Goal: Task Accomplishment & Management: Manage account settings

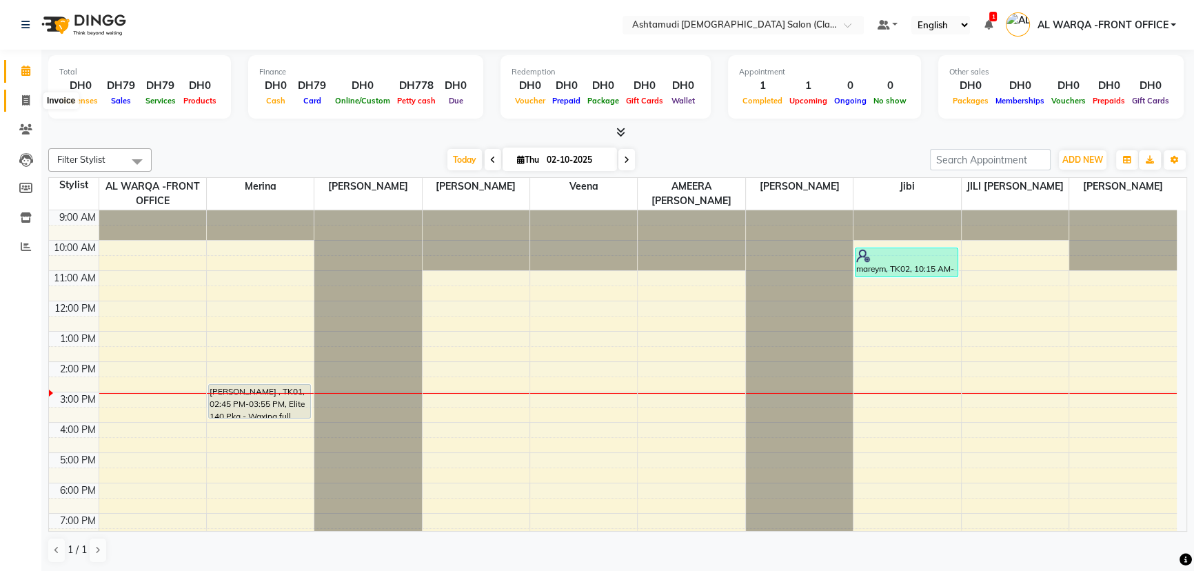
click at [28, 96] on icon at bounding box center [26, 100] width 8 height 10
select select "service"
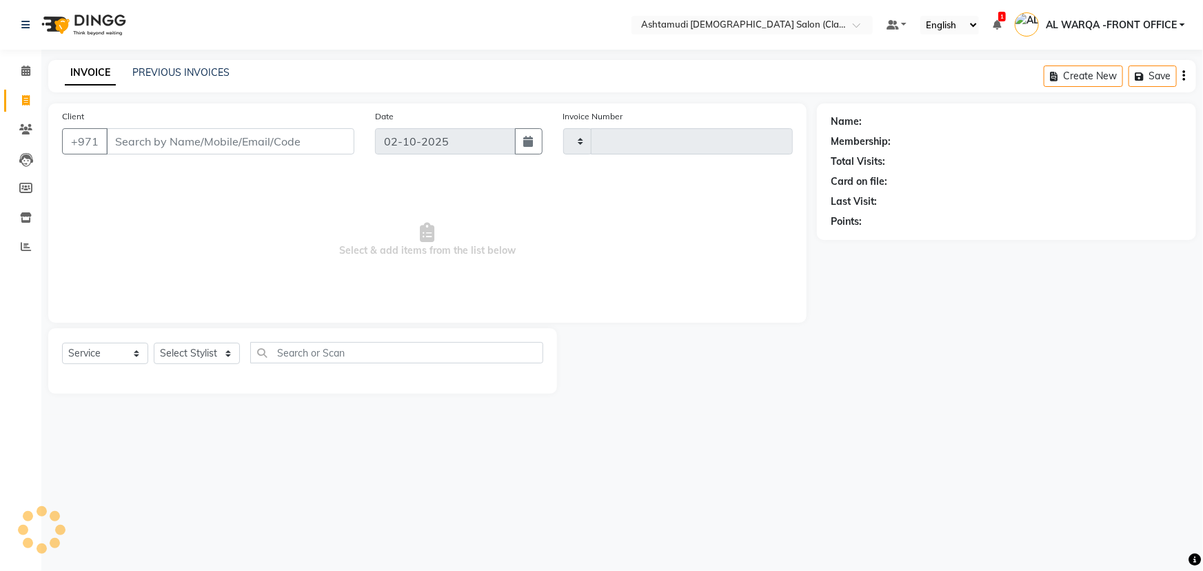
type input "1736"
select select "8201"
click at [28, 124] on icon at bounding box center [25, 129] width 13 height 10
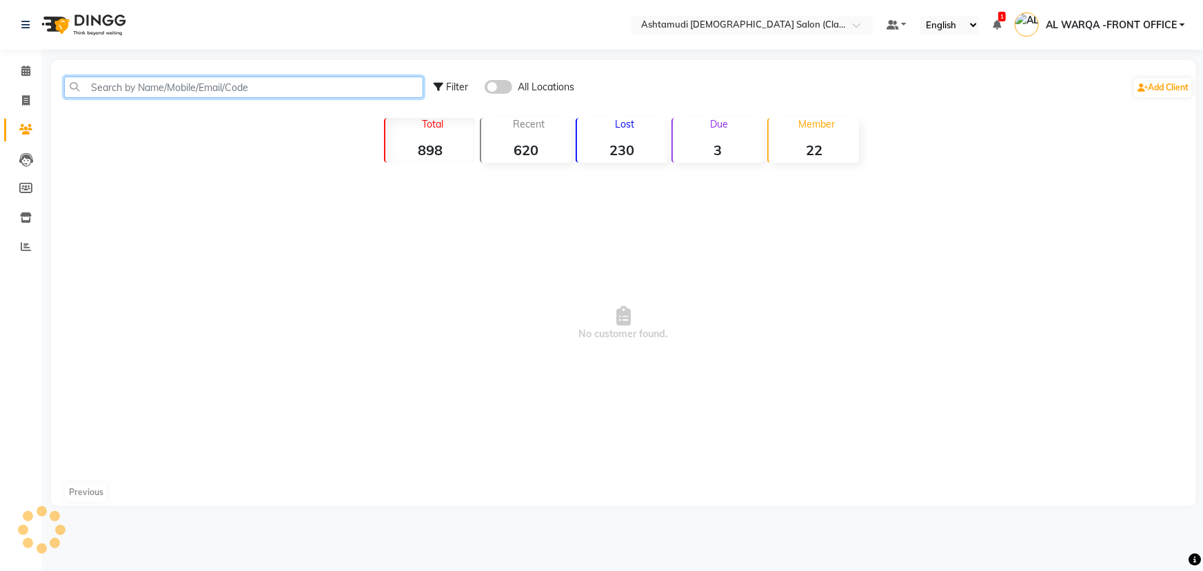
click at [120, 85] on input "text" at bounding box center [243, 86] width 359 height 21
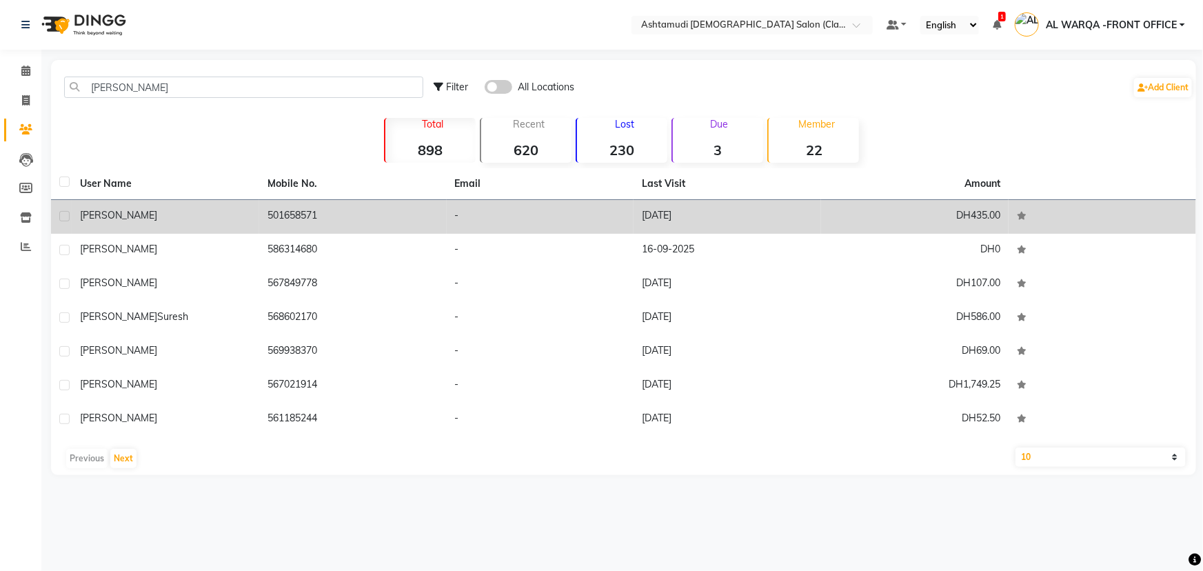
click at [158, 221] on div "[PERSON_NAME]" at bounding box center [165, 215] width 171 height 14
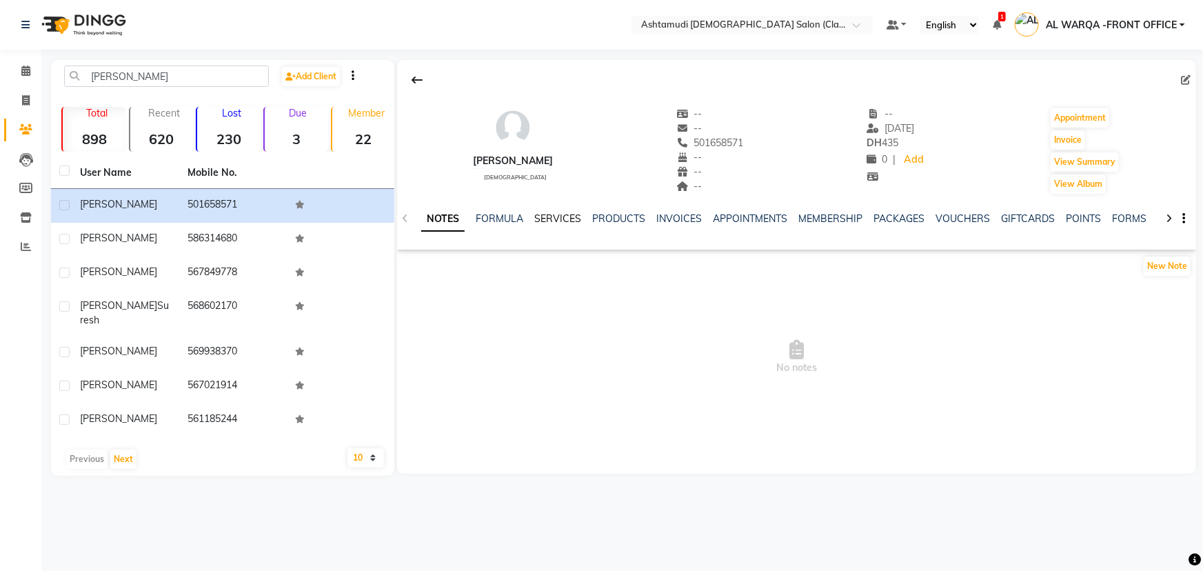
click at [563, 214] on link "SERVICES" at bounding box center [557, 218] width 47 height 12
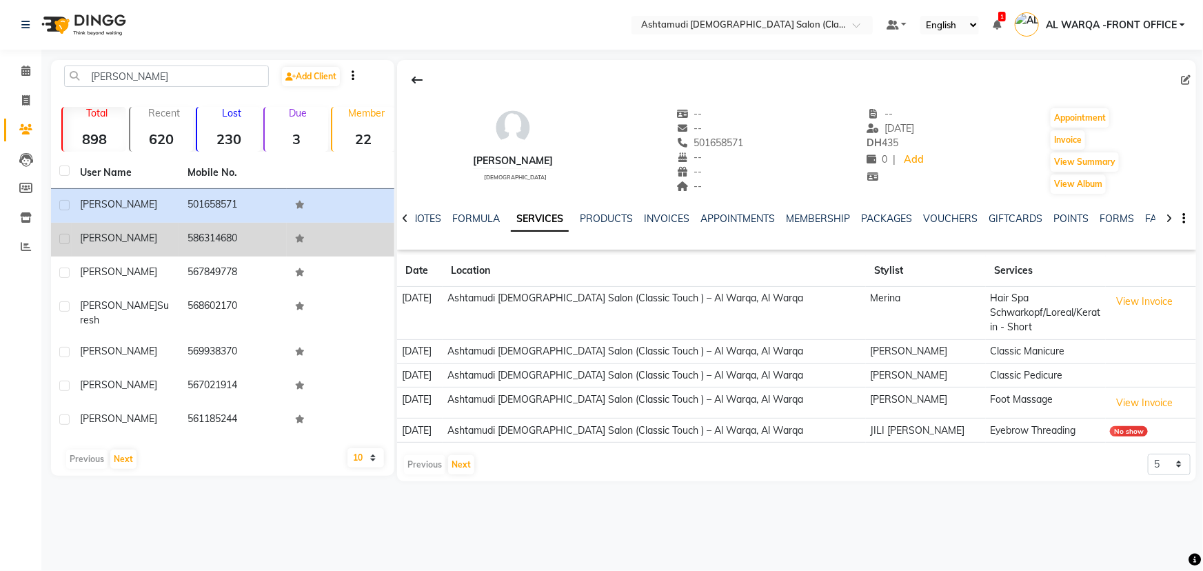
click at [118, 248] on td "[PERSON_NAME]" at bounding box center [126, 240] width 108 height 34
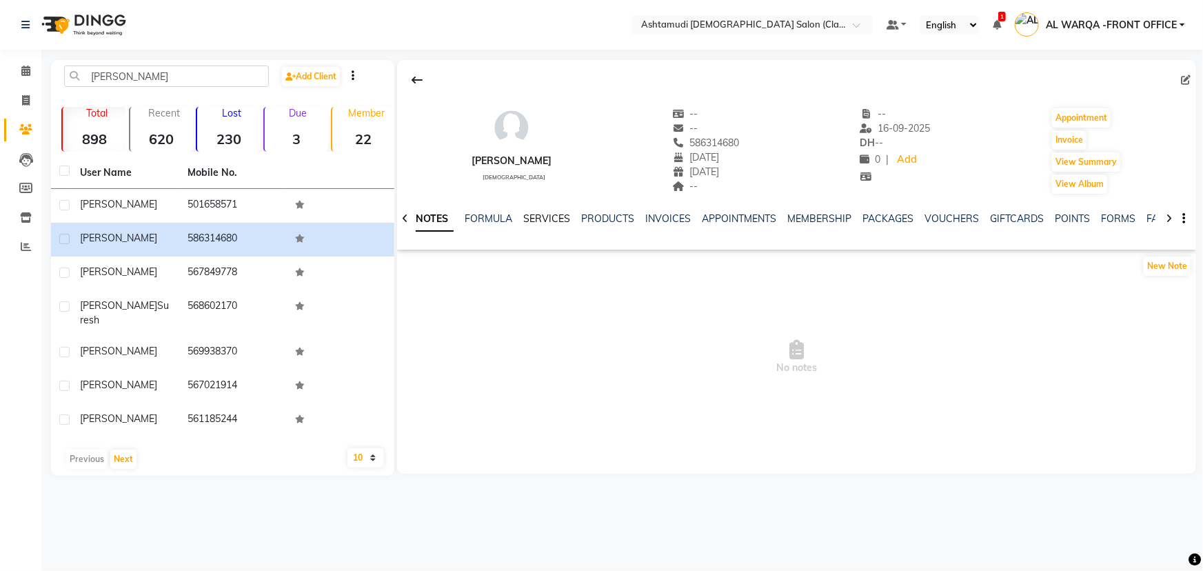
click at [542, 221] on link "SERVICES" at bounding box center [546, 218] width 47 height 12
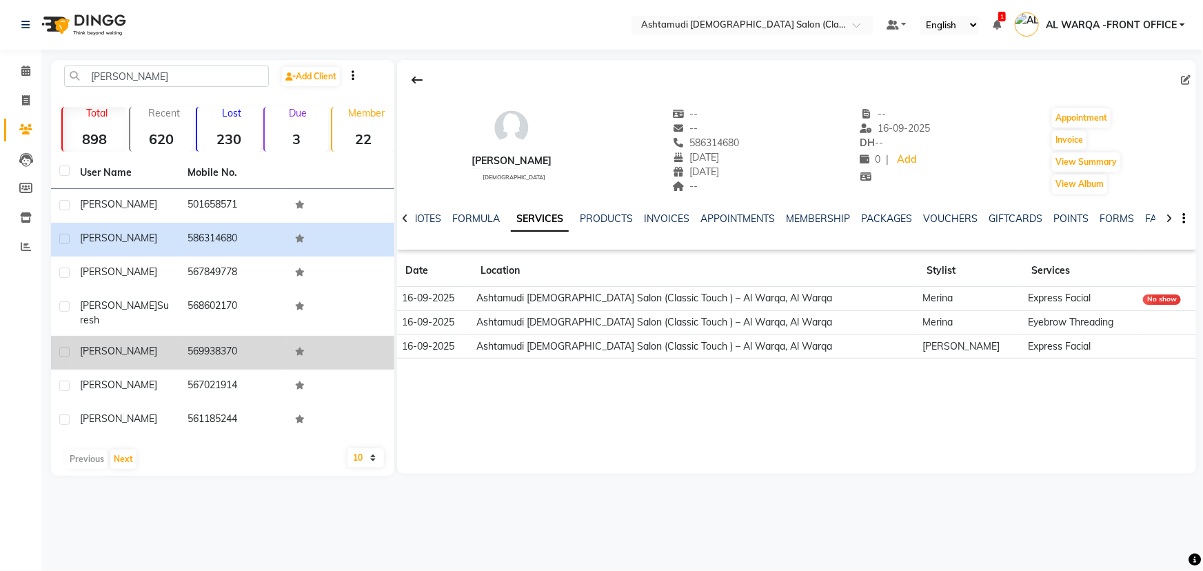
click at [191, 337] on td "569938370" at bounding box center [233, 353] width 108 height 34
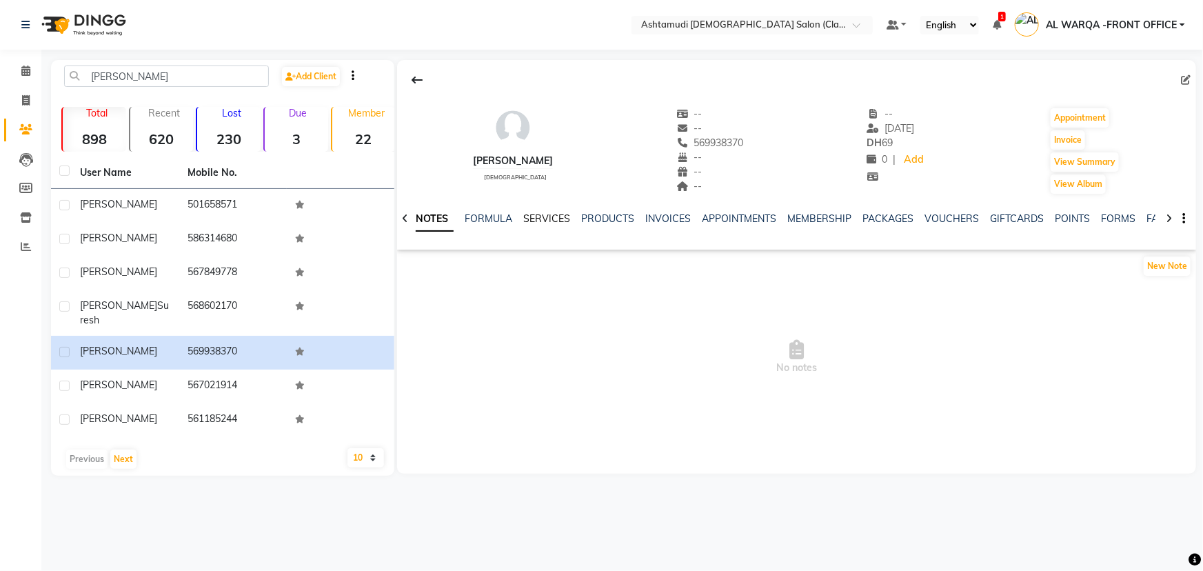
click at [543, 221] on link "SERVICES" at bounding box center [546, 218] width 47 height 12
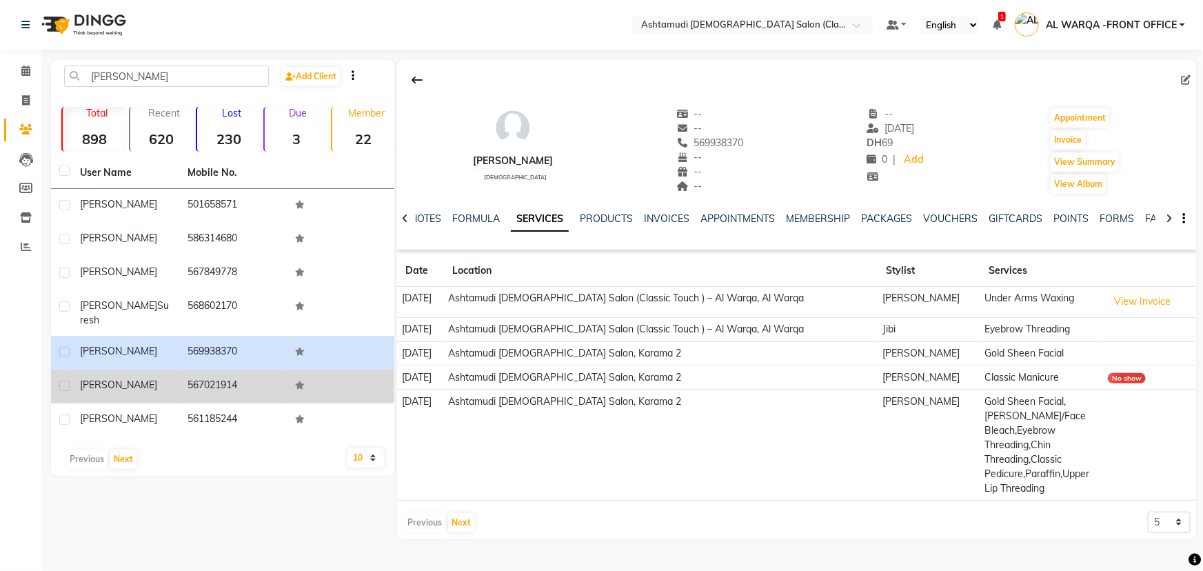
click at [124, 378] on div "Reshmi" at bounding box center [125, 385] width 91 height 14
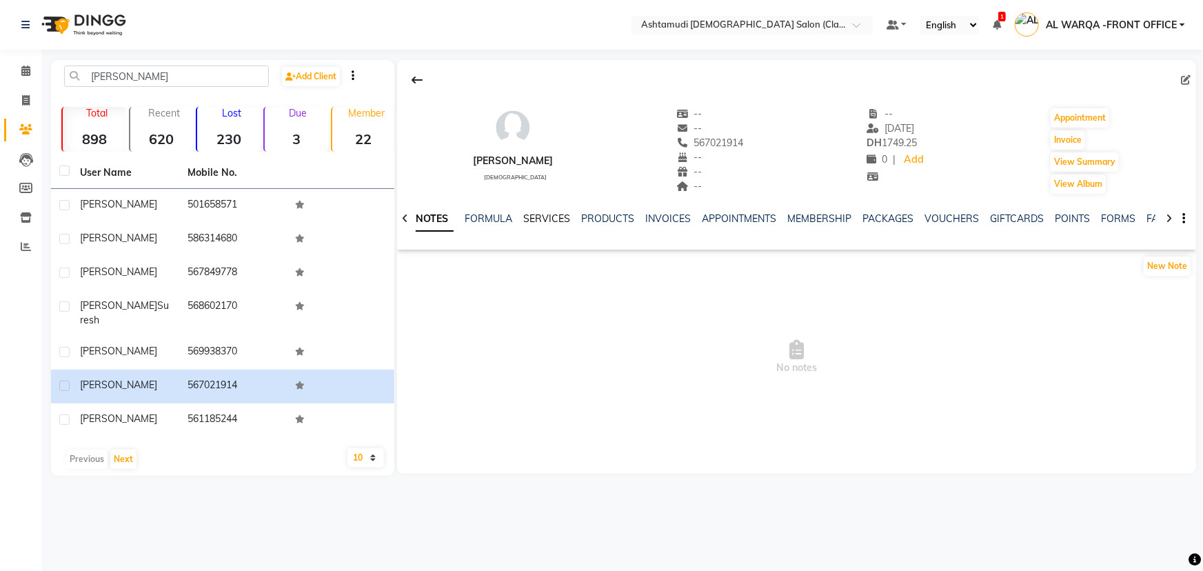
click at [538, 212] on div "SERVICES" at bounding box center [546, 219] width 47 height 14
click at [541, 215] on link "SERVICES" at bounding box center [546, 218] width 47 height 12
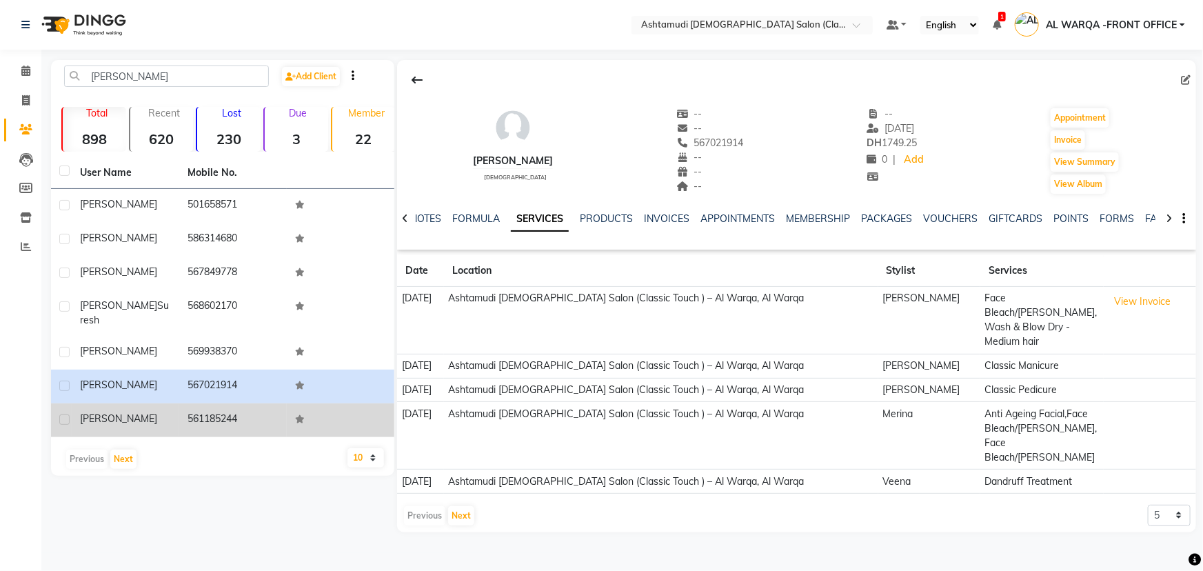
click at [94, 412] on span "reshmi" at bounding box center [118, 418] width 77 height 12
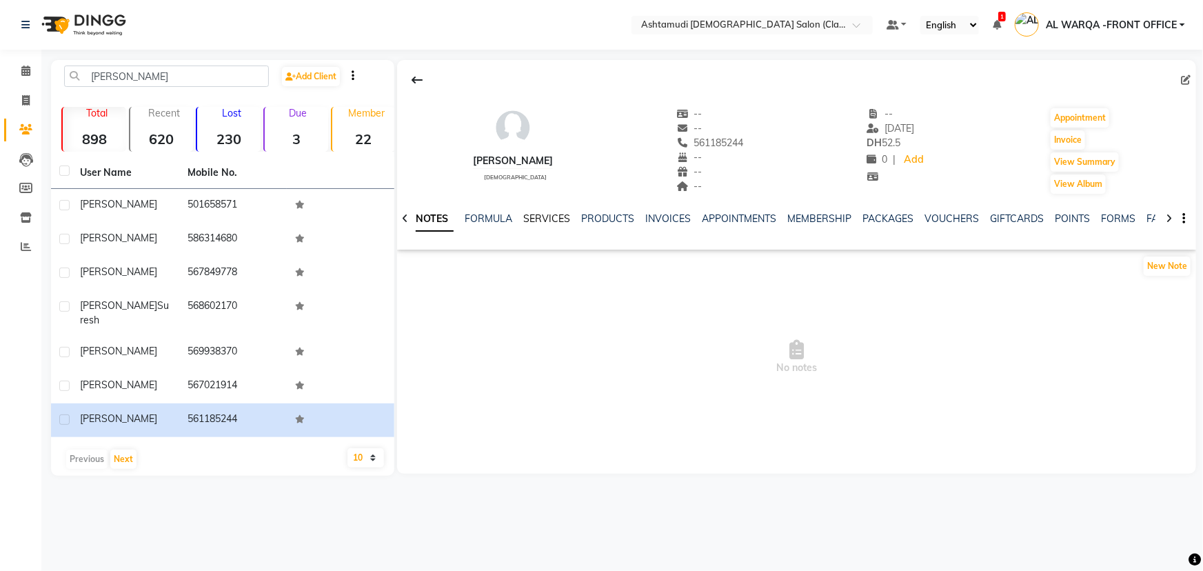
click at [539, 214] on link "SERVICES" at bounding box center [546, 218] width 47 height 12
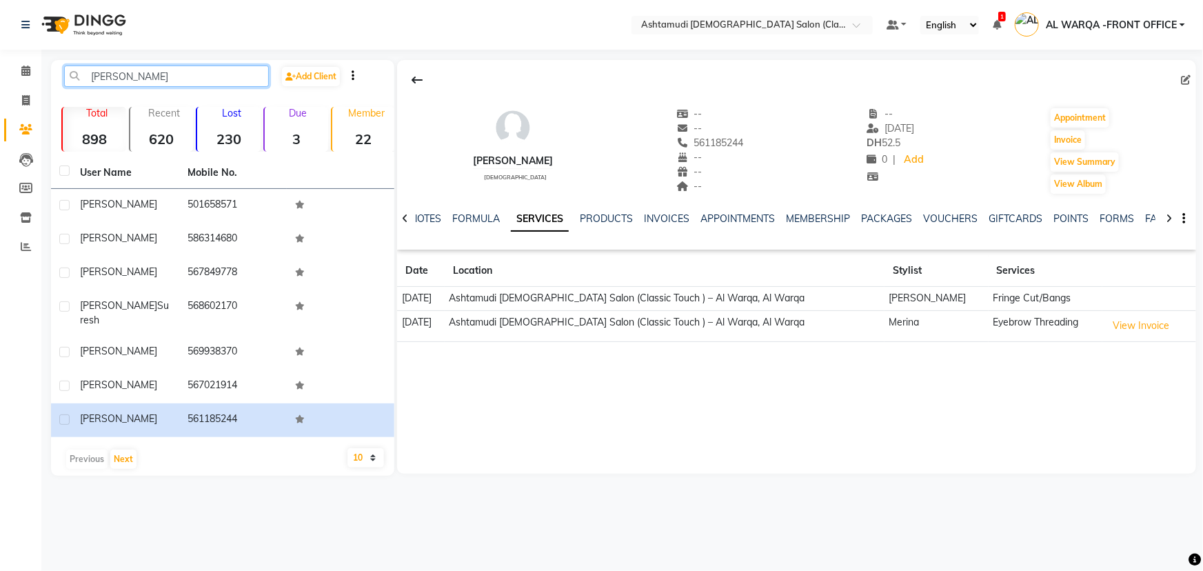
click at [135, 70] on input "RESHMI" at bounding box center [166, 75] width 205 height 21
type input "R"
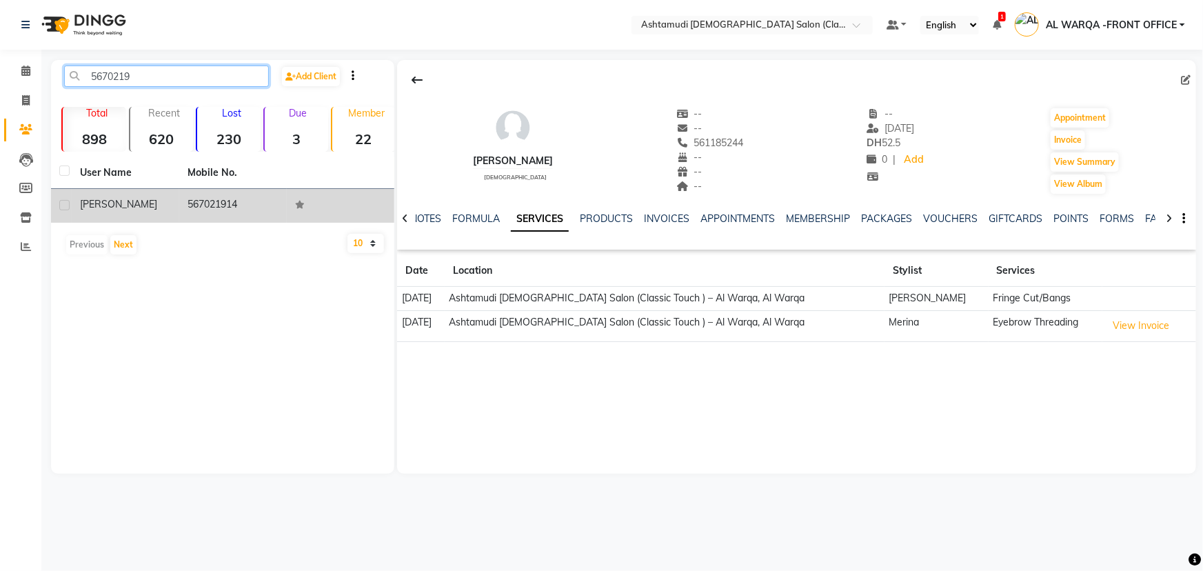
type input "5670219"
click at [167, 206] on div "Reshmi" at bounding box center [125, 204] width 91 height 14
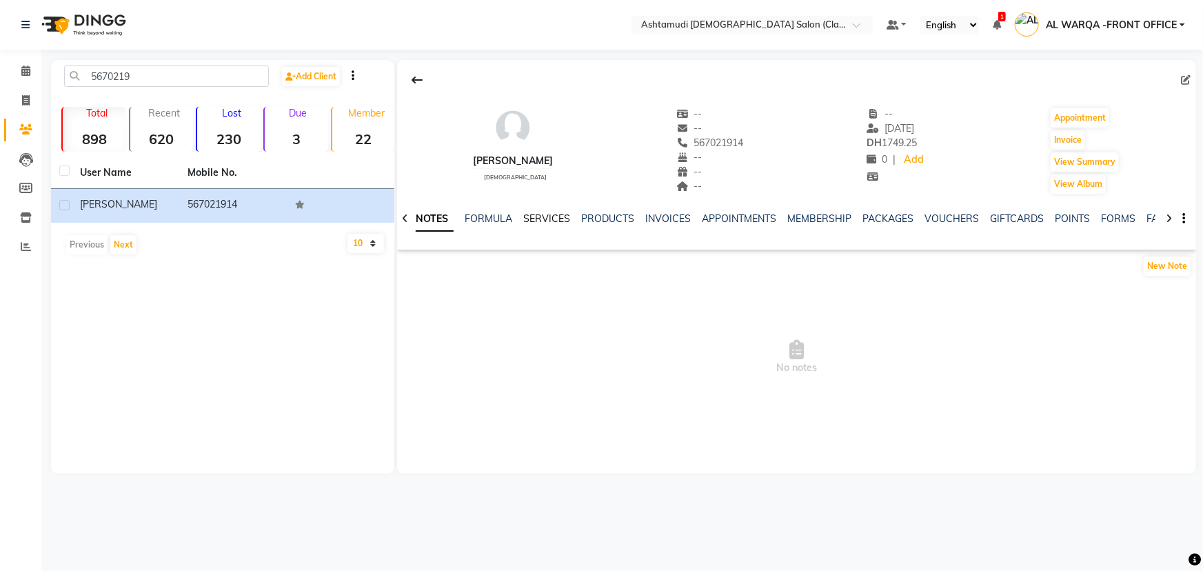
click at [558, 218] on link "SERVICES" at bounding box center [546, 218] width 47 height 12
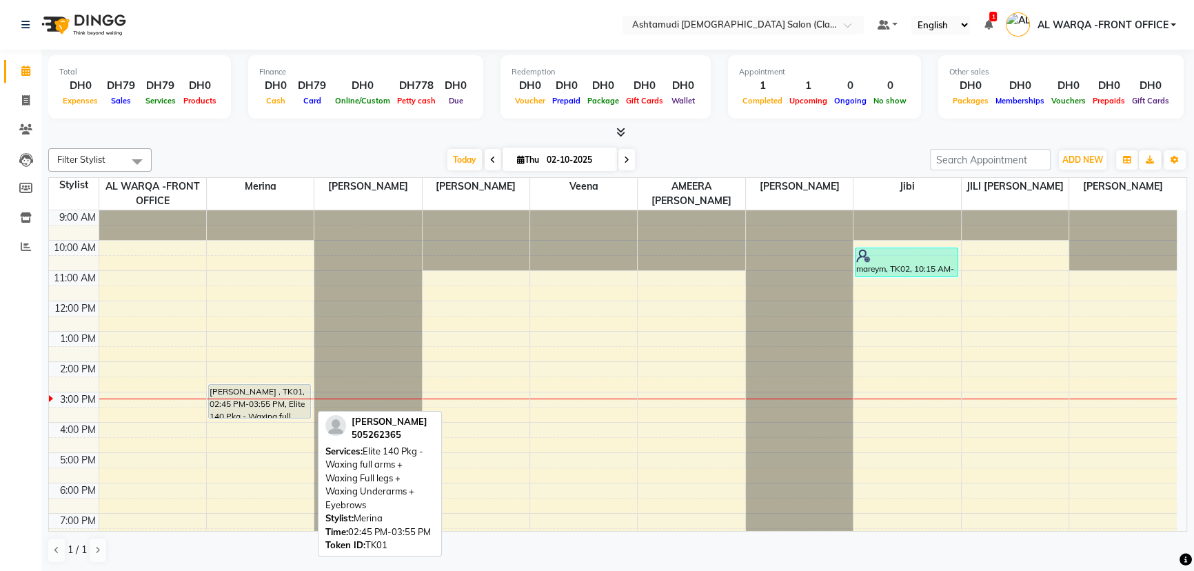
click at [269, 411] on div "[PERSON_NAME] , TK01, 02:45 PM-03:55 PM, Elite 140 Pkg - Waxing full arms + Wax…" at bounding box center [260, 401] width 102 height 33
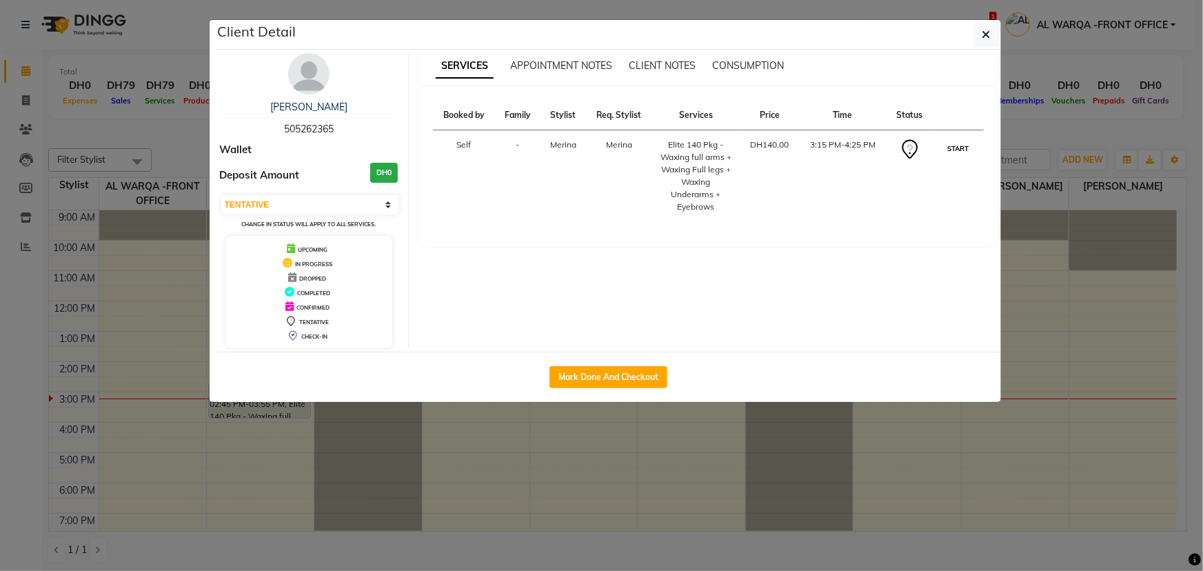
click at [965, 147] on button "START" at bounding box center [957, 148] width 28 height 17
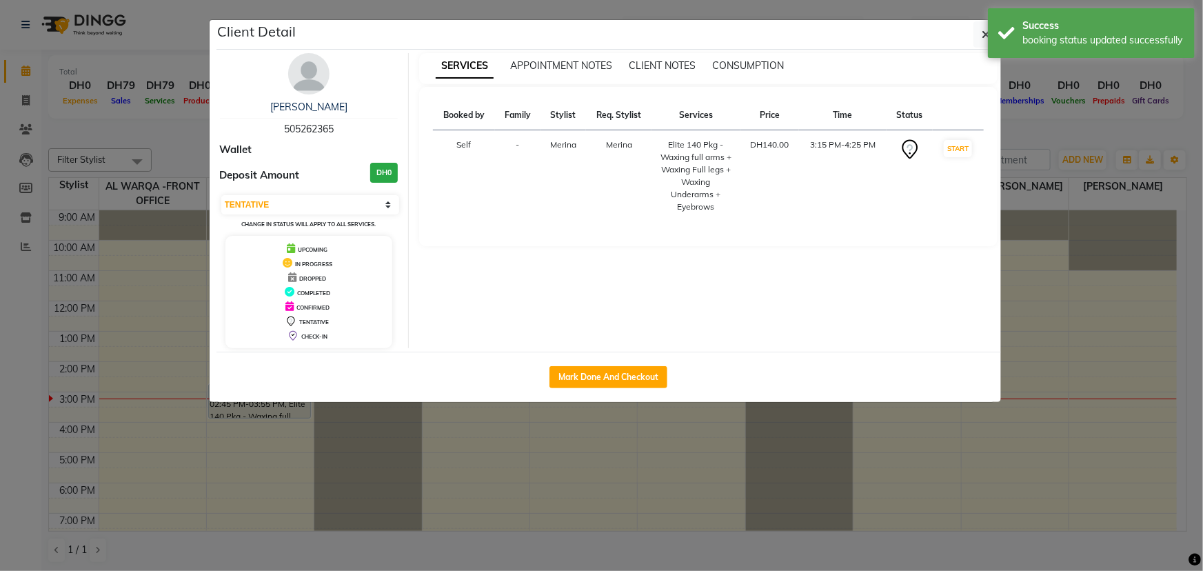
select select "1"
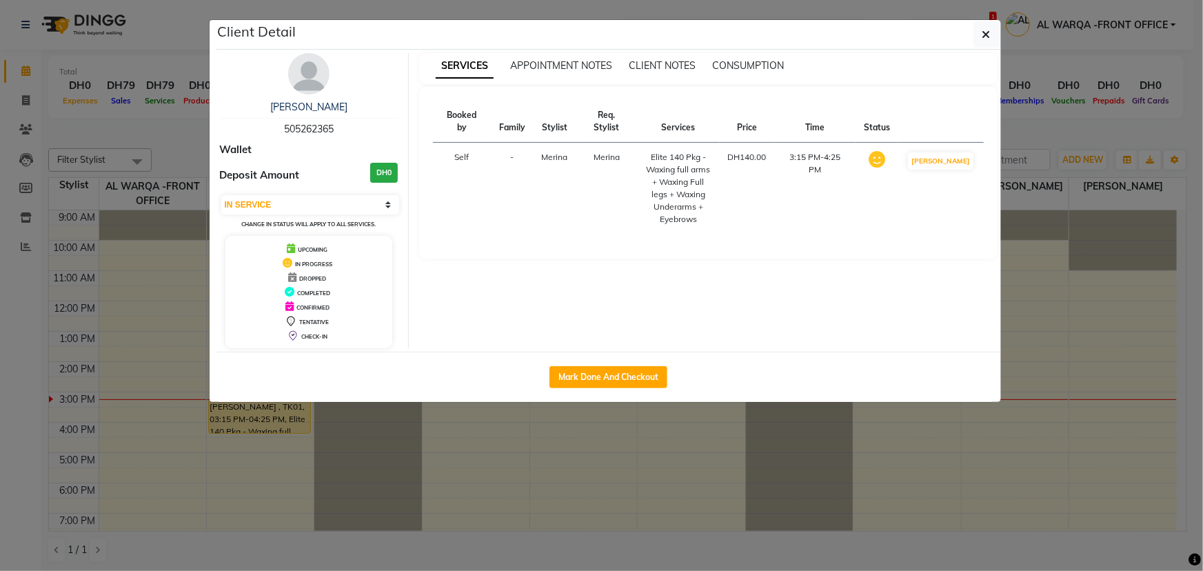
click at [138, 496] on ngb-modal-window "Client Detail Melisha Sonia 505262365 Wallet Deposit Amount DH0 Select IN SERVI…" at bounding box center [601, 285] width 1203 height 571
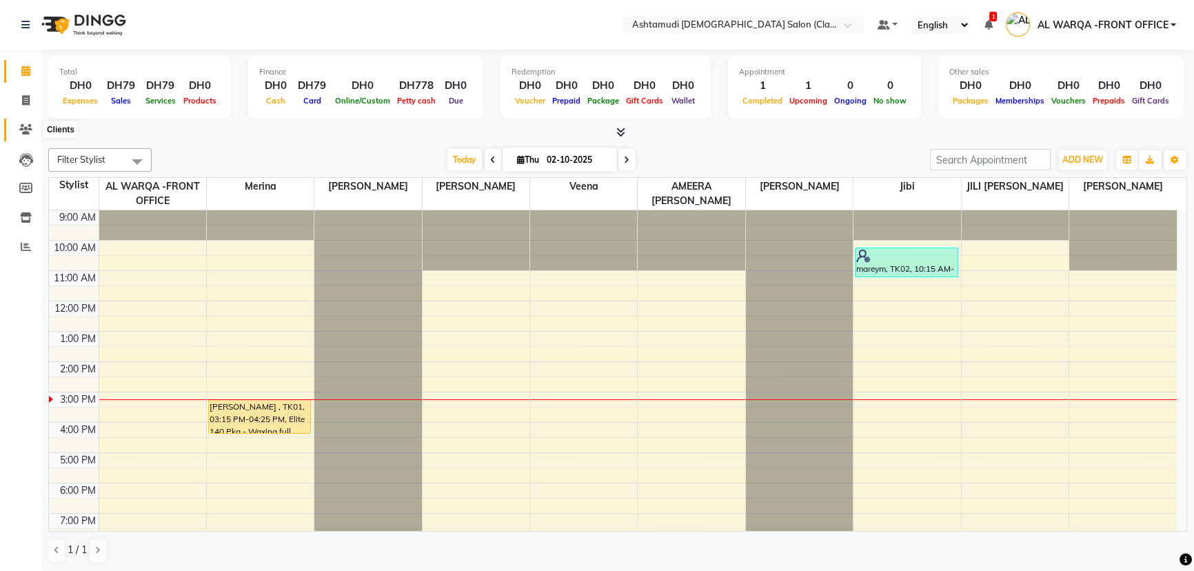
click at [24, 132] on icon at bounding box center [25, 129] width 13 height 10
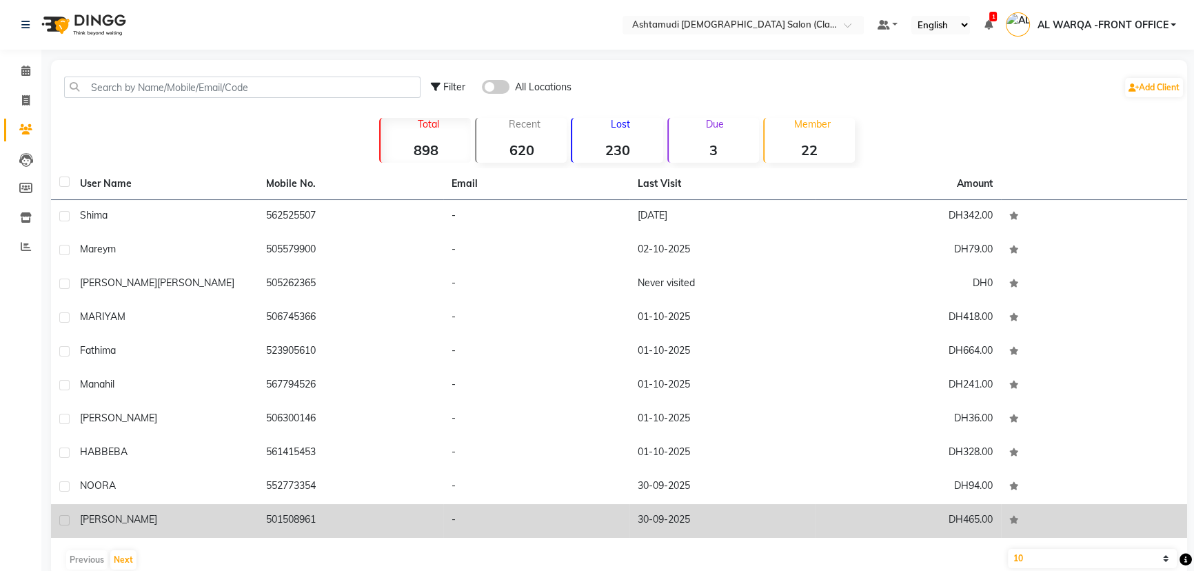
click at [273, 513] on td "501508961" at bounding box center [351, 521] width 186 height 34
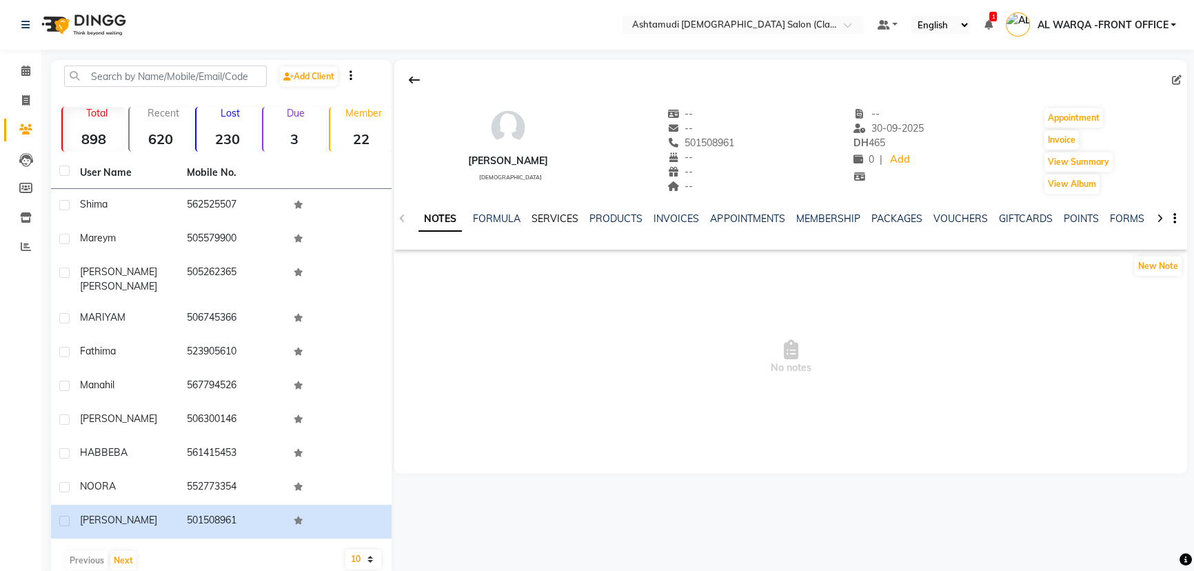
click at [552, 223] on link "SERVICES" at bounding box center [554, 218] width 47 height 12
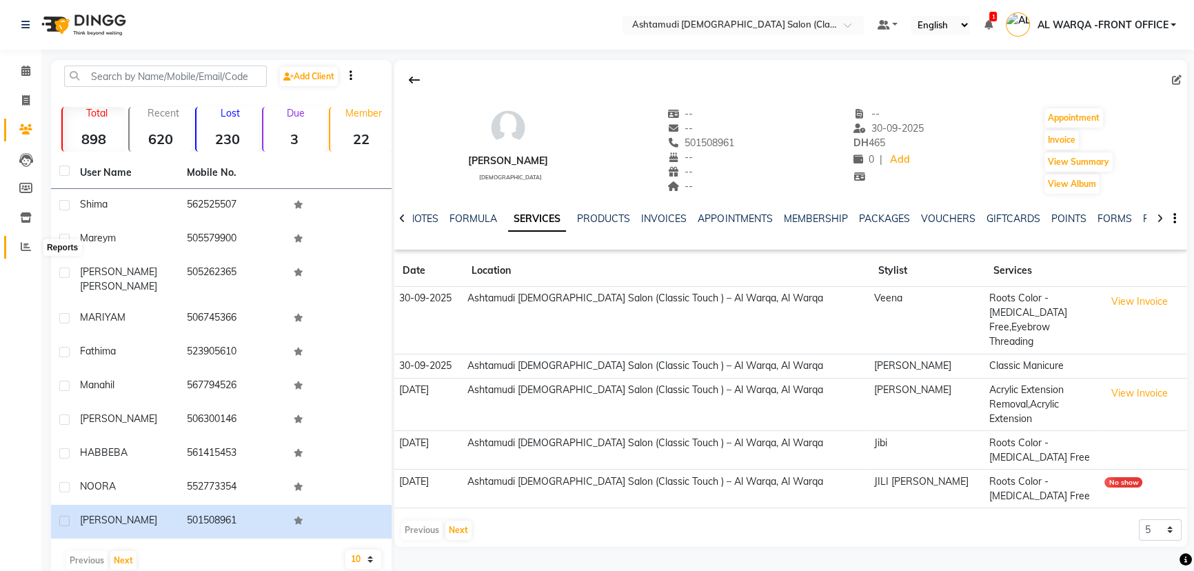
click at [16, 246] on span at bounding box center [26, 247] width 24 height 16
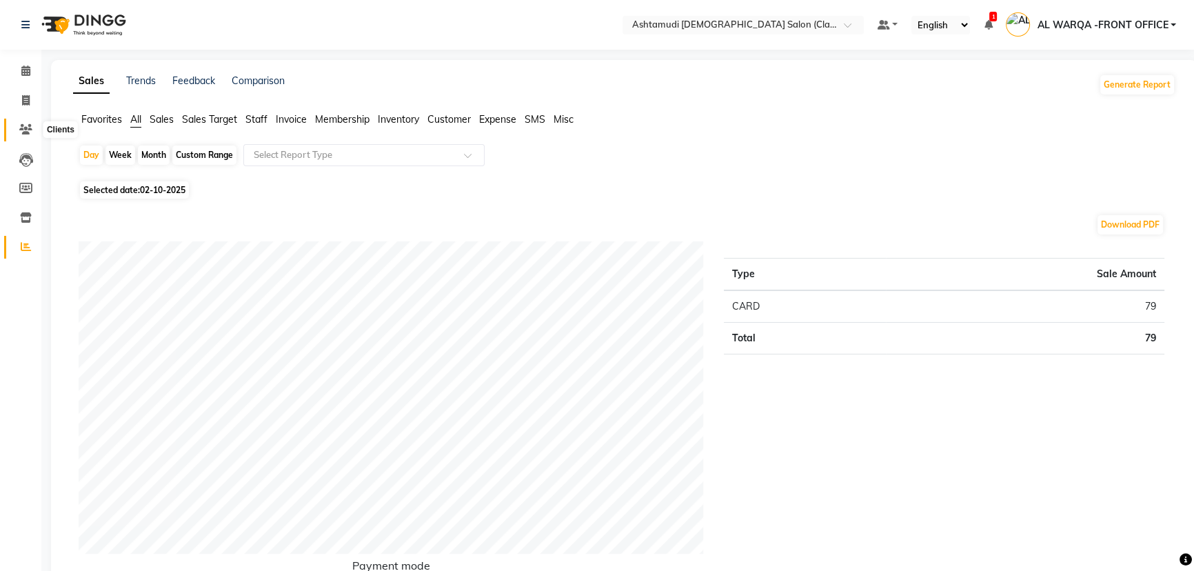
click at [22, 128] on icon at bounding box center [25, 129] width 13 height 10
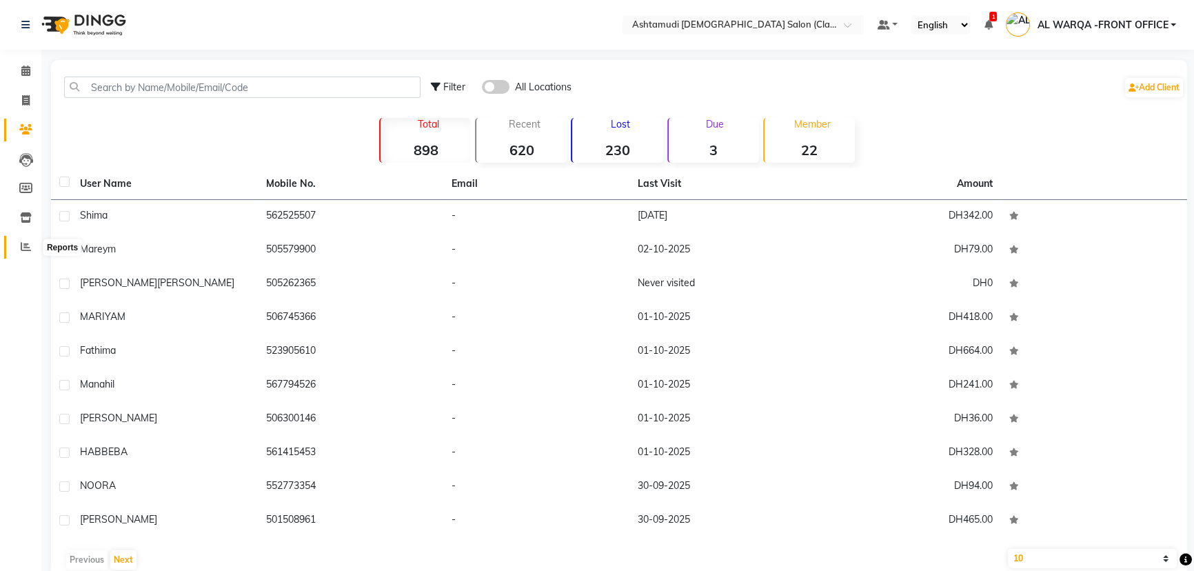
click at [30, 244] on icon at bounding box center [26, 246] width 10 height 10
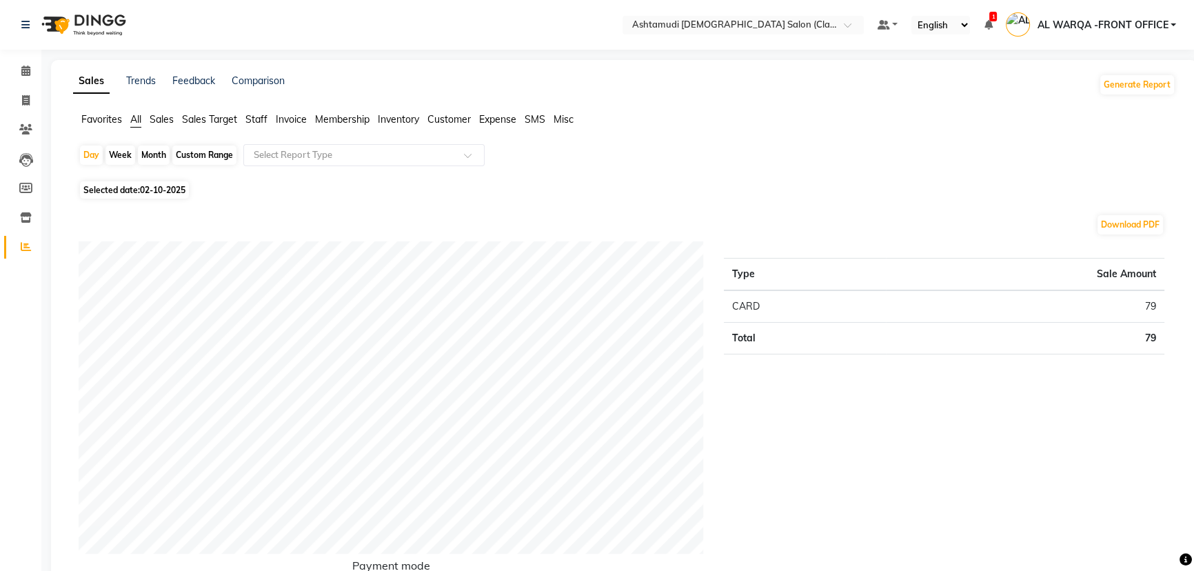
click at [170, 125] on li "Sales" at bounding box center [162, 119] width 24 height 14
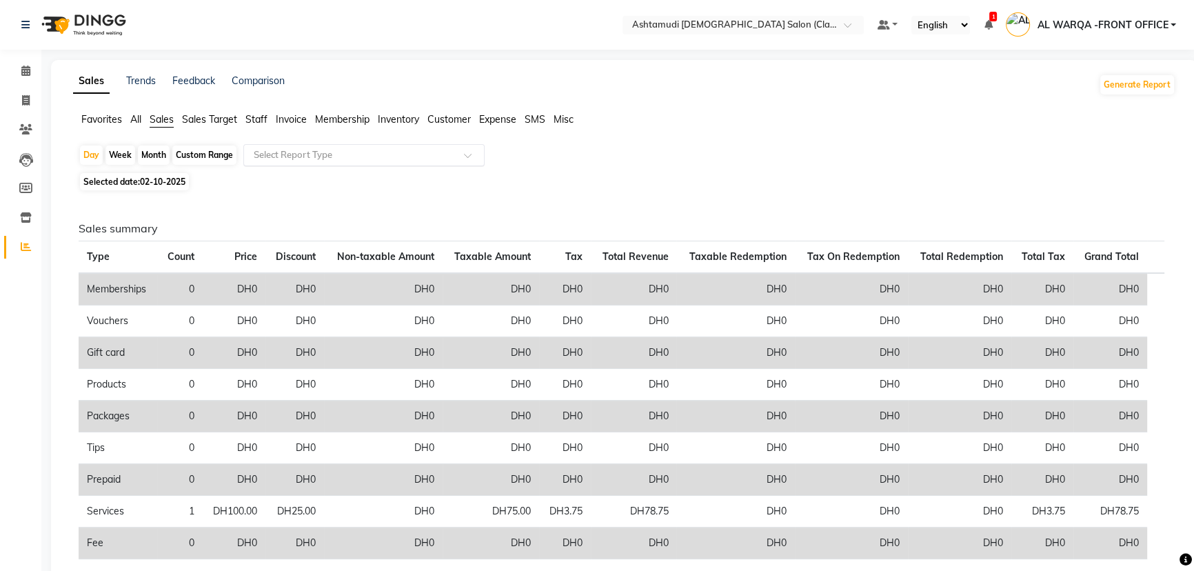
click at [270, 157] on input "text" at bounding box center [350, 155] width 198 height 14
click at [167, 179] on span "02-10-2025" at bounding box center [162, 181] width 45 height 10
select select "10"
select select "2025"
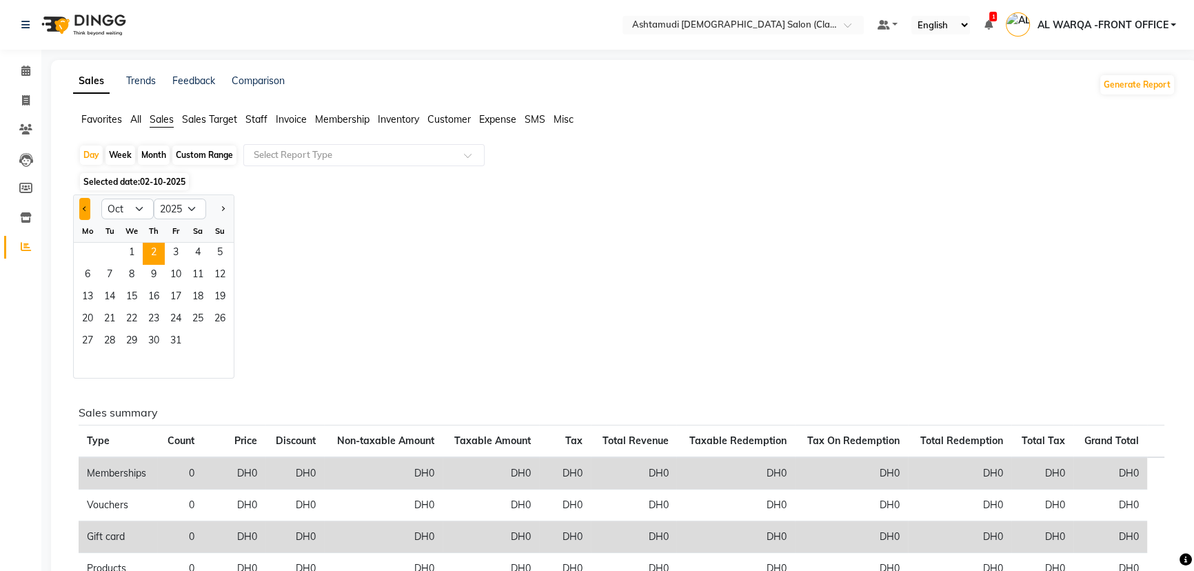
click at [85, 215] on button "Previous month" at bounding box center [84, 209] width 11 height 22
select select "9"
click at [116, 336] on span "30" at bounding box center [110, 342] width 22 height 22
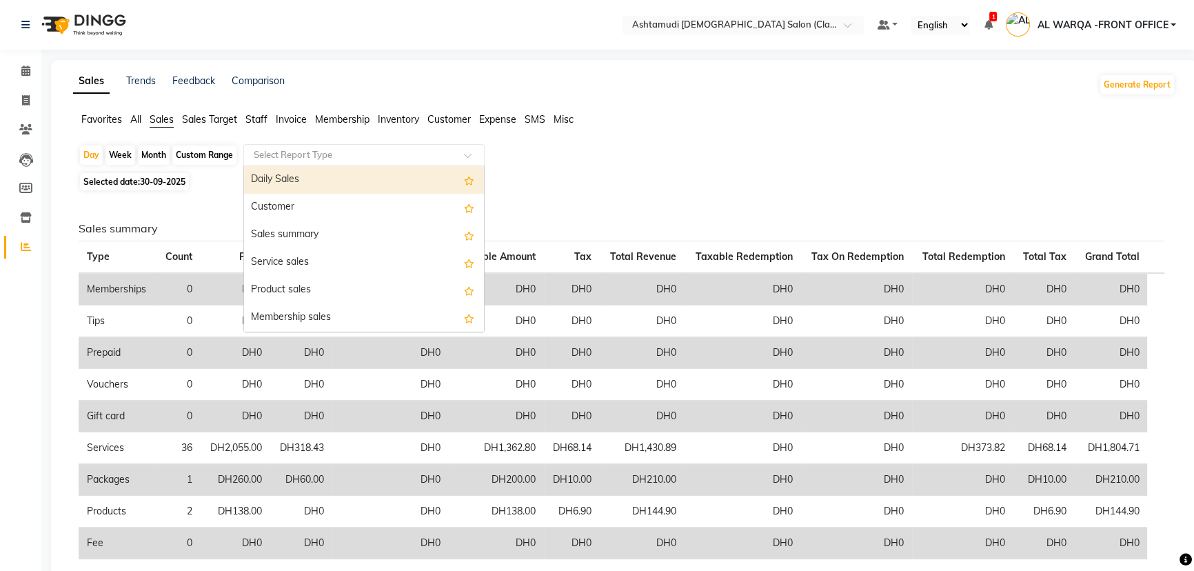
click at [402, 152] on input "text" at bounding box center [350, 155] width 198 height 14
click at [283, 117] on span "Invoice" at bounding box center [291, 119] width 31 height 12
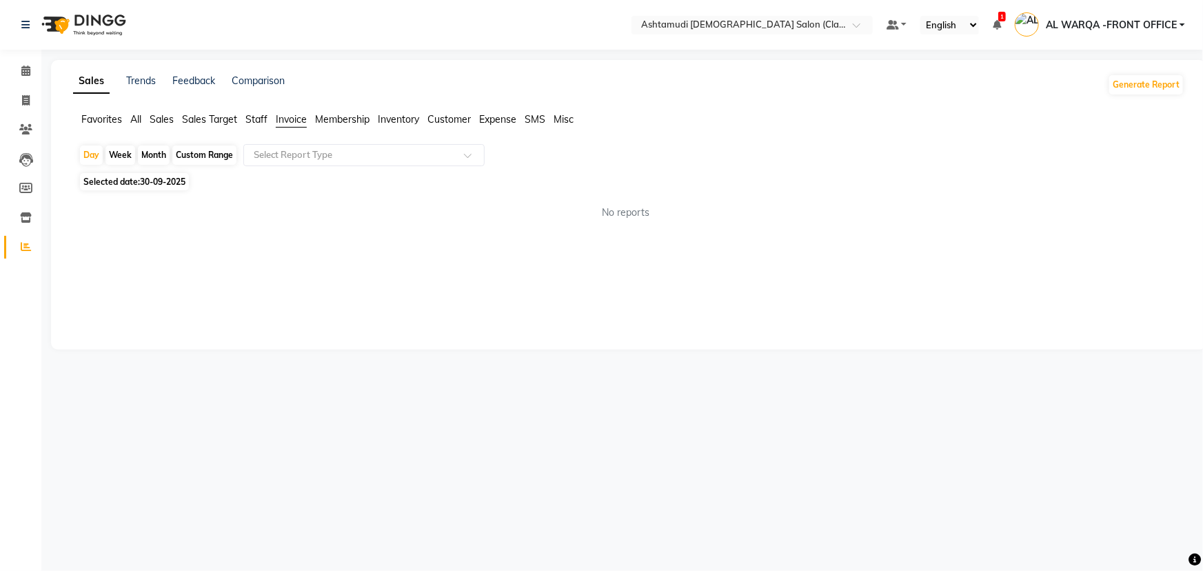
click at [297, 121] on span "Invoice" at bounding box center [291, 119] width 31 height 12
click at [316, 156] on input "text" at bounding box center [350, 155] width 198 height 14
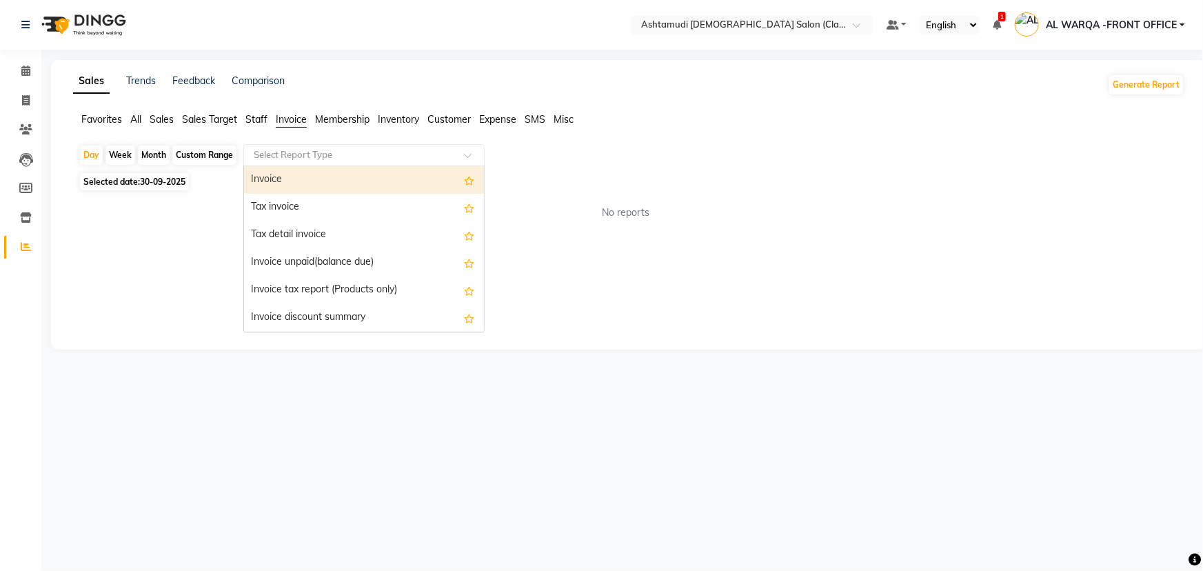
click at [323, 174] on div "Invoice" at bounding box center [364, 180] width 240 height 28
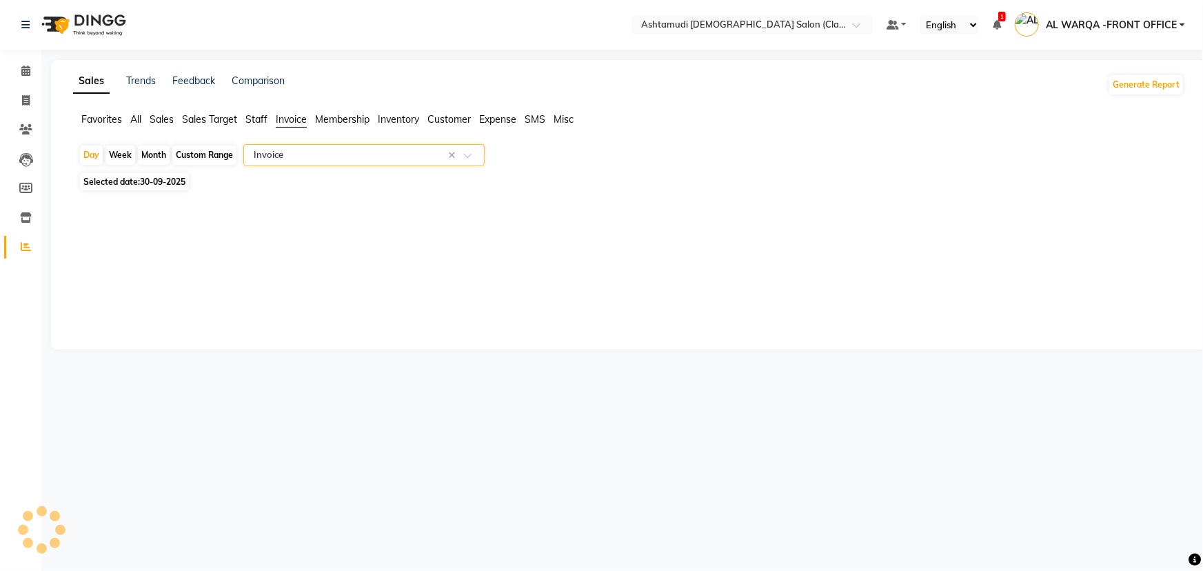
select select "full_report"
select select "csv"
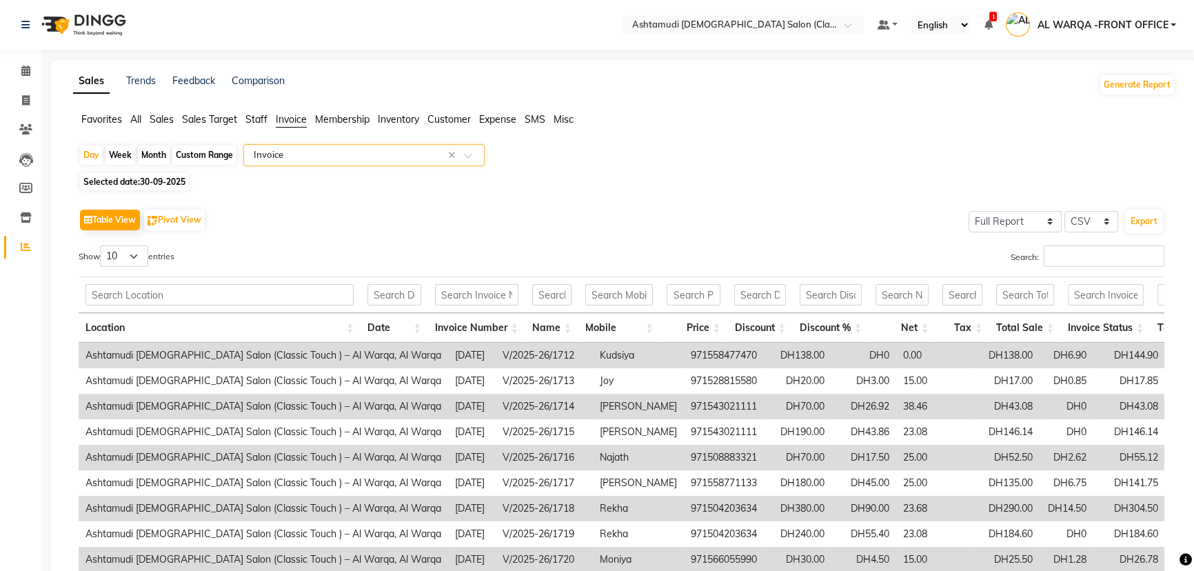
click at [279, 152] on input "text" at bounding box center [350, 155] width 198 height 14
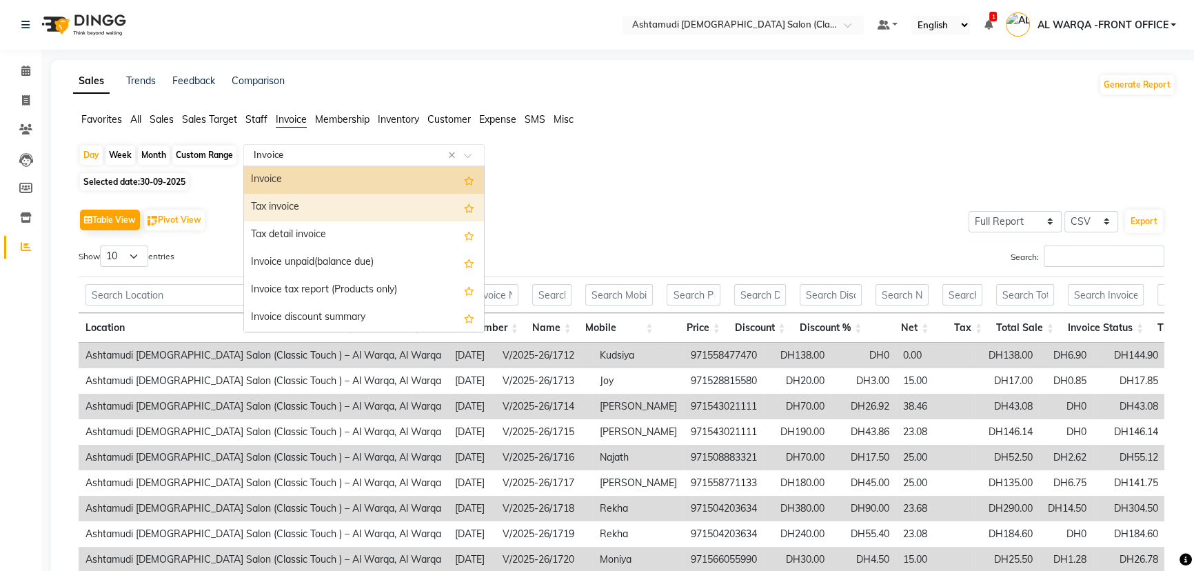
click at [289, 205] on div "Tax invoice" at bounding box center [364, 208] width 240 height 28
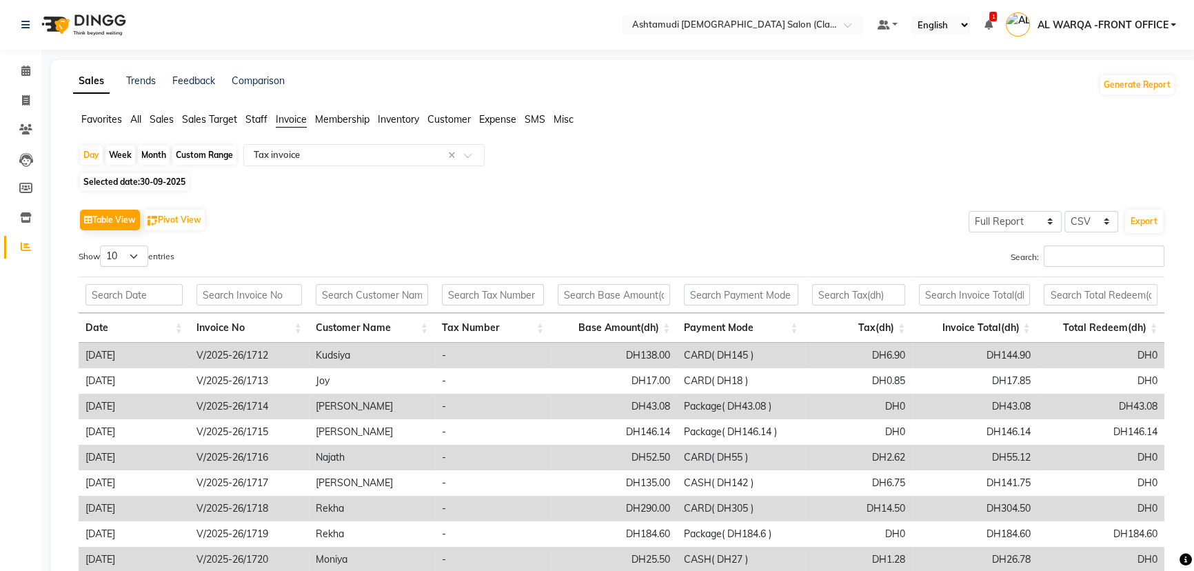
click at [165, 186] on span "Selected date: 30-09-2025" at bounding box center [134, 181] width 109 height 17
select select "9"
select select "2025"
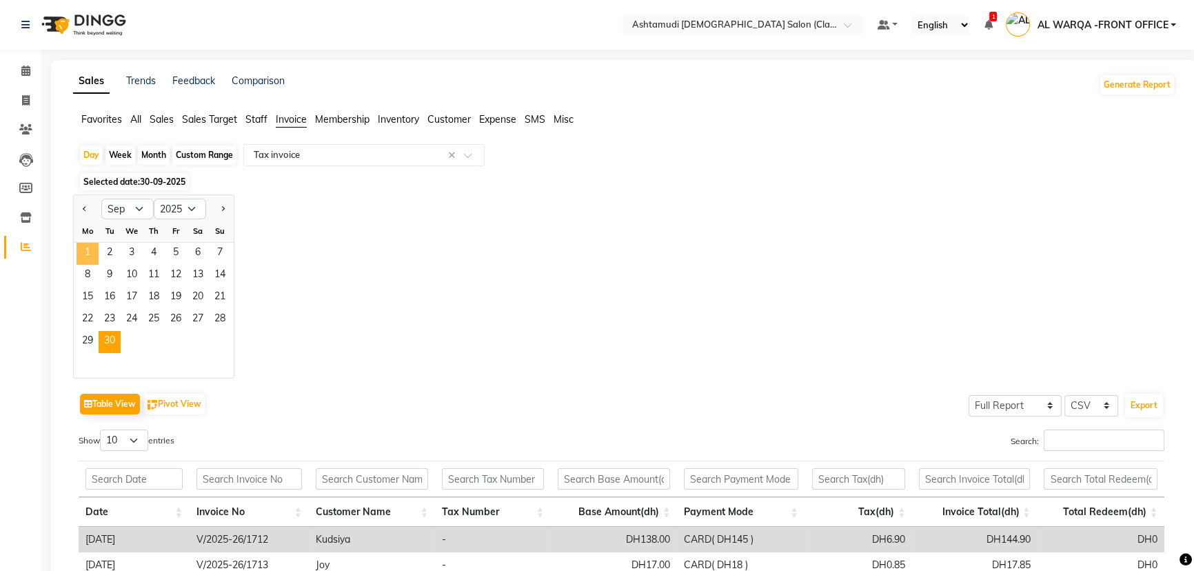
click at [86, 252] on span "1" at bounding box center [87, 254] width 22 height 22
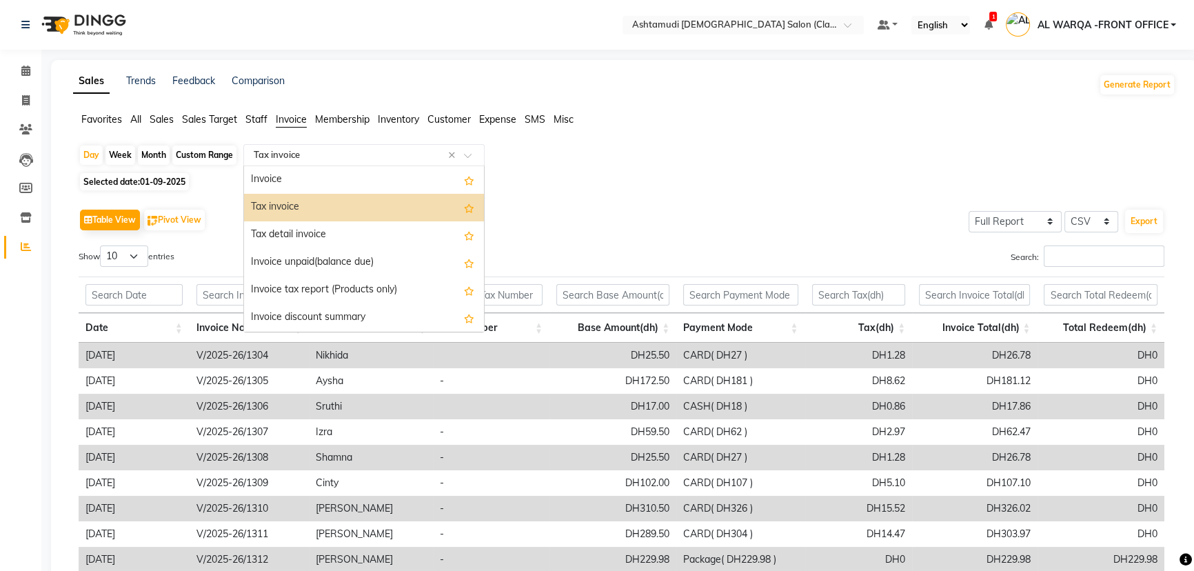
click at [325, 152] on input "text" at bounding box center [350, 155] width 198 height 14
click at [309, 203] on div "Tax invoice" at bounding box center [364, 208] width 240 height 28
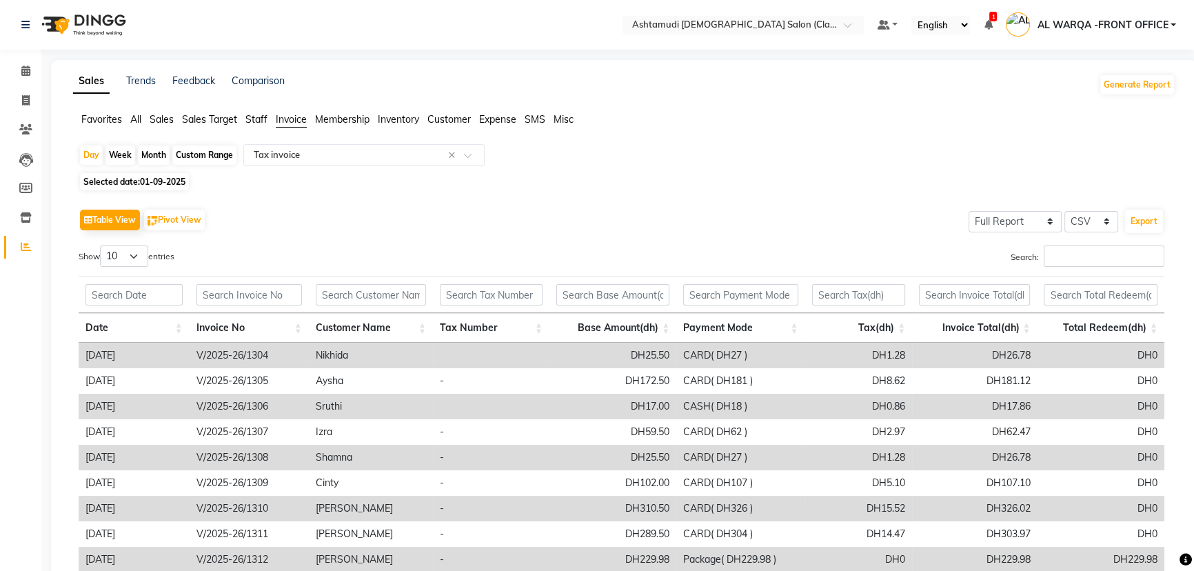
click at [158, 181] on span "01-09-2025" at bounding box center [162, 181] width 45 height 10
select select "9"
select select "2025"
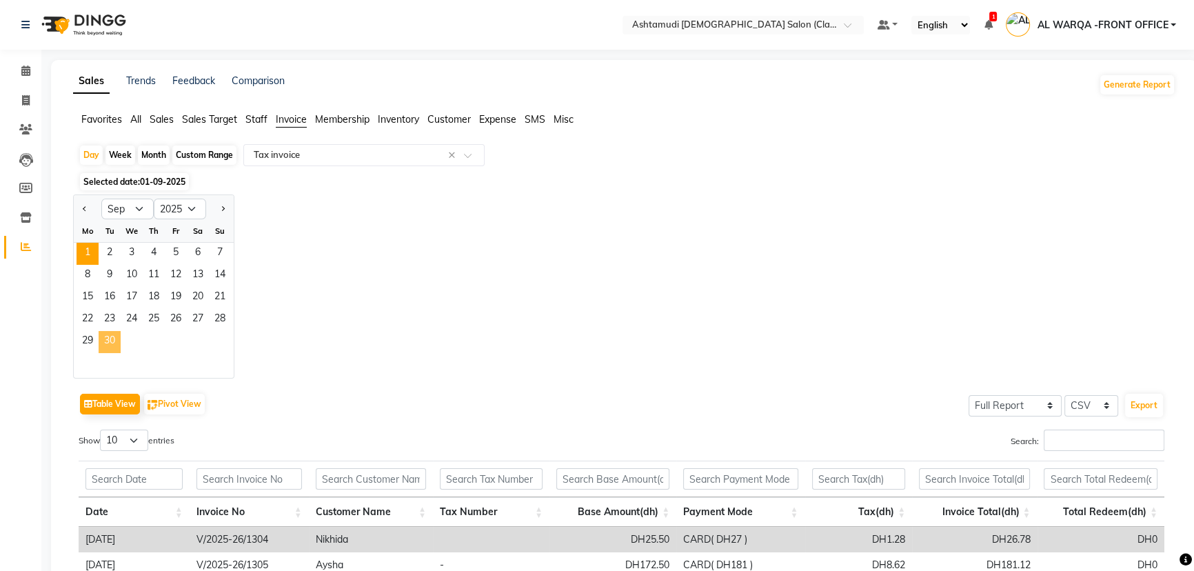
click at [114, 336] on span "30" at bounding box center [110, 342] width 22 height 22
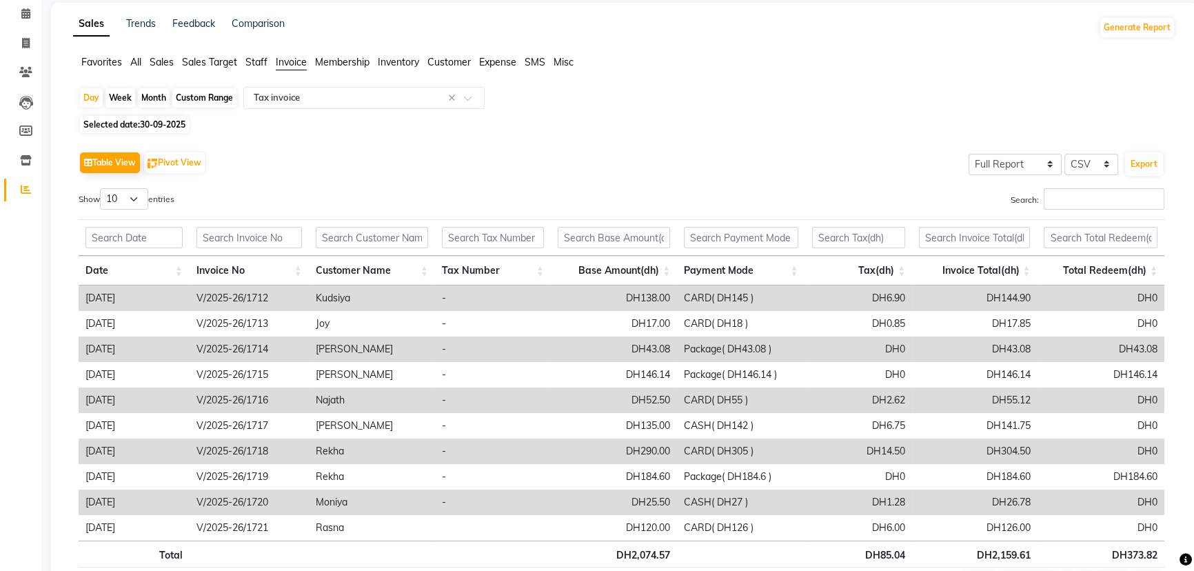
scroll to position [14, 0]
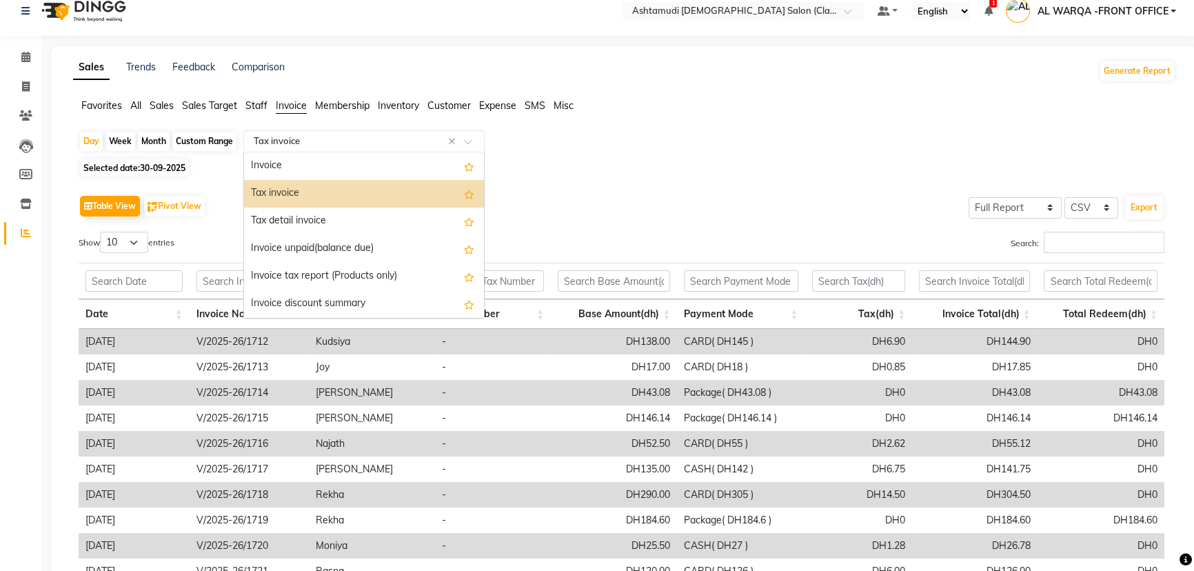
click at [298, 136] on input "text" at bounding box center [350, 141] width 198 height 14
click at [303, 164] on div "Invoice" at bounding box center [364, 166] width 240 height 28
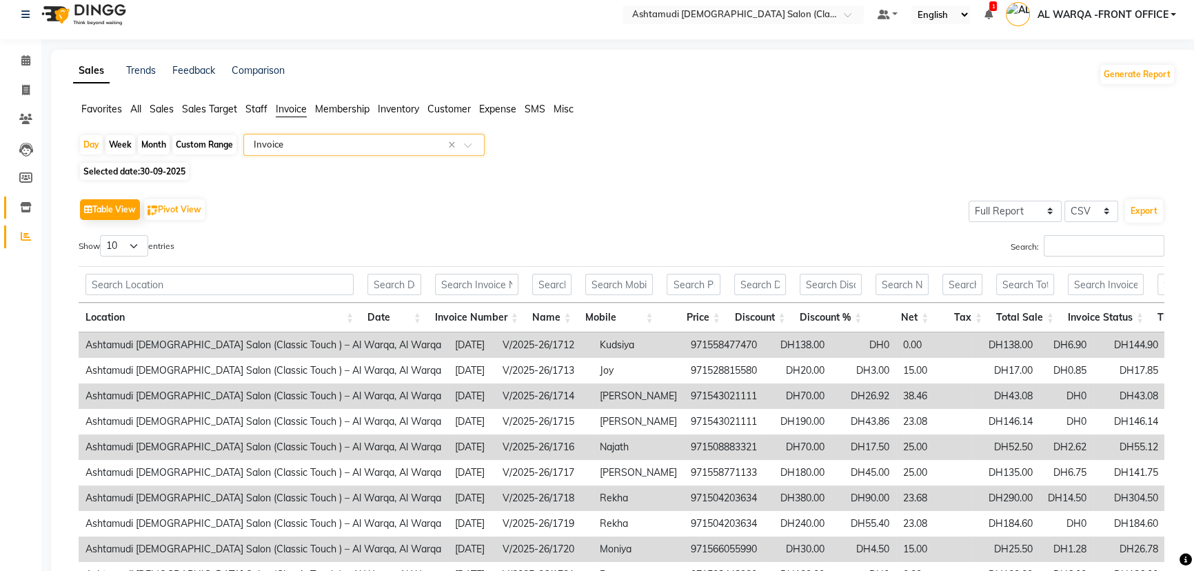
scroll to position [0, 0]
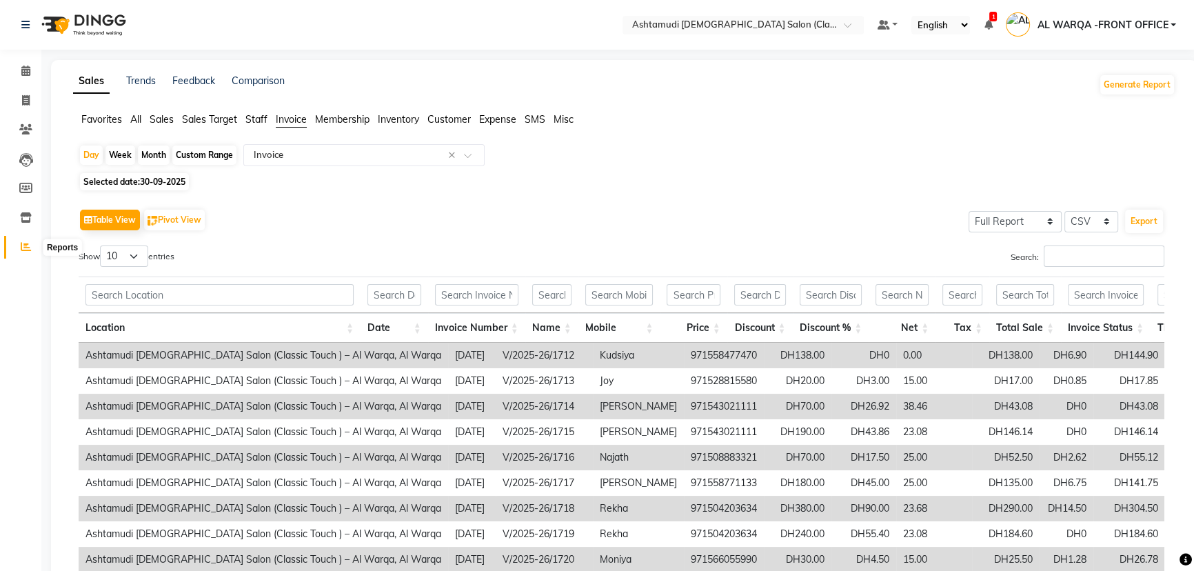
click at [25, 239] on span at bounding box center [26, 247] width 24 height 16
click at [23, 74] on icon at bounding box center [25, 70] width 9 height 10
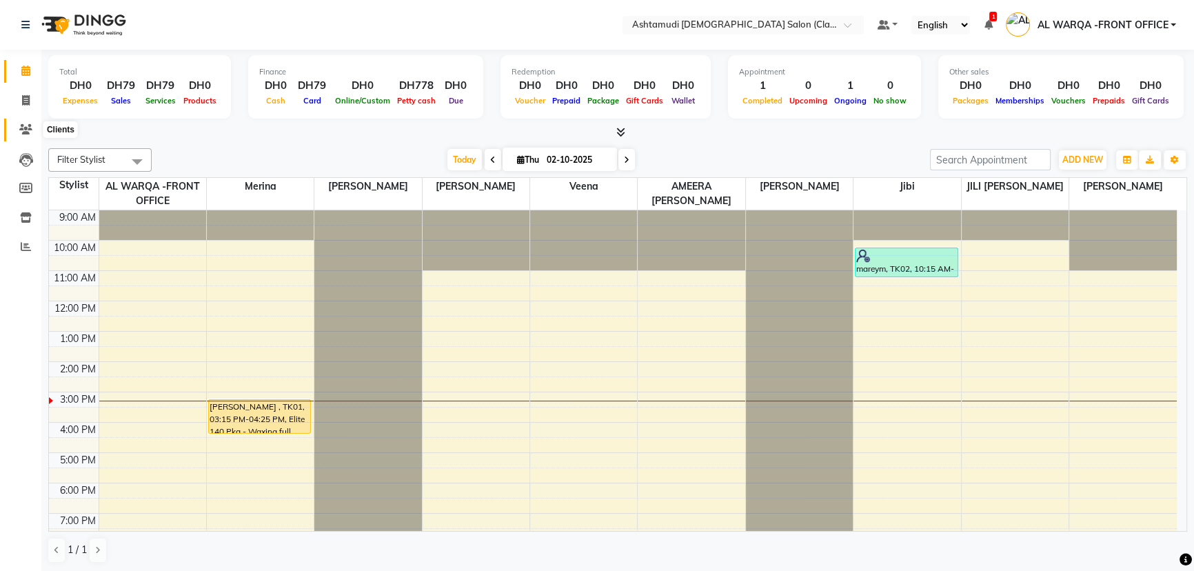
click at [29, 124] on icon at bounding box center [25, 129] width 13 height 10
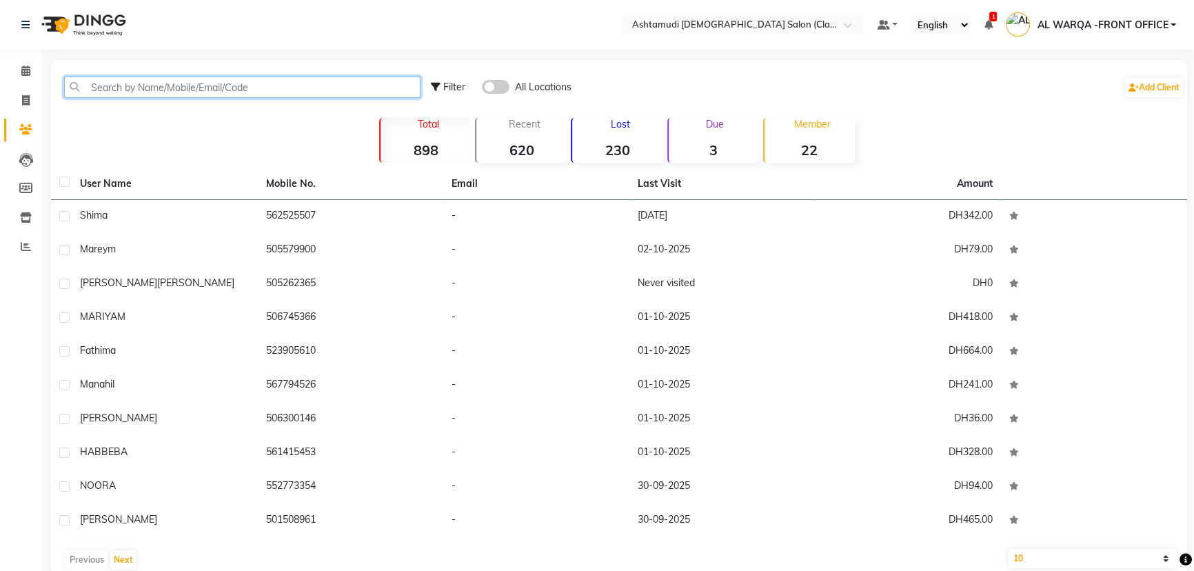
click at [126, 88] on input "text" at bounding box center [242, 86] width 356 height 21
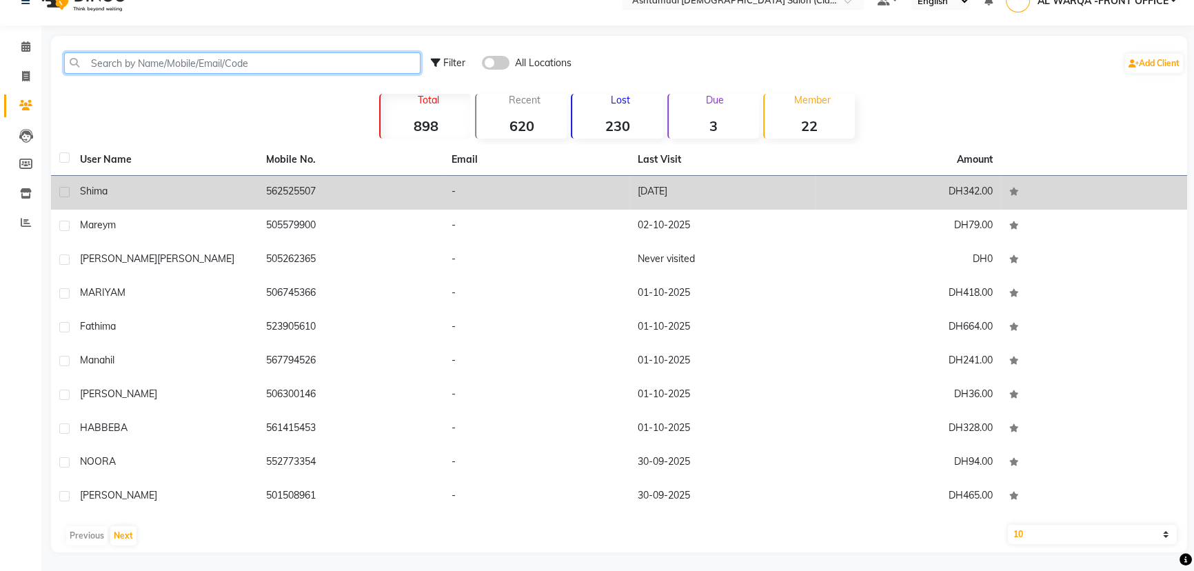
scroll to position [25, 0]
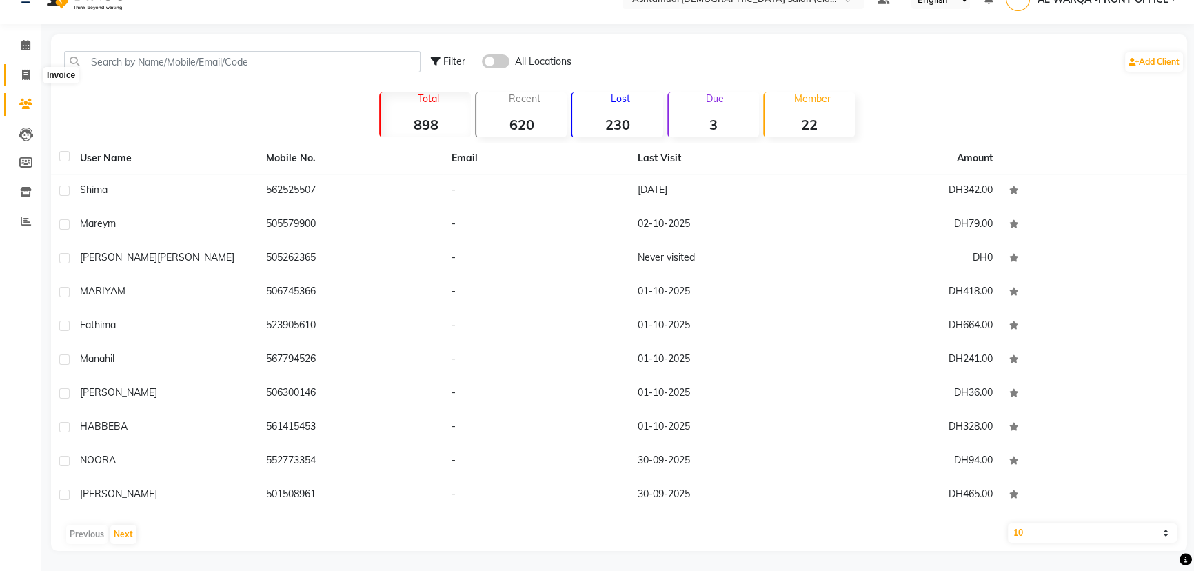
click at [20, 74] on span at bounding box center [26, 76] width 24 height 16
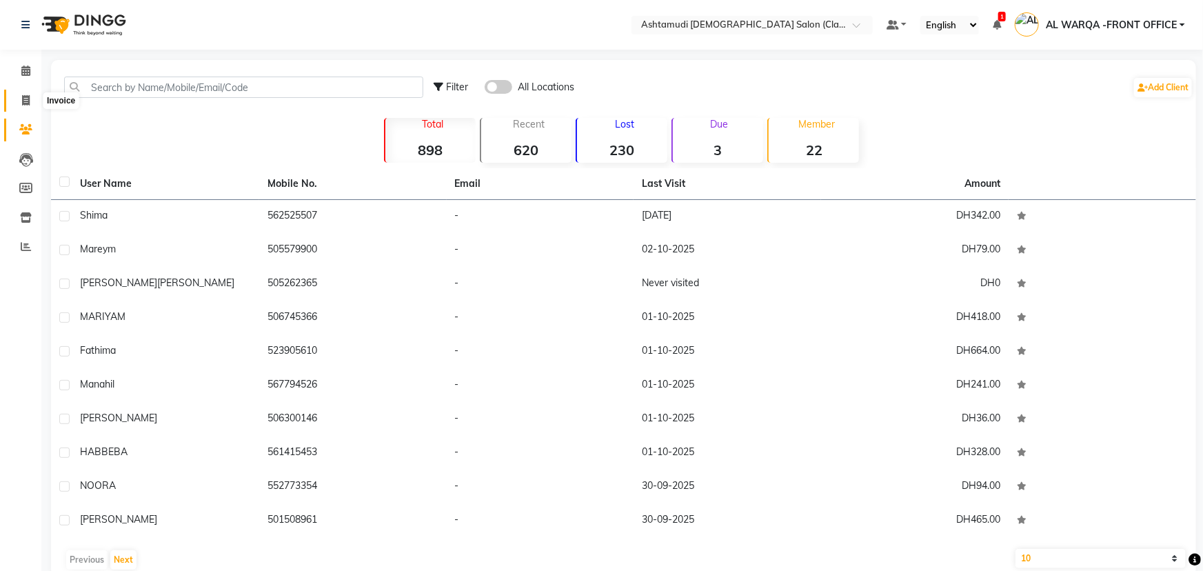
select select "service"
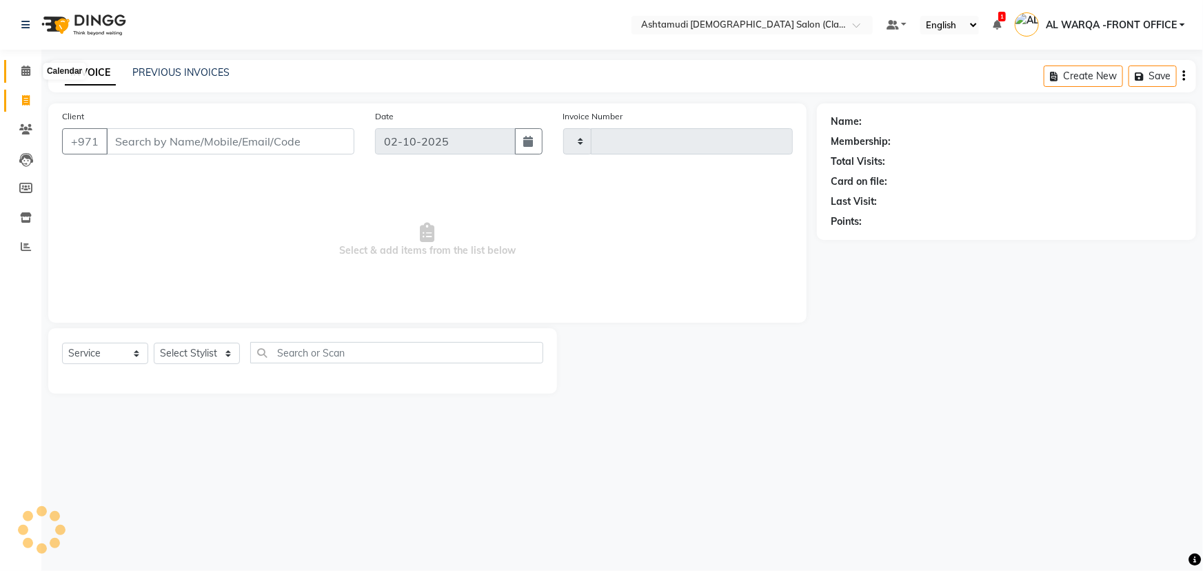
type input "1736"
select select "8201"
click at [25, 69] on icon at bounding box center [25, 70] width 9 height 10
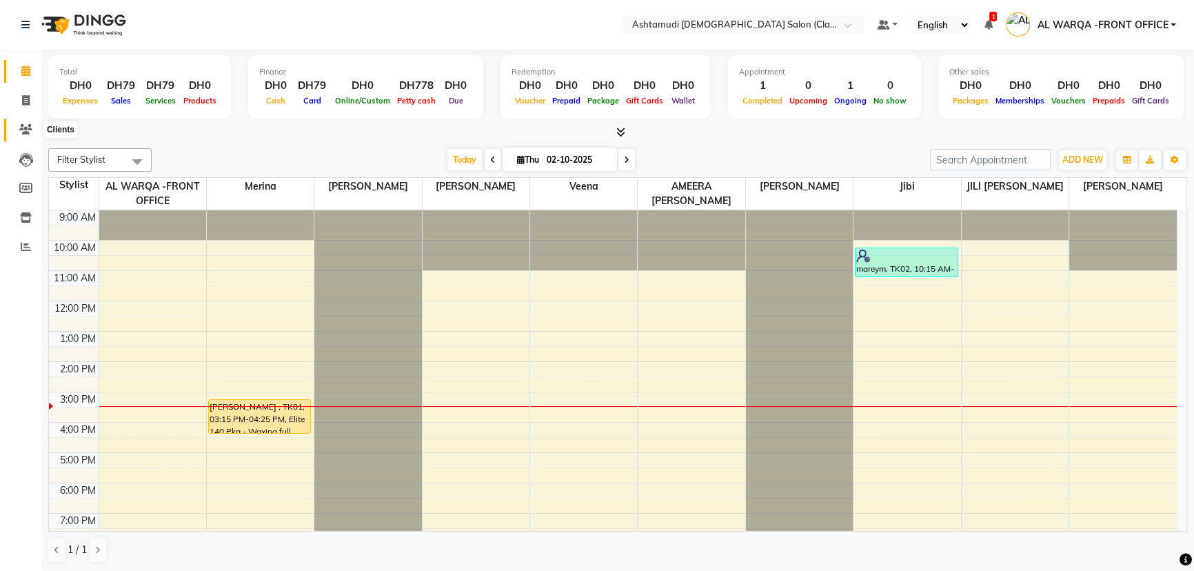
click at [30, 125] on icon at bounding box center [25, 129] width 13 height 10
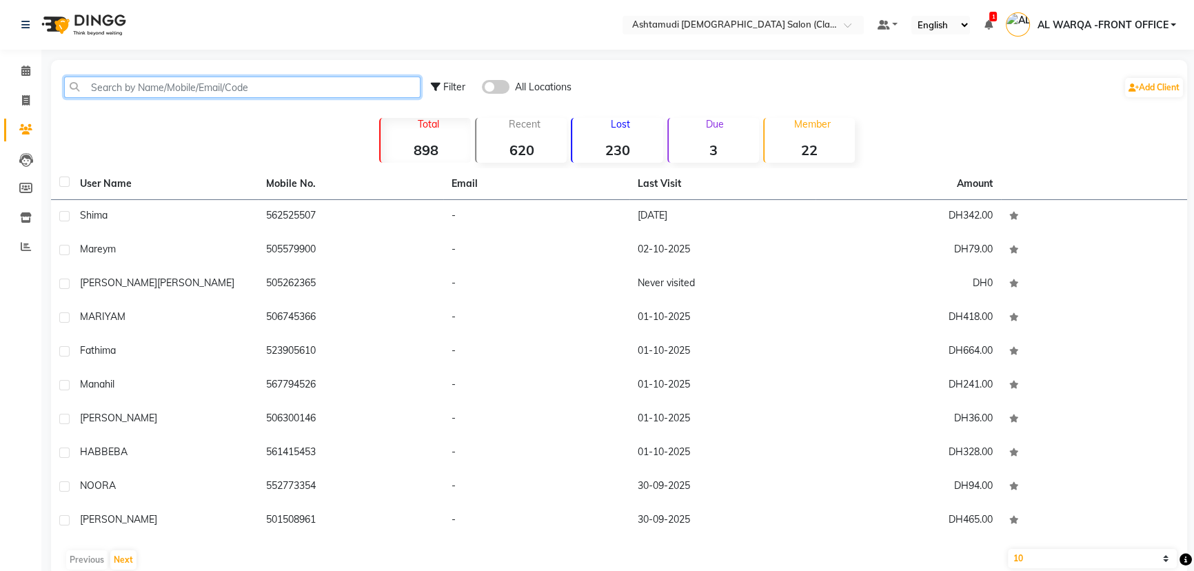
click at [114, 93] on input "text" at bounding box center [242, 86] width 356 height 21
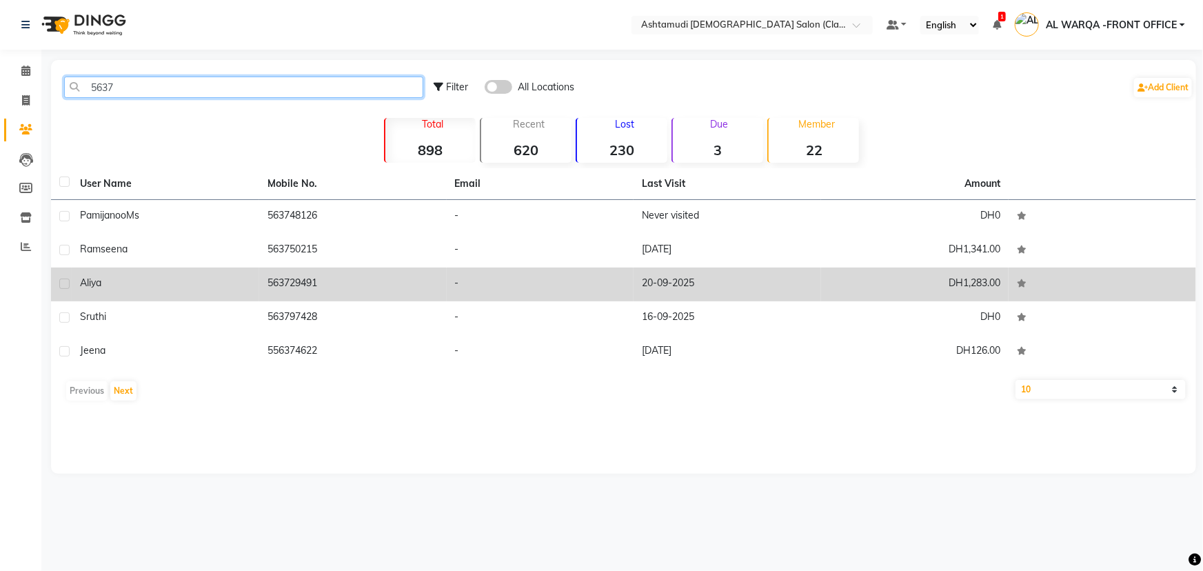
type input "5637"
click at [112, 281] on div "aliya" at bounding box center [165, 283] width 171 height 14
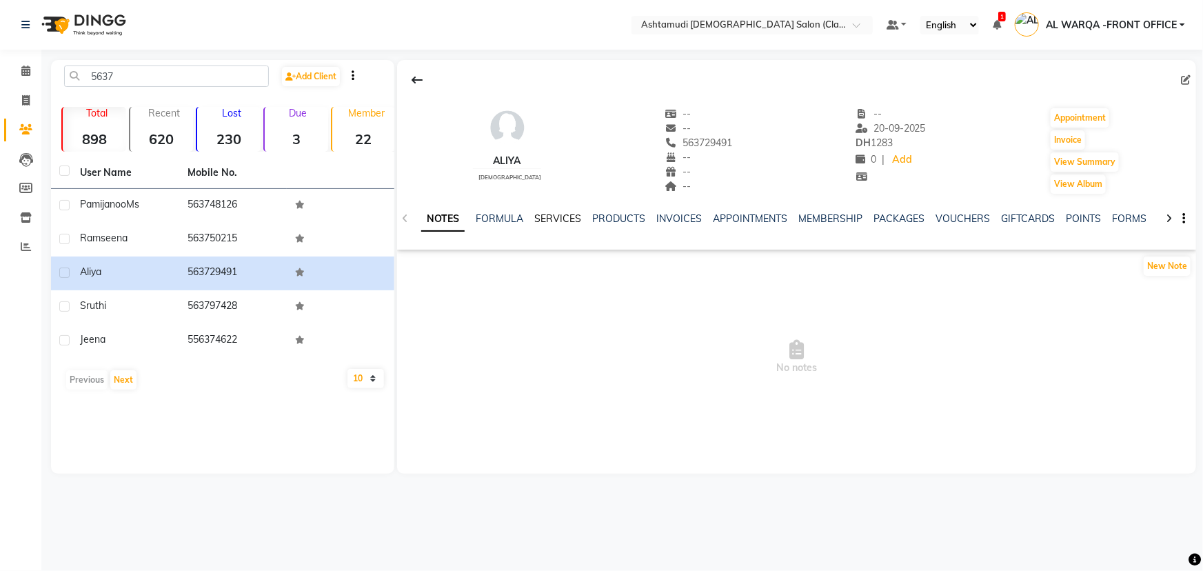
click at [551, 223] on link "SERVICES" at bounding box center [557, 218] width 47 height 12
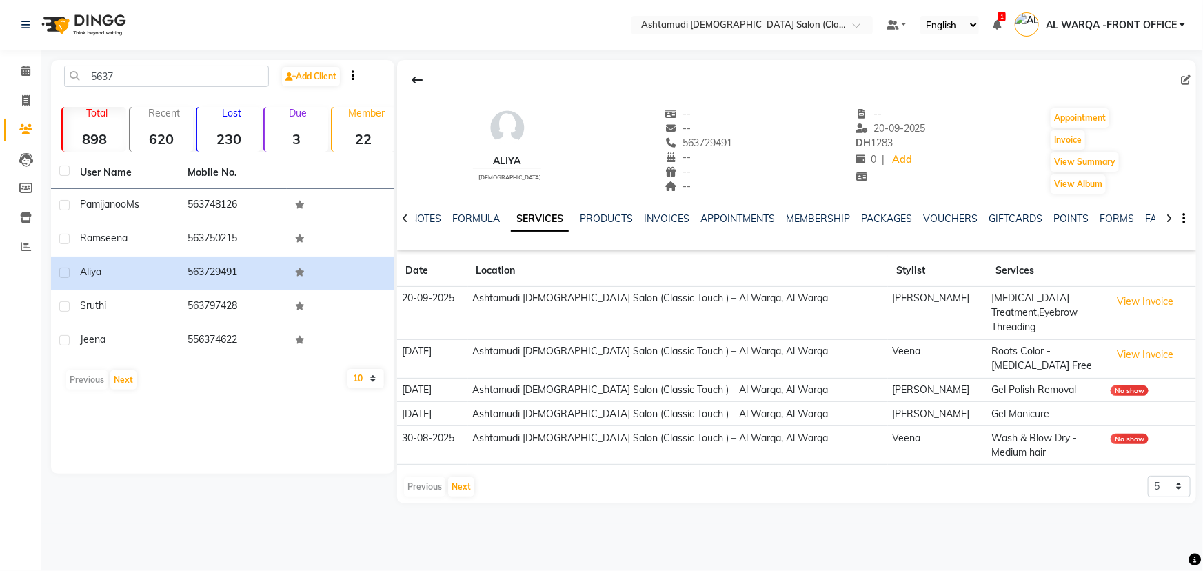
drag, startPoint x: 664, startPoint y: 137, endPoint x: 718, endPoint y: 145, distance: 54.3
click at [718, 145] on div "aliya female -- -- 563729491 -- -- -- -- 20-09-2025 DH 1283 0 | Add Appointment…" at bounding box center [796, 144] width 799 height 102
copy span "563729491"
click at [29, 70] on icon at bounding box center [25, 70] width 9 height 10
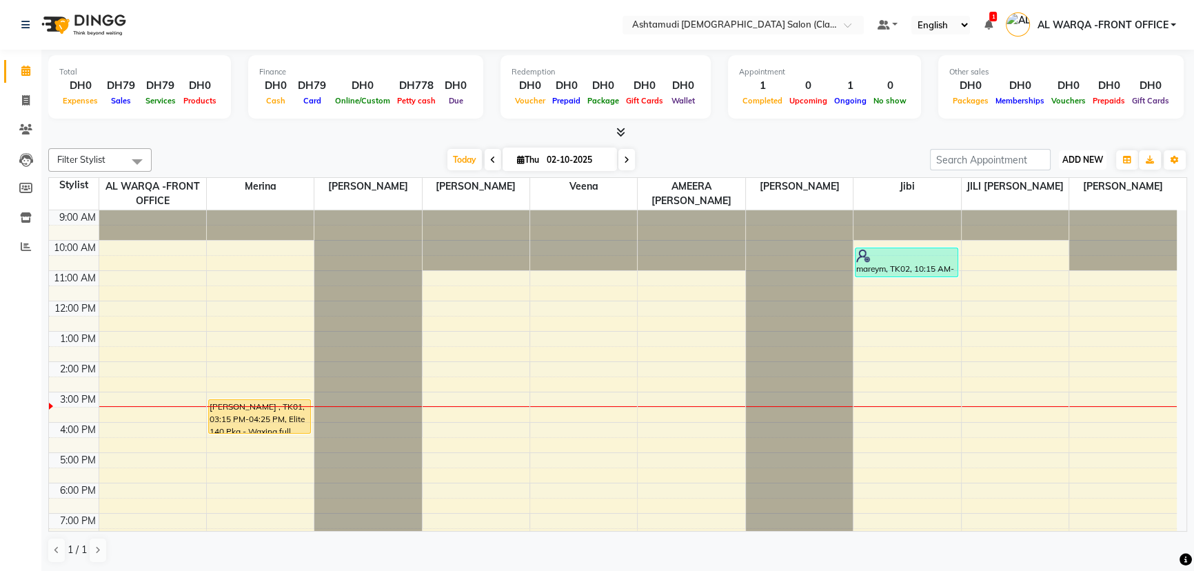
click at [1105, 159] on button "ADD NEW Toggle Dropdown" at bounding box center [1083, 159] width 48 height 19
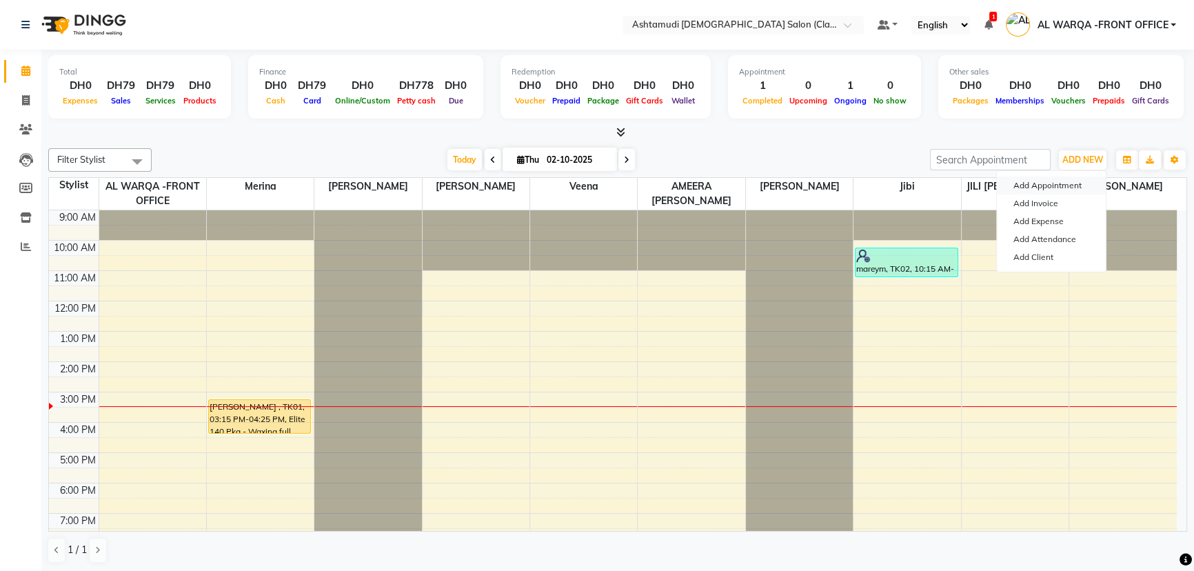
click at [1076, 176] on button "Add Appointment" at bounding box center [1051, 185] width 109 height 18
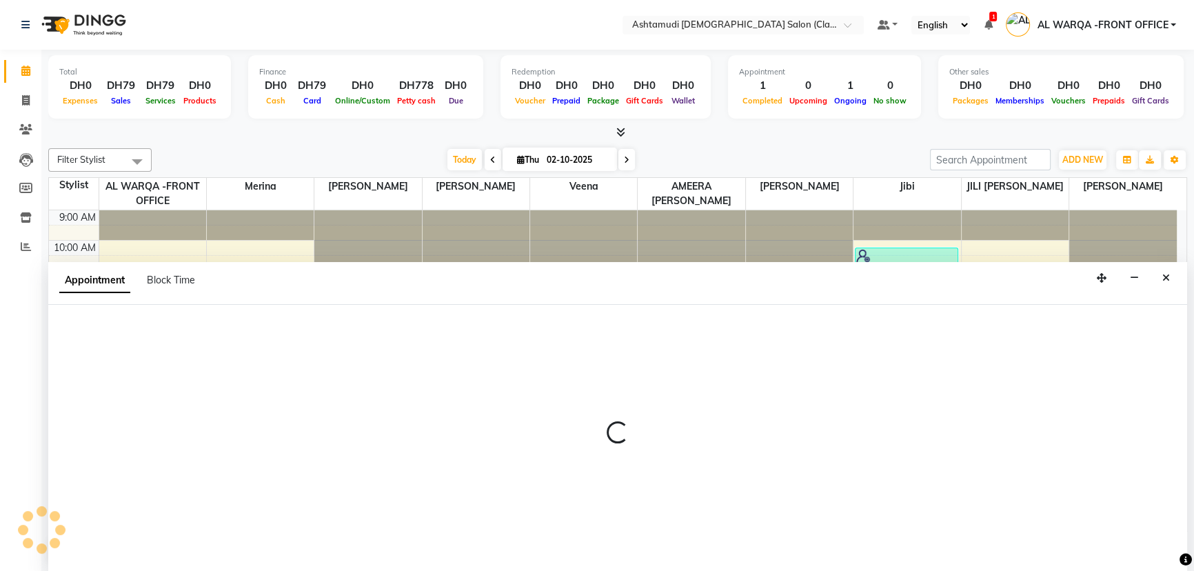
select select "600"
select select "tentative"
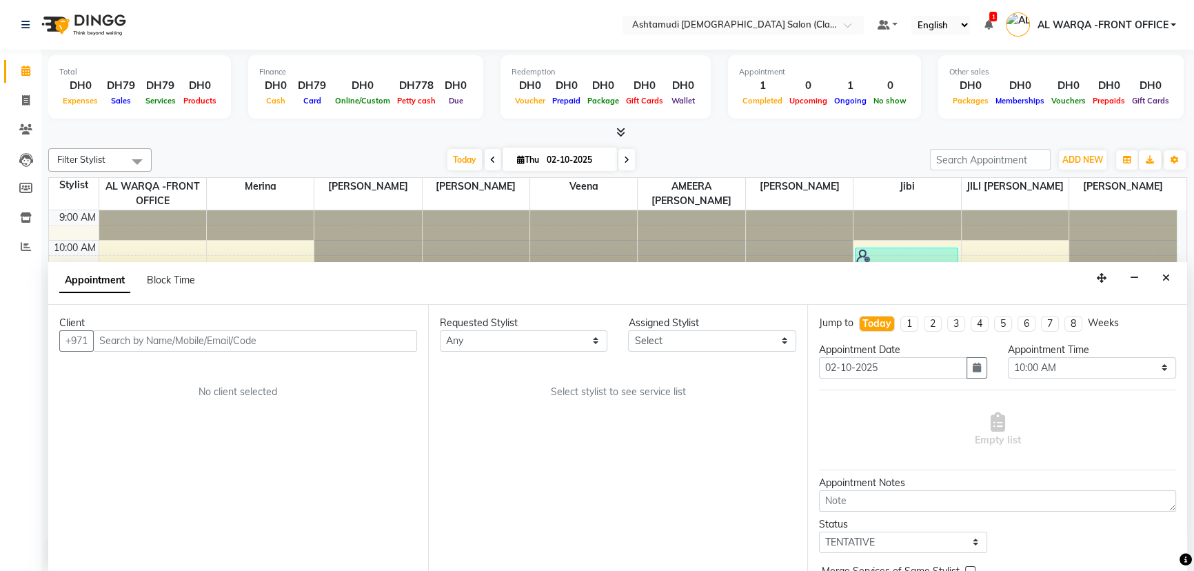
click at [214, 336] on input "text" at bounding box center [255, 340] width 324 height 21
drag, startPoint x: 222, startPoint y: 337, endPoint x: 216, endPoint y: 349, distance: 13.9
click at [222, 338] on input "text" at bounding box center [255, 340] width 324 height 21
click at [215, 343] on input "text" at bounding box center [255, 340] width 324 height 21
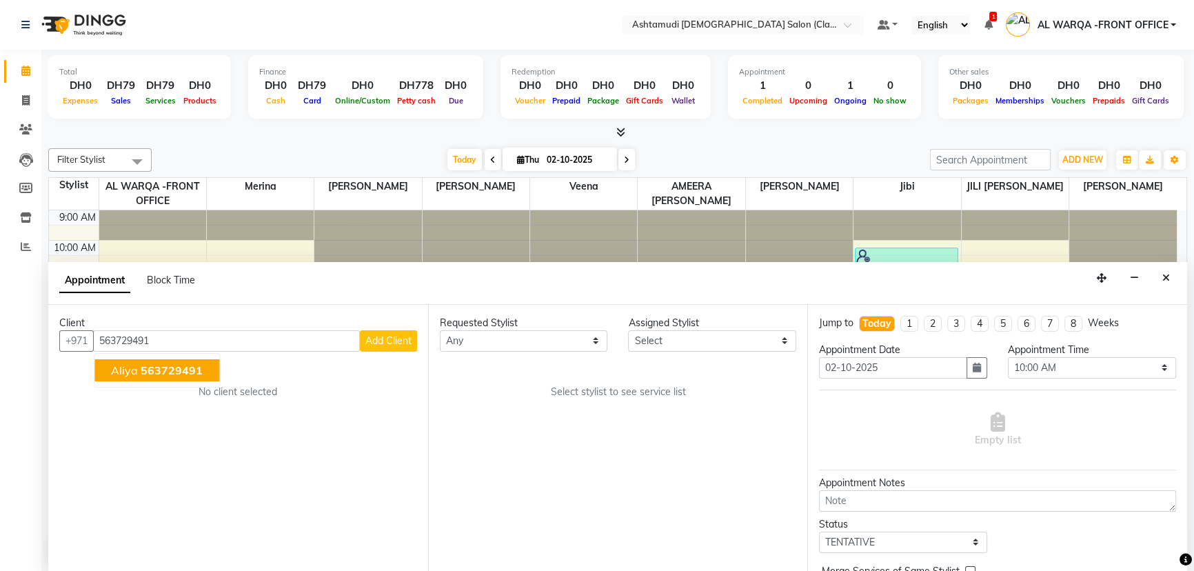
click at [136, 359] on button "aliya 563729491" at bounding box center [156, 370] width 125 height 22
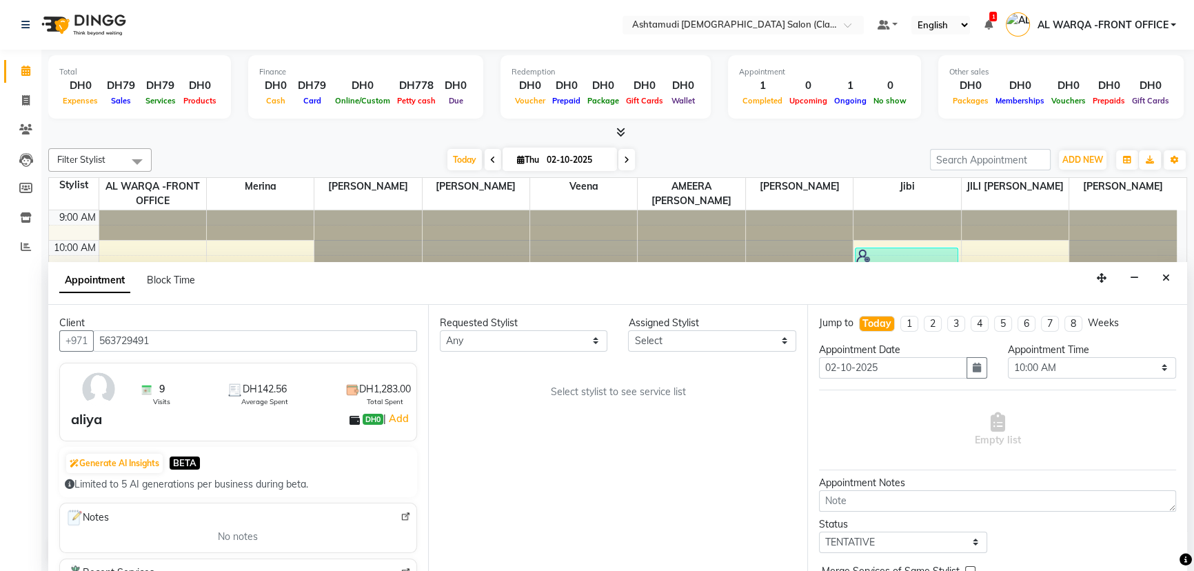
type input "563729491"
click at [701, 351] on div "Requested Stylist Any AL WARQA -FRONT OFFICE AMEERA NIHAL Anita Jibi JILI MAHAL…" at bounding box center [618, 438] width 380 height 267
click at [699, 344] on select "Select AL WARQA -FRONT OFFICE AMEERA [PERSON_NAME] [PERSON_NAME] JILI [PERSON_N…" at bounding box center [712, 340] width 168 height 21
select select "80375"
click at [628, 330] on select "Select AL WARQA -FRONT OFFICE AMEERA [PERSON_NAME] [PERSON_NAME] JILI [PERSON_N…" at bounding box center [712, 340] width 168 height 21
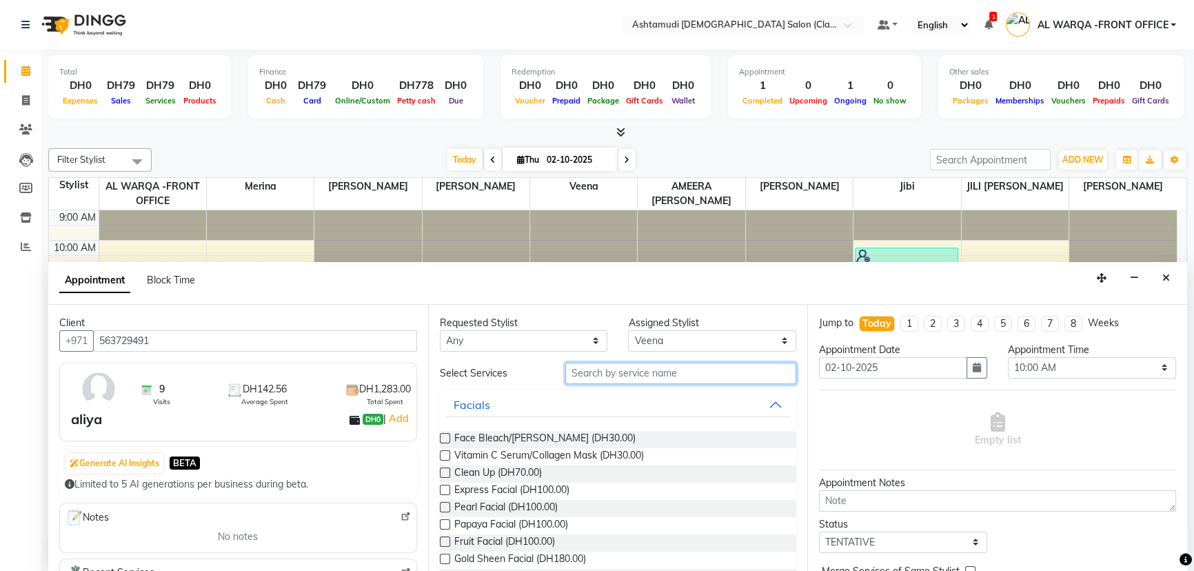
click at [613, 373] on input "text" at bounding box center [680, 372] width 231 height 21
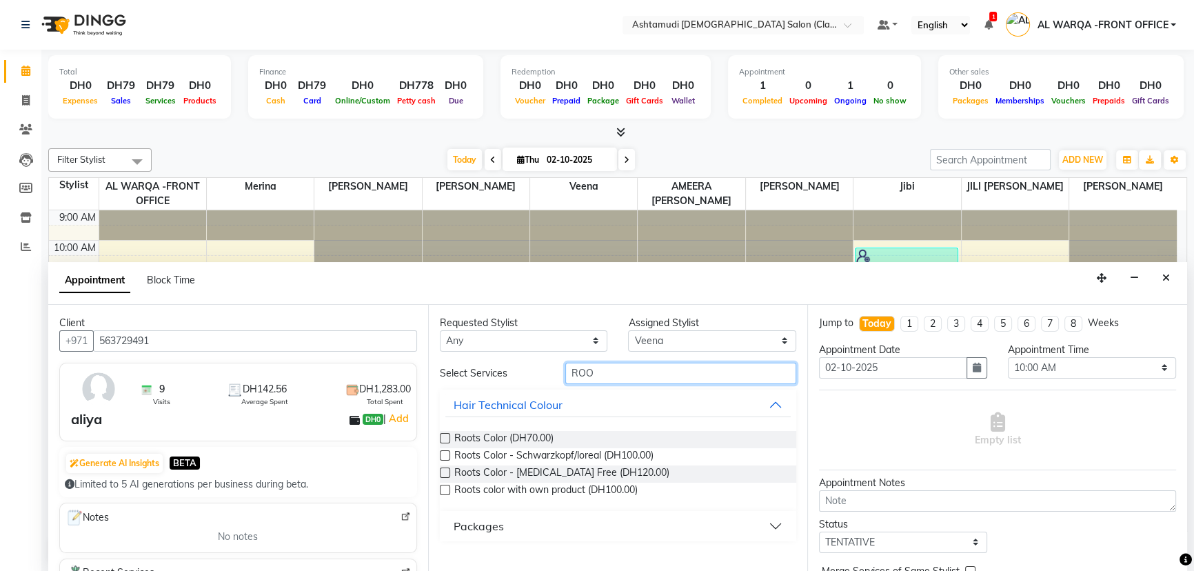
type input "ROO"
click at [448, 471] on label at bounding box center [445, 472] width 10 height 10
click at [448, 471] on input "checkbox" at bounding box center [444, 473] width 9 height 9
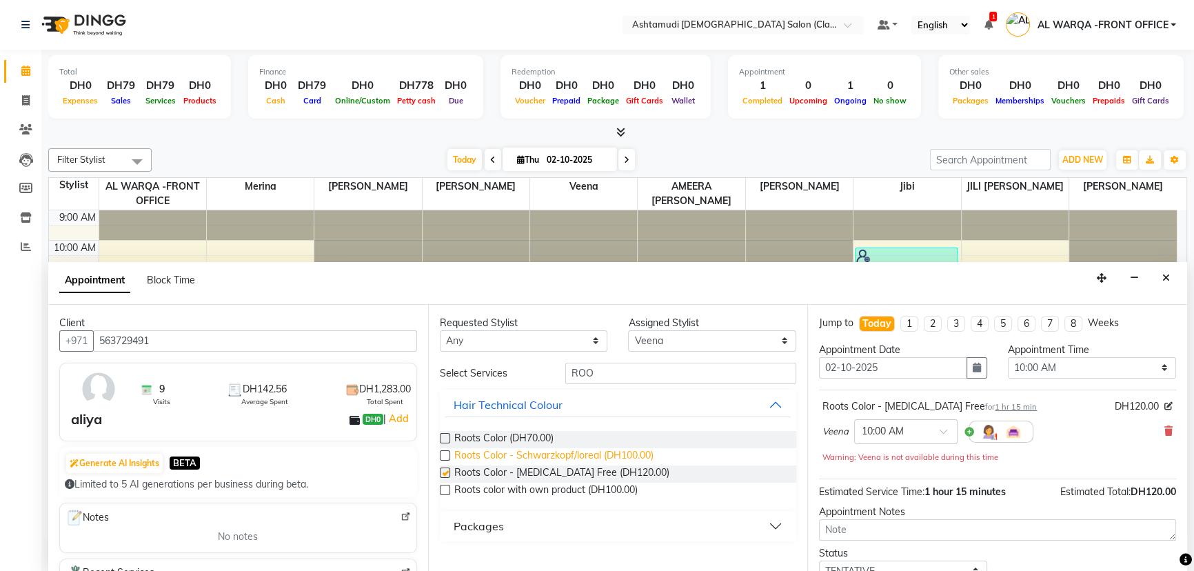
checkbox input "false"
click at [1070, 367] on select "Select 10:00 AM 10:30 AM 11:00 AM 11:30 AM 12:00 PM 12:30 PM 01:00 PM 01:30 PM …" at bounding box center [1092, 367] width 168 height 21
select select "960"
click at [1008, 357] on select "Select 10:00 AM 10:30 AM 11:00 AM 11:30 AM 12:00 PM 12:30 PM 01:00 PM 01:30 PM …" at bounding box center [1092, 367] width 168 height 21
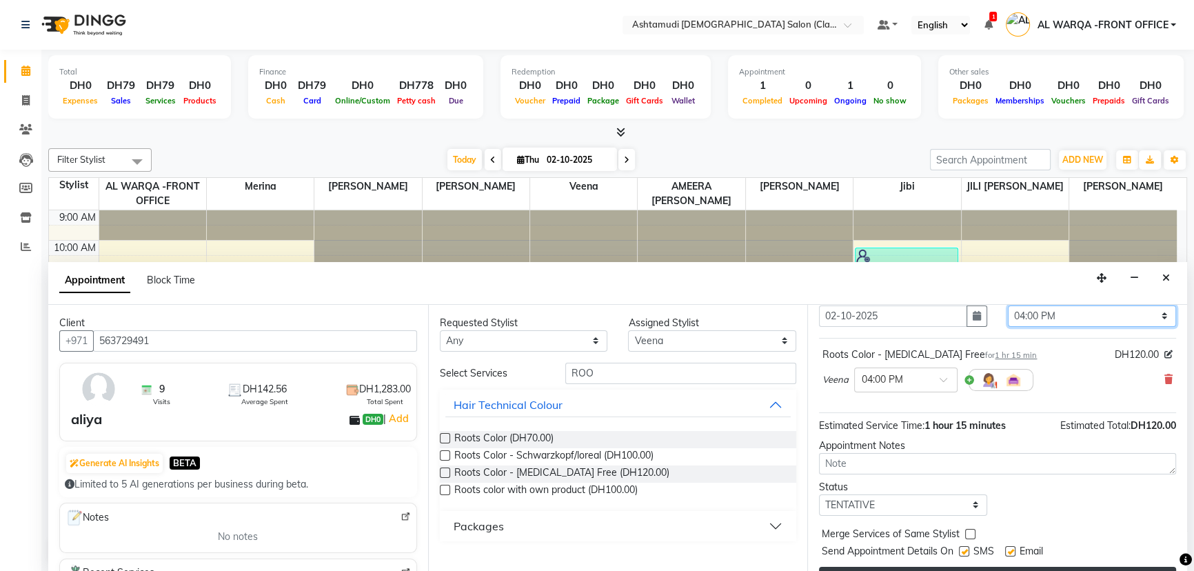
scroll to position [81, 0]
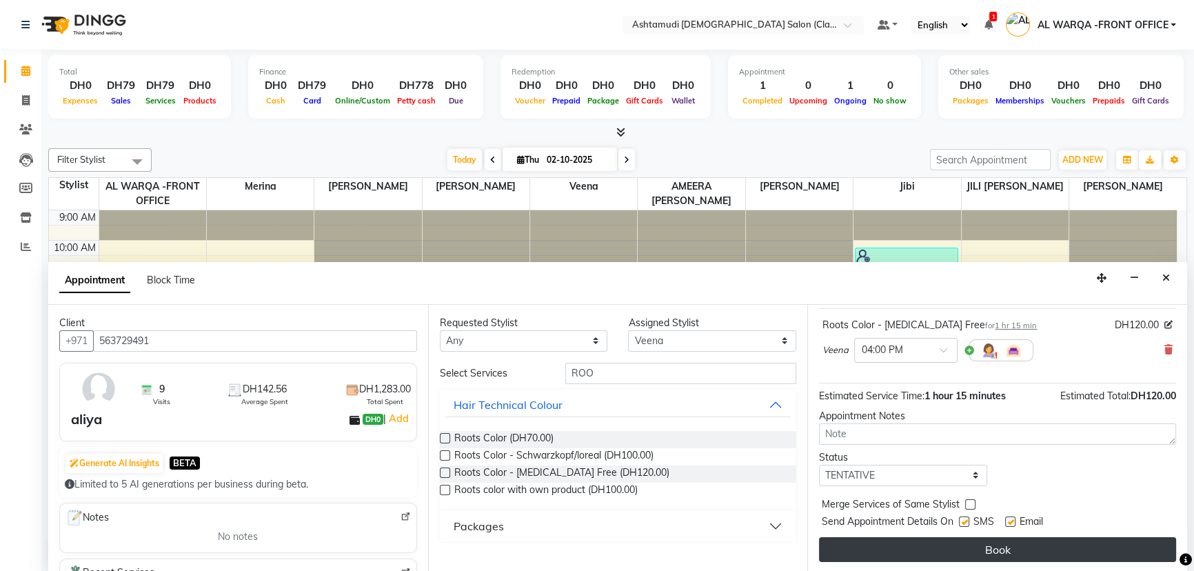
click at [1100, 544] on button "Book" at bounding box center [997, 549] width 357 height 25
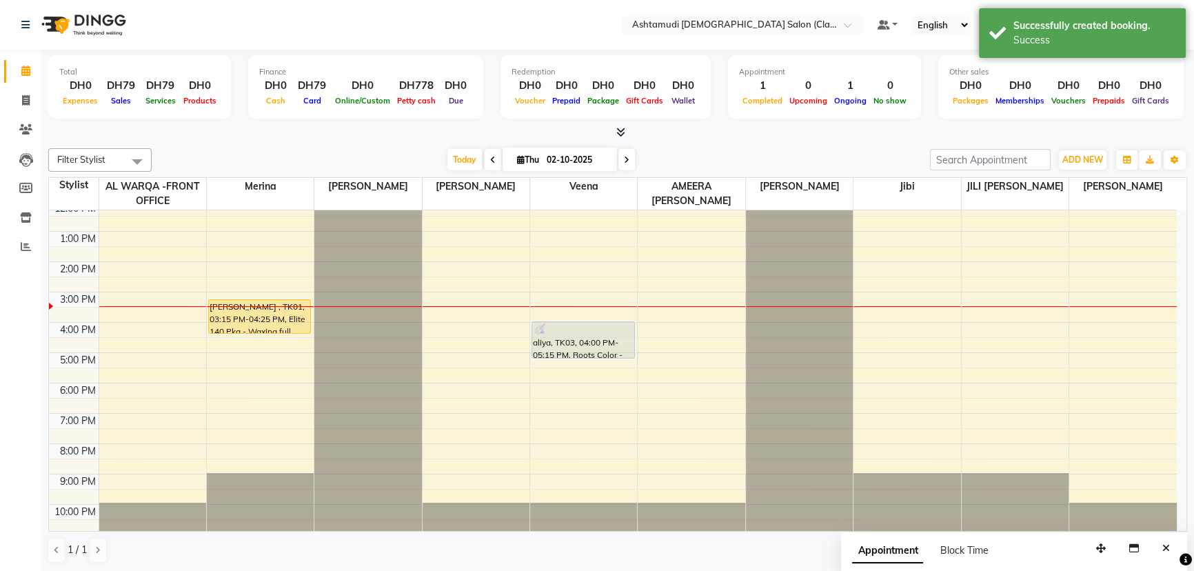
scroll to position [101, 0]
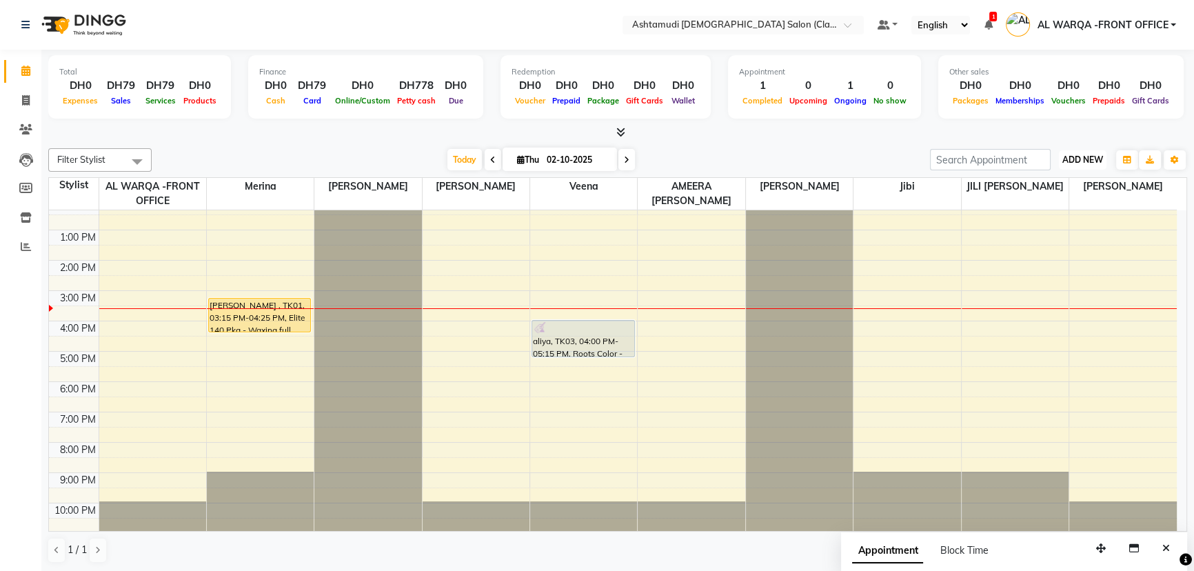
click at [1086, 151] on button "ADD NEW Toggle Dropdown" at bounding box center [1083, 159] width 48 height 19
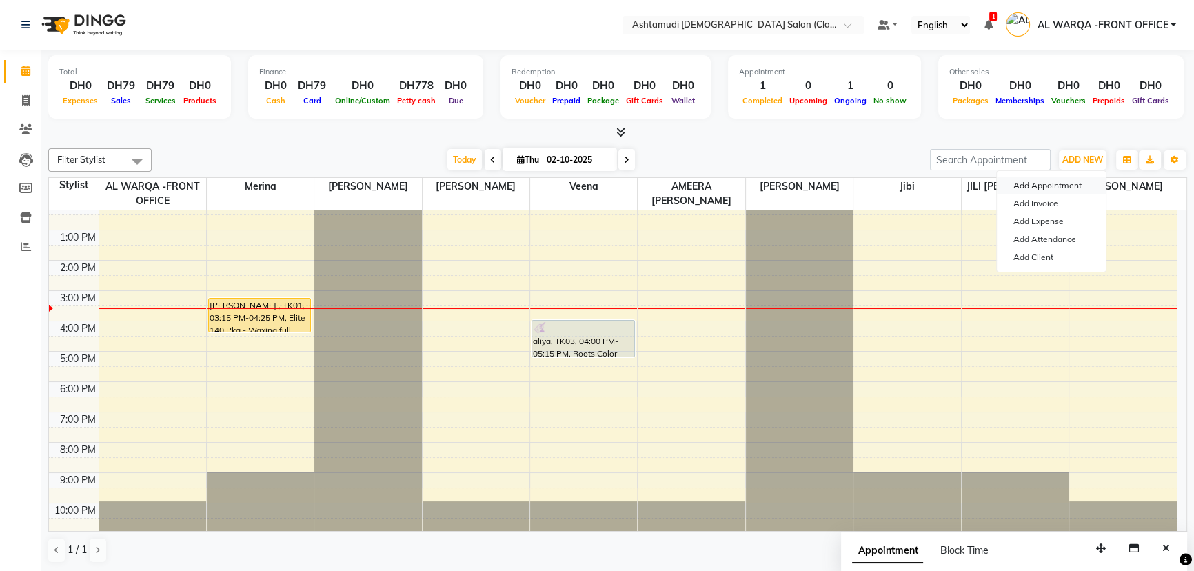
drag, startPoint x: 1027, startPoint y: 185, endPoint x: 1019, endPoint y: 186, distance: 7.6
click at [1027, 185] on button "Add Appointment" at bounding box center [1051, 185] width 109 height 18
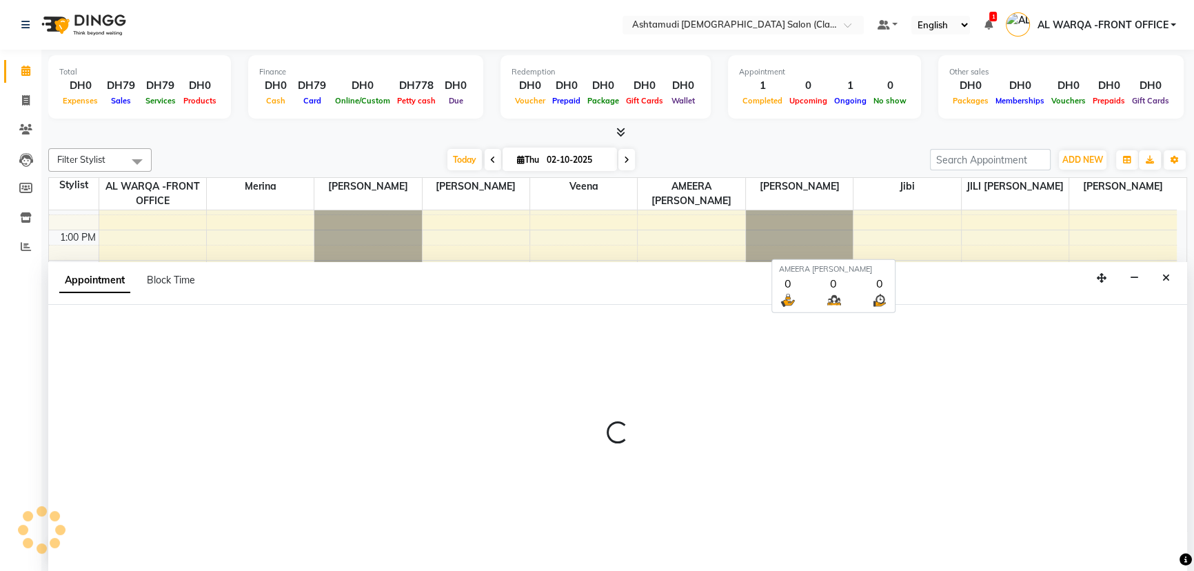
scroll to position [0, 0]
select select "600"
select select "tentative"
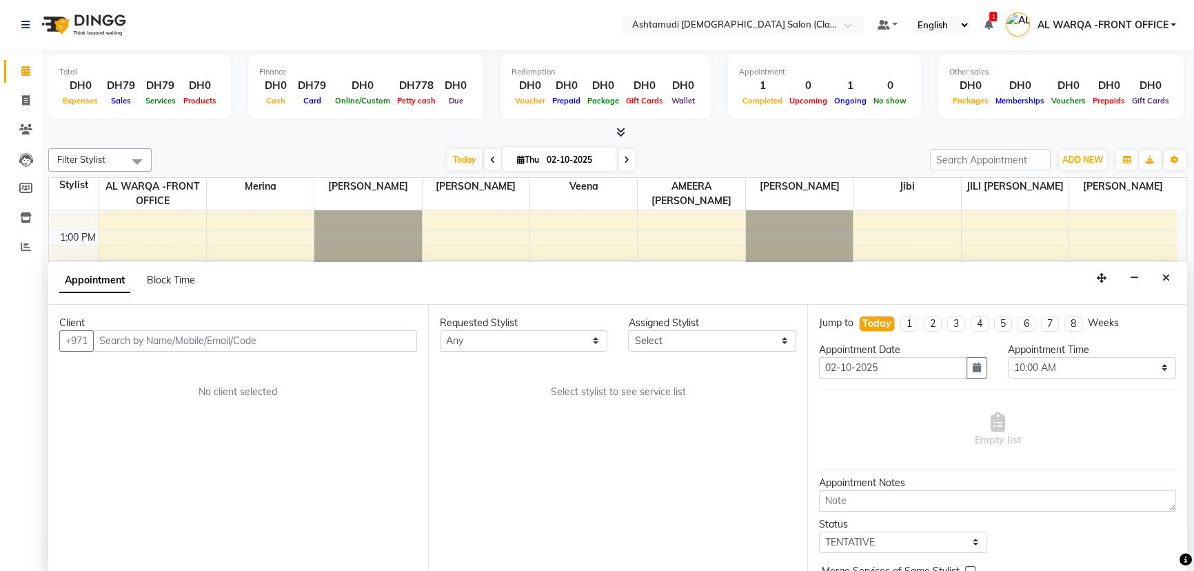
click at [269, 330] on input "text" at bounding box center [255, 340] width 324 height 21
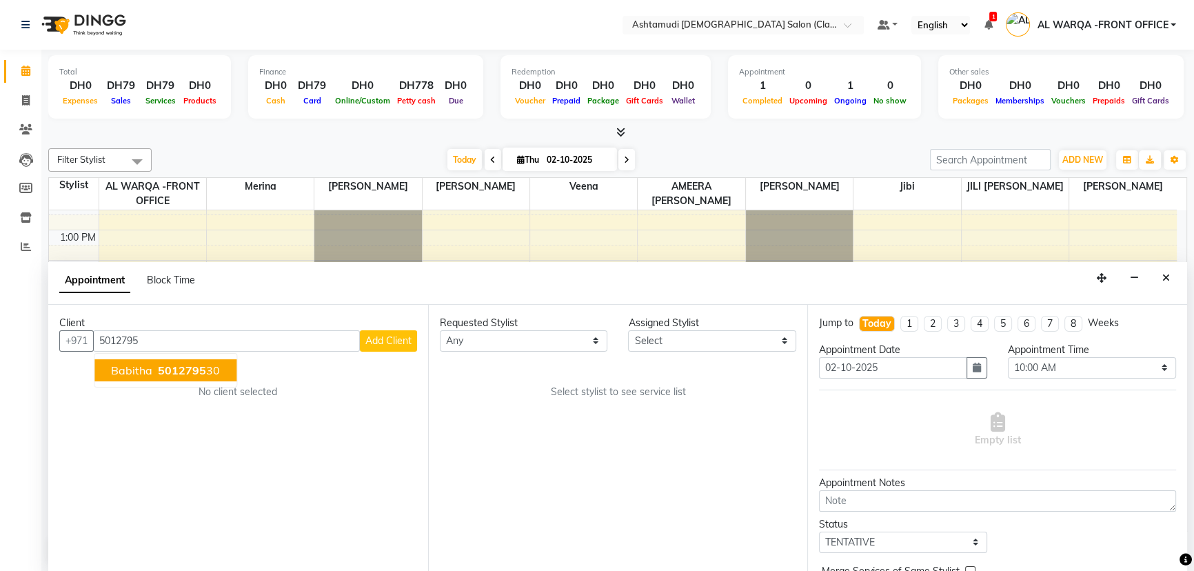
click at [180, 363] on span "5012795" at bounding box center [182, 370] width 48 height 14
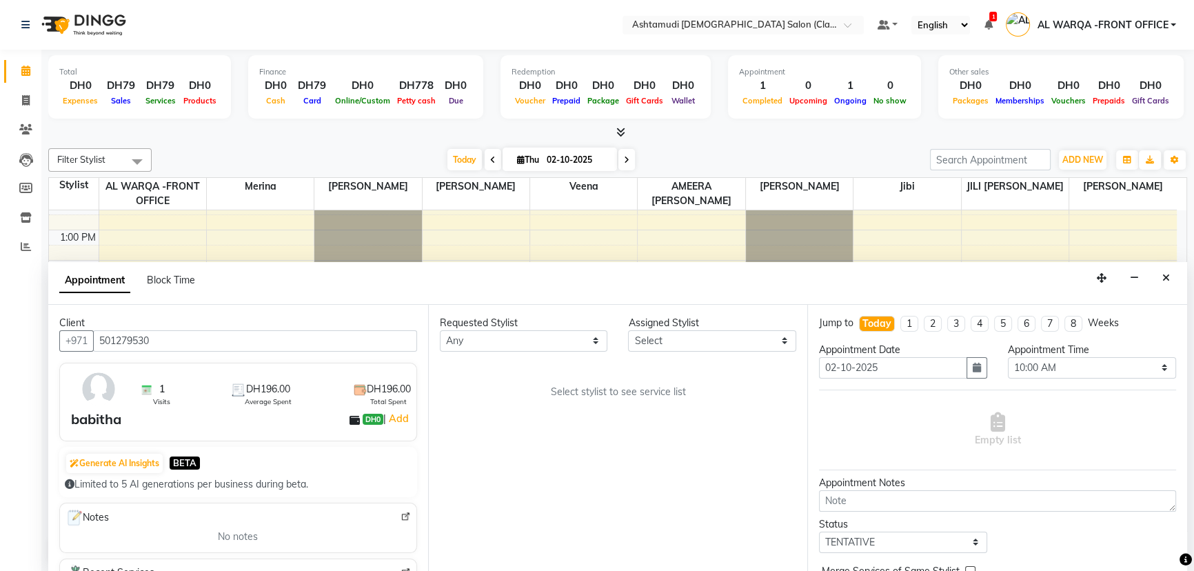
type input "501279530"
click at [708, 333] on select "Select AL WARQA -FRONT OFFICE AMEERA [PERSON_NAME] [PERSON_NAME] JILI [PERSON_N…" at bounding box center [712, 340] width 168 height 21
select select "89076"
click at [628, 330] on select "Select AL WARQA -FRONT OFFICE AMEERA [PERSON_NAME] [PERSON_NAME] JILI [PERSON_N…" at bounding box center [712, 340] width 168 height 21
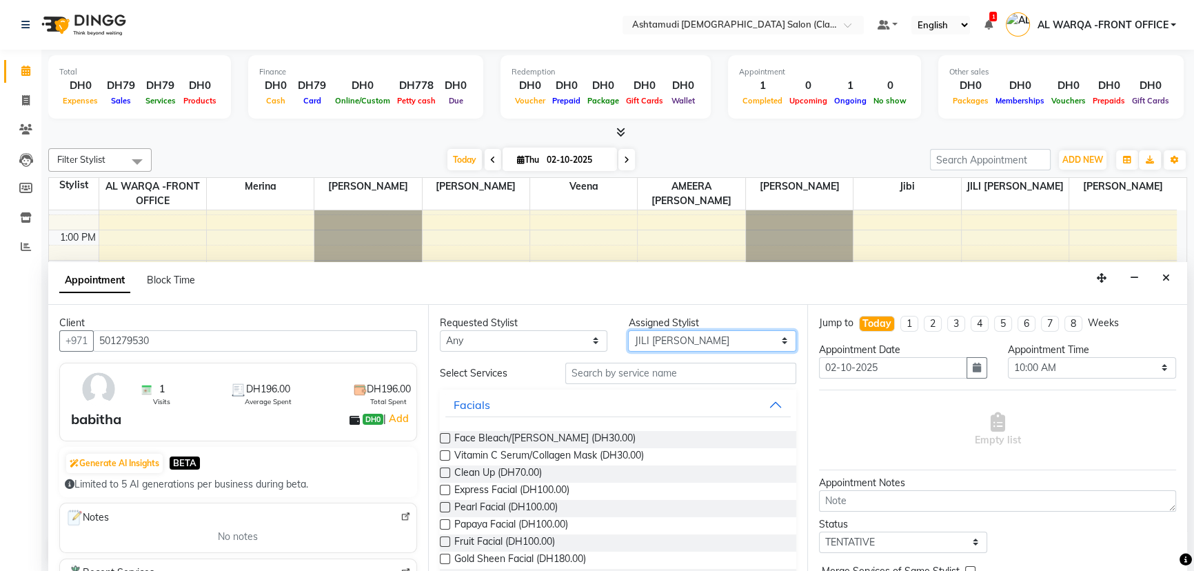
click at [694, 343] on select "Select AL WARQA -FRONT OFFICE AMEERA [PERSON_NAME] [PERSON_NAME] JILI [PERSON_N…" at bounding box center [712, 340] width 168 height 21
click at [628, 330] on select "Select AL WARQA -FRONT OFFICE AMEERA [PERSON_NAME] [PERSON_NAME] JILI [PERSON_N…" at bounding box center [712, 340] width 168 height 21
click at [609, 374] on input "text" at bounding box center [680, 372] width 231 height 21
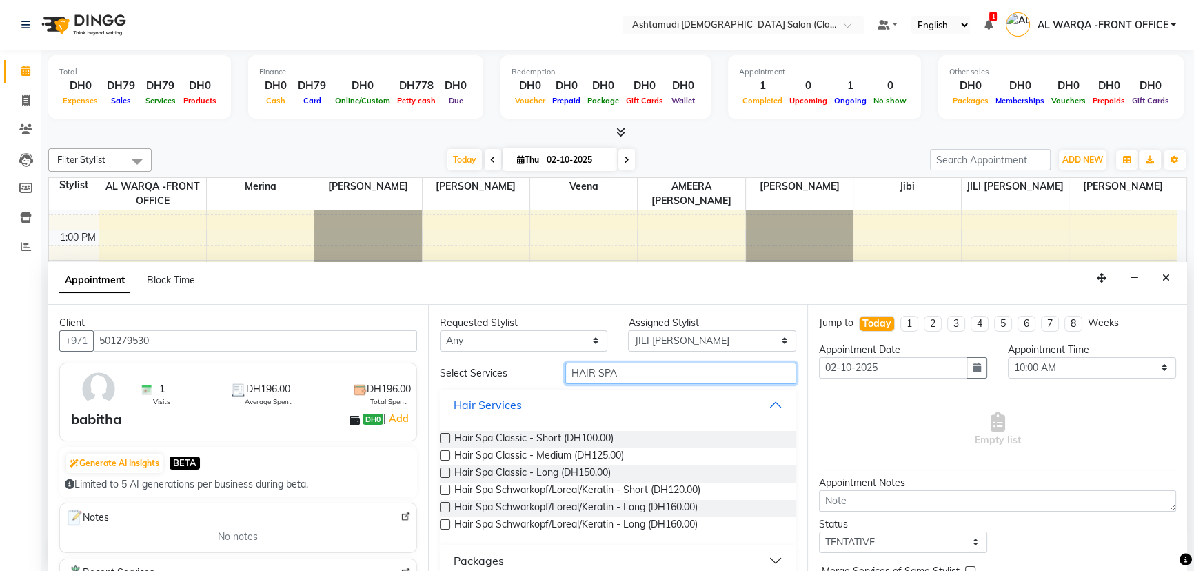
type input "HAIR SPA"
click at [447, 489] on label at bounding box center [445, 489] width 10 height 10
click at [447, 489] on input "checkbox" at bounding box center [444, 491] width 9 height 9
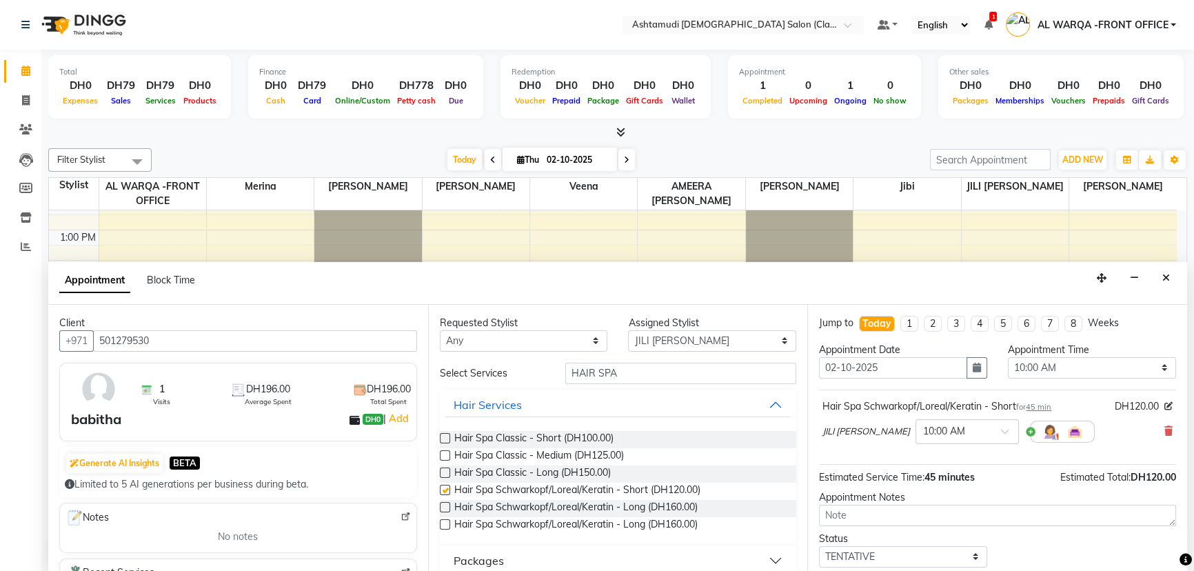
checkbox input "false"
click at [1043, 365] on select "Select 10:00 AM 10:30 AM 11:00 AM 11:30 AM 12:00 PM 12:30 PM 01:00 PM 01:30 PM …" at bounding box center [1092, 367] width 168 height 21
select select "930"
click at [1008, 357] on select "Select 10:00 AM 10:30 AM 11:00 AM 11:30 AM 12:00 PM 12:30 PM 01:00 PM 01:30 PM …" at bounding box center [1092, 367] width 168 height 21
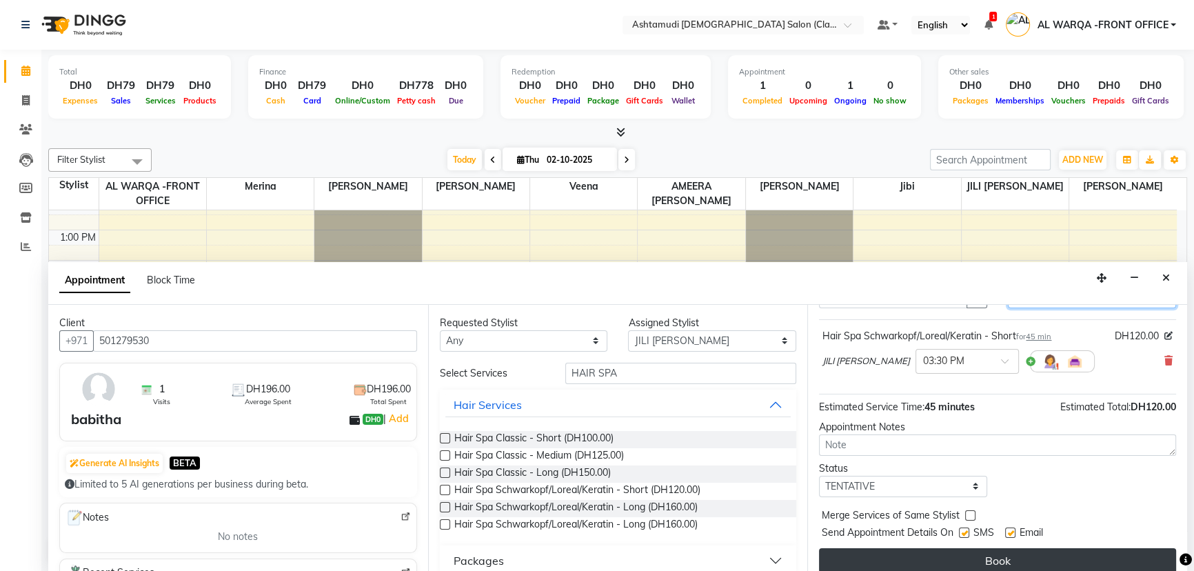
scroll to position [81, 0]
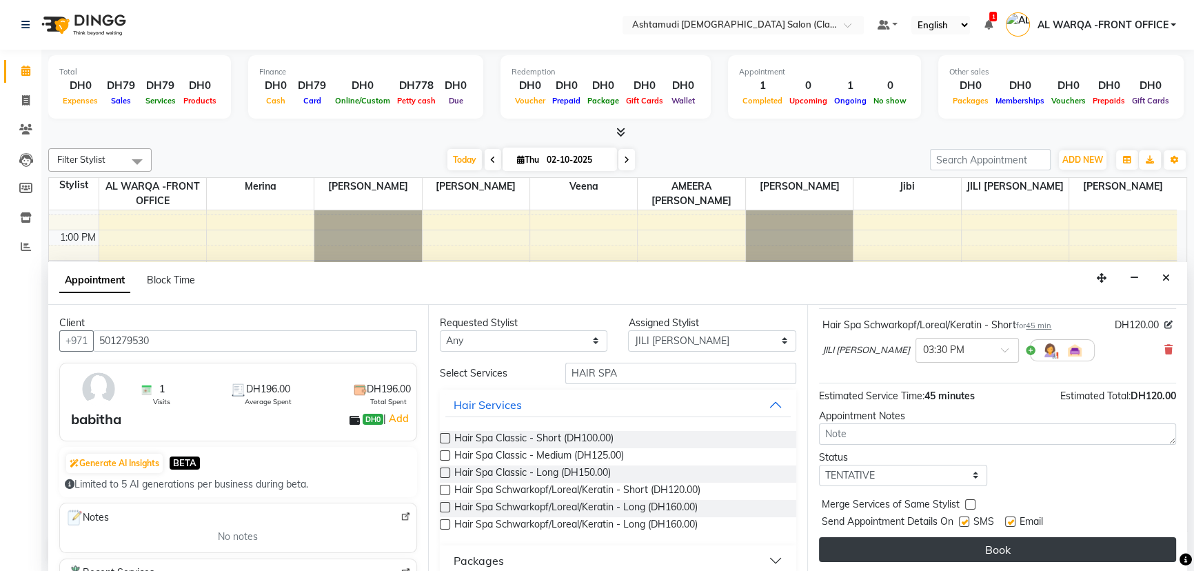
click at [943, 544] on button "Book" at bounding box center [997, 549] width 357 height 25
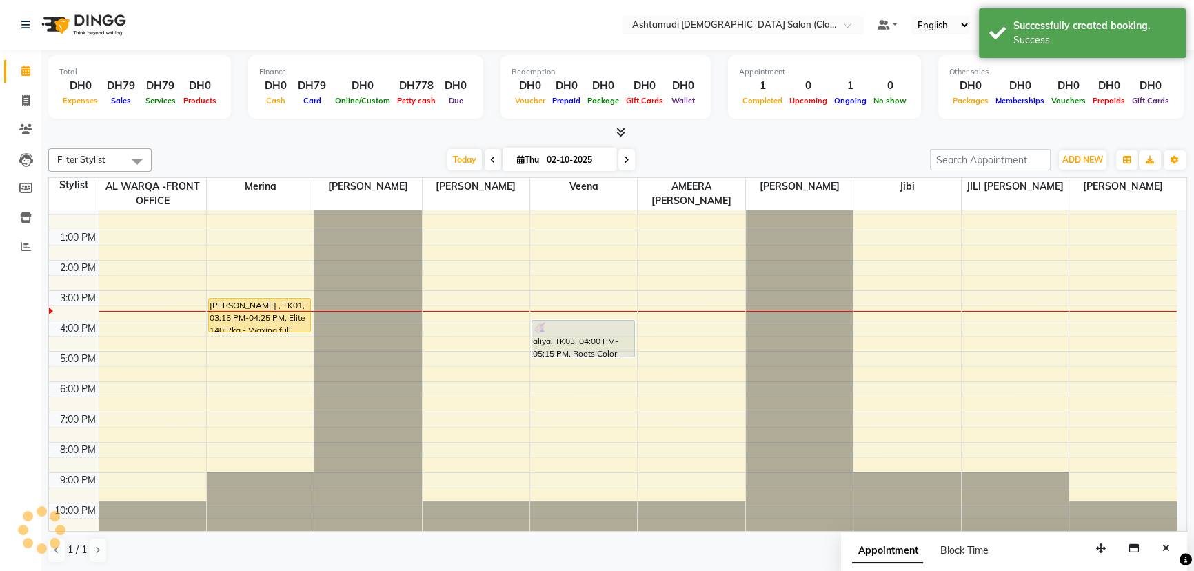
scroll to position [0, 0]
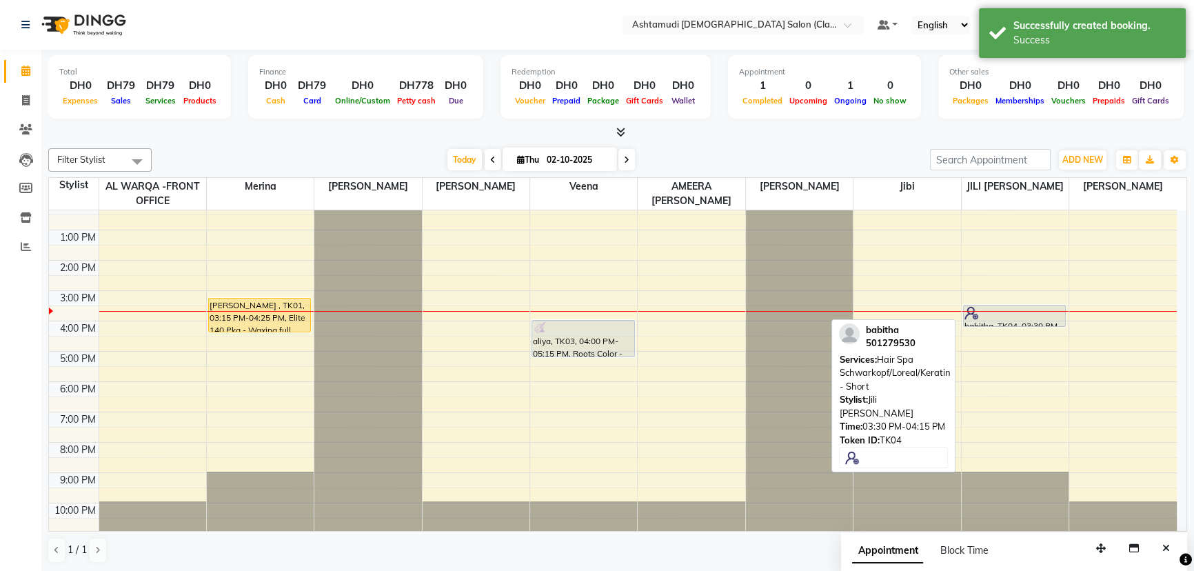
click at [1028, 323] on div at bounding box center [1014, 326] width 102 height 6
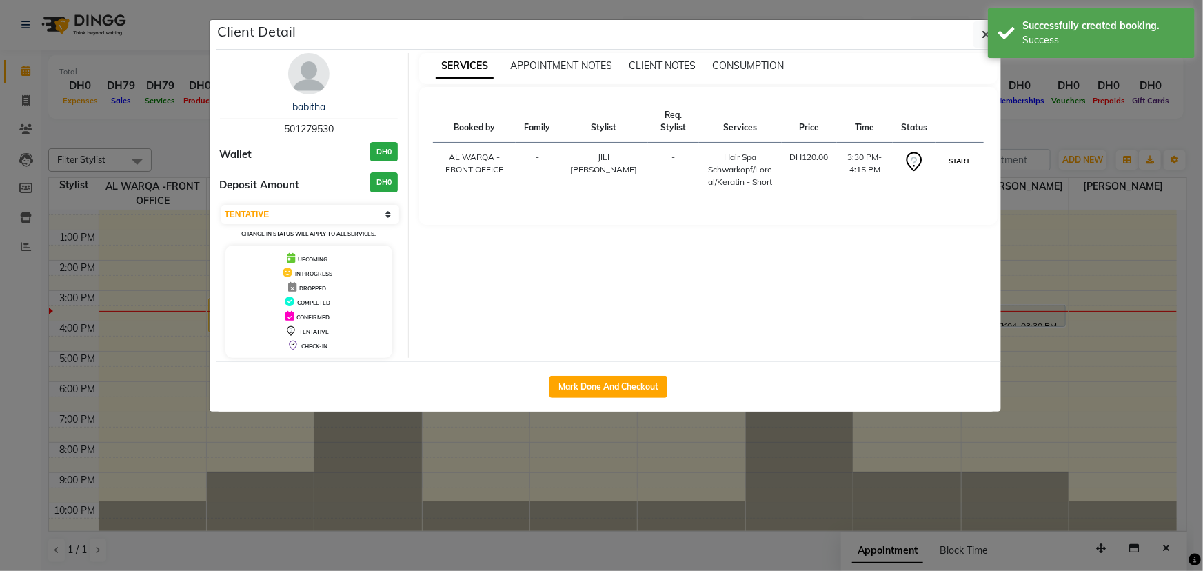
click at [947, 157] on button "START" at bounding box center [959, 160] width 28 height 17
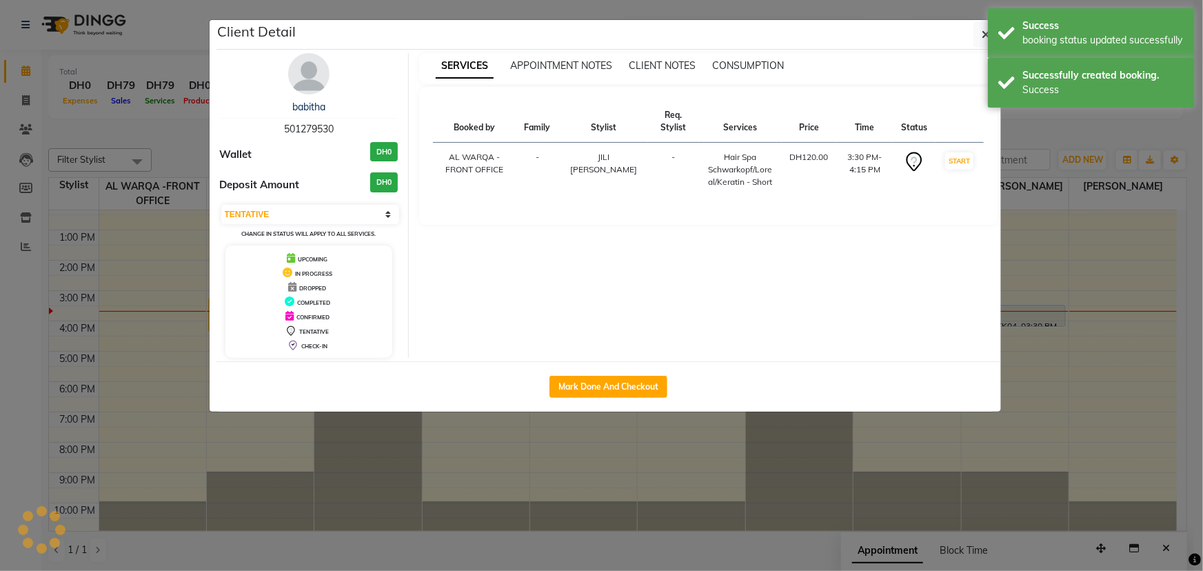
select select "1"
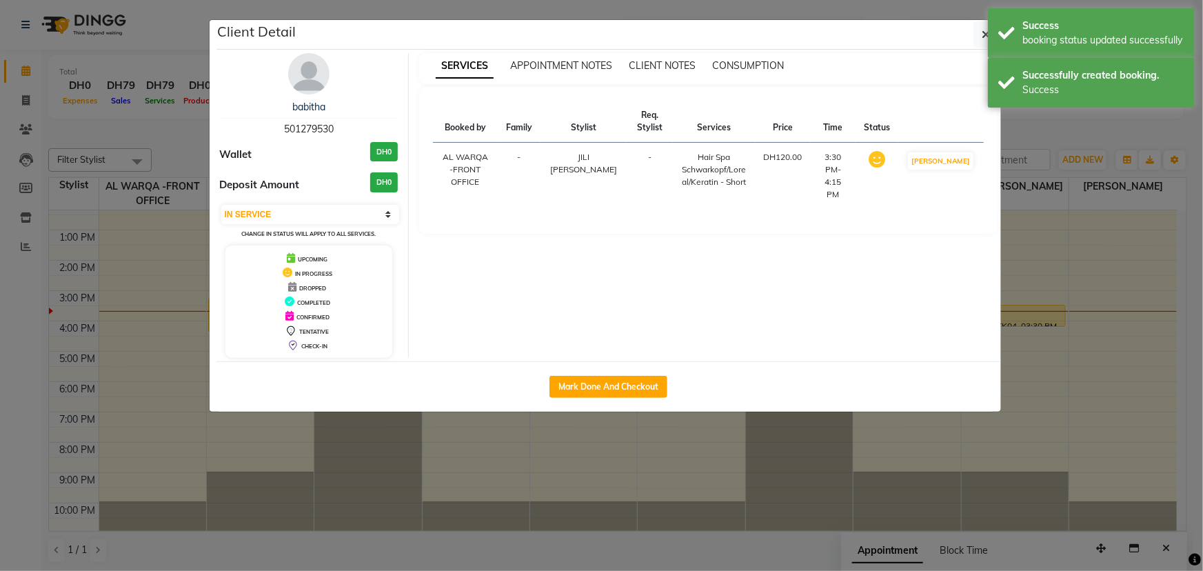
click at [1096, 350] on ngb-modal-window "Client Detail babitha 501279530 Wallet DH0 Deposit Amount DH0 Select IN SERVICE…" at bounding box center [601, 285] width 1203 height 571
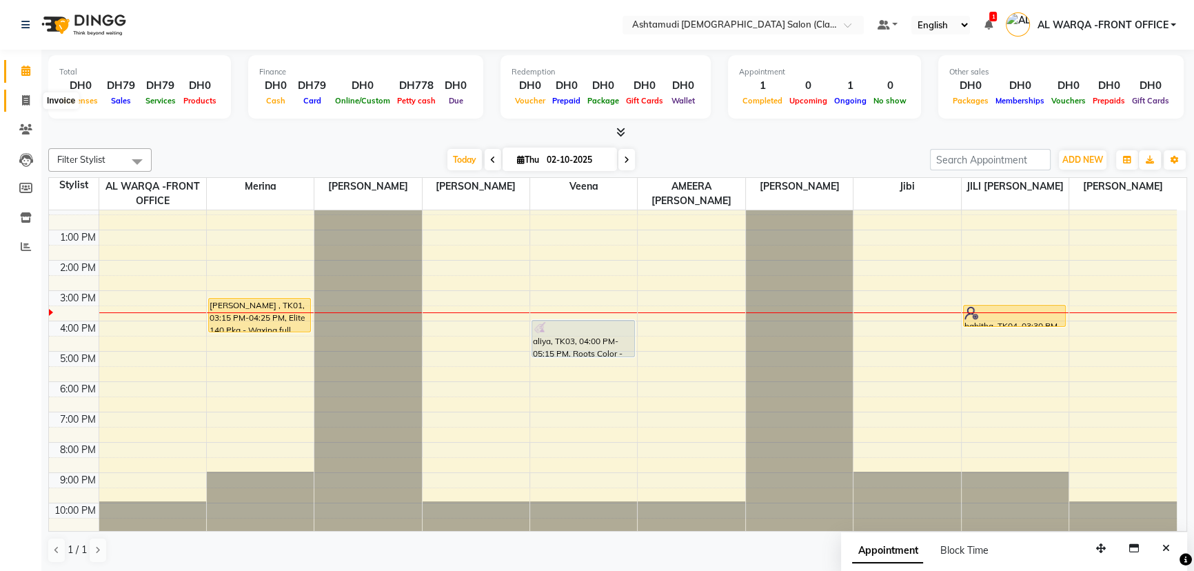
click at [23, 99] on icon at bounding box center [26, 100] width 8 height 10
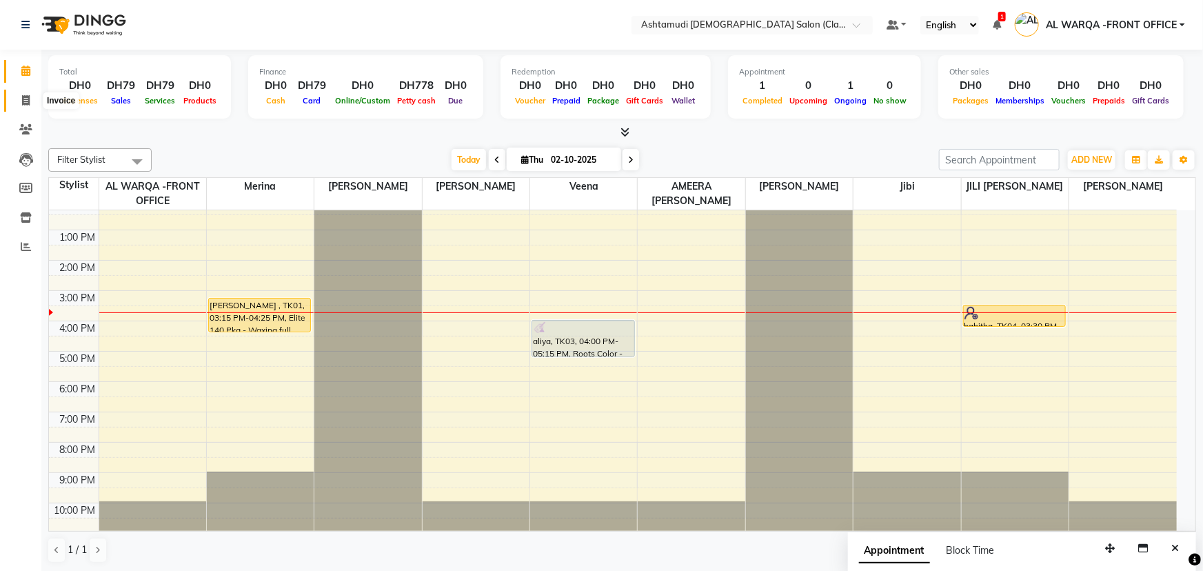
select select "service"
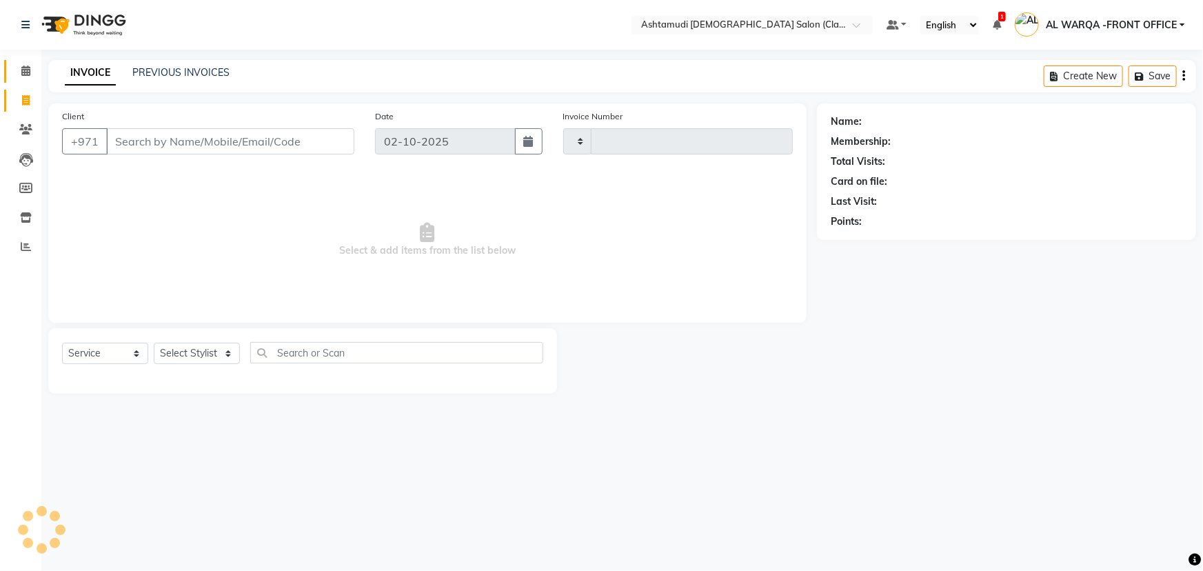
type input "1736"
select select "8201"
click at [23, 74] on icon at bounding box center [25, 70] width 9 height 10
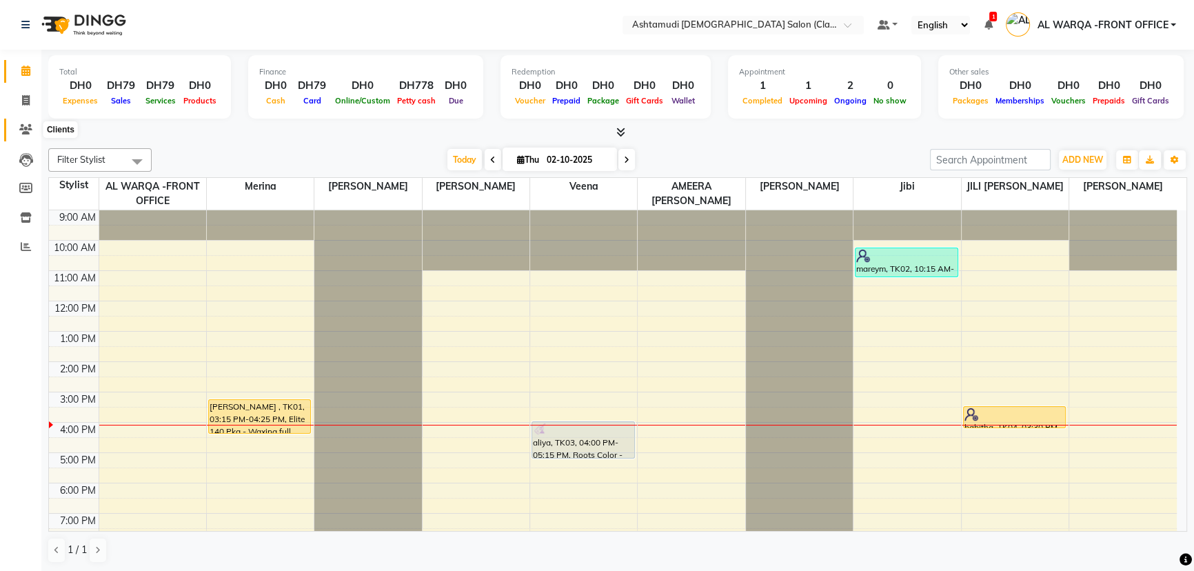
click at [23, 135] on span at bounding box center [26, 130] width 24 height 16
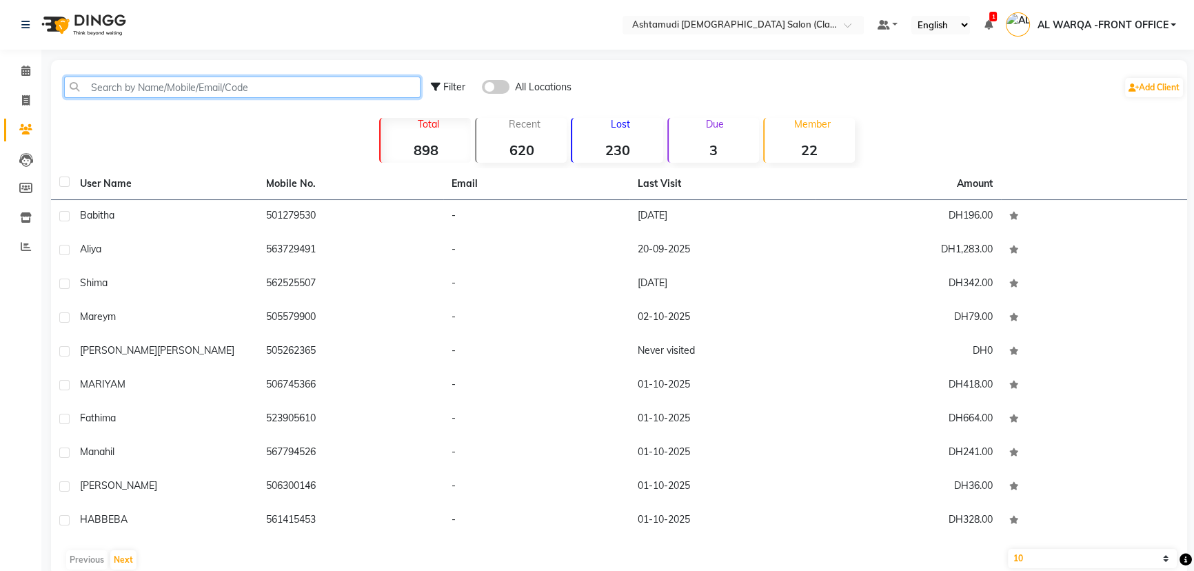
click at [153, 92] on input "text" at bounding box center [242, 86] width 356 height 21
paste input "58 231 9957"
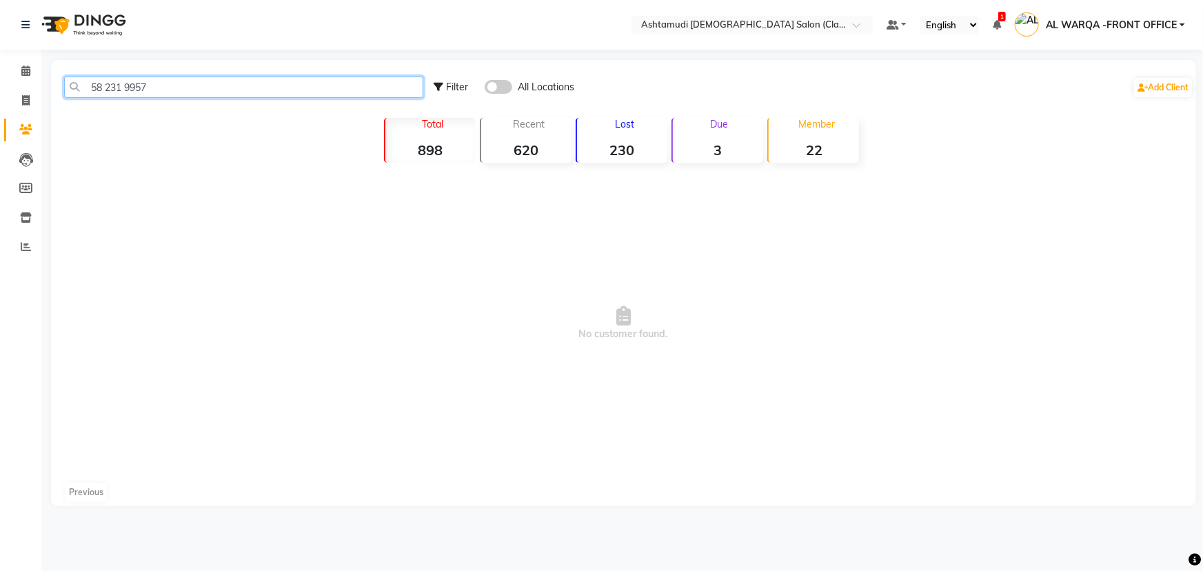
click at [123, 86] on input "58 231 9957" at bounding box center [243, 86] width 359 height 21
click at [125, 89] on input "58 231 9957" at bounding box center [243, 86] width 359 height 21
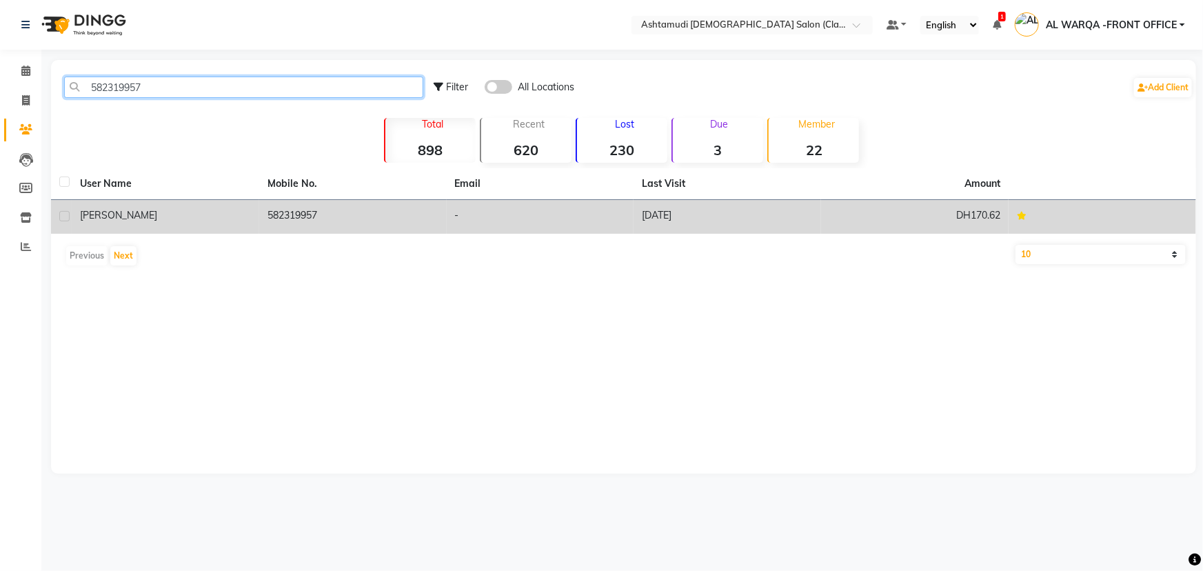
type input "582319957"
drag, startPoint x: 82, startPoint y: 216, endPoint x: 131, endPoint y: 223, distance: 49.4
click at [131, 223] on td "ANJANA" at bounding box center [165, 217] width 187 height 34
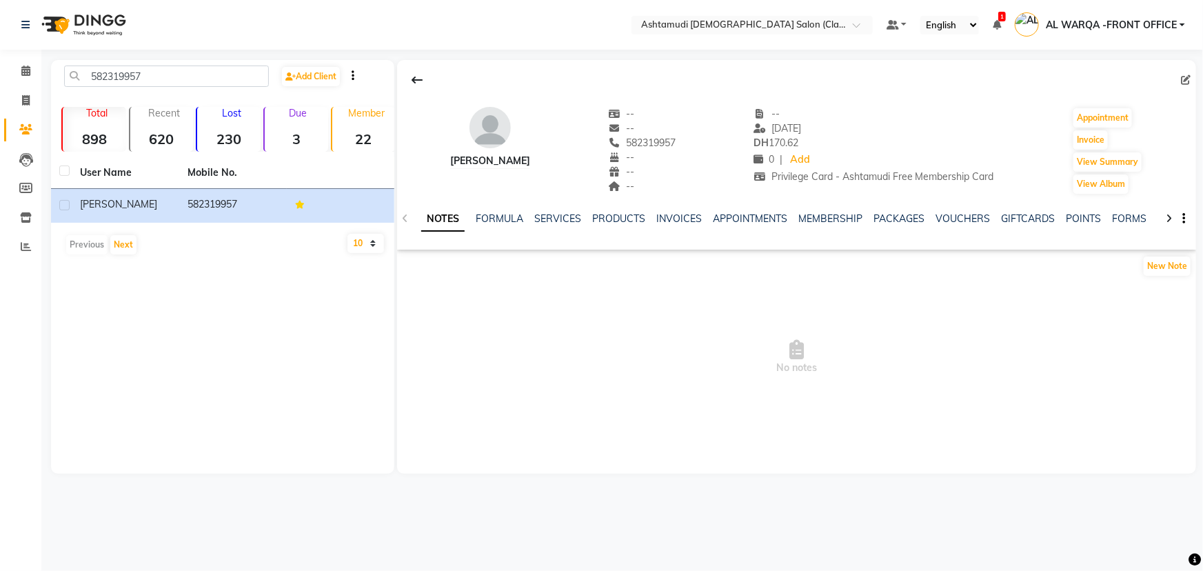
click at [72, 524] on div "Select Location × Ashtamudi Ladies Salon (Classic Touch ) – Al Warqa, Al Warqa …" at bounding box center [601, 285] width 1203 height 571
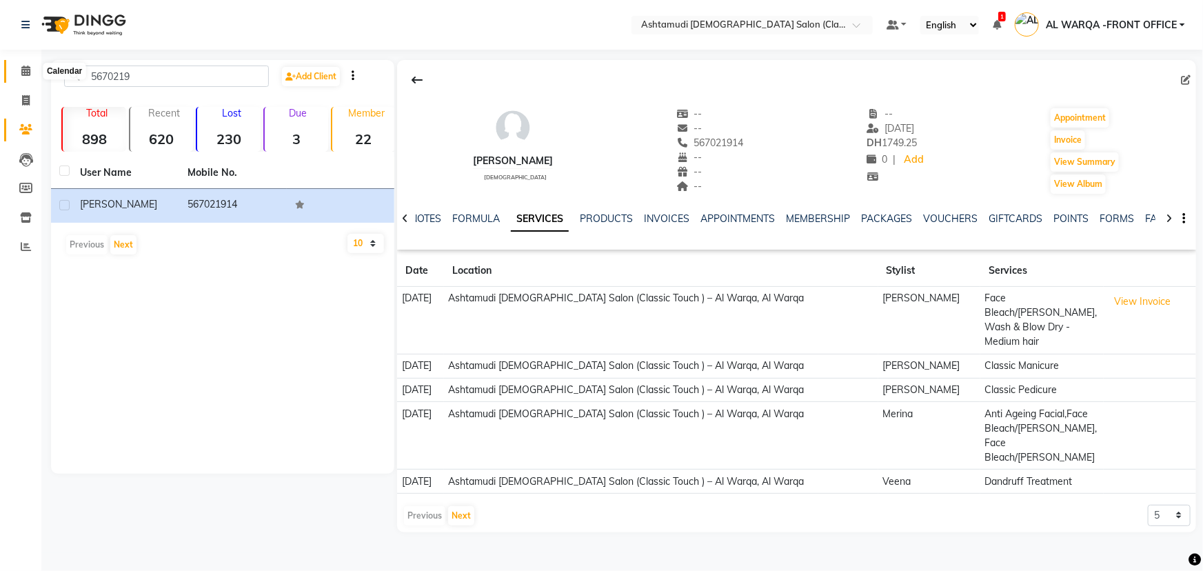
click at [19, 72] on span at bounding box center [26, 71] width 24 height 16
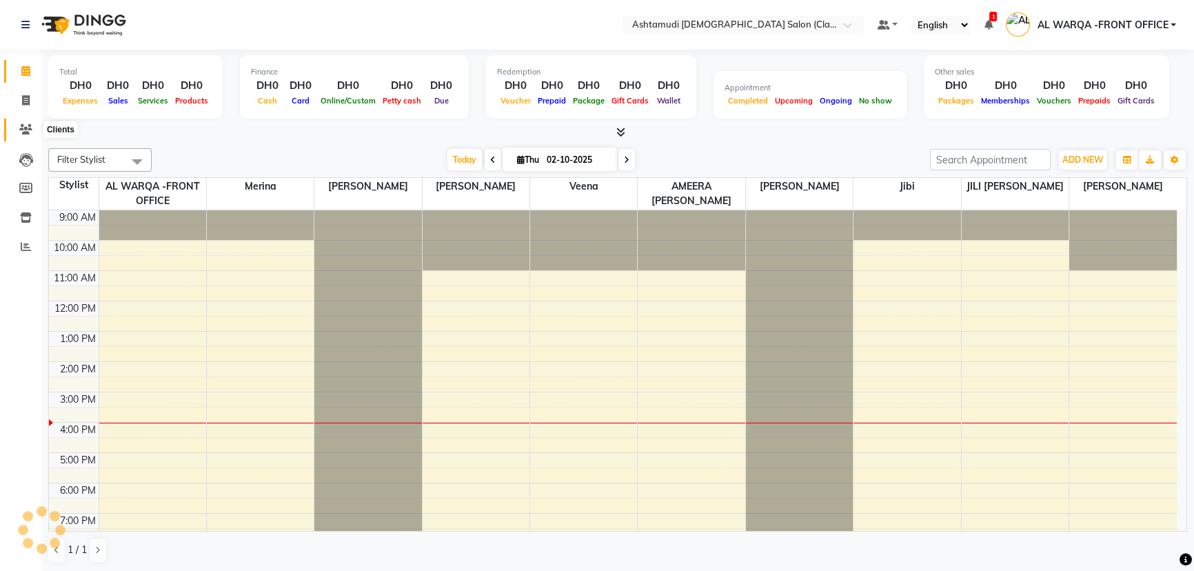
click at [21, 124] on icon at bounding box center [25, 129] width 13 height 10
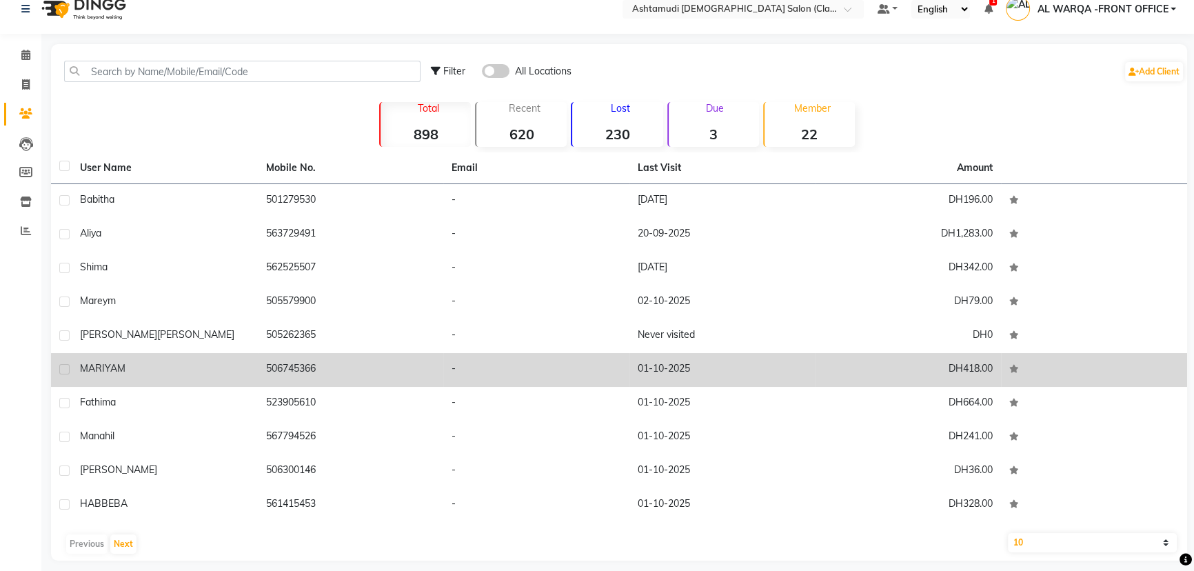
scroll to position [25, 0]
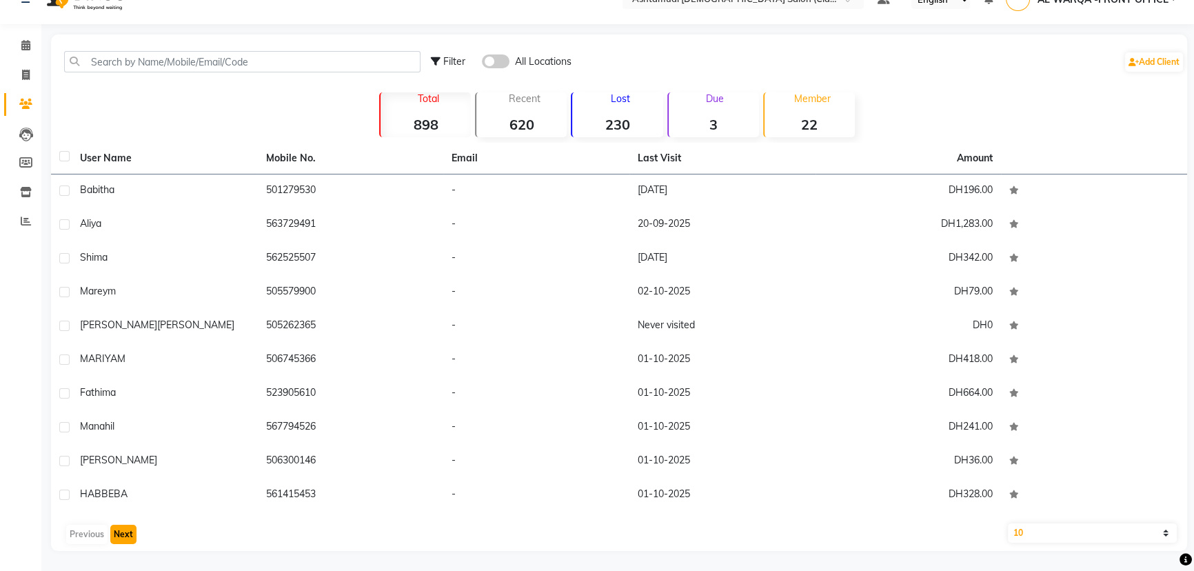
click at [125, 531] on button "Next" at bounding box center [123, 533] width 26 height 19
click at [125, 530] on button "Next" at bounding box center [123, 533] width 26 height 19
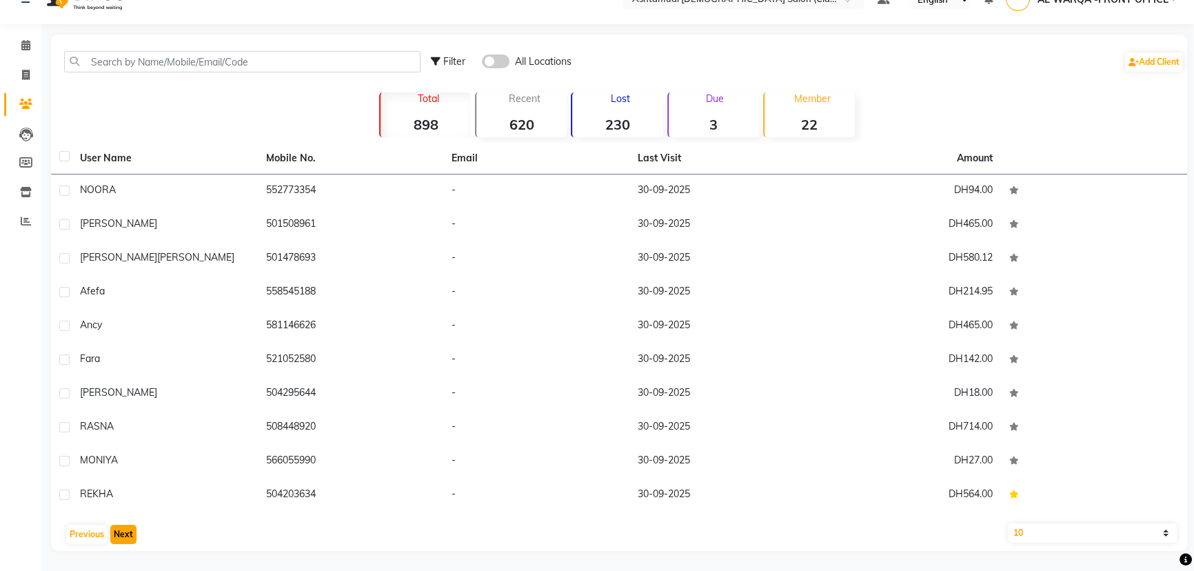
click at [125, 529] on button "Next" at bounding box center [123, 533] width 26 height 19
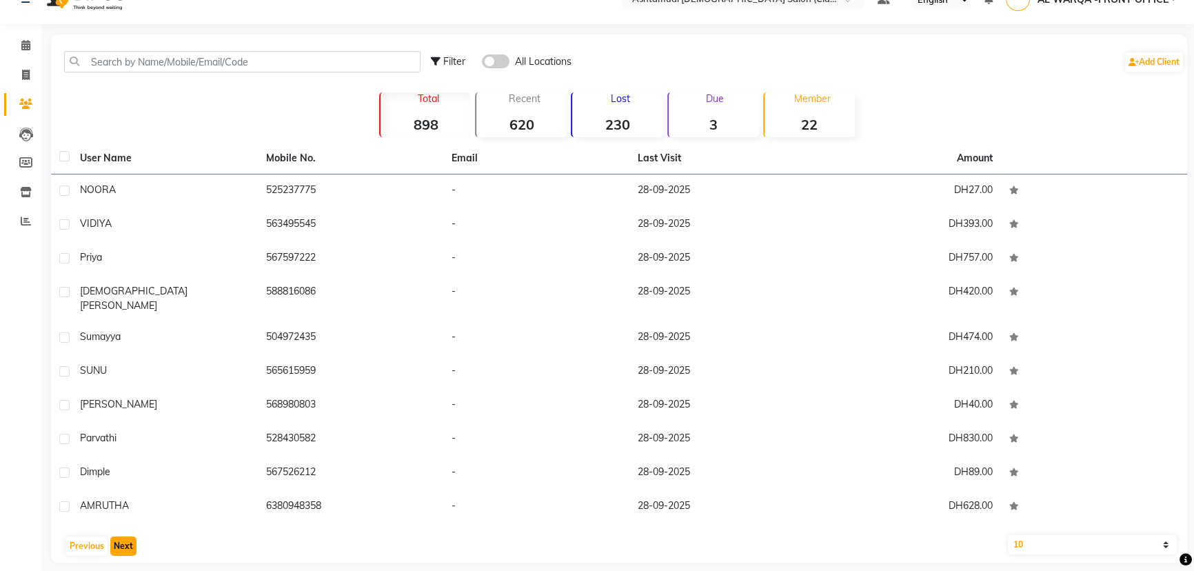
click at [125, 536] on button "Next" at bounding box center [123, 545] width 26 height 19
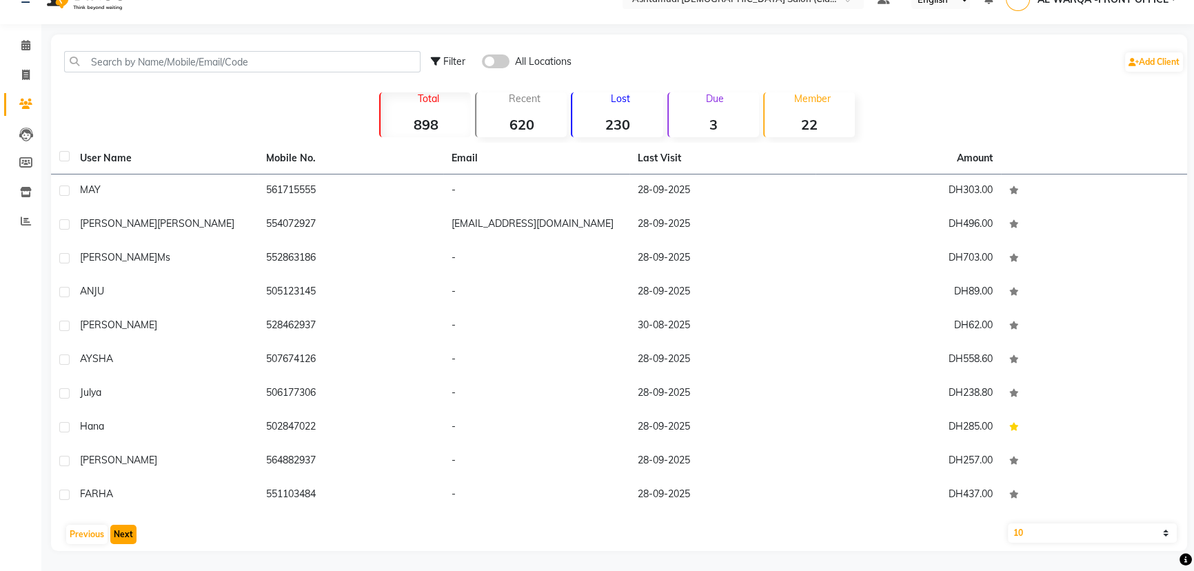
click at [125, 529] on button "Next" at bounding box center [123, 533] width 26 height 19
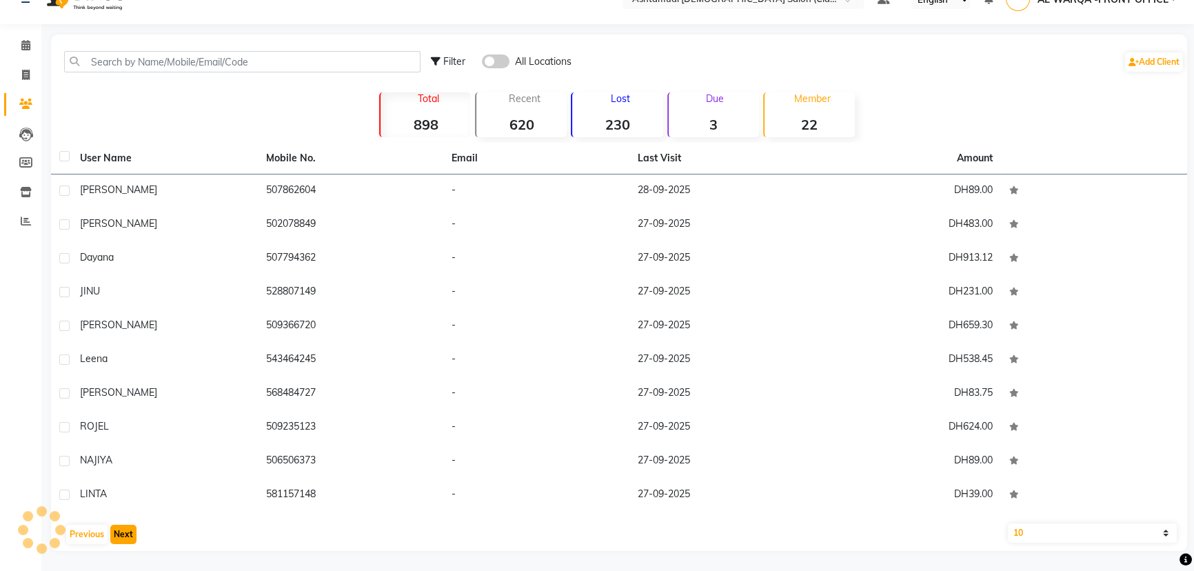
click at [125, 529] on button "Next" at bounding box center [123, 533] width 26 height 19
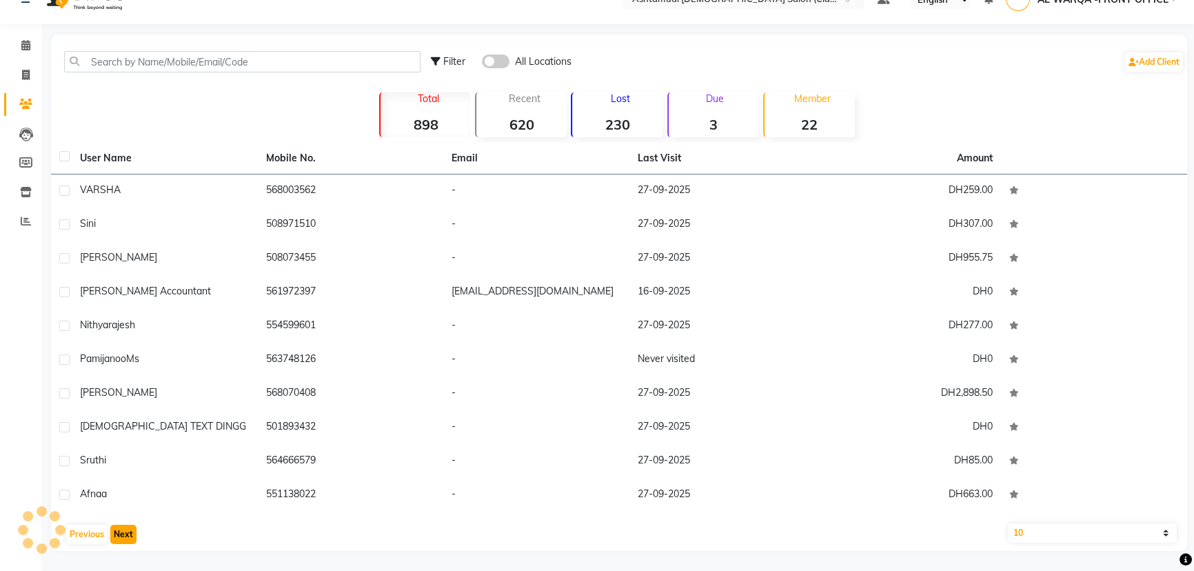
click at [125, 527] on button "Next" at bounding box center [123, 533] width 26 height 19
click at [125, 526] on button "Next" at bounding box center [123, 533] width 26 height 19
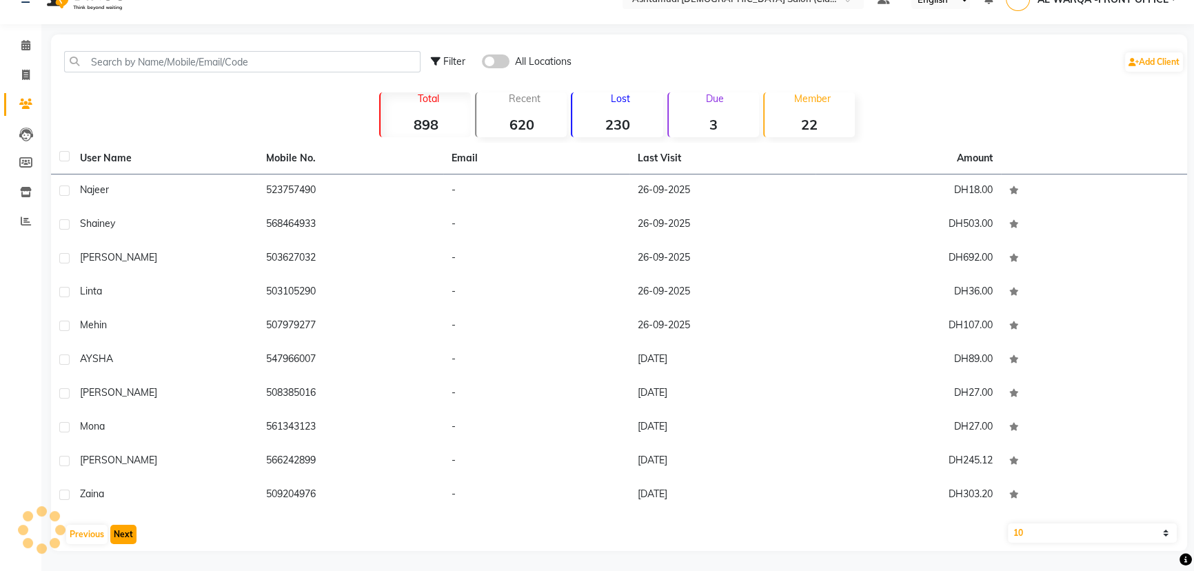
click at [125, 525] on button "Next" at bounding box center [123, 533] width 26 height 19
click at [125, 524] on button "Next" at bounding box center [123, 533] width 26 height 19
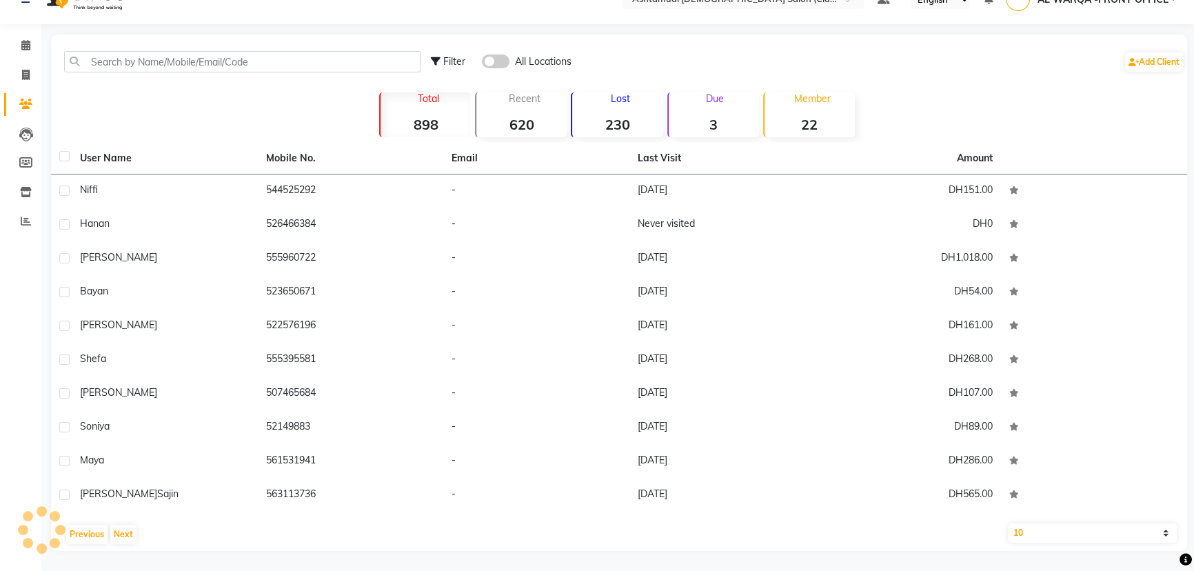
click at [125, 523] on div "Previous Next" at bounding box center [619, 534] width 1125 height 22
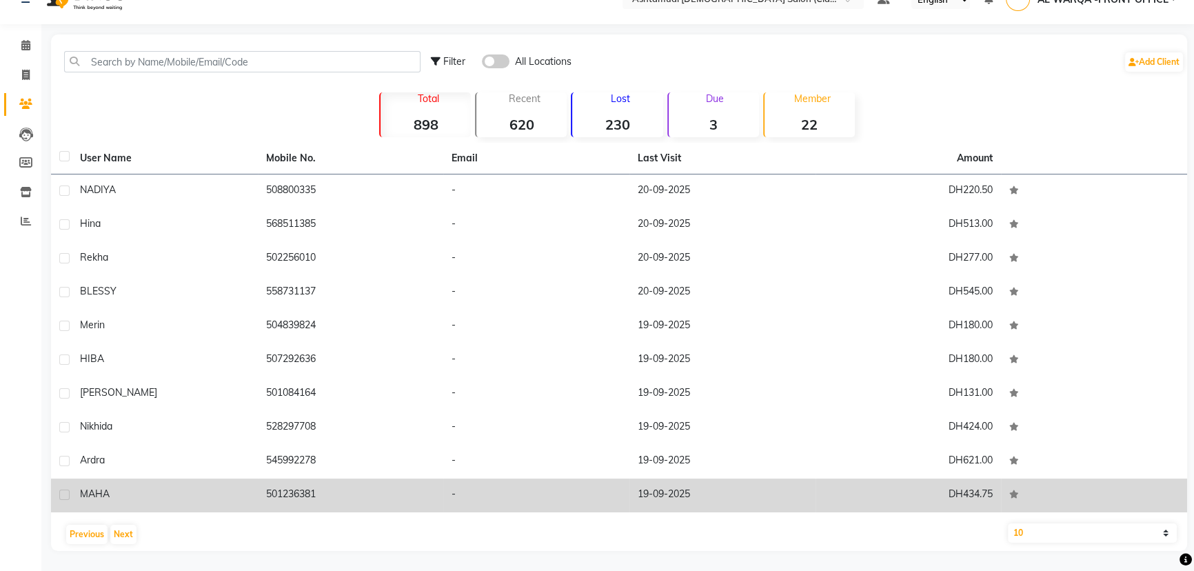
click at [296, 494] on td "501236381" at bounding box center [351, 495] width 186 height 34
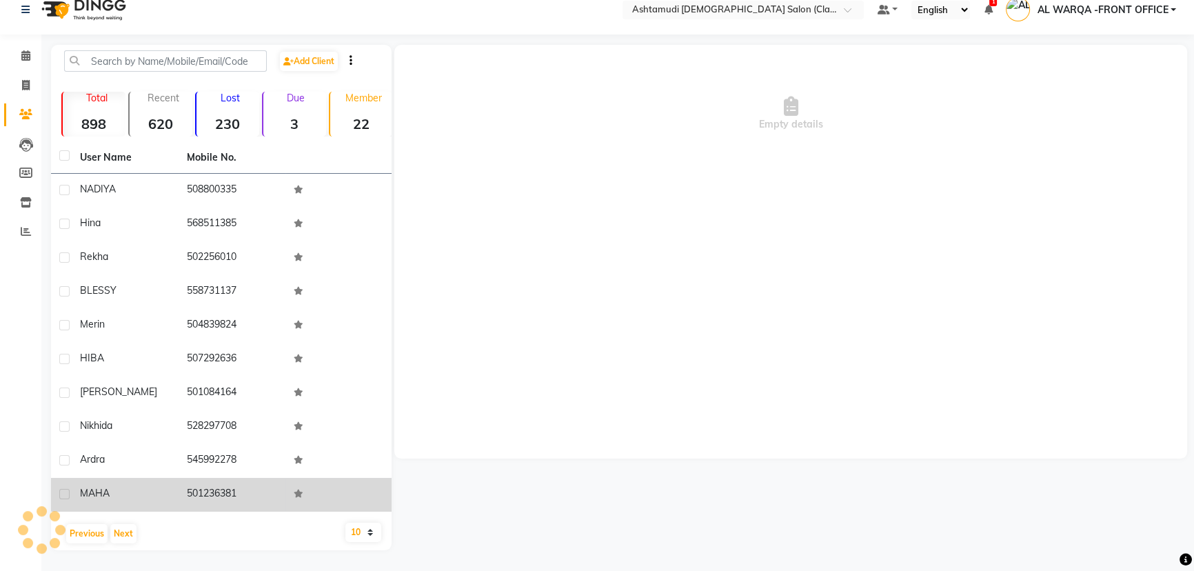
scroll to position [14, 0]
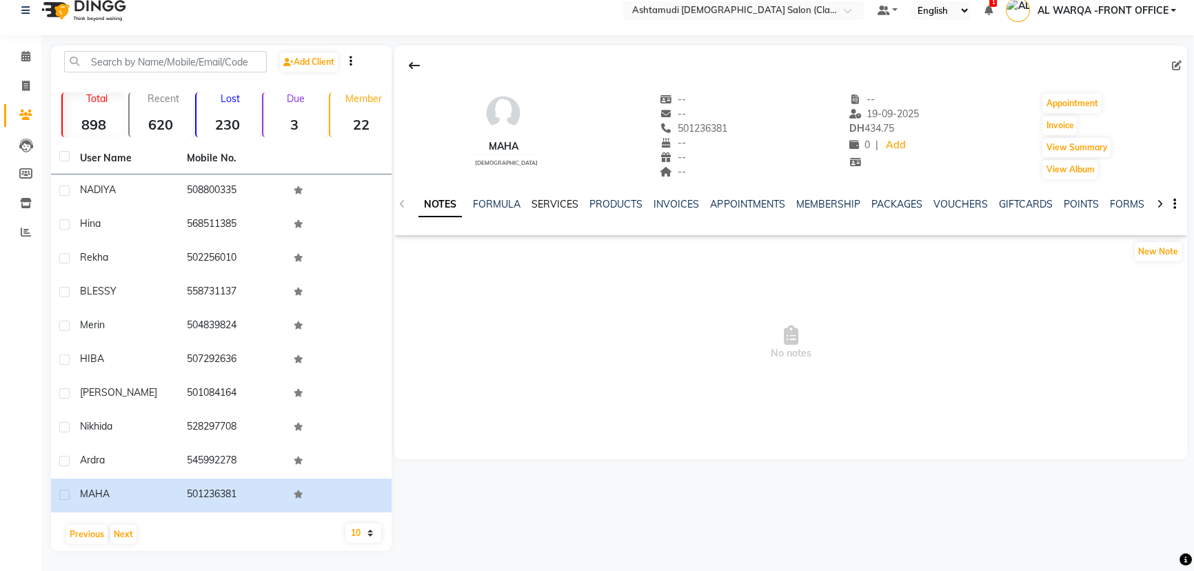
click at [558, 203] on link "SERVICES" at bounding box center [554, 204] width 47 height 12
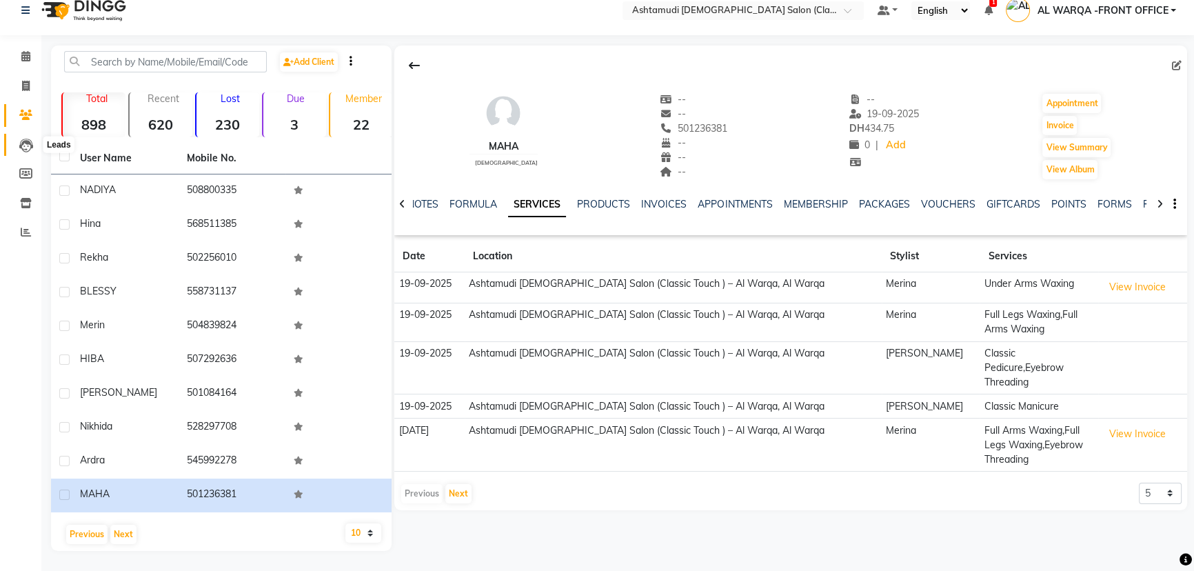
click at [20, 144] on icon at bounding box center [26, 146] width 14 height 14
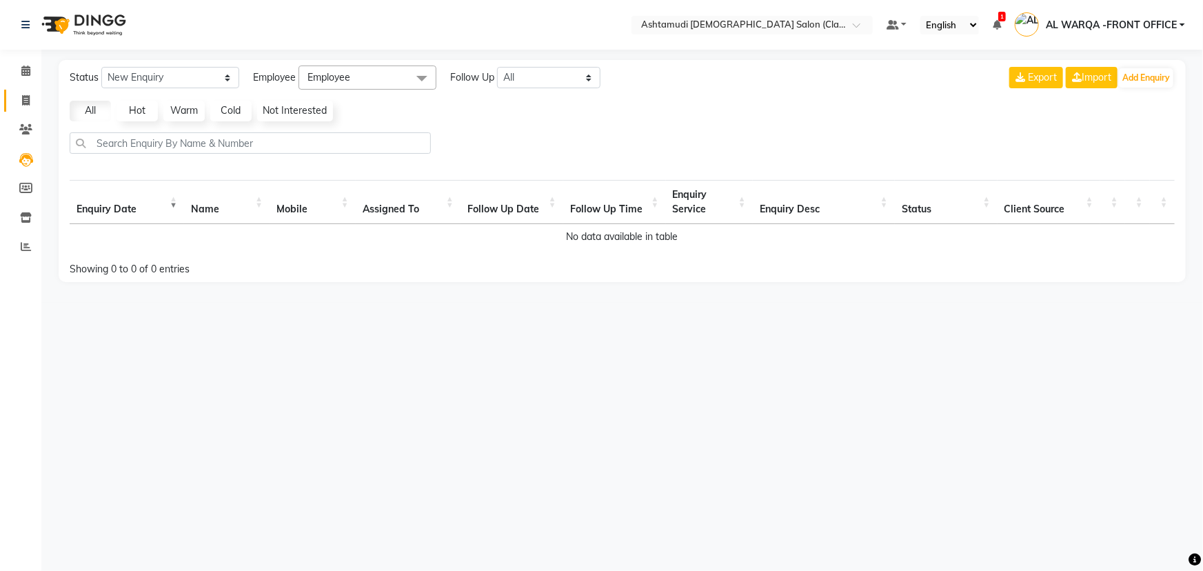
click at [28, 90] on link "Invoice" at bounding box center [20, 101] width 33 height 23
select select "service"
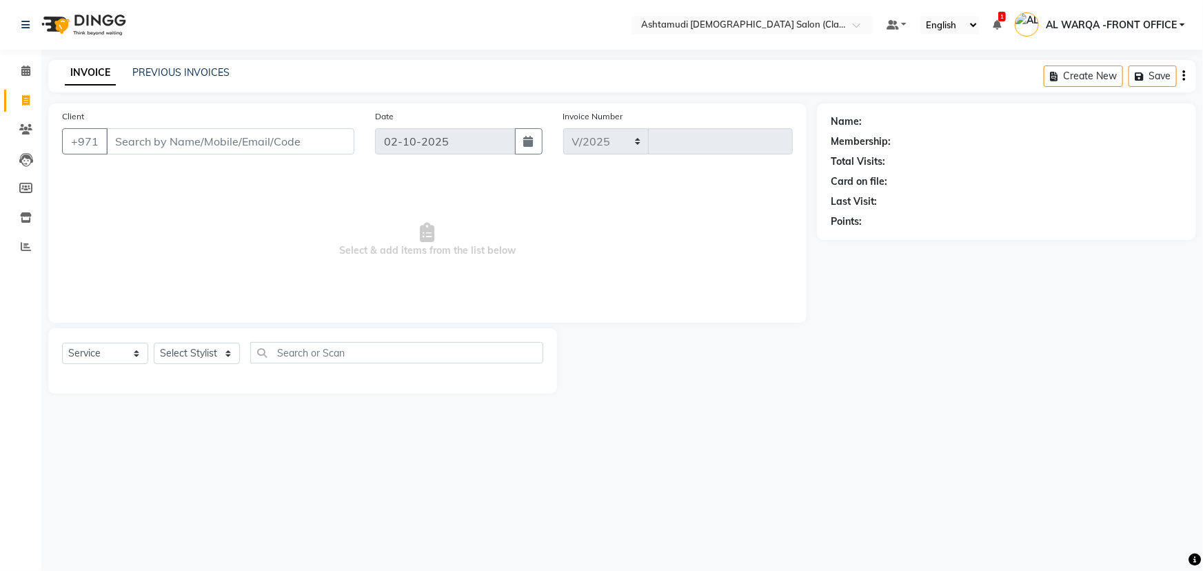
select select "8201"
type input "1736"
click at [27, 74] on icon at bounding box center [25, 70] width 9 height 10
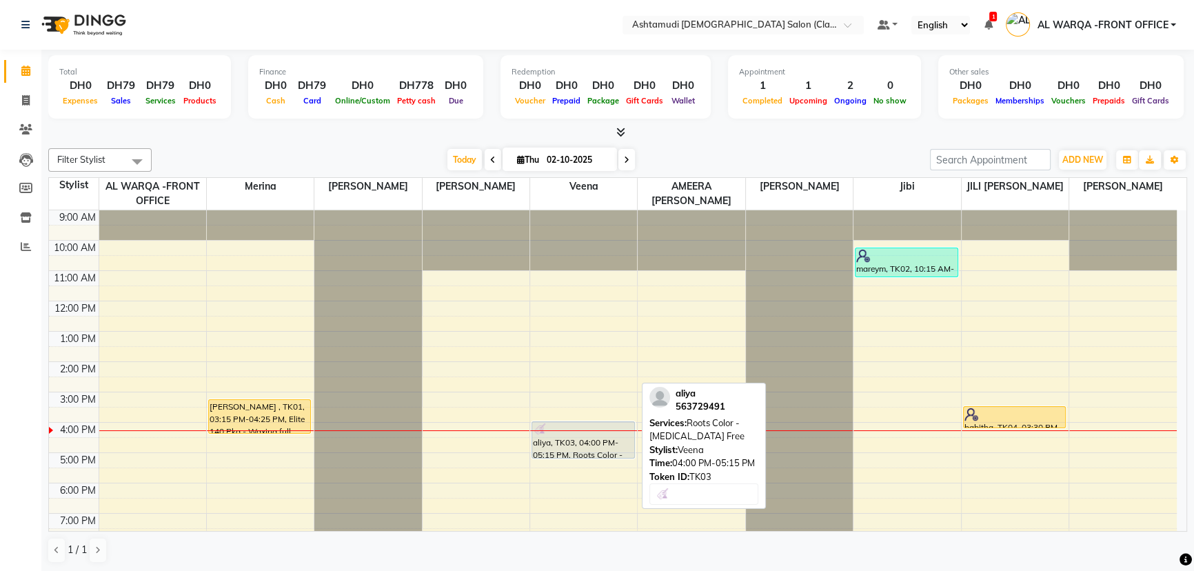
click at [591, 450] on div "aliya, TK03, 04:00 PM-05:15 PM, Roots Color - Ammonia Free" at bounding box center [583, 440] width 102 height 36
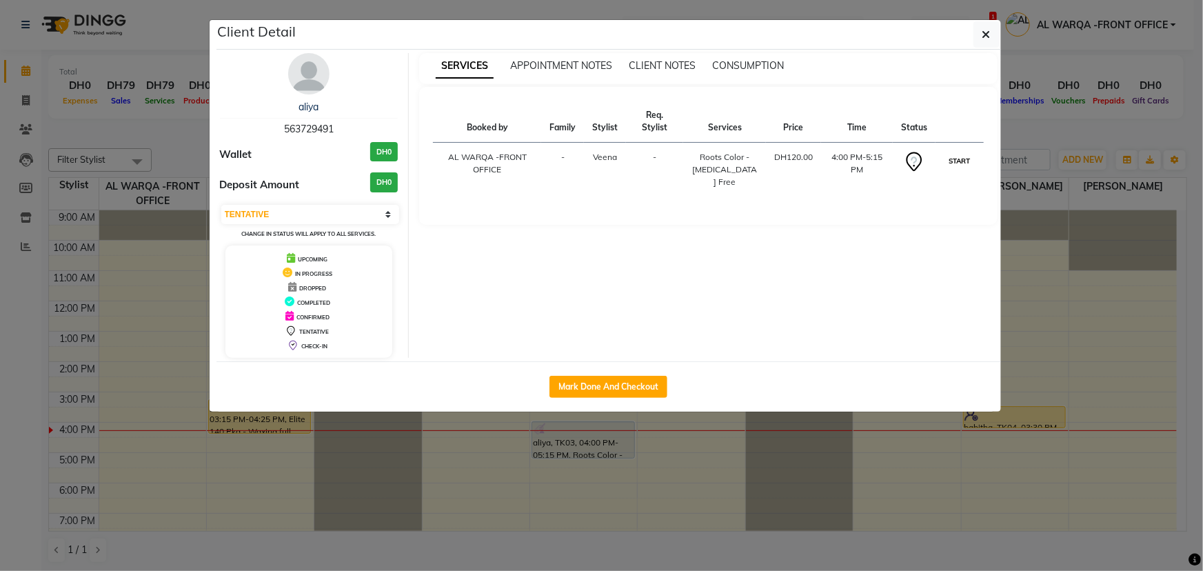
click at [961, 158] on button "START" at bounding box center [959, 160] width 28 height 17
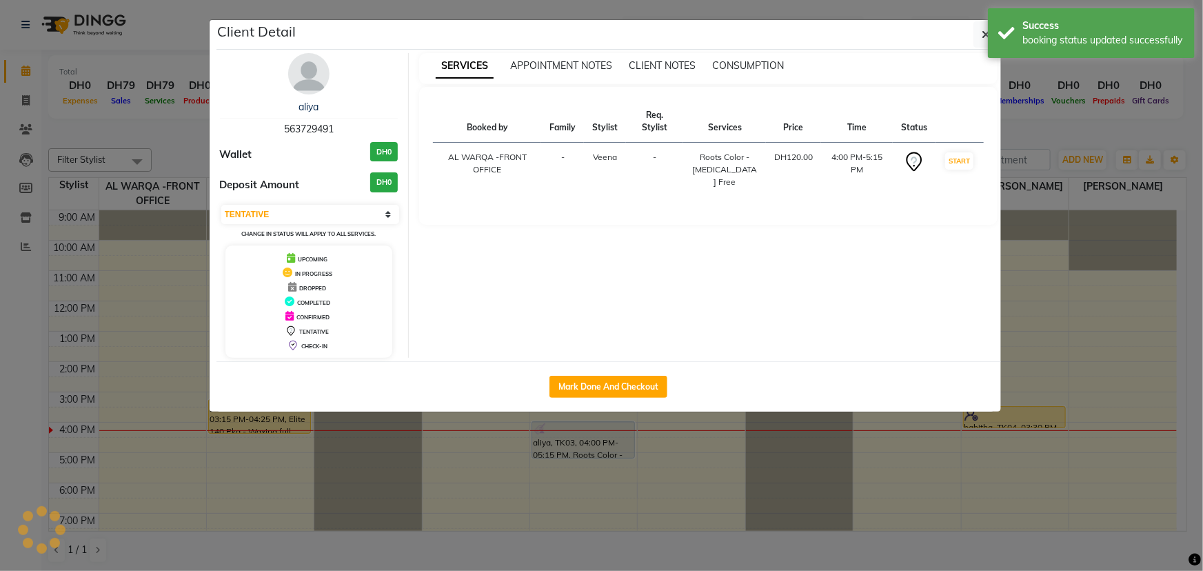
select select "1"
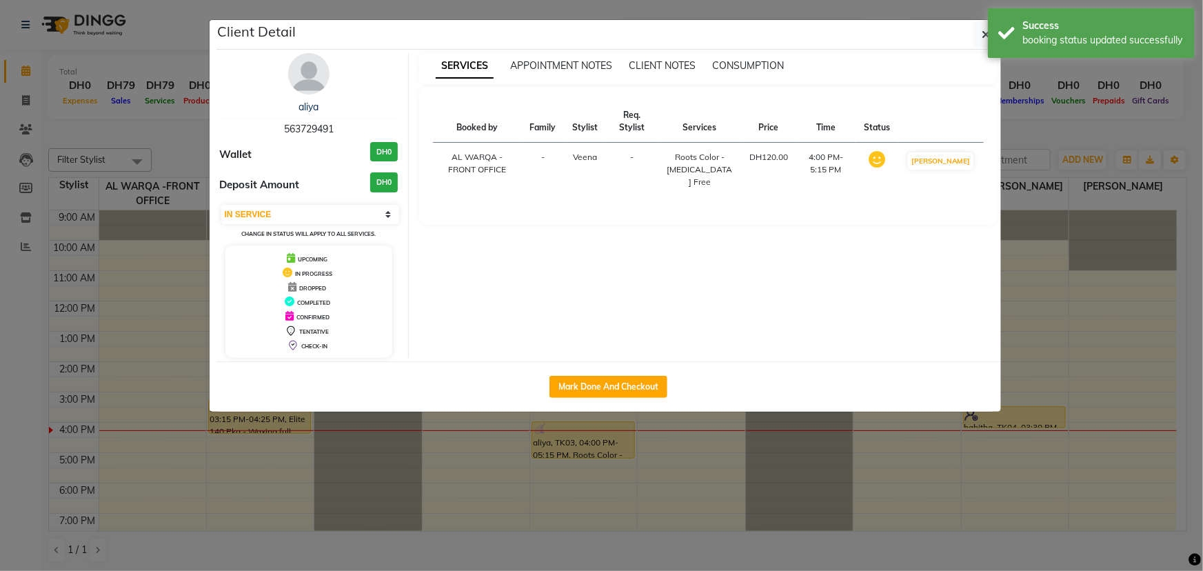
drag, startPoint x: 701, startPoint y: 484, endPoint x: 698, endPoint y: 471, distance: 13.4
click at [702, 480] on ngb-modal-window "Client Detail aliya 563729491 Wallet DH0 Deposit Amount DH0 Select IN SERVICE C…" at bounding box center [601, 285] width 1203 height 571
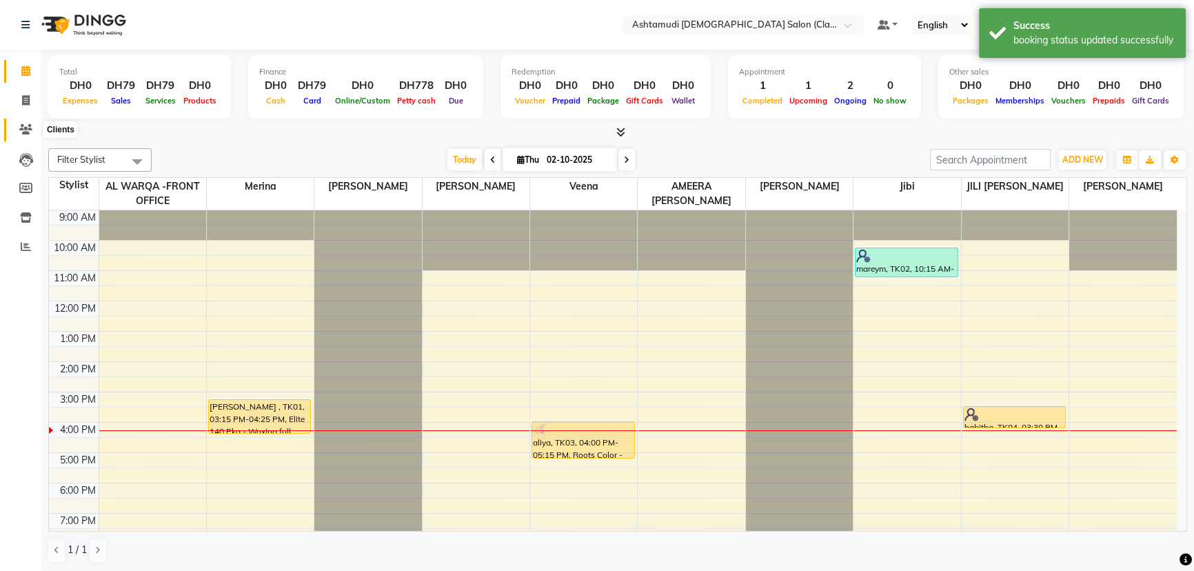
click at [33, 125] on span at bounding box center [26, 130] width 24 height 16
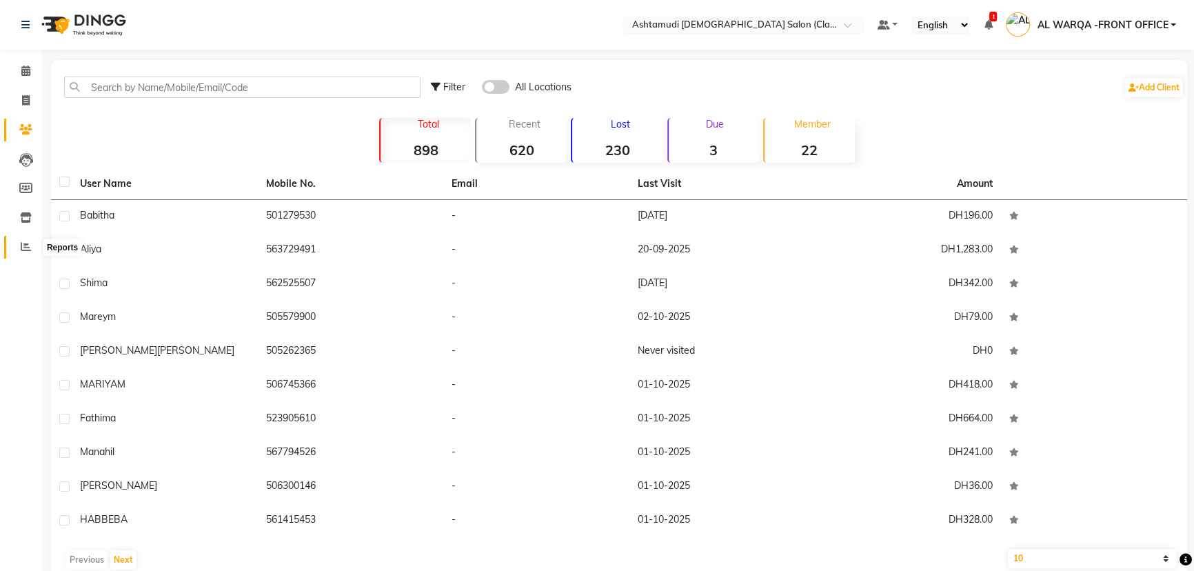
click at [21, 242] on icon at bounding box center [26, 246] width 10 height 10
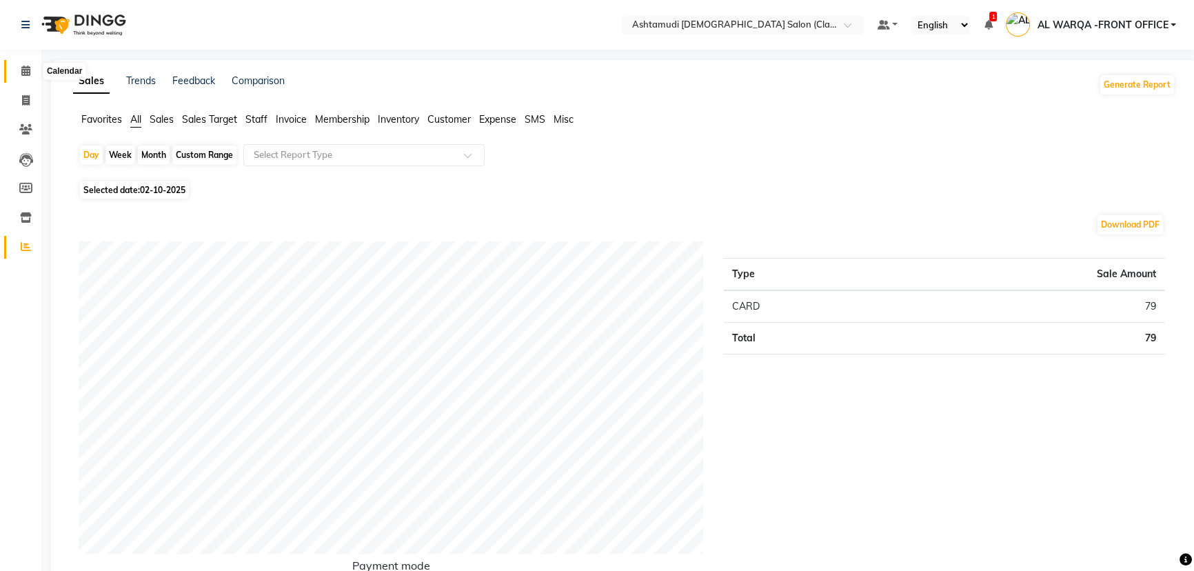
click at [25, 65] on icon at bounding box center [25, 70] width 9 height 10
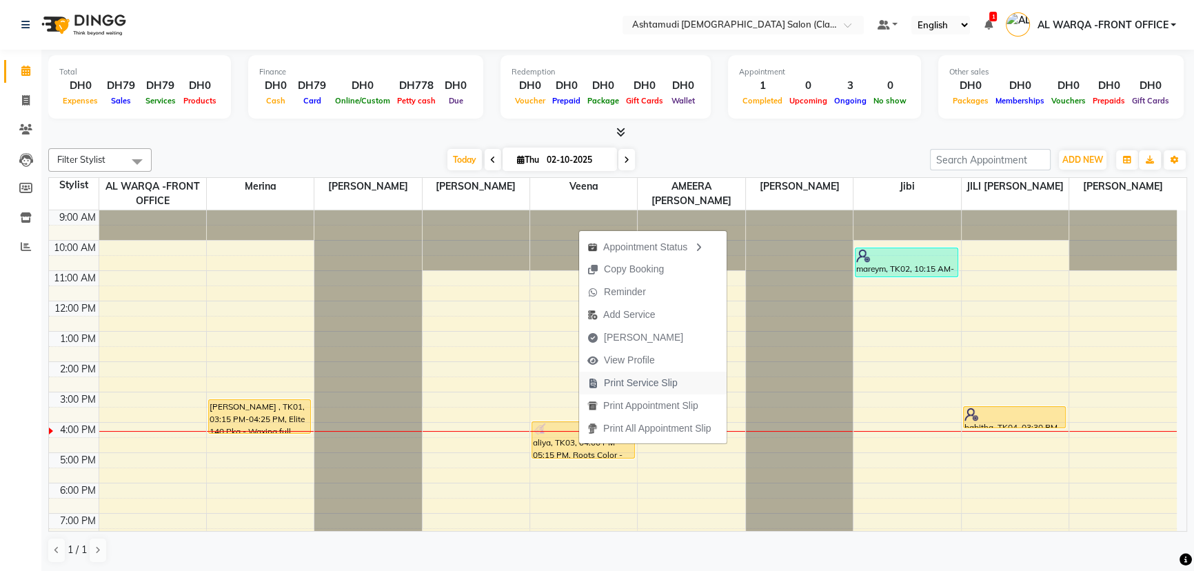
click at [645, 380] on span "Print Service Slip" at bounding box center [641, 383] width 74 height 14
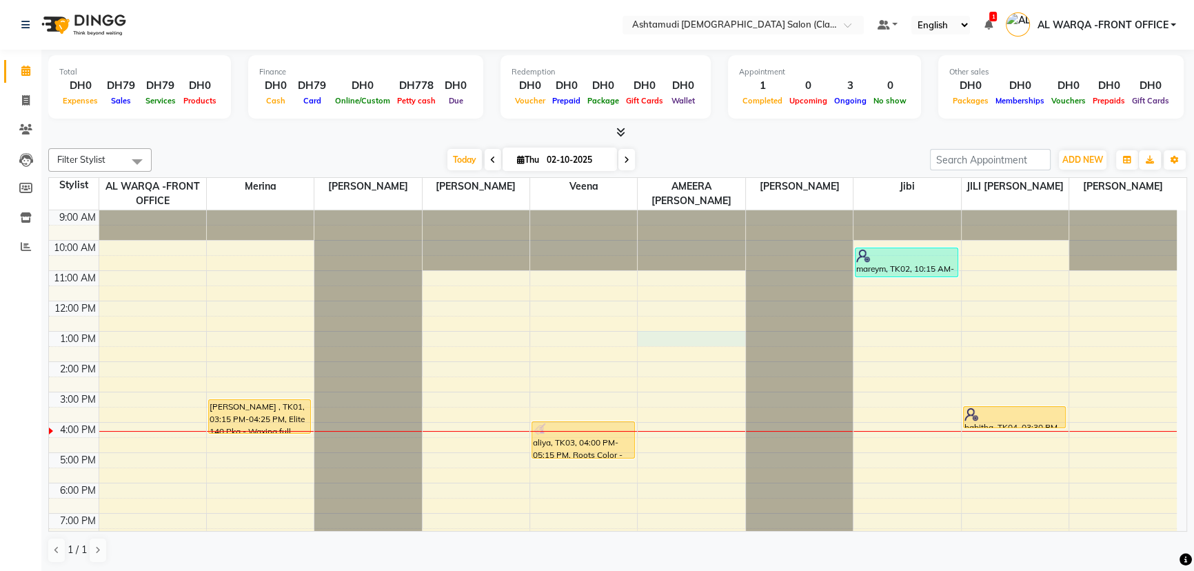
click at [646, 337] on div "9:00 AM 10:00 AM 11:00 AM 12:00 PM 1:00 PM 2:00 PM 3:00 PM 4:00 PM 5:00 PM 6:00…" at bounding box center [612, 422] width 1127 height 424
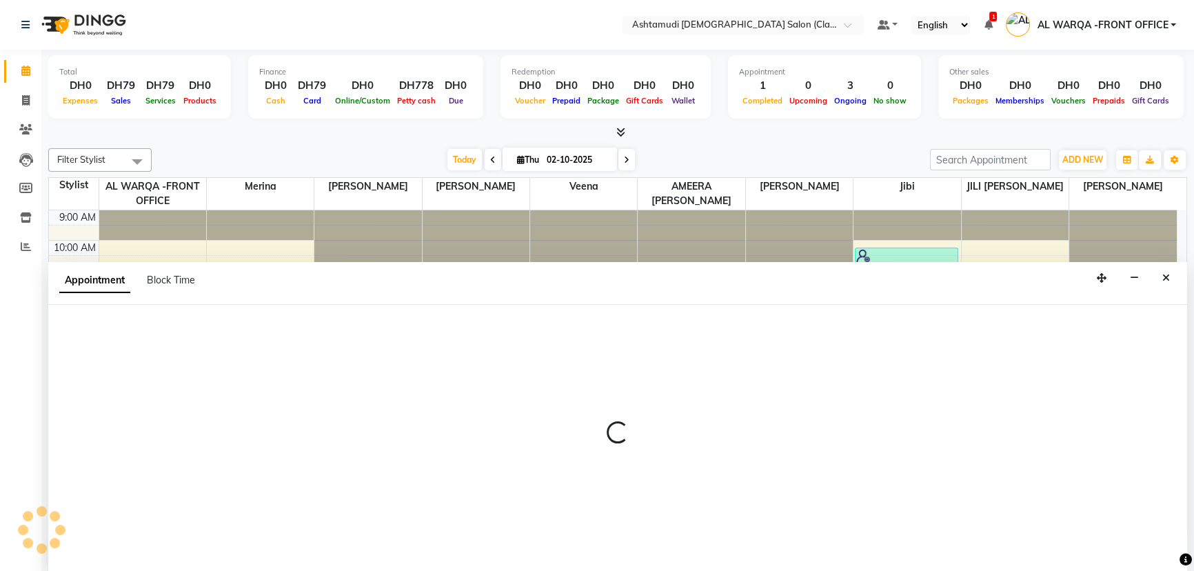
select select "86620"
select select "780"
select select "tentative"
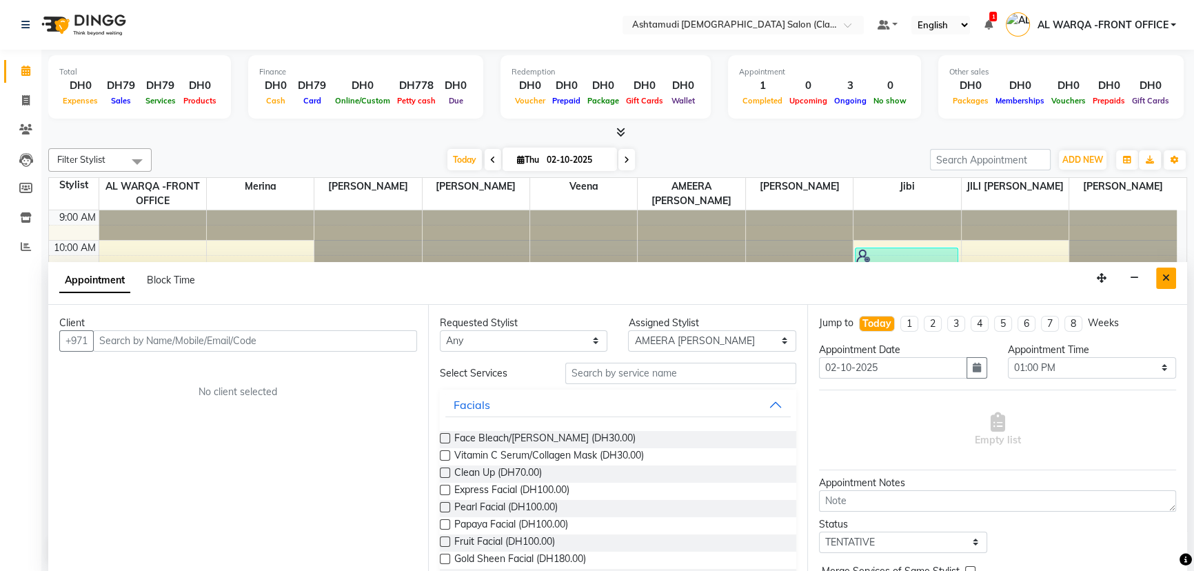
click at [1171, 283] on button "Close" at bounding box center [1166, 277] width 20 height 21
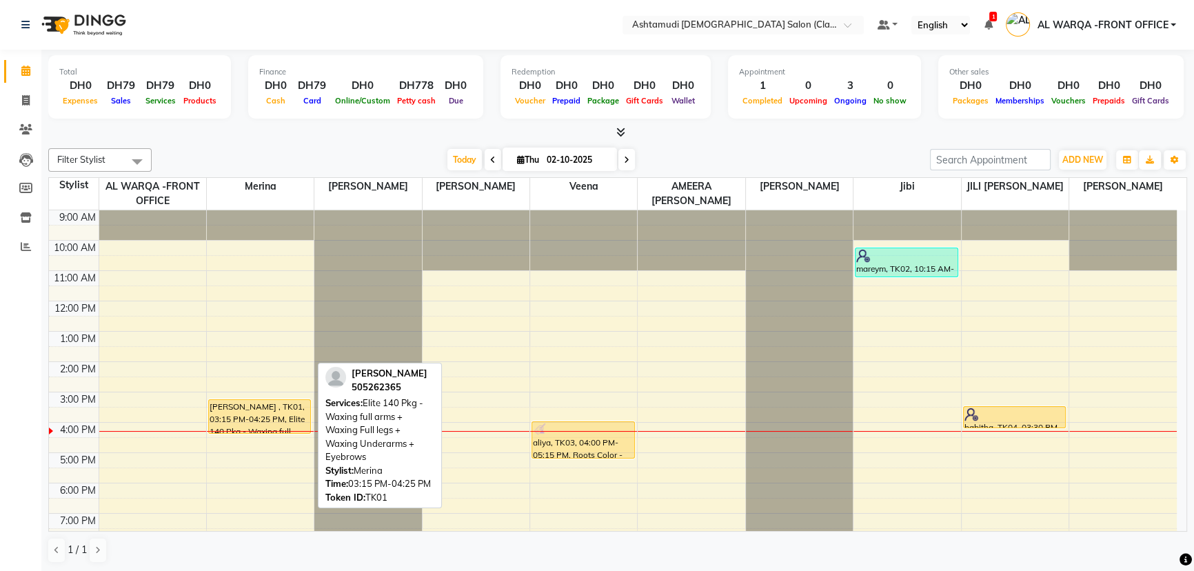
click at [246, 409] on div "Melisha Sonia , TK01, 03:15 PM-04:25 PM, Elite 140 Pkg - Waxing full arms + Wax…" at bounding box center [260, 416] width 102 height 33
select select "1"
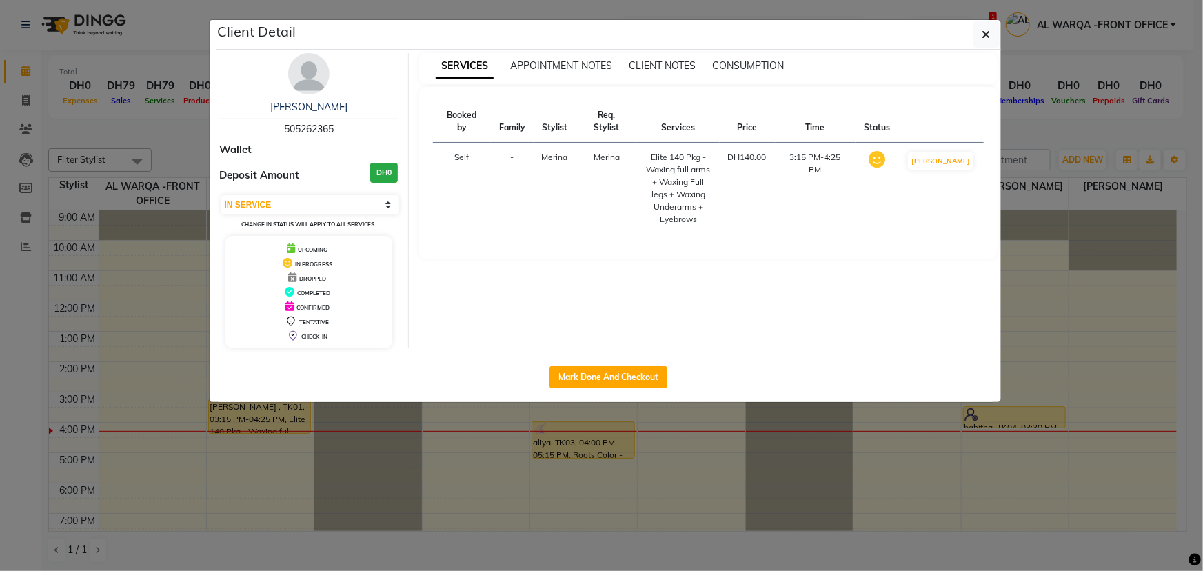
click at [1058, 316] on ngb-modal-window "Client Detail Melisha Sonia 505262365 Wallet Deposit Amount DH0 Select IN SERVI…" at bounding box center [601, 285] width 1203 height 571
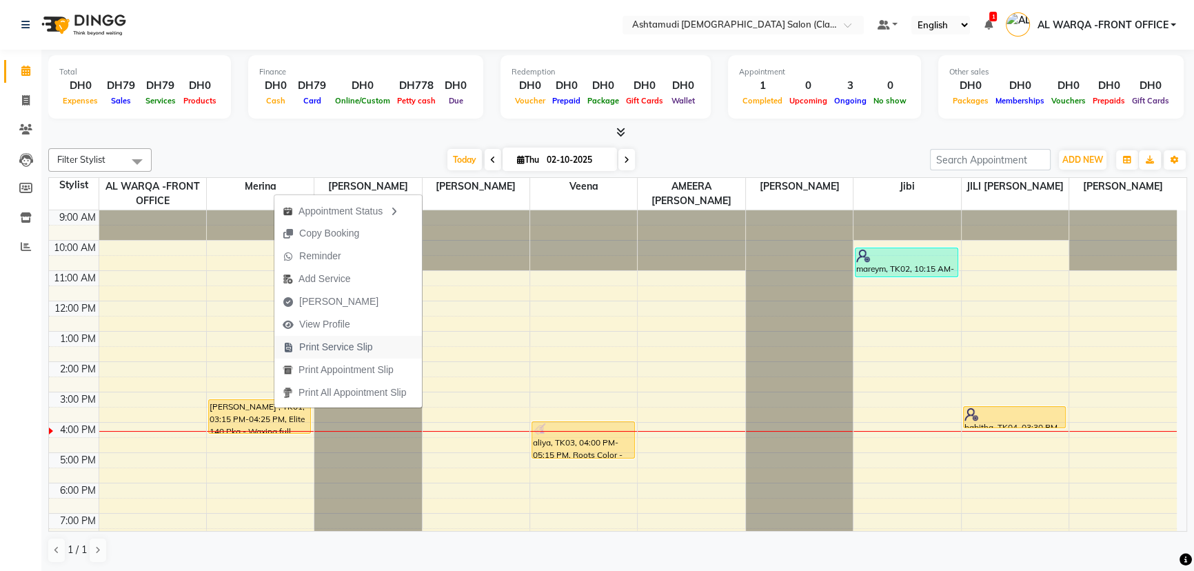
click at [347, 349] on span "Print Service Slip" at bounding box center [336, 347] width 74 height 14
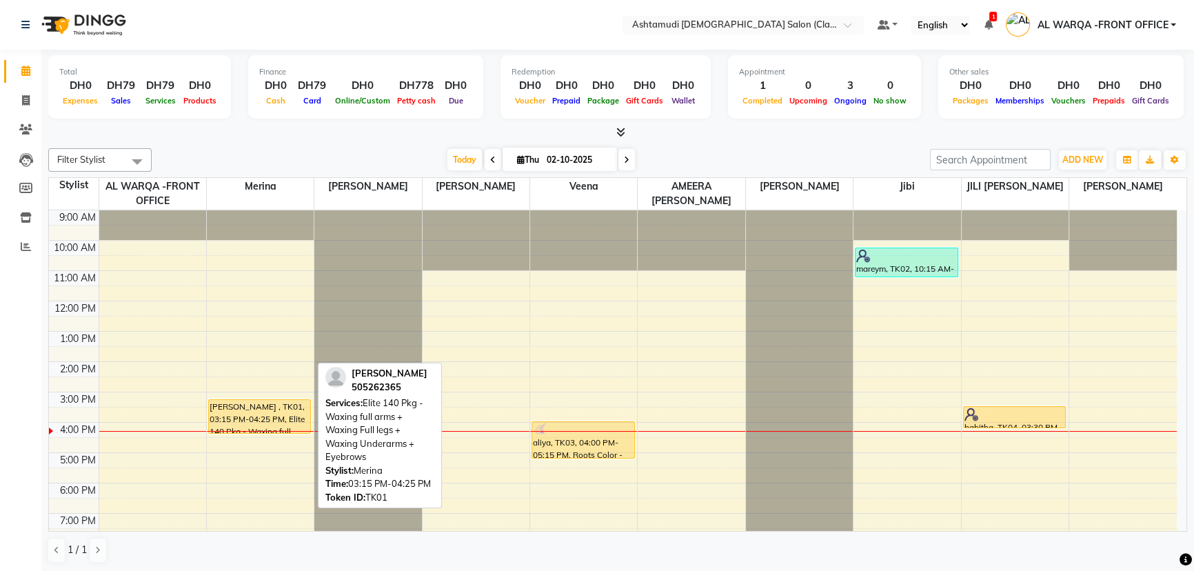
click at [247, 411] on div "Melisha Sonia , TK01, 03:15 PM-04:25 PM, Elite 140 Pkg - Waxing full arms + Wax…" at bounding box center [260, 416] width 102 height 33
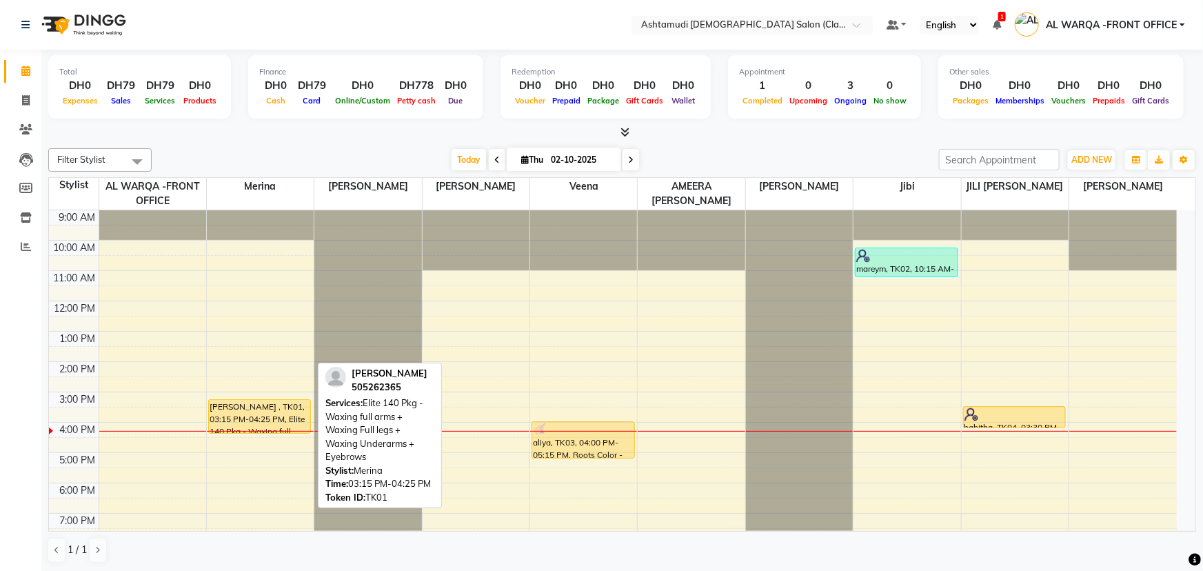
select select "1"
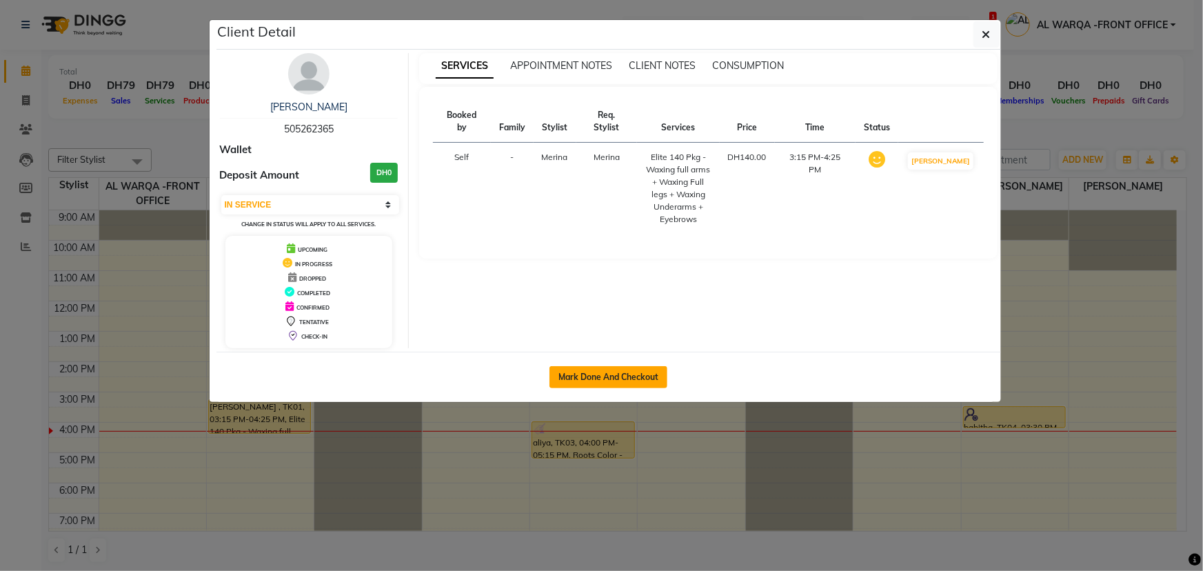
click at [599, 371] on button "Mark Done And Checkout" at bounding box center [608, 377] width 118 height 22
select select "service"
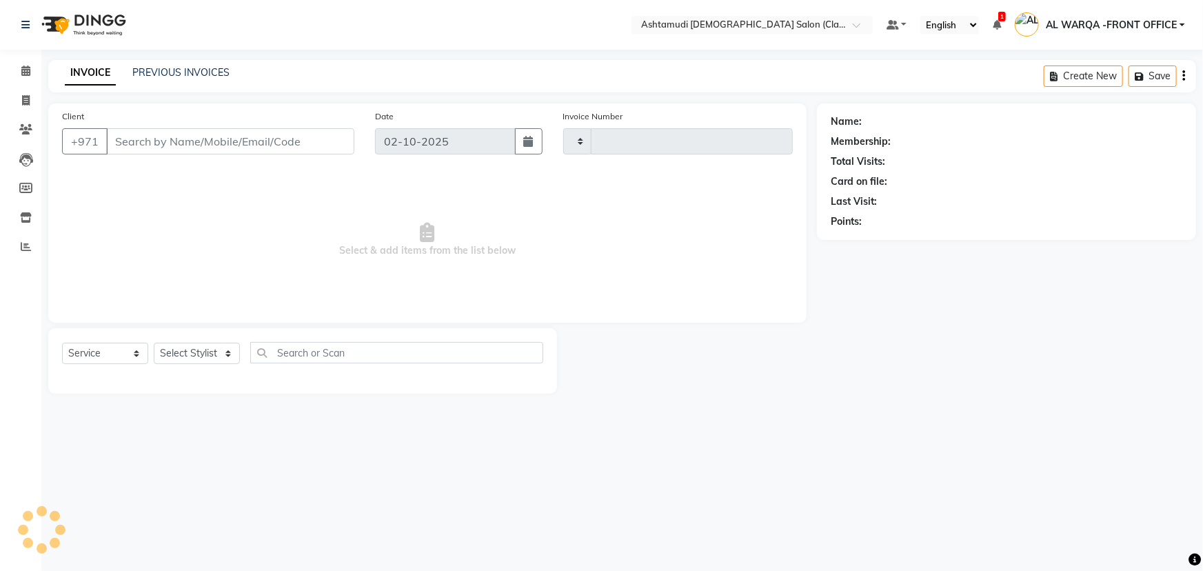
type input "1736"
select select "8201"
type input "505262365"
select select "77683"
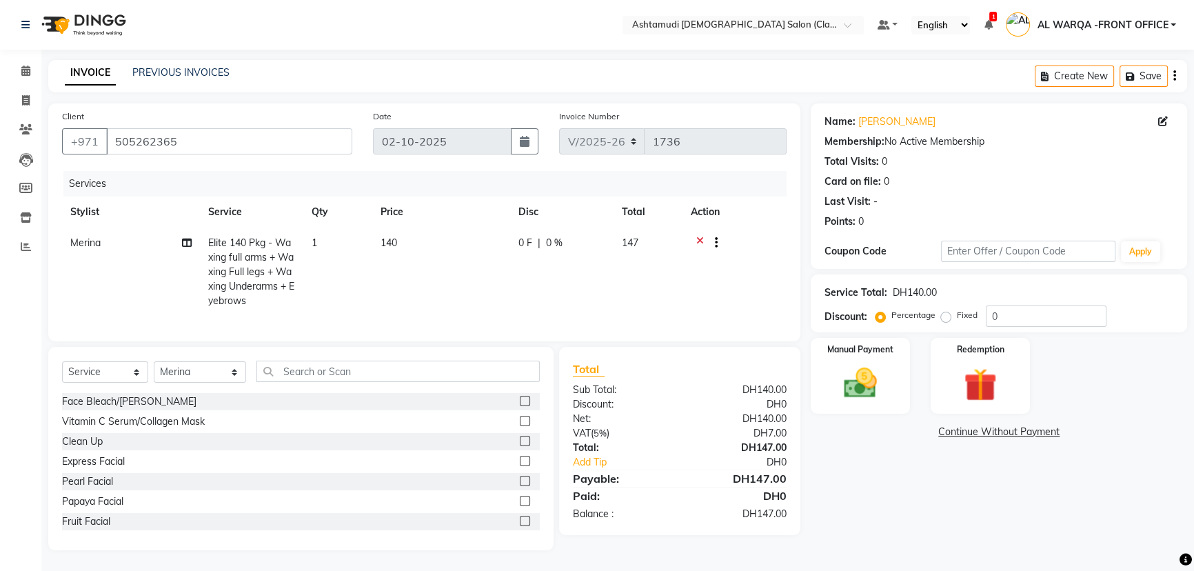
click at [699, 239] on icon at bounding box center [700, 244] width 8 height 17
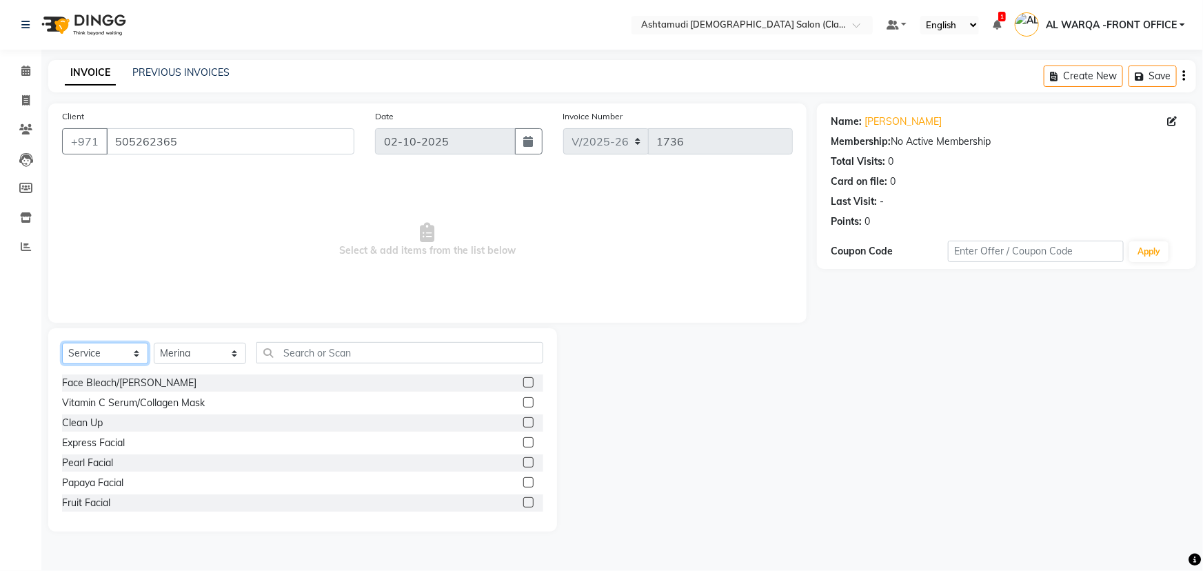
drag, startPoint x: 101, startPoint y: 348, endPoint x: 110, endPoint y: 346, distance: 9.9
click at [110, 346] on select "Select Service Product Membership Package Voucher Prepaid Gift Card" at bounding box center [105, 353] width 86 height 21
select select "package"
click at [62, 343] on select "Select Service Product Membership Package Voucher Prepaid Gift Card" at bounding box center [105, 353] width 86 height 21
click at [523, 422] on label at bounding box center [528, 422] width 10 height 10
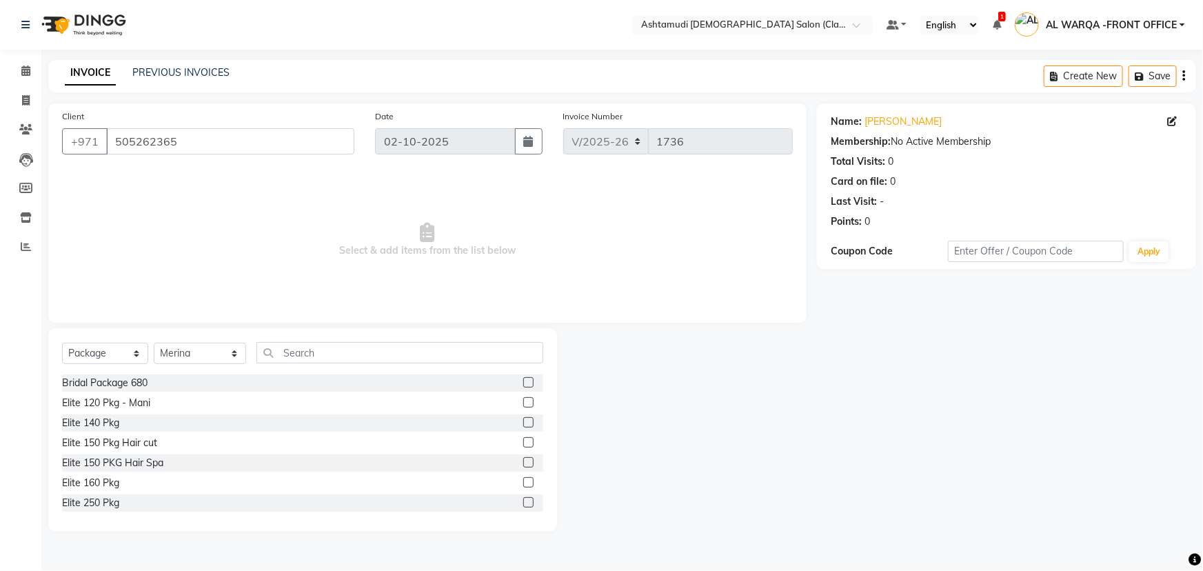
click at [523, 422] on input "checkbox" at bounding box center [527, 422] width 9 height 9
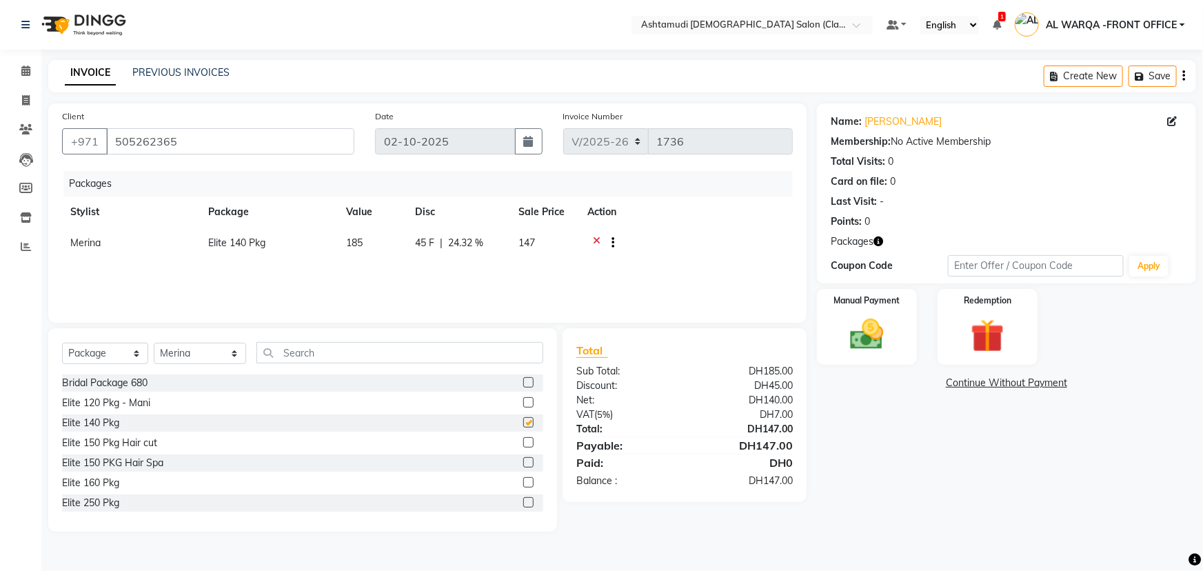
checkbox input "false"
click at [116, 350] on select "Select Service Product Membership Package Voucher Prepaid Gift Card" at bounding box center [105, 353] width 86 height 21
select select "service"
click at [62, 343] on select "Select Service Product Membership Package Voucher Prepaid Gift Card" at bounding box center [105, 353] width 86 height 21
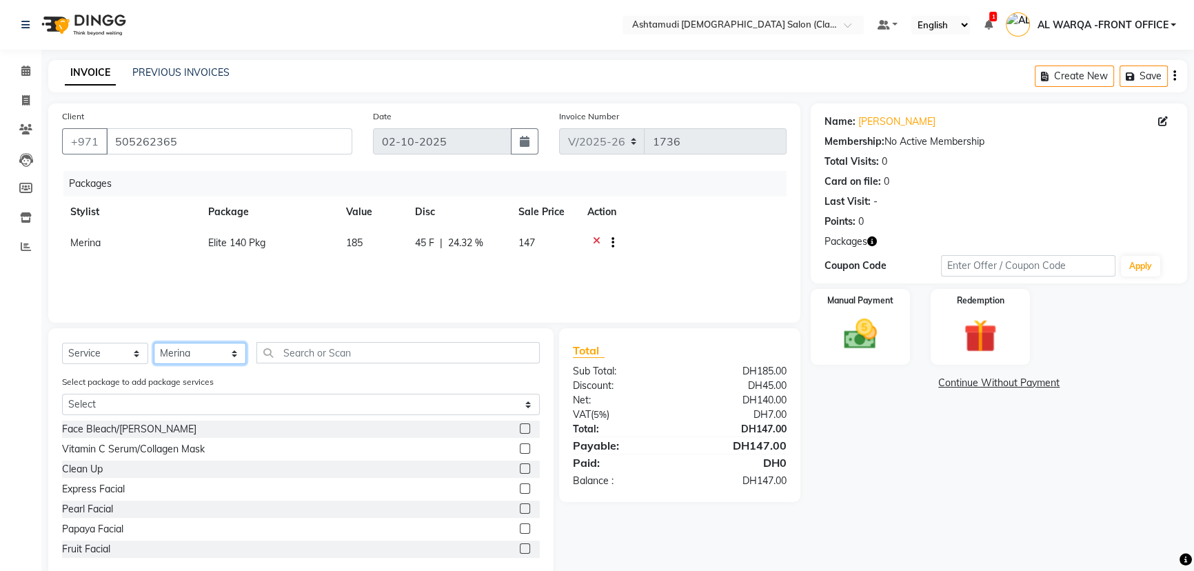
click at [188, 354] on select "Select Stylist AL WARQA -FRONT OFFICE AMEERA NIHAL Anita Jibi JILI MAHALIA Meri…" at bounding box center [200, 353] width 92 height 21
click at [76, 234] on td "Merina" at bounding box center [131, 244] width 138 height 34
select select "77683"
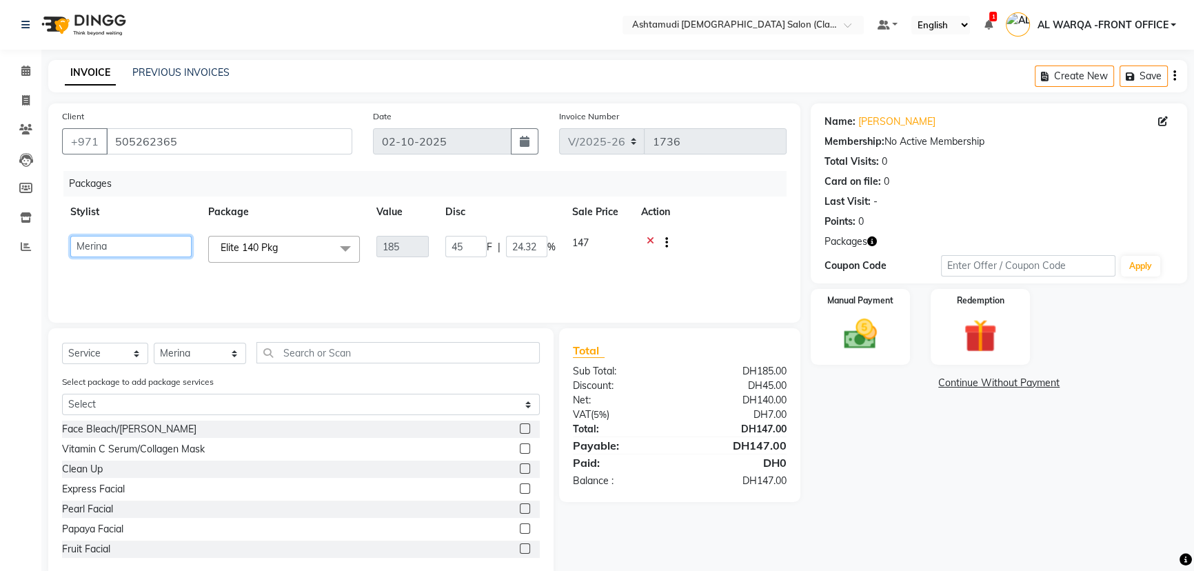
click at [90, 247] on select "AL WARQA -FRONT OFFICE AMEERA NIHAL Anita Jibi JILI MAHALIA Merina Rachna Souad…" at bounding box center [130, 246] width 121 height 21
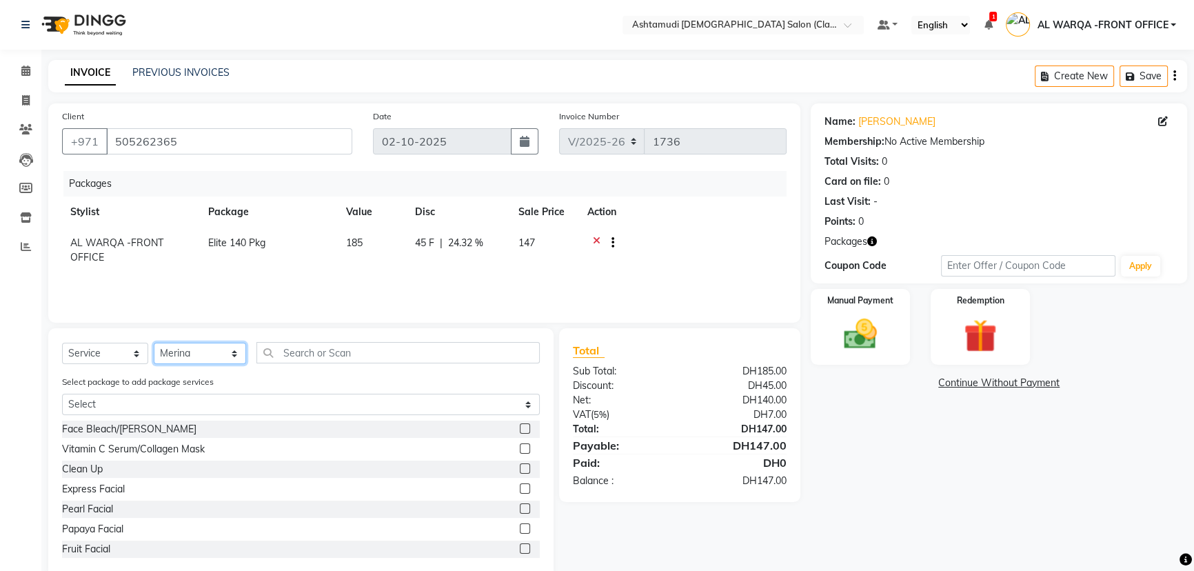
click at [184, 351] on select "Select Stylist AL WARQA -FRONT OFFICE AMEERA NIHAL Anita Jibi JILI MAHALIA Meri…" at bounding box center [200, 353] width 92 height 21
select select "80375"
click at [154, 343] on select "Select Stylist AL WARQA -FRONT OFFICE AMEERA NIHAL Anita Jibi JILI MAHALIA Meri…" at bounding box center [200, 353] width 92 height 21
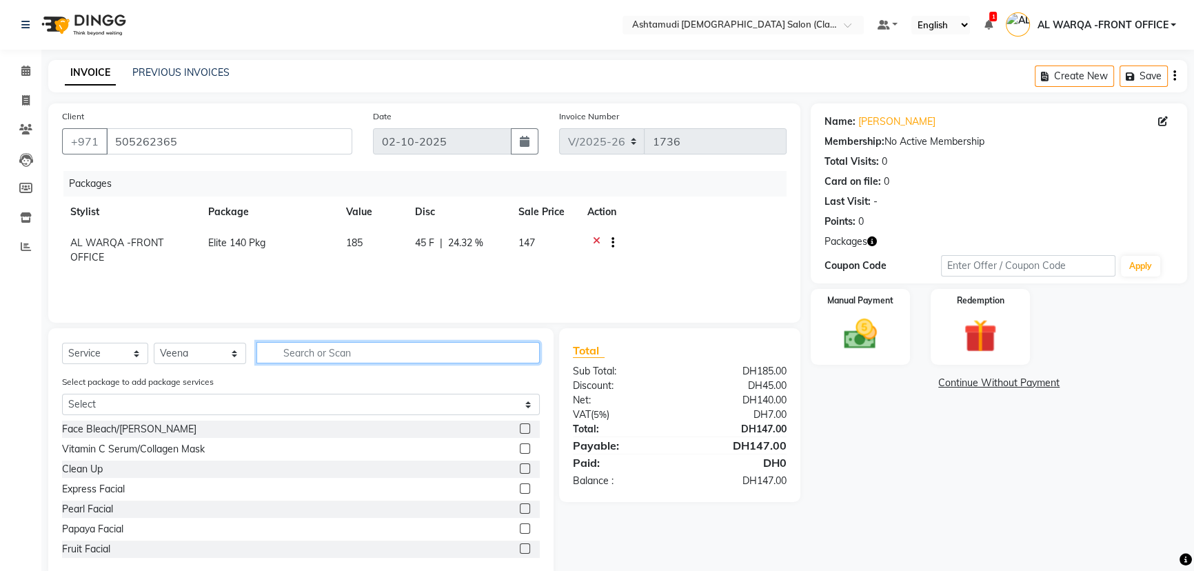
click at [337, 357] on input "text" at bounding box center [397, 352] width 283 height 21
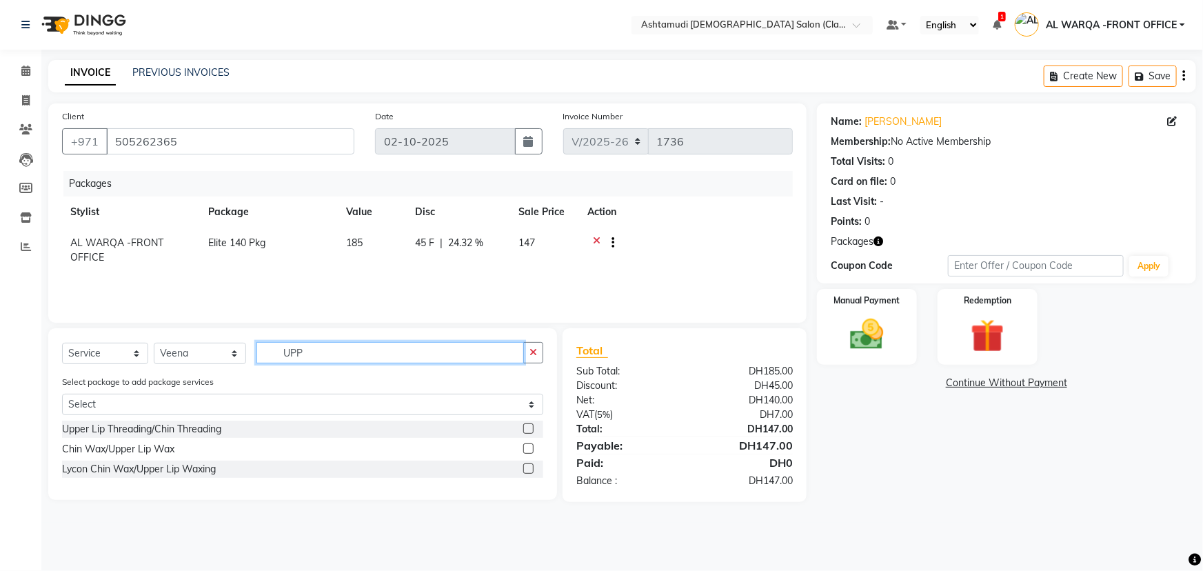
type input "UPP"
click at [525, 427] on label at bounding box center [528, 428] width 10 height 10
click at [525, 427] on input "checkbox" at bounding box center [527, 429] width 9 height 9
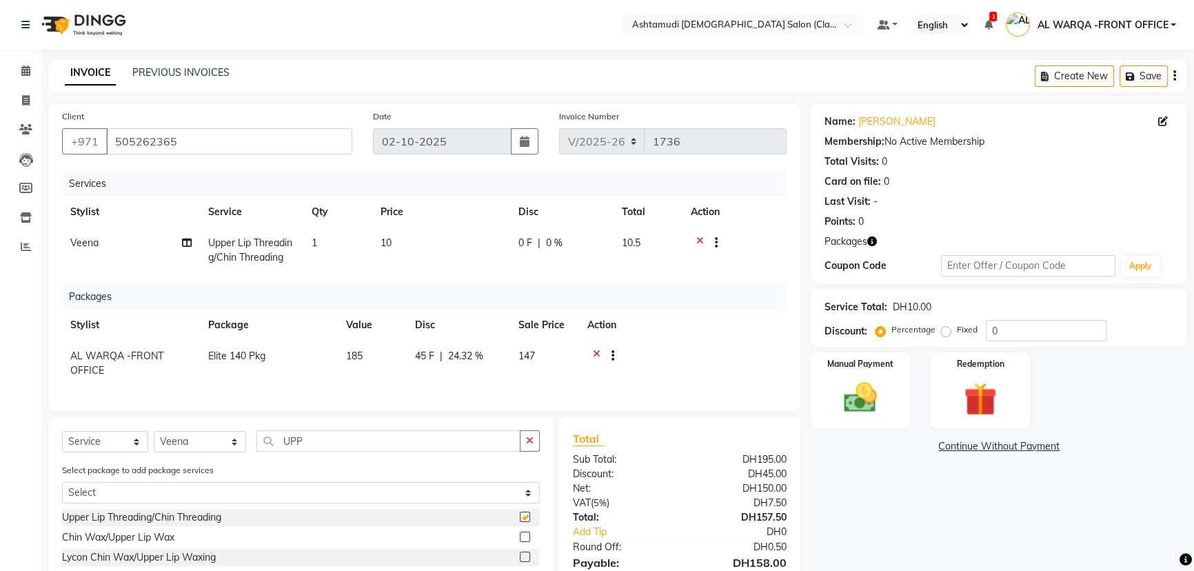
checkbox input "false"
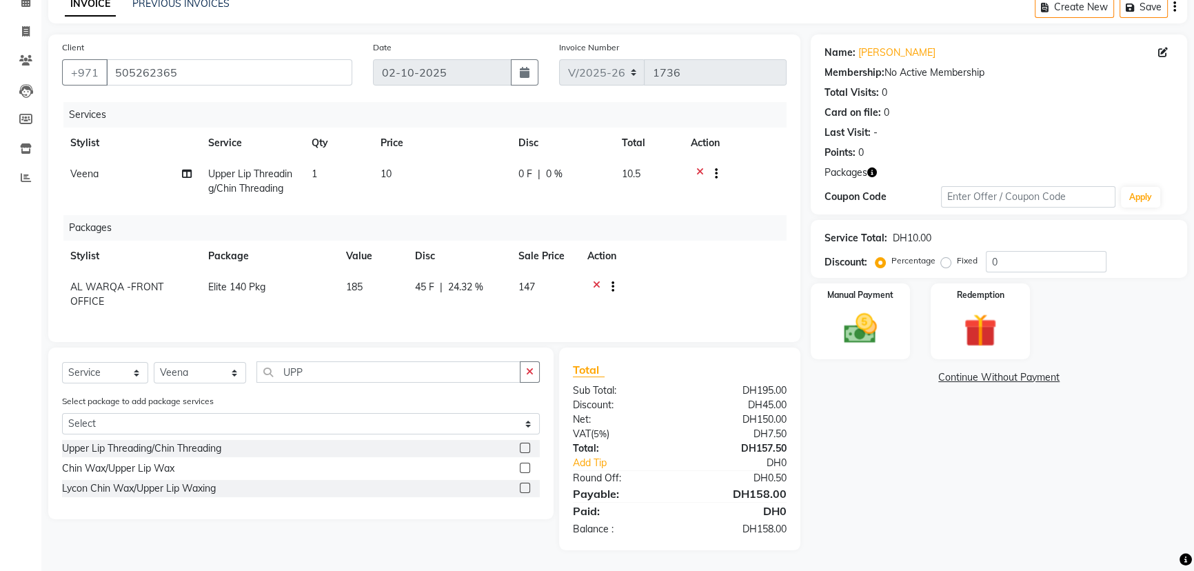
scroll to position [78, 0]
click at [835, 327] on img at bounding box center [861, 328] width 56 height 39
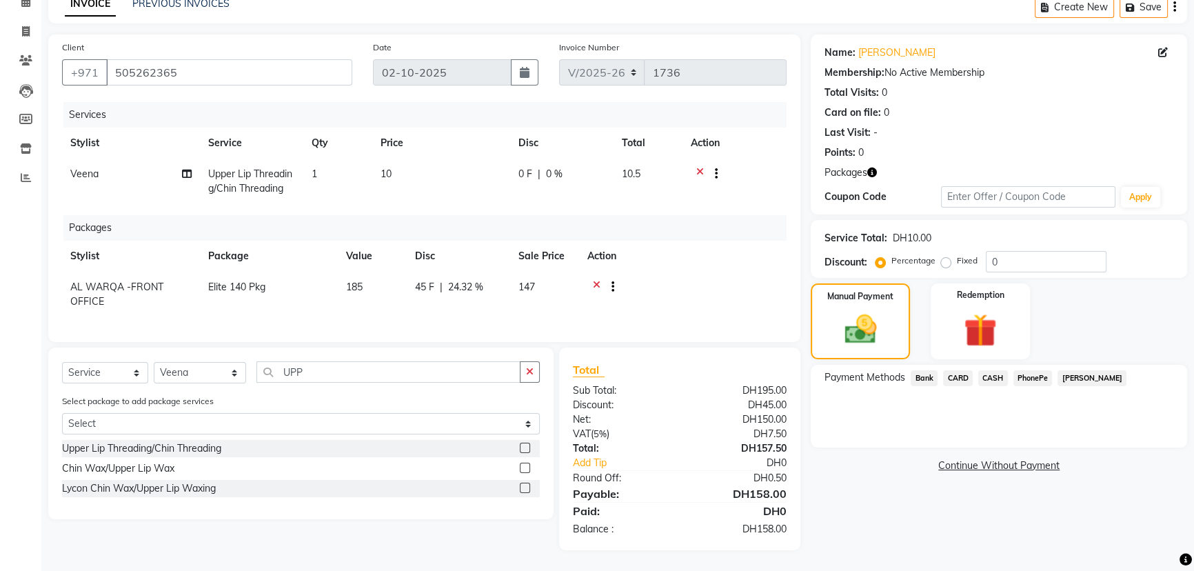
click at [965, 371] on span "CARD" at bounding box center [958, 378] width 30 height 16
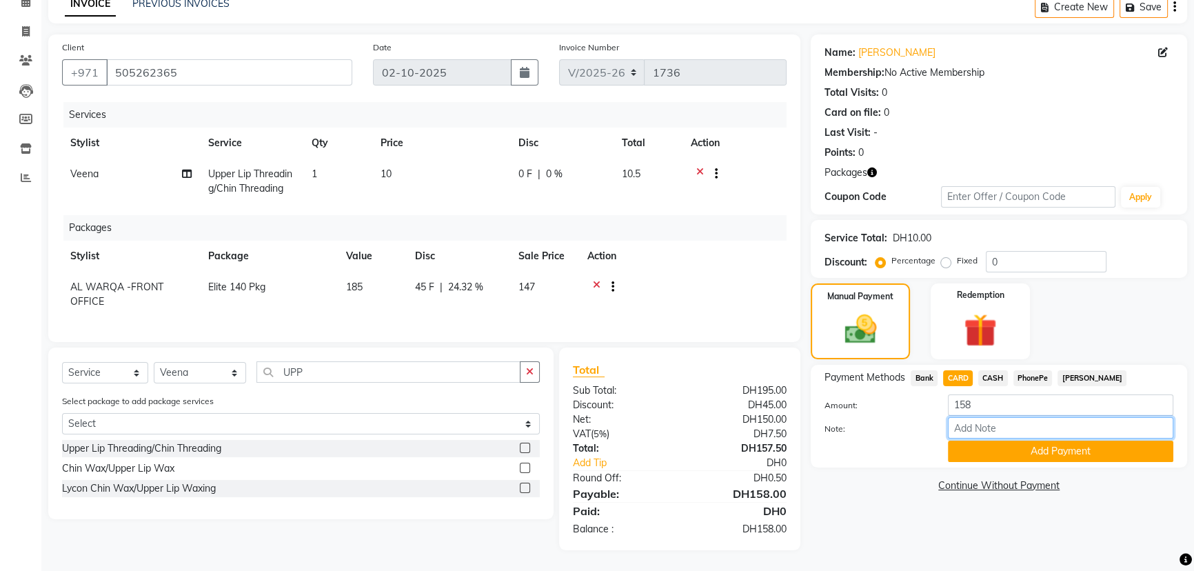
click at [979, 417] on input "Note:" at bounding box center [1060, 427] width 225 height 21
type input "AMEERA"
click at [1079, 446] on button "Add Payment" at bounding box center [1060, 450] width 225 height 21
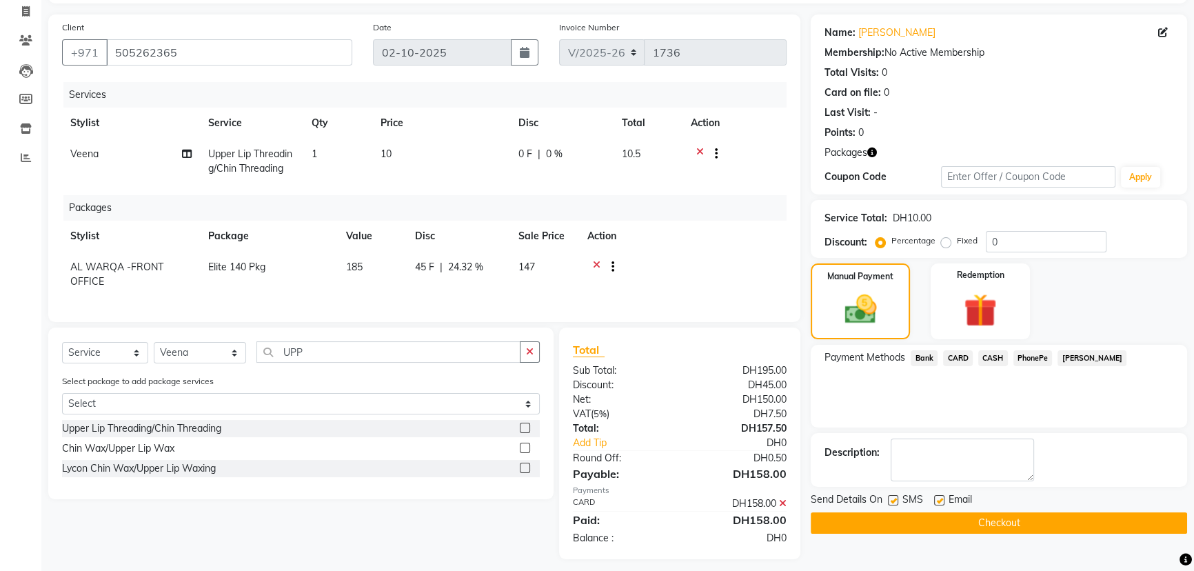
scroll to position [107, 0]
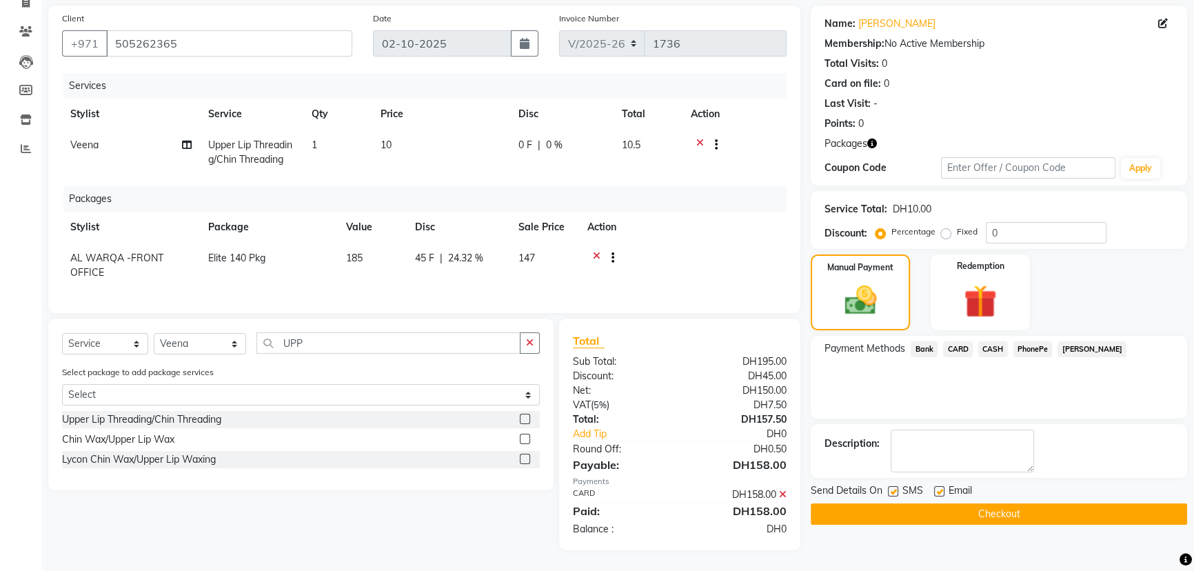
click at [1056, 507] on button "Checkout" at bounding box center [998, 513] width 376 height 21
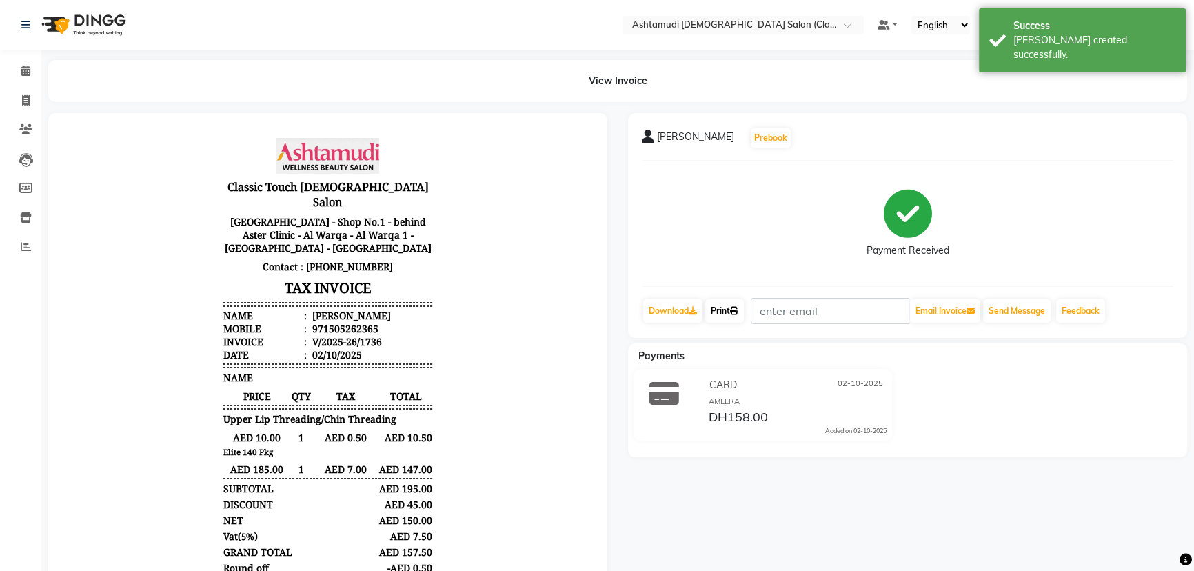
click at [725, 318] on link "Print" at bounding box center [724, 310] width 39 height 23
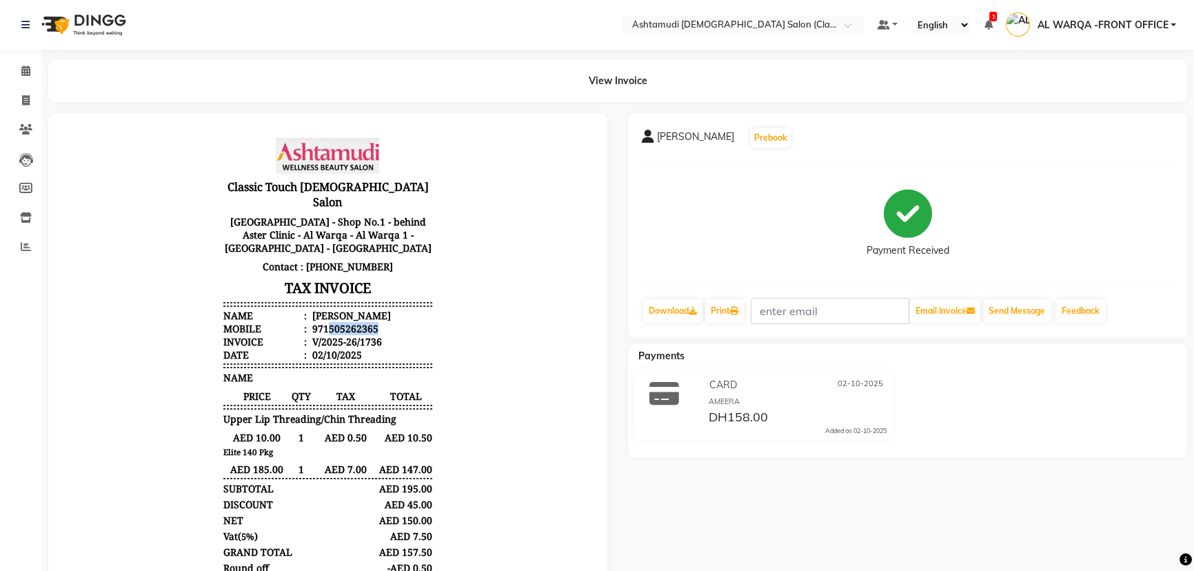
drag, startPoint x: 318, startPoint y: 314, endPoint x: 212, endPoint y: 331, distance: 108.2
click at [218, 331] on div "Classic Touch Ladies Salon Sheikh Turkey Building - Shop No.1 - behind Aster Cl…" at bounding box center [327, 393] width 219 height 522
copy ul "505262365"
click at [23, 74] on icon at bounding box center [25, 70] width 9 height 10
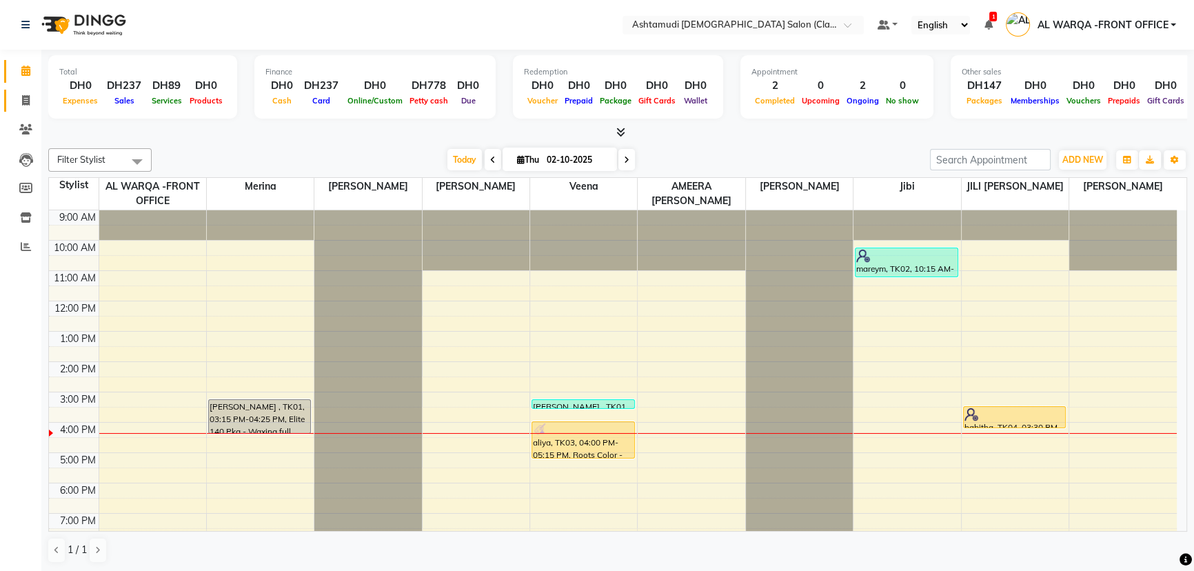
click at [30, 99] on span at bounding box center [26, 101] width 24 height 16
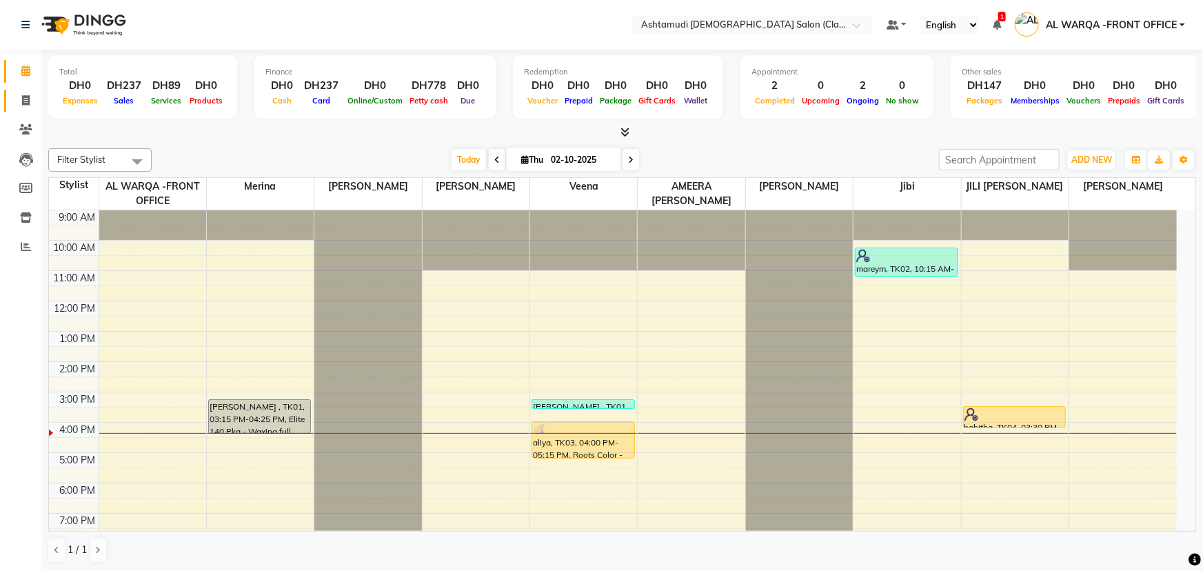
select select "service"
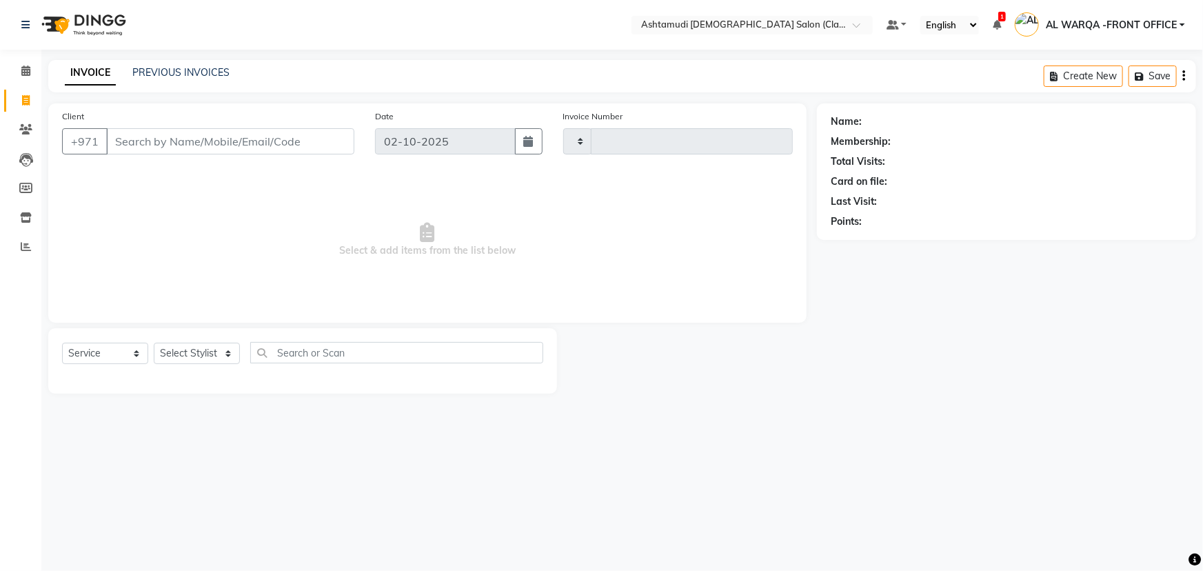
type input "1737"
select select "8201"
type input "505262365"
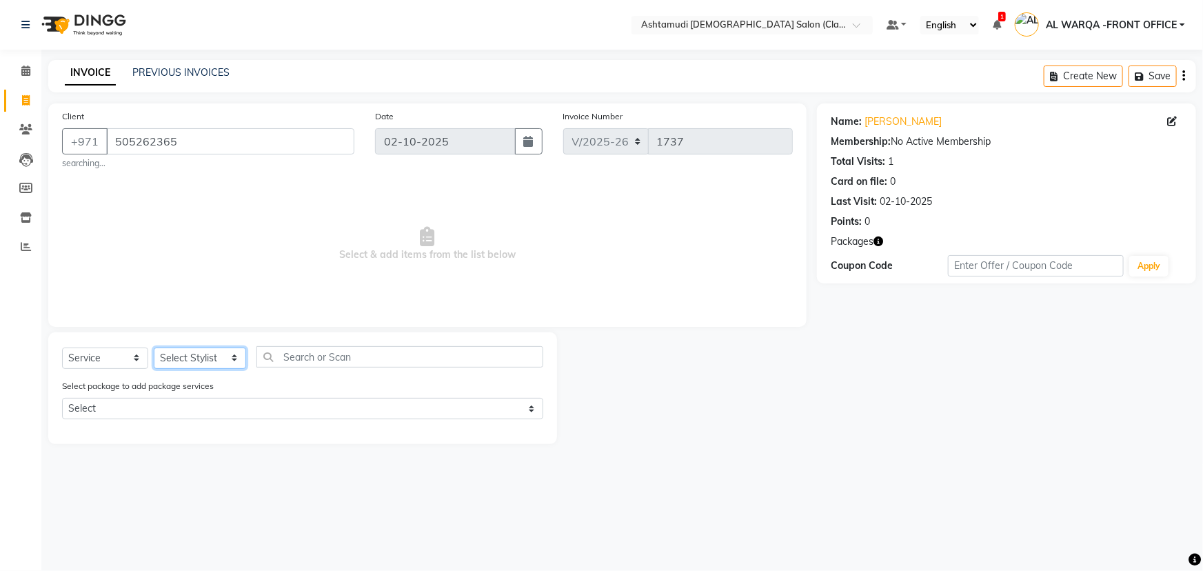
click at [189, 352] on select "Select Stylist AL WARQA -FRONT OFFICE AMEERA NIHAL Anita Jibi JILI MAHALIA Meri…" at bounding box center [200, 357] width 92 height 21
select select "77683"
click at [154, 347] on select "Select Stylist AL WARQA -FRONT OFFICE AMEERA NIHAL Anita Jibi JILI MAHALIA Meri…" at bounding box center [200, 357] width 92 height 21
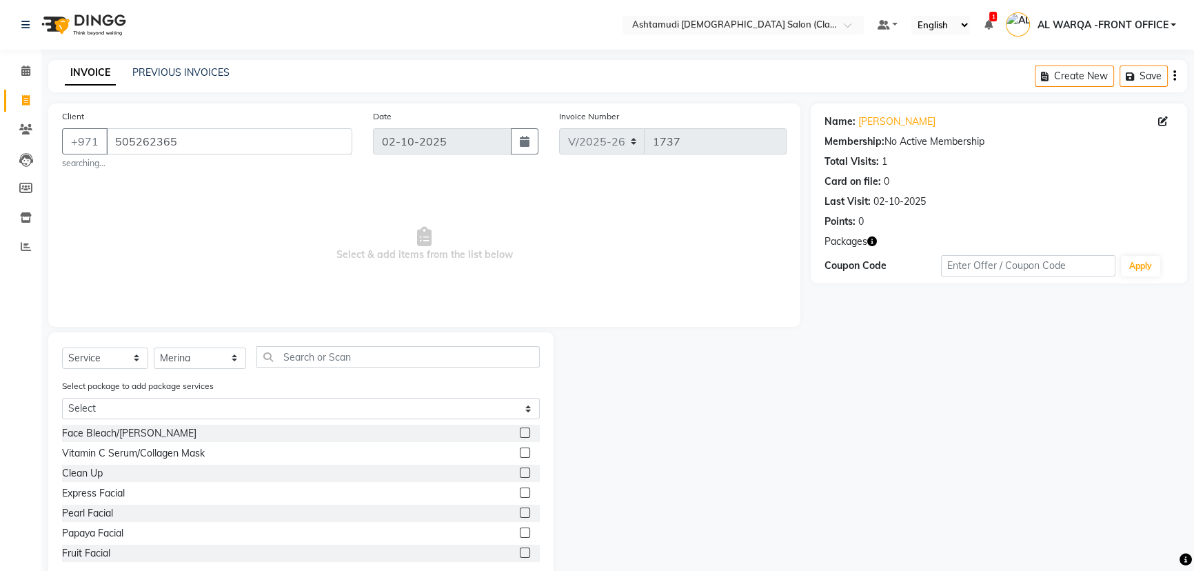
drag, startPoint x: 205, startPoint y: 395, endPoint x: 203, endPoint y: 403, distance: 8.5
click at [203, 403] on div "Select package to add package services Select Elite 140 Pkg" at bounding box center [301, 401] width 498 height 46
click at [204, 398] on select "Select Elite 140 Pkg" at bounding box center [301, 408] width 478 height 21
select select "1: Object"
click at [62, 398] on select "Select Elite 140 Pkg" at bounding box center [301, 408] width 478 height 21
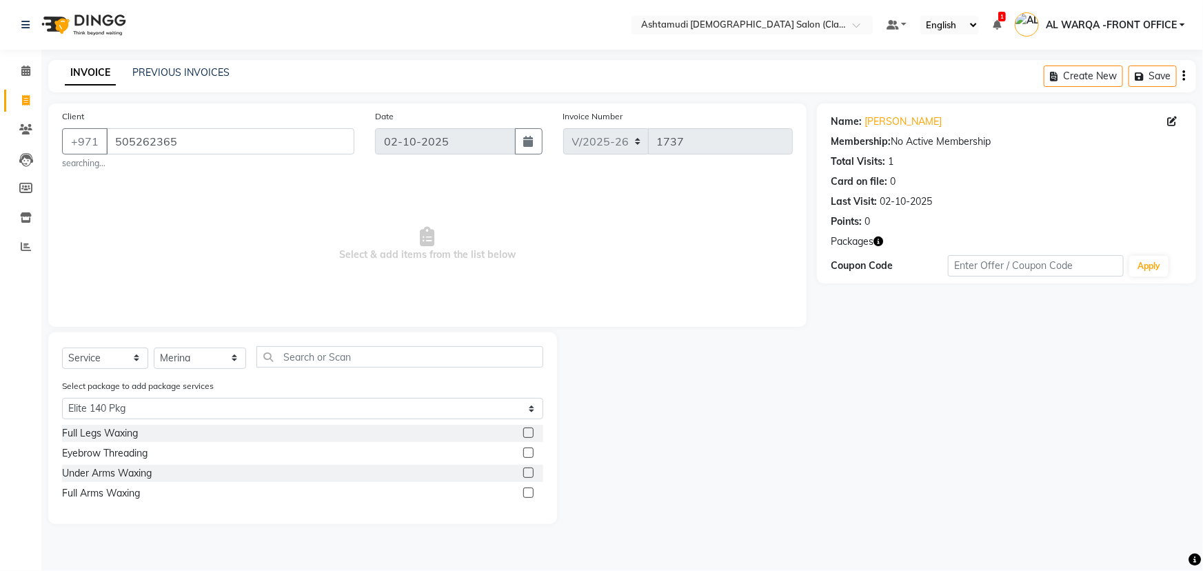
click at [531, 435] on label at bounding box center [528, 432] width 10 height 10
click at [531, 435] on input "checkbox" at bounding box center [527, 433] width 9 height 9
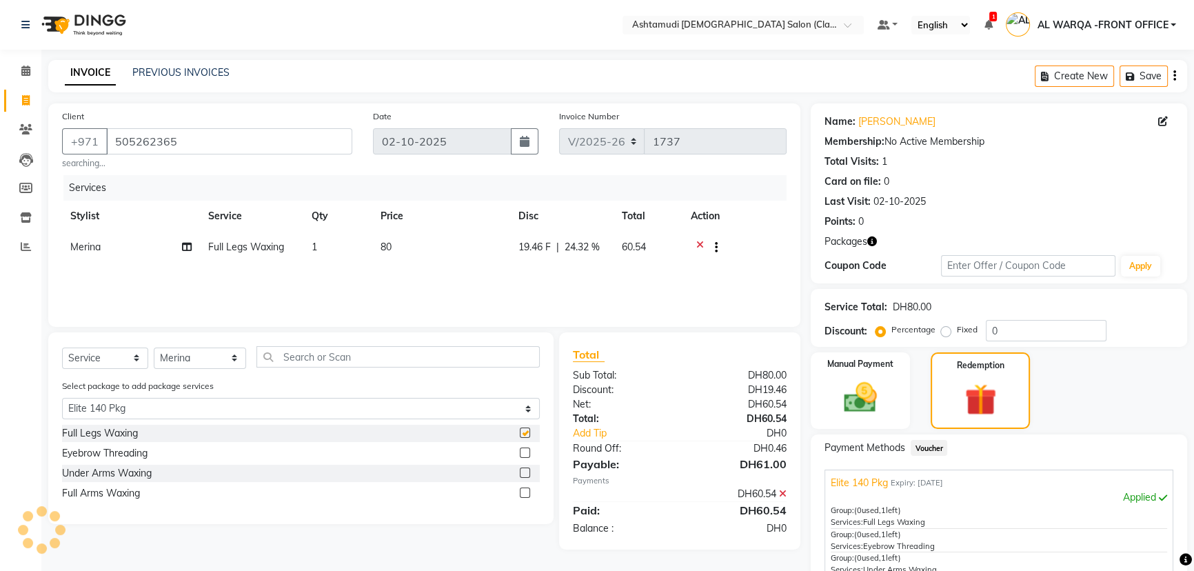
checkbox input "false"
click at [529, 453] on label at bounding box center [525, 452] width 10 height 10
click at [529, 453] on input "checkbox" at bounding box center [524, 453] width 9 height 9
checkbox input "false"
click at [523, 478] on label at bounding box center [525, 472] width 10 height 10
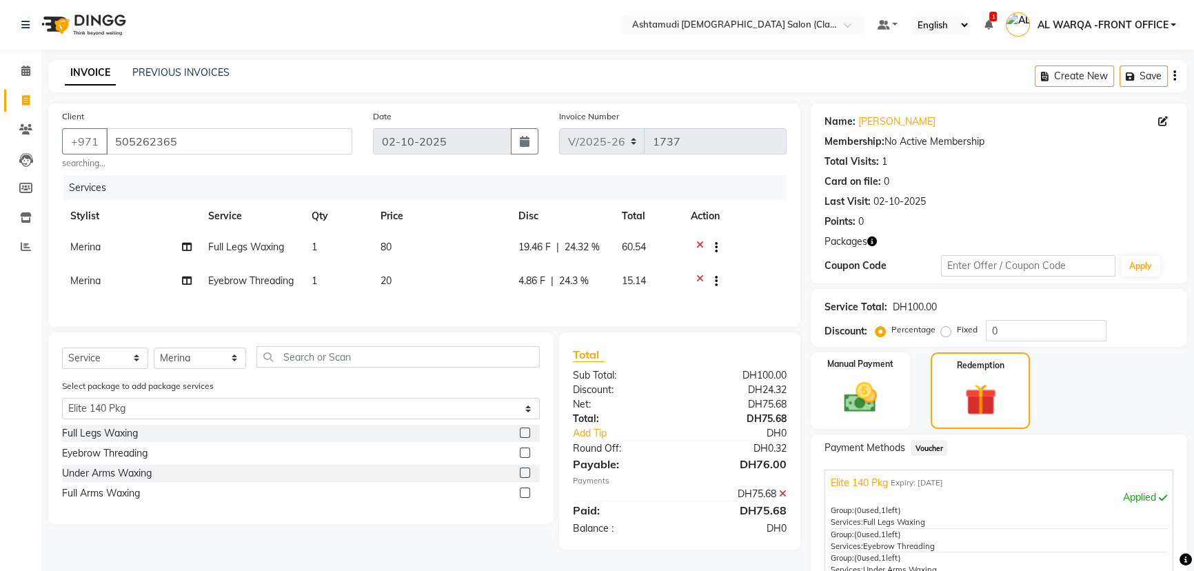
click at [523, 478] on input "checkbox" at bounding box center [524, 473] width 9 height 9
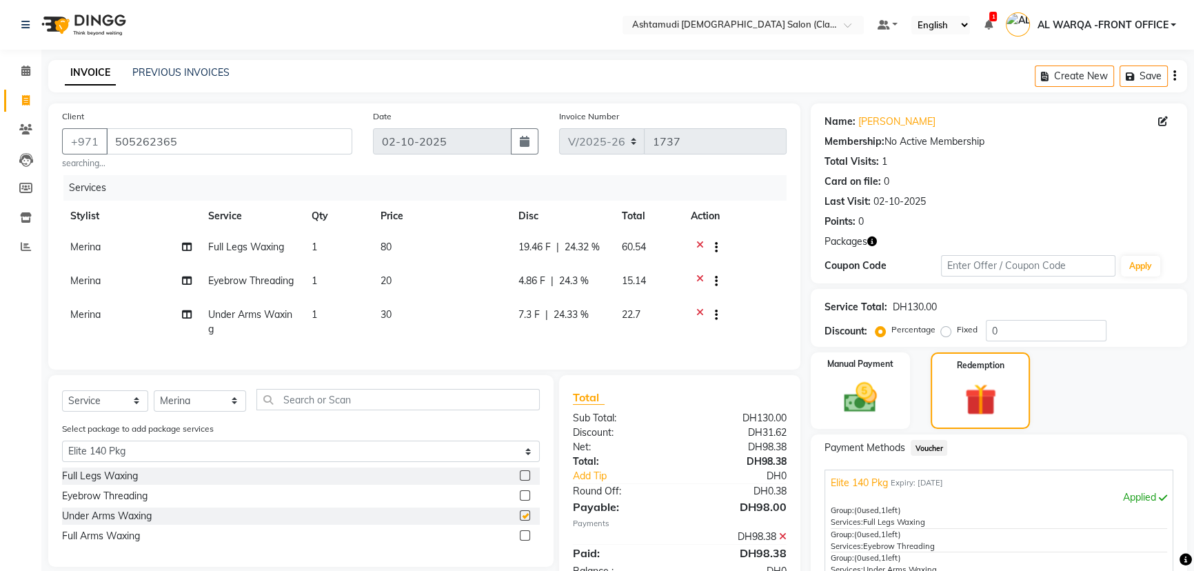
checkbox input "false"
click at [524, 540] on label at bounding box center [525, 535] width 10 height 10
click at [524, 540] on input "checkbox" at bounding box center [524, 535] width 9 height 9
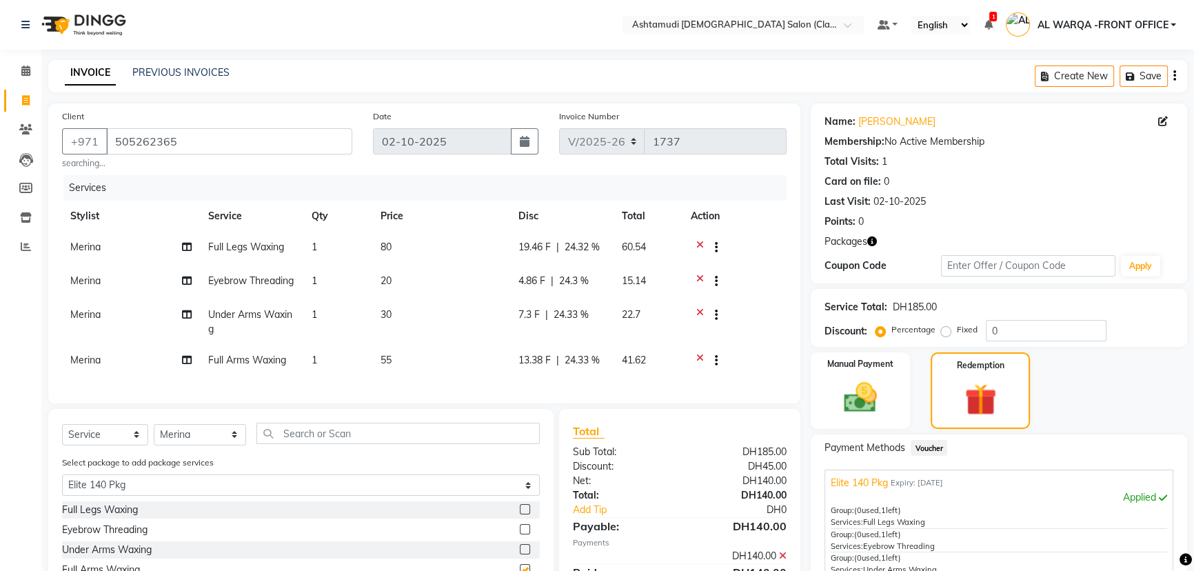
checkbox input "false"
click at [91, 280] on span "Merina" at bounding box center [85, 280] width 30 height 12
select select "77683"
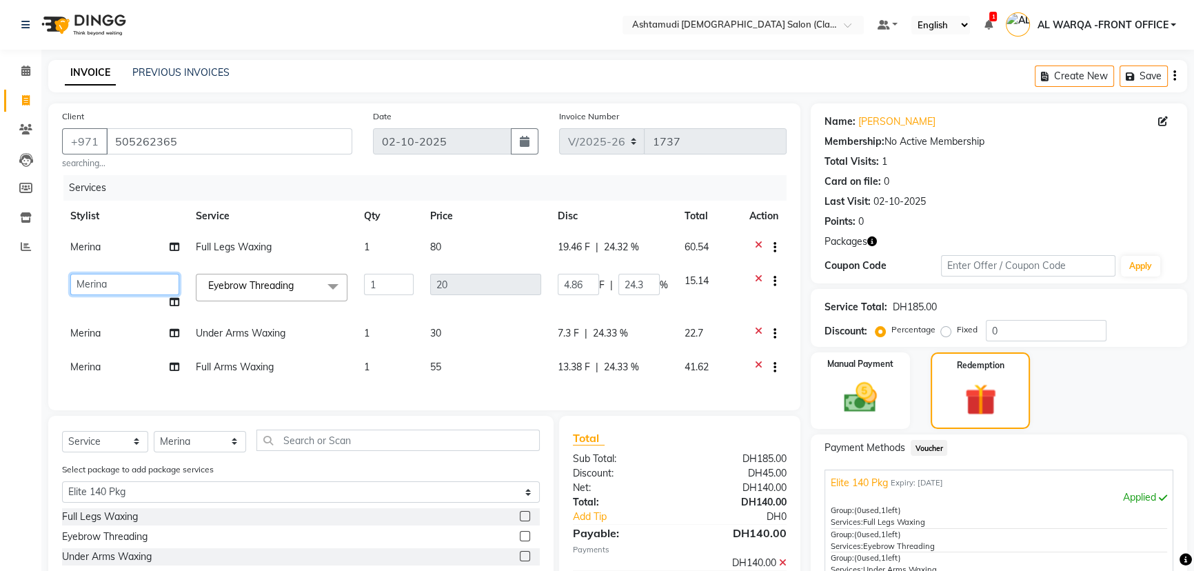
click at [91, 280] on select "AL WARQA -FRONT OFFICE AMEERA NIHAL Anita Jibi JILI MAHALIA Merina Rachna Souad…" at bounding box center [124, 284] width 109 height 21
select select "80375"
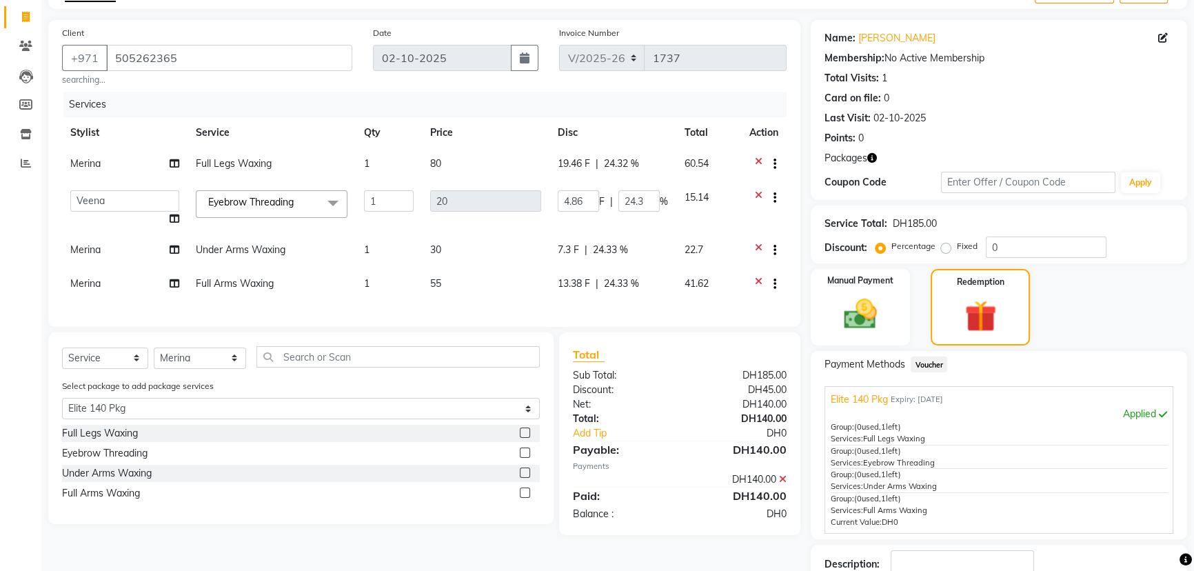
scroll to position [178, 0]
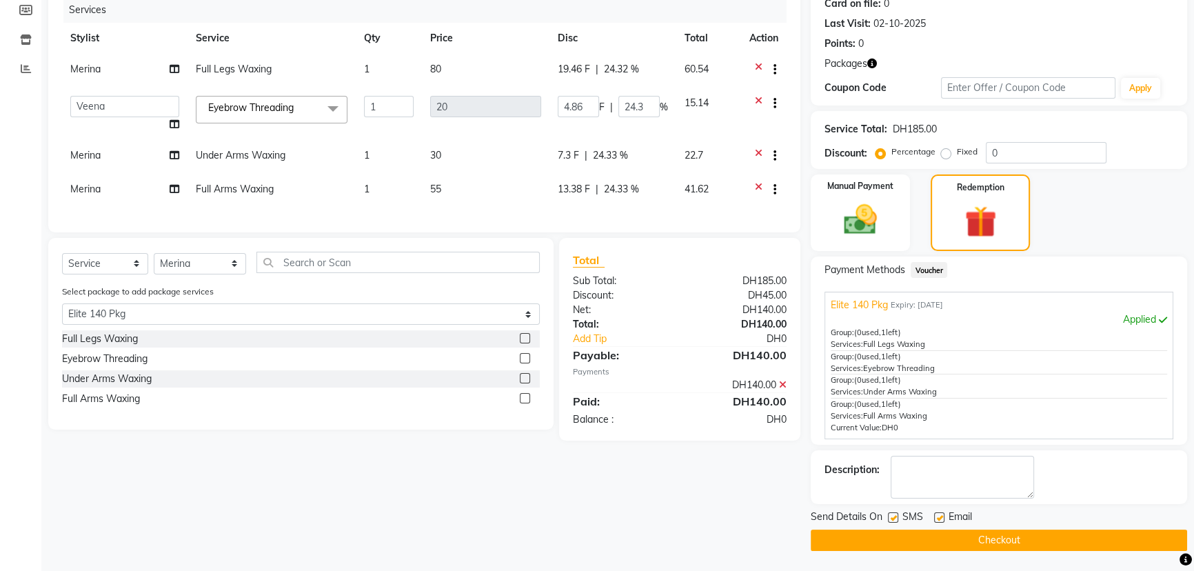
click at [866, 533] on button "Checkout" at bounding box center [998, 539] width 376 height 21
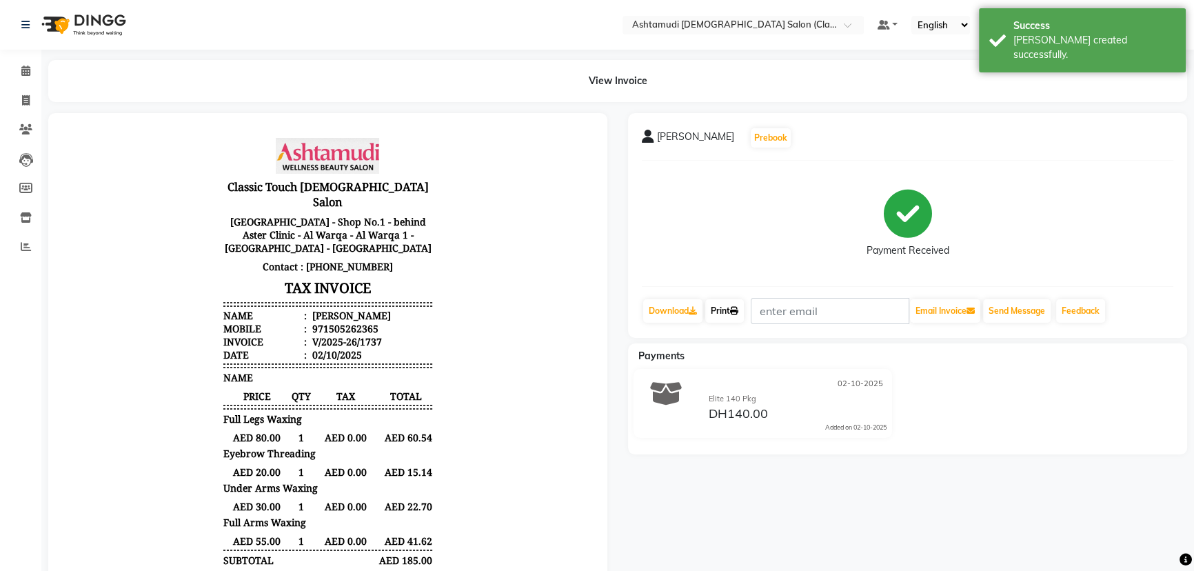
click at [730, 308] on link "Print" at bounding box center [724, 310] width 39 height 23
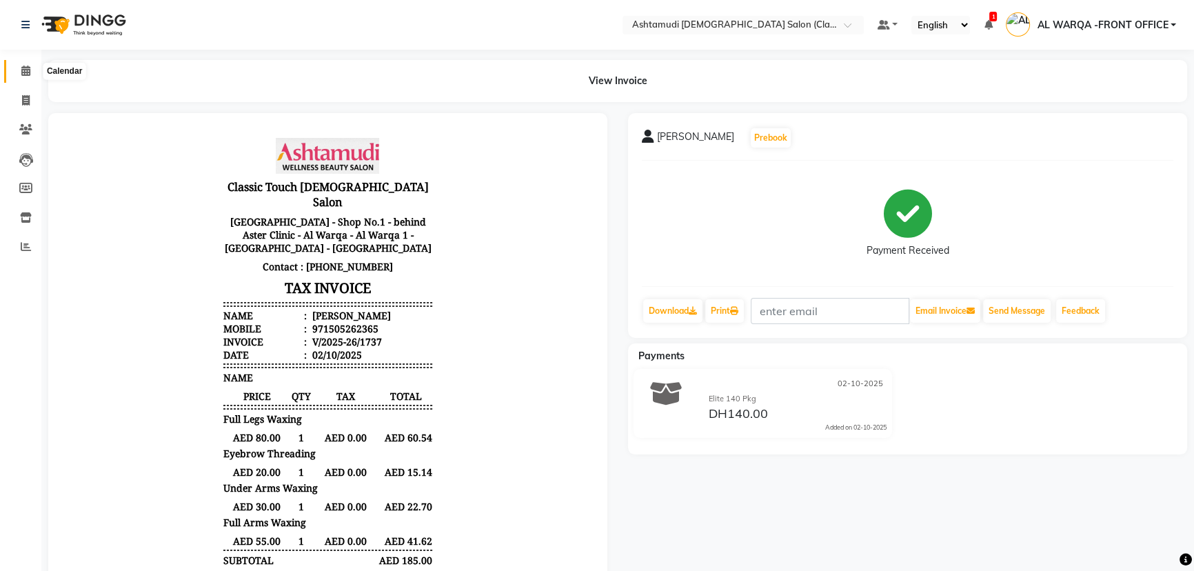
click at [30, 70] on span at bounding box center [26, 71] width 24 height 16
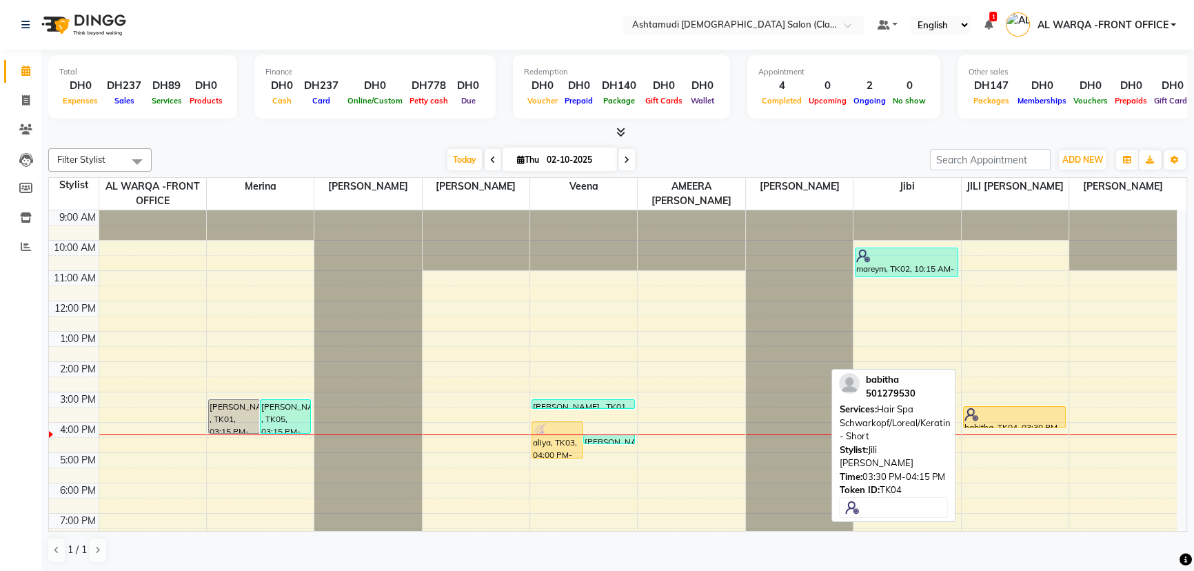
click at [992, 421] on div "babitha, TK04, 03:30 PM-04:15 PM, Hair Spa Schwarkopf/Loreal/Keratin - Short" at bounding box center [1014, 417] width 102 height 21
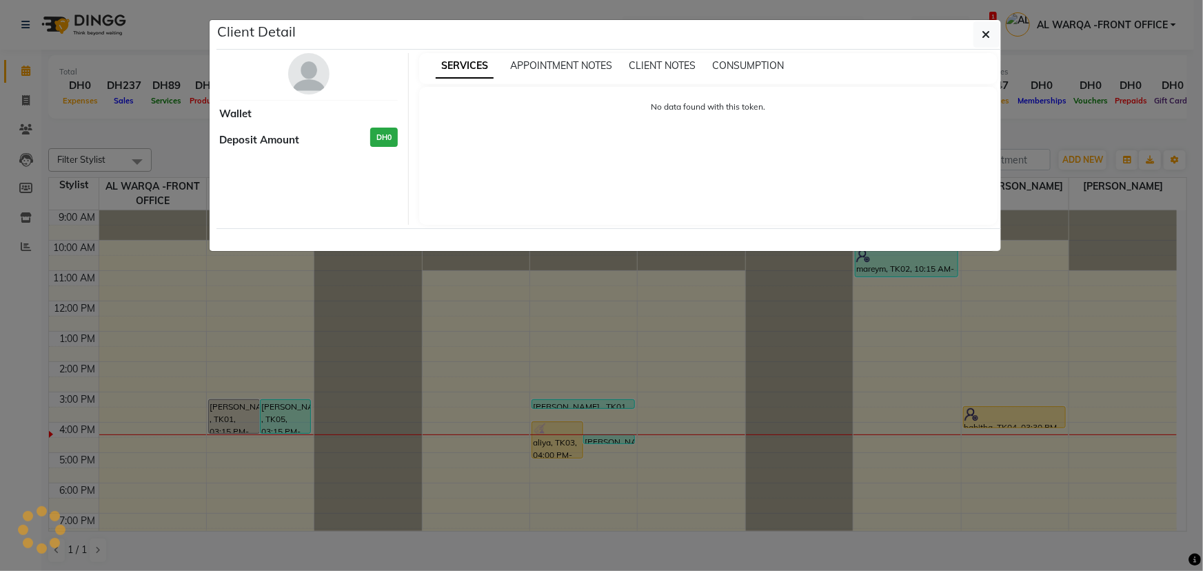
select select "1"
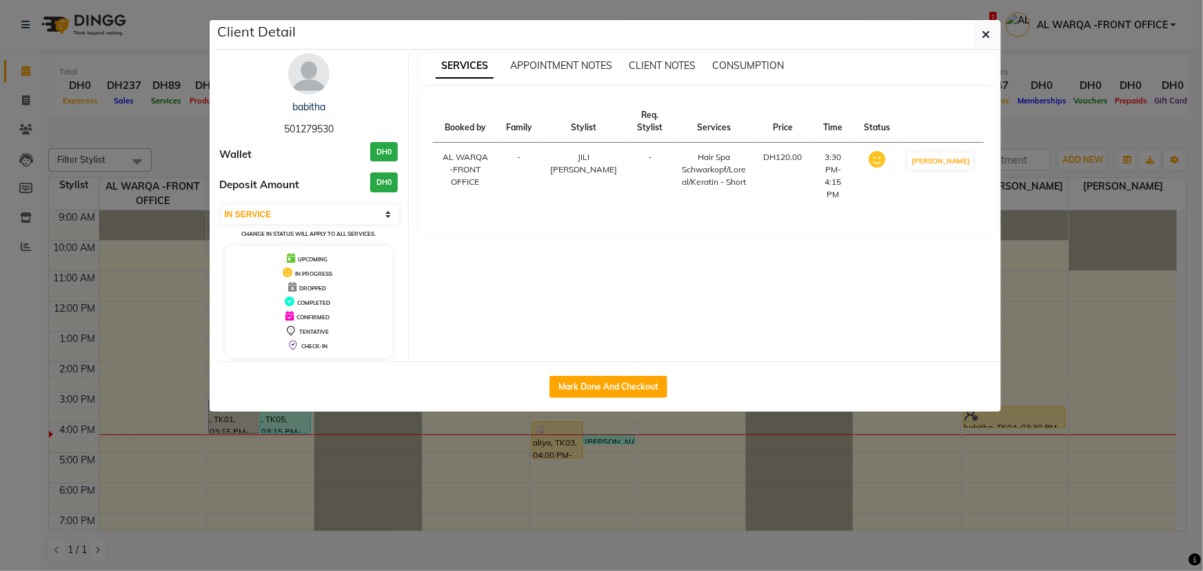
drag, startPoint x: 924, startPoint y: 462, endPoint x: 934, endPoint y: 469, distance: 11.9
drag, startPoint x: 934, startPoint y: 469, endPoint x: 860, endPoint y: 536, distance: 99.5
click at [860, 536] on ngb-modal-window "Client Detail babitha 501279530 Wallet DH0 Deposit Amount DH0 Select IN SERVICE…" at bounding box center [601, 285] width 1203 height 571
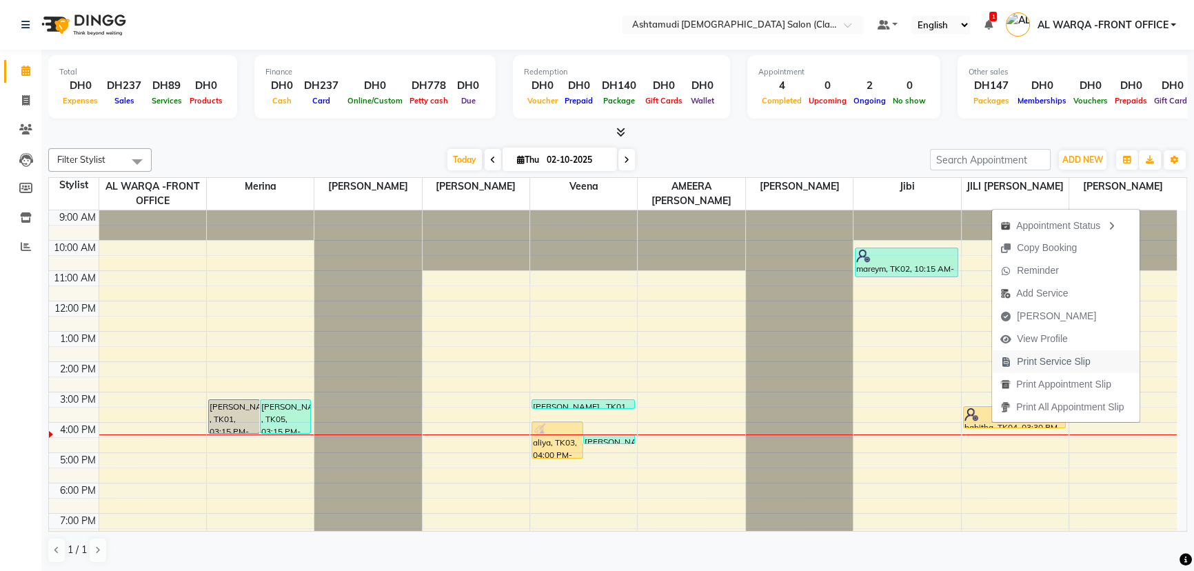
click at [1081, 364] on span "Print Service Slip" at bounding box center [1054, 361] width 74 height 14
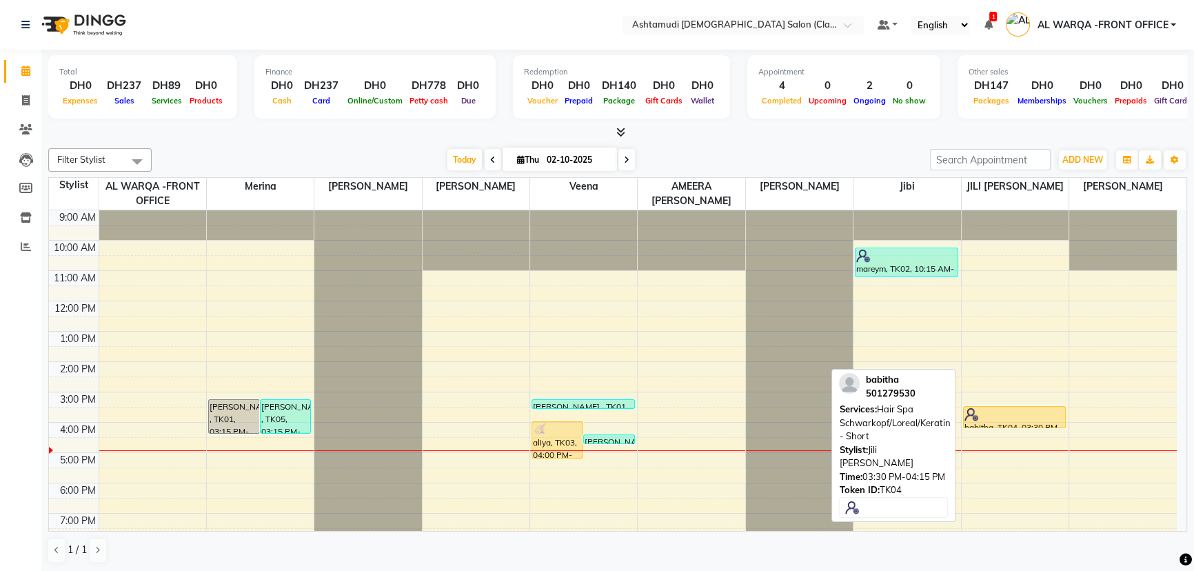
click at [1033, 421] on div "babitha, TK04, 03:30 PM-04:15 PM, Hair Spa Schwarkopf/Loreal/Keratin - Short" at bounding box center [1014, 417] width 102 height 21
select select "1"
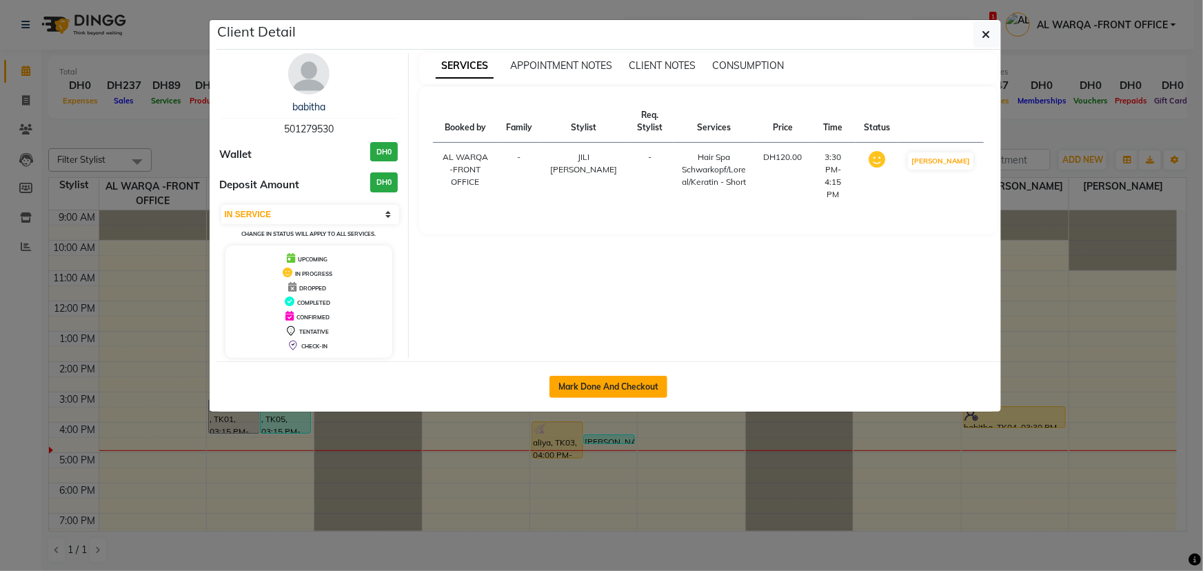
click at [573, 382] on button "Mark Done And Checkout" at bounding box center [608, 387] width 118 height 22
select select "service"
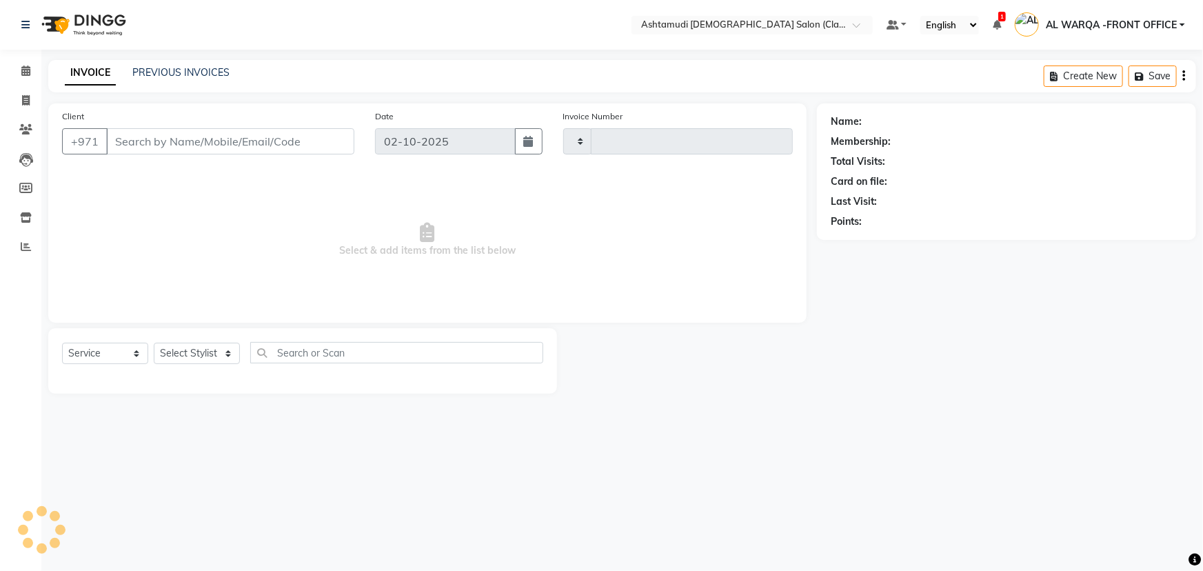
type input "1738"
select select "8201"
type input "501279530"
select select "89076"
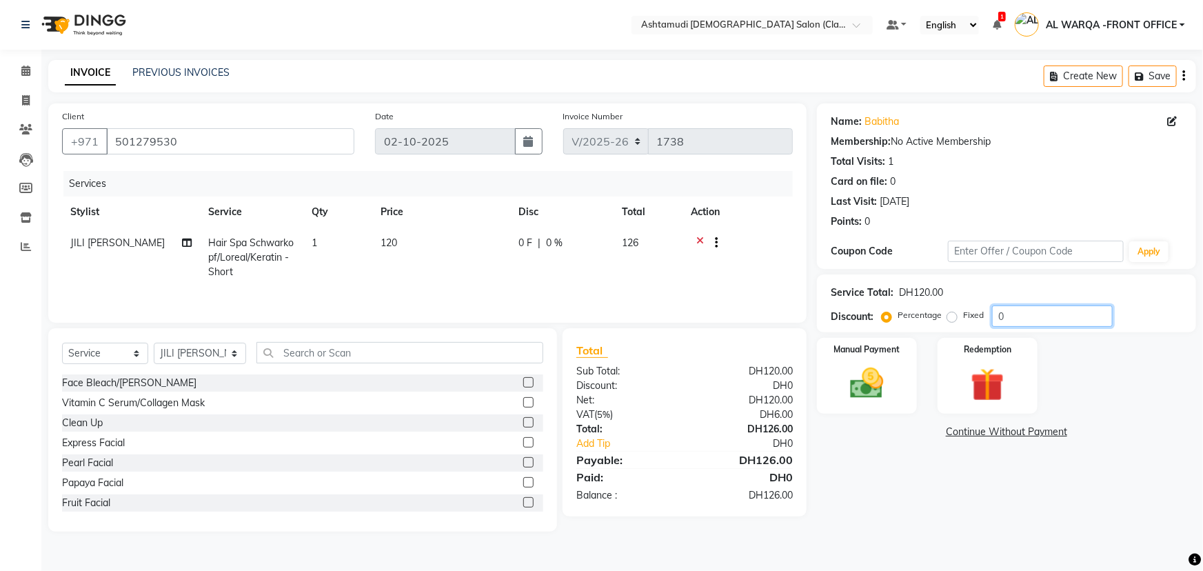
click at [1022, 316] on input "0" at bounding box center [1052, 315] width 121 height 21
type input "025"
click at [868, 385] on img at bounding box center [867, 383] width 57 height 40
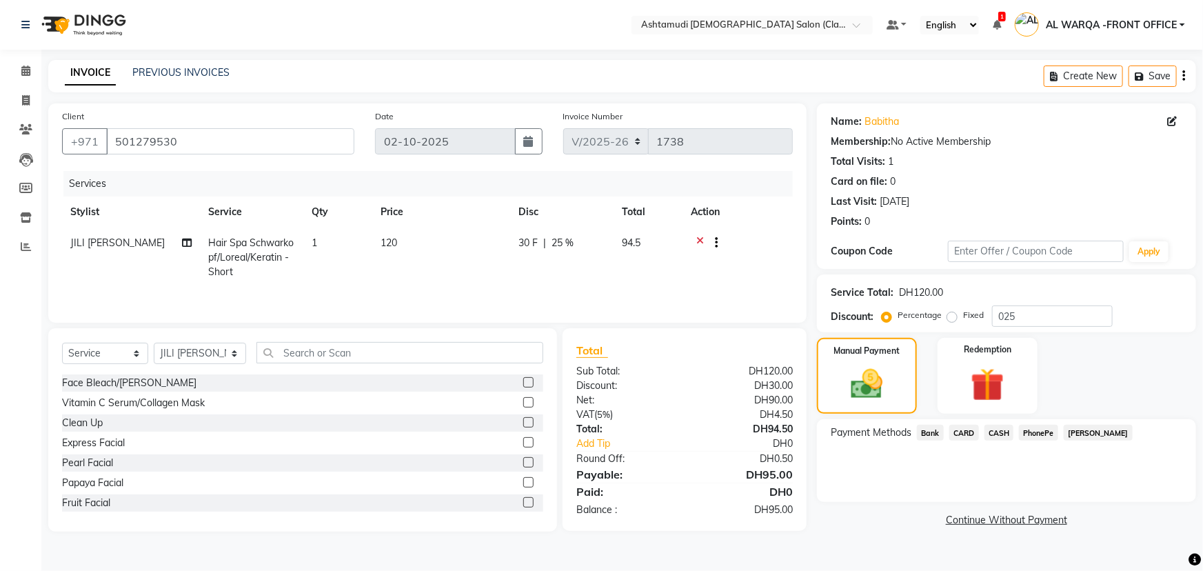
click at [963, 433] on span "CARD" at bounding box center [964, 433] width 30 height 16
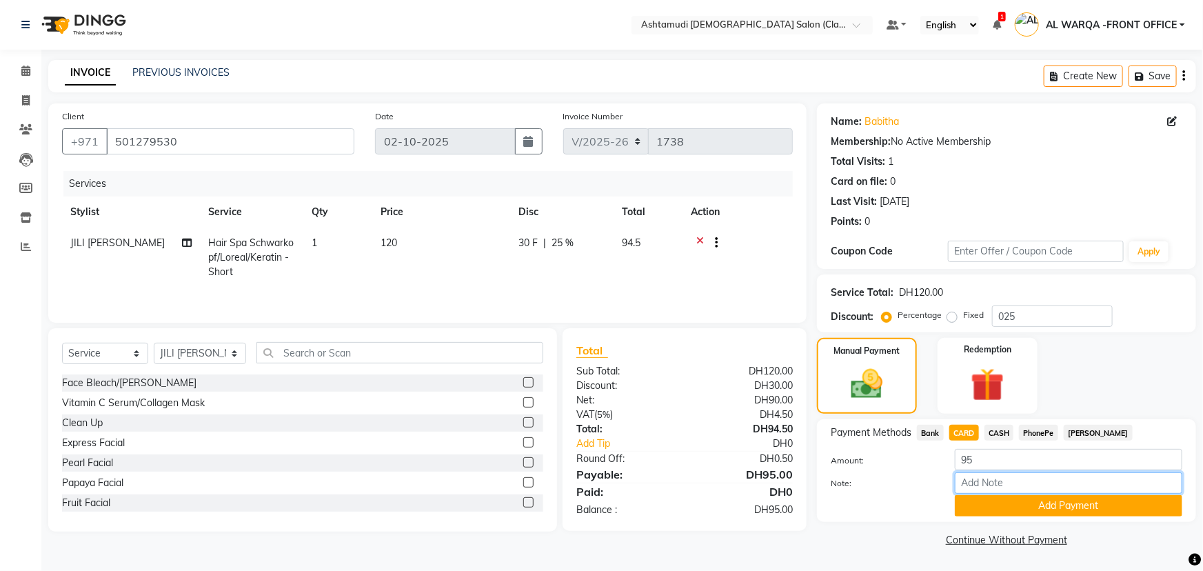
click at [988, 482] on input "Note:" at bounding box center [1067, 482] width 227 height 21
type input "veena"
click at [1072, 506] on button "Add Payment" at bounding box center [1067, 505] width 227 height 21
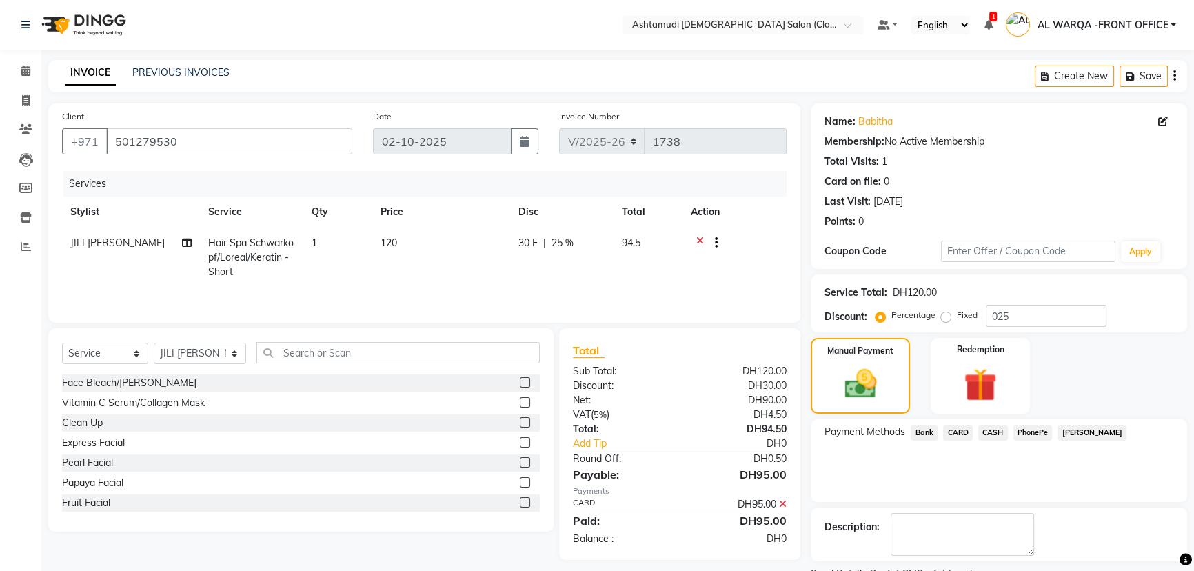
scroll to position [57, 0]
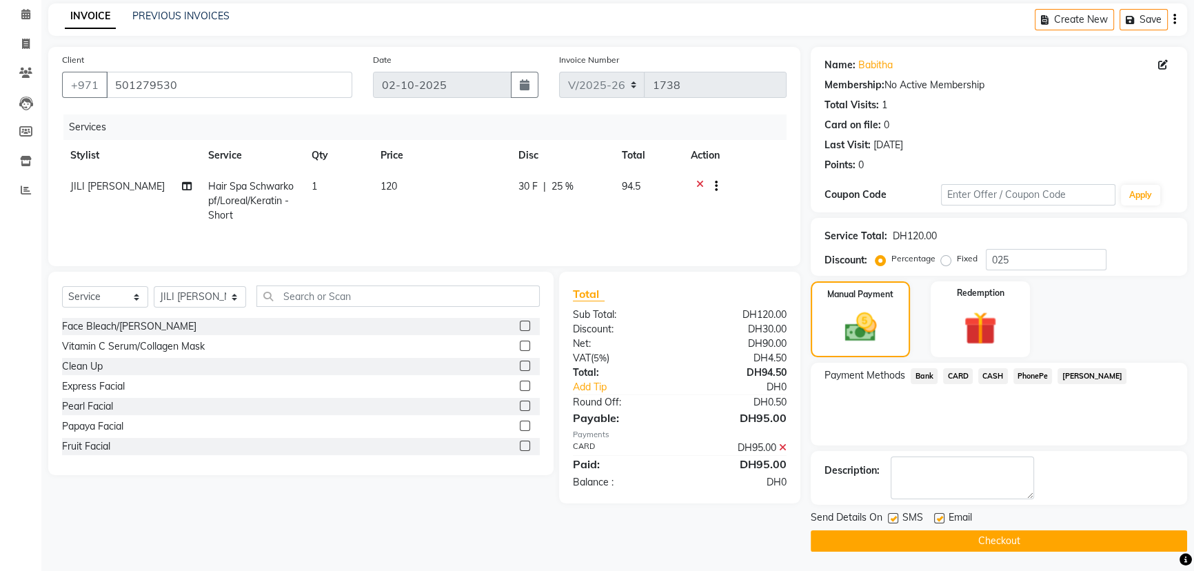
click at [1004, 538] on button "Checkout" at bounding box center [998, 540] width 376 height 21
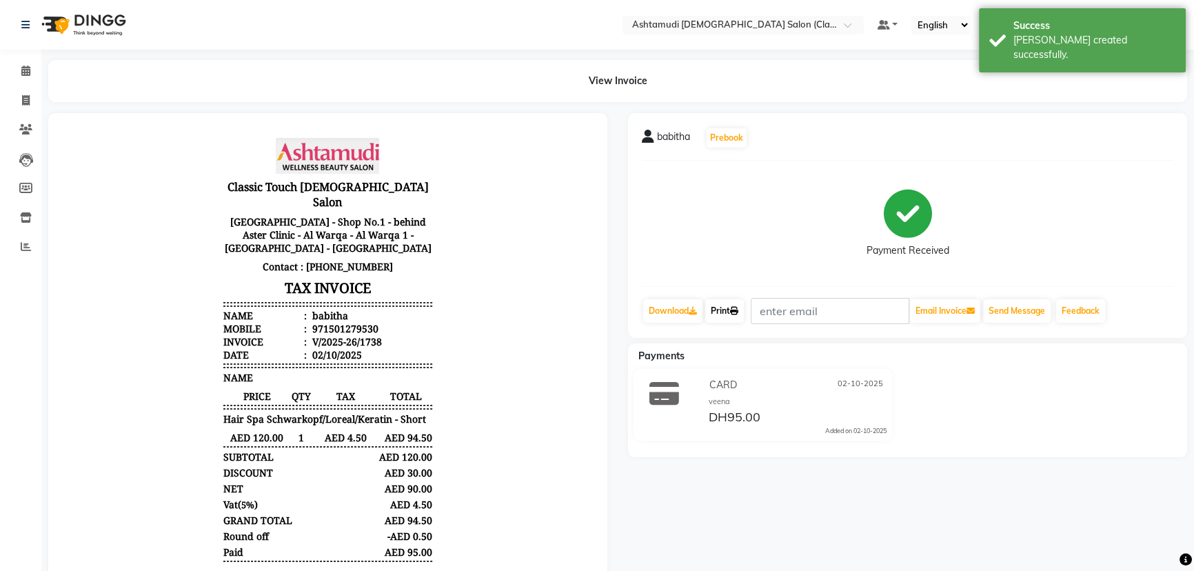
click at [737, 311] on icon at bounding box center [734, 311] width 8 height 8
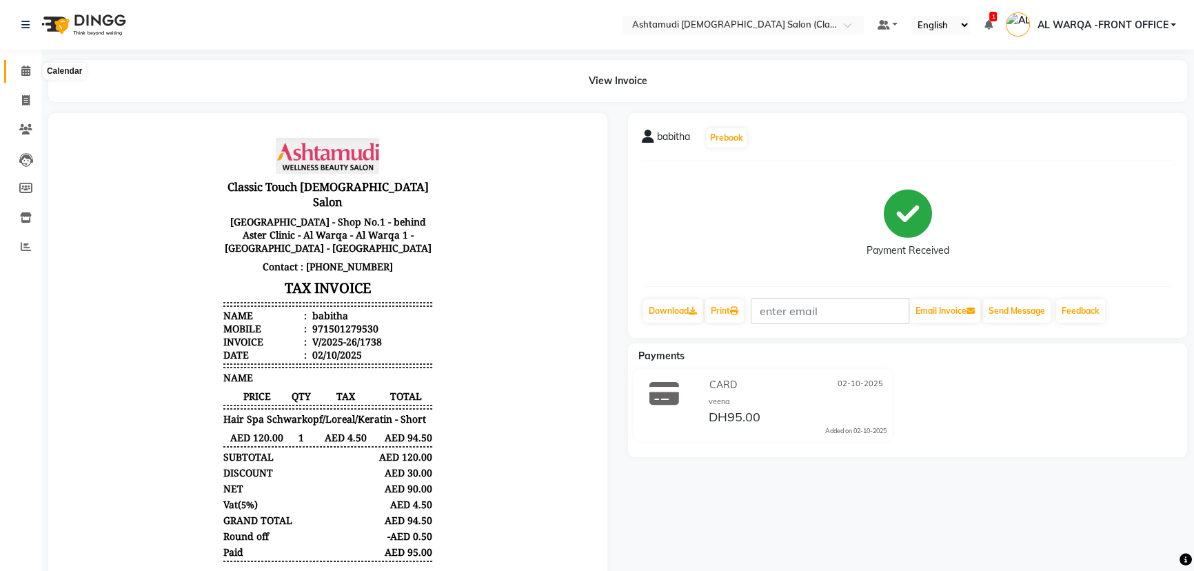
click at [26, 70] on icon at bounding box center [25, 70] width 9 height 10
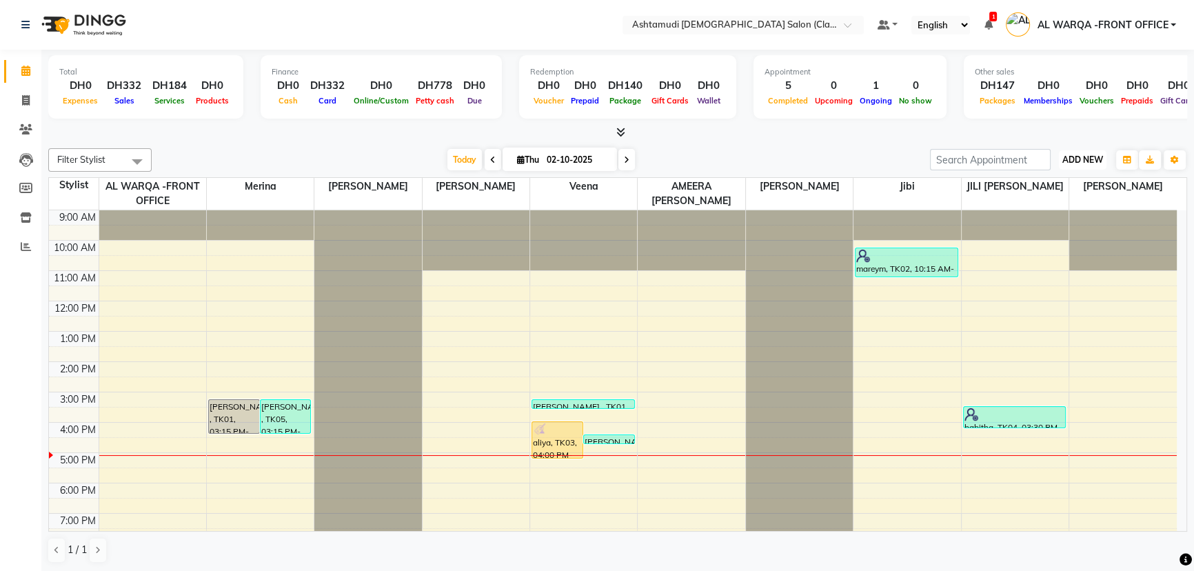
click at [1084, 157] on span "ADD NEW" at bounding box center [1082, 159] width 41 height 10
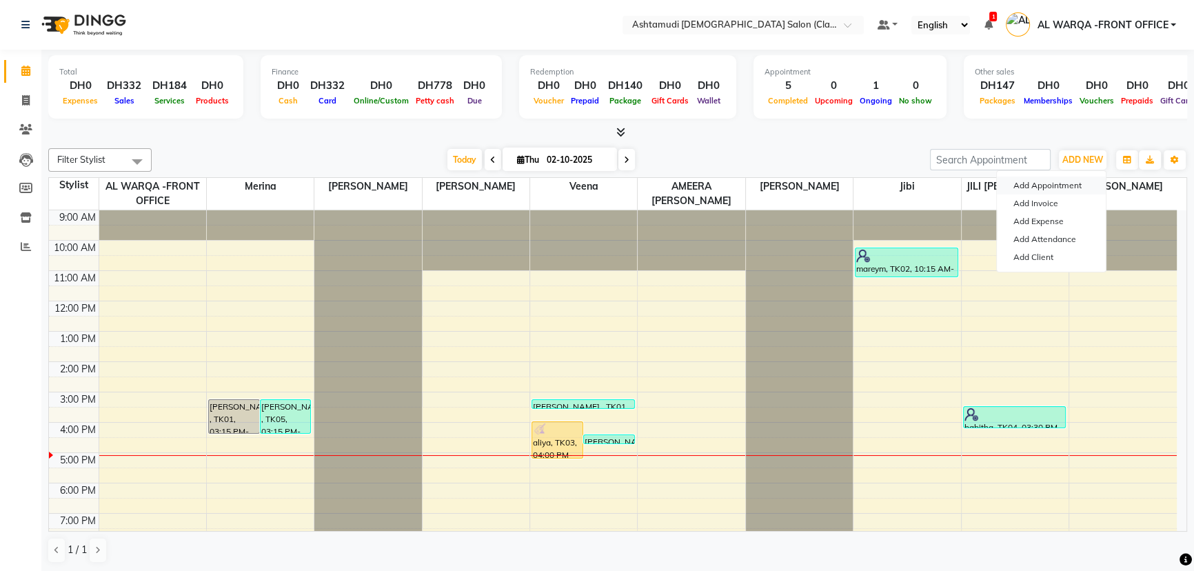
click at [1034, 182] on button "Add Appointment" at bounding box center [1051, 185] width 109 height 18
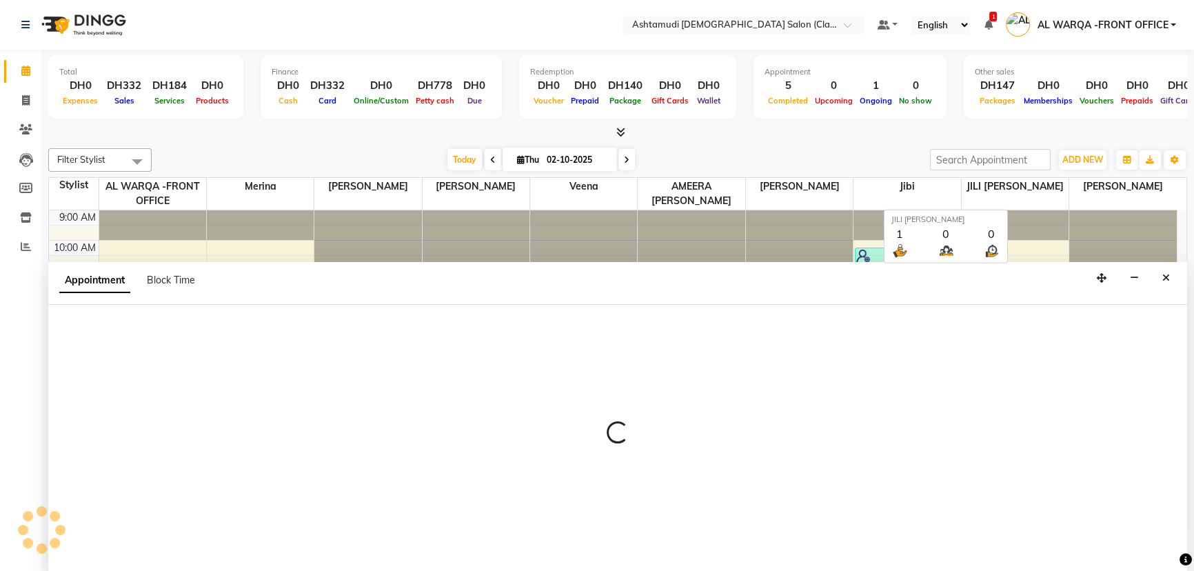
select select "tentative"
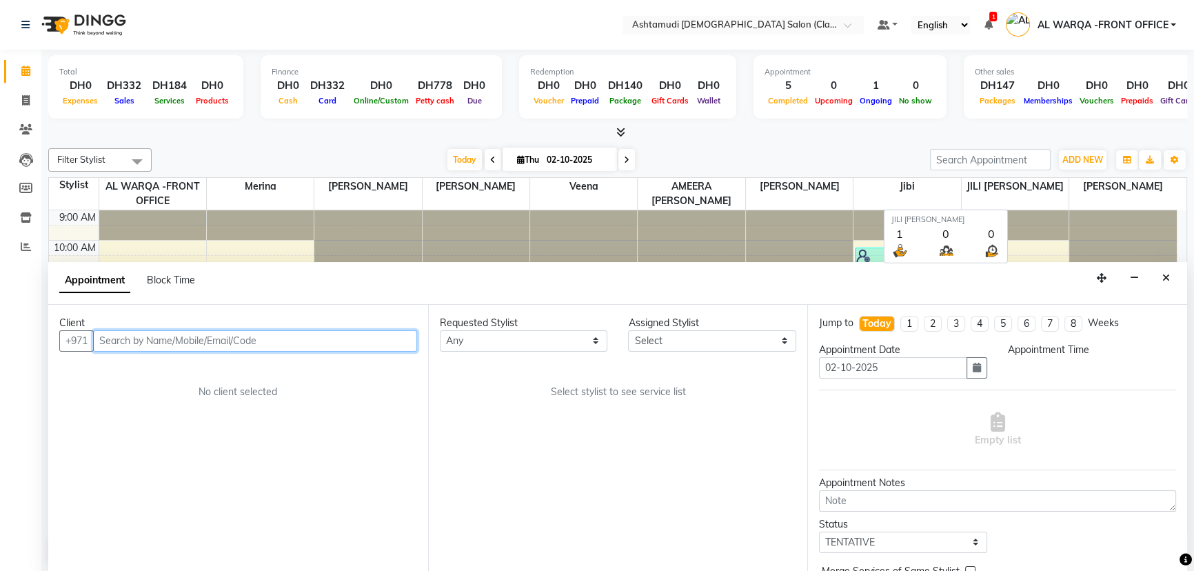
select select "600"
click at [243, 340] on input "text" at bounding box center [255, 340] width 324 height 21
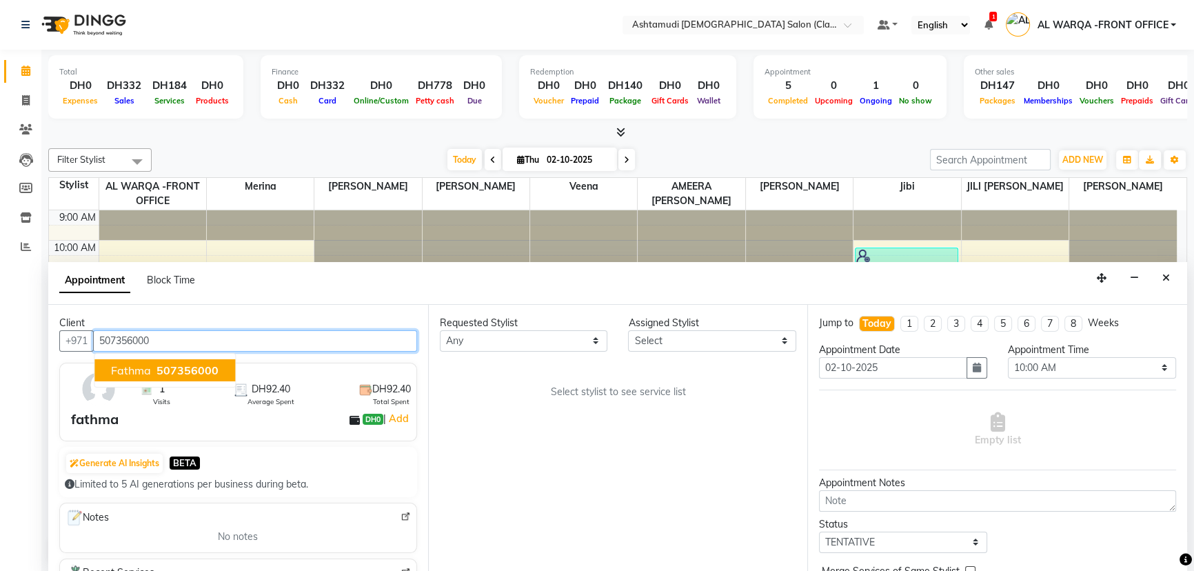
click at [197, 370] on span "507356000" at bounding box center [187, 370] width 62 height 14
type input "507356000"
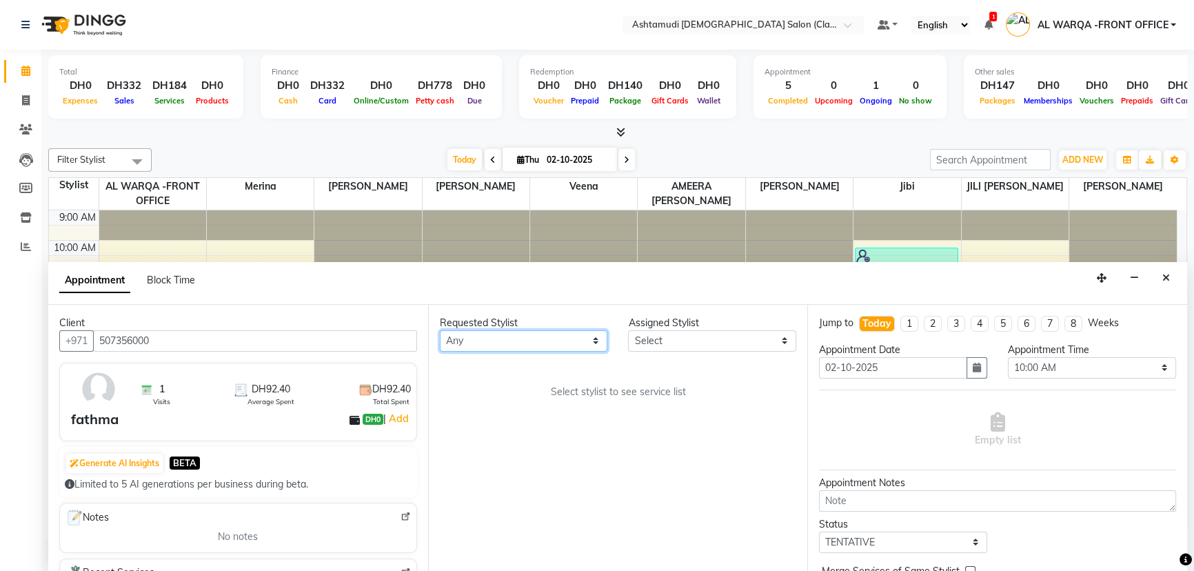
click at [597, 340] on select "Any AL WARQA -FRONT OFFICE AMEERA NIHAL Anita Jibi JILI MAHALIA Merina Rachna S…" at bounding box center [524, 340] width 168 height 21
select select "77691"
click at [440, 330] on select "Any AL WARQA -FRONT OFFICE AMEERA NIHAL Anita Jibi JILI MAHALIA Merina Rachna S…" at bounding box center [524, 340] width 168 height 21
select select "77691"
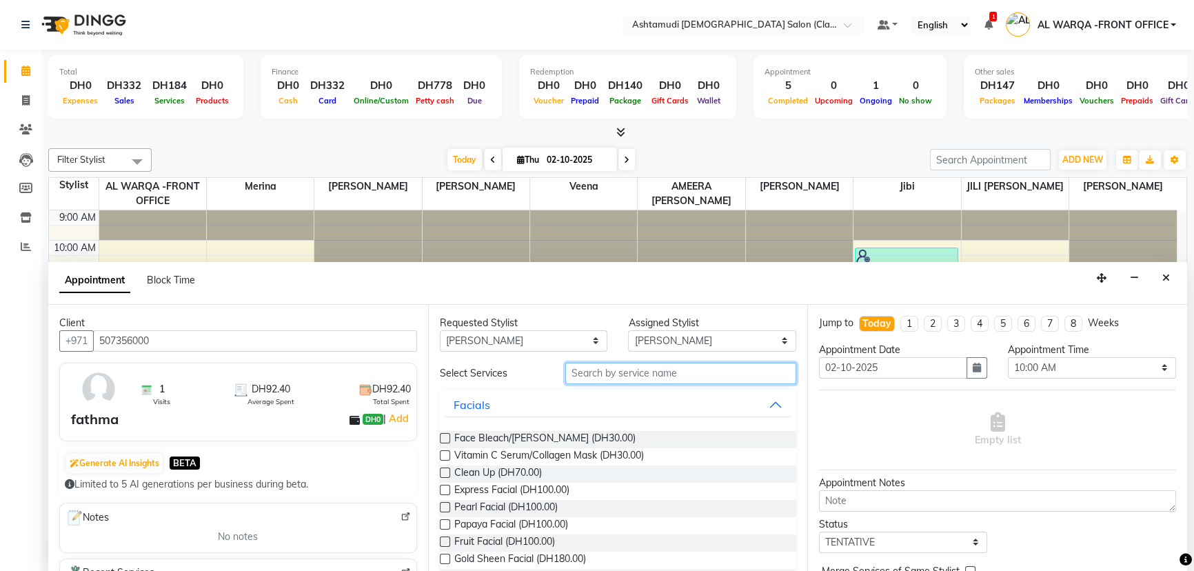
click at [640, 372] on input "text" at bounding box center [680, 372] width 231 height 21
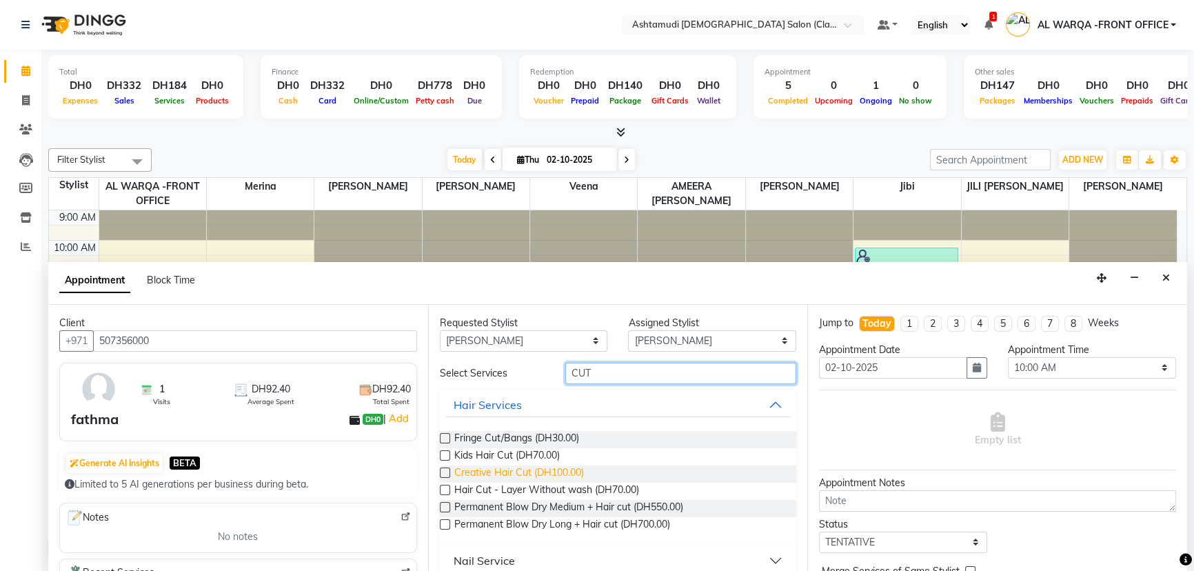
type input "CUT"
click at [555, 471] on span "Creative Hair Cut (DH100.00)" at bounding box center [519, 473] width 130 height 17
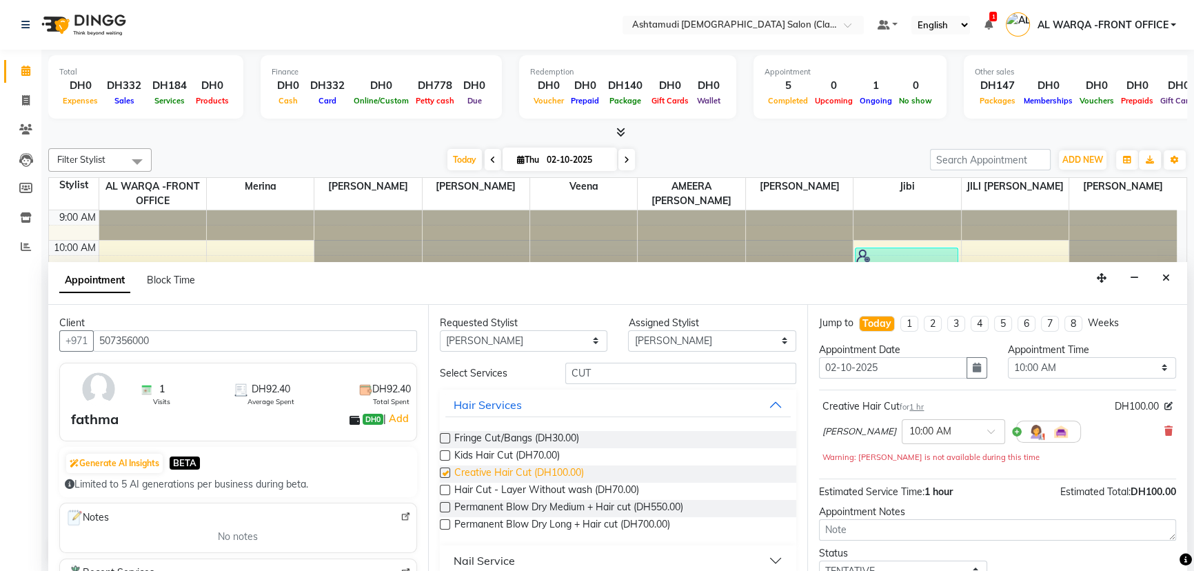
checkbox input "false"
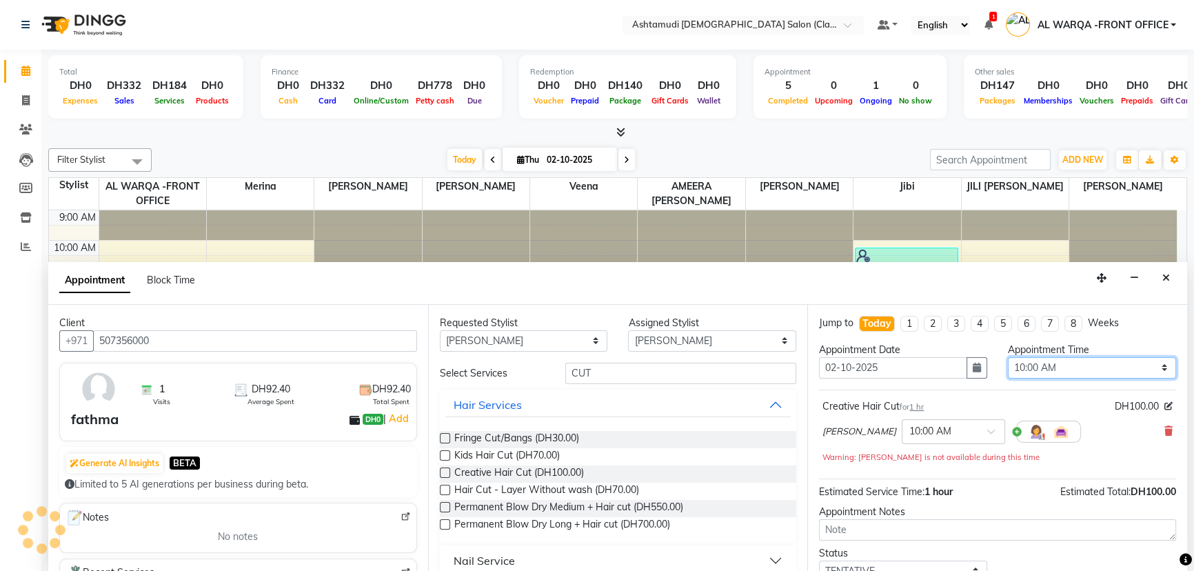
click at [1156, 367] on select "Select 10:00 AM 10:30 AM 11:00 AM 11:30 AM 12:00 PM 12:30 PM 01:00 PM 01:30 PM …" at bounding box center [1092, 367] width 168 height 21
select select "1020"
click at [1008, 357] on select "Select 10:00 AM 10:30 AM 11:00 AM 11:30 AM 12:00 PM 12:30 PM 01:00 PM 01:30 PM …" at bounding box center [1092, 367] width 168 height 21
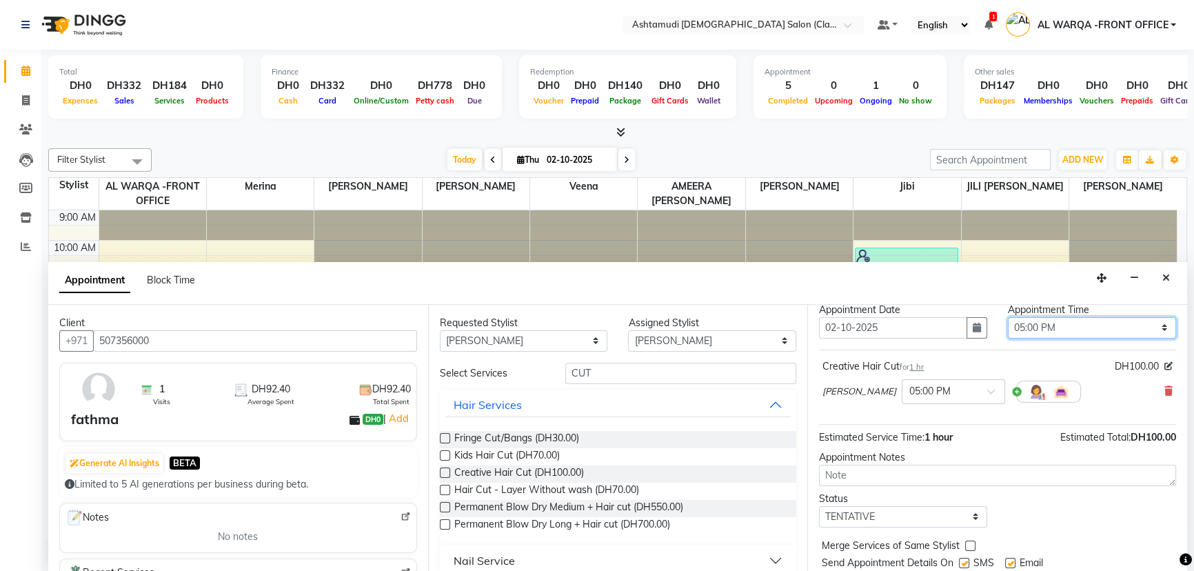
scroll to position [81, 0]
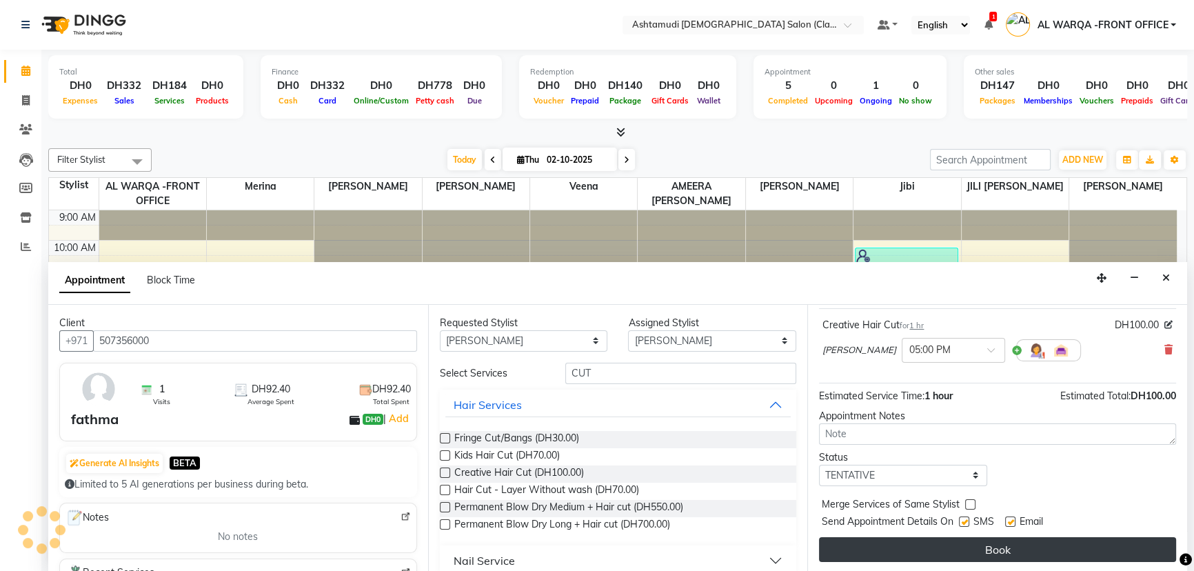
click at [1041, 549] on button "Book" at bounding box center [997, 549] width 357 height 25
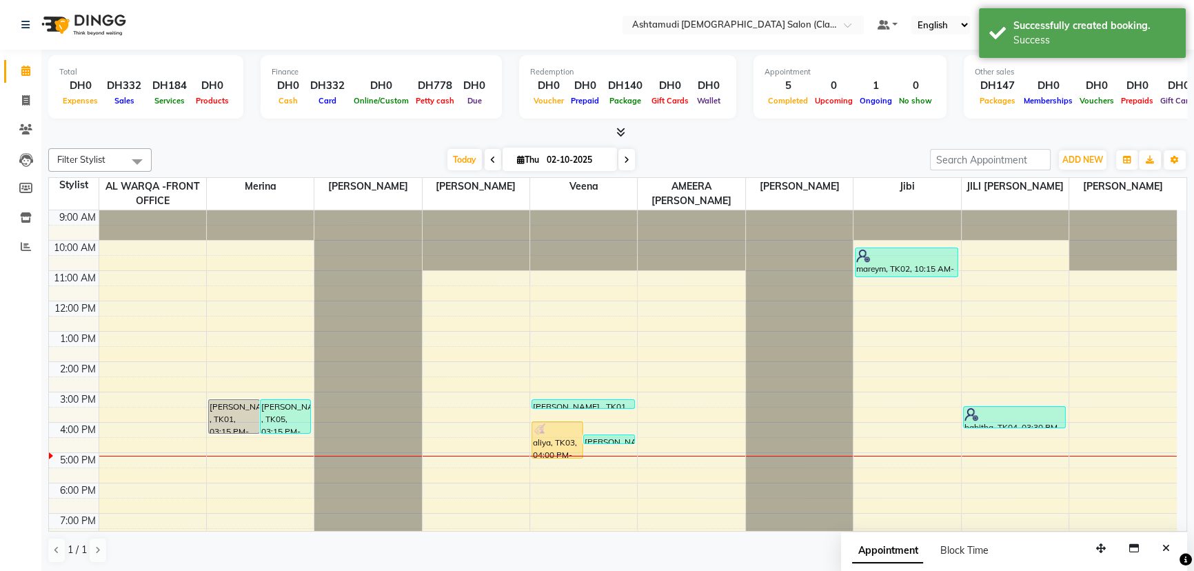
scroll to position [0, 0]
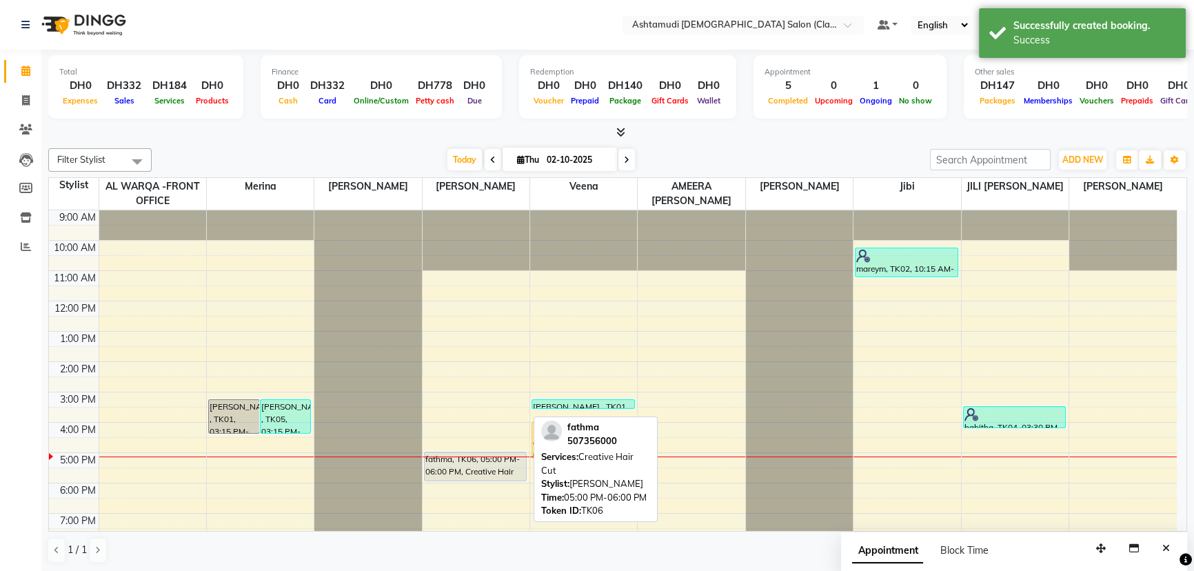
click at [490, 469] on div "fathma, TK06, 05:00 PM-06:00 PM, Creative Hair Cut" at bounding box center [476, 466] width 102 height 28
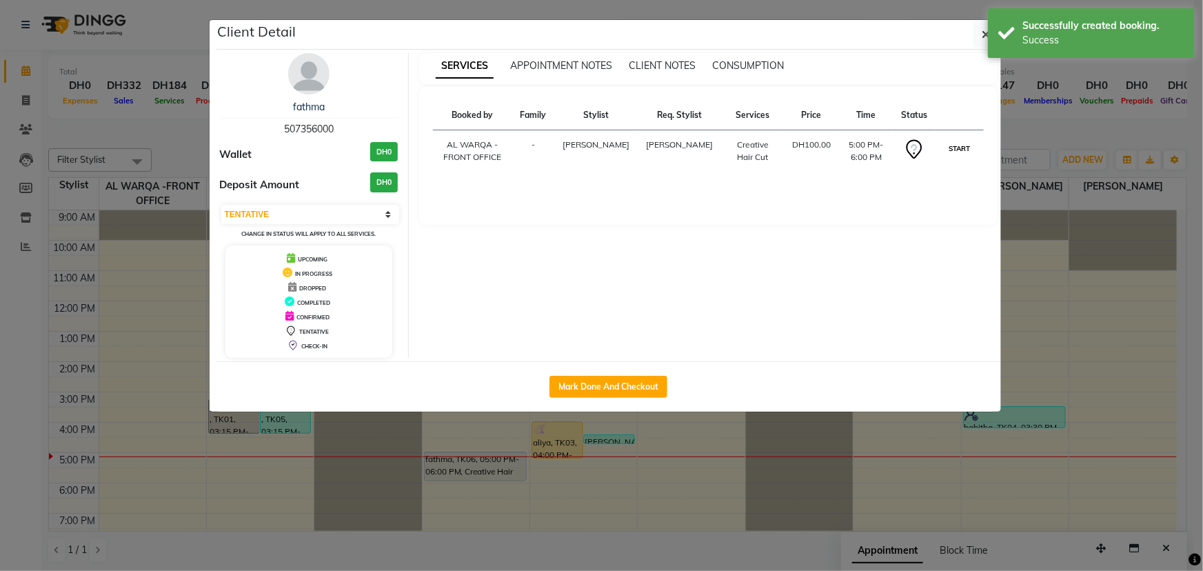
click at [961, 157] on button "START" at bounding box center [959, 148] width 28 height 17
select select "1"
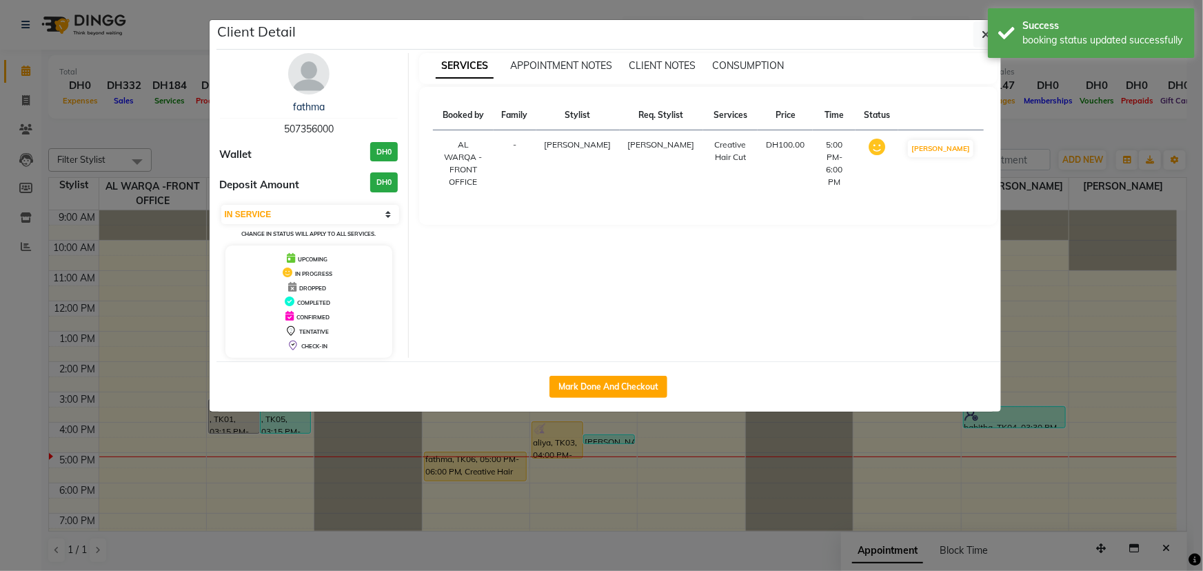
click at [928, 504] on ngb-modal-window "Client Detail fathma 507356000 Wallet DH0 Deposit Amount DH0 Select IN SERVICE …" at bounding box center [601, 285] width 1203 height 571
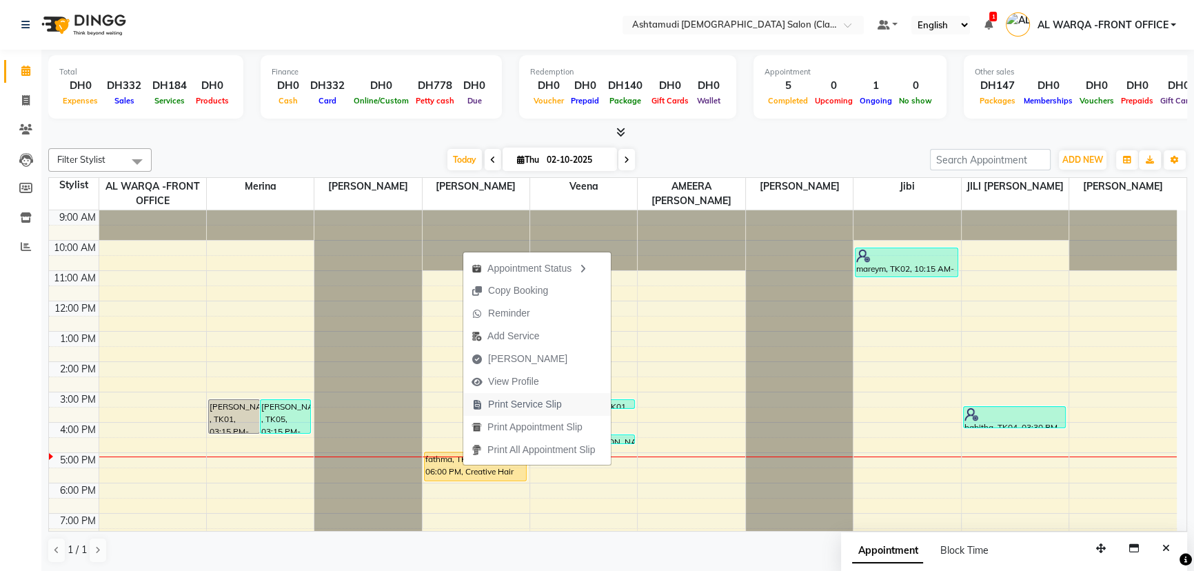
click at [522, 405] on span "Print Service Slip" at bounding box center [525, 404] width 74 height 14
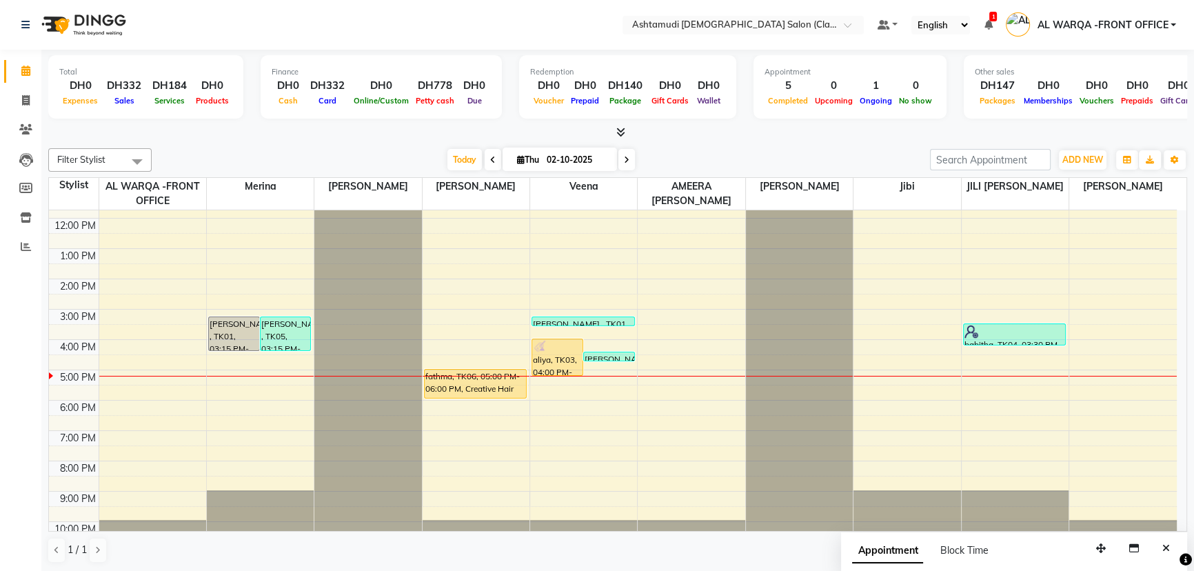
scroll to position [101, 0]
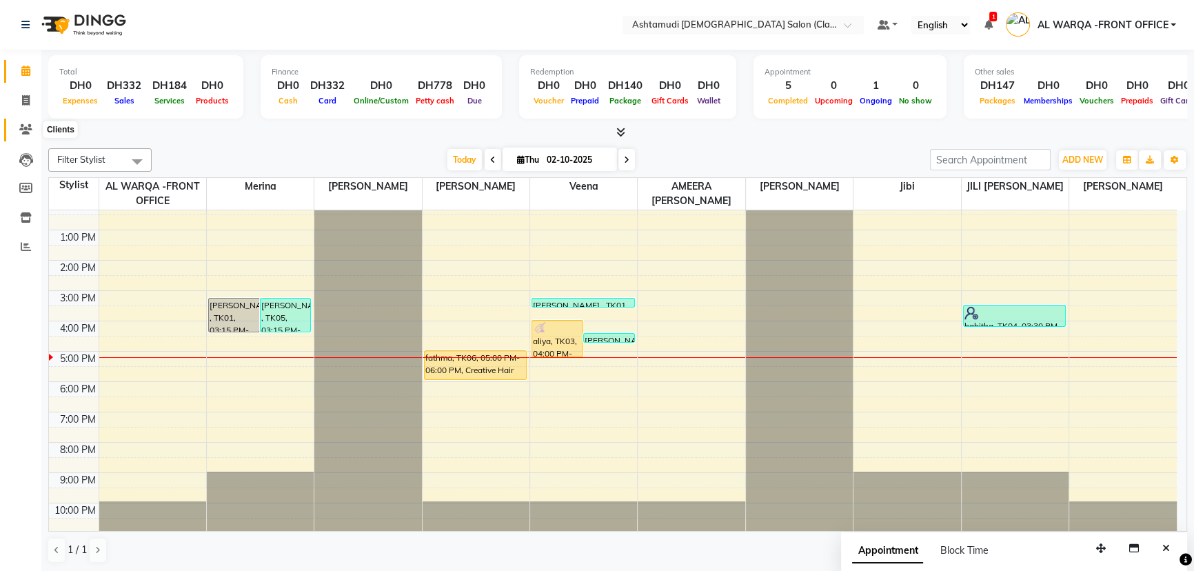
click at [24, 130] on icon at bounding box center [25, 129] width 13 height 10
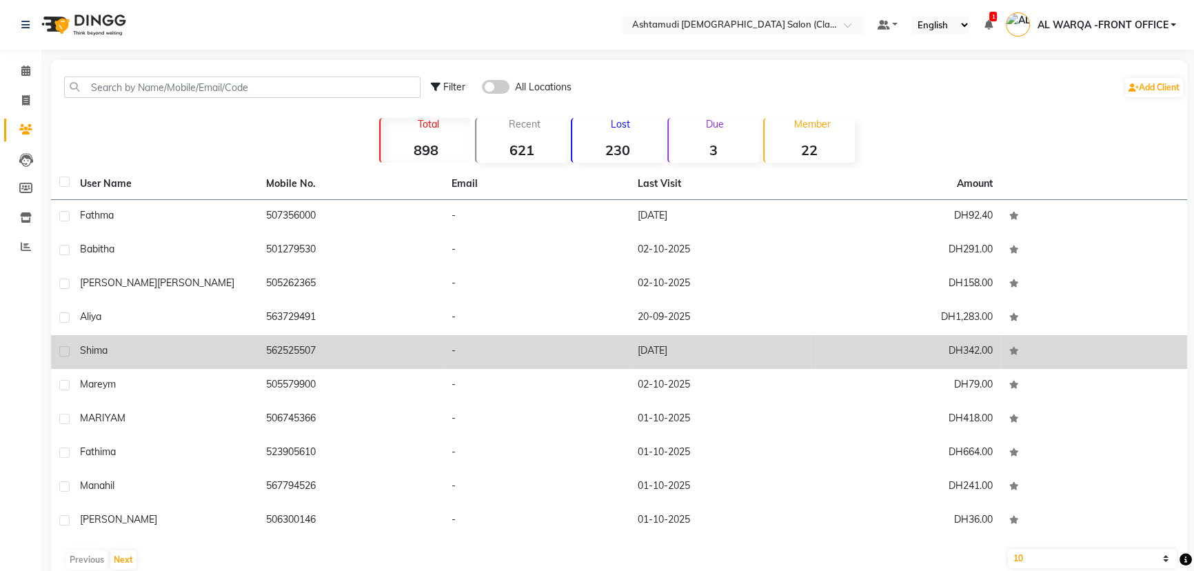
click at [853, 350] on td "DH342.00" at bounding box center [908, 352] width 186 height 34
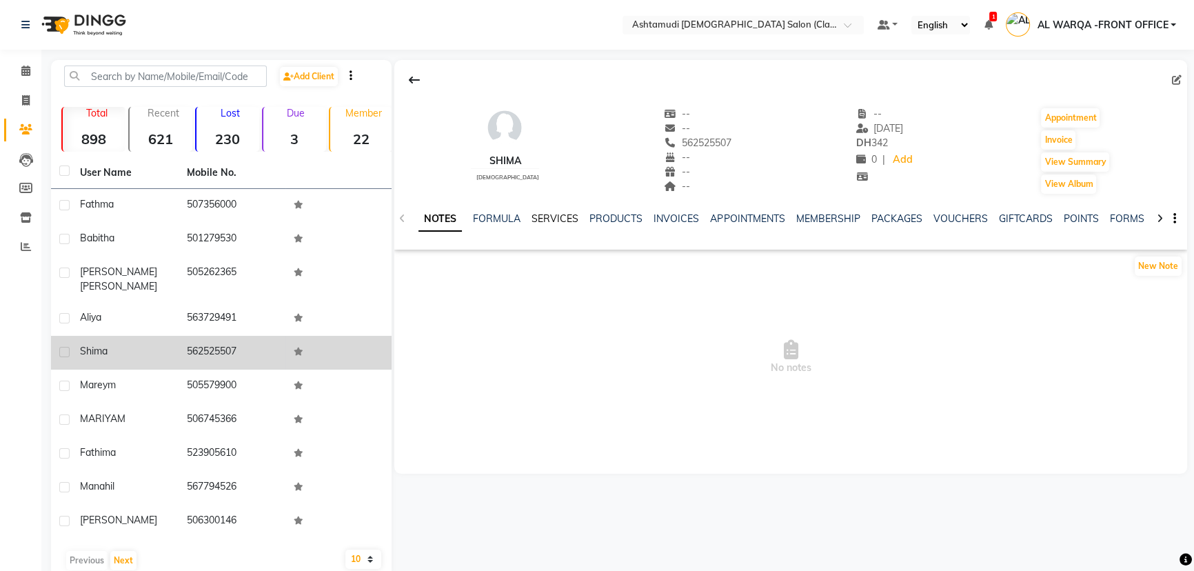
click at [565, 218] on link "SERVICES" at bounding box center [554, 218] width 47 height 12
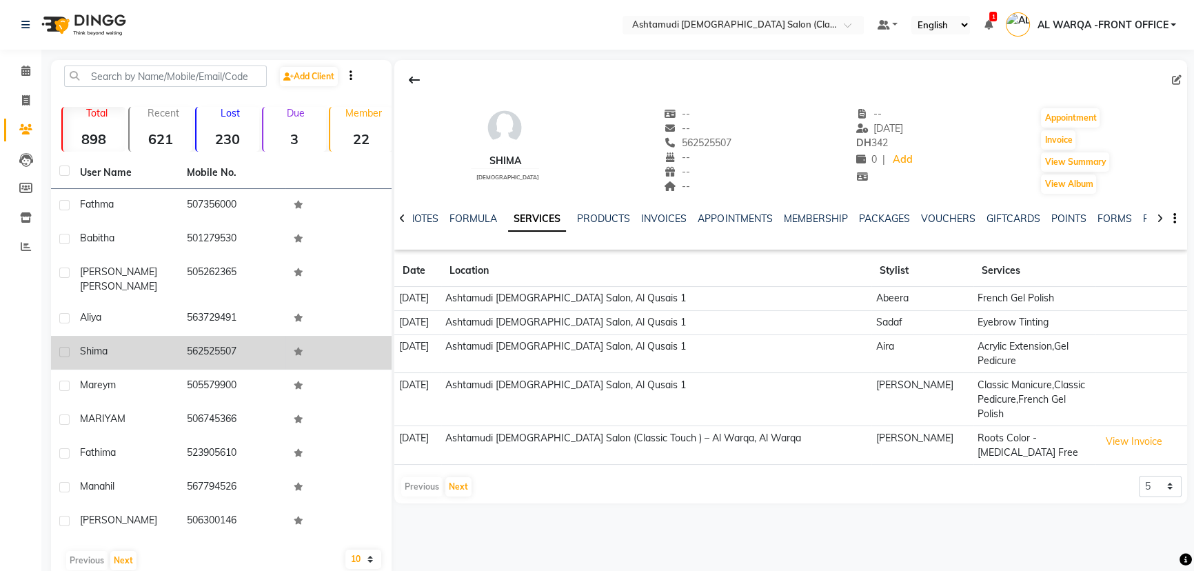
click at [11, 339] on div "Calendar Invoice Clients Leads Members Inventory Reports Completed InProgress U…" at bounding box center [93, 308] width 186 height 538
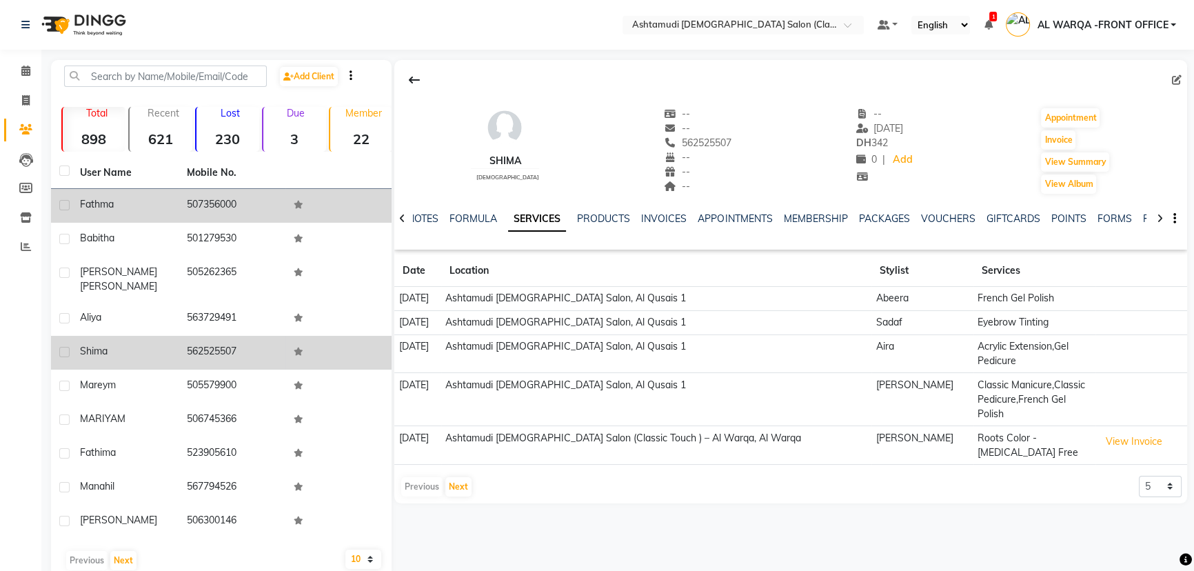
click at [123, 209] on div "fathma" at bounding box center [125, 204] width 90 height 14
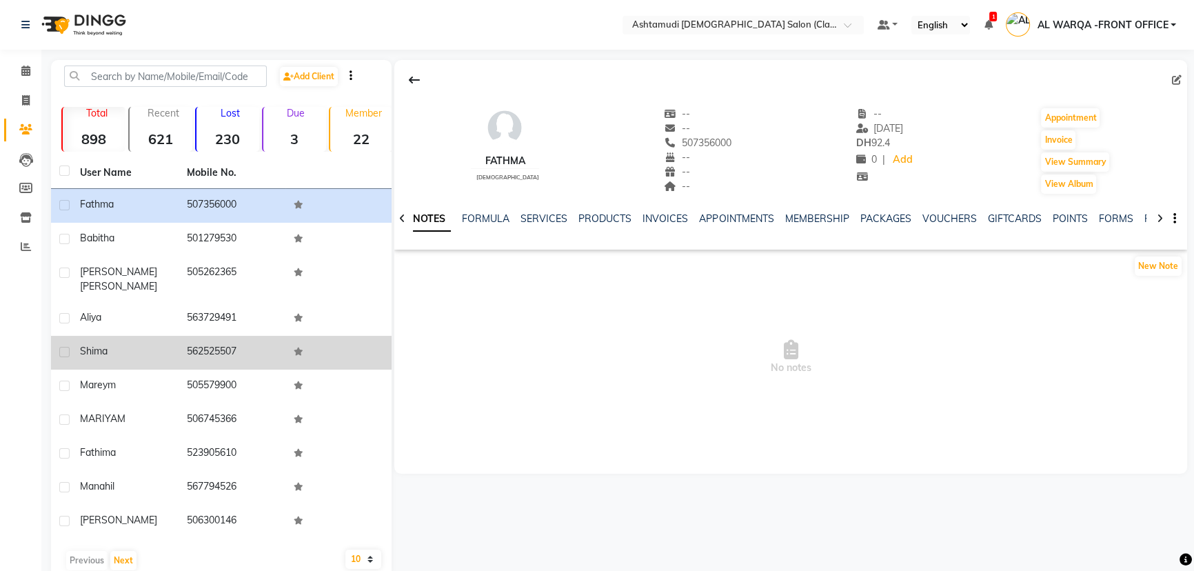
click at [817, 527] on div "fathma female -- -- 507356000 -- -- -- -- 05-06-2025 DH 92.4 0 | Add Appointmen…" at bounding box center [788, 318] width 795 height 517
click at [21, 69] on icon at bounding box center [25, 70] width 9 height 10
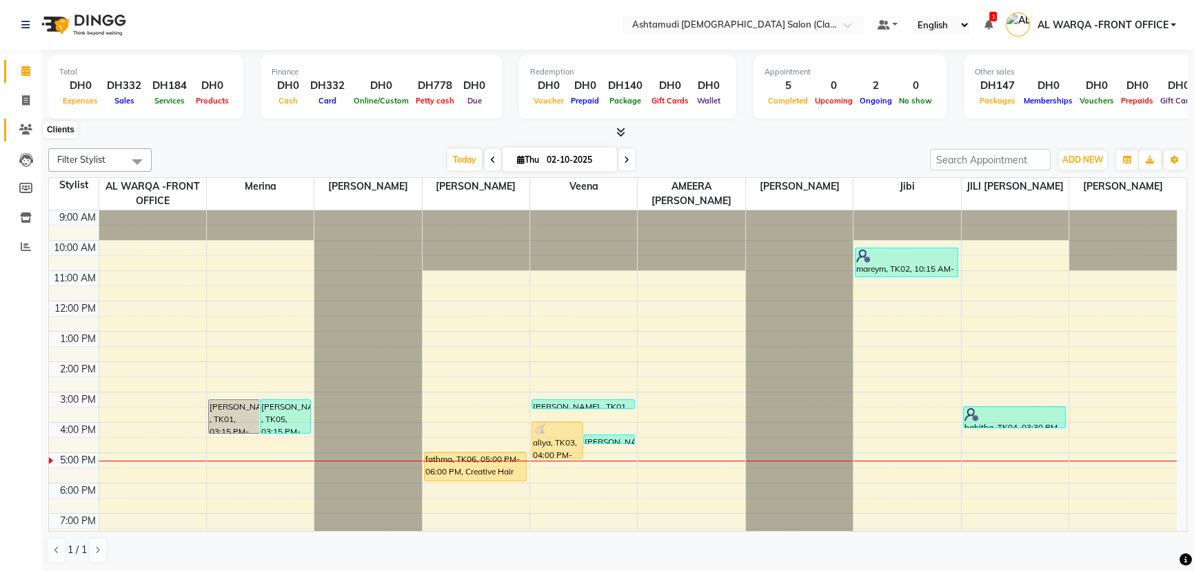
click at [25, 129] on icon at bounding box center [25, 129] width 13 height 10
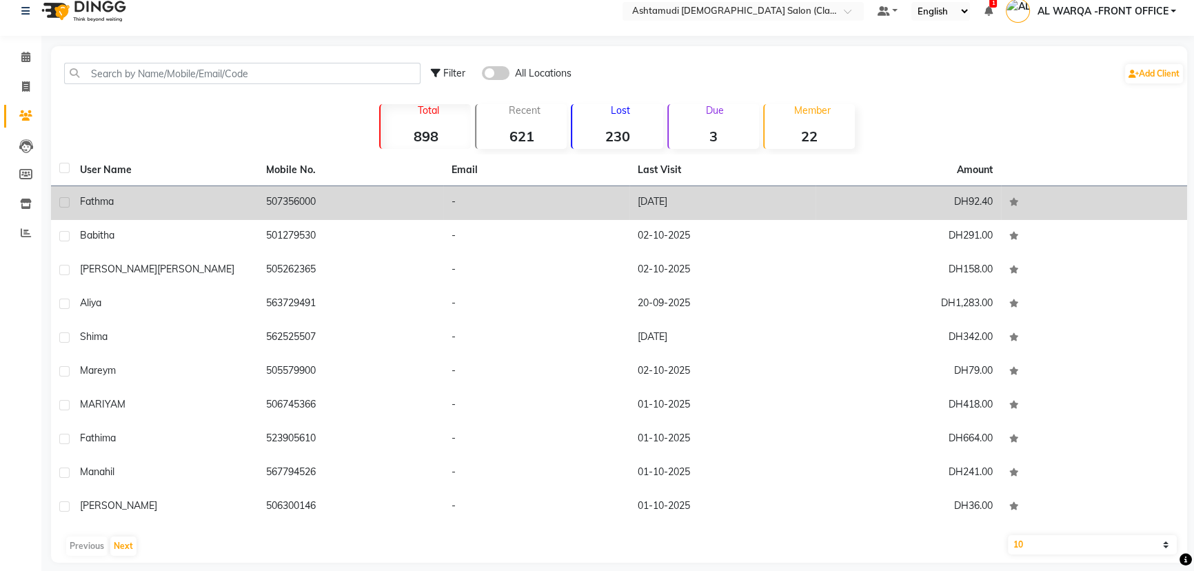
scroll to position [25, 0]
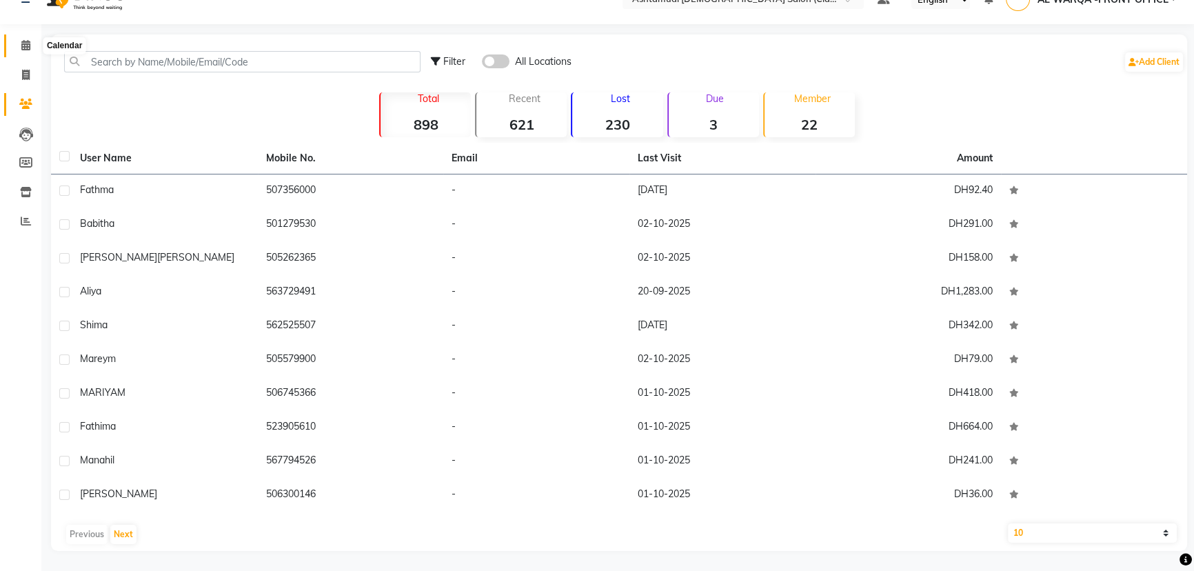
click at [22, 48] on icon at bounding box center [25, 45] width 9 height 10
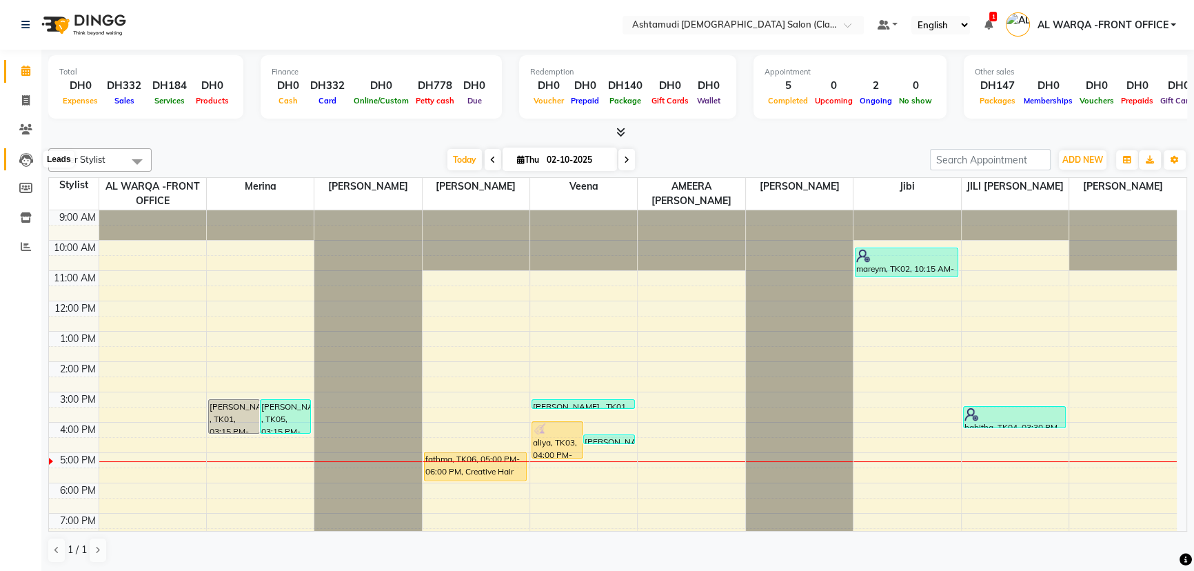
click at [24, 160] on icon at bounding box center [26, 160] width 14 height 14
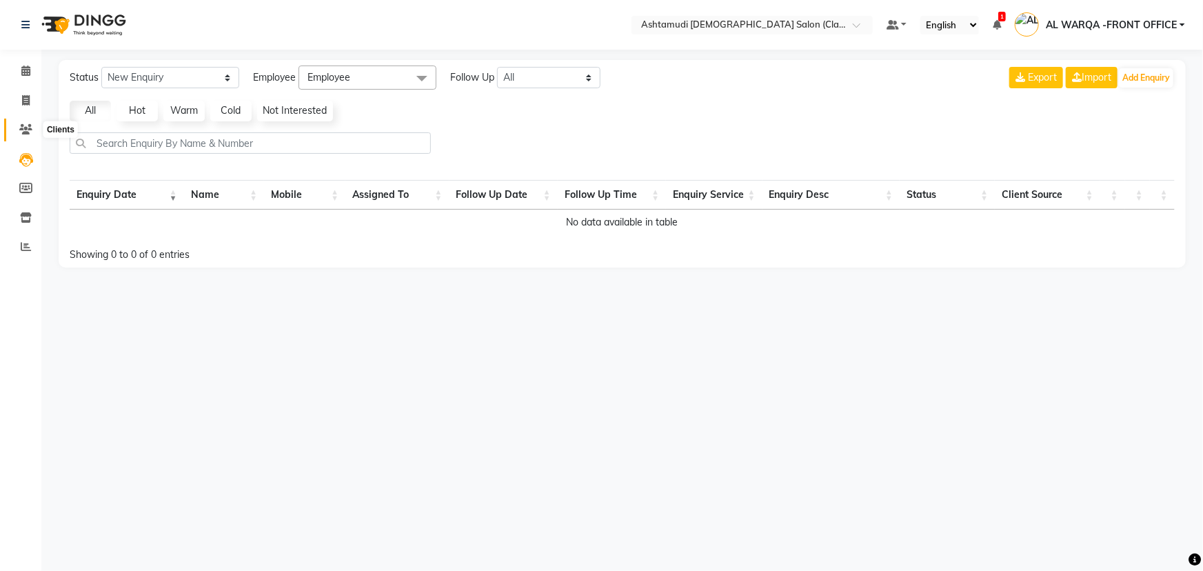
click at [23, 128] on icon at bounding box center [25, 129] width 13 height 10
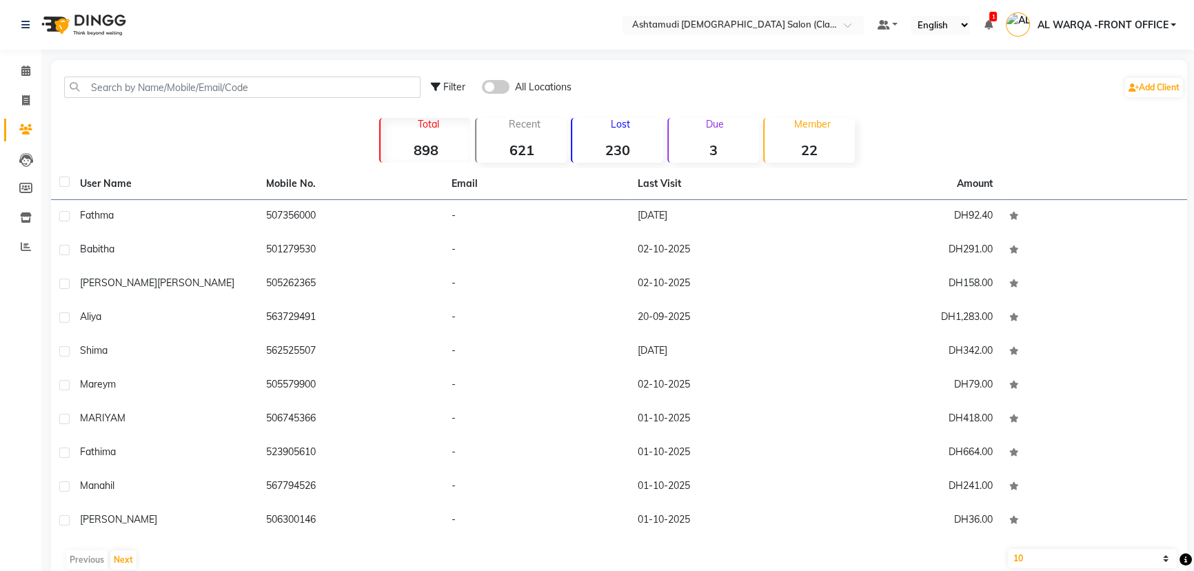
click at [400, 150] on strong "898" at bounding box center [425, 149] width 90 height 17
click at [809, 131] on div "Member 22" at bounding box center [809, 140] width 92 height 45
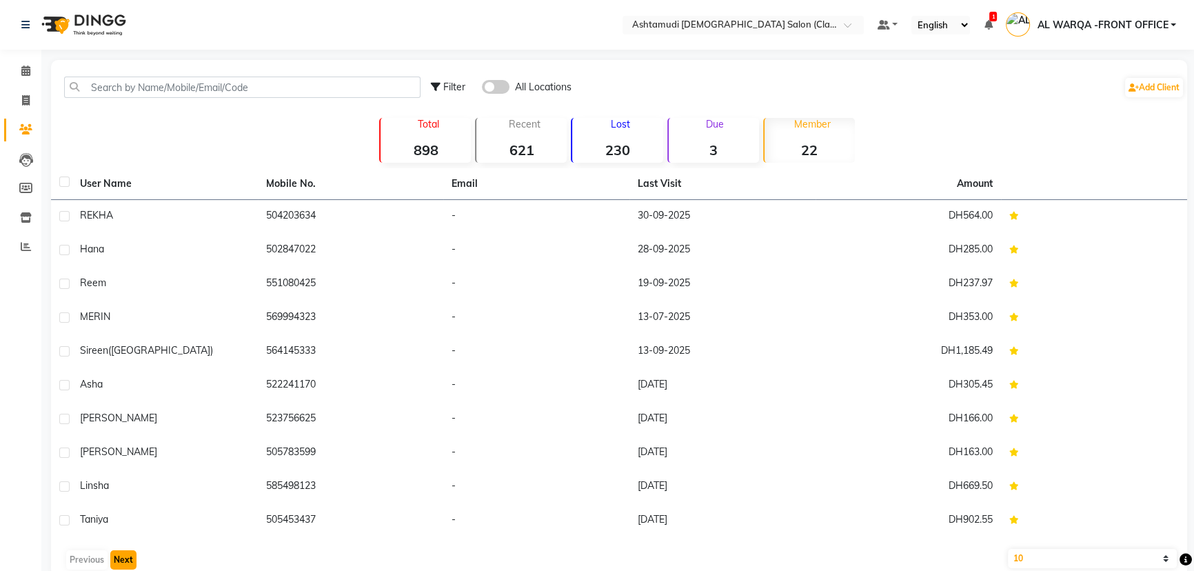
click at [123, 558] on button "Next" at bounding box center [123, 559] width 26 height 19
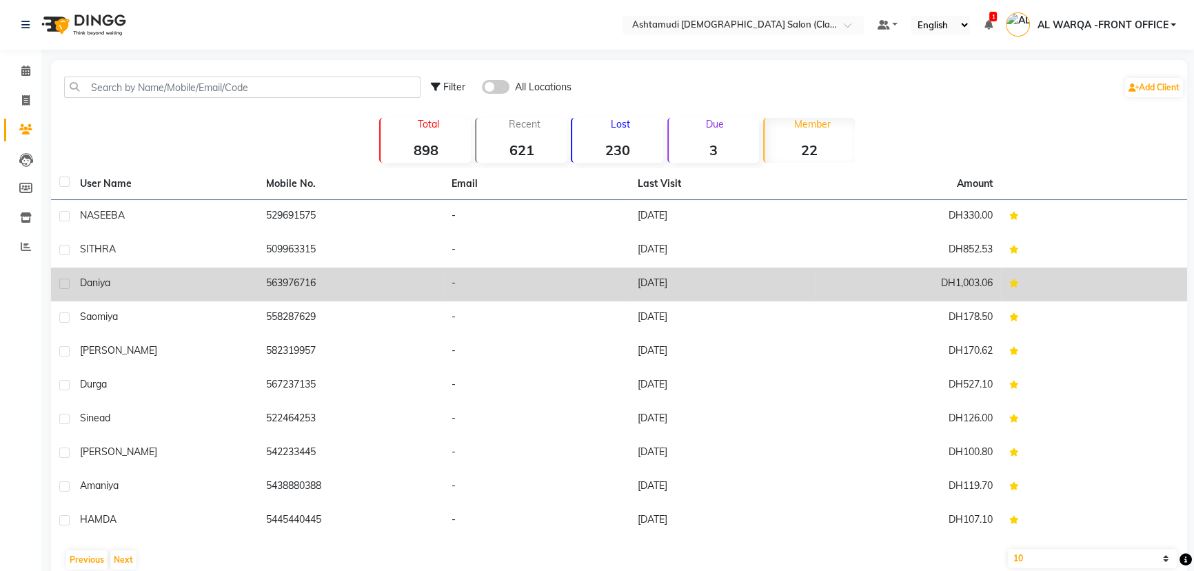
click at [124, 283] on div "daniya" at bounding box center [165, 283] width 170 height 14
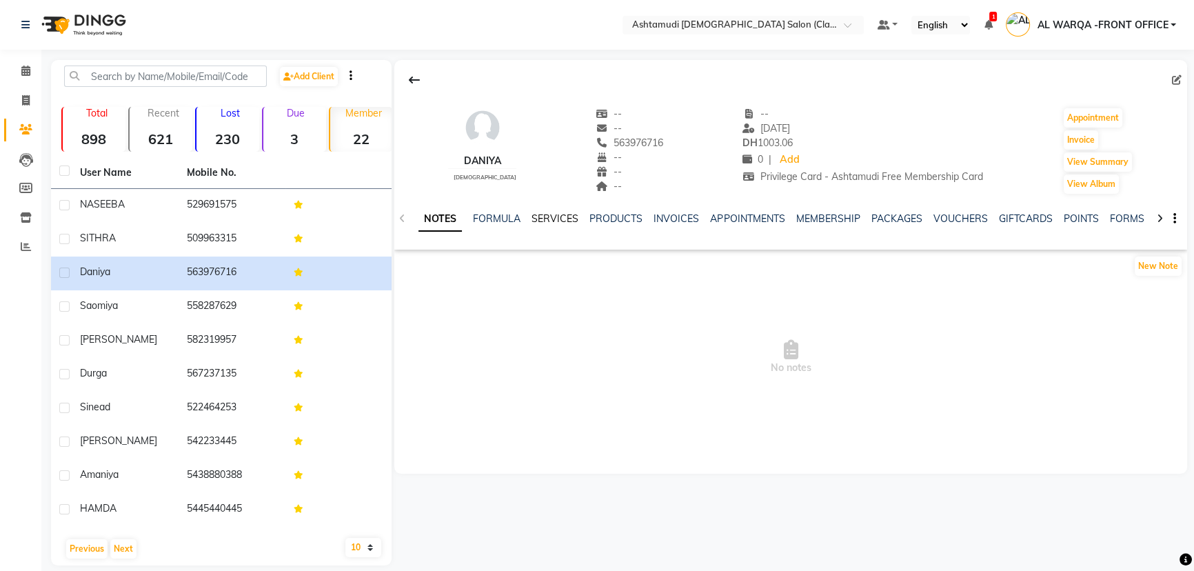
click at [544, 216] on link "SERVICES" at bounding box center [554, 218] width 47 height 12
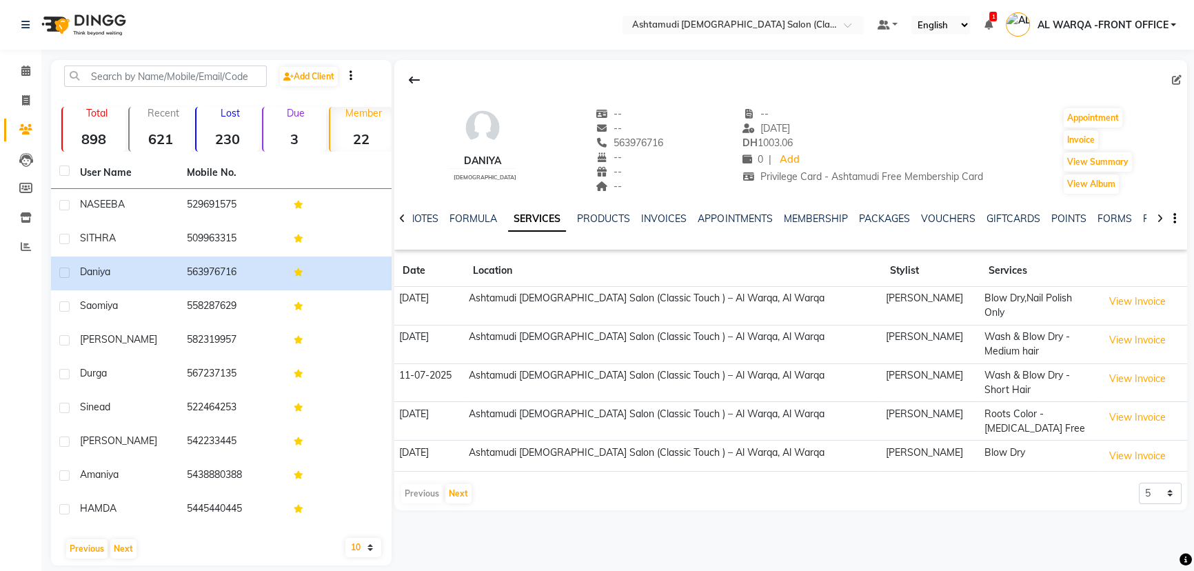
click at [802, 301] on td "Ashtamudi [DEMOGRAPHIC_DATA] Salon (Classic Touch ) – Al Warqa, Al Warqa" at bounding box center [672, 306] width 417 height 39
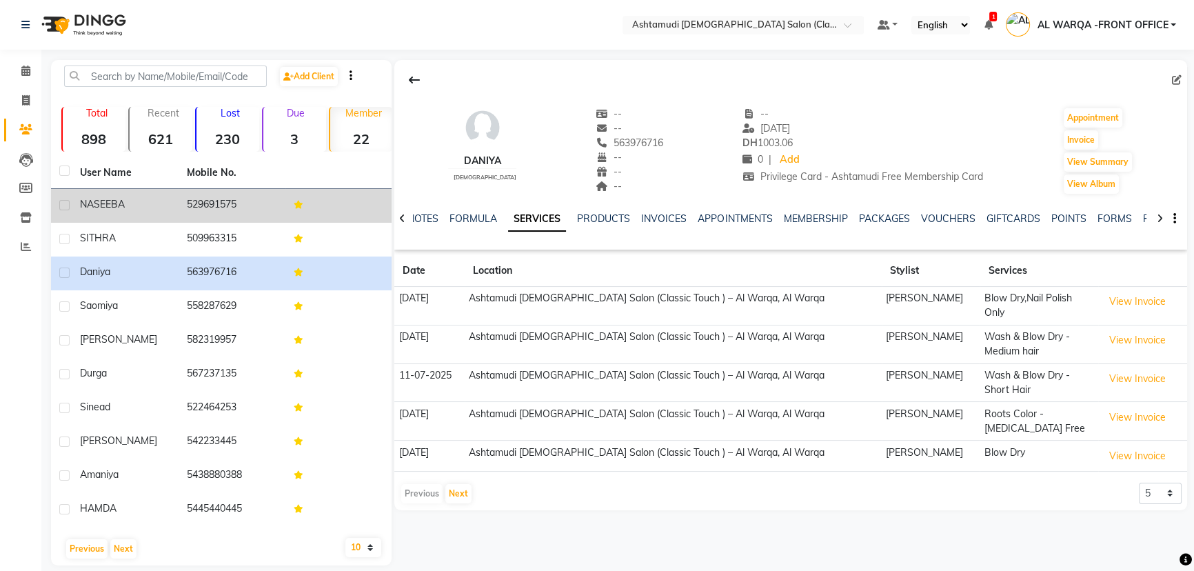
click at [340, 207] on td at bounding box center [338, 206] width 107 height 34
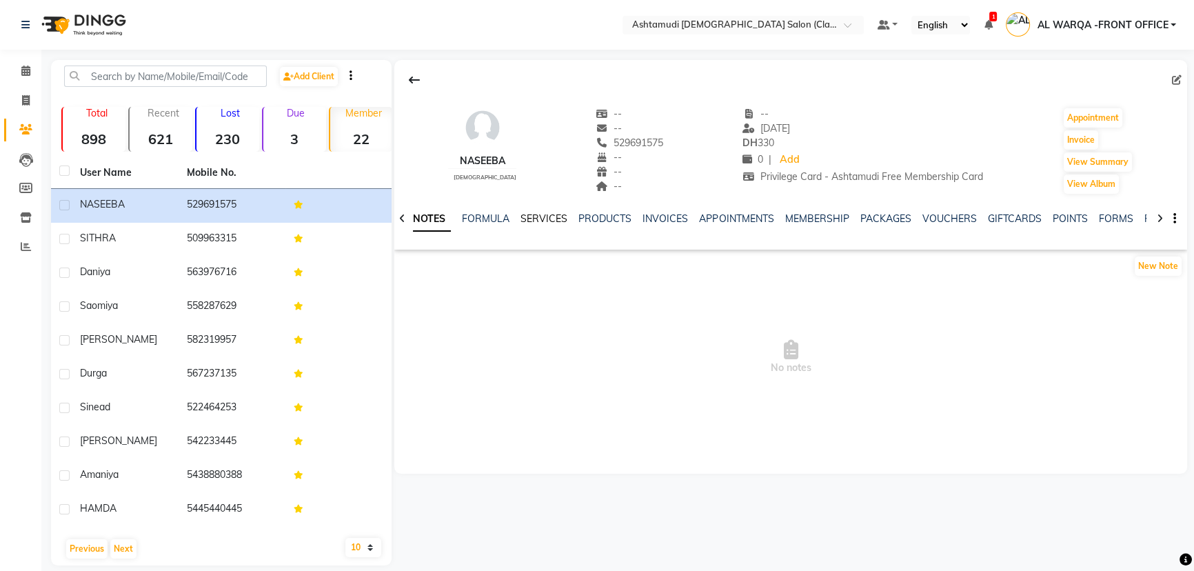
click at [535, 218] on link "SERVICES" at bounding box center [543, 218] width 47 height 12
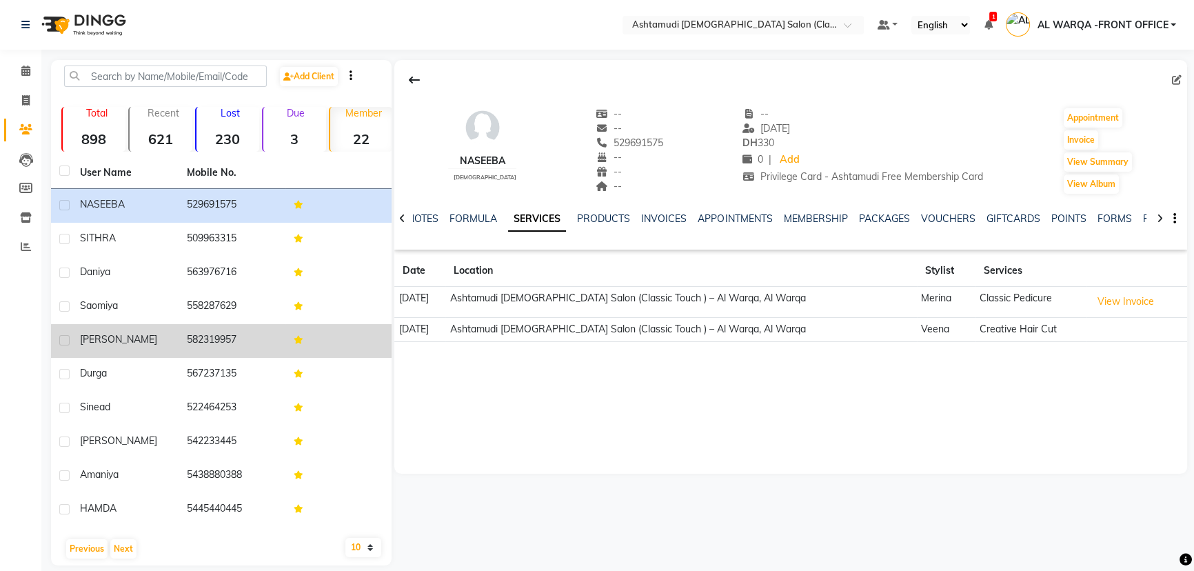
click at [163, 343] on div "ANJANA" at bounding box center [125, 339] width 90 height 14
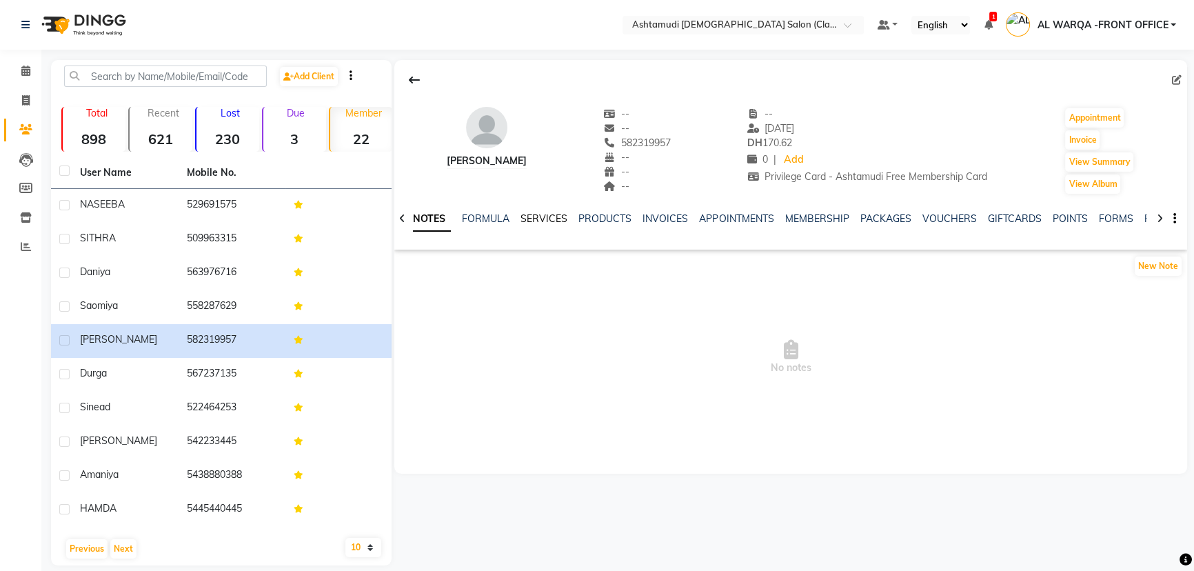
click at [544, 214] on link "SERVICES" at bounding box center [543, 218] width 47 height 12
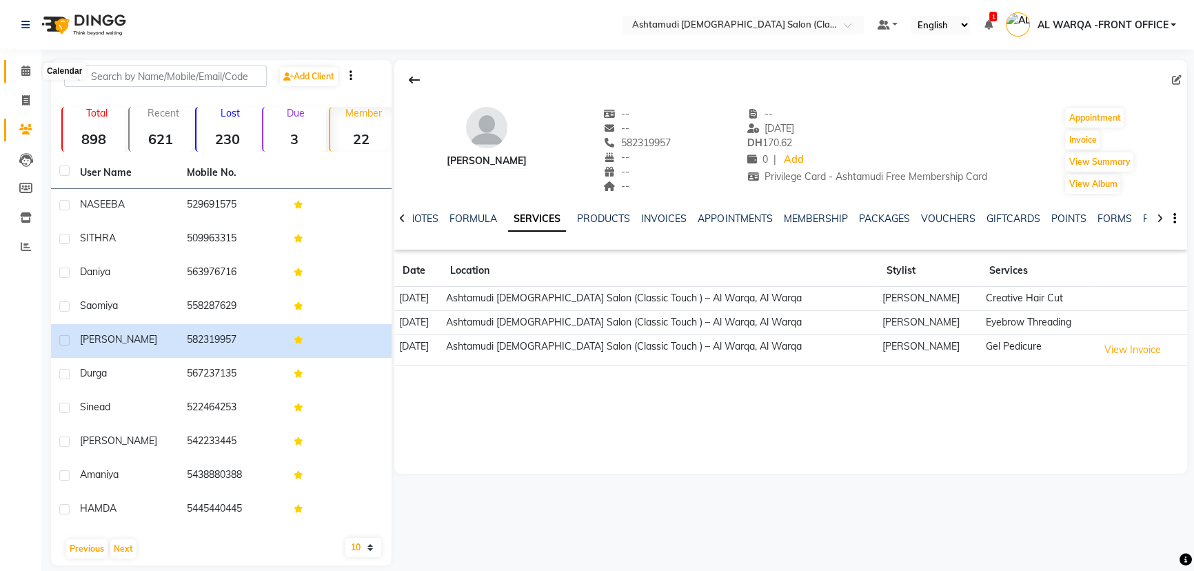
click at [28, 72] on icon at bounding box center [25, 70] width 9 height 10
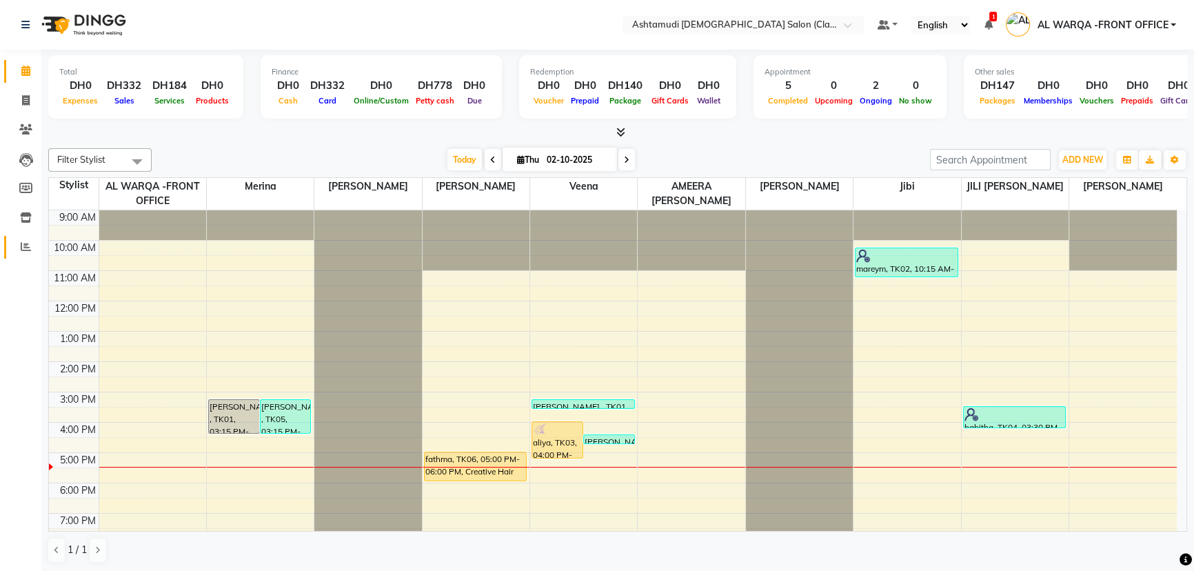
click at [28, 246] on icon at bounding box center [26, 246] width 10 height 10
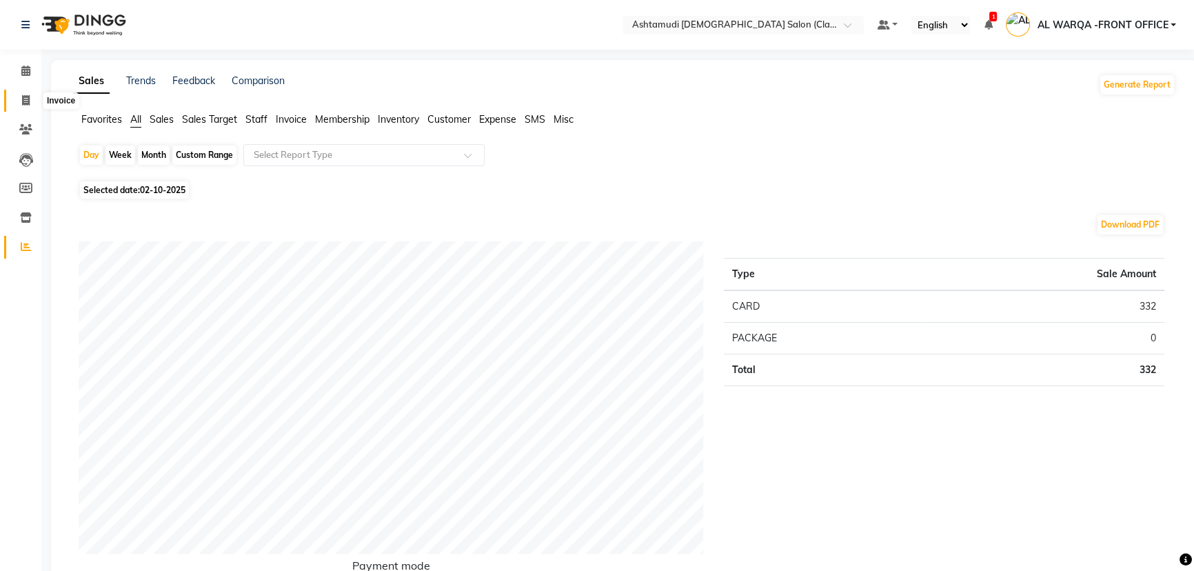
click at [27, 97] on icon at bounding box center [26, 100] width 8 height 10
select select "service"
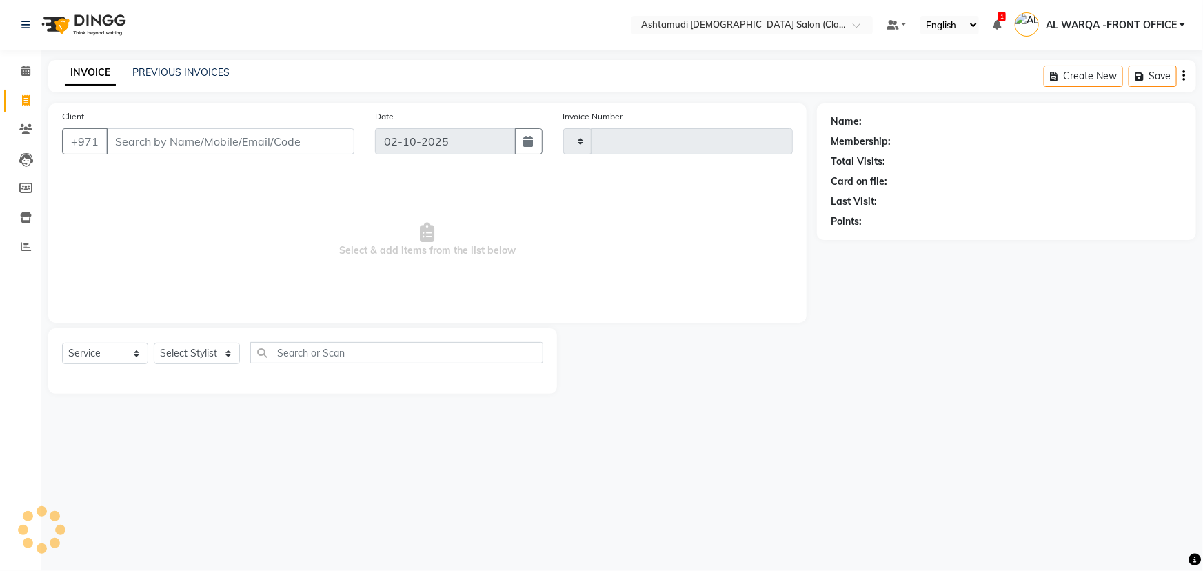
type input "1739"
select select "8201"
click at [156, 142] on input "Client" at bounding box center [230, 141] width 248 height 26
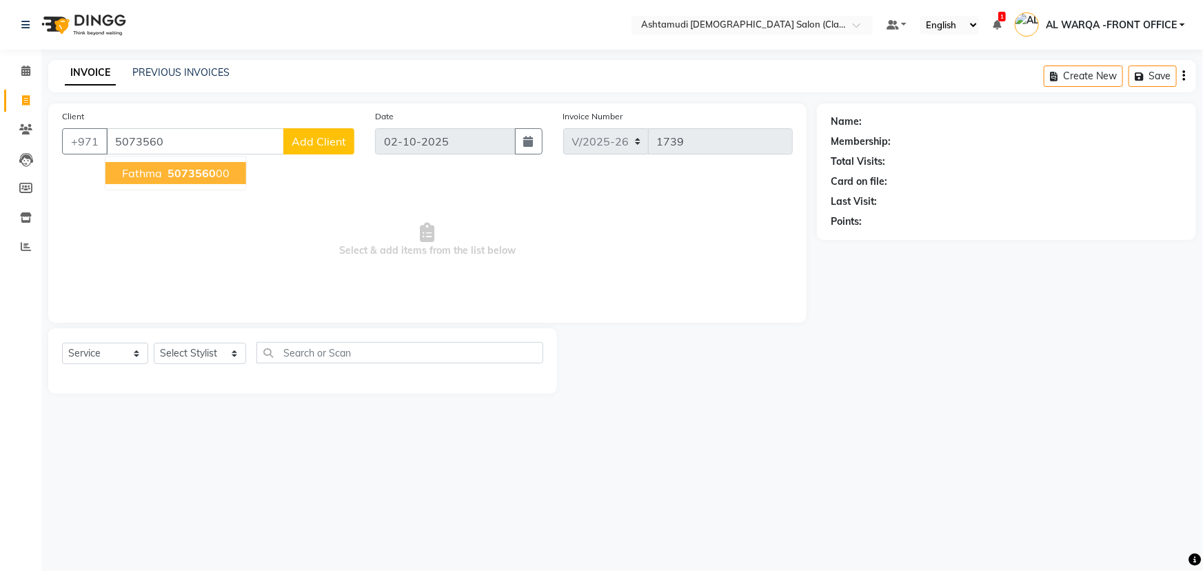
click at [200, 176] on span "5073560" at bounding box center [191, 173] width 48 height 14
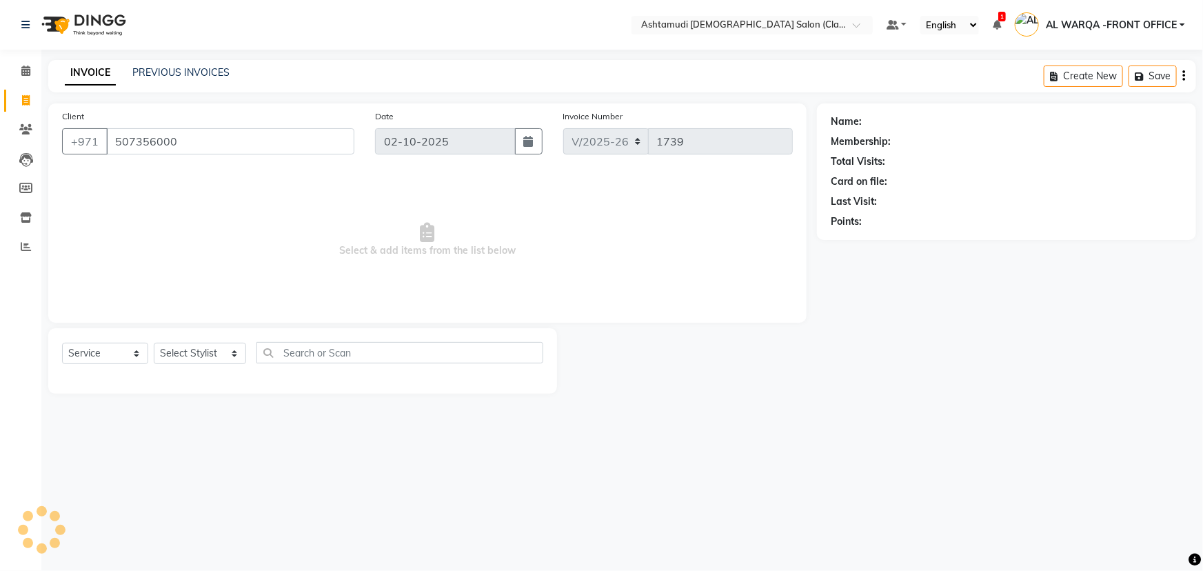
type input "507356000"
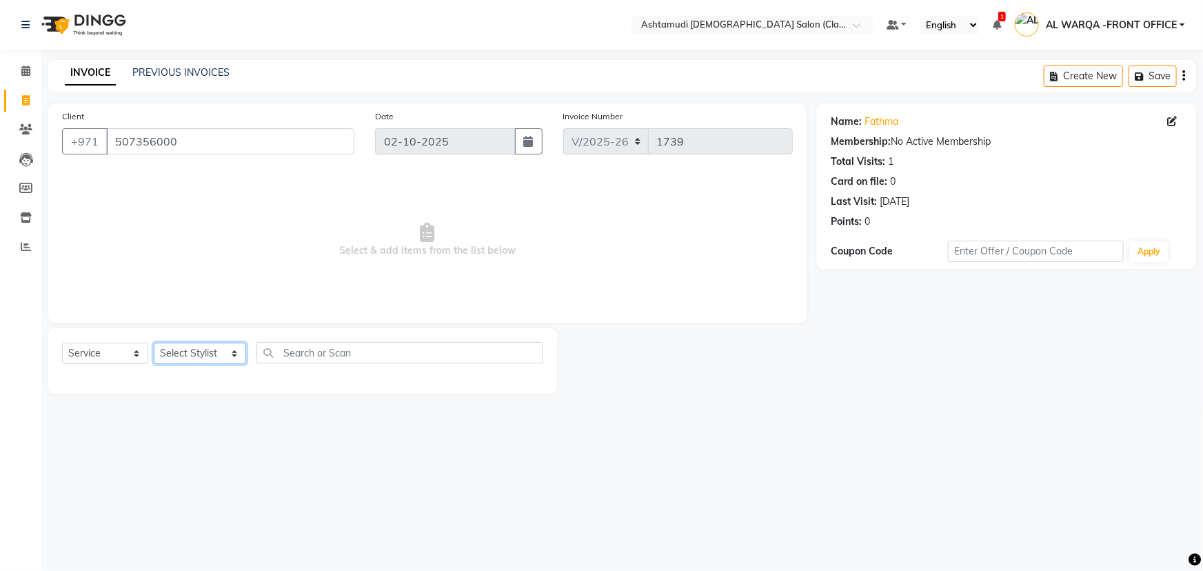
click at [190, 350] on select "Select Stylist AL WARQA -FRONT OFFICE AMEERA NIHAL Anita Jibi JILI MAHALIA Meri…" at bounding box center [200, 353] width 92 height 21
select select "77691"
click at [154, 343] on select "Select Stylist AL WARQA -FRONT OFFICE AMEERA NIHAL Anita Jibi JILI MAHALIA Meri…" at bounding box center [200, 353] width 92 height 21
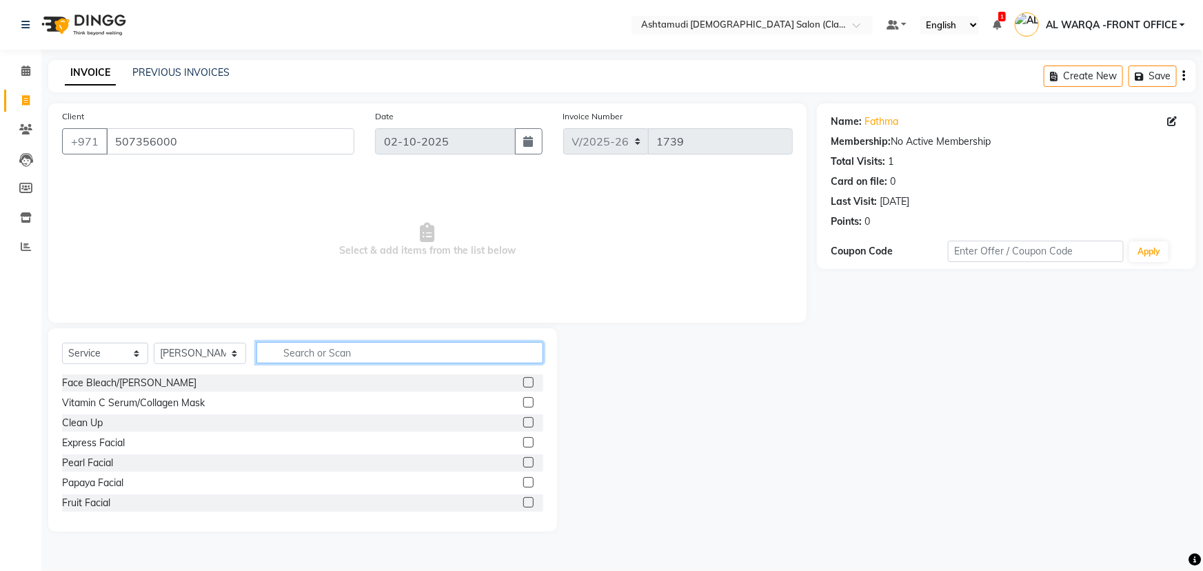
click at [309, 349] on input "text" at bounding box center [399, 352] width 287 height 21
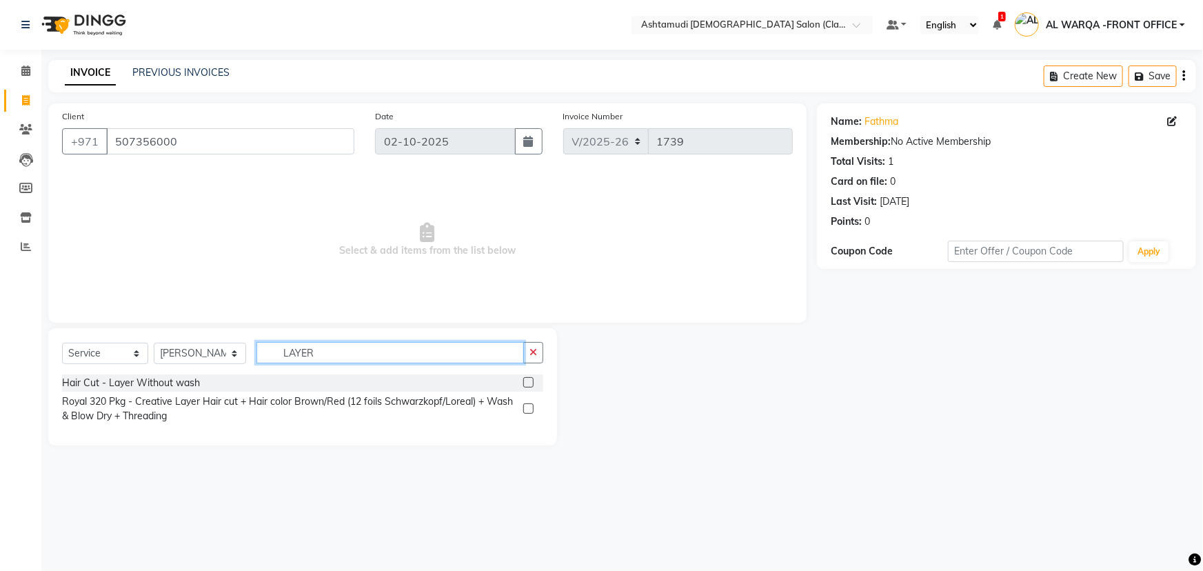
type input "LAYER"
click at [529, 379] on label at bounding box center [528, 382] width 10 height 10
click at [529, 379] on input "checkbox" at bounding box center [527, 382] width 9 height 9
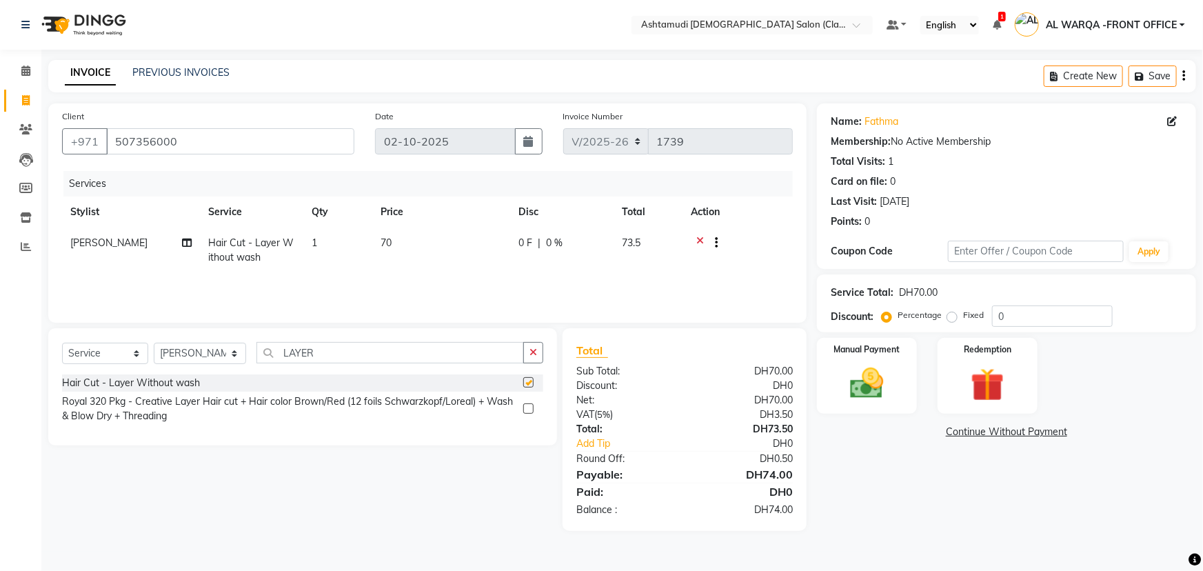
checkbox input "false"
click at [1042, 314] on input "0" at bounding box center [1052, 315] width 121 height 21
type input "0"
type input "15"
click at [345, 114] on div "Client +971 507356000" at bounding box center [208, 137] width 313 height 57
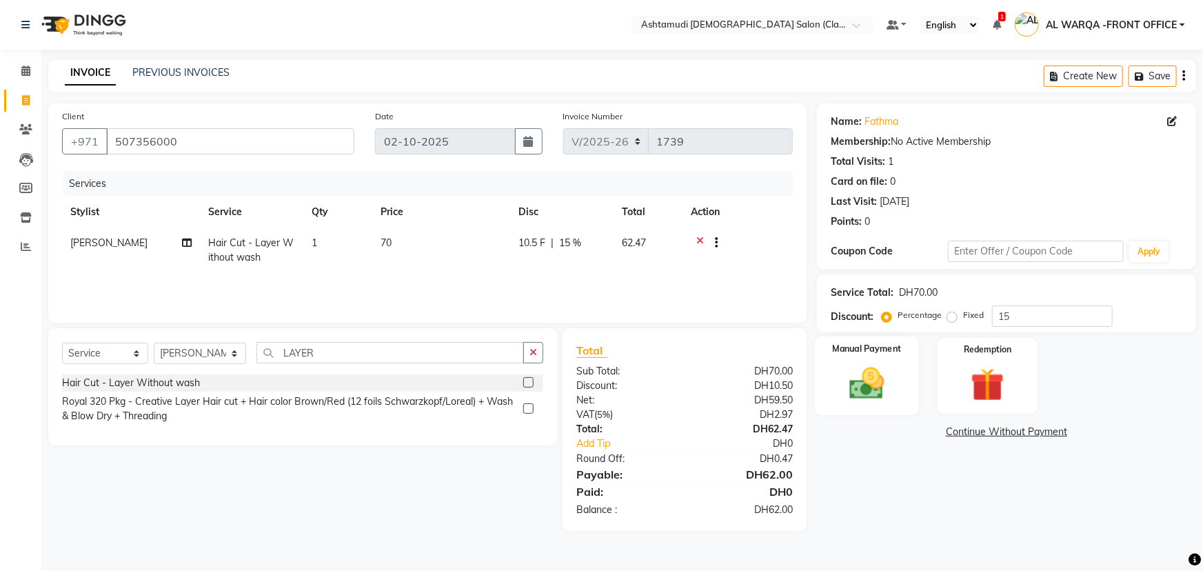
click at [864, 374] on img at bounding box center [867, 383] width 57 height 40
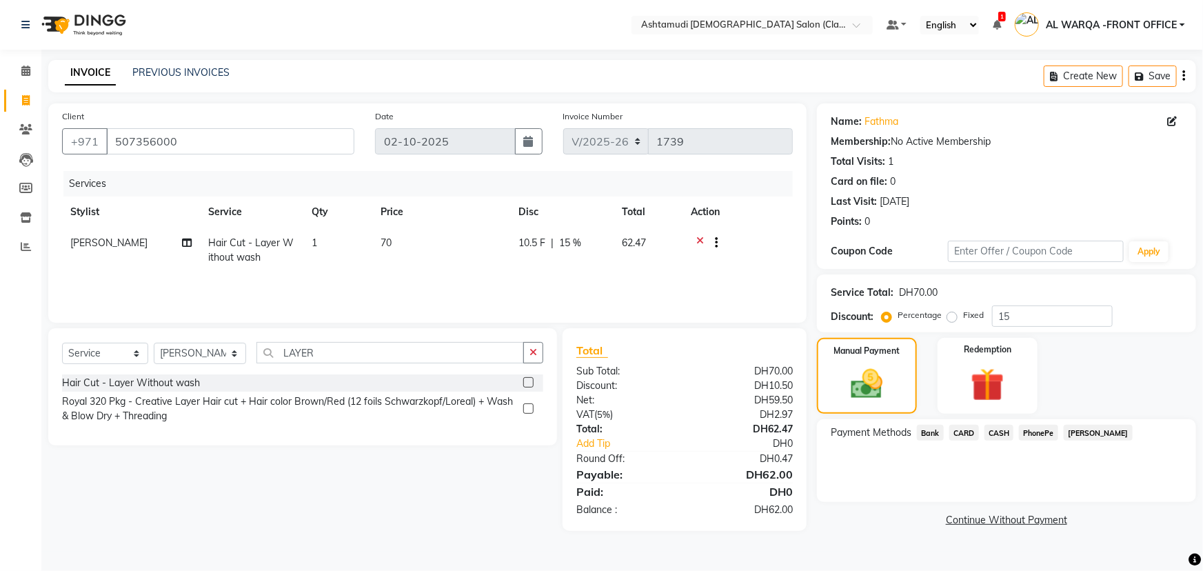
click at [965, 429] on span "CARD" at bounding box center [964, 433] width 30 height 16
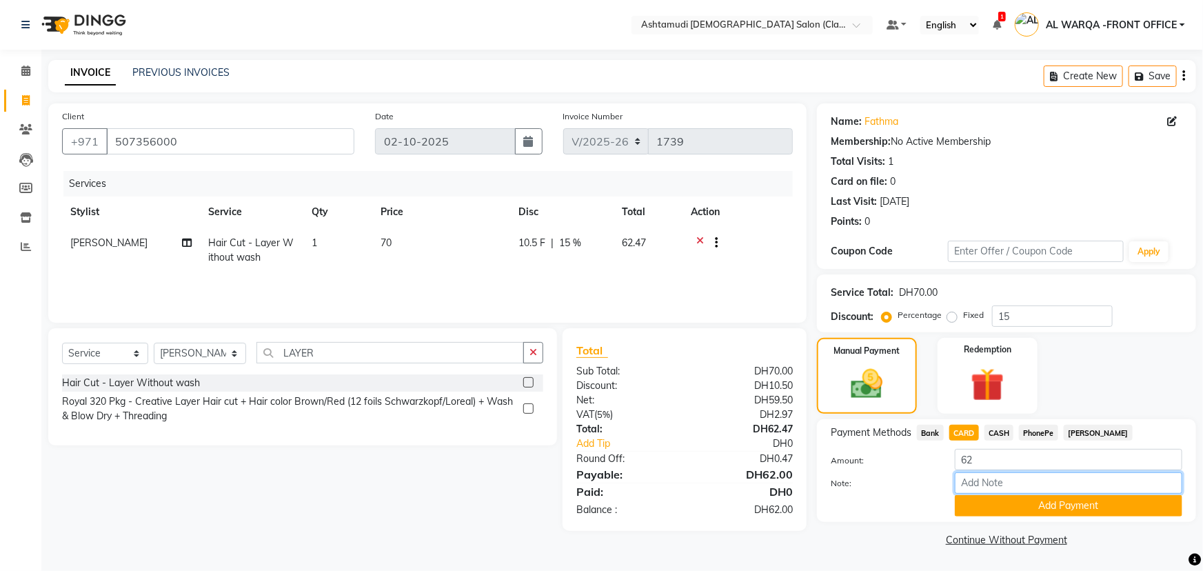
click at [1005, 477] on input "Note:" at bounding box center [1067, 482] width 227 height 21
type input "AMEERA"
click at [1092, 511] on button "Add Payment" at bounding box center [1067, 505] width 227 height 21
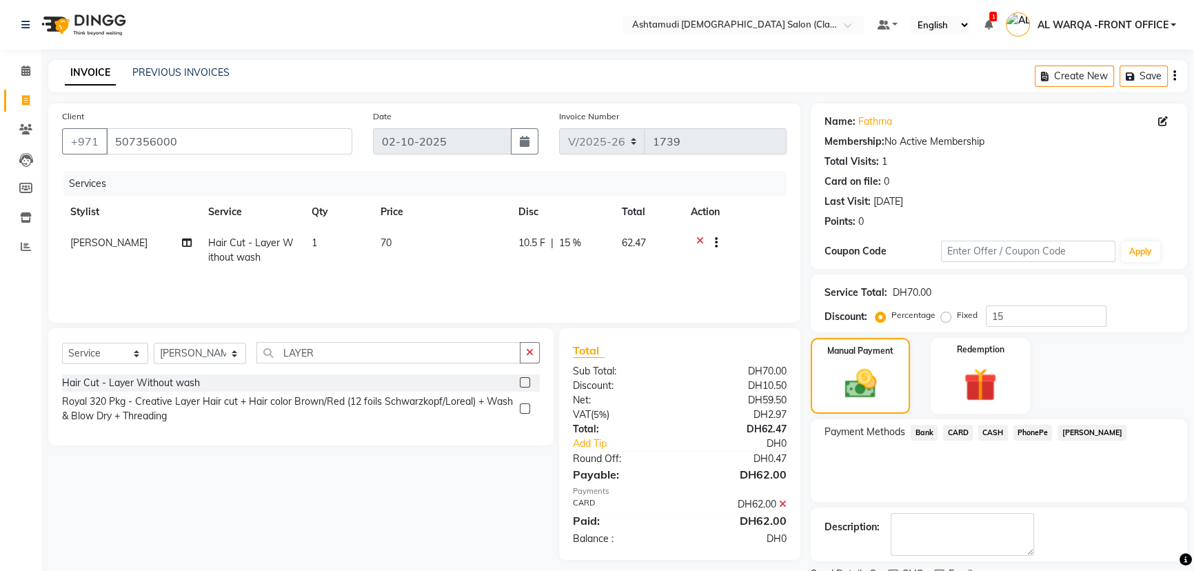
scroll to position [57, 0]
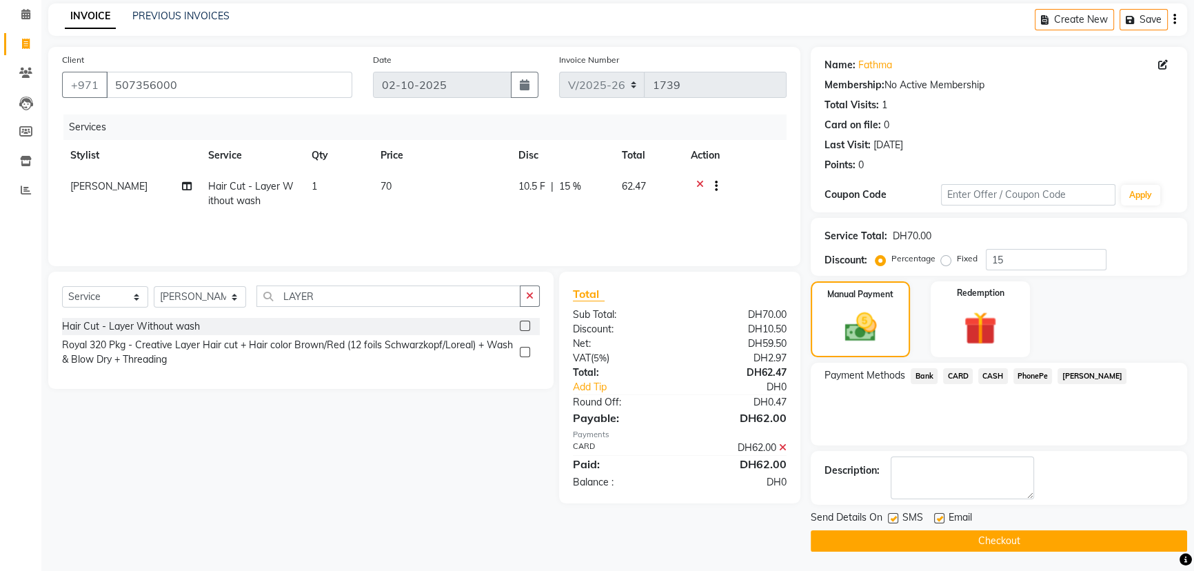
click at [896, 540] on button "Checkout" at bounding box center [998, 540] width 376 height 21
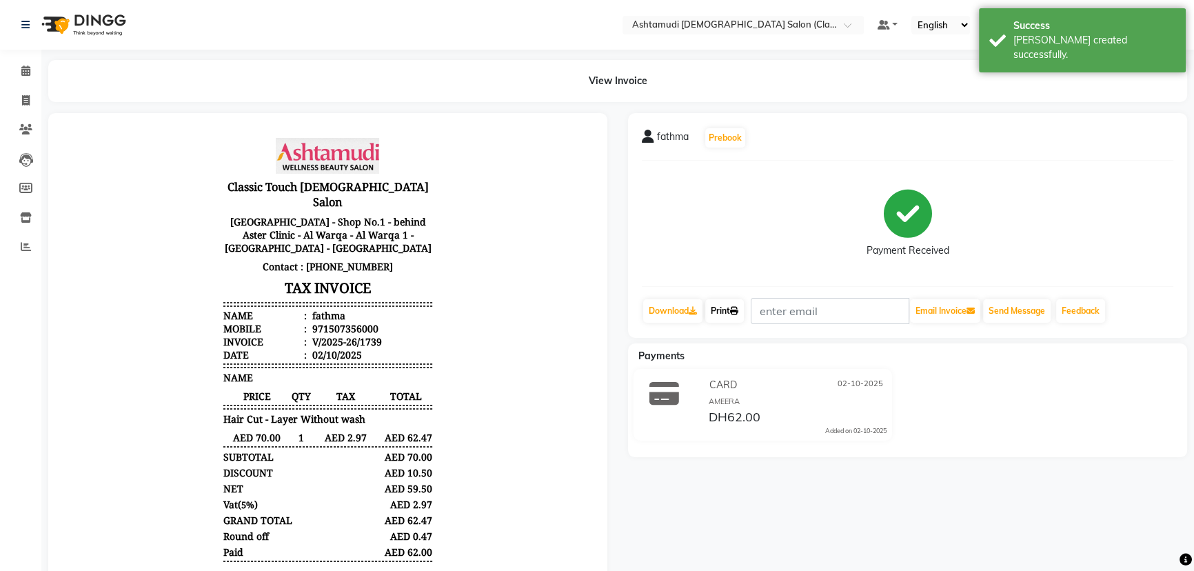
click at [728, 305] on link "Print" at bounding box center [724, 310] width 39 height 23
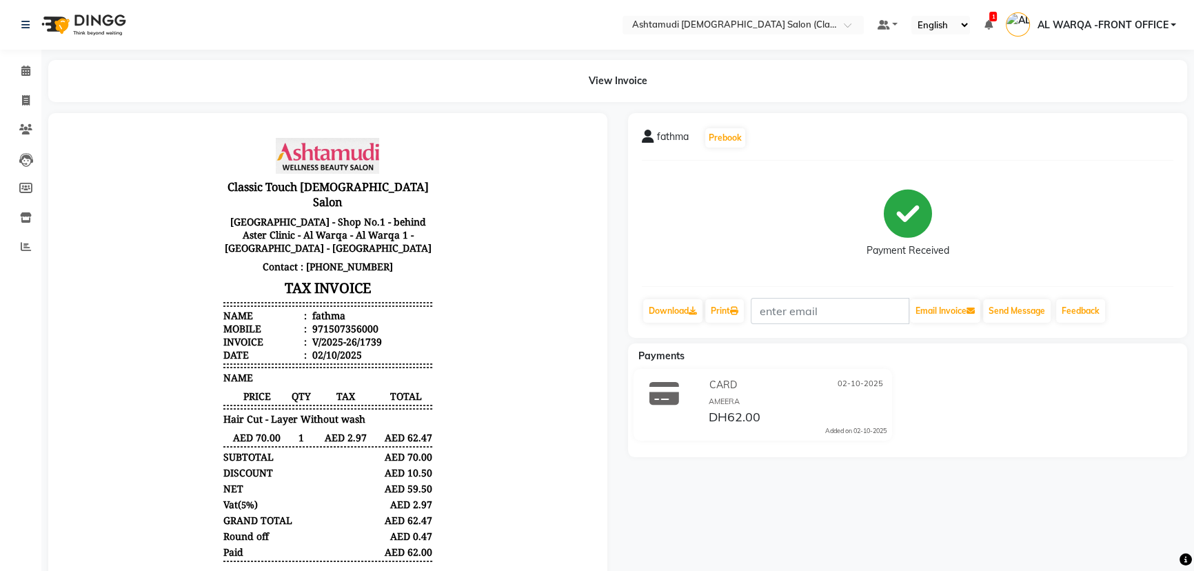
click at [768, 295] on div "fathma Prebook Payment Received Download Print Email Invoice Send Message Feedb…" at bounding box center [907, 225] width 559 height 225
click at [31, 69] on span at bounding box center [26, 71] width 24 height 16
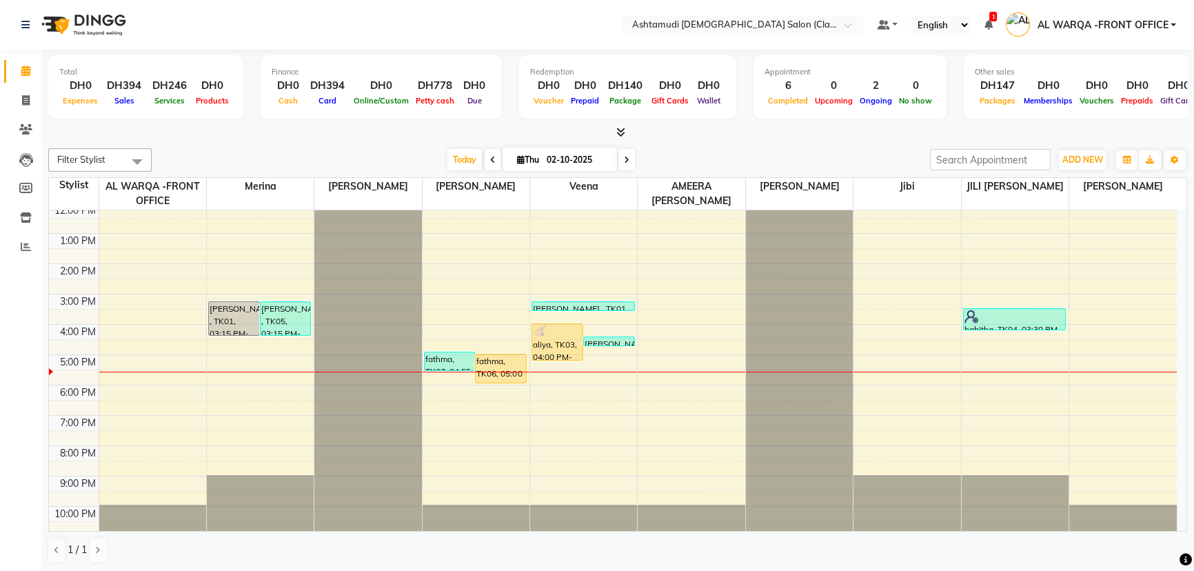
scroll to position [101, 0]
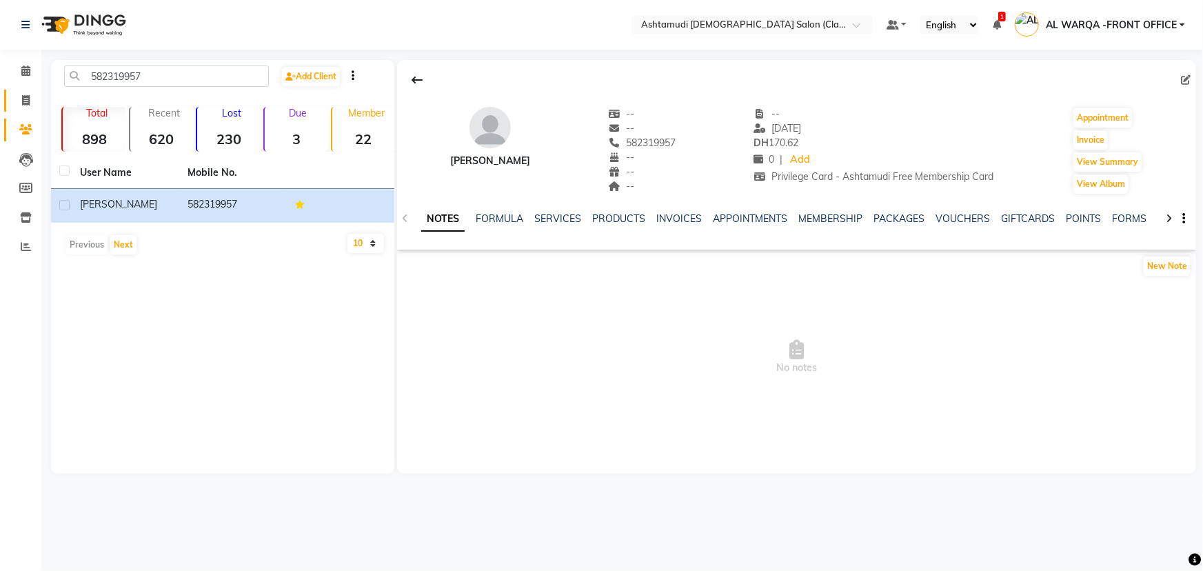
click at [29, 95] on icon at bounding box center [26, 100] width 8 height 10
select select "service"
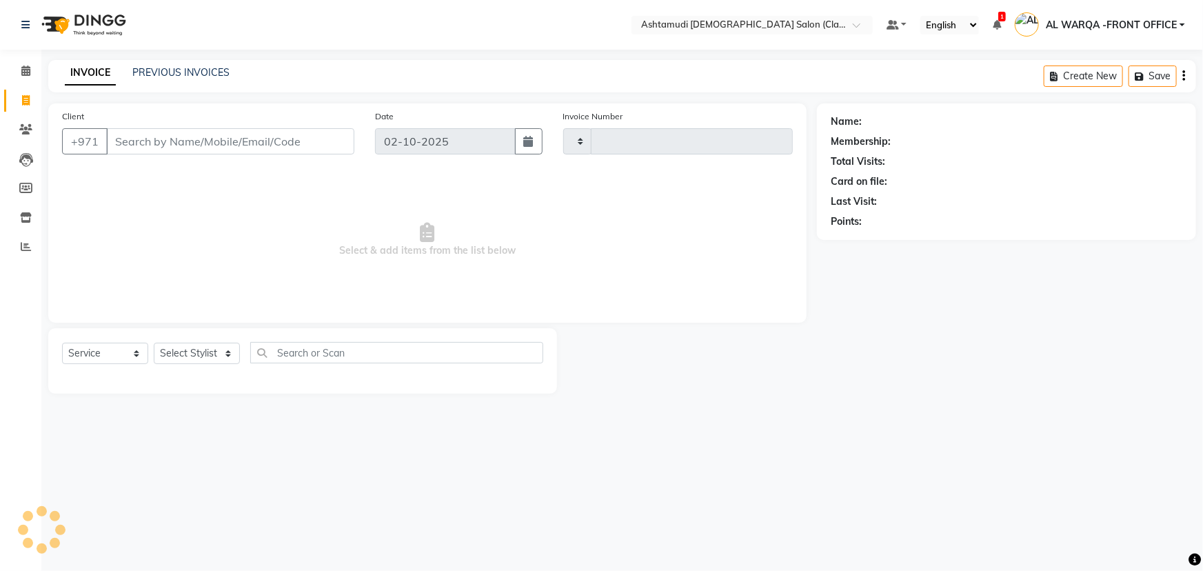
type input "1740"
select select "8201"
click at [30, 132] on icon at bounding box center [25, 129] width 13 height 10
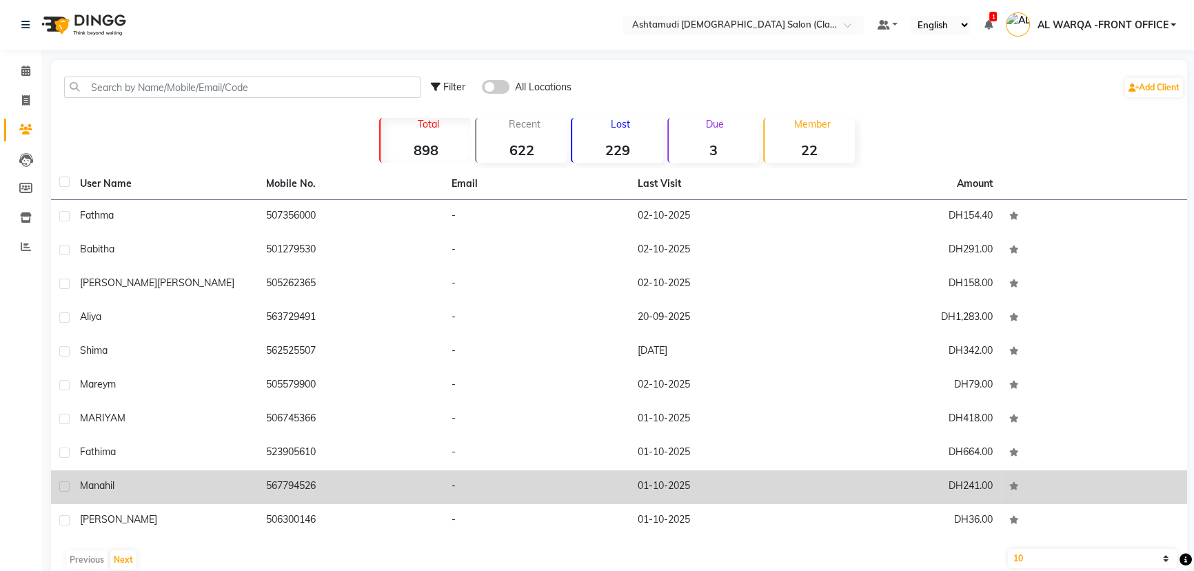
scroll to position [25, 0]
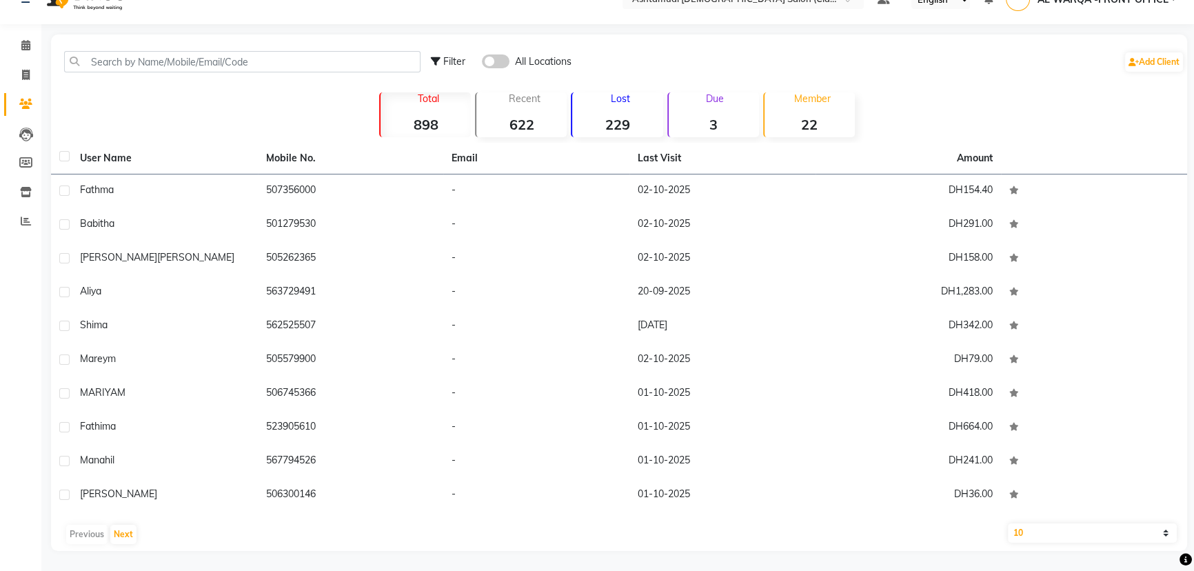
click at [122, 544] on div "Previous Next" at bounding box center [619, 534] width 1125 height 22
click at [121, 537] on button "Next" at bounding box center [123, 533] width 26 height 19
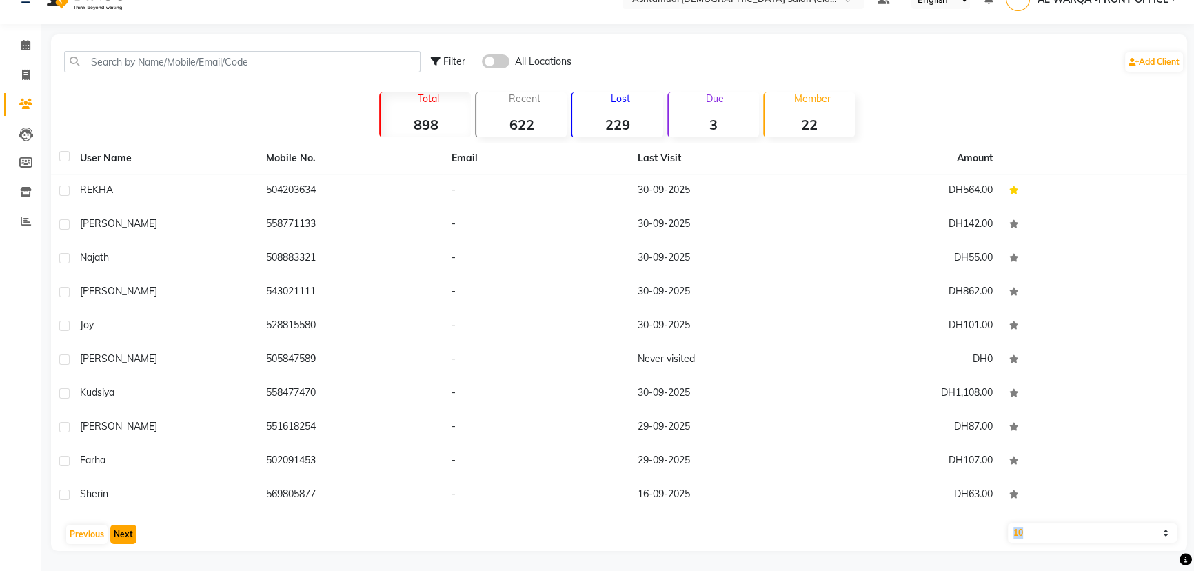
click at [121, 537] on button "Next" at bounding box center [123, 533] width 26 height 19
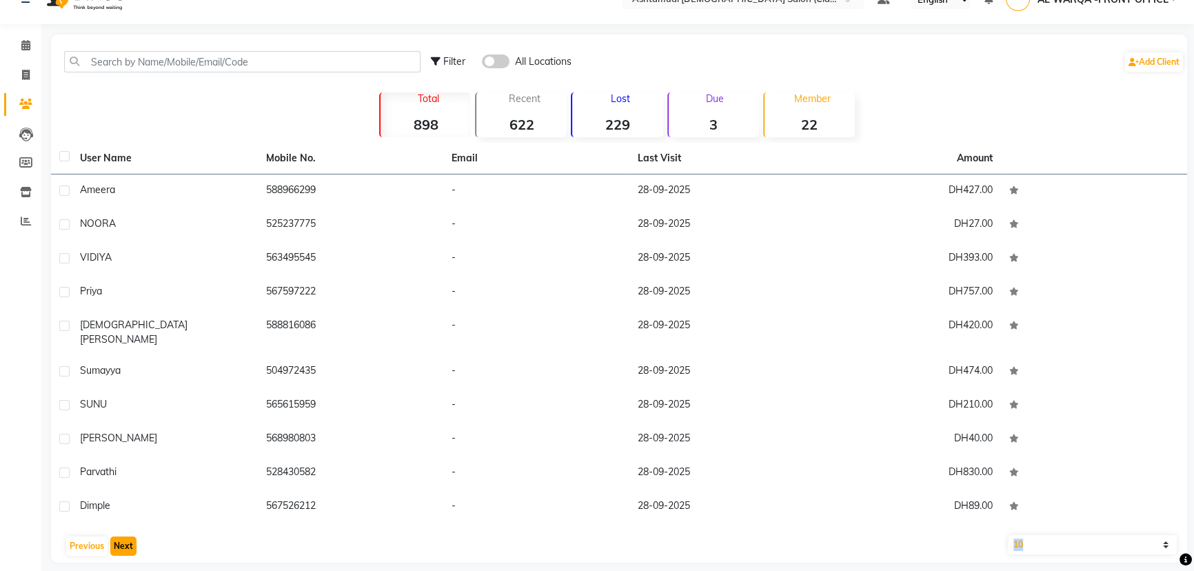
click at [121, 536] on button "Next" at bounding box center [123, 545] width 26 height 19
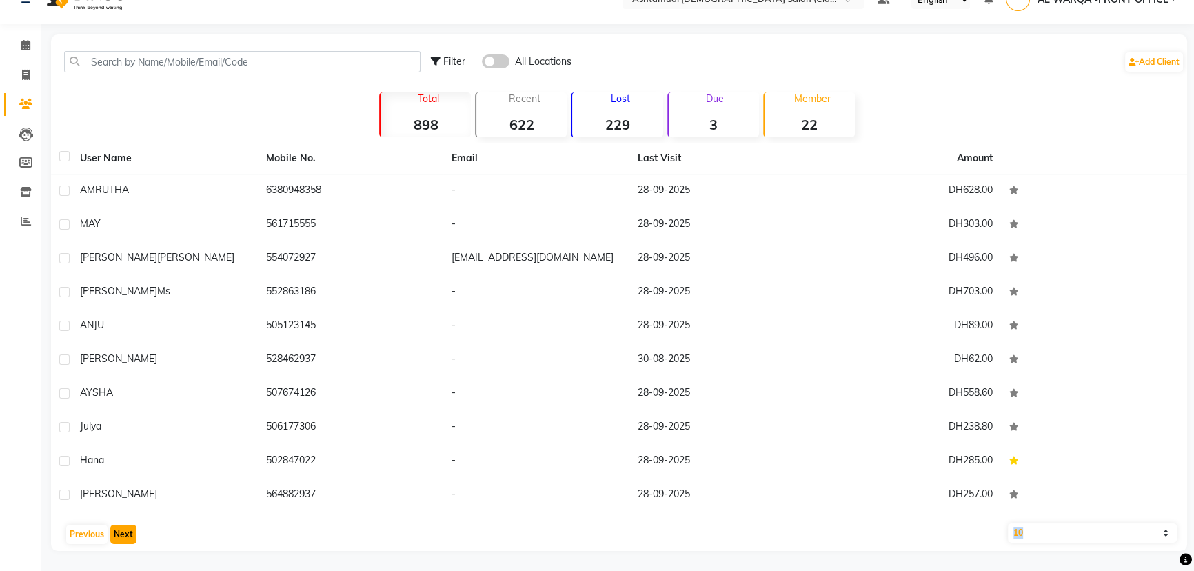
click at [121, 535] on button "Next" at bounding box center [123, 533] width 26 height 19
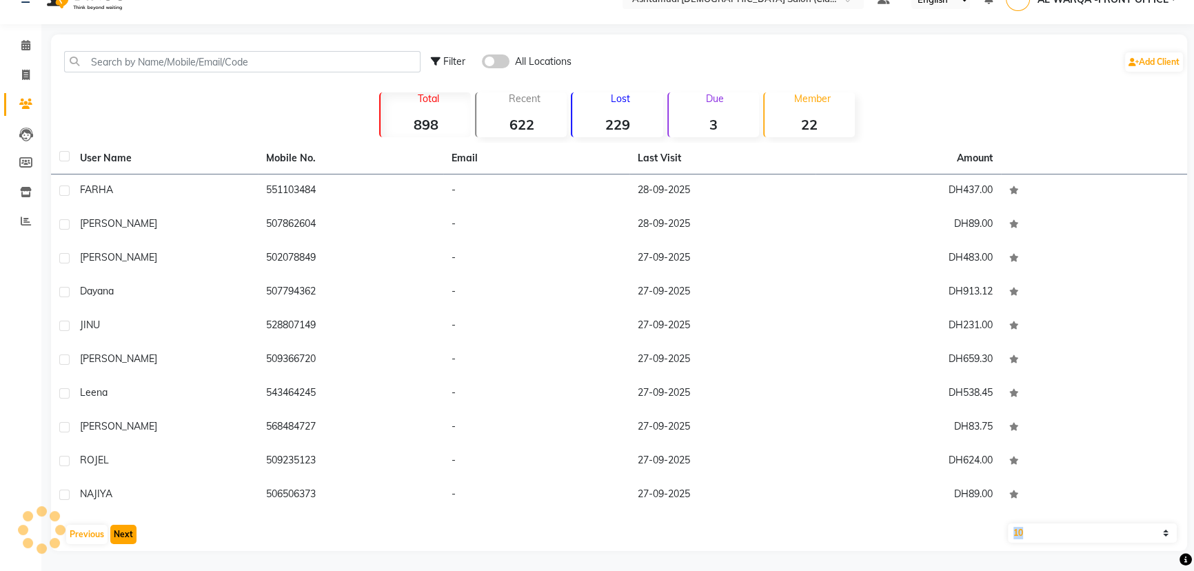
click at [121, 535] on button "Next" at bounding box center [123, 533] width 26 height 19
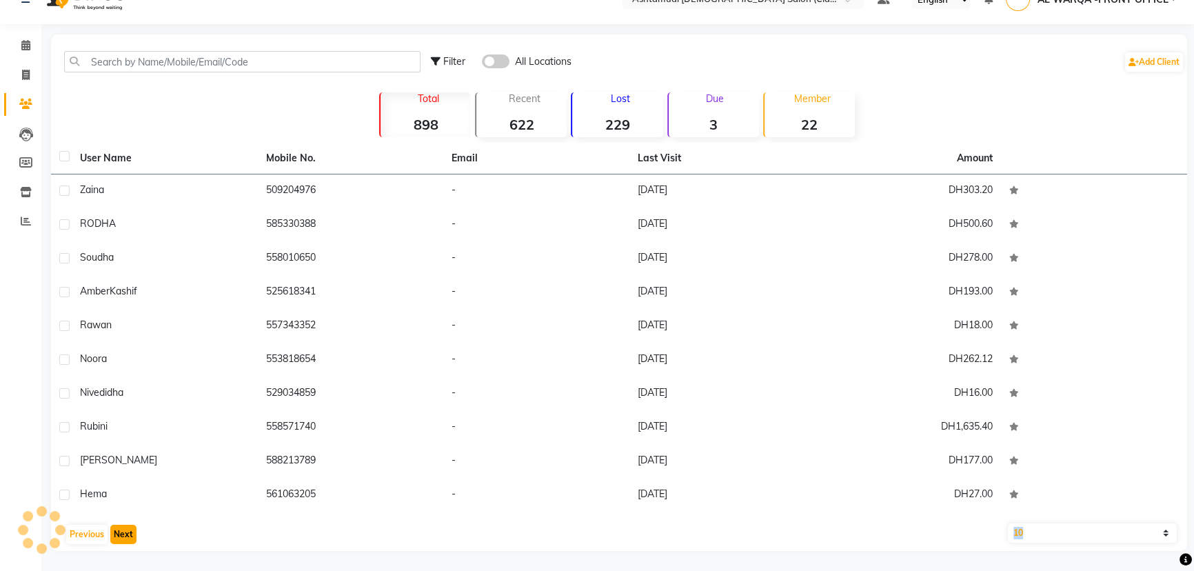
click at [121, 535] on button "Next" at bounding box center [123, 533] width 26 height 19
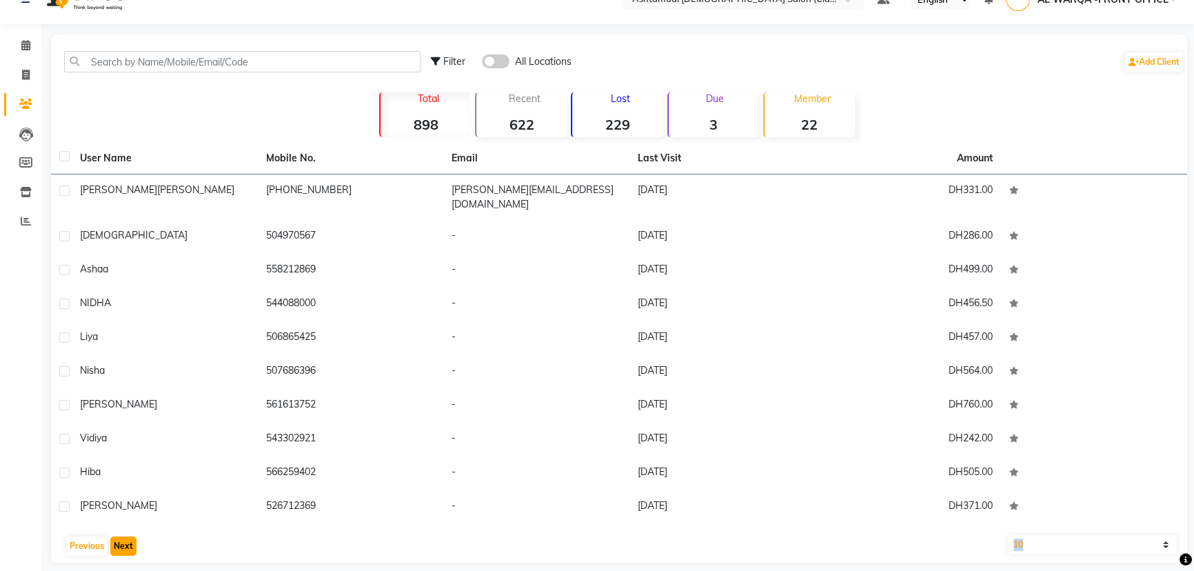
click at [119, 536] on button "Next" at bounding box center [123, 545] width 26 height 19
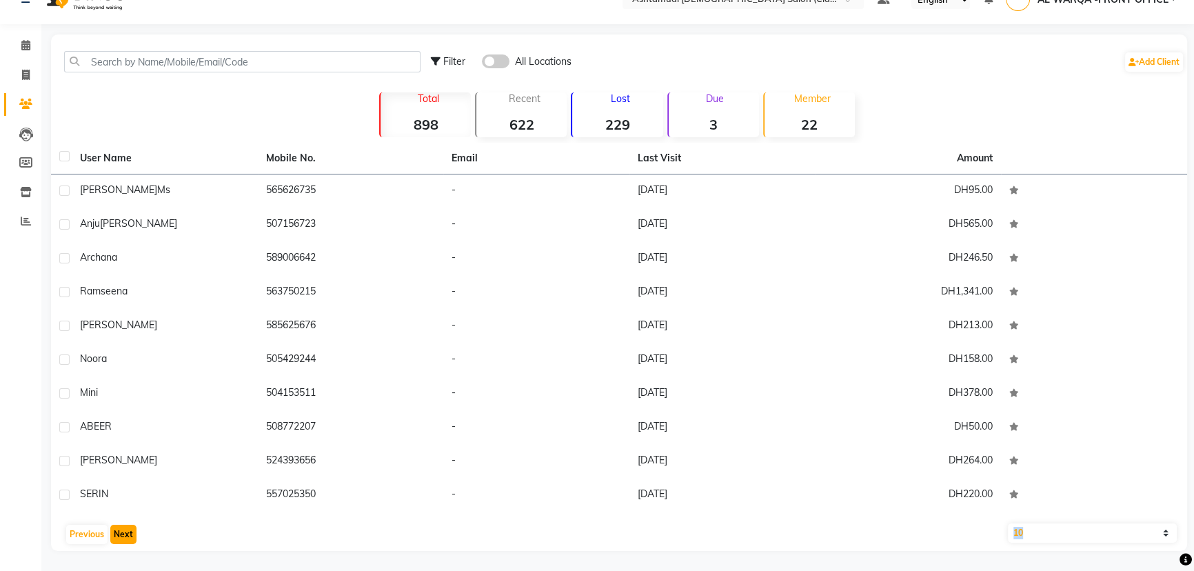
click at [119, 535] on button "Next" at bounding box center [123, 533] width 26 height 19
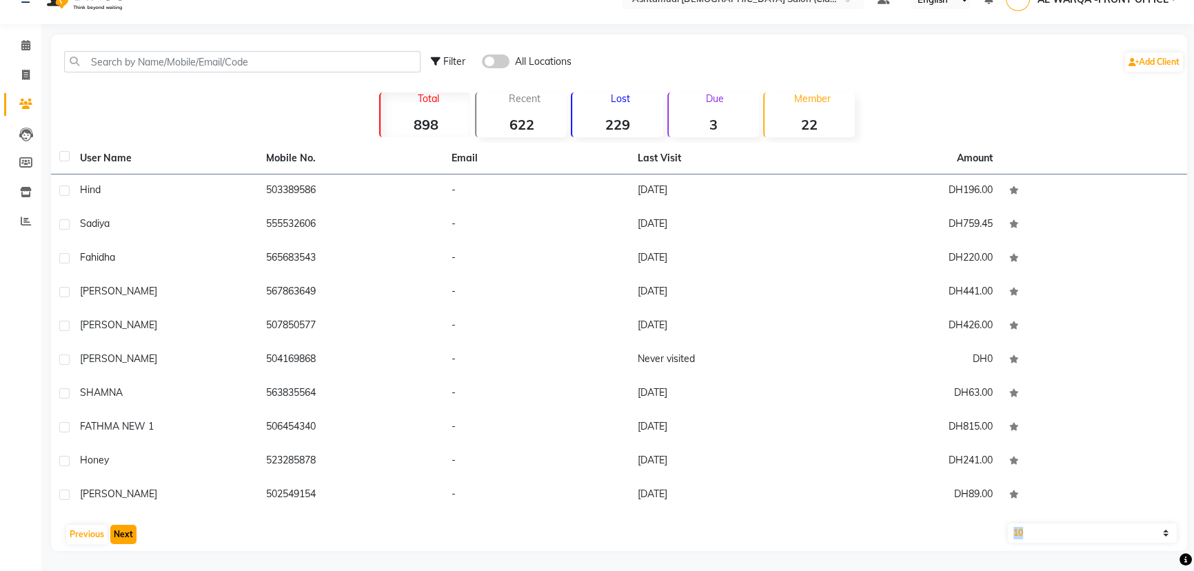
click at [119, 535] on button "Next" at bounding box center [123, 533] width 26 height 19
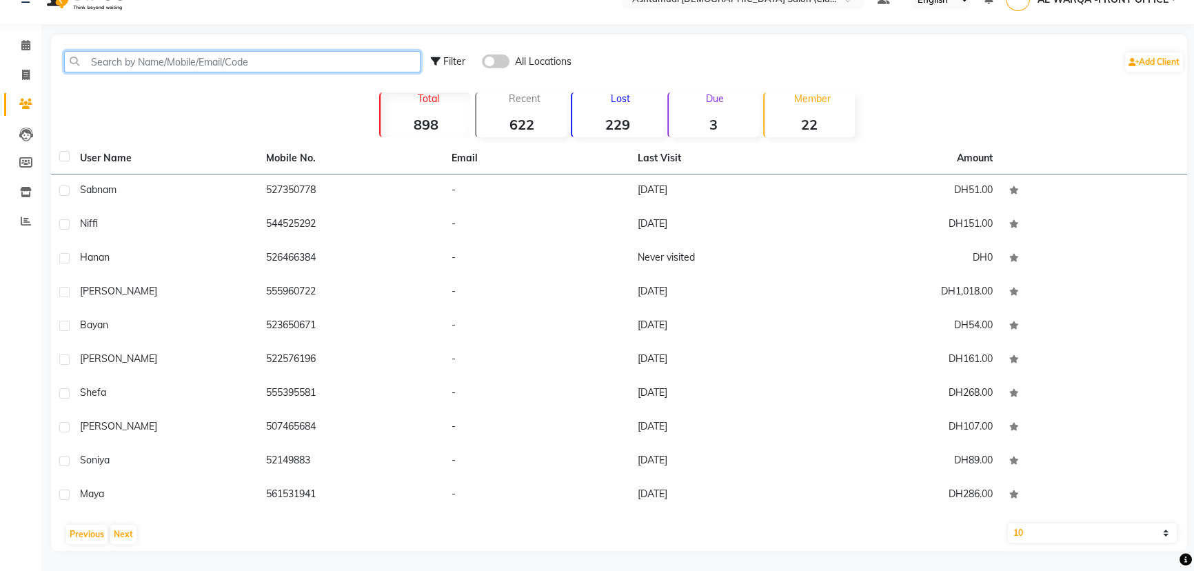
click at [113, 63] on input "text" at bounding box center [242, 61] width 356 height 21
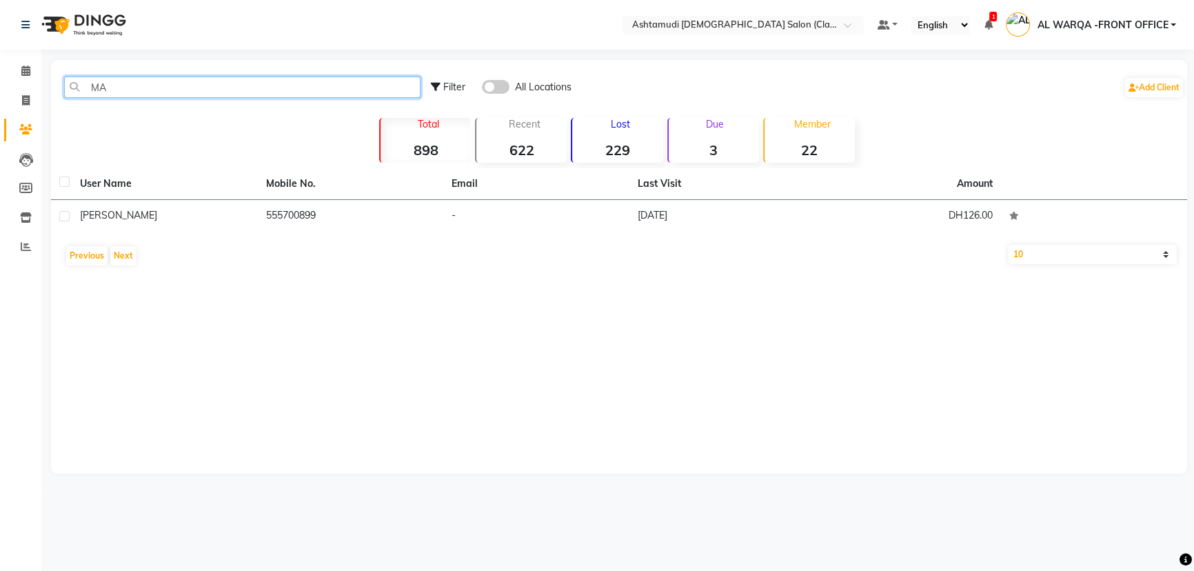
scroll to position [0, 0]
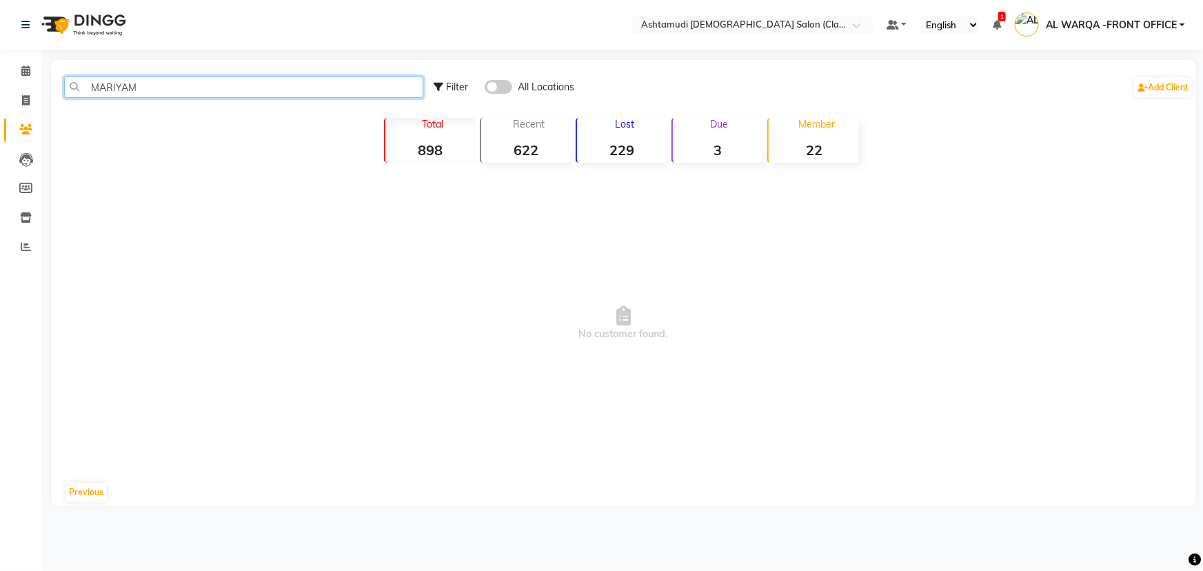
click at [169, 96] on input "MARIYAM" at bounding box center [243, 86] width 359 height 21
type input "M"
type input "MARIYAM"
click at [146, 214] on span "No customer found." at bounding box center [623, 323] width 1145 height 310
click at [24, 100] on icon at bounding box center [26, 100] width 8 height 10
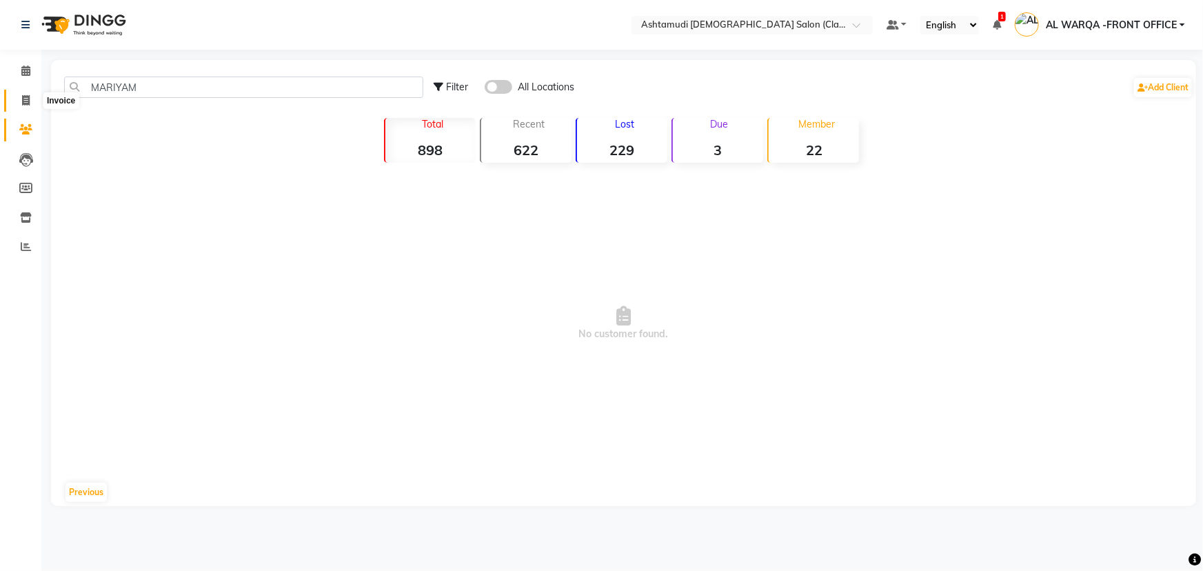
select select "service"
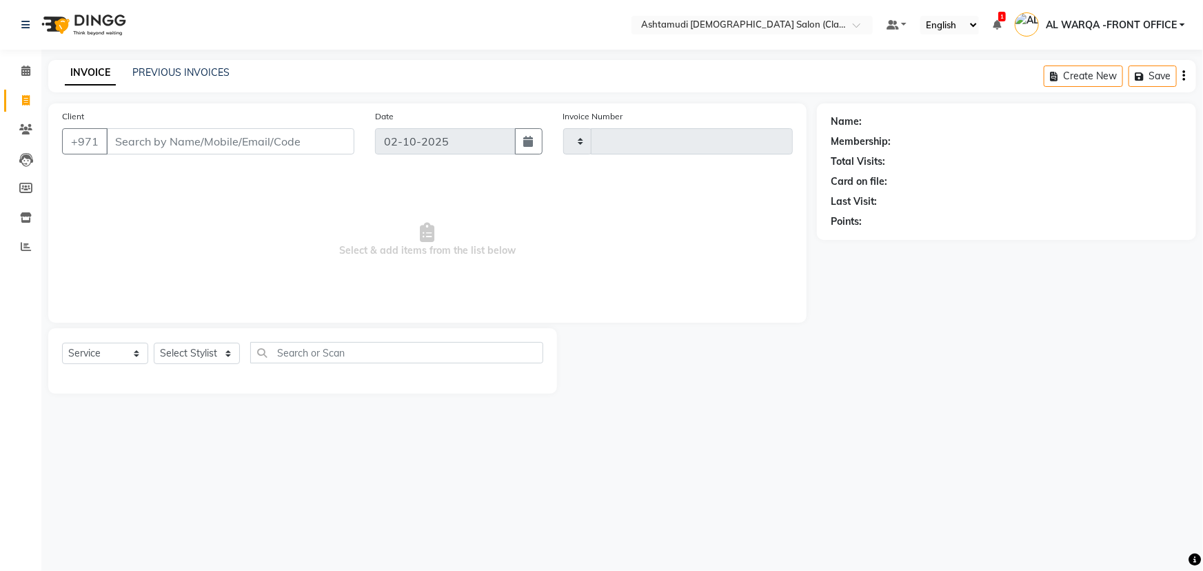
type input "1740"
select select "8201"
click at [23, 74] on icon at bounding box center [25, 70] width 9 height 10
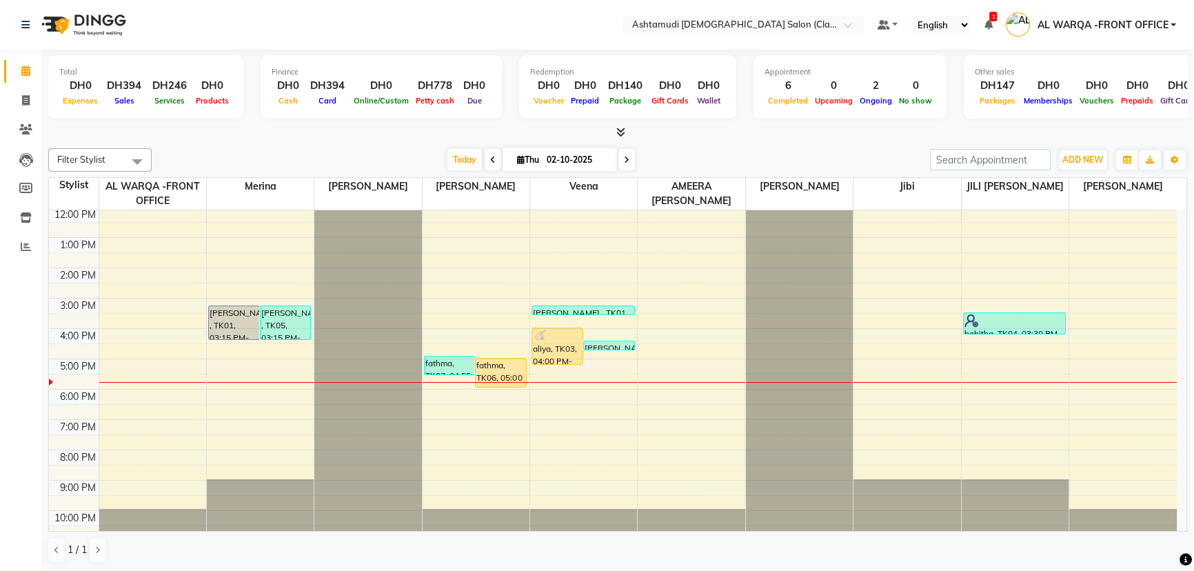
scroll to position [101, 0]
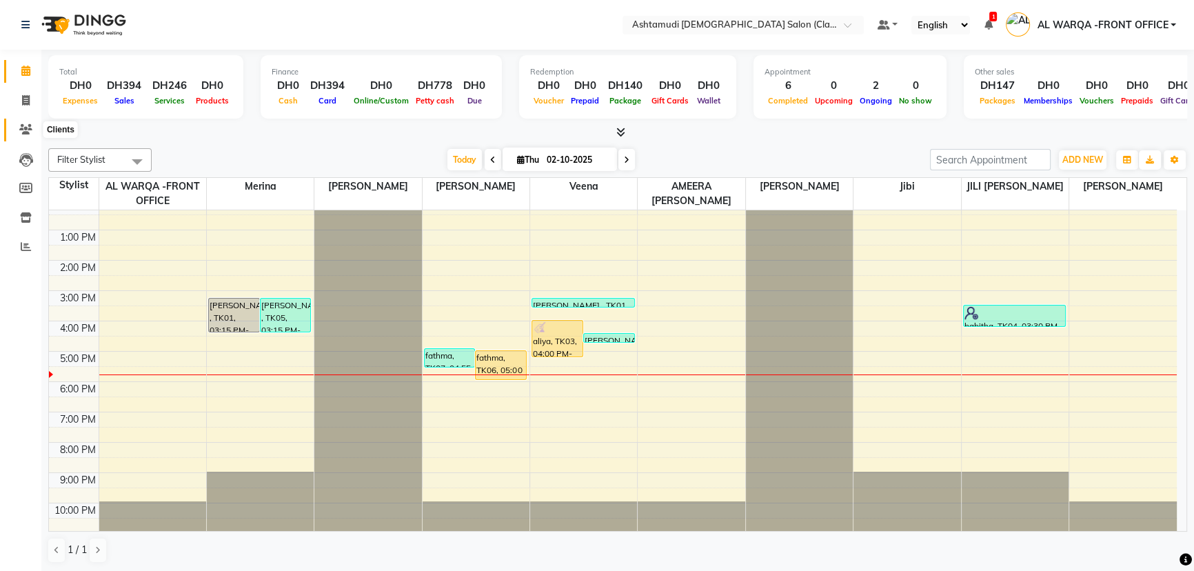
click at [26, 130] on icon at bounding box center [25, 129] width 13 height 10
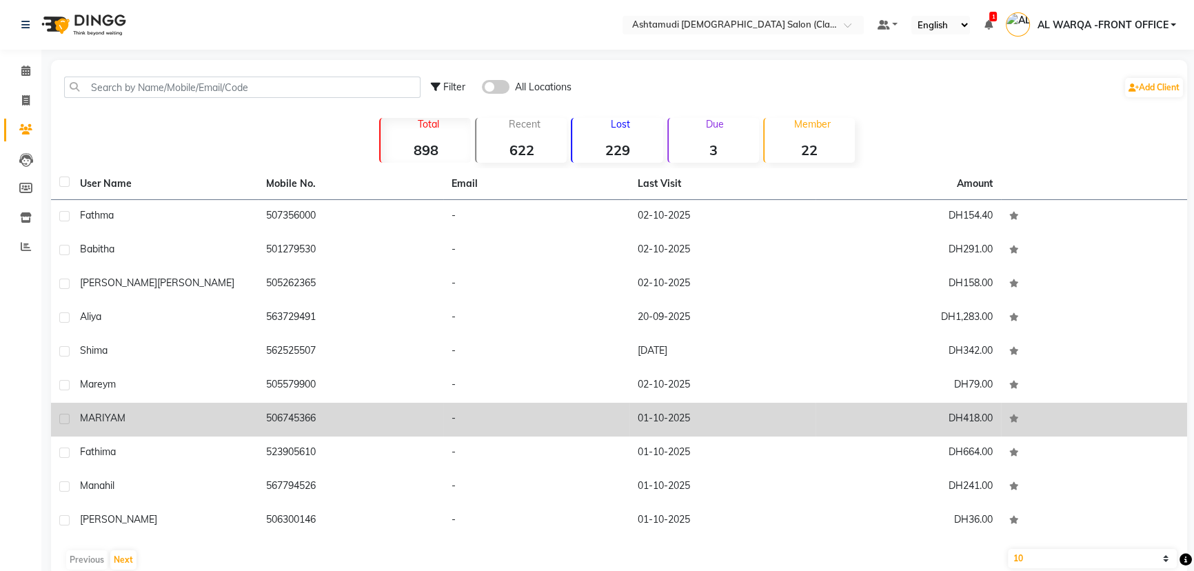
click at [219, 430] on td "MARIYAM" at bounding box center [165, 419] width 186 height 34
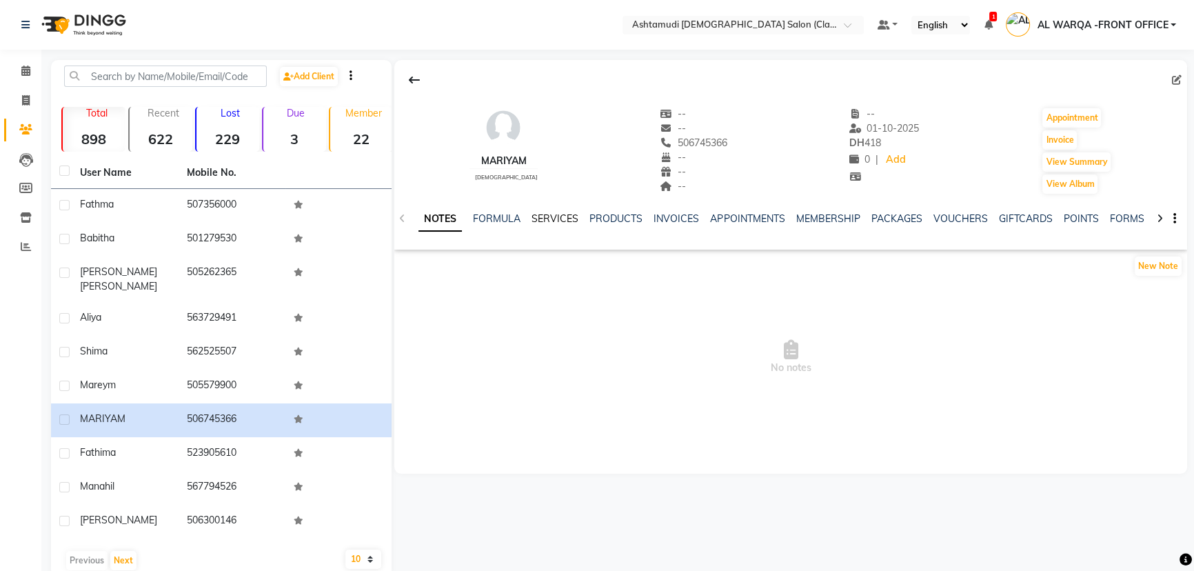
click at [555, 220] on link "SERVICES" at bounding box center [554, 218] width 47 height 12
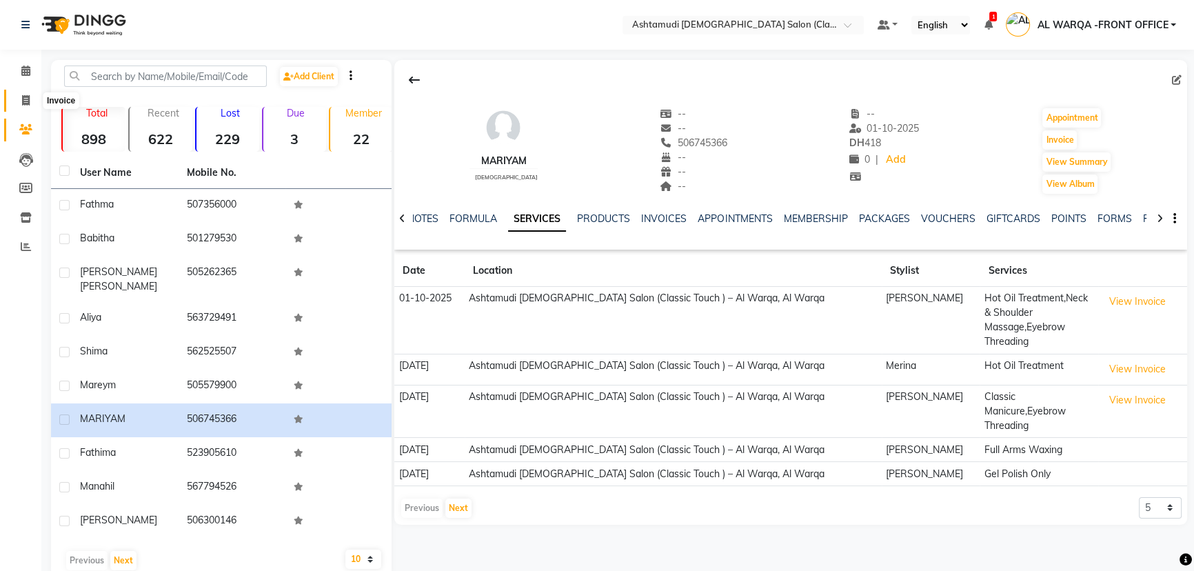
click at [25, 98] on icon at bounding box center [26, 100] width 8 height 10
select select "service"
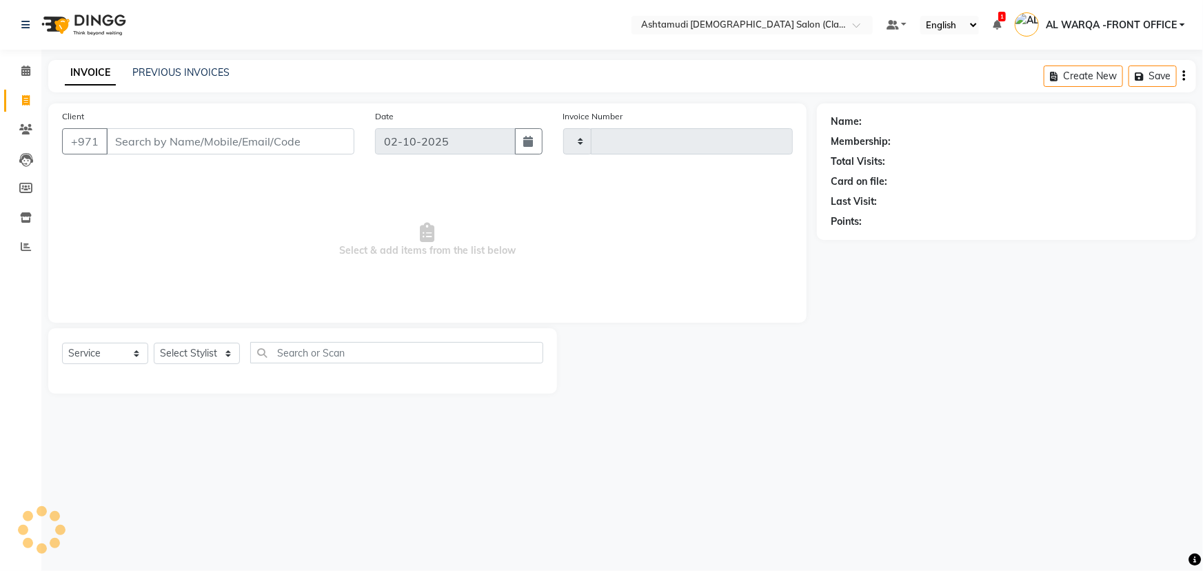
type input "1740"
select select "8201"
click at [276, 138] on input "Client" at bounding box center [230, 141] width 248 height 26
click at [21, 127] on icon at bounding box center [25, 129] width 13 height 10
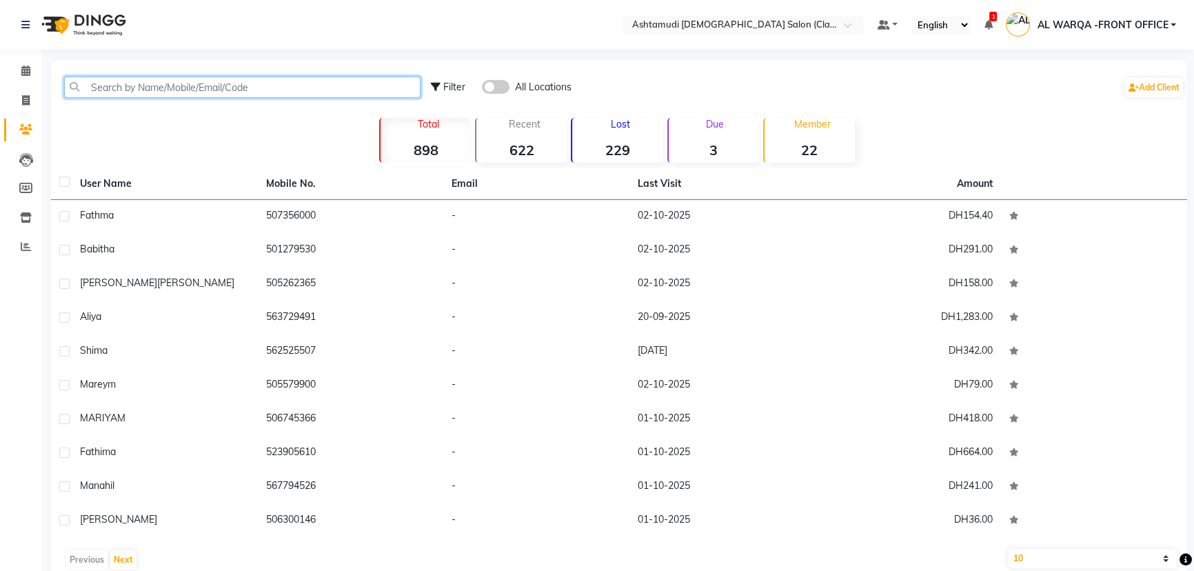
click at [181, 91] on input "text" at bounding box center [242, 86] width 356 height 21
click at [30, 246] on icon at bounding box center [26, 246] width 10 height 10
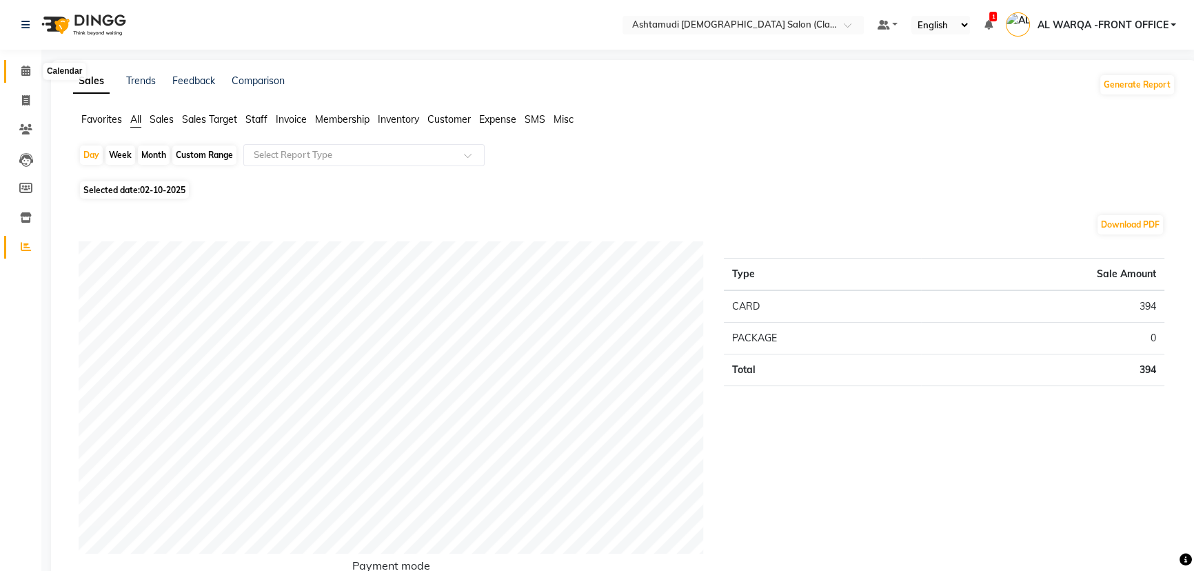
click at [27, 69] on icon at bounding box center [25, 70] width 9 height 10
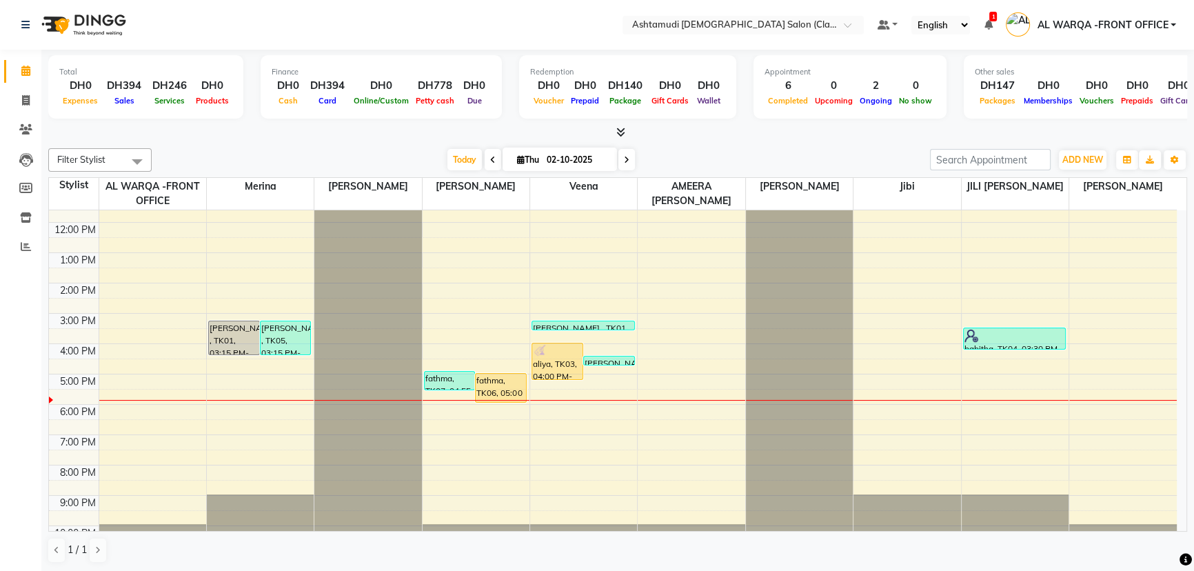
scroll to position [101, 0]
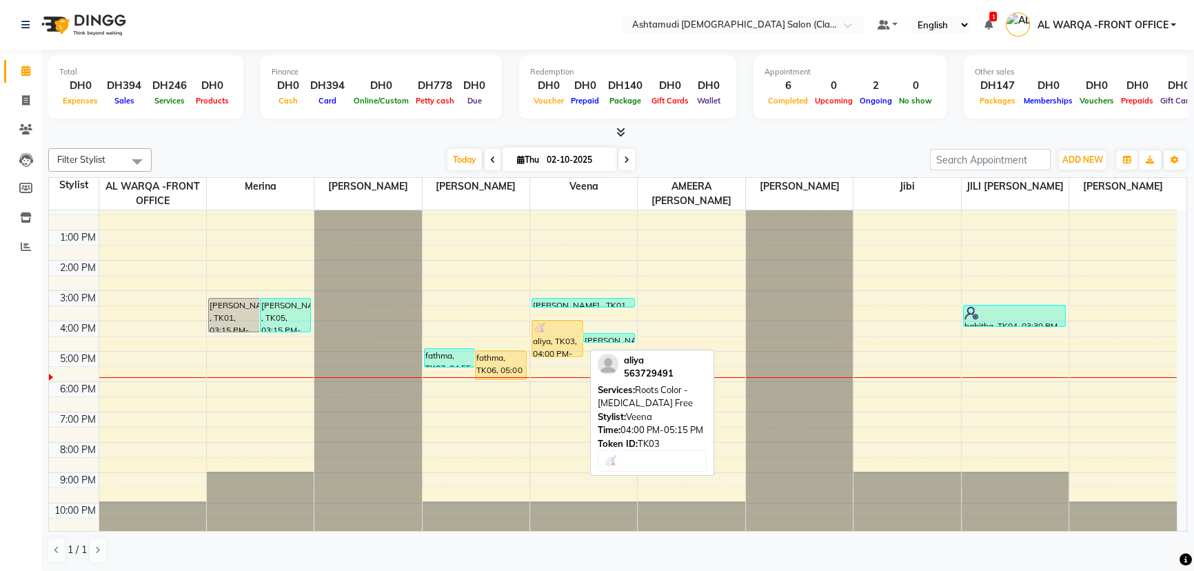
click at [557, 337] on div "aliya, TK03, 04:00 PM-05:15 PM, Roots Color - Ammonia Free" at bounding box center [557, 338] width 50 height 36
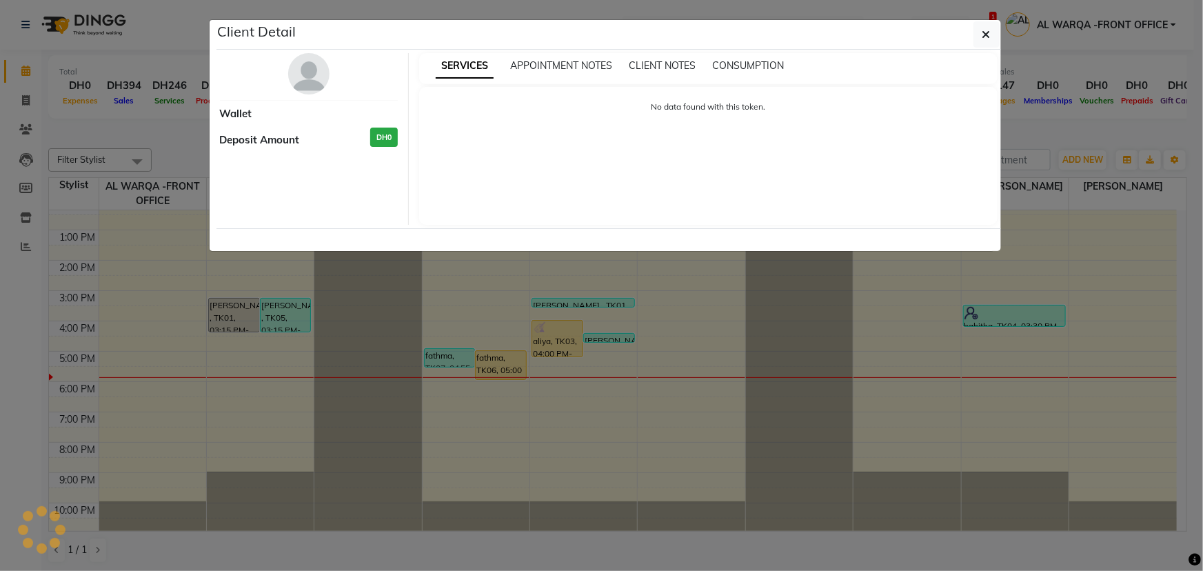
select select "1"
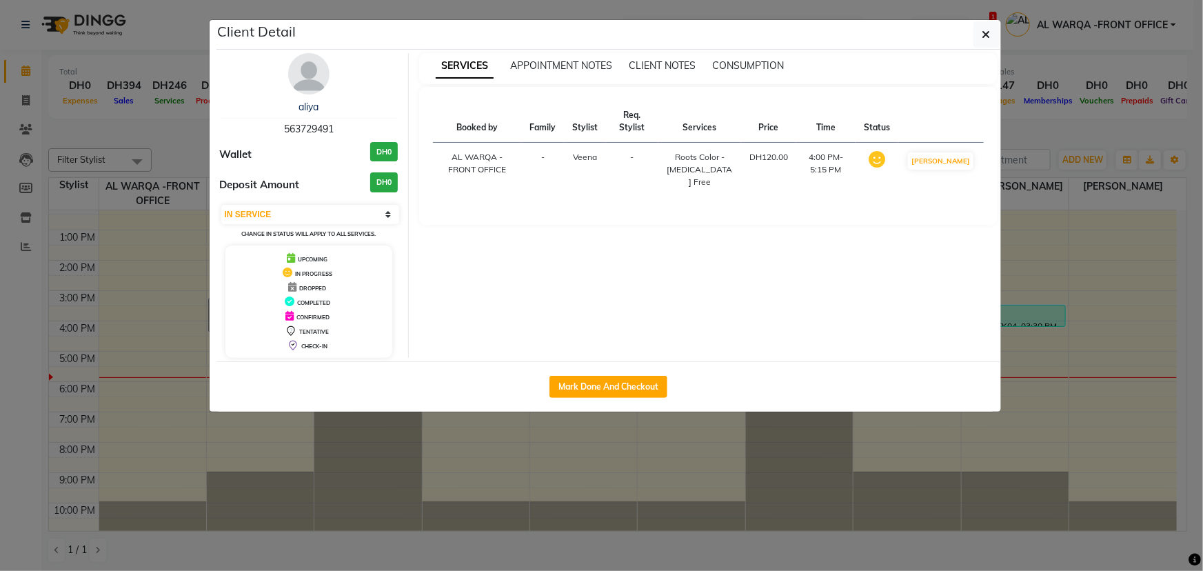
drag, startPoint x: 280, startPoint y: 124, endPoint x: 334, endPoint y: 125, distance: 53.8
click at [334, 125] on div "aliya 563729491" at bounding box center [309, 118] width 178 height 37
copy span "563729491"
click at [465, 436] on ngb-modal-window "Client Detail aliya 563729491 Wallet DH0 Deposit Amount DH0 Select IN SERVICE C…" at bounding box center [601, 285] width 1203 height 571
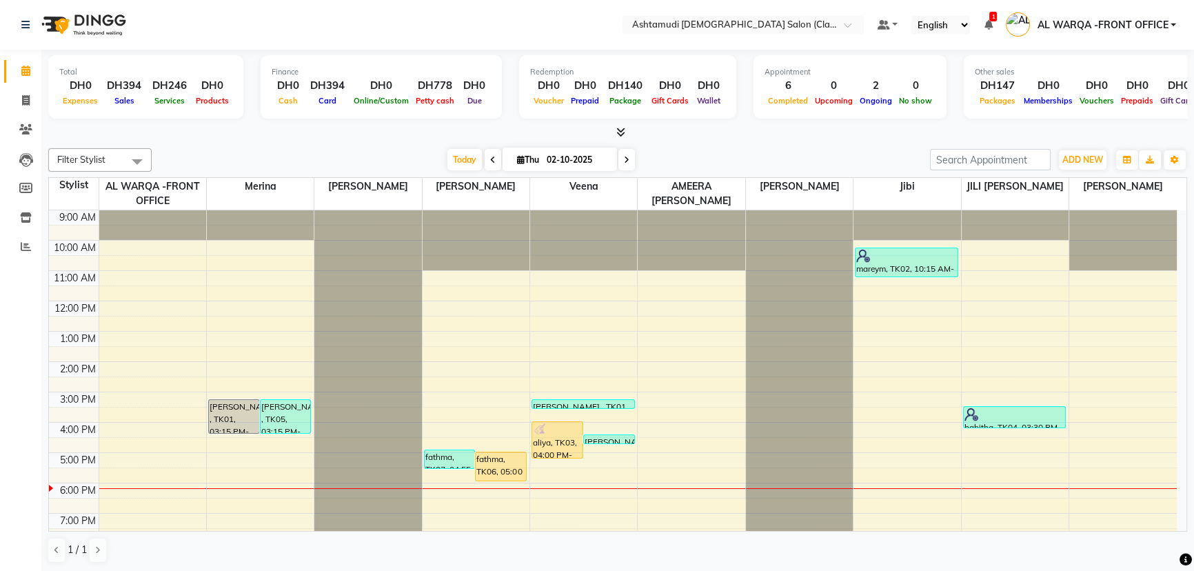
scroll to position [101, 0]
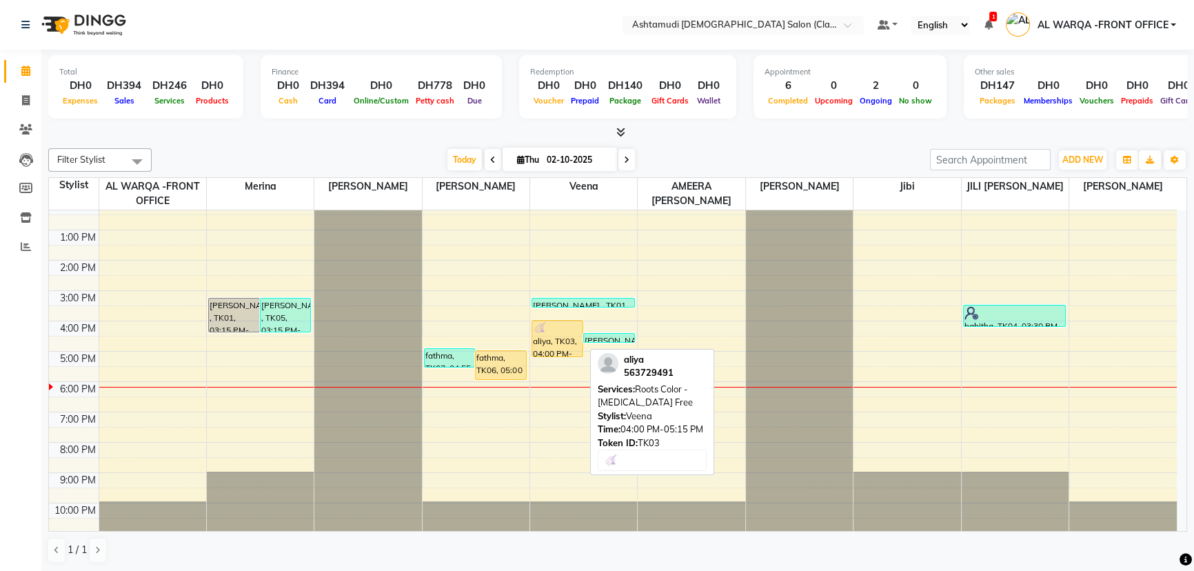
click at [558, 346] on div "aliya, TK03, 04:00 PM-05:15 PM, Roots Color - [MEDICAL_DATA] Free" at bounding box center [557, 338] width 50 height 36
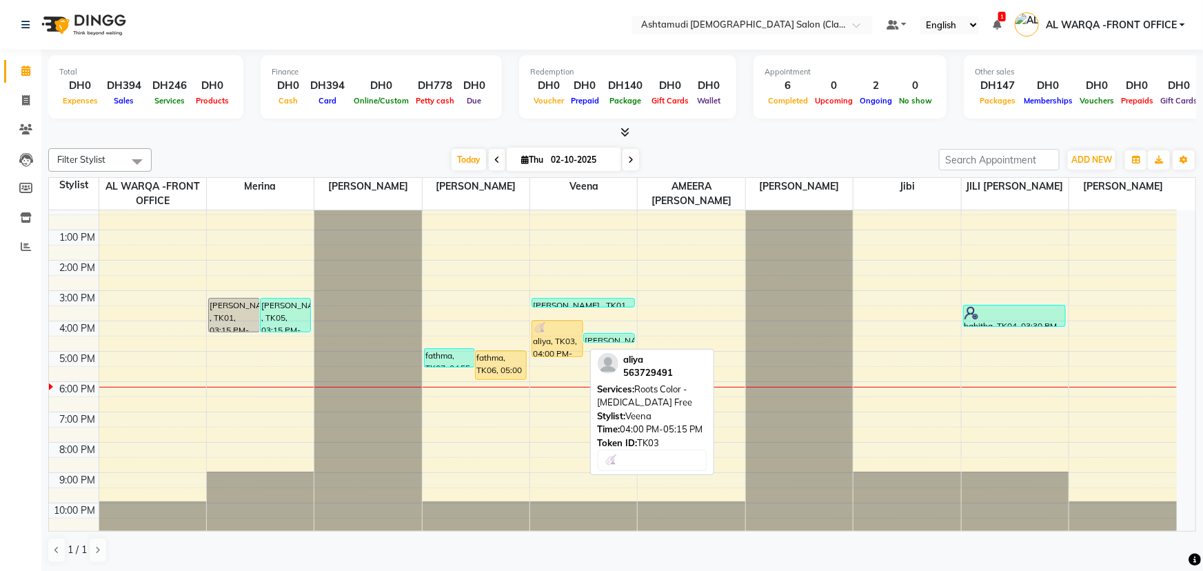
select select "1"
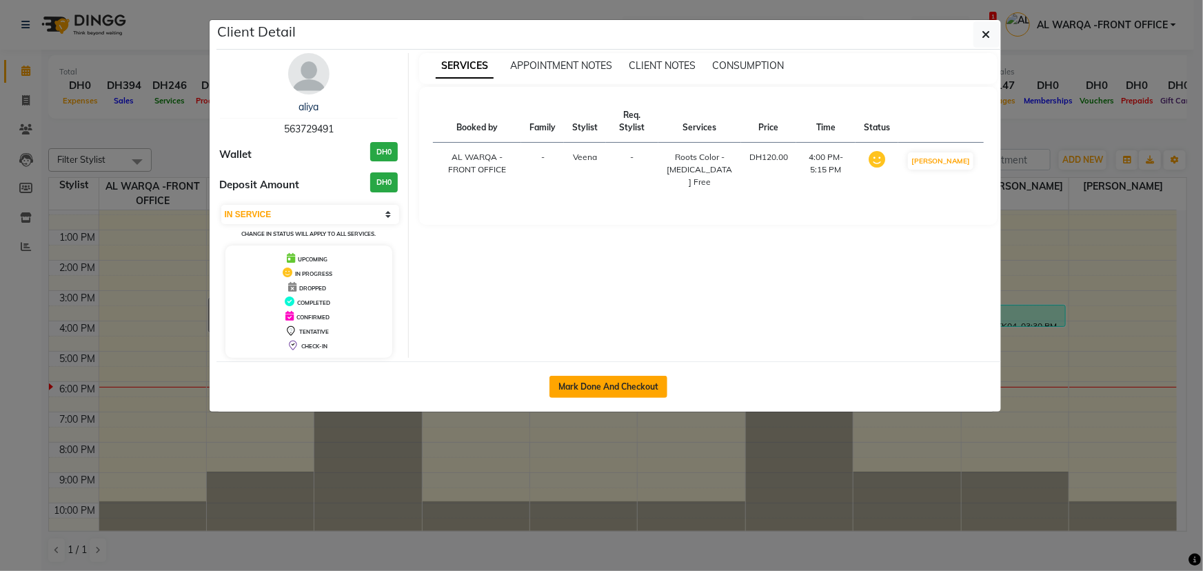
click at [588, 387] on button "Mark Done And Checkout" at bounding box center [608, 387] width 118 height 22
select select "service"
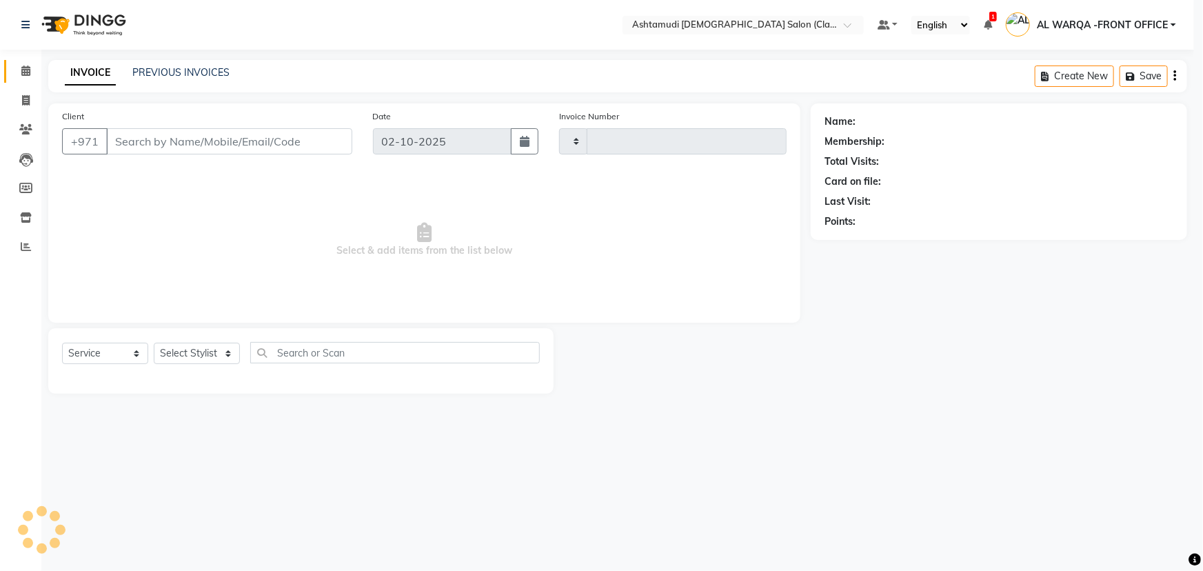
type input "1740"
select select "8201"
type input "563729491"
select select "80375"
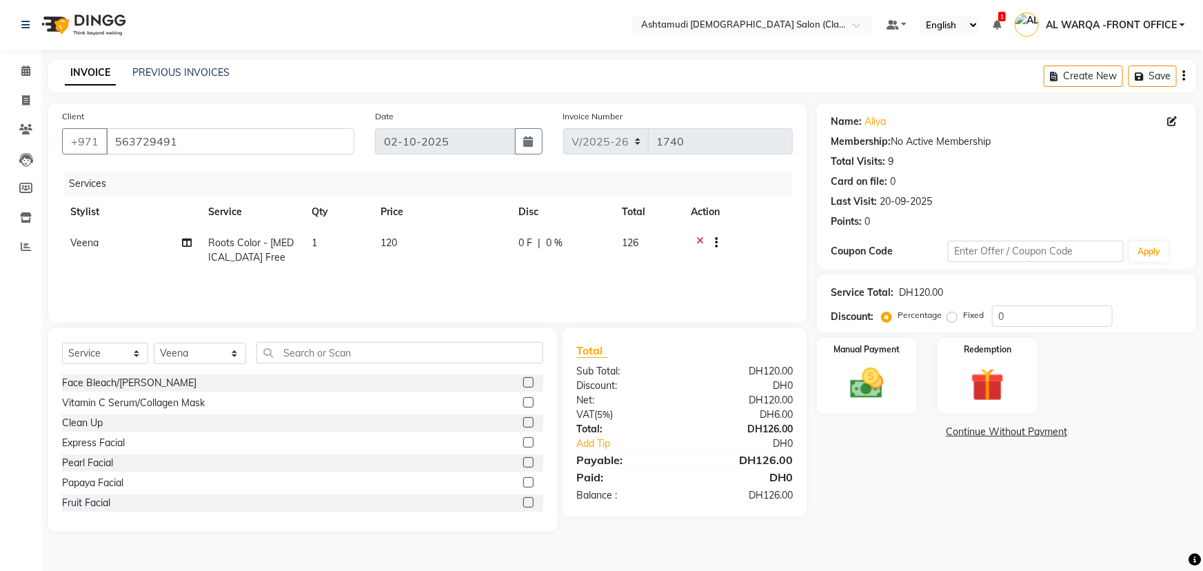
drag, startPoint x: 1090, startPoint y: 318, endPoint x: 1096, endPoint y: 422, distance: 104.2
click at [1096, 422] on div "Name: [PERSON_NAME] Membership: No Active Membership Total Visits: 9 Card on fi…" at bounding box center [1011, 317] width 389 height 428
click at [1034, 315] on input "0" at bounding box center [1052, 315] width 121 height 21
type input "015"
click at [910, 361] on div "Manual Payment" at bounding box center [867, 375] width 104 height 79
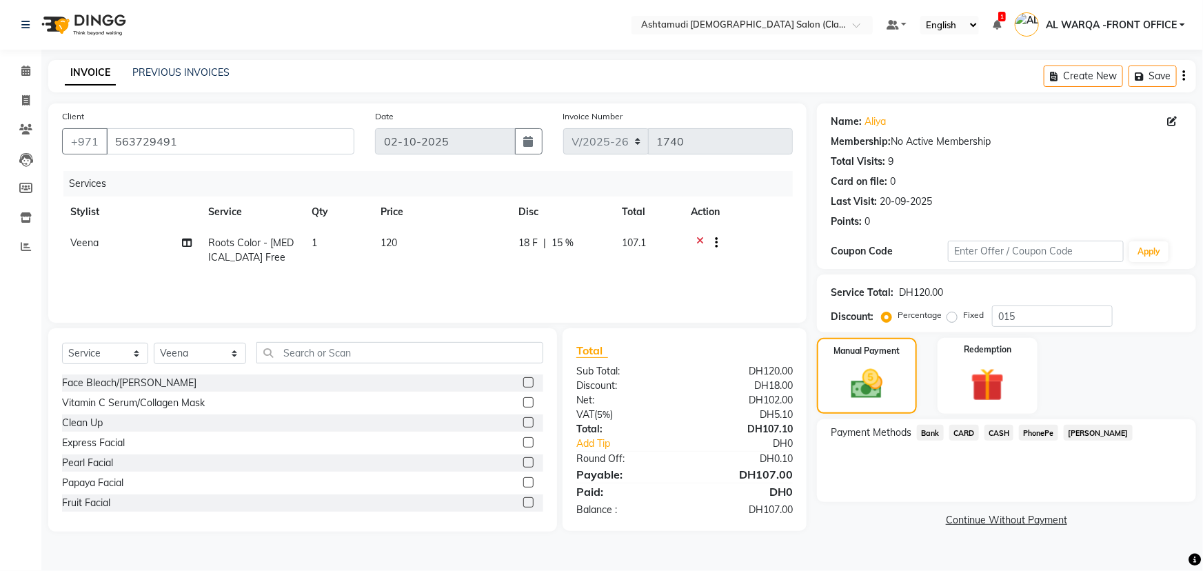
click at [970, 434] on span "CARD" at bounding box center [964, 433] width 30 height 16
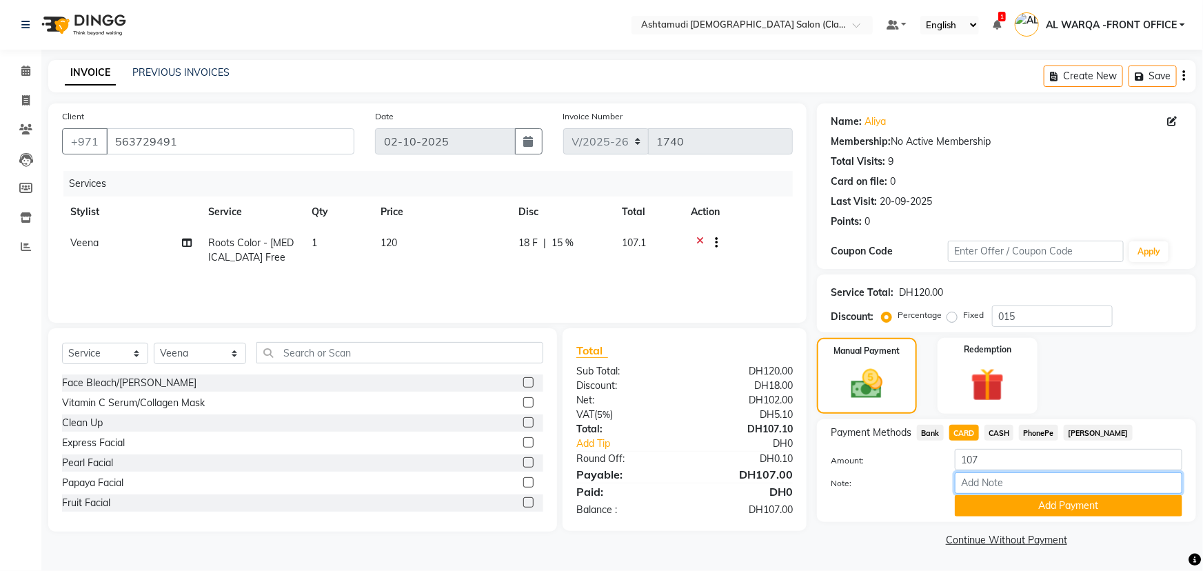
click at [991, 483] on input "Note:" at bounding box center [1067, 482] width 227 height 21
type input "AMEERA"
click at [1123, 503] on button "Add Payment" at bounding box center [1067, 505] width 227 height 21
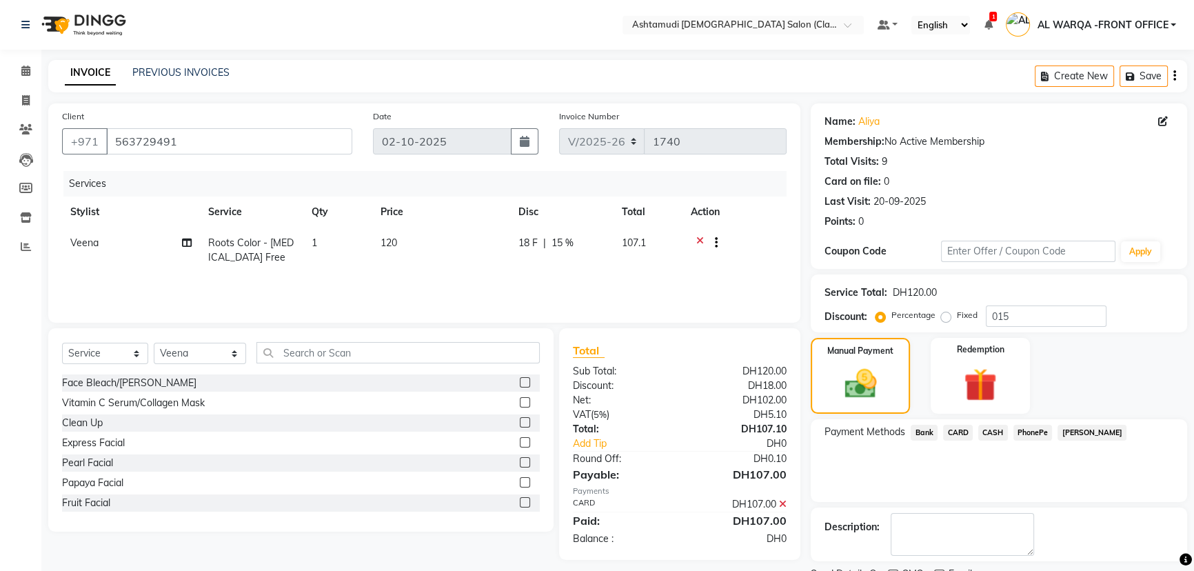
scroll to position [57, 0]
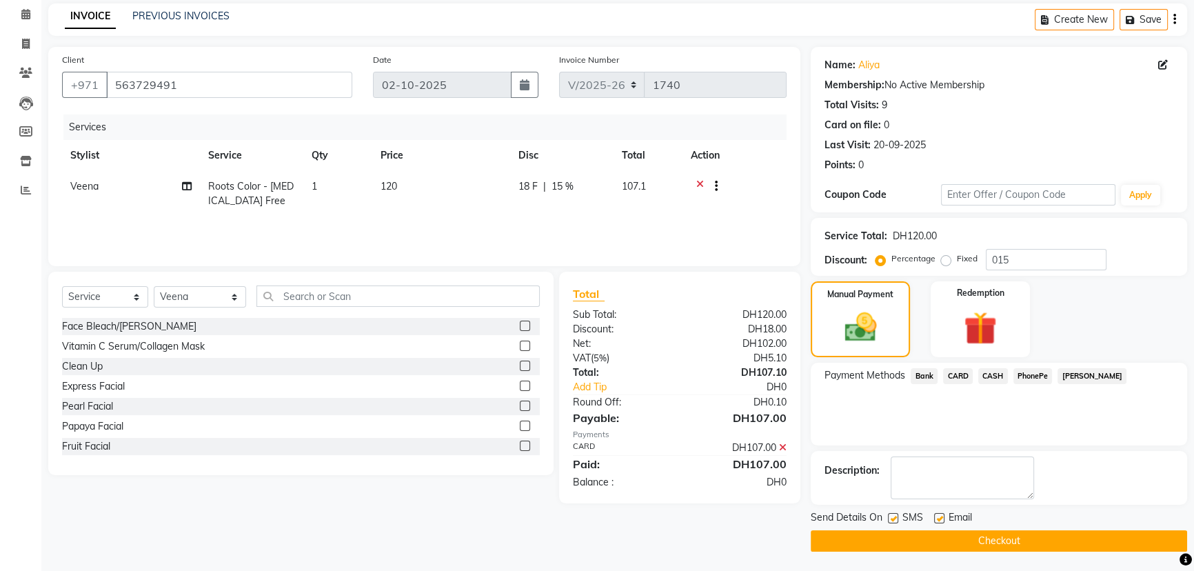
click at [851, 527] on div "Send Details On SMS Email Checkout" at bounding box center [998, 530] width 376 height 41
click at [888, 542] on button "Checkout" at bounding box center [998, 540] width 376 height 21
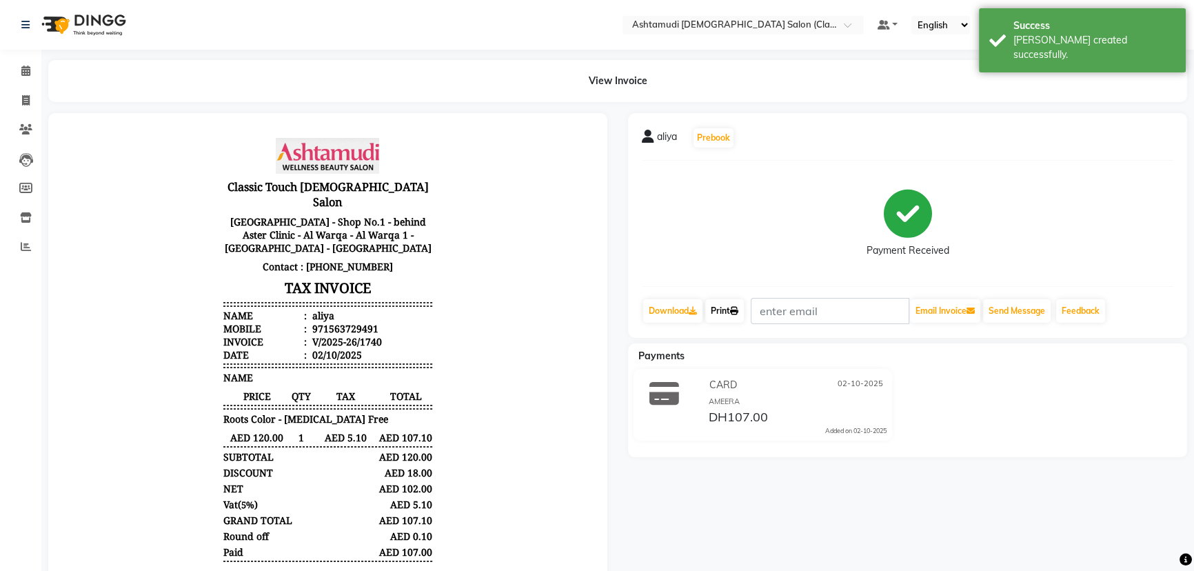
click at [725, 309] on link "Print" at bounding box center [724, 310] width 39 height 23
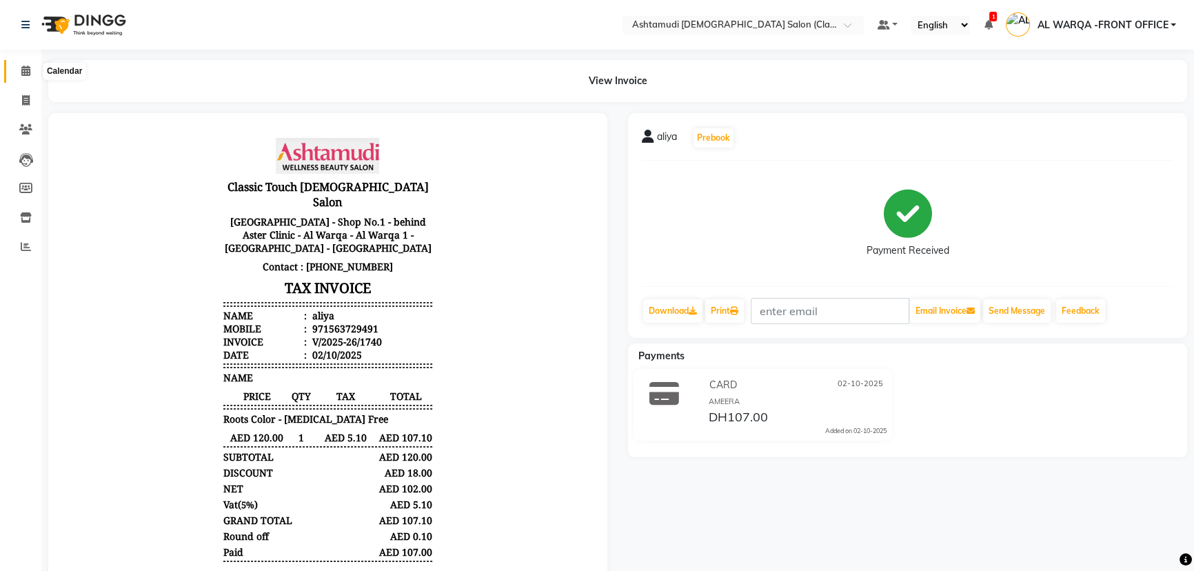
click at [21, 68] on icon at bounding box center [25, 70] width 9 height 10
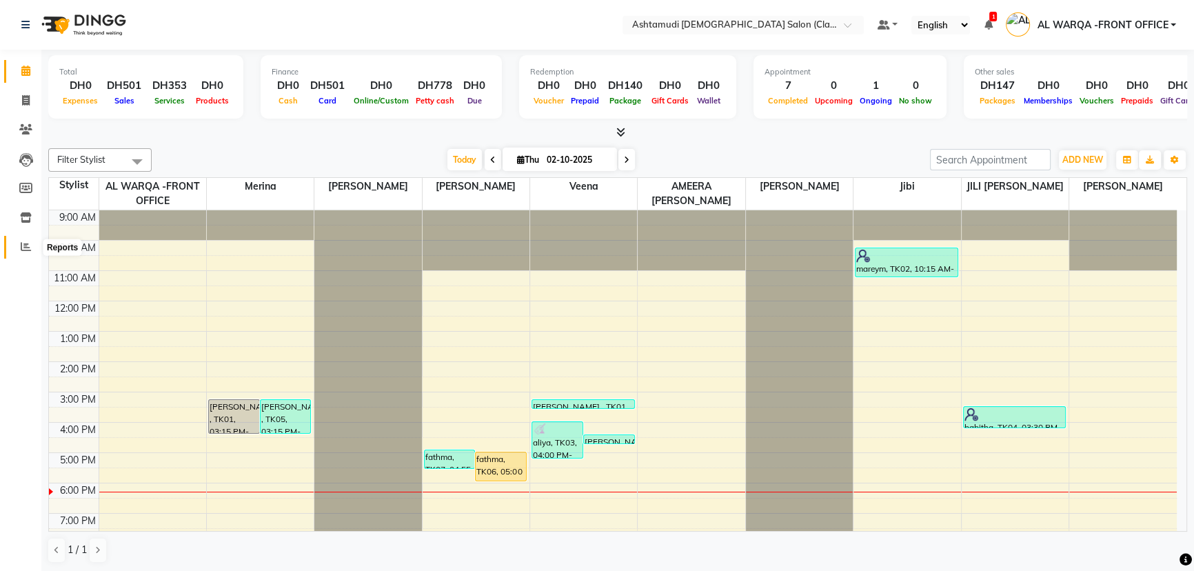
click at [23, 245] on icon at bounding box center [26, 246] width 10 height 10
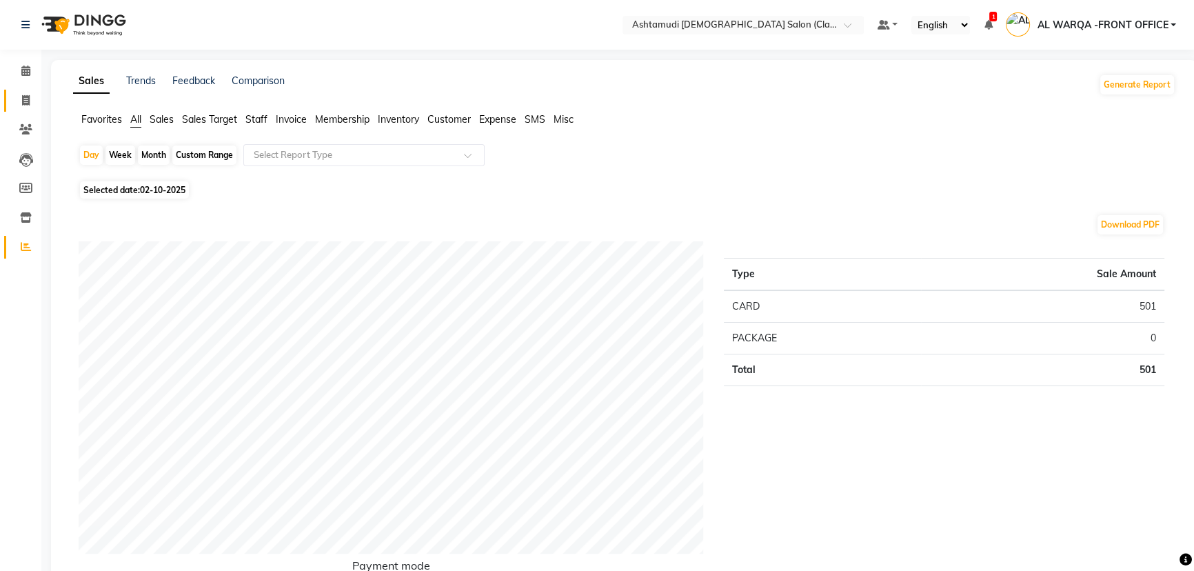
click at [29, 96] on icon at bounding box center [26, 100] width 8 height 10
select select "service"
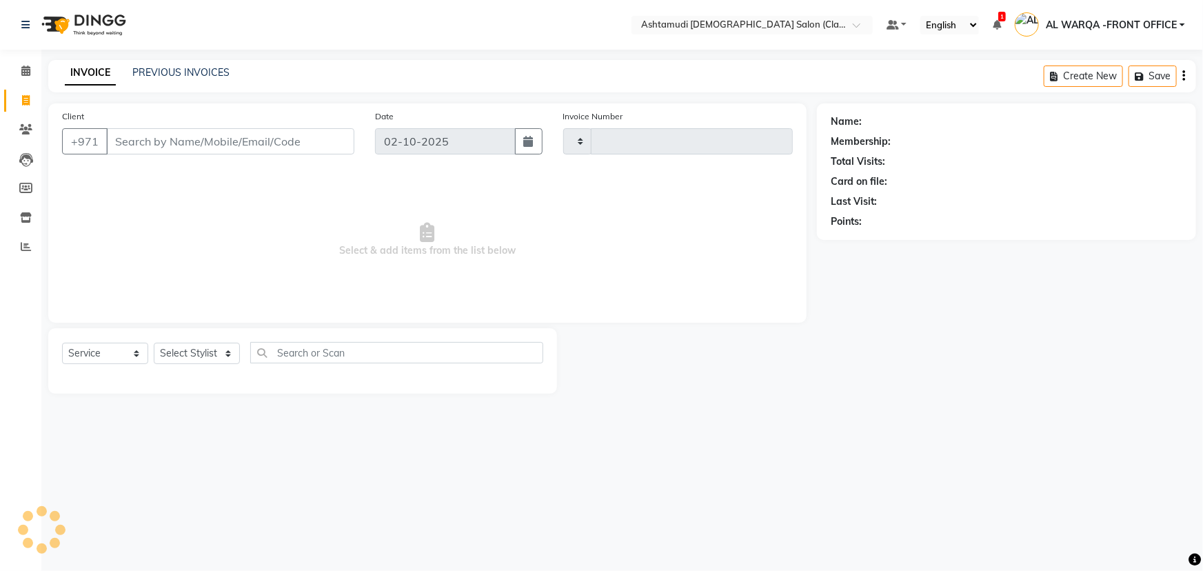
type input "1741"
select select "8201"
click at [222, 356] on select "Select Stylist AL WARQA -FRONT OFFICE AMEERA [PERSON_NAME] [PERSON_NAME] JILI […" at bounding box center [200, 353] width 92 height 21
select select "88890"
click at [154, 343] on select "Select Stylist AL WARQA -FRONT OFFICE AMEERA [PERSON_NAME] [PERSON_NAME] JILI […" at bounding box center [200, 353] width 92 height 21
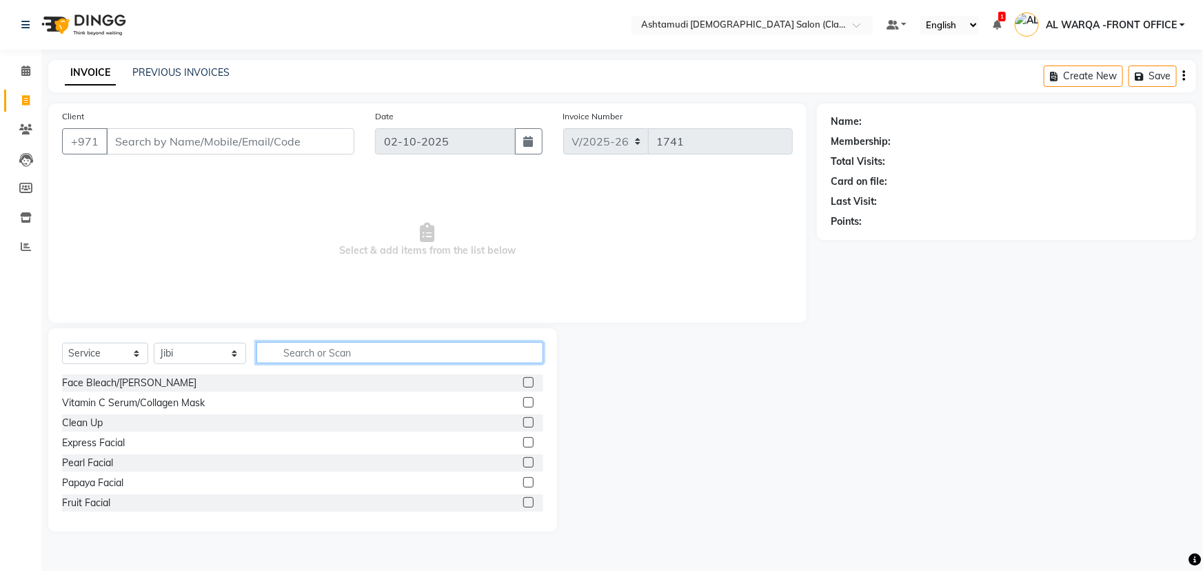
click at [324, 347] on input "text" at bounding box center [399, 352] width 287 height 21
type input "WASH"
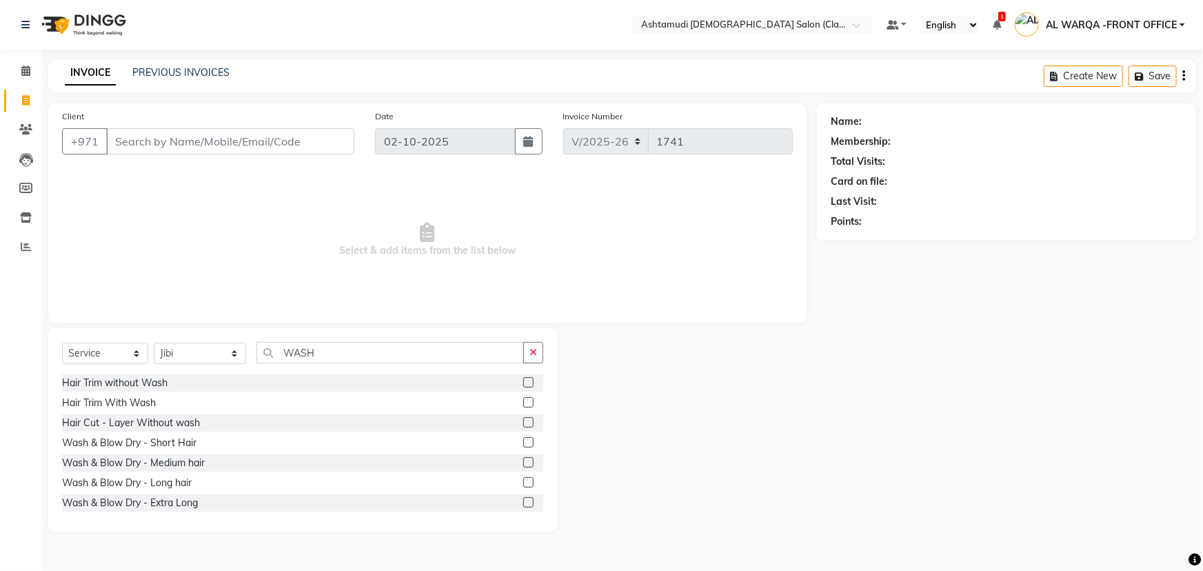
click at [513, 483] on div "Wash & Blow Dry - Long hair" at bounding box center [302, 482] width 481 height 17
click at [523, 483] on label at bounding box center [528, 482] width 10 height 10
click at [523, 483] on input "checkbox" at bounding box center [527, 482] width 9 height 9
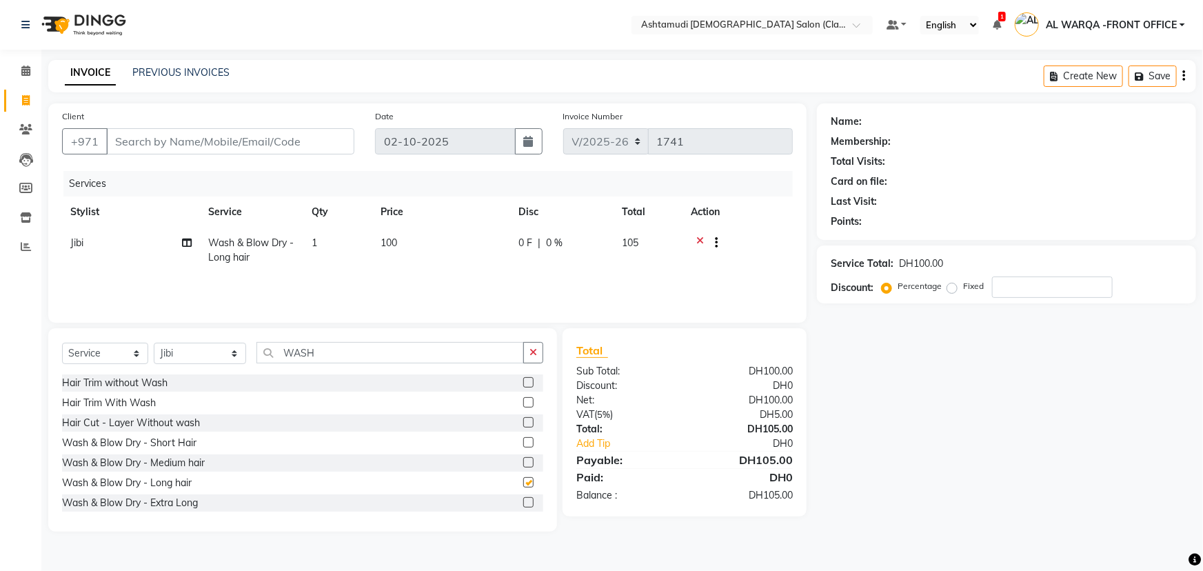
checkbox input "false"
click at [1031, 292] on input "number" at bounding box center [1052, 286] width 121 height 21
type input "15"
click at [28, 70] on icon at bounding box center [25, 70] width 9 height 10
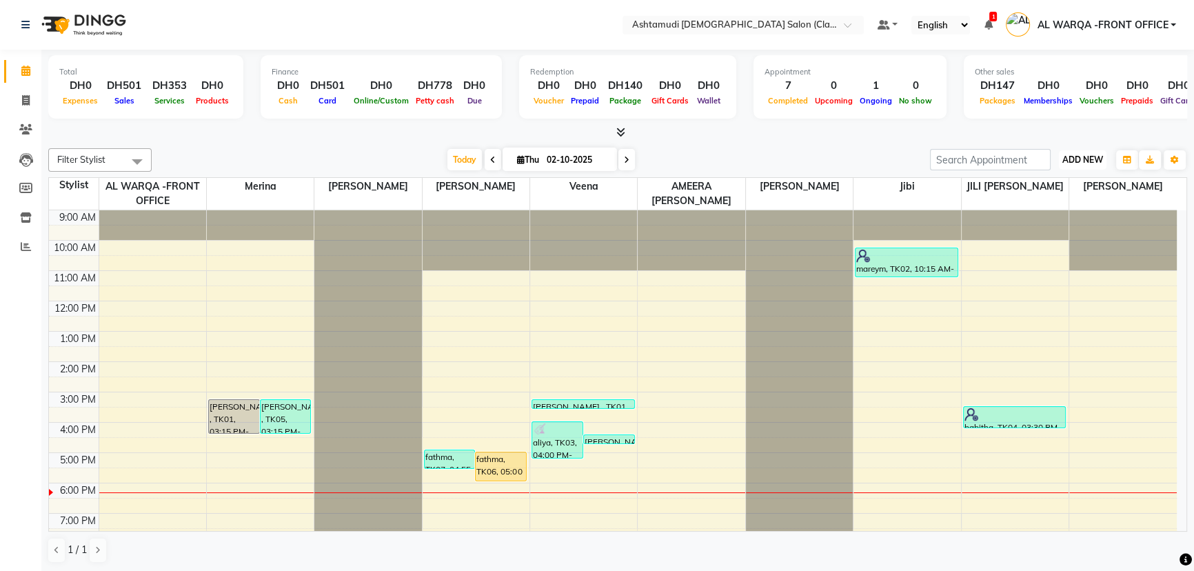
click at [1082, 161] on span "ADD NEW" at bounding box center [1082, 159] width 41 height 10
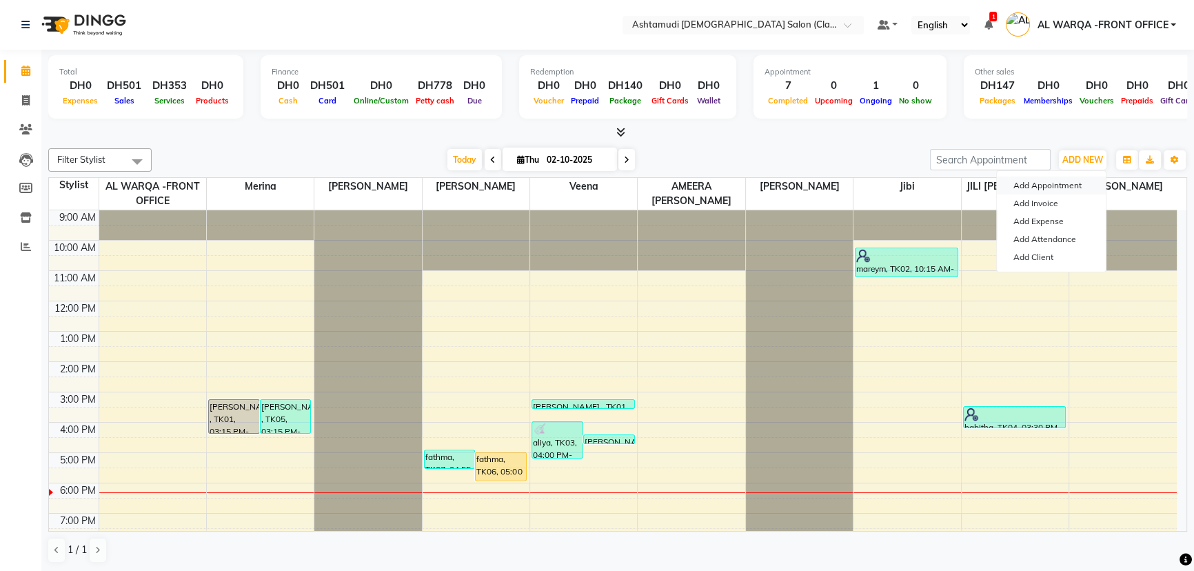
click at [1042, 185] on button "Add Appointment" at bounding box center [1051, 185] width 109 height 18
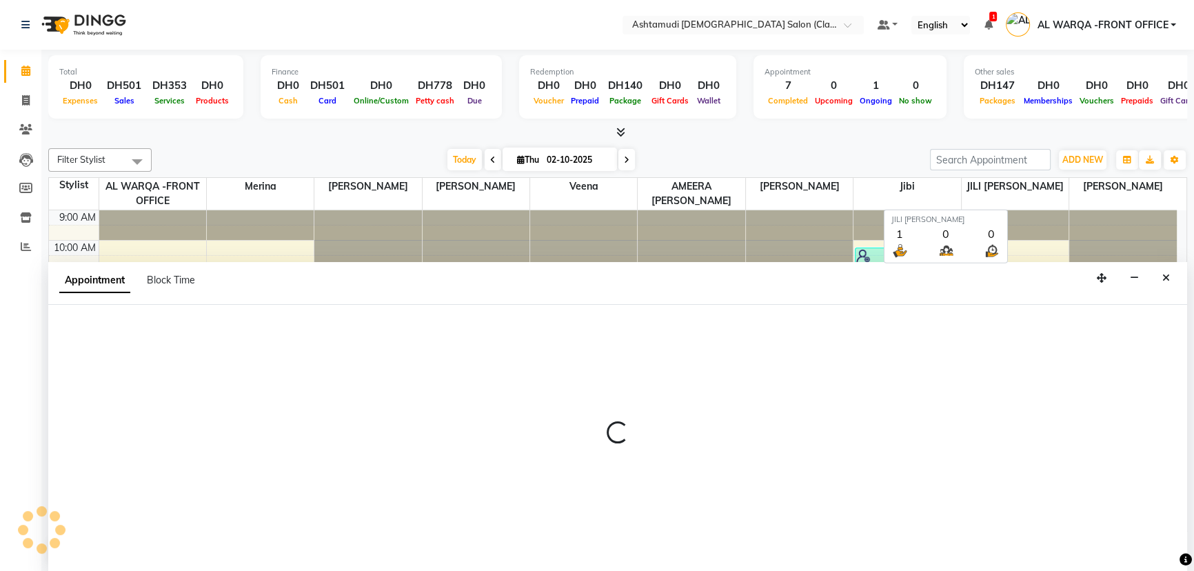
select select "tentative"
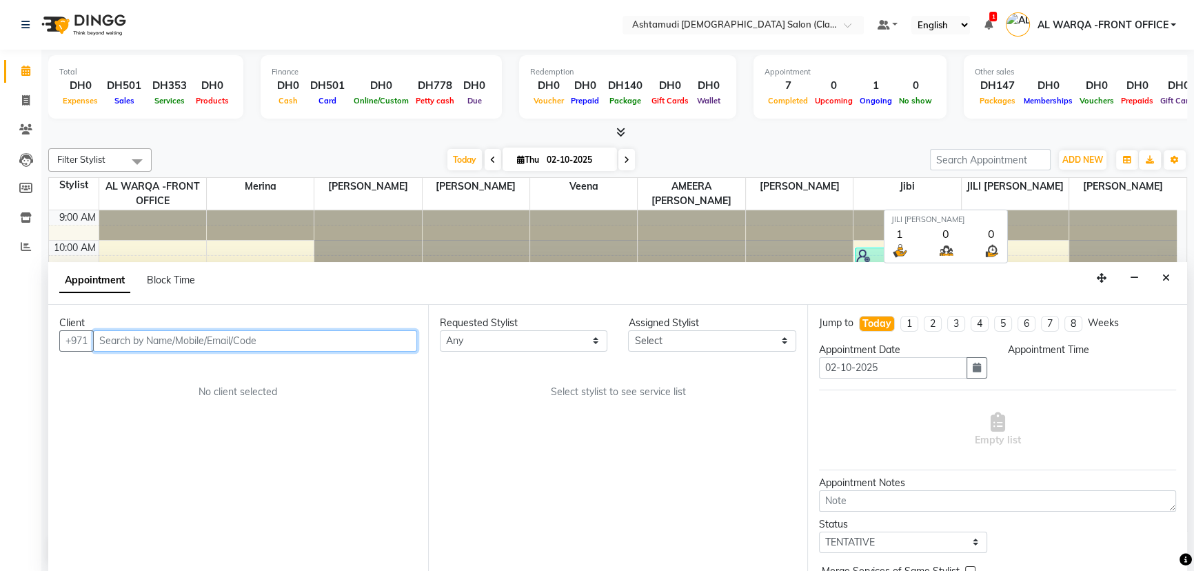
select select "600"
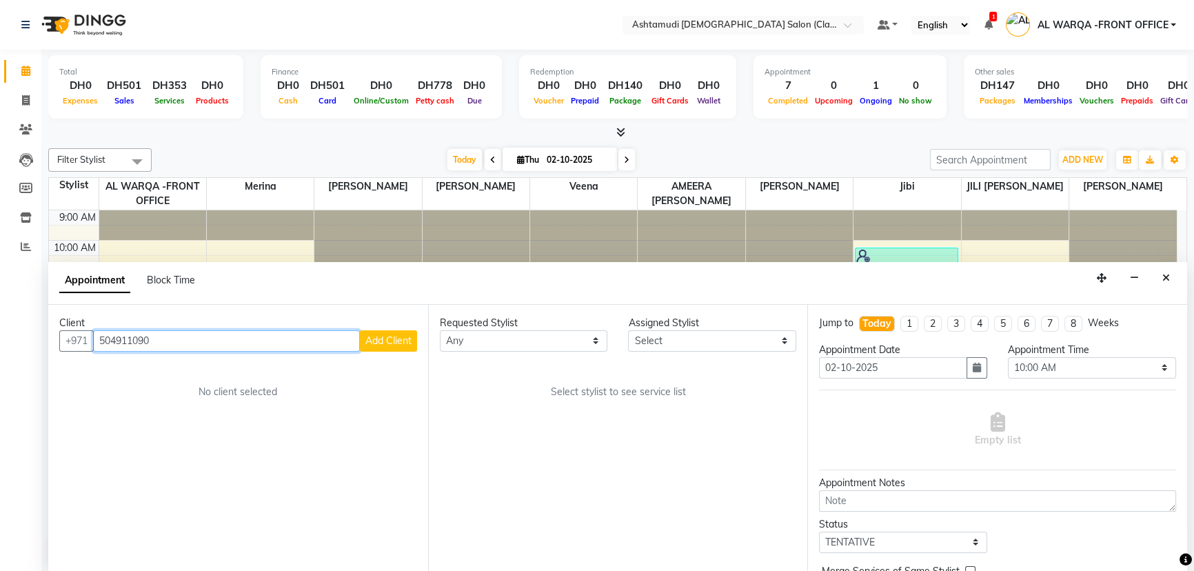
type input "504911090"
click at [379, 344] on span "Add Client" at bounding box center [388, 340] width 46 height 12
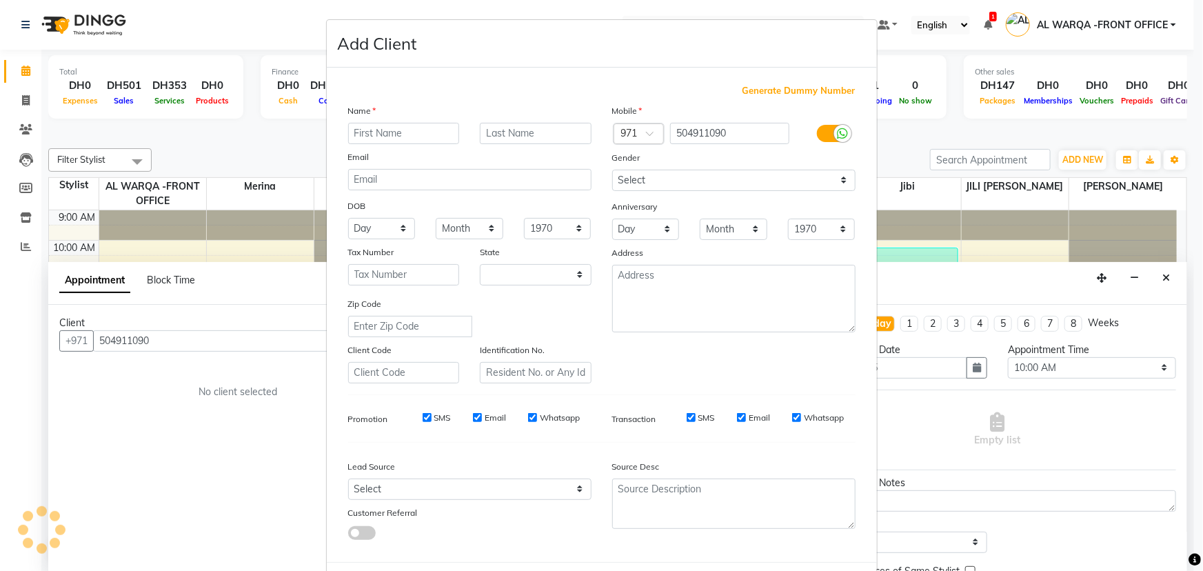
select select "3798"
click at [374, 136] on input "text" at bounding box center [404, 133] width 112 height 21
type input "MAHA NEW"
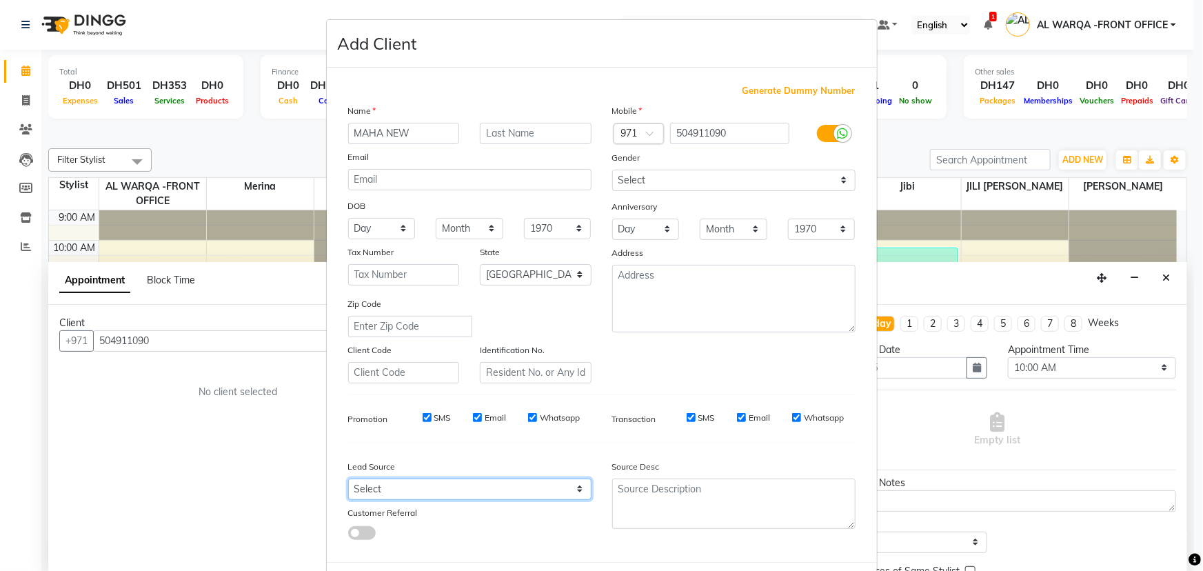
click at [413, 496] on select "Select Walk-in Referral Internet Friend Word of Mouth Advertisement Facebook Ju…" at bounding box center [469, 488] width 243 height 21
select select "54219"
click at [348, 481] on select "Select Walk-in Referral Internet Friend Word of Mouth Advertisement Facebook Ju…" at bounding box center [469, 488] width 243 height 21
click at [367, 224] on select "Day 01 02 03 04 05 06 07 08 09 10 11 12 13 14 15 16 17 18 19 20 21 22 23 24 25 …" at bounding box center [382, 228] width 68 height 21
select select "29"
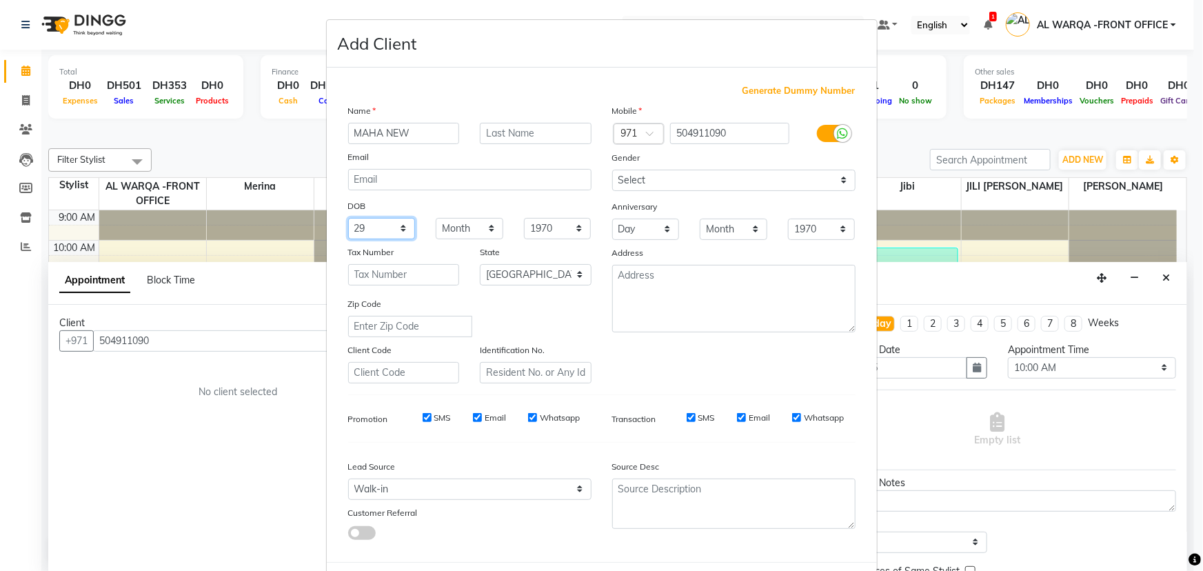
click at [348, 218] on select "Day 01 02 03 04 05 06 07 08 09 10 11 12 13 14 15 16 17 18 19 20 21 22 23 24 25 …" at bounding box center [382, 228] width 68 height 21
click at [460, 225] on select "Month January February March April May June July August September October Novem…" at bounding box center [470, 228] width 68 height 21
select select "03"
click at [436, 218] on select "Month January February March April May June July August September October Novem…" at bounding box center [470, 228] width 68 height 21
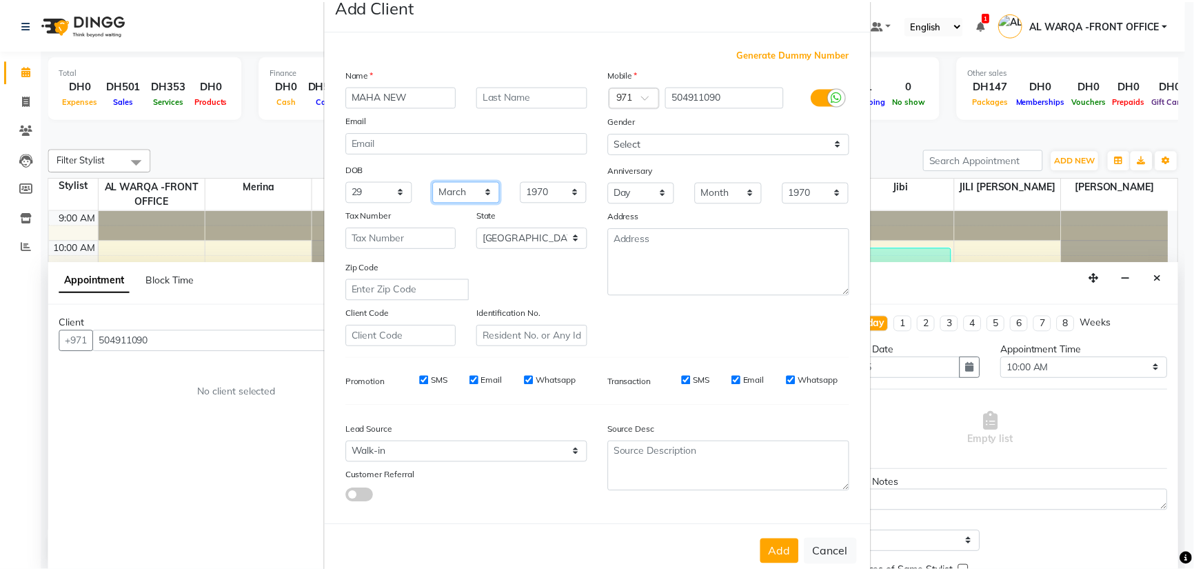
scroll to position [69, 0]
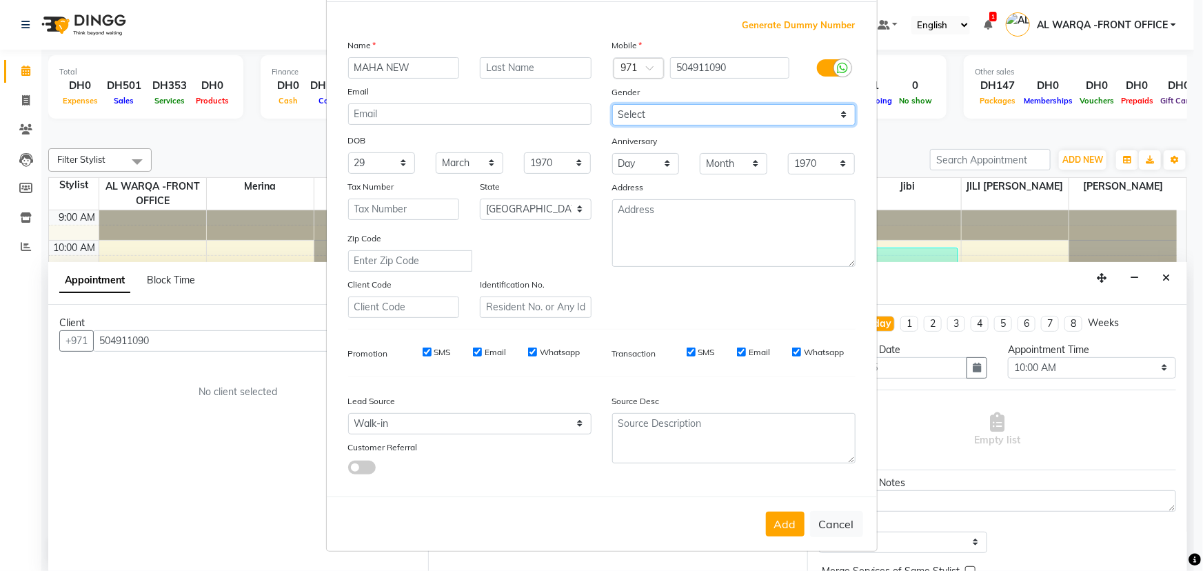
click at [678, 108] on select "Select [DEMOGRAPHIC_DATA] [DEMOGRAPHIC_DATA] Other Prefer Not To Say" at bounding box center [733, 114] width 243 height 21
select select "[DEMOGRAPHIC_DATA]"
click at [612, 104] on select "Select [DEMOGRAPHIC_DATA] [DEMOGRAPHIC_DATA] Other Prefer Not To Say" at bounding box center [733, 114] width 243 height 21
click at [792, 524] on button "Add" at bounding box center [785, 523] width 39 height 25
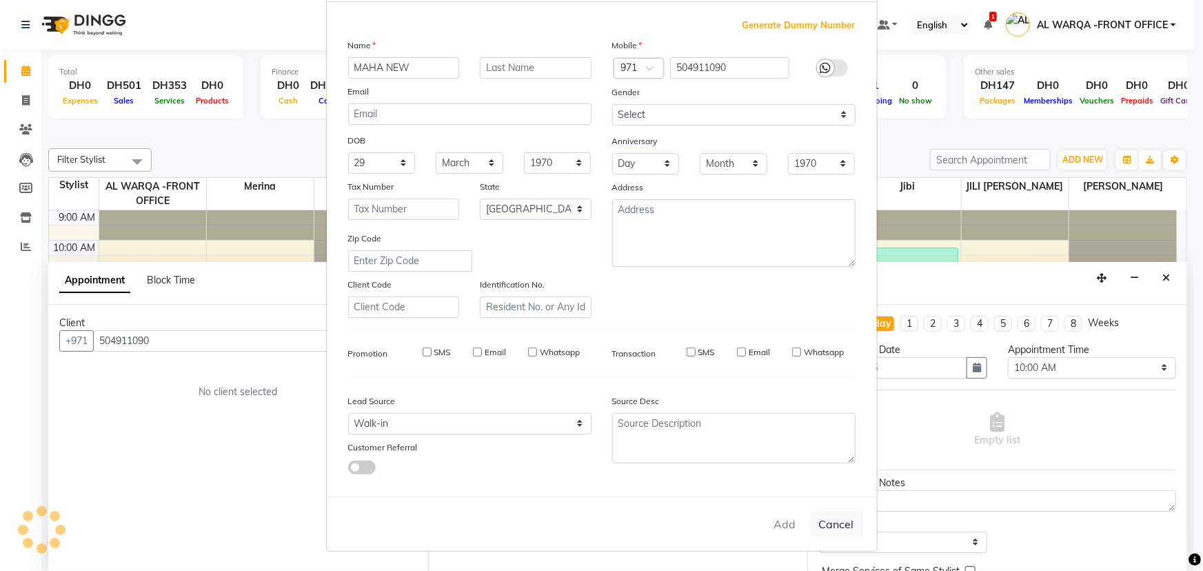
select select
select select "null"
select select
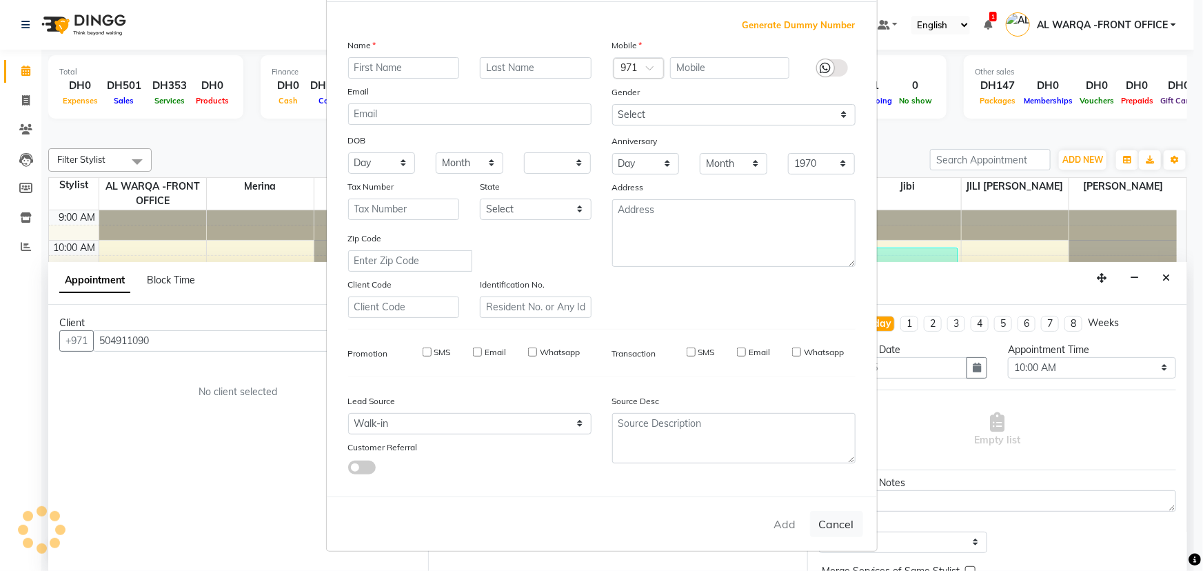
select select
checkbox input "false"
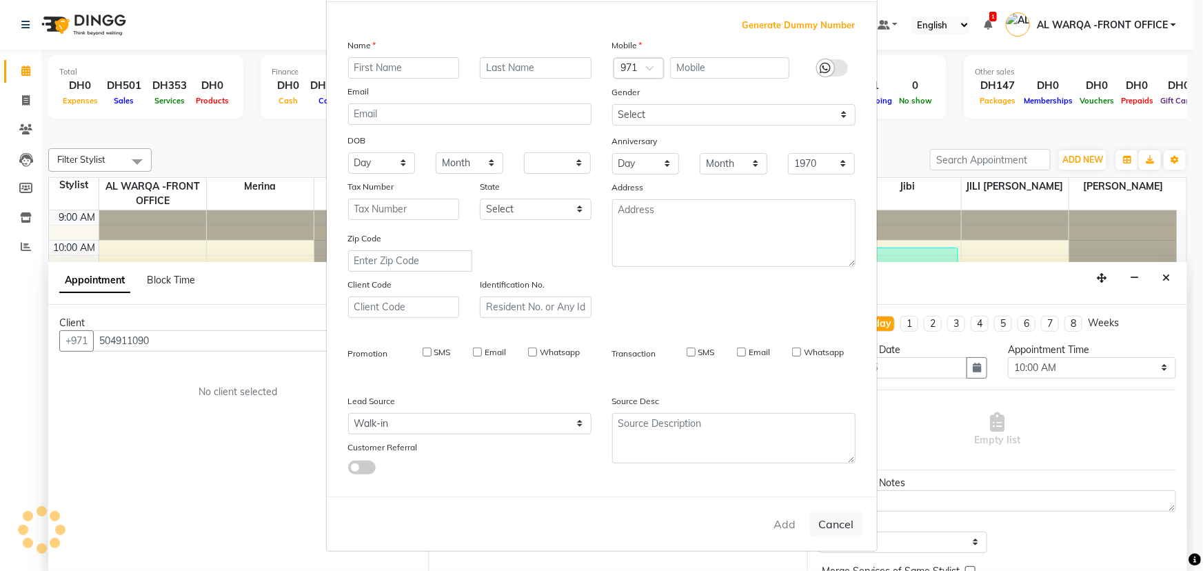
checkbox input "false"
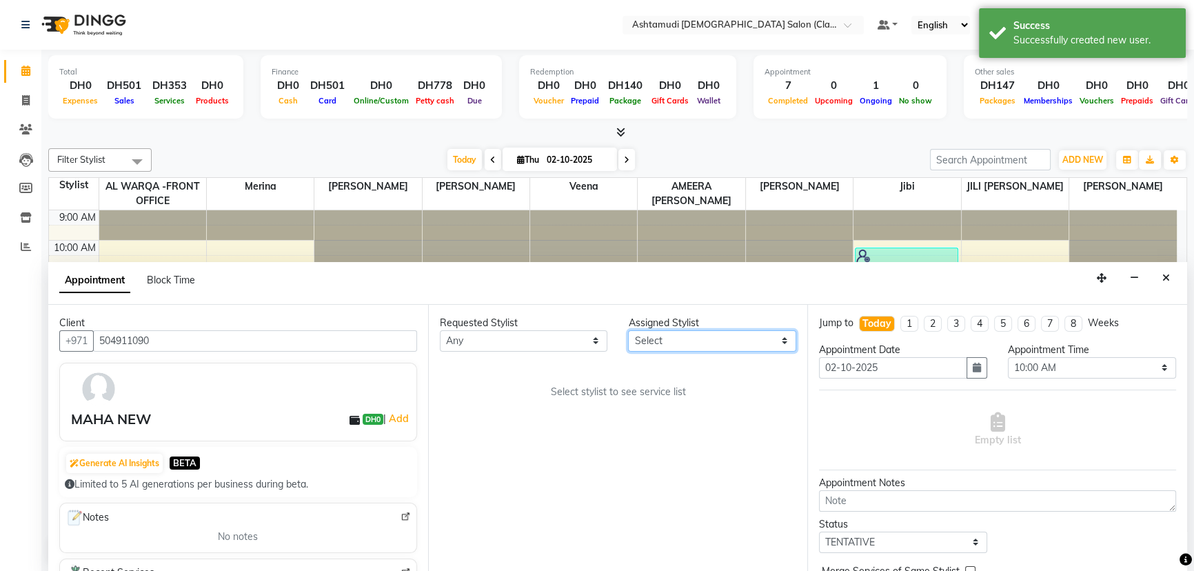
click at [654, 343] on select "Select AL WARQA -FRONT OFFICE AMEERA [PERSON_NAME] [PERSON_NAME] JILI [PERSON_N…" at bounding box center [712, 340] width 168 height 21
select select "77691"
click at [628, 330] on select "Select AL WARQA -FRONT OFFICE AMEERA [PERSON_NAME] [PERSON_NAME] JILI [PERSON_N…" at bounding box center [712, 340] width 168 height 21
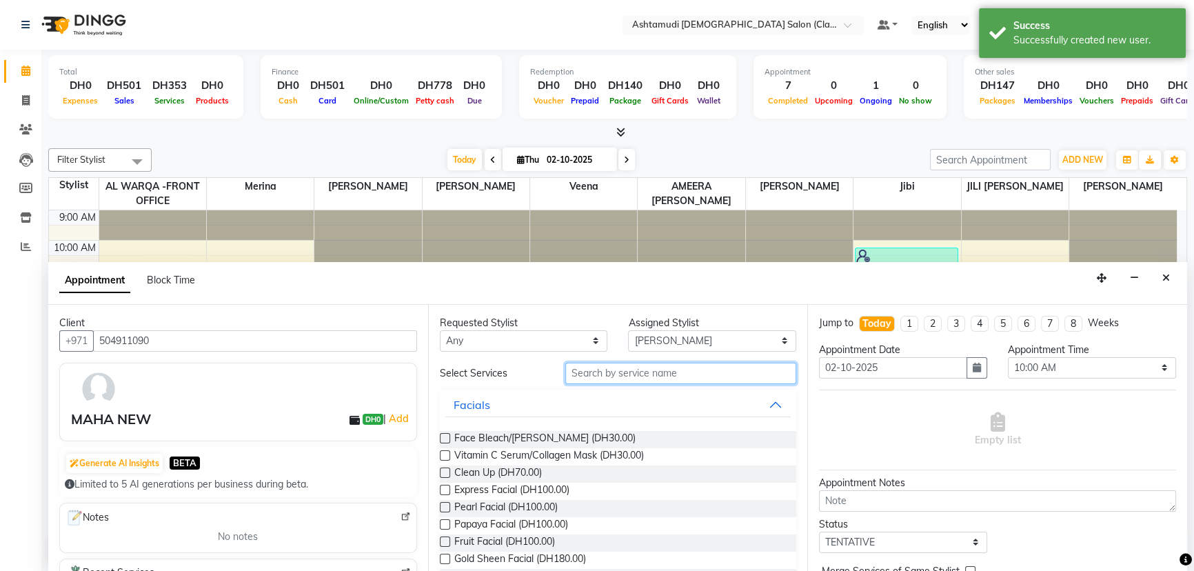
drag, startPoint x: 671, startPoint y: 376, endPoint x: 682, endPoint y: 374, distance: 11.1
click at [676, 374] on input "text" at bounding box center [680, 372] width 231 height 21
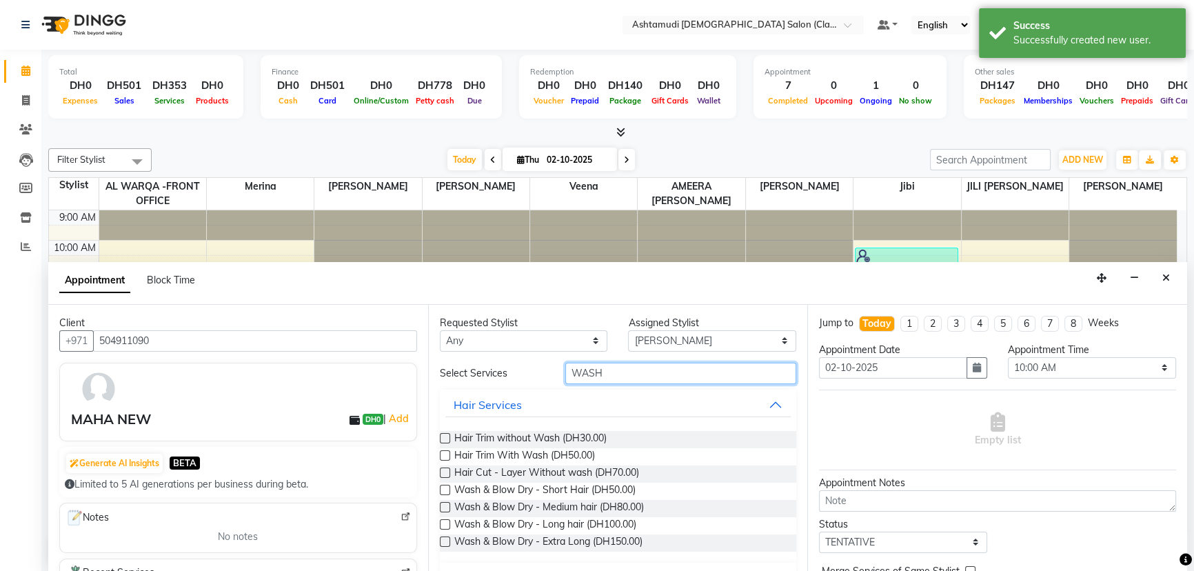
type input "WASH"
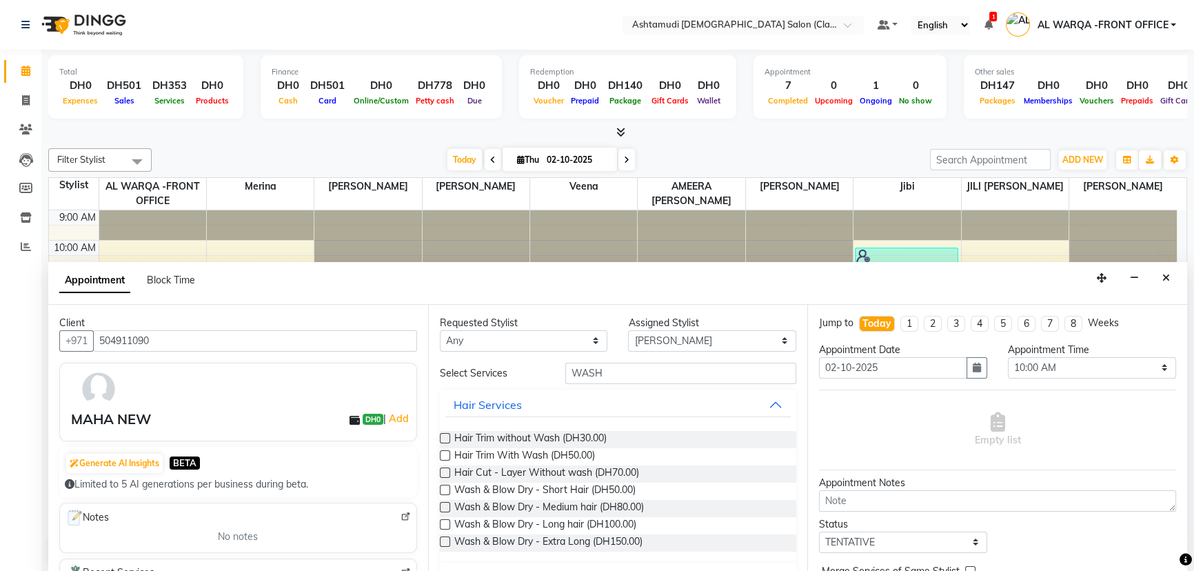
click at [445, 524] on label at bounding box center [445, 524] width 10 height 10
click at [445, 524] on input "checkbox" at bounding box center [444, 525] width 9 height 9
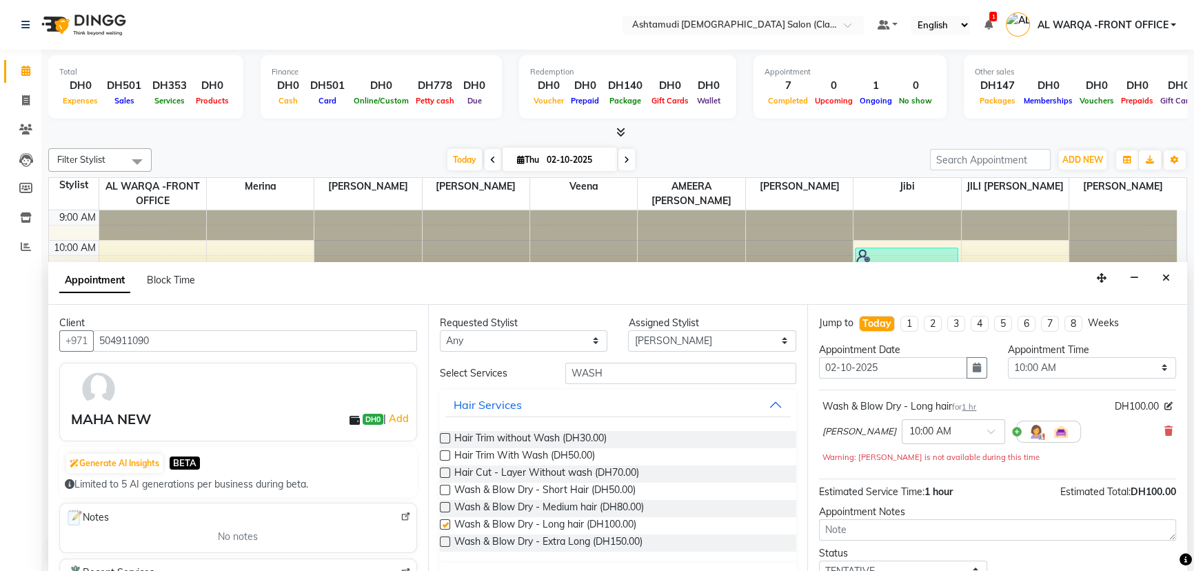
checkbox input "false"
click at [695, 333] on select "Select AL WARQA -FRONT OFFICE AMEERA [PERSON_NAME] [PERSON_NAME] JILI [PERSON_N…" at bounding box center [712, 340] width 168 height 21
select select "80375"
click at [628, 330] on select "Select AL WARQA -FRONT OFFICE AMEERA [PERSON_NAME] [PERSON_NAME] JILI [PERSON_N…" at bounding box center [712, 340] width 168 height 21
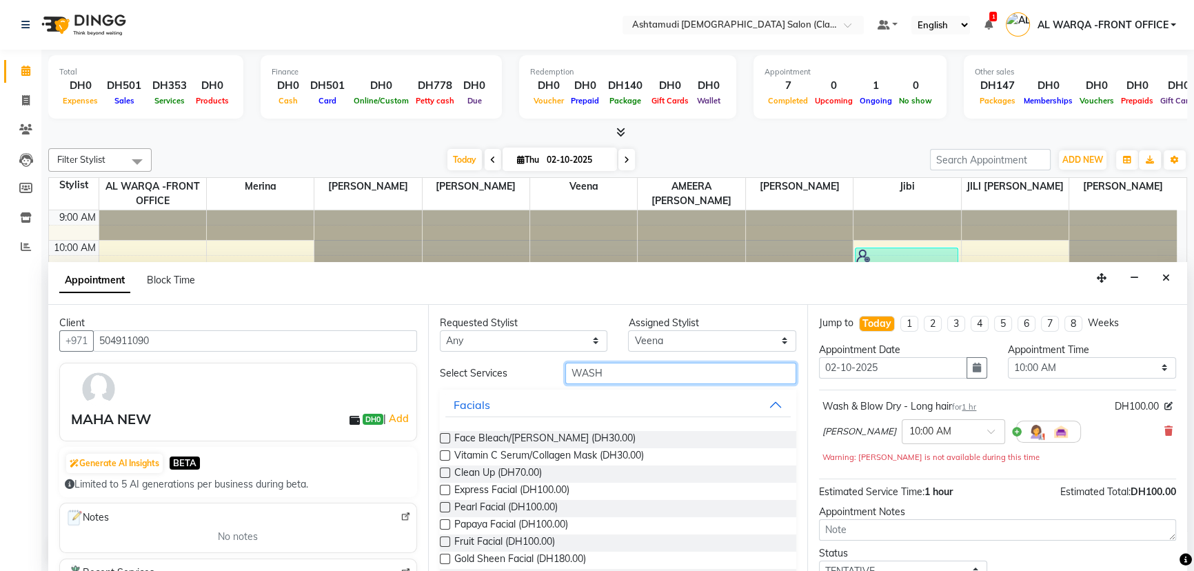
click at [629, 378] on input "WASH" at bounding box center [680, 372] width 231 height 21
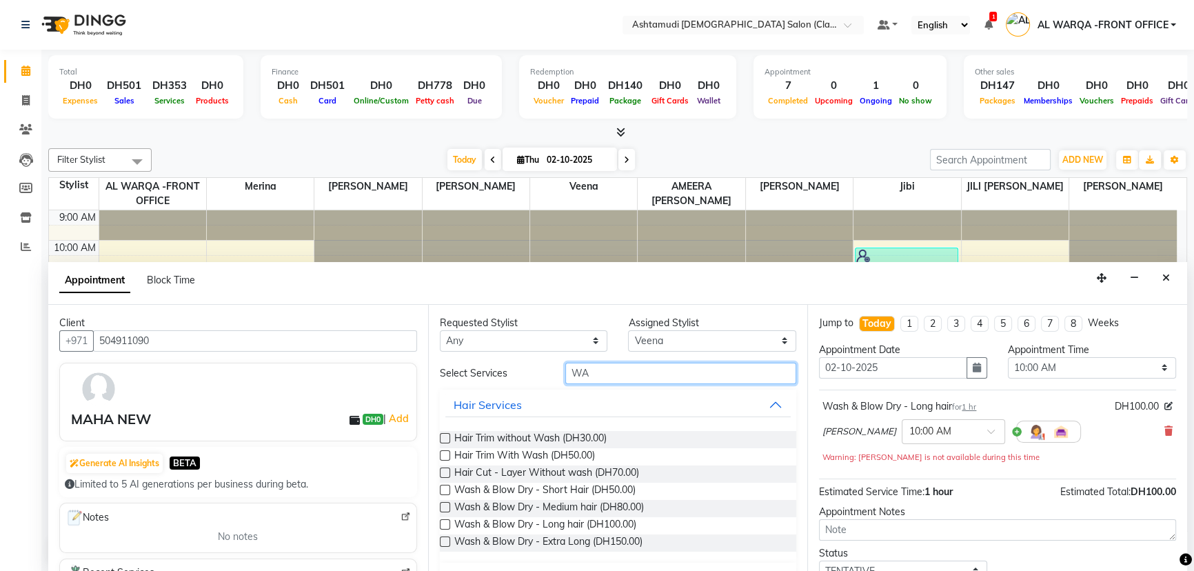
type input "W"
click at [647, 374] on input "BLOW" at bounding box center [680, 372] width 231 height 21
type input "B"
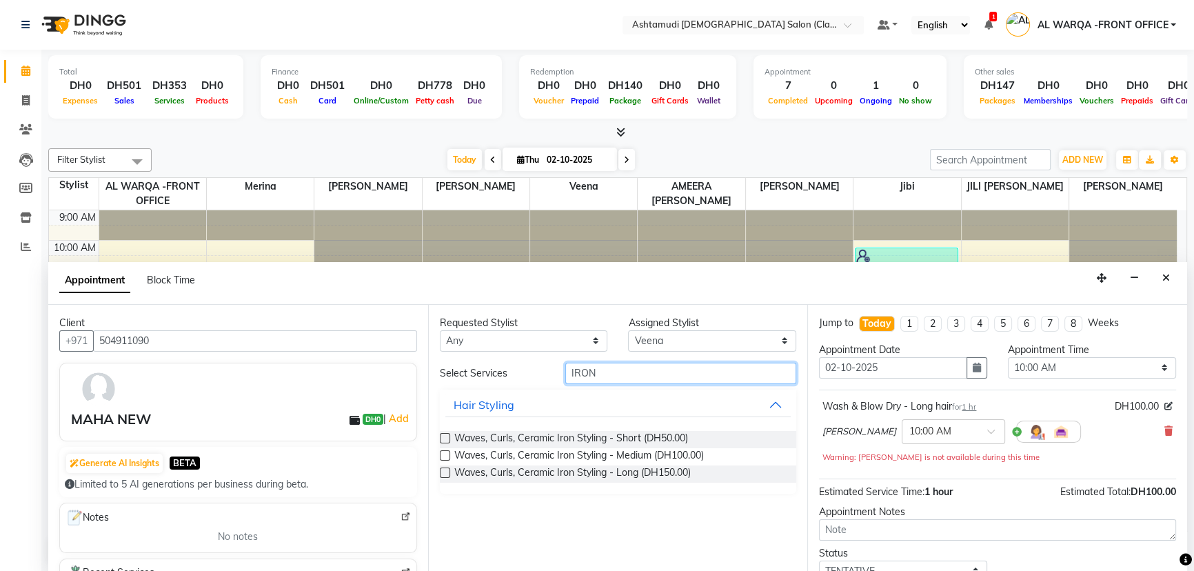
click at [634, 371] on input "IRON" at bounding box center [680, 372] width 231 height 21
type input "I"
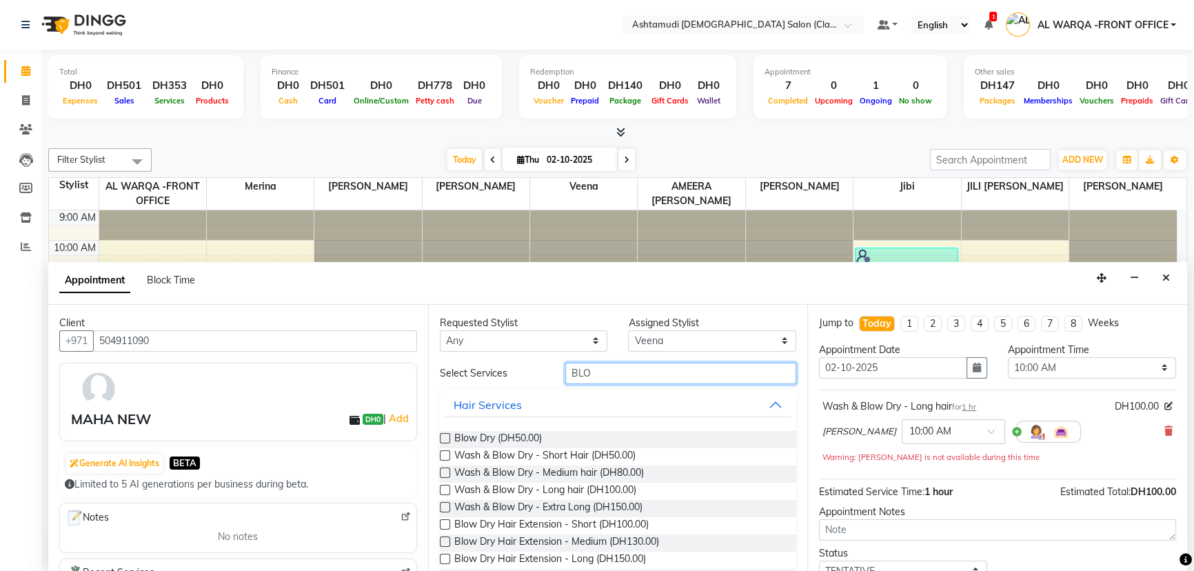
type input "BLO"
click at [441, 471] on label at bounding box center [445, 472] width 10 height 10
click at [441, 471] on input "checkbox" at bounding box center [444, 473] width 9 height 9
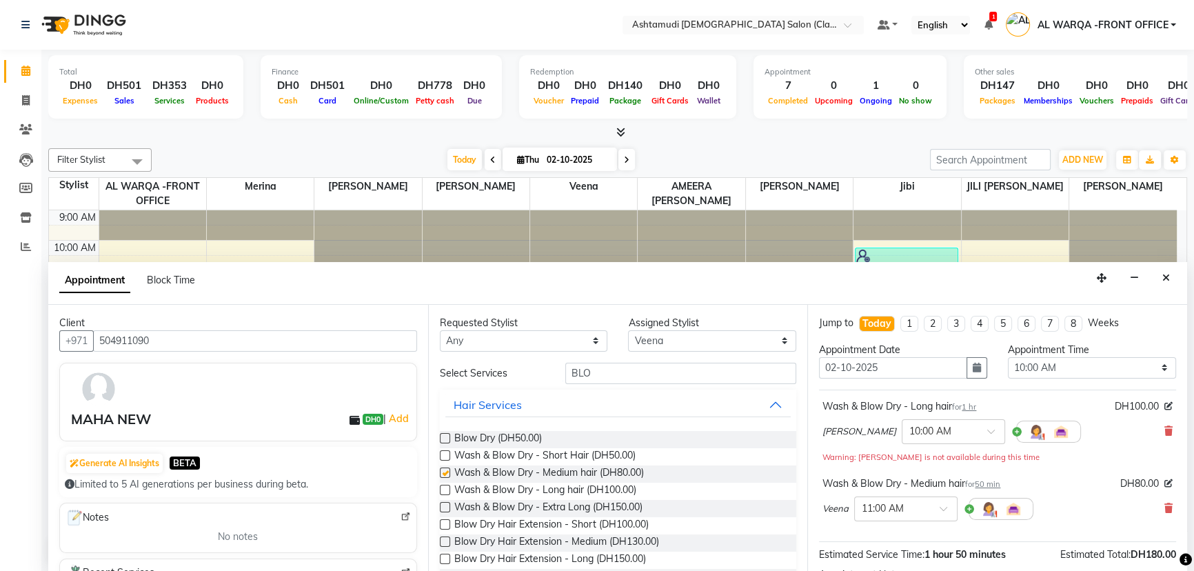
checkbox input "false"
click at [1044, 373] on select "Select 10:00 AM 10:30 AM 11:00 AM 11:30 AM 12:00 PM 12:30 PM 01:00 PM 01:30 PM …" at bounding box center [1092, 367] width 168 height 21
select select "1110"
click at [1008, 357] on select "Select 10:00 AM 10:30 AM 11:00 AM 11:30 AM 12:00 PM 12:30 PM 01:00 PM 01:30 PM …" at bounding box center [1092, 367] width 168 height 21
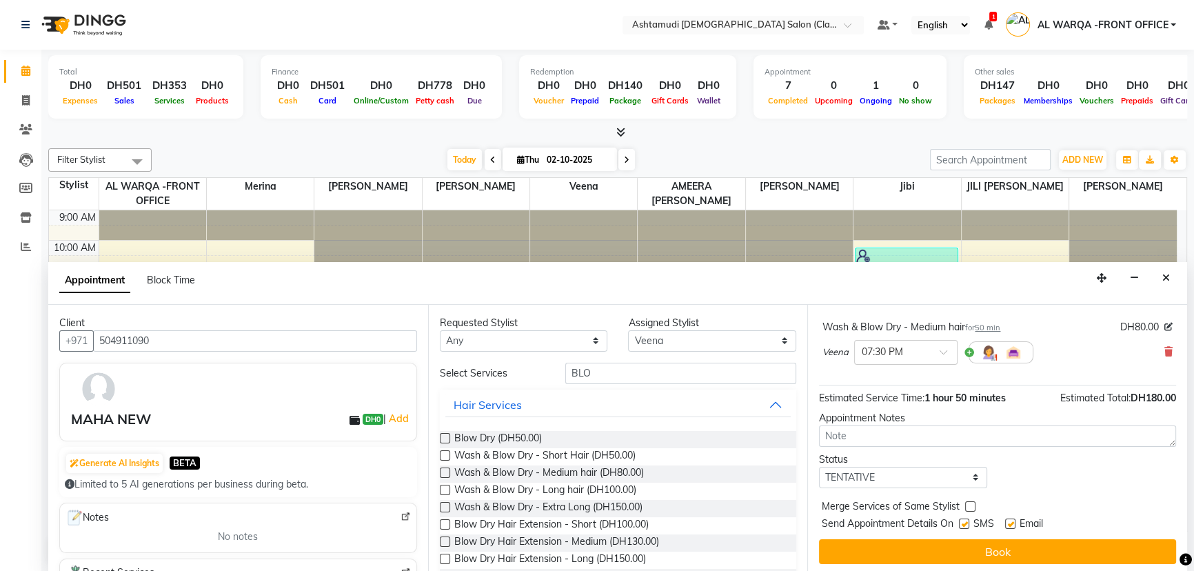
scroll to position [144, 0]
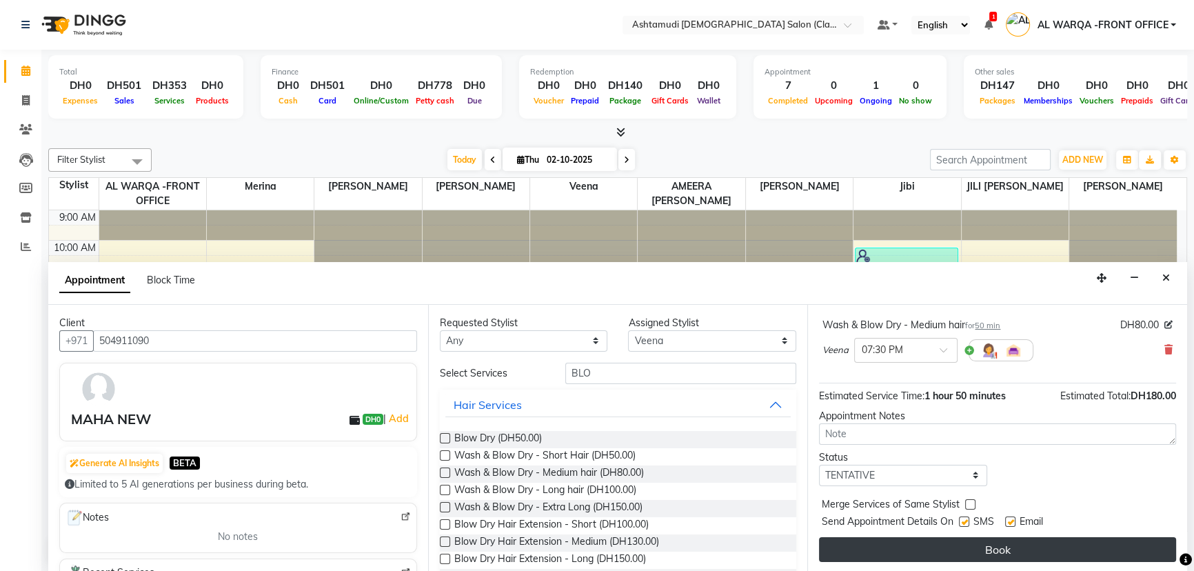
click at [1035, 556] on button "Book" at bounding box center [997, 549] width 357 height 25
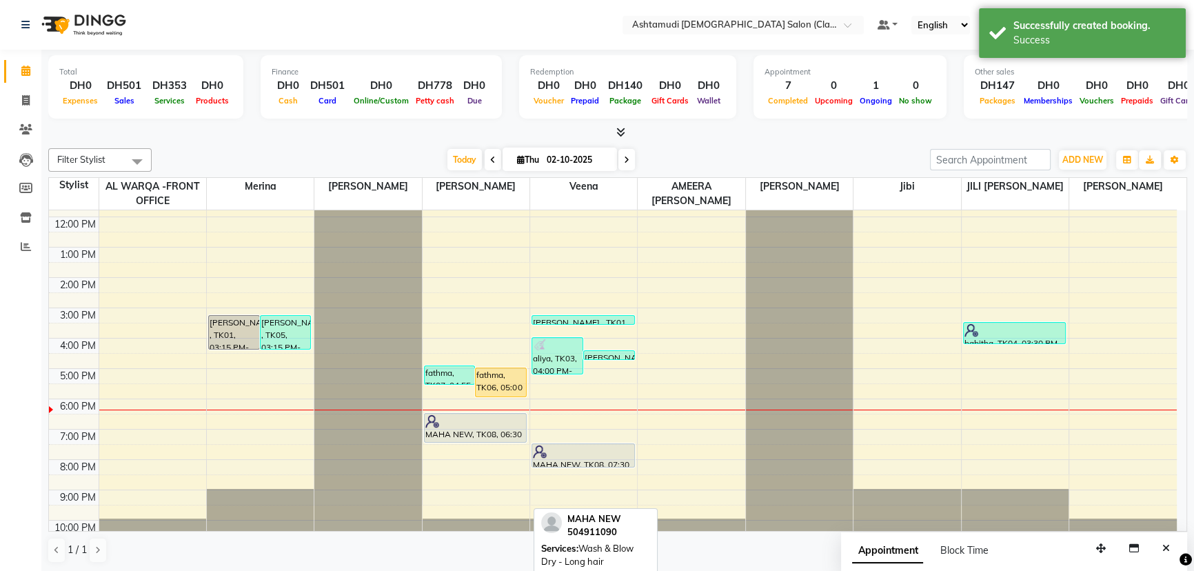
scroll to position [101, 0]
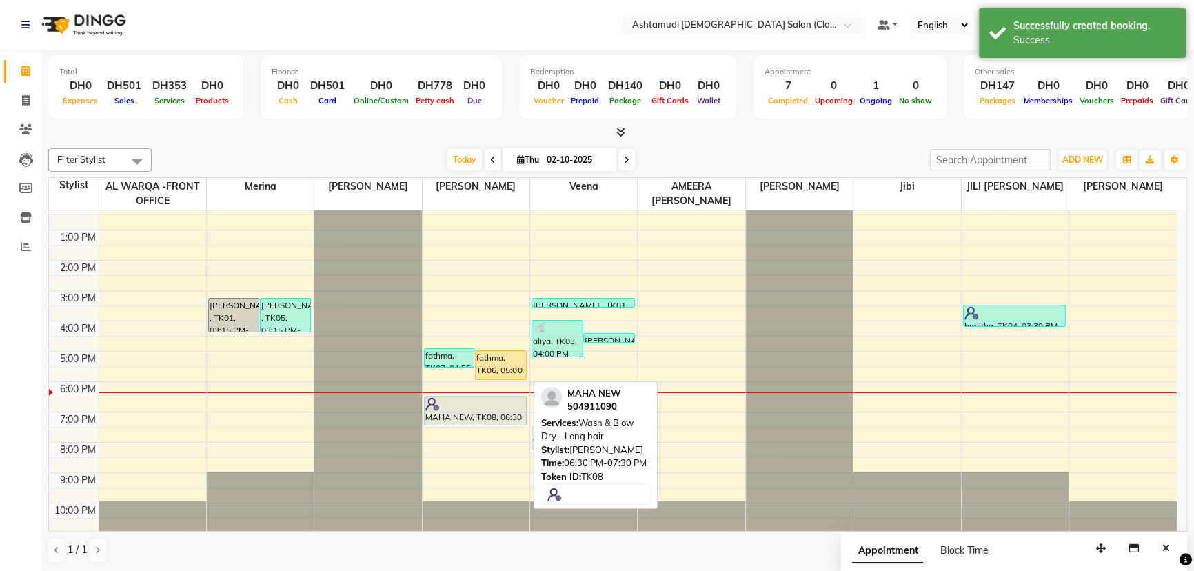
click at [478, 417] on div "MAHA NEW, TK08, 06:30 PM-07:30 PM, Wash & Blow Dry - Long hair" at bounding box center [476, 410] width 102 height 28
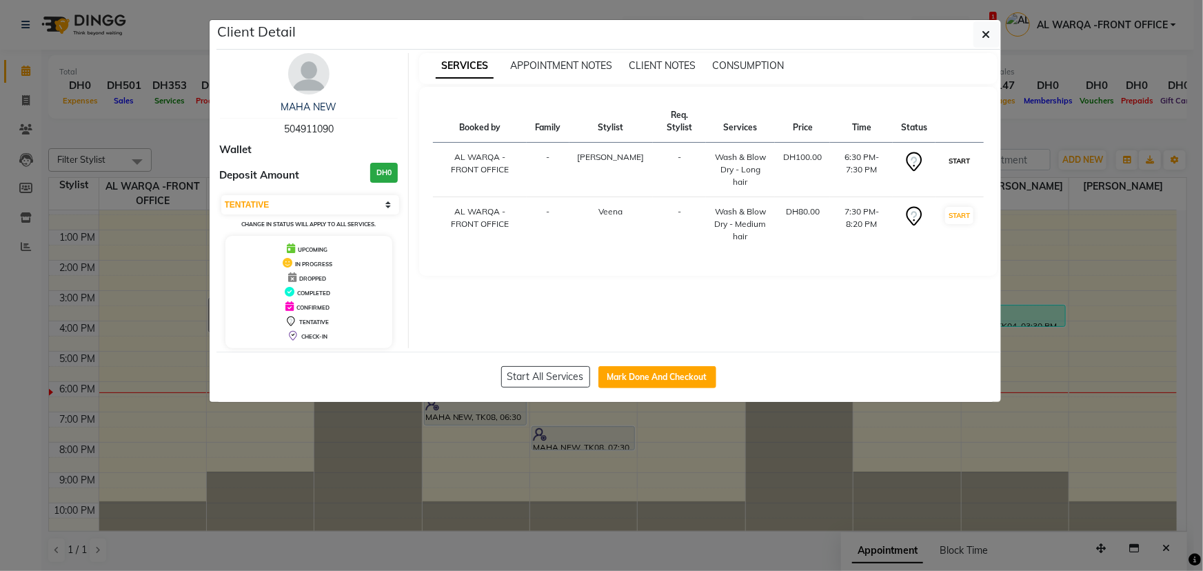
click at [958, 155] on button "START" at bounding box center [959, 160] width 28 height 17
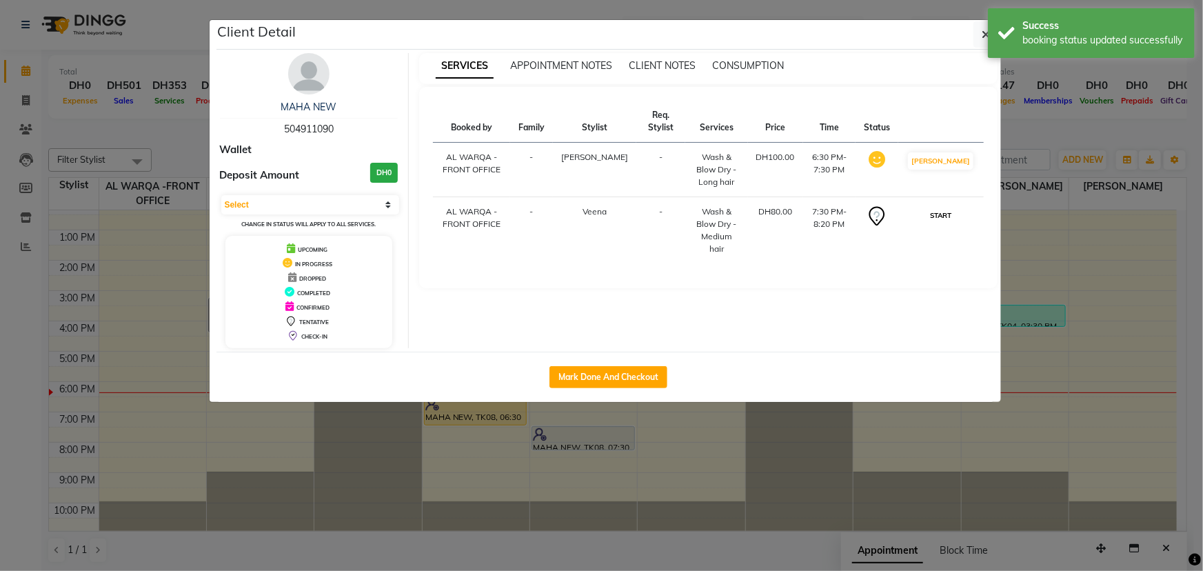
click at [954, 210] on button "START" at bounding box center [940, 215] width 28 height 17
select select "1"
drag, startPoint x: 889, startPoint y: 513, endPoint x: 561, endPoint y: 469, distance: 331.1
click at [875, 512] on ngb-modal-window "Client Detail MAHA NEW 504911090 Wallet Deposit Amount DH0 Select IN SERVICE CO…" at bounding box center [601, 285] width 1203 height 571
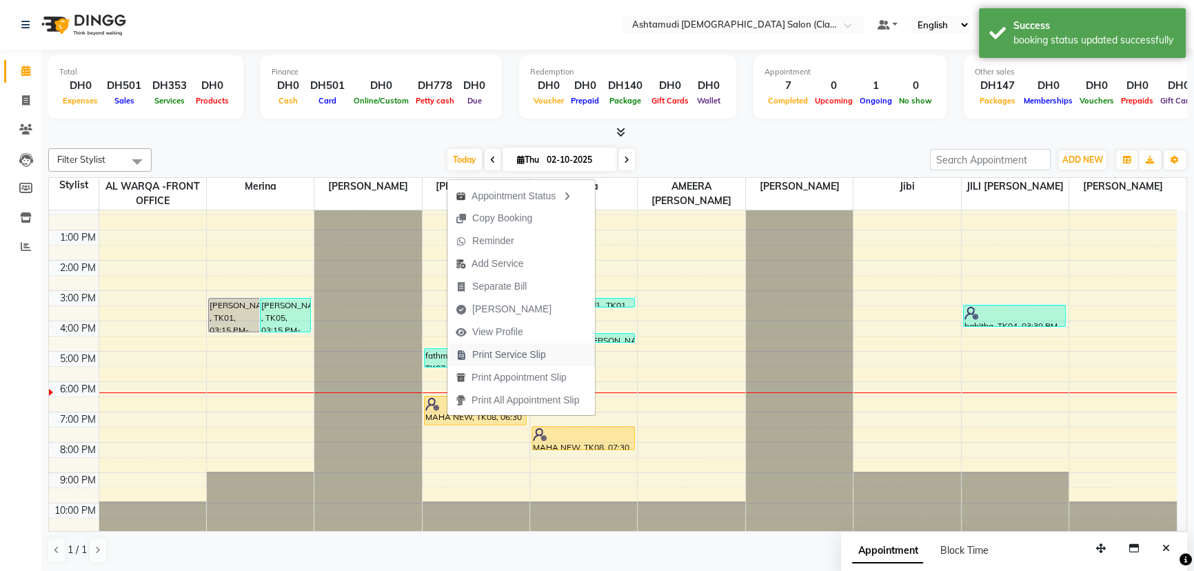
click at [493, 356] on span "Print Service Slip" at bounding box center [509, 354] width 74 height 14
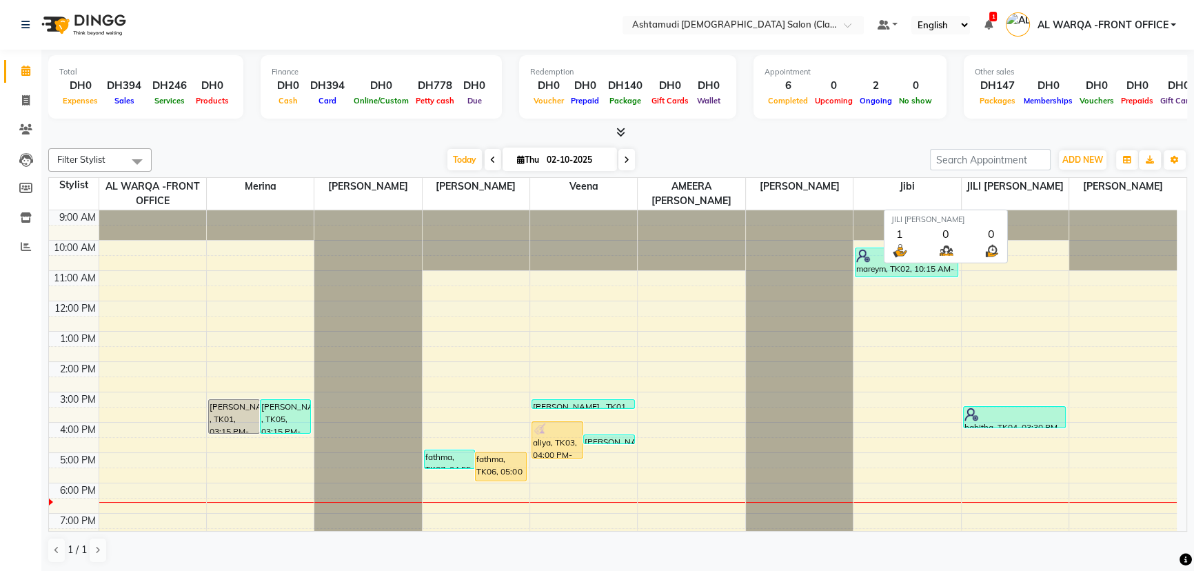
scroll to position [101, 0]
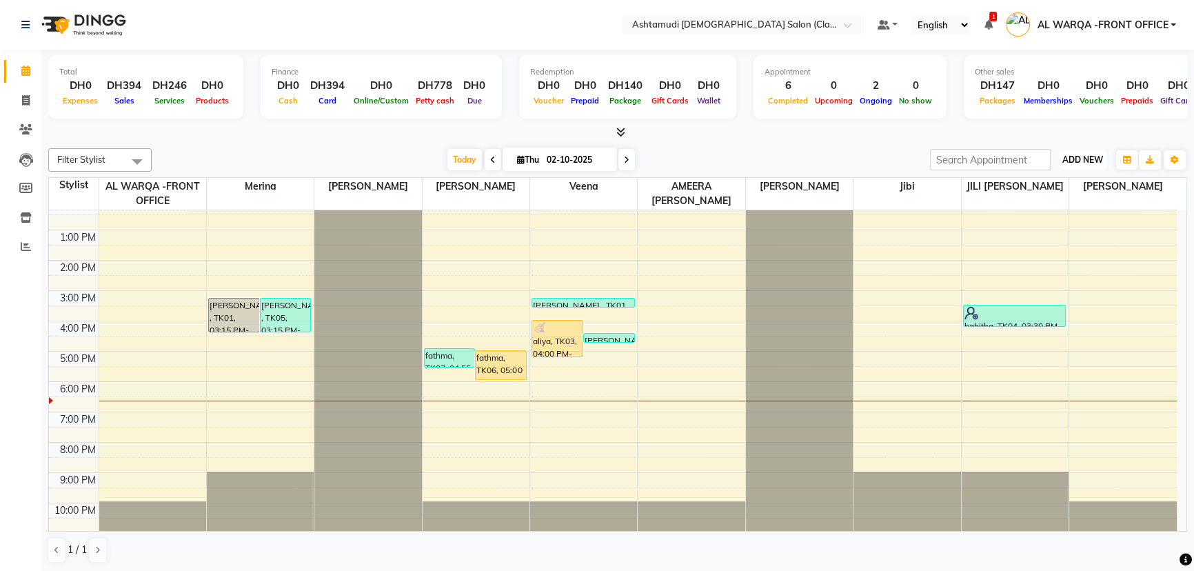
click at [1075, 158] on span "ADD NEW" at bounding box center [1082, 159] width 41 height 10
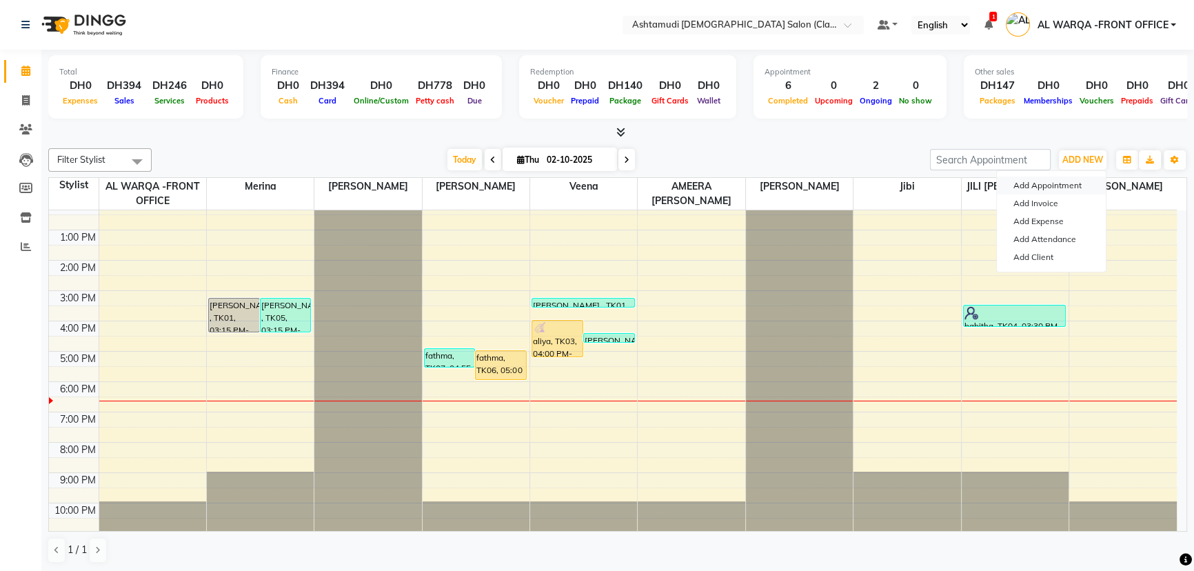
click at [1030, 183] on button "Add Appointment" at bounding box center [1051, 185] width 109 height 18
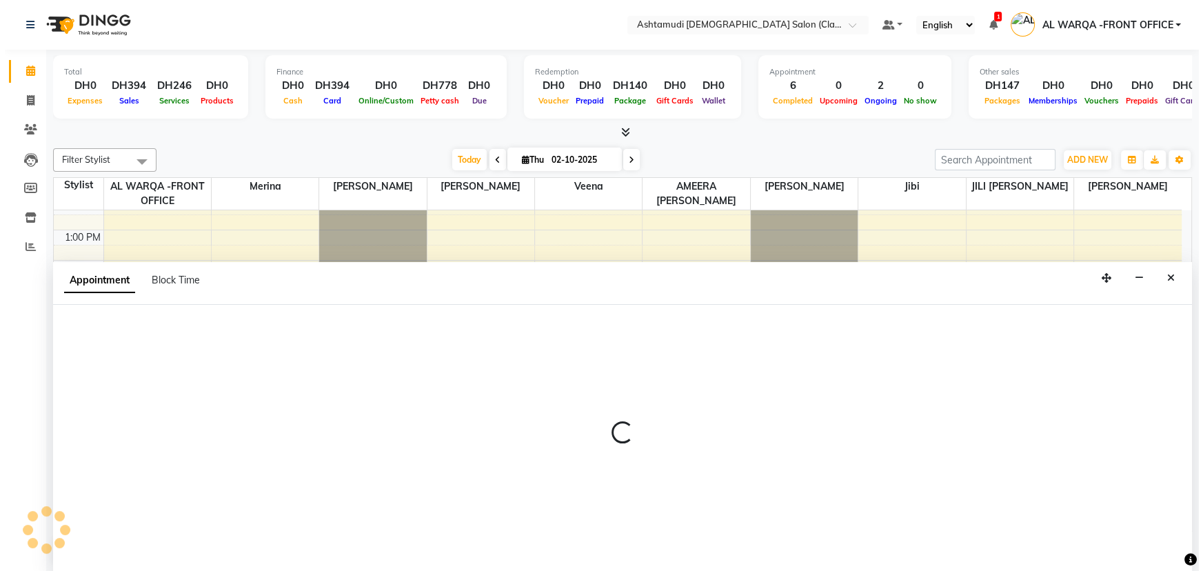
scroll to position [0, 0]
select select "600"
select select "tentative"
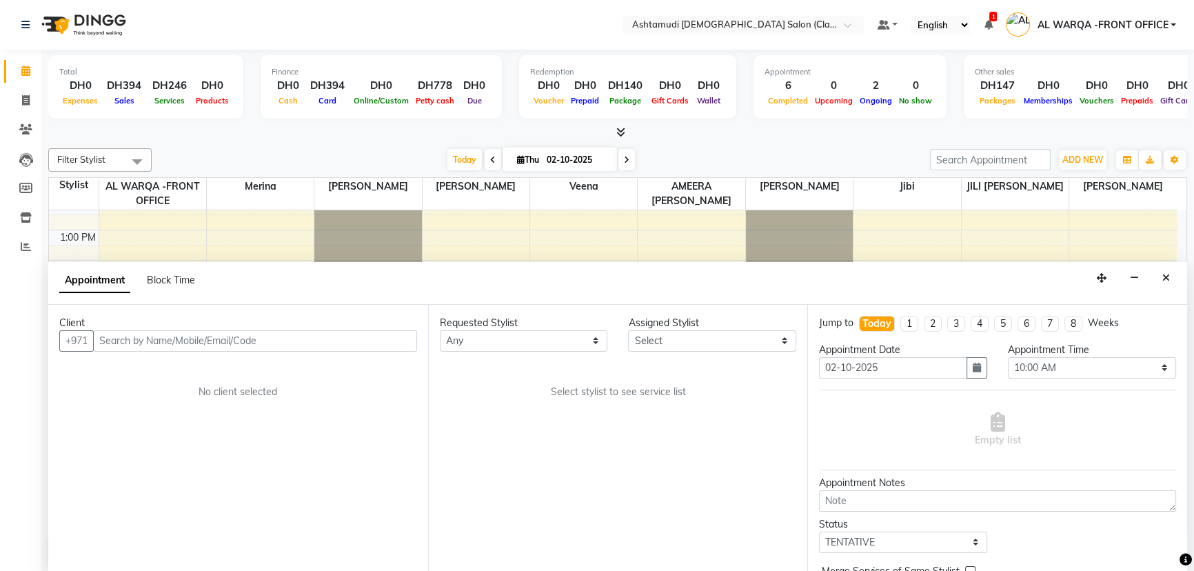
click at [151, 345] on input "text" at bounding box center [255, 340] width 324 height 21
type input "586156626"
click at [393, 343] on span "Add Client" at bounding box center [388, 340] width 46 height 12
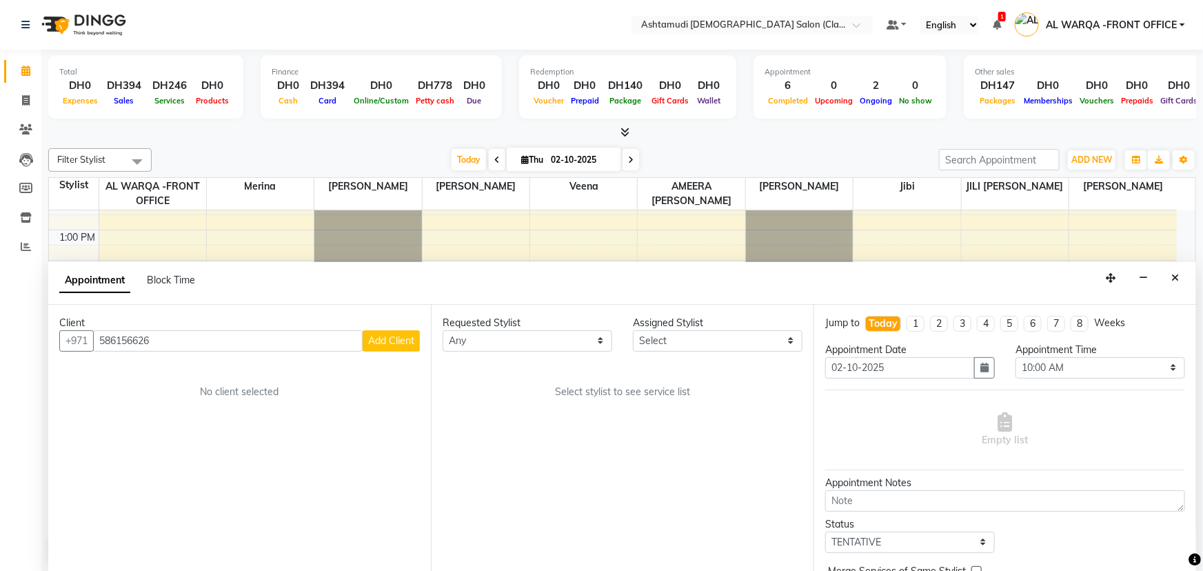
select select "3798"
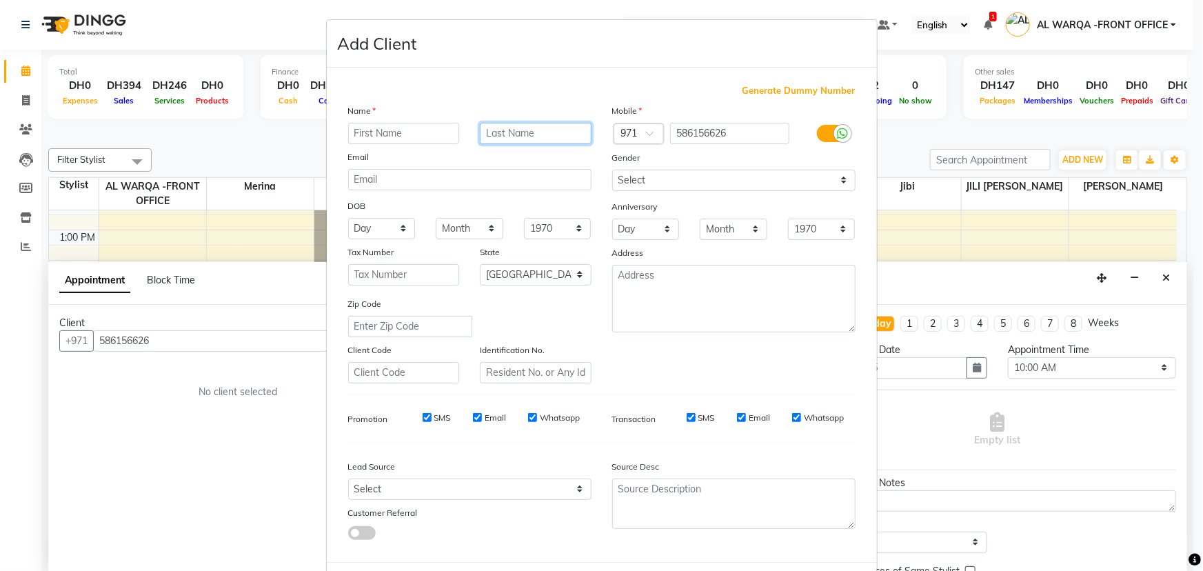
click at [511, 141] on input "text" at bounding box center [536, 133] width 112 height 21
click at [416, 139] on input "text" at bounding box center [404, 133] width 112 height 21
type input "SHAIKHA"
click at [503, 498] on select "Select Walk-in Referral Internet Friend Word of Mouth Advertisement Facebook Ju…" at bounding box center [469, 488] width 243 height 21
select select "54219"
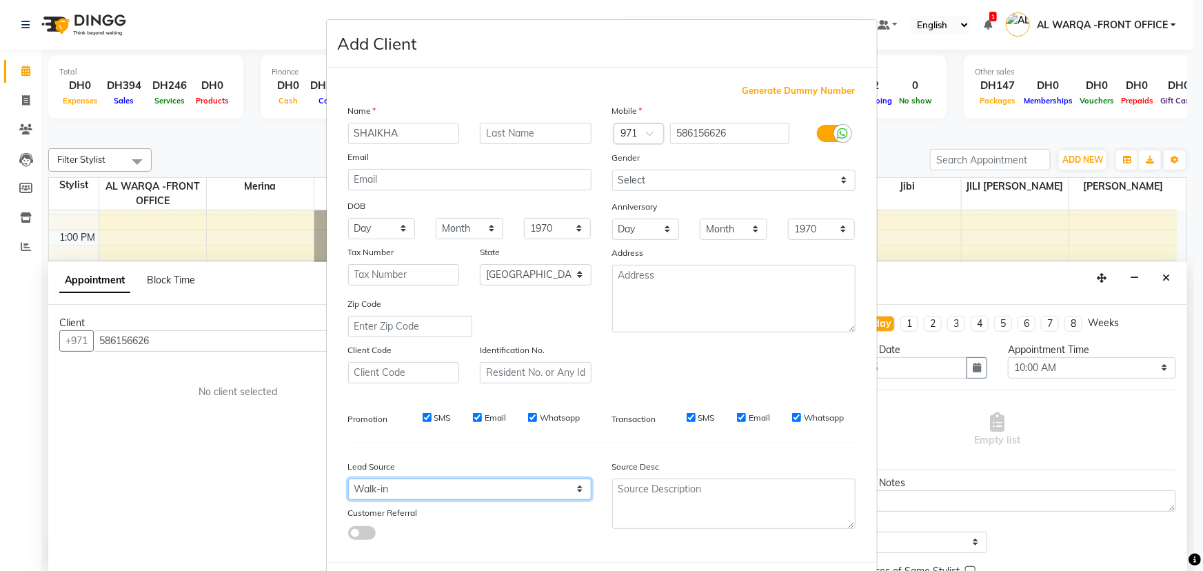
click at [348, 481] on select "Select Walk-in Referral Internet Friend Word of Mouth Advertisement Facebook Ju…" at bounding box center [469, 488] width 243 height 21
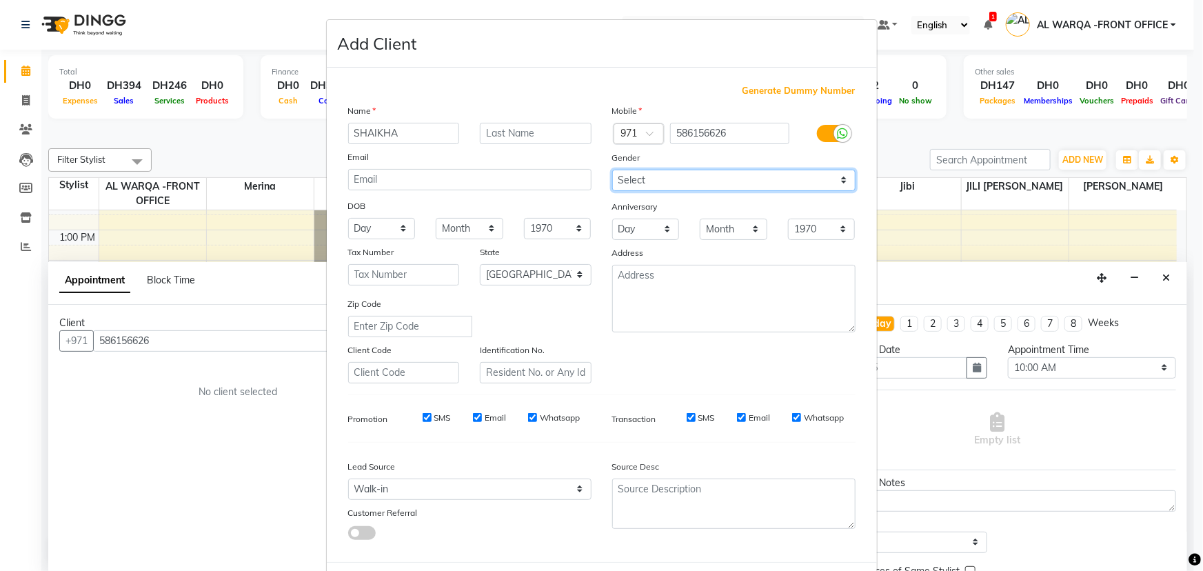
click at [670, 174] on select "Select [DEMOGRAPHIC_DATA] [DEMOGRAPHIC_DATA] Other Prefer Not To Say" at bounding box center [733, 180] width 243 height 21
select select "[DEMOGRAPHIC_DATA]"
click at [612, 170] on select "Select [DEMOGRAPHIC_DATA] [DEMOGRAPHIC_DATA] Other Prefer Not To Say" at bounding box center [733, 180] width 243 height 21
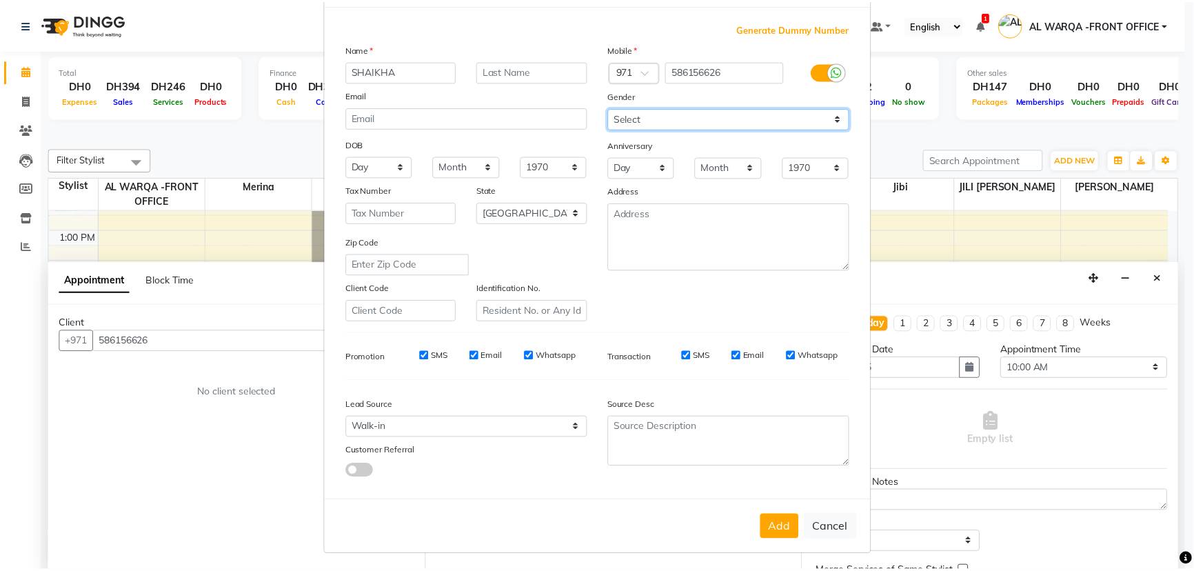
scroll to position [69, 0]
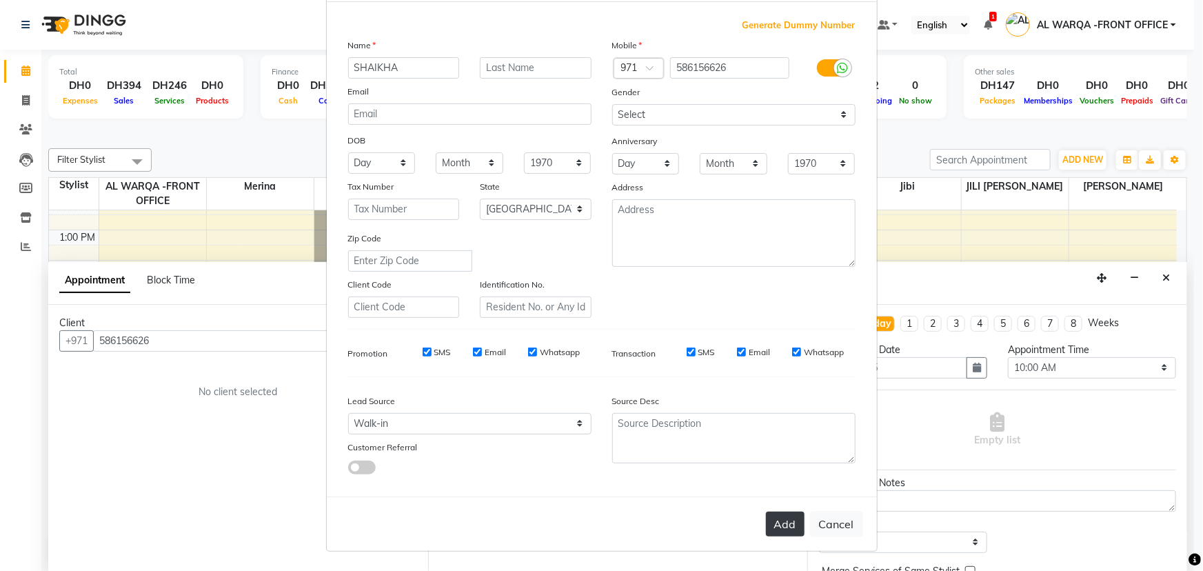
click at [782, 524] on button "Add" at bounding box center [785, 523] width 39 height 25
select select
select select "null"
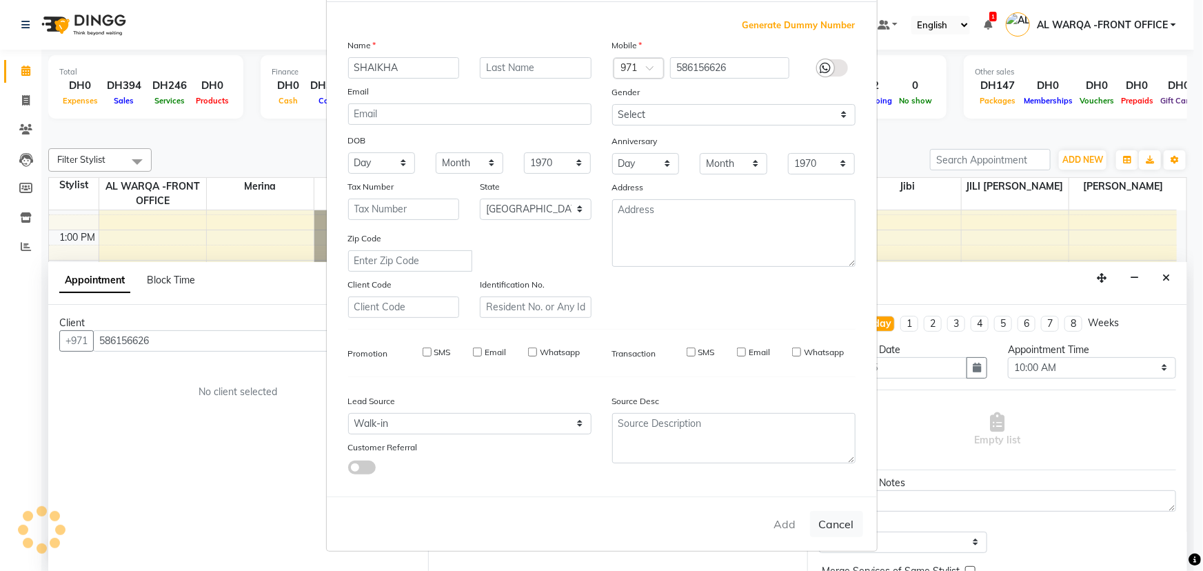
select select
checkbox input "false"
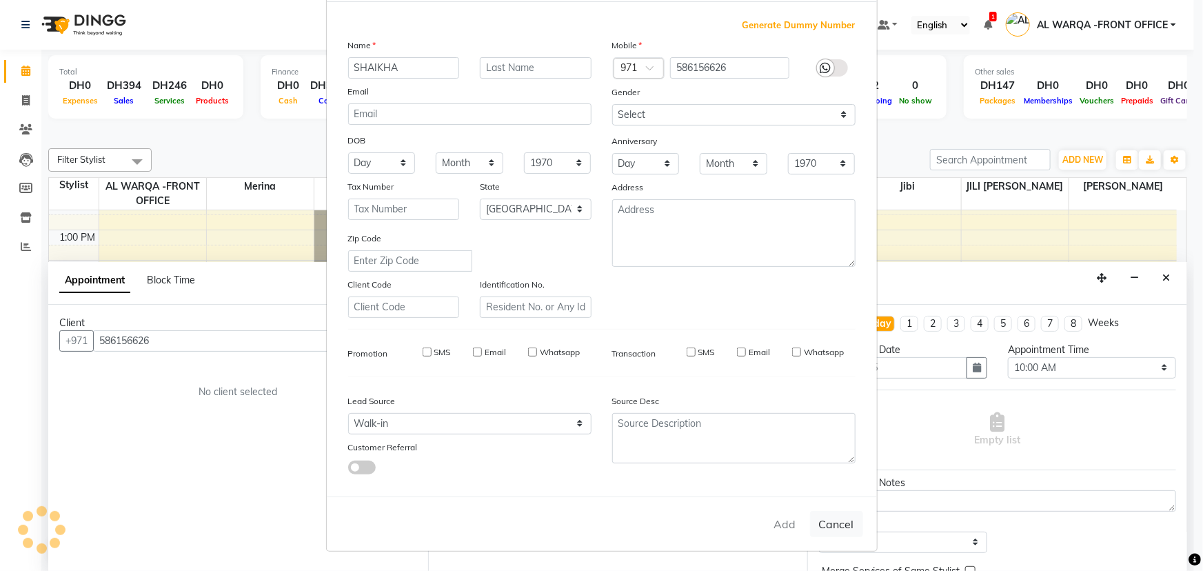
checkbox input "false"
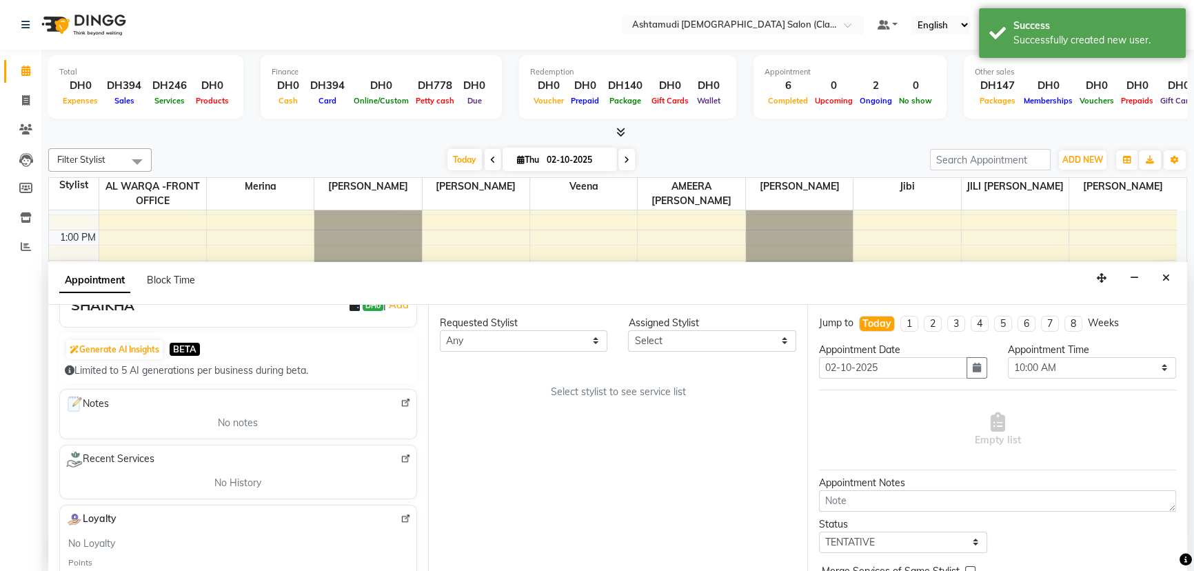
scroll to position [125, 0]
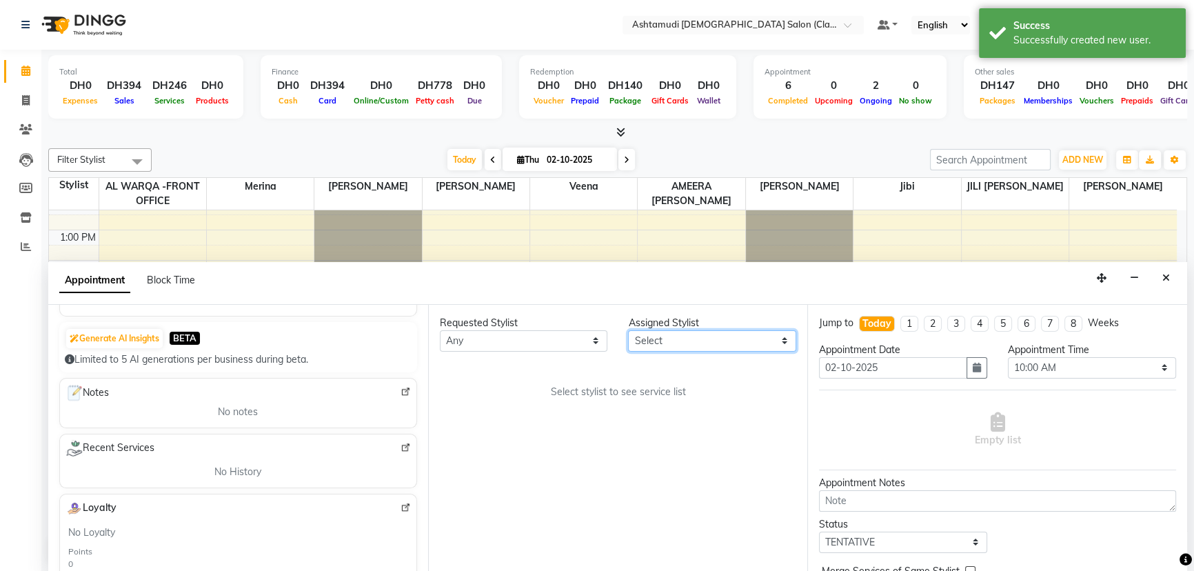
click at [661, 344] on select "Select AL WARQA -FRONT OFFICE AMEERA [PERSON_NAME] [PERSON_NAME] JILI [PERSON_N…" at bounding box center [712, 340] width 168 height 21
select select "77683"
click at [628, 330] on select "Select AL WARQA -FRONT OFFICE AMEERA [PERSON_NAME] [PERSON_NAME] JILI [PERSON_N…" at bounding box center [712, 340] width 168 height 21
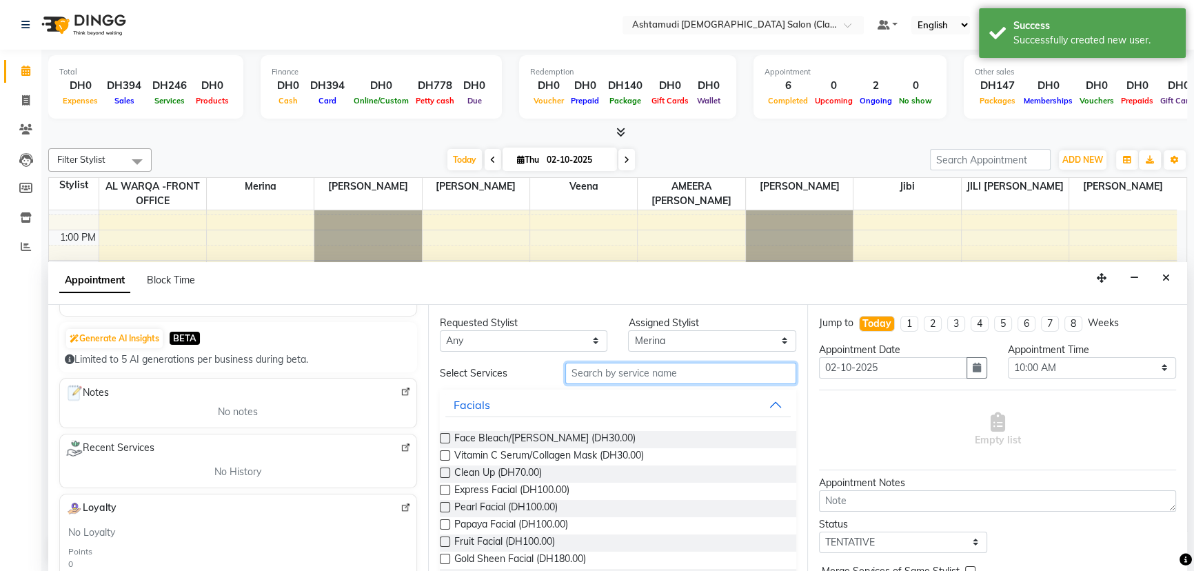
click at [608, 375] on input "text" at bounding box center [680, 372] width 231 height 21
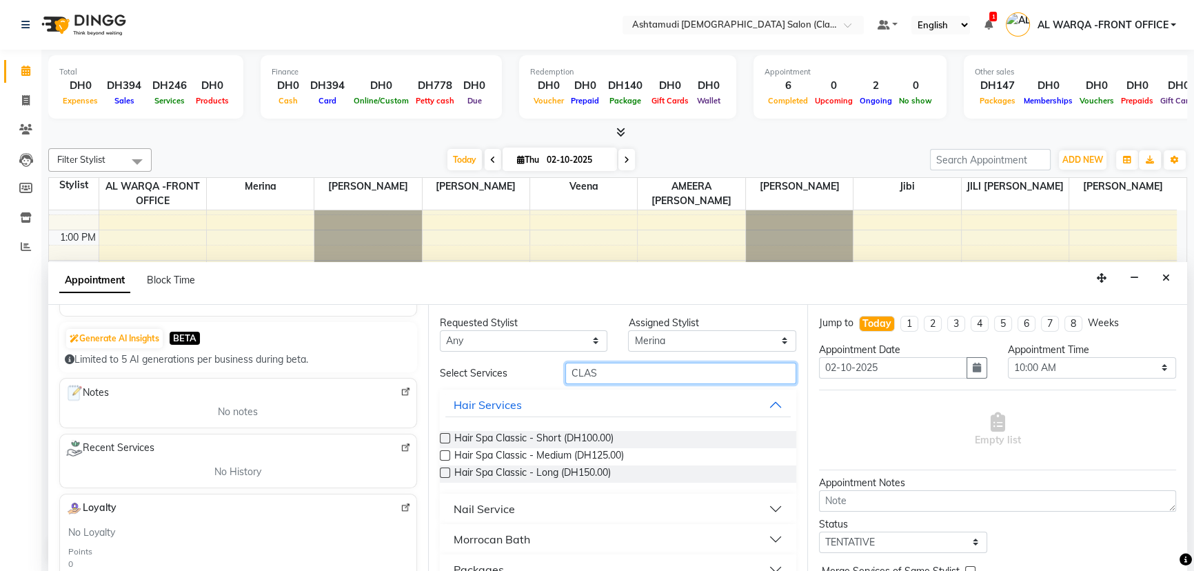
type input "CLAS"
click at [478, 511] on div "Nail Service" at bounding box center [483, 508] width 61 height 17
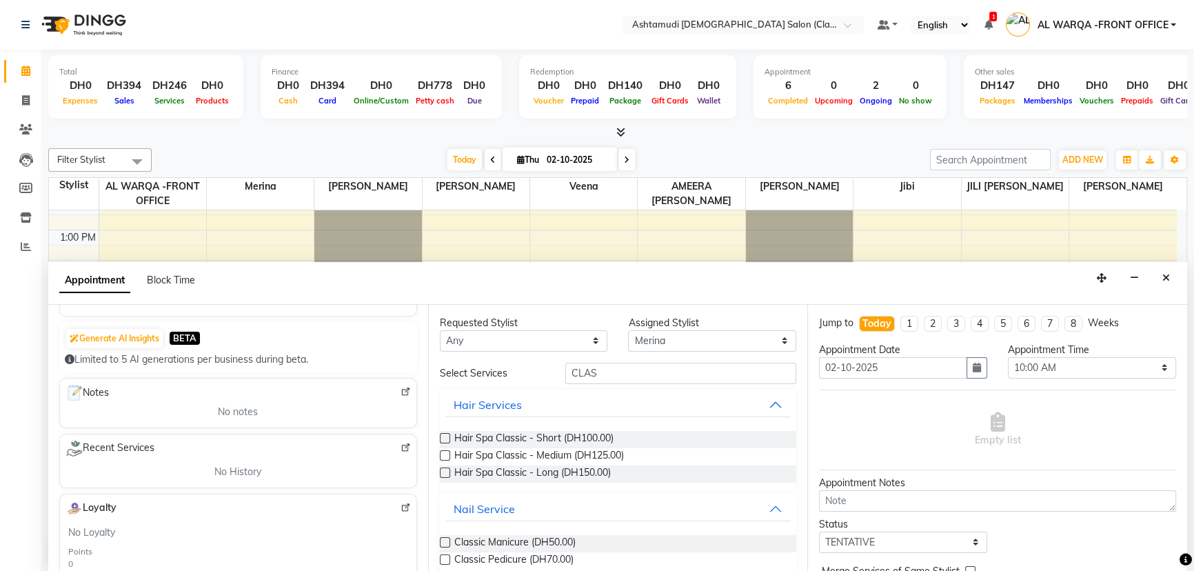
click at [445, 539] on label at bounding box center [445, 542] width 10 height 10
click at [445, 539] on input "checkbox" at bounding box center [444, 543] width 9 height 9
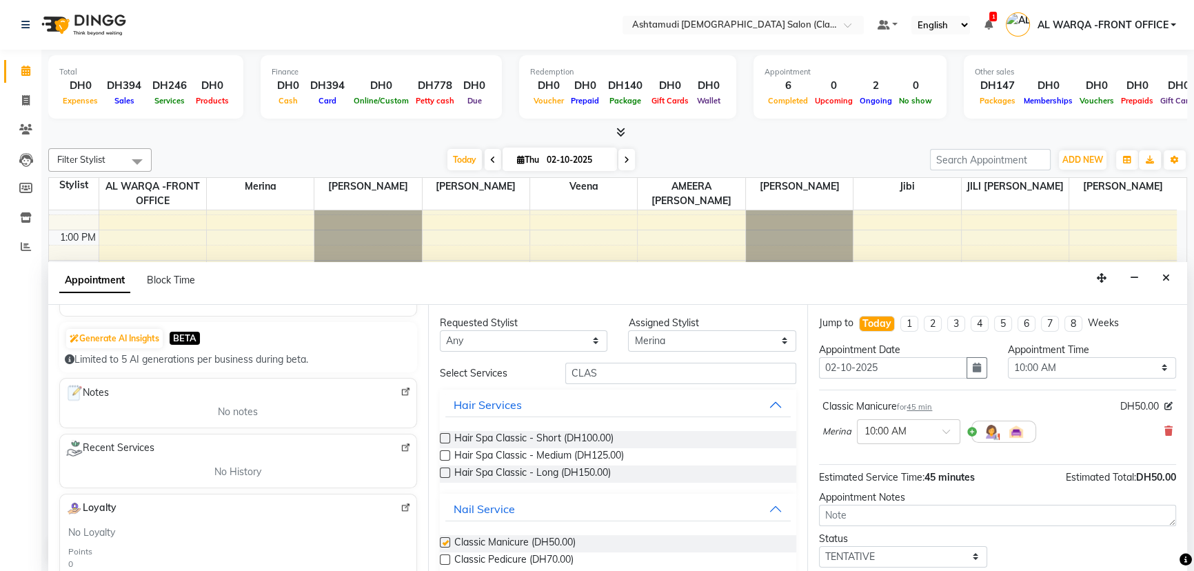
checkbox input "false"
click at [440, 558] on label at bounding box center [445, 559] width 10 height 10
click at [440, 558] on input "checkbox" at bounding box center [444, 560] width 9 height 9
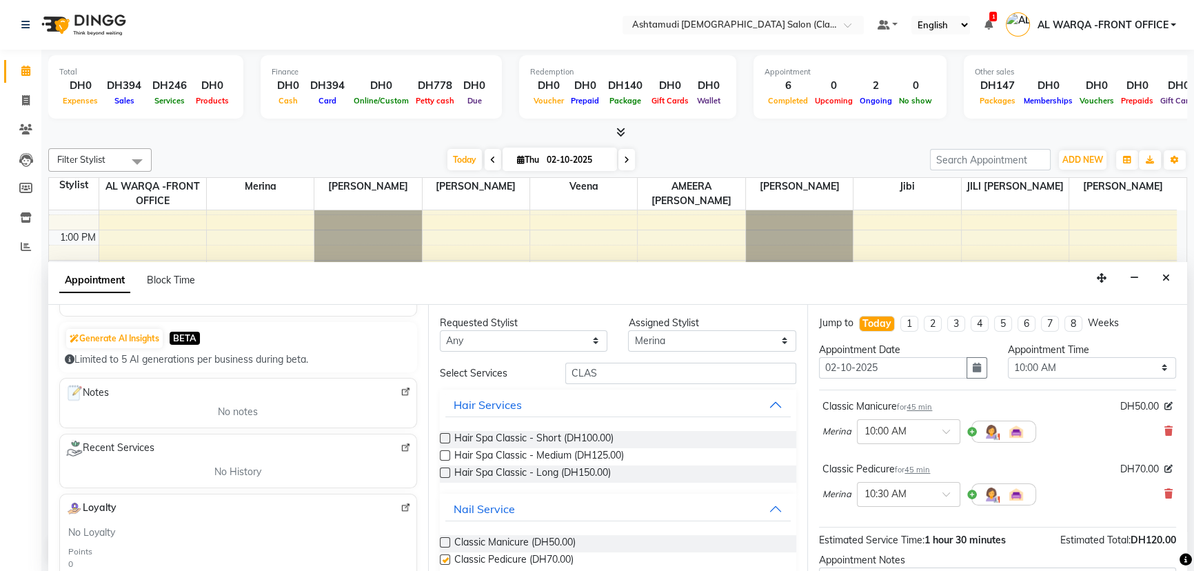
checkbox input "false"
click at [1075, 362] on select "Select 10:00 AM 10:30 AM 11:00 AM 11:30 AM 12:00 PM 12:30 PM 01:00 PM 01:30 PM …" at bounding box center [1092, 367] width 168 height 21
select select "1110"
click at [1008, 357] on select "Select 10:00 AM 10:30 AM 11:00 AM 11:30 AM 12:00 PM 12:30 PM 01:00 PM 01:30 PM …" at bounding box center [1092, 367] width 168 height 21
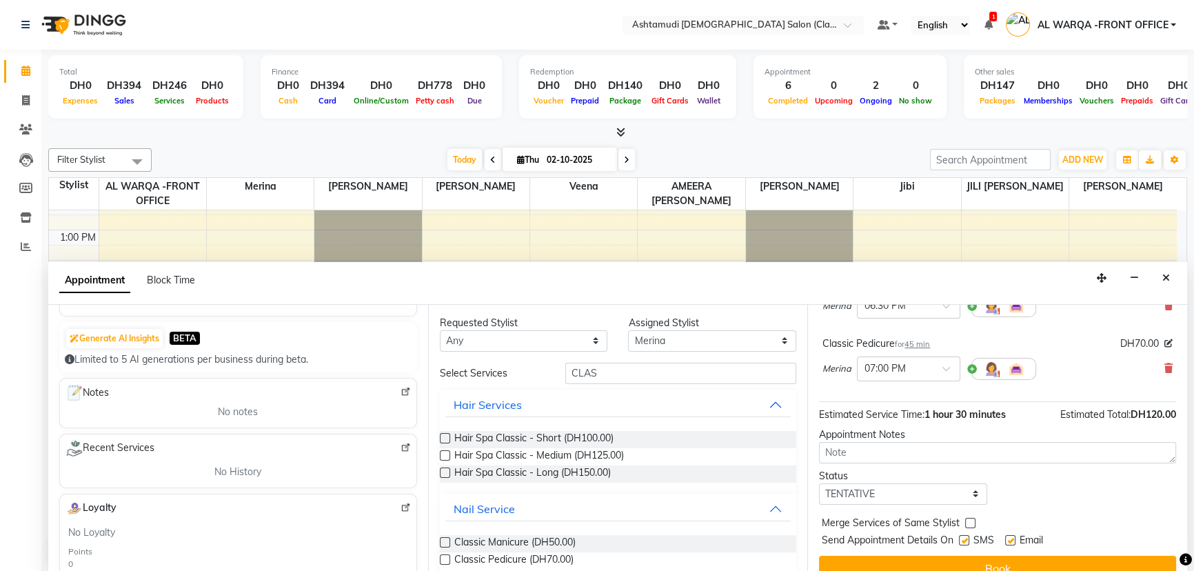
scroll to position [144, 0]
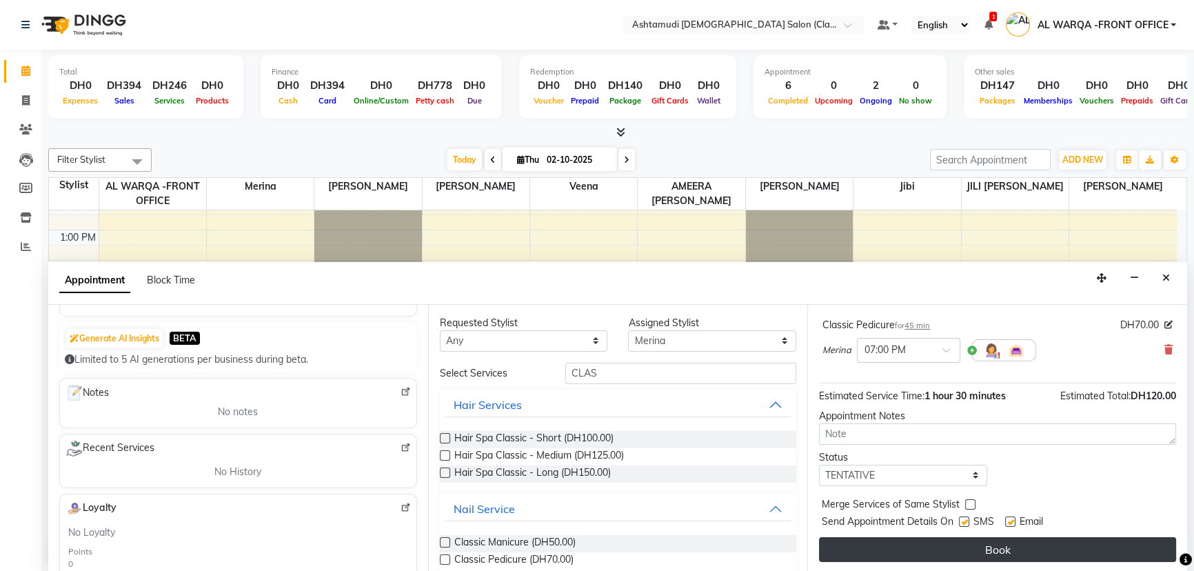
click at [1034, 547] on button "Book" at bounding box center [997, 549] width 357 height 25
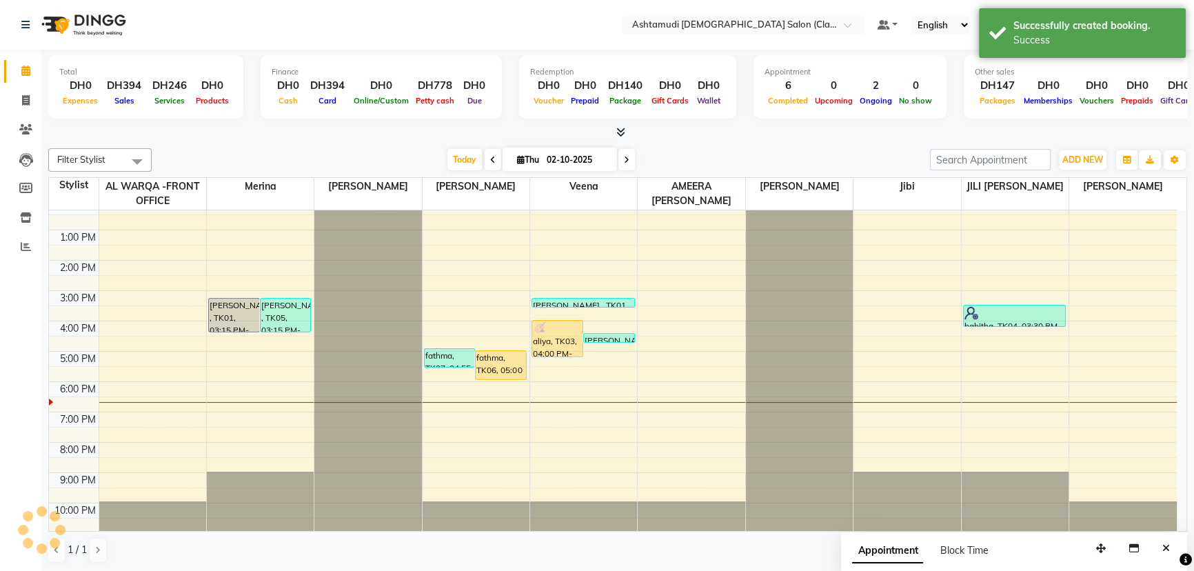
scroll to position [0, 0]
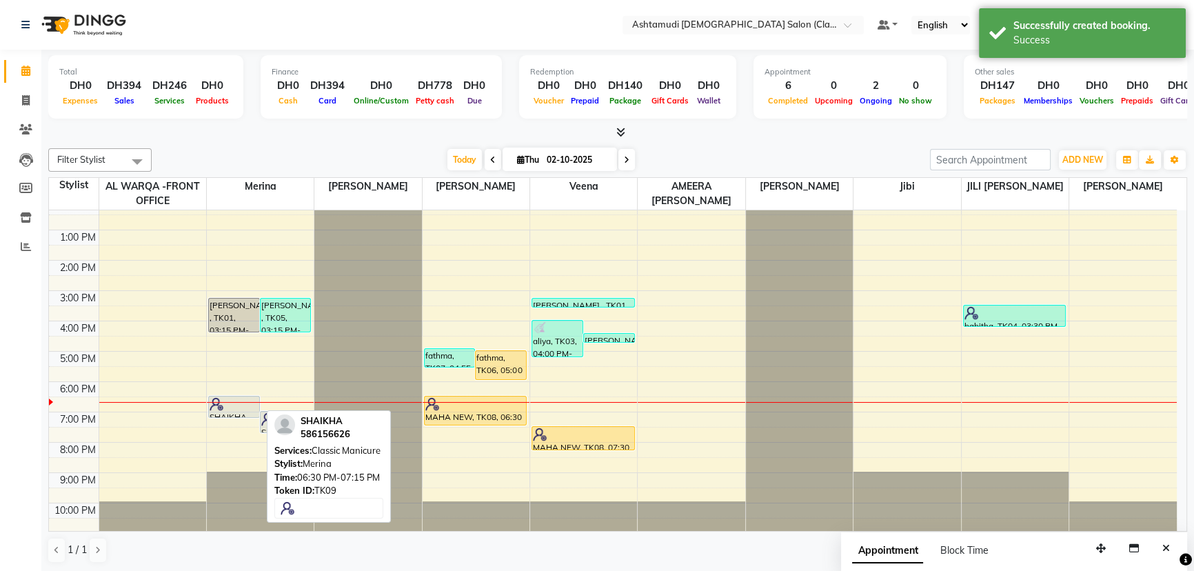
click at [247, 412] on div "SHAIKHA, TK09, 06:30 PM-07:15 PM, Classic Manicure" at bounding box center [234, 406] width 50 height 21
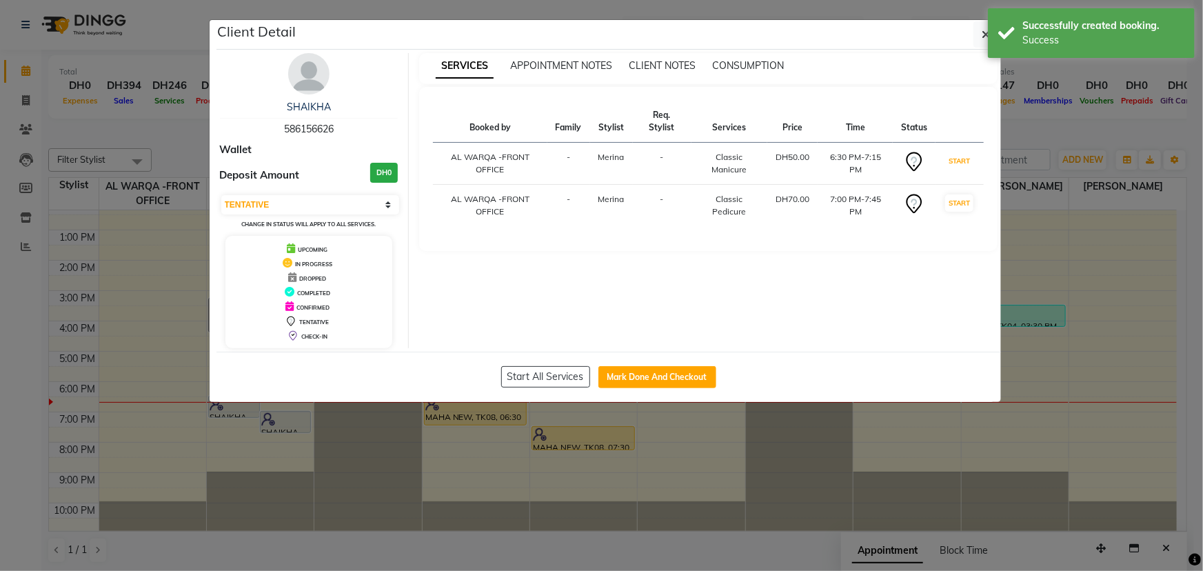
drag, startPoint x: 970, startPoint y: 161, endPoint x: 971, endPoint y: 174, distance: 12.5
click at [970, 162] on button "START" at bounding box center [959, 160] width 28 height 17
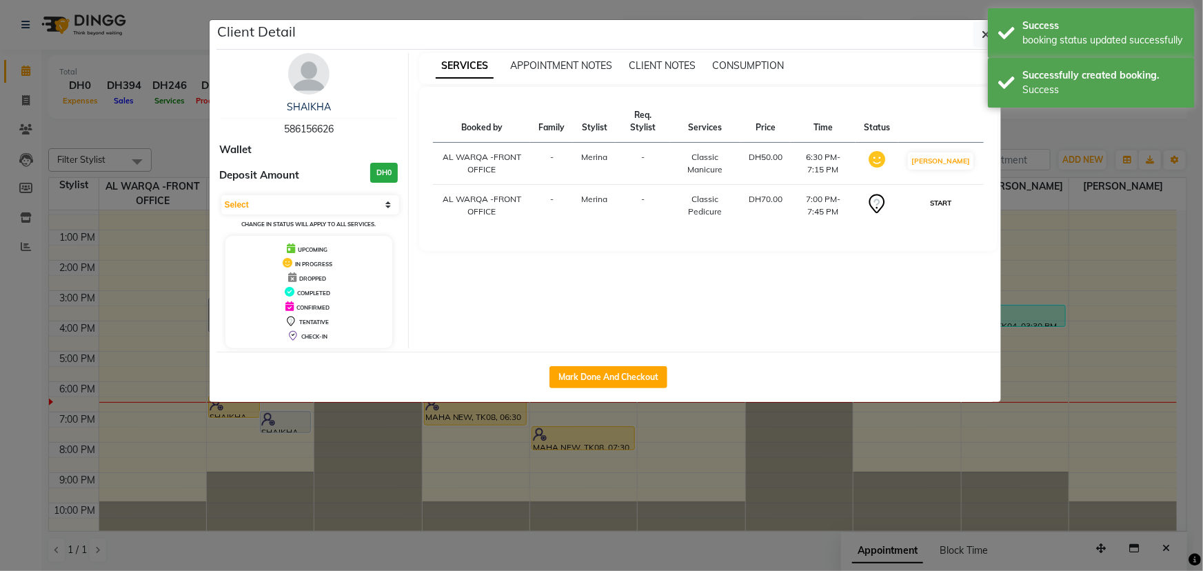
click at [954, 201] on button "START" at bounding box center [940, 202] width 28 height 17
select select "1"
click at [1088, 379] on ngb-modal-window "Client Detail SHAIKHA 586156626 Wallet Deposit Amount DH0 Select IN SERVICE CON…" at bounding box center [601, 285] width 1203 height 571
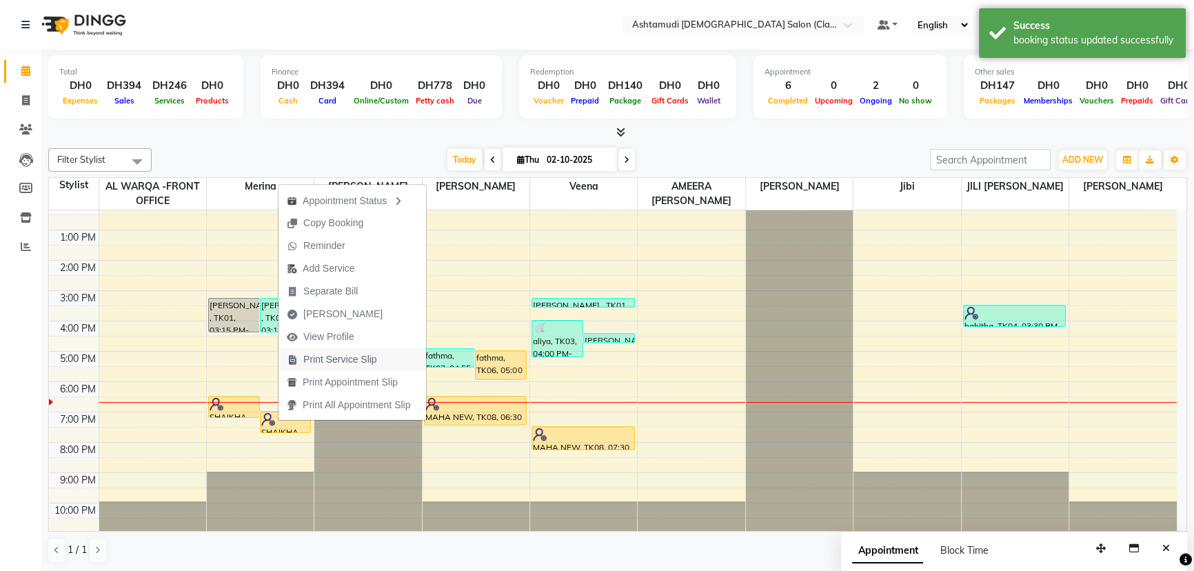
click at [339, 358] on span "Print Service Slip" at bounding box center [340, 359] width 74 height 14
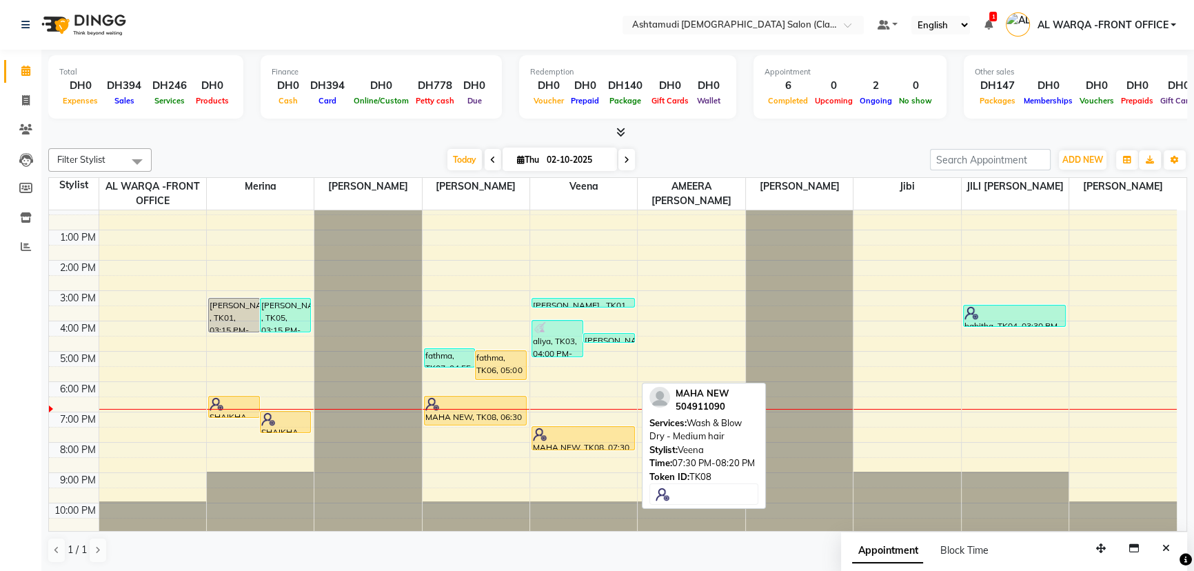
click at [569, 439] on div "MAHA NEW, TK08, 07:30 PM-08:20 PM, Wash & Blow Dry - Medium hair" at bounding box center [583, 438] width 102 height 23
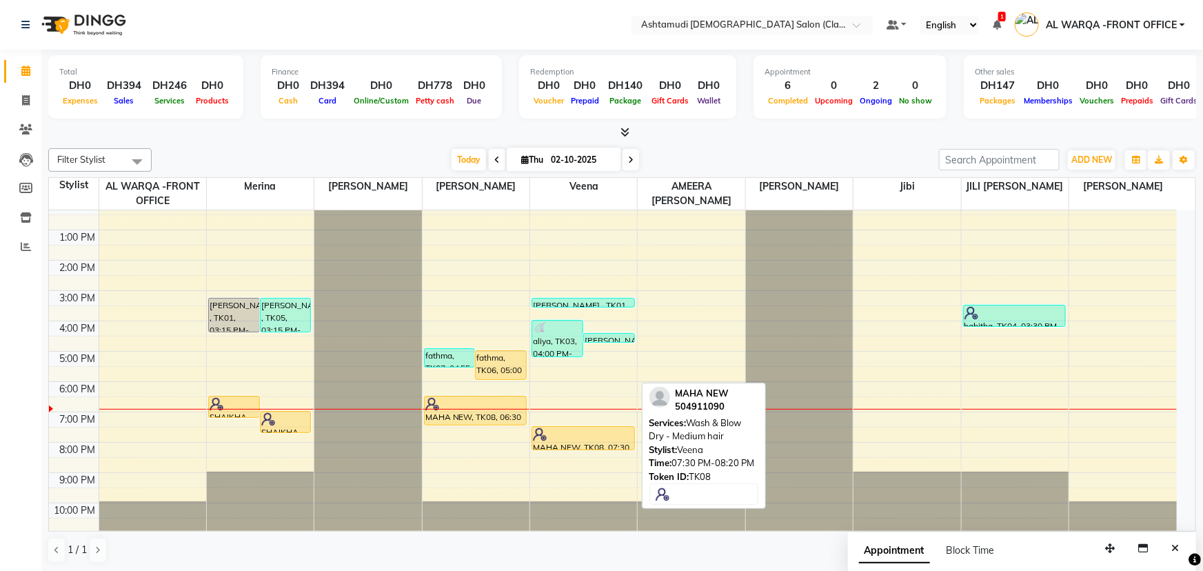
select select "1"
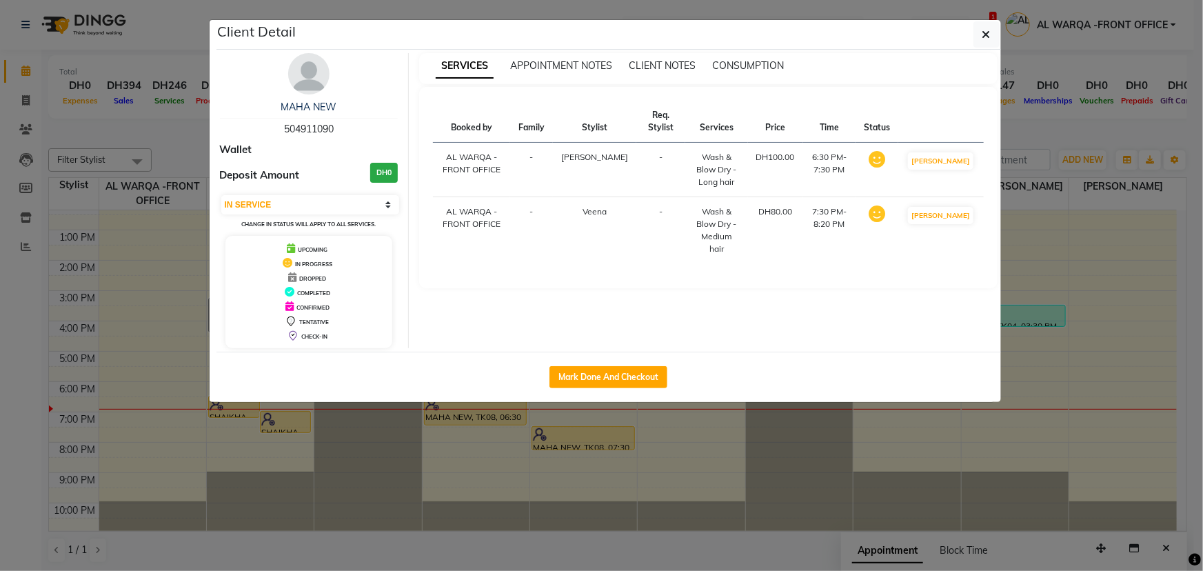
click at [572, 362] on div "Mark Done And Checkout" at bounding box center [608, 376] width 784 height 50
click at [571, 375] on button "Mark Done And Checkout" at bounding box center [608, 377] width 118 height 22
select select "service"
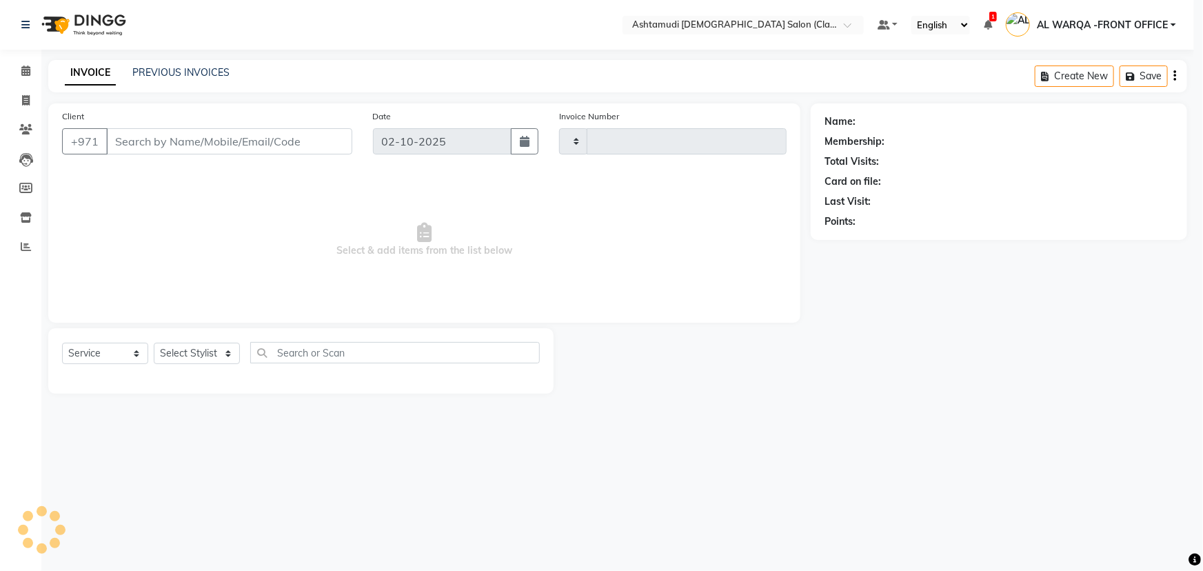
type input "1741"
select select "8201"
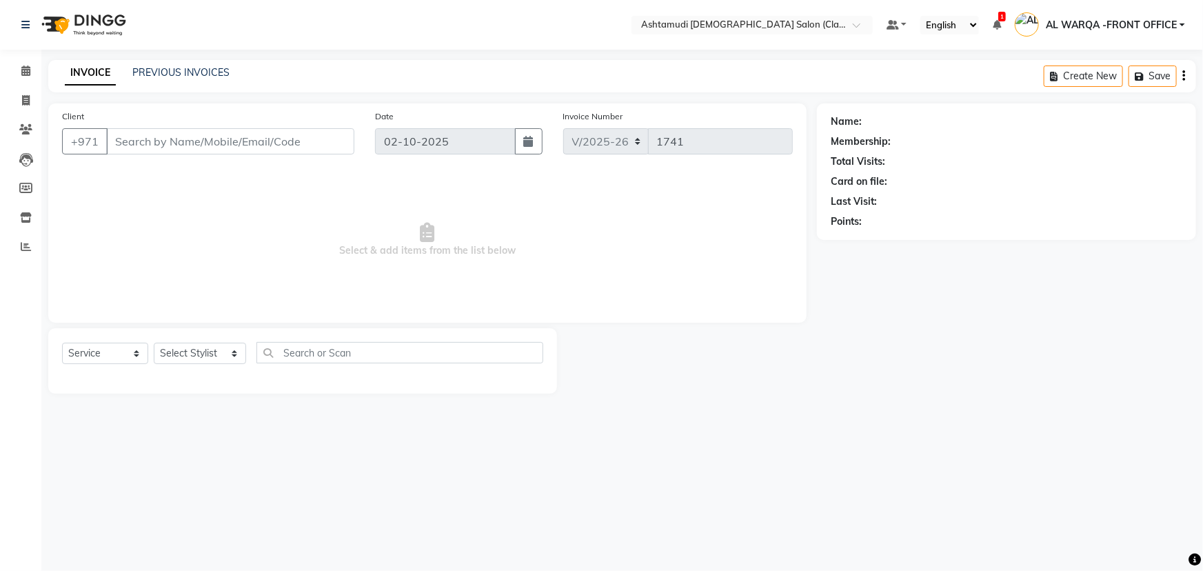
type input "504911090"
select select "80375"
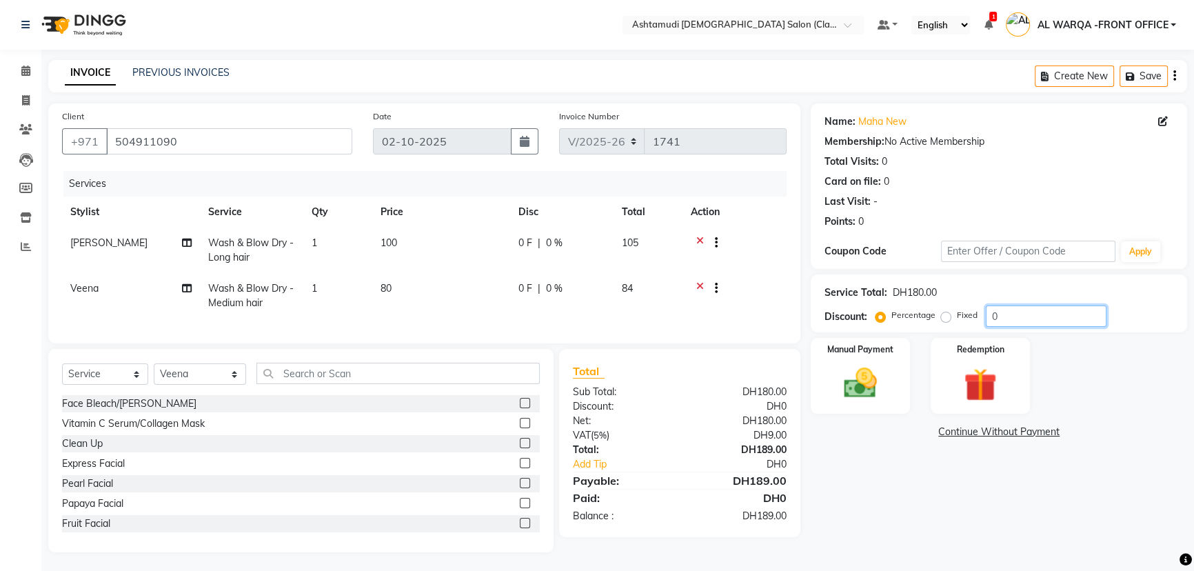
click at [1036, 310] on input "0" at bounding box center [1046, 315] width 121 height 21
type input "015"
click at [870, 378] on img at bounding box center [861, 382] width 56 height 39
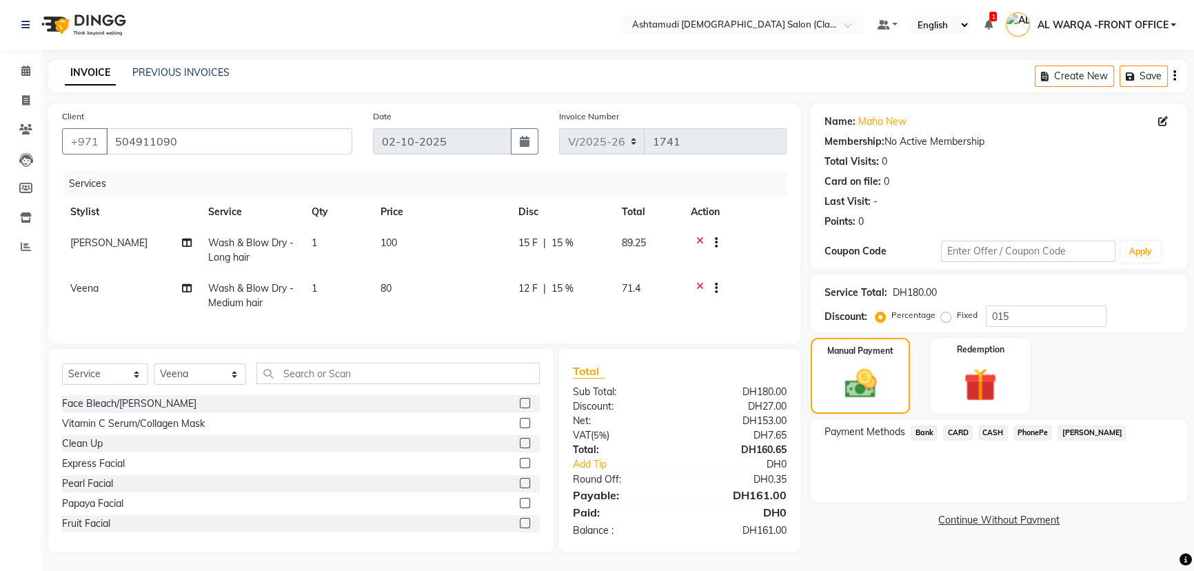
click at [87, 282] on td "Veena" at bounding box center [131, 295] width 138 height 45
select select "80375"
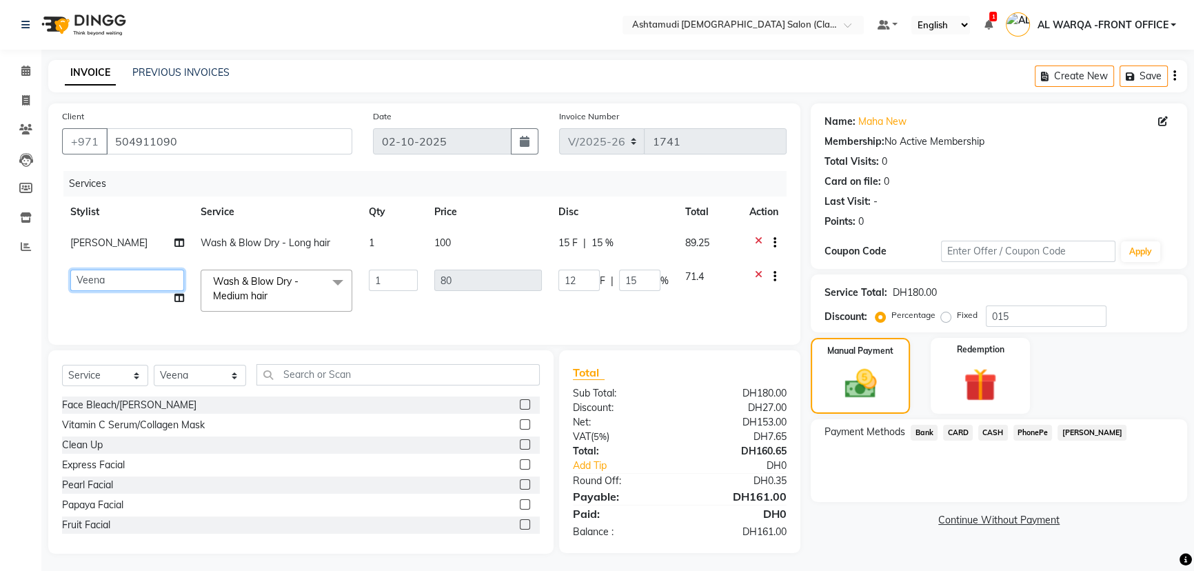
click at [87, 282] on select "AL WARQA -FRONT OFFICE AMEERA [PERSON_NAME] [PERSON_NAME] JILI [PERSON_NAME] [P…" at bounding box center [127, 279] width 114 height 21
select select "88890"
click at [960, 428] on span "CARD" at bounding box center [958, 433] width 30 height 16
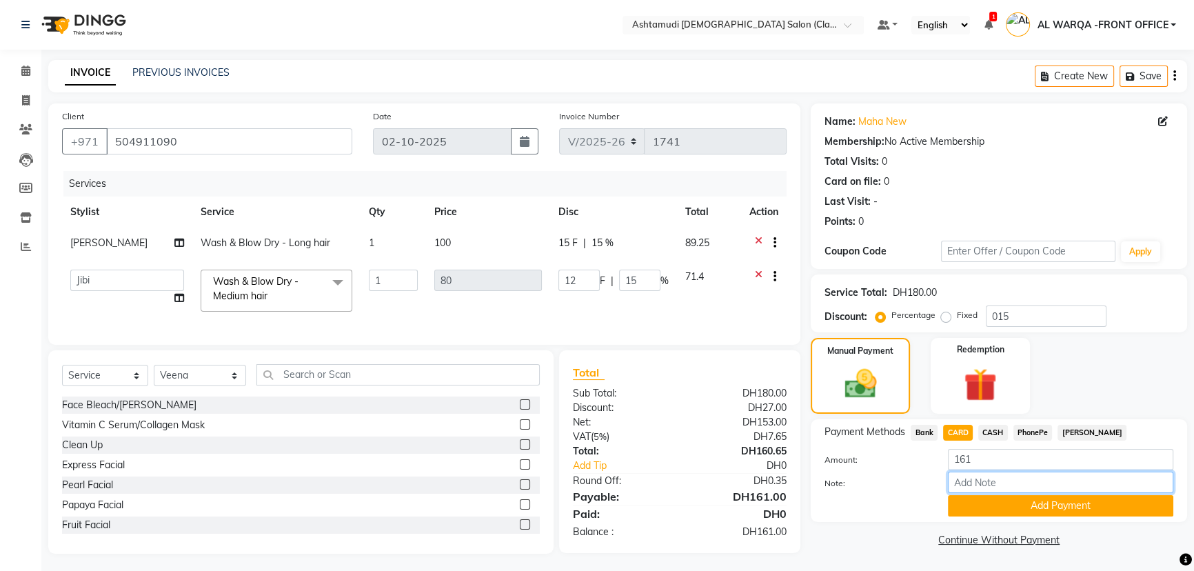
click at [990, 485] on input "Note:" at bounding box center [1060, 481] width 225 height 21
type input "AMEERA"
click at [1075, 504] on button "Add Payment" at bounding box center [1060, 505] width 225 height 21
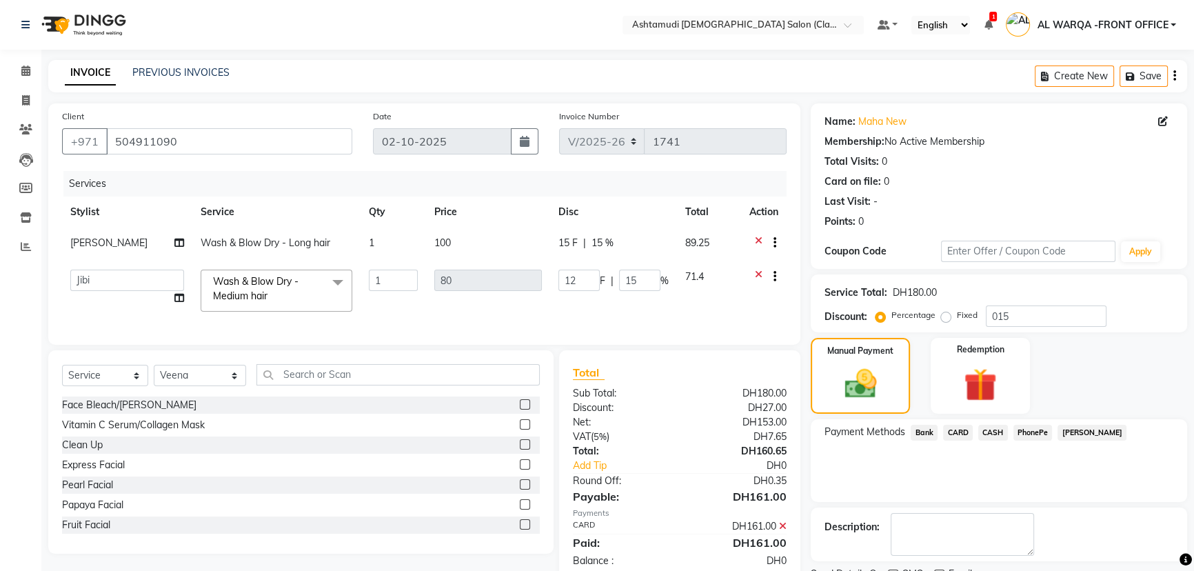
scroll to position [57, 0]
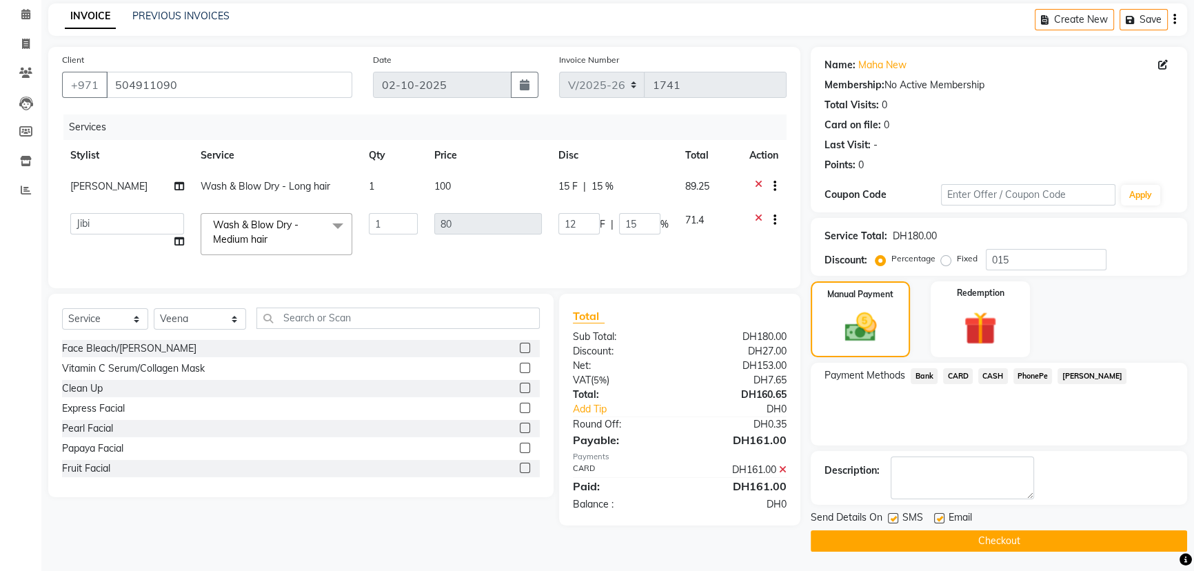
click at [858, 530] on button "Checkout" at bounding box center [998, 540] width 376 height 21
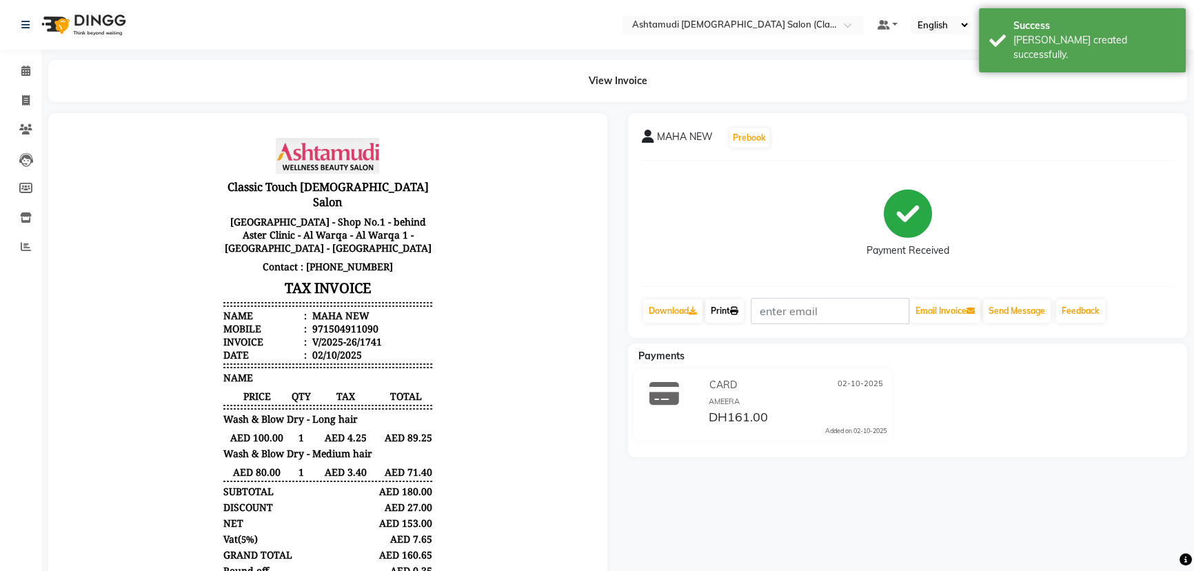
click at [719, 318] on link "Print" at bounding box center [724, 310] width 39 height 23
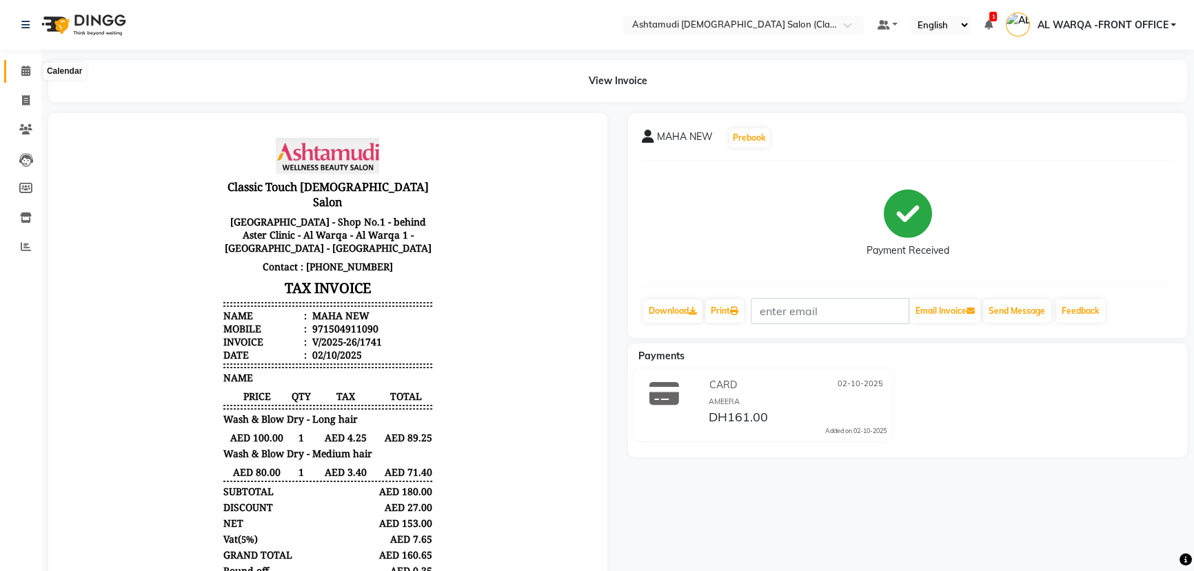
click at [24, 63] on span at bounding box center [26, 71] width 24 height 16
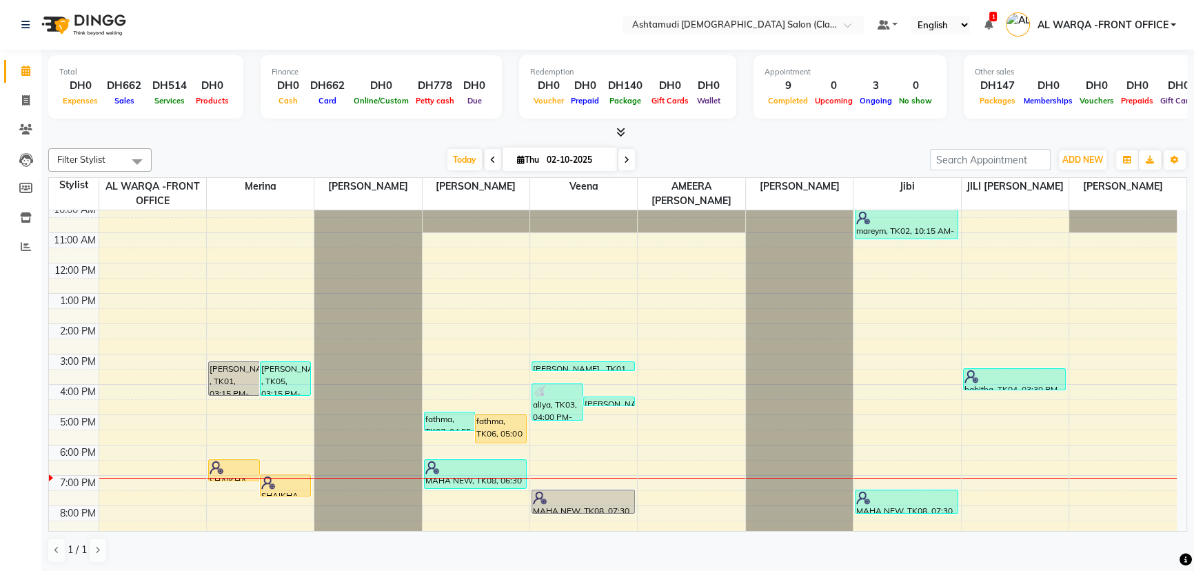
scroll to position [101, 0]
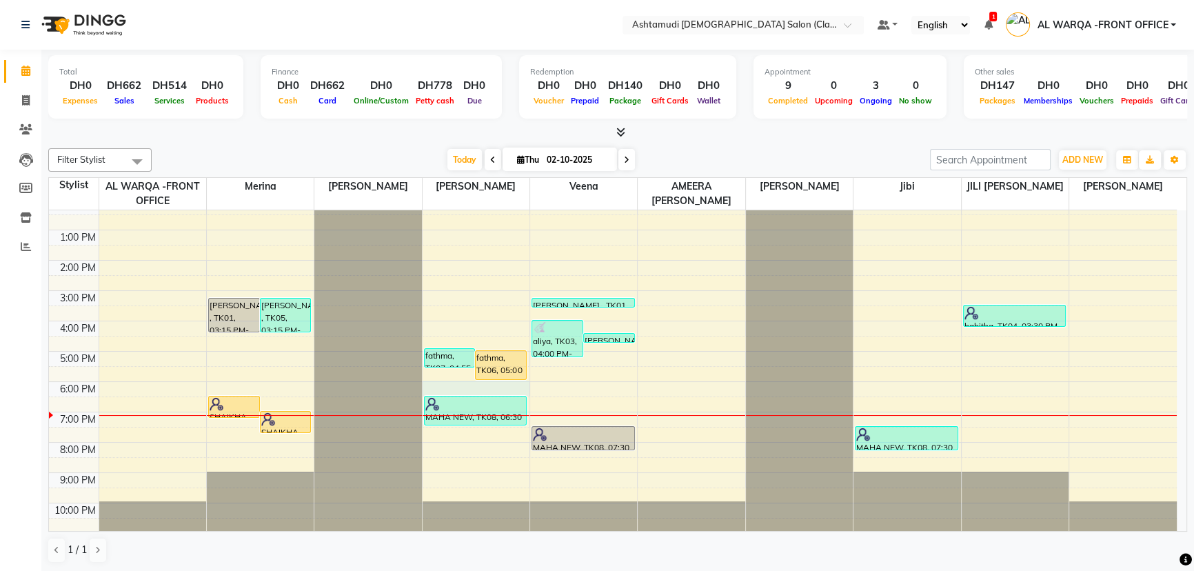
click at [501, 380] on div "9:00 AM 10:00 AM 11:00 AM 12:00 PM 1:00 PM 2:00 PM 3:00 PM 4:00 PM 5:00 PM 6:00…" at bounding box center [612, 321] width 1127 height 424
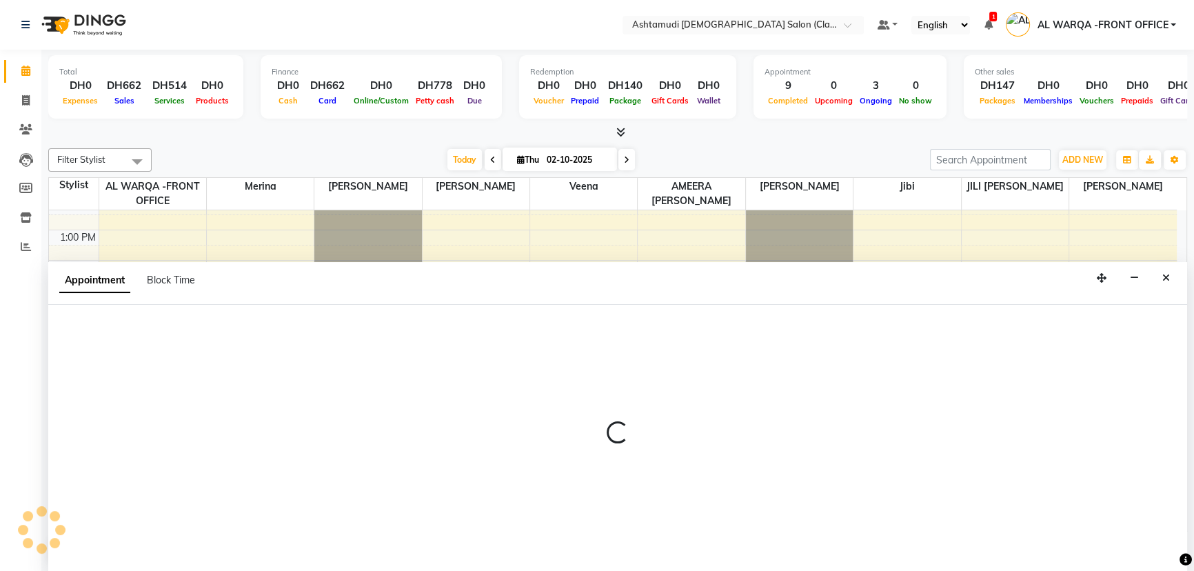
select select "77691"
select select "tentative"
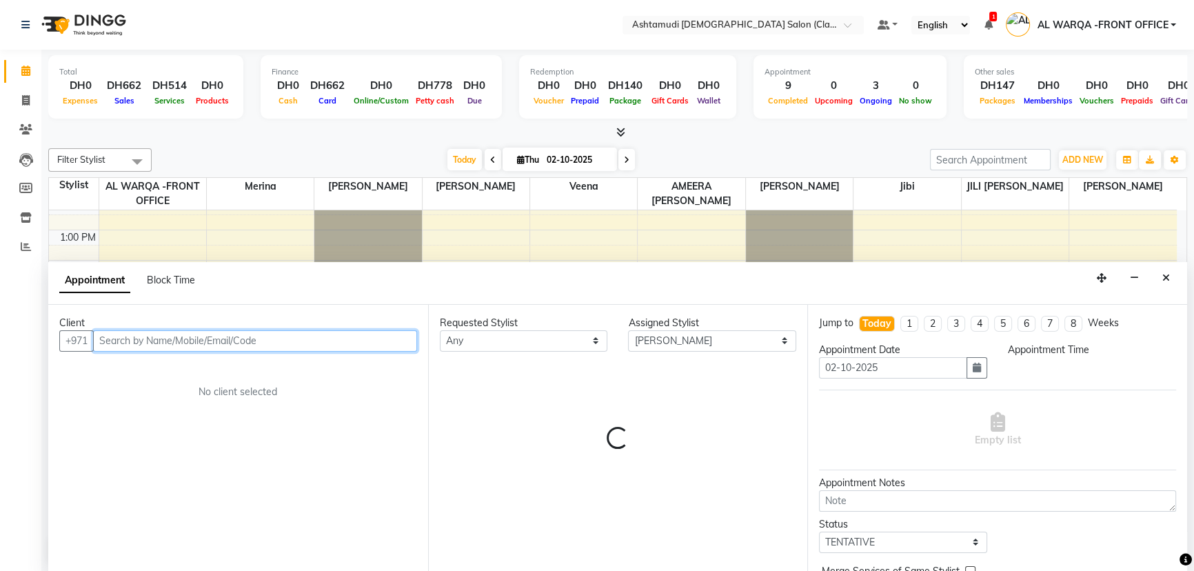
select select "1080"
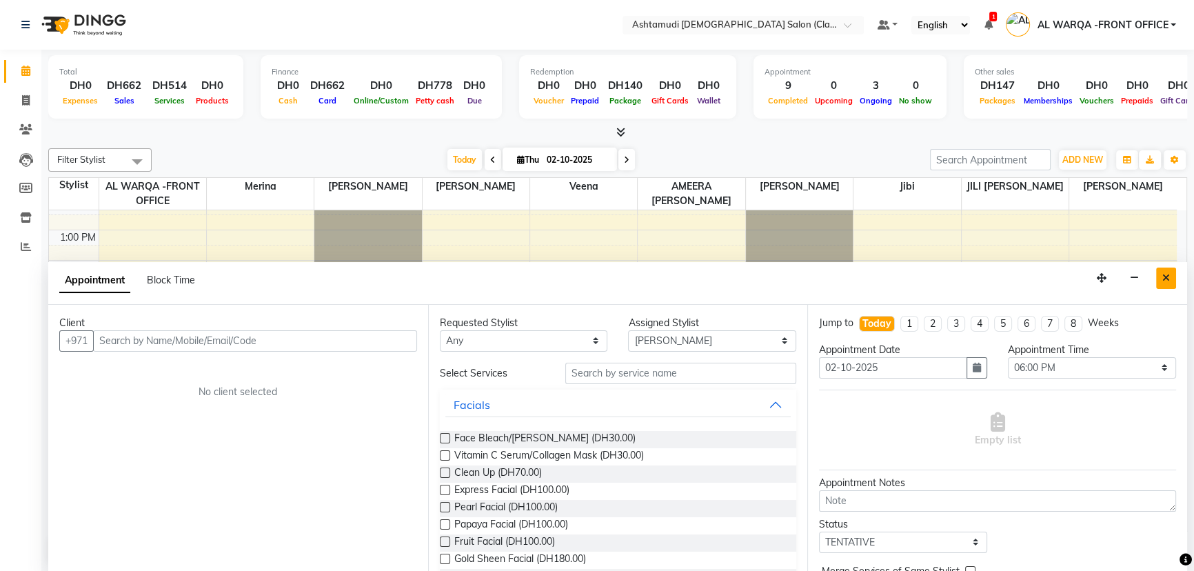
click at [1165, 273] on icon "Close" at bounding box center [1166, 278] width 8 height 10
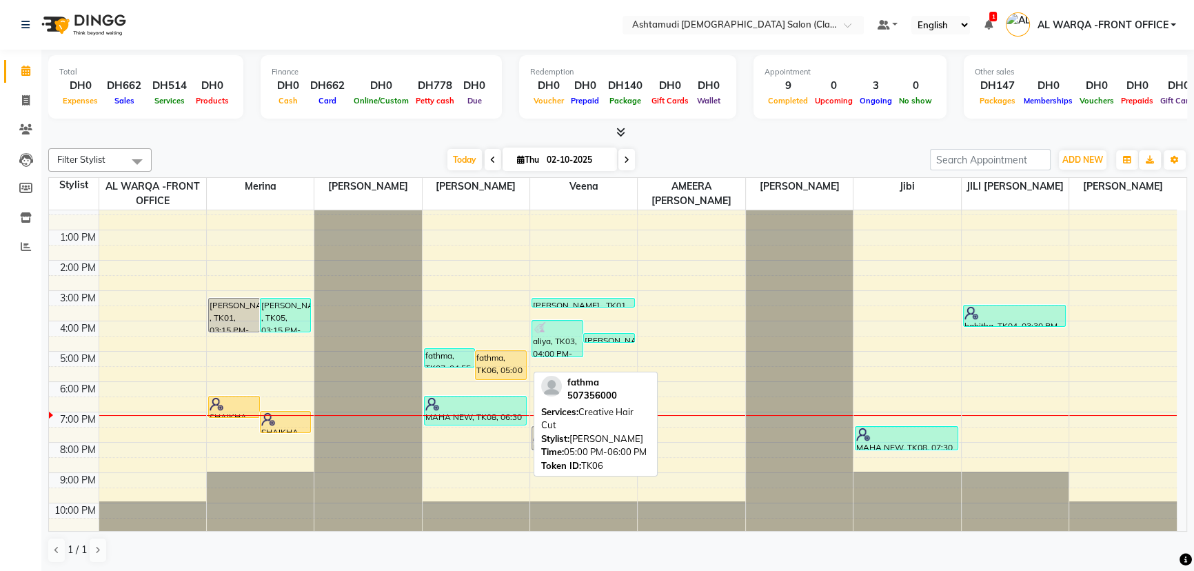
click at [501, 364] on div "fathma, TK06, 05:00 PM-06:00 PM, Creative Hair Cut" at bounding box center [501, 365] width 50 height 28
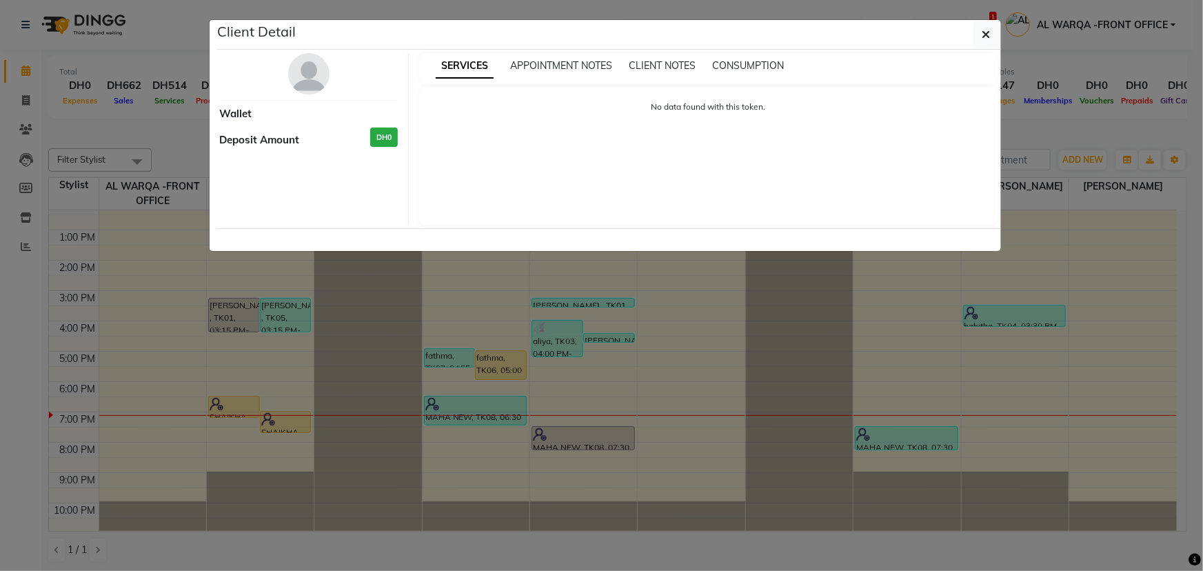
select select "1"
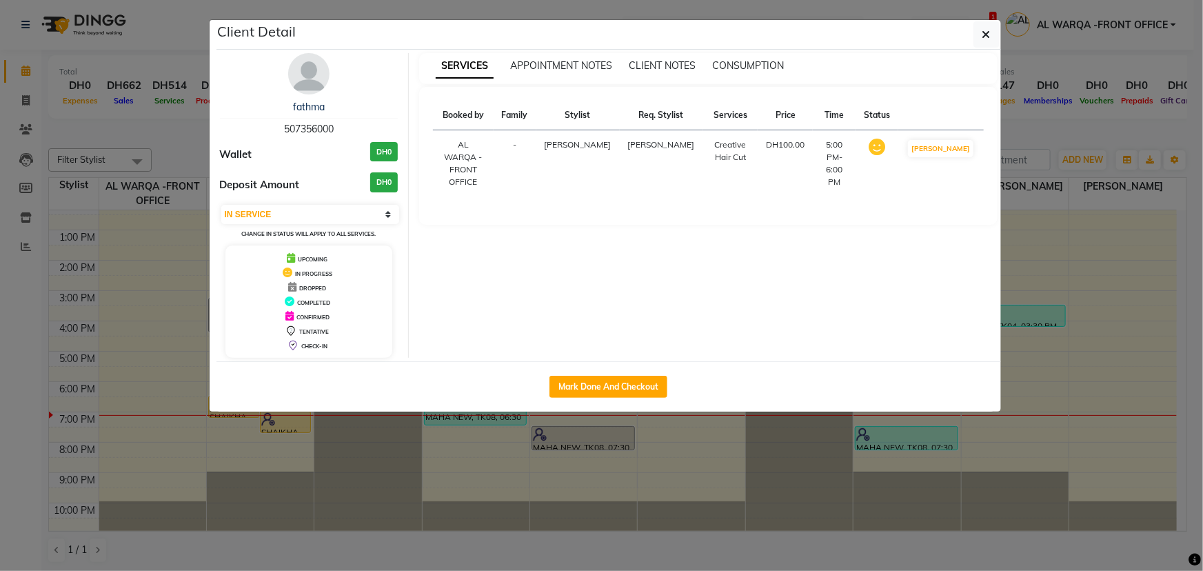
click at [661, 467] on ngb-modal-window "Client Detail fathma 507356000 Wallet DH0 Deposit Amount DH0 Select IN SERVICE …" at bounding box center [601, 285] width 1203 height 571
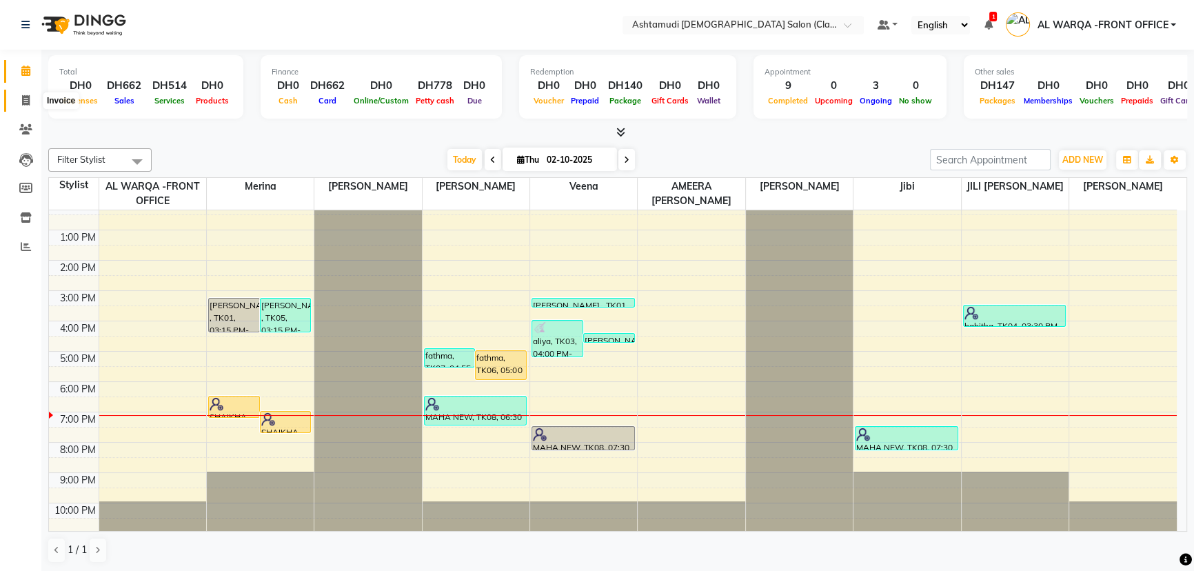
click at [23, 98] on icon at bounding box center [26, 100] width 8 height 10
select select "8201"
select select "service"
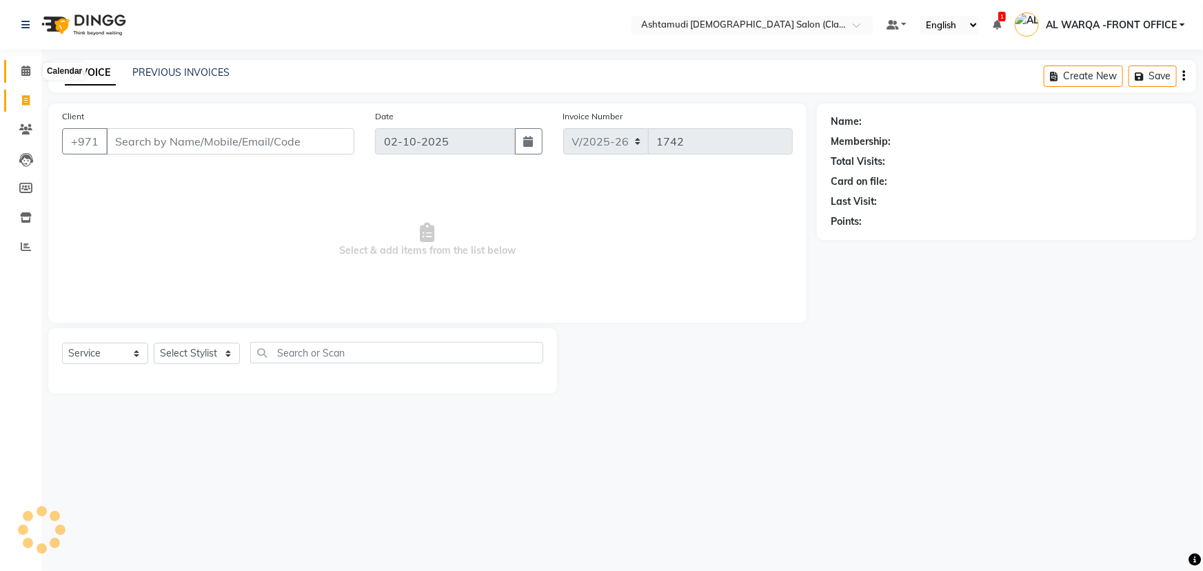
click at [24, 63] on span at bounding box center [26, 71] width 24 height 16
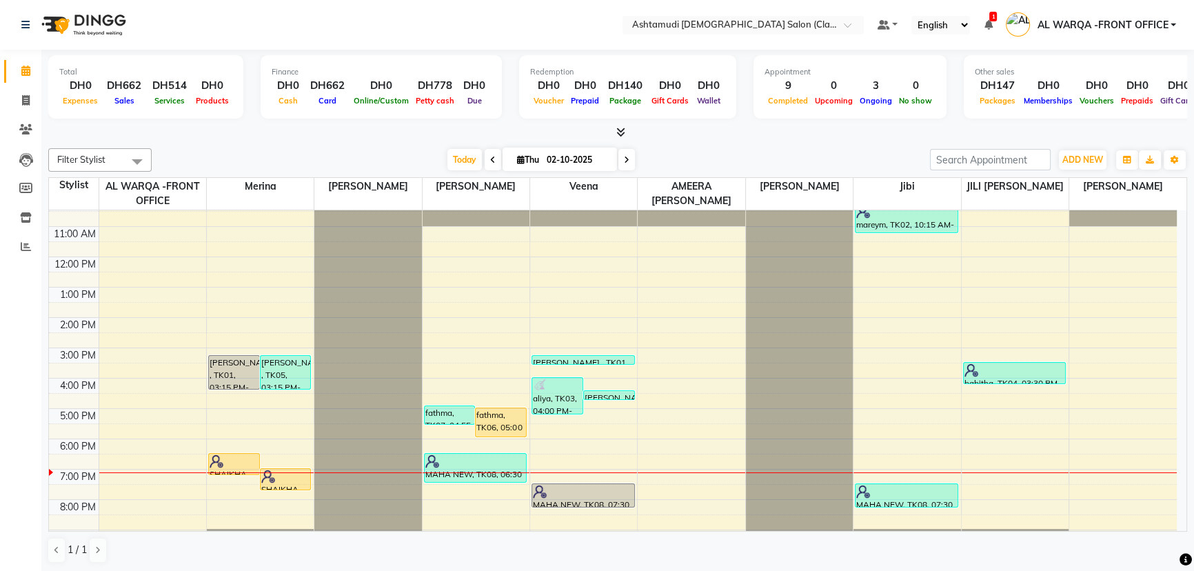
scroll to position [101, 0]
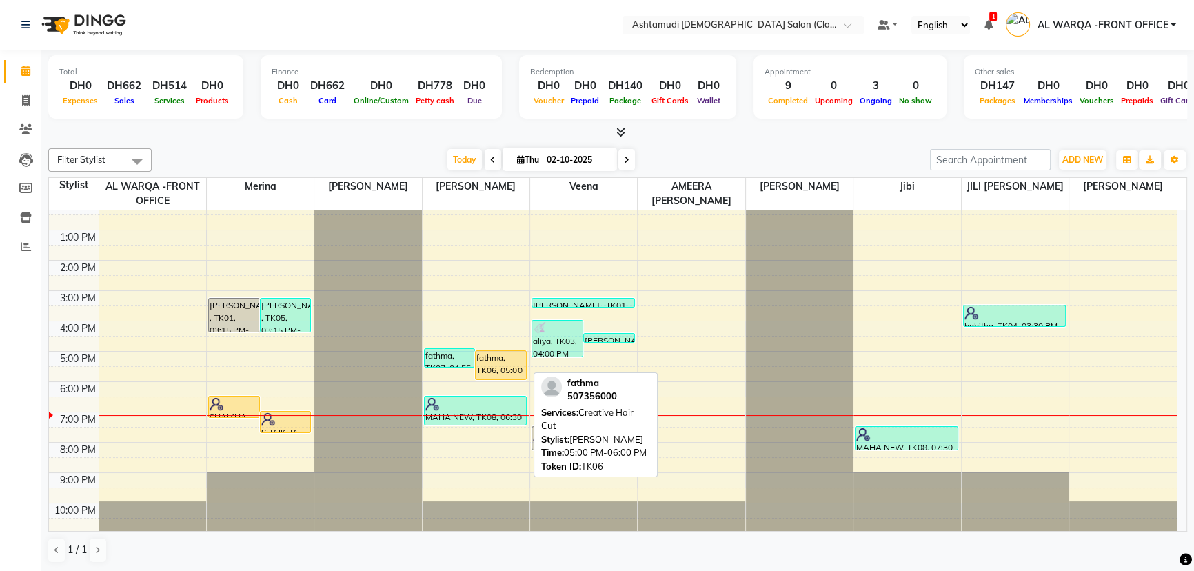
click at [500, 364] on div "fathma, TK06, 05:00 PM-06:00 PM, Creative Hair Cut" at bounding box center [501, 365] width 50 height 28
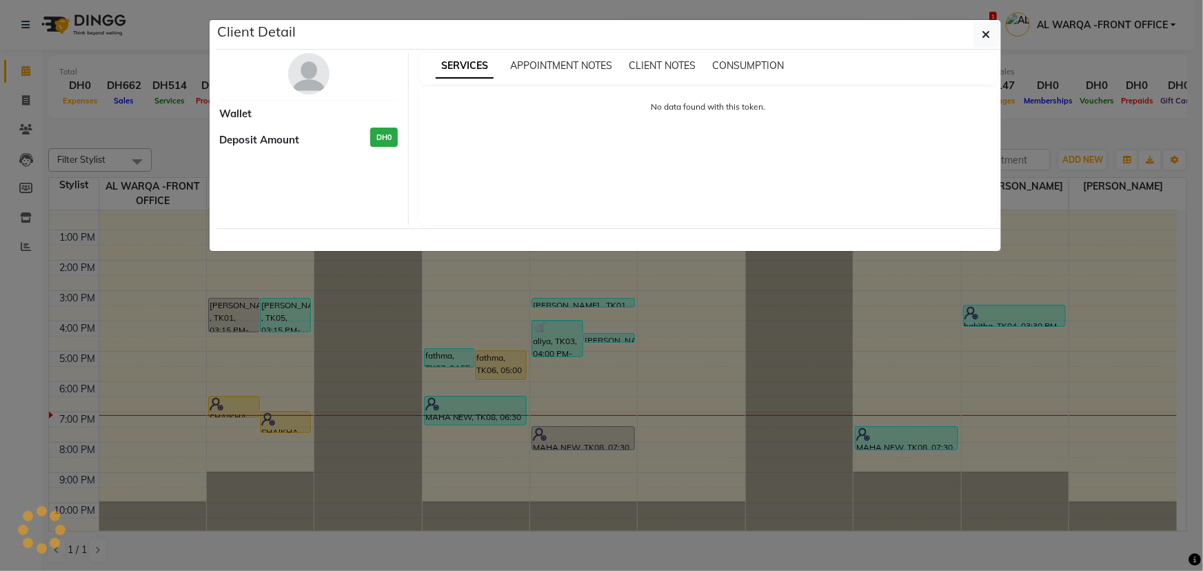
select select "1"
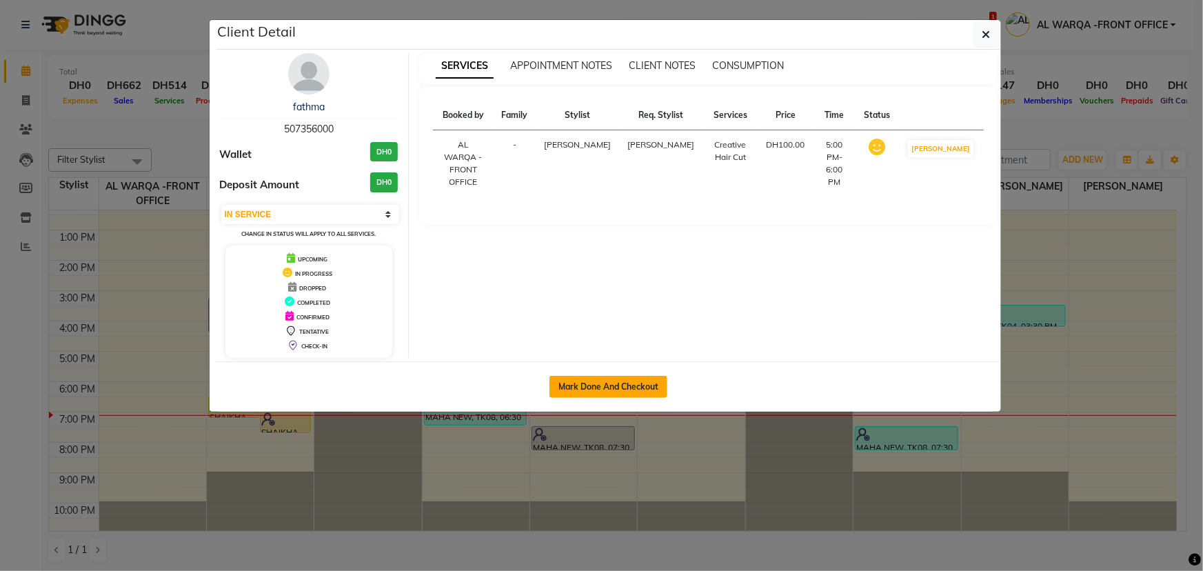
click at [580, 391] on button "Mark Done And Checkout" at bounding box center [608, 387] width 118 height 22
select select "8201"
select select "service"
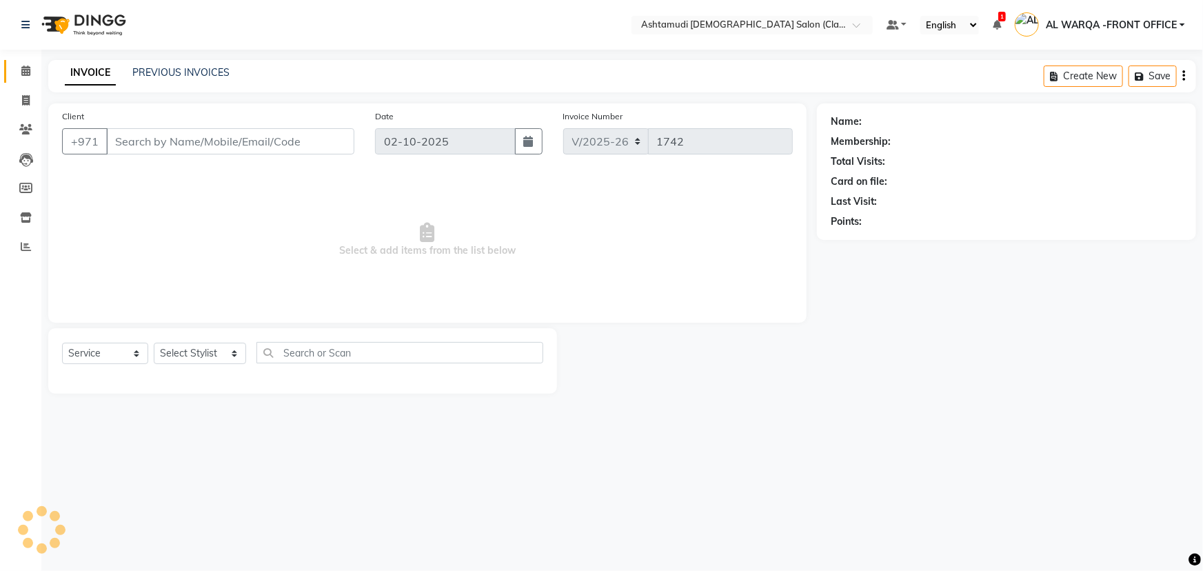
type input "507356000"
select select "77691"
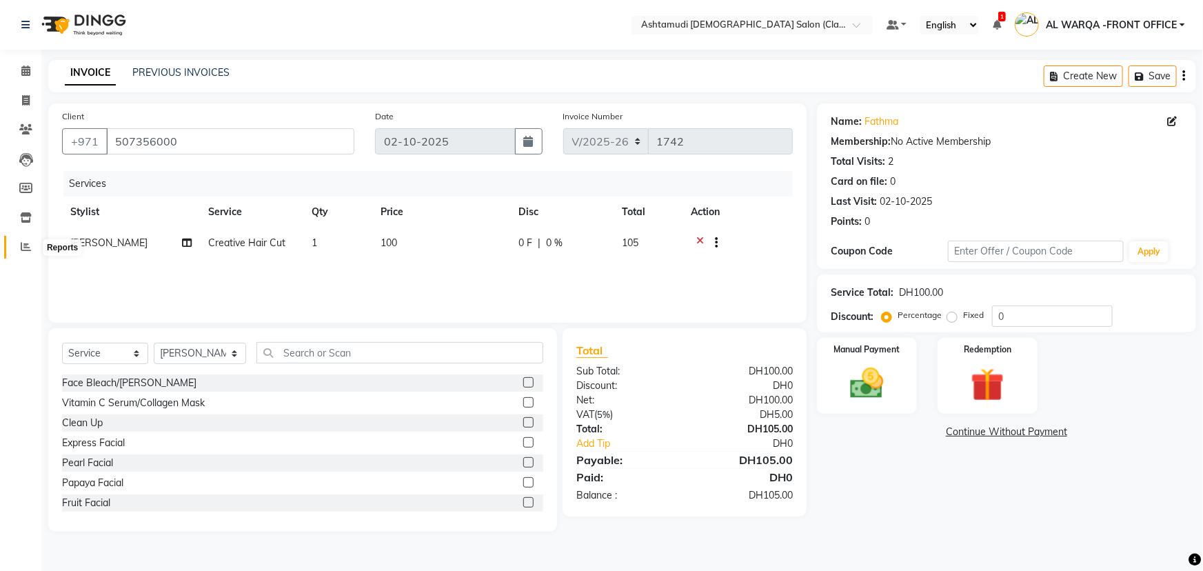
click at [23, 246] on icon at bounding box center [26, 246] width 10 height 10
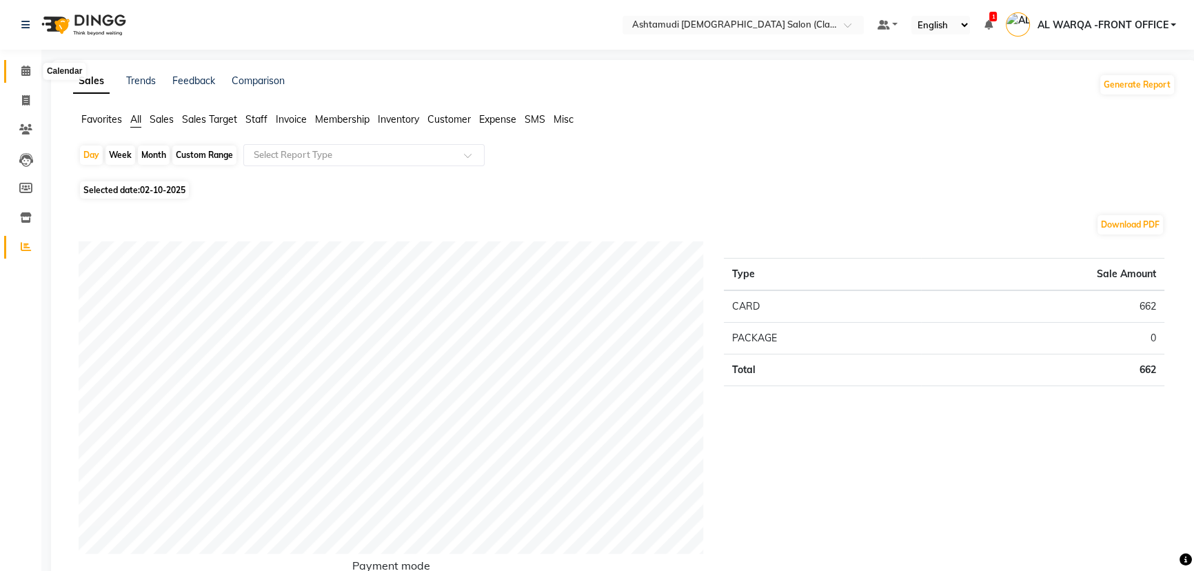
click at [25, 75] on icon at bounding box center [25, 70] width 9 height 10
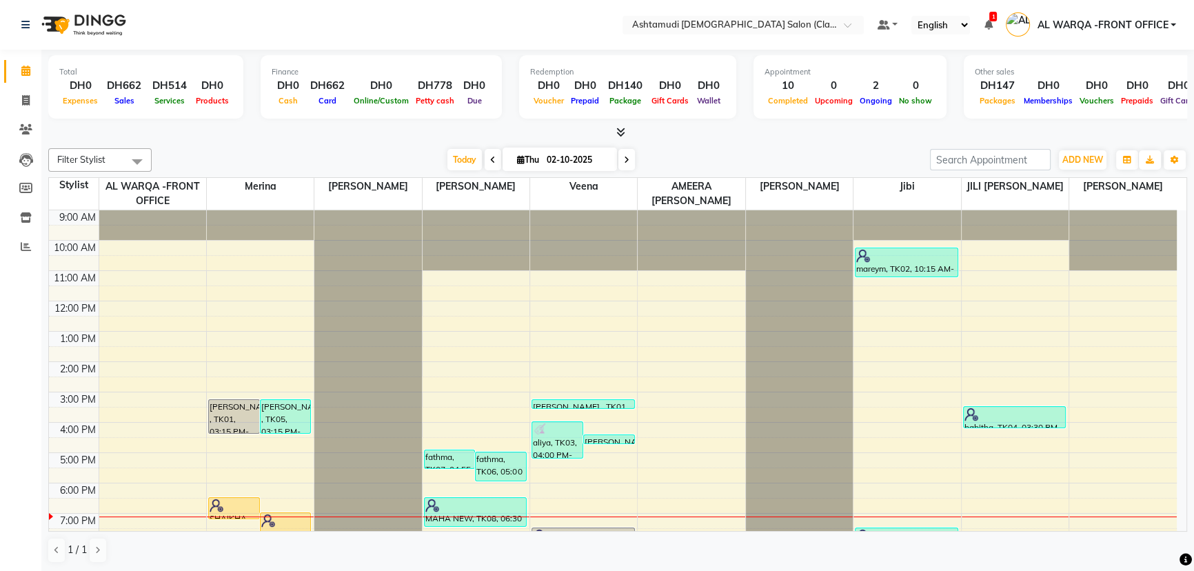
scroll to position [101, 0]
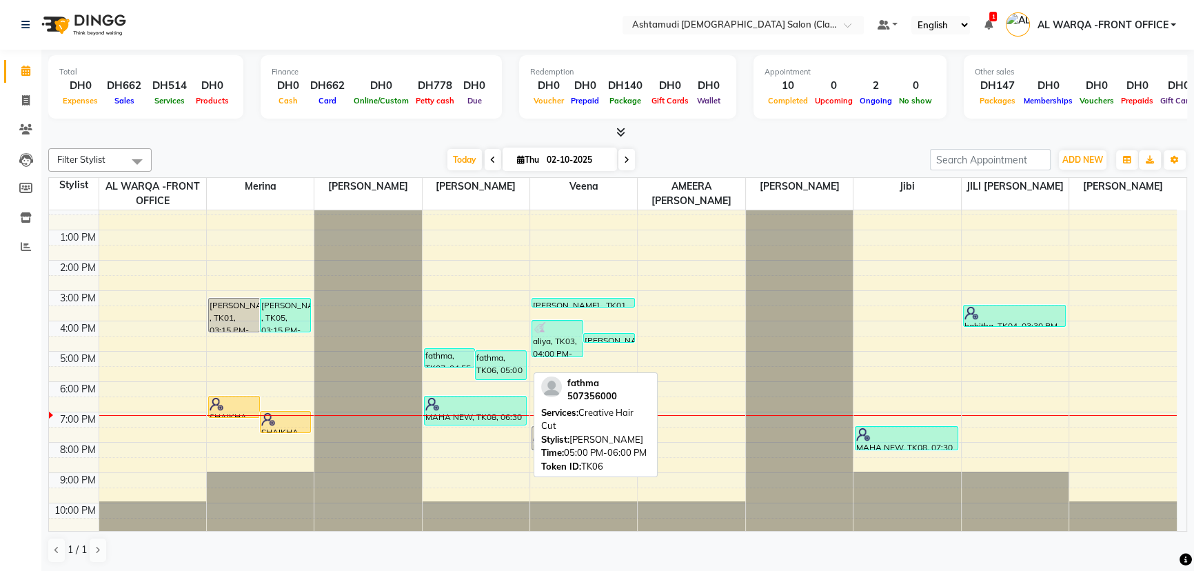
click at [494, 372] on div "fathma, TK06, 05:00 PM-06:00 PM, Creative Hair Cut" at bounding box center [501, 365] width 50 height 28
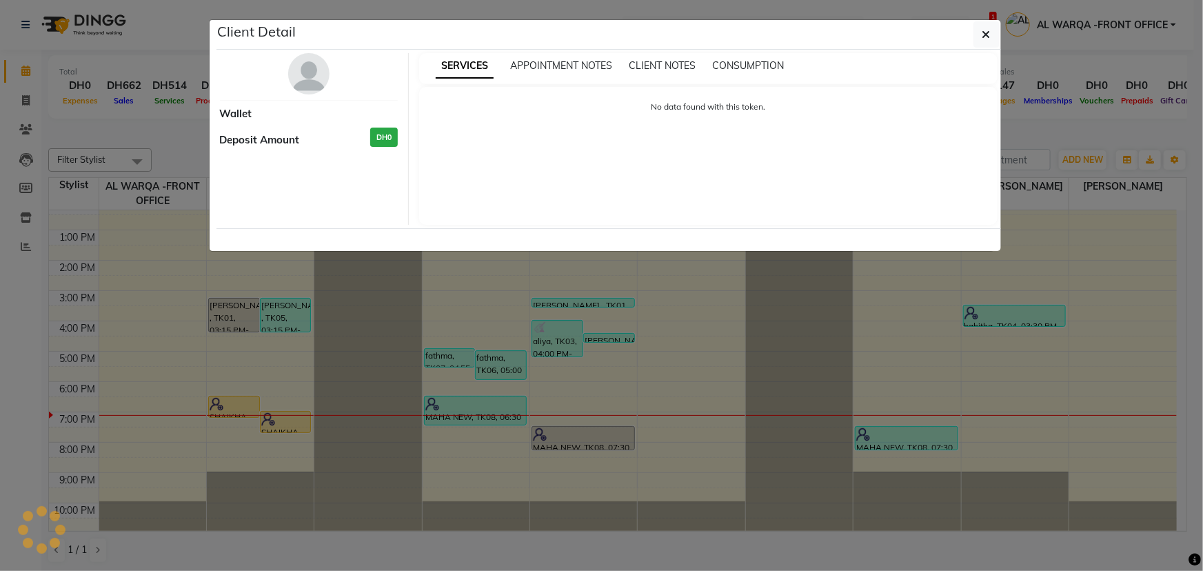
select select "3"
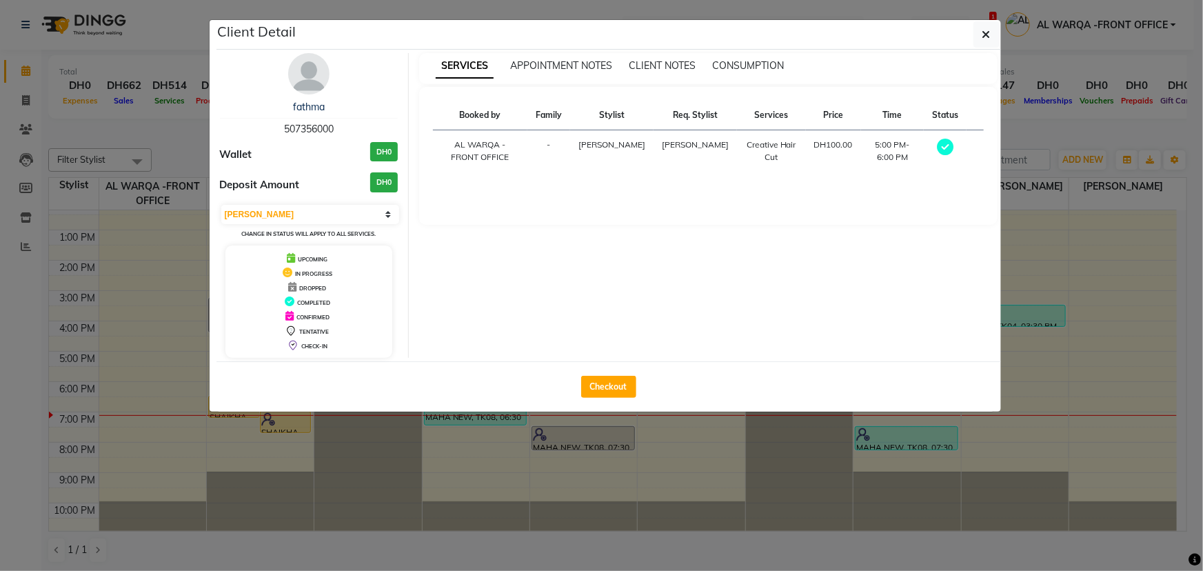
click at [443, 440] on ngb-modal-window "Client Detail fathma 507356000 Wallet DH0 Deposit Amount DH0 Select MARK DONE U…" at bounding box center [601, 285] width 1203 height 571
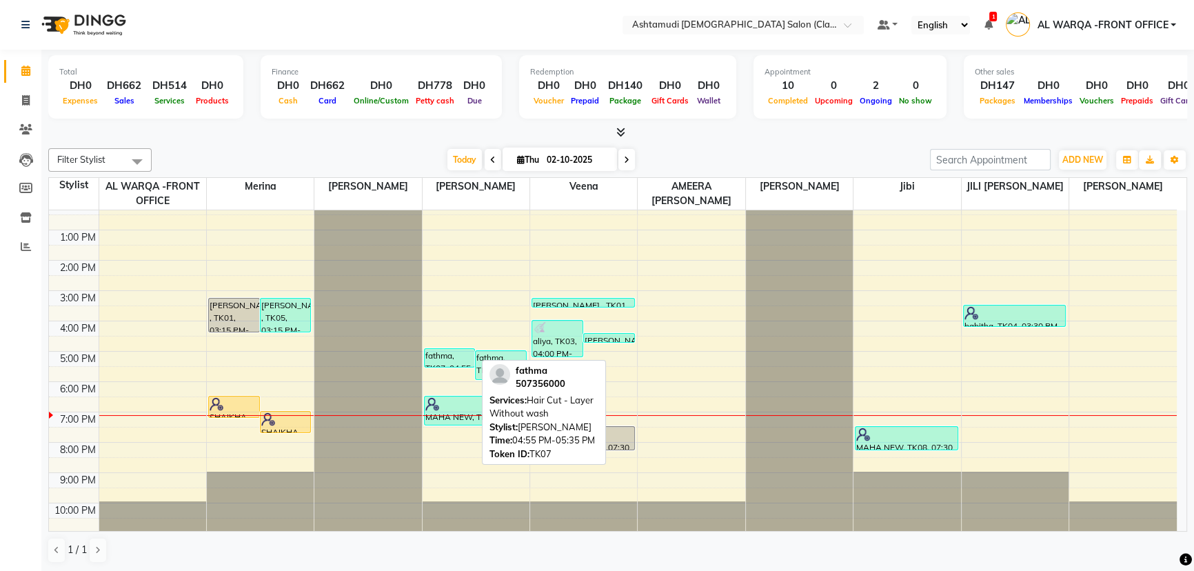
click at [440, 358] on div "fathma, TK07, 04:55 PM-05:35 PM, Hair Cut - Layer Without wash" at bounding box center [450, 358] width 50 height 18
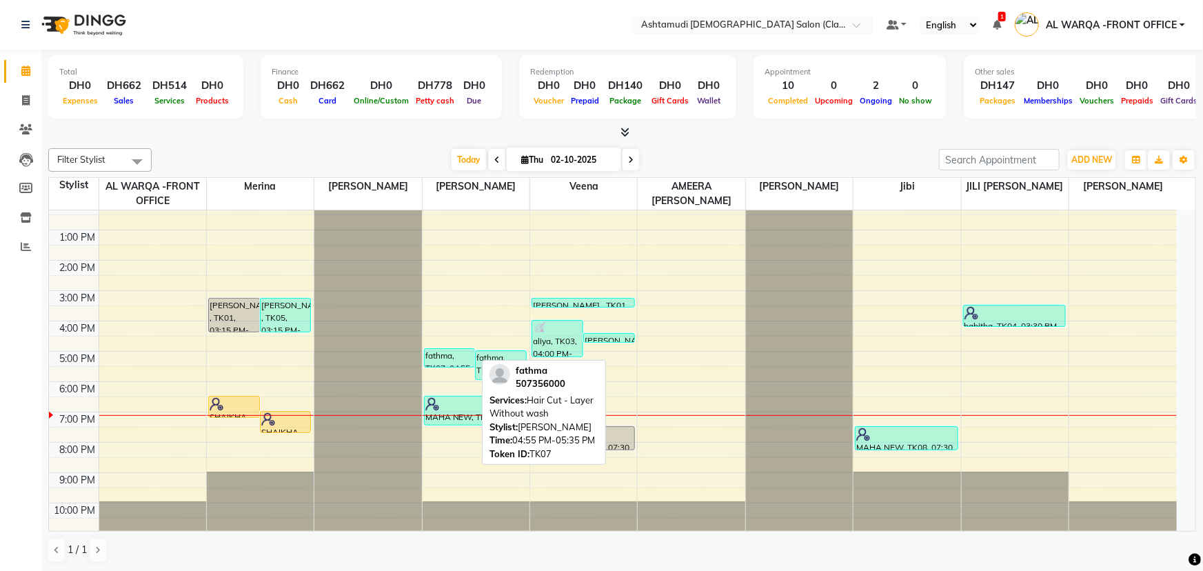
select select "3"
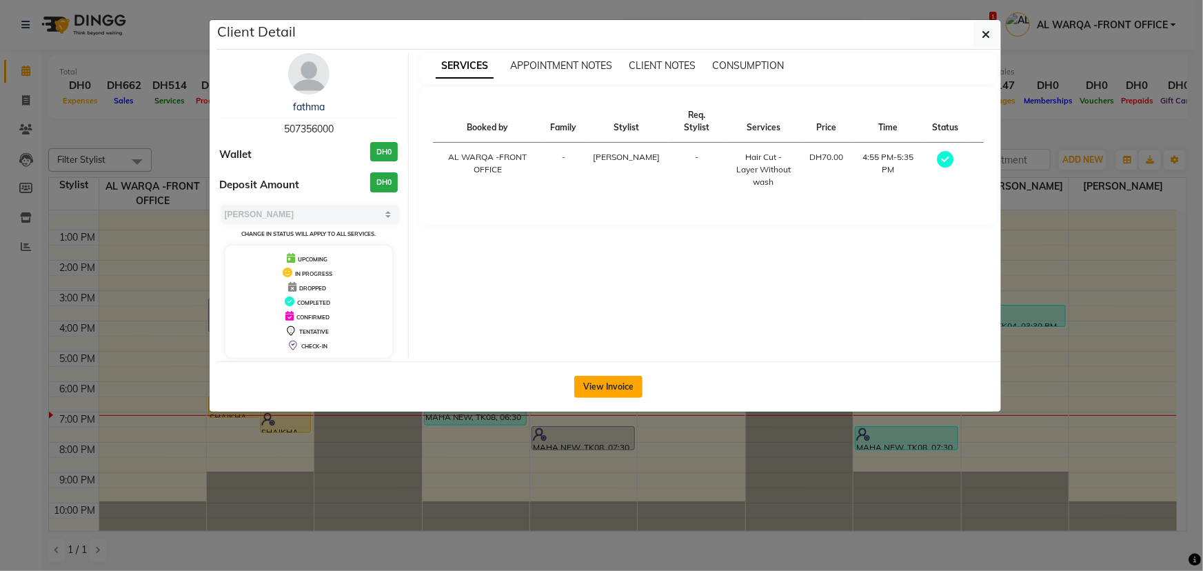
click at [634, 384] on button "View Invoice" at bounding box center [608, 387] width 68 height 22
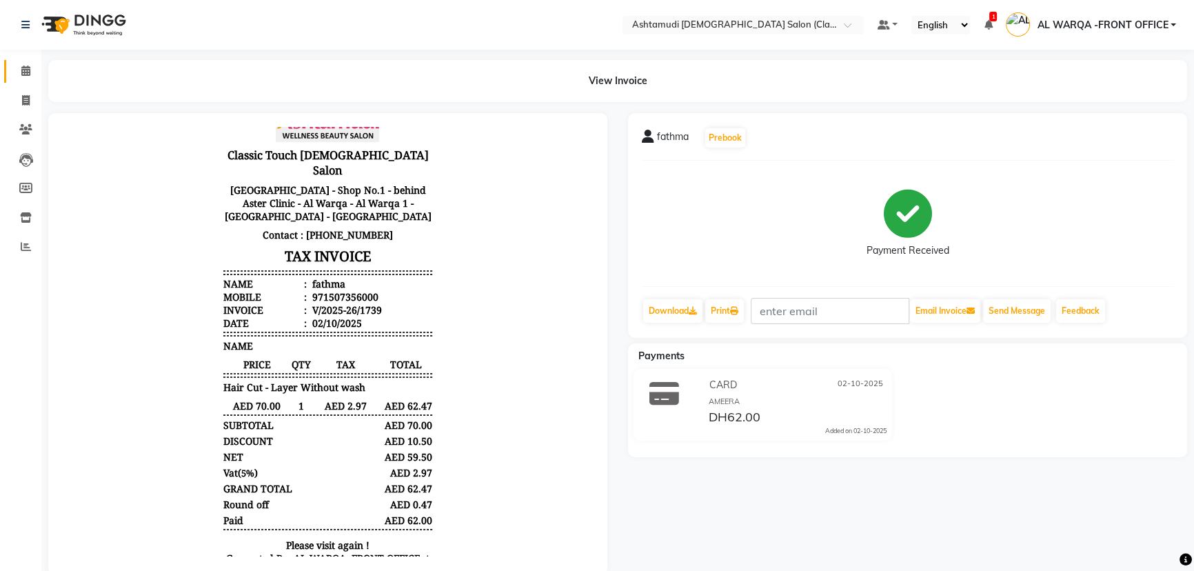
scroll to position [57, 0]
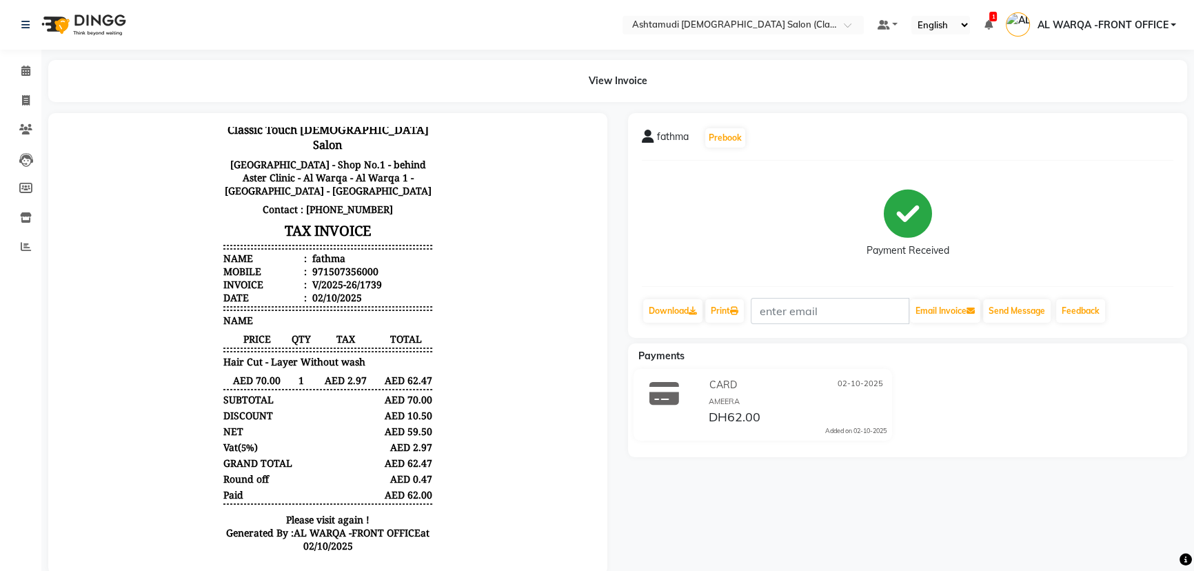
click at [536, 496] on body "Classic Touch [DEMOGRAPHIC_DATA] Salon [GEOGRAPHIC_DATA] - Shop No.1 - behind A…" at bounding box center [328, 320] width 520 height 491
click at [24, 72] on icon at bounding box center [25, 70] width 9 height 10
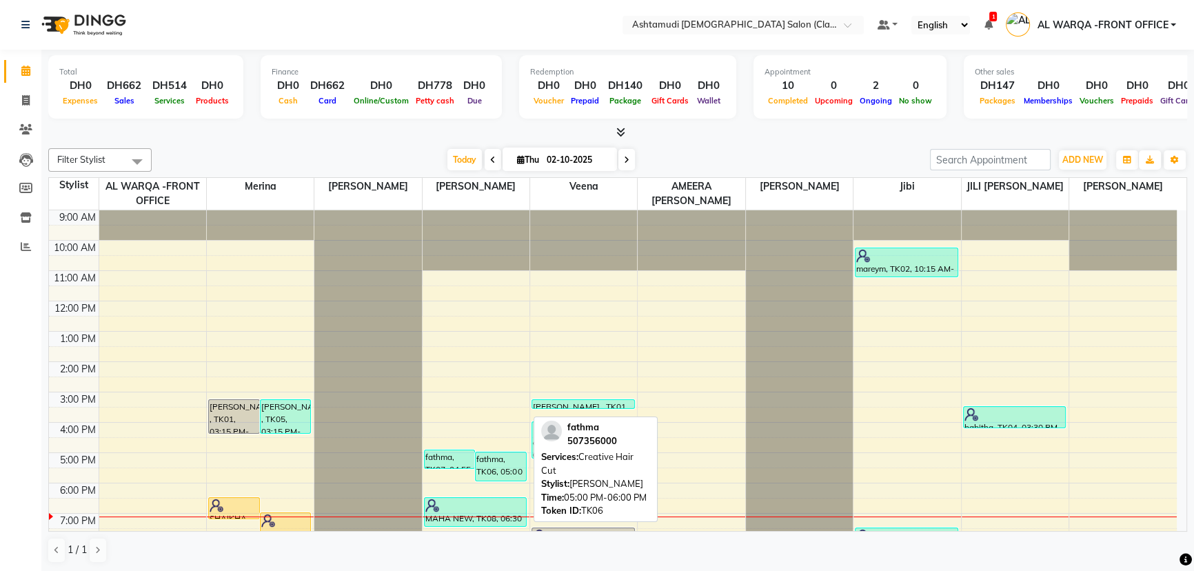
click at [509, 473] on div "fathma, TK06, 05:00 PM-06:00 PM, Creative Hair Cut" at bounding box center [501, 466] width 50 height 28
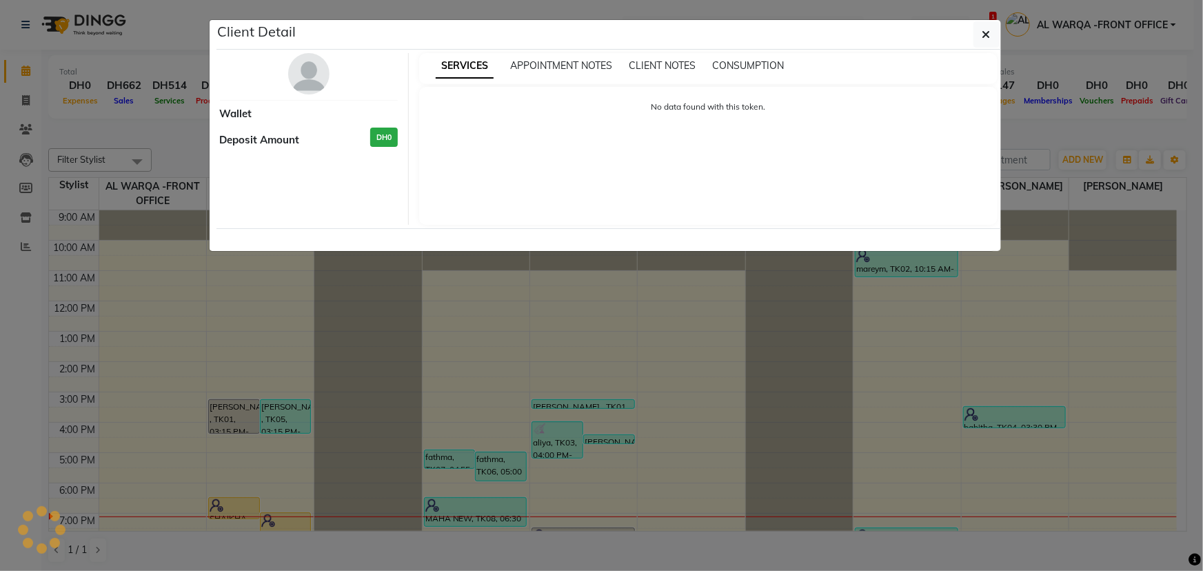
select select "3"
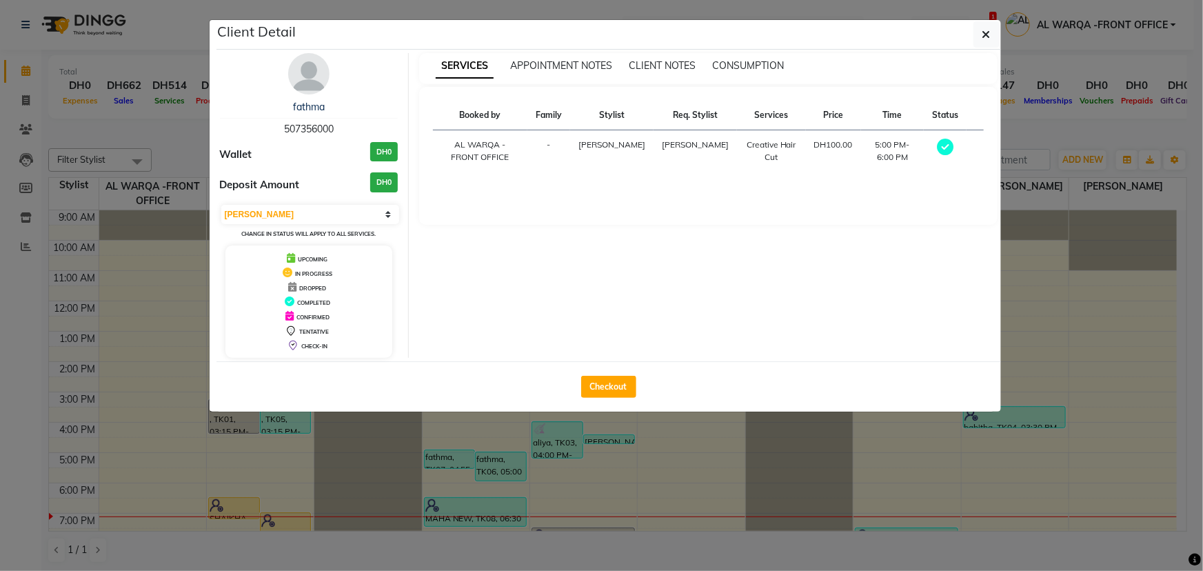
click at [299, 203] on div "Select MARK DONE UPCOMING Change in status will apply to all services." at bounding box center [309, 221] width 178 height 37
click at [299, 208] on select "Select MARK DONE UPCOMING" at bounding box center [310, 214] width 178 height 19
click at [221, 205] on select "Select MARK DONE UPCOMING" at bounding box center [310, 214] width 178 height 19
click at [480, 425] on ngb-modal-window "Client Detail fathma 507356000 Wallet DH0 Deposit Amount DH0 Select MARK DONE U…" at bounding box center [601, 285] width 1203 height 571
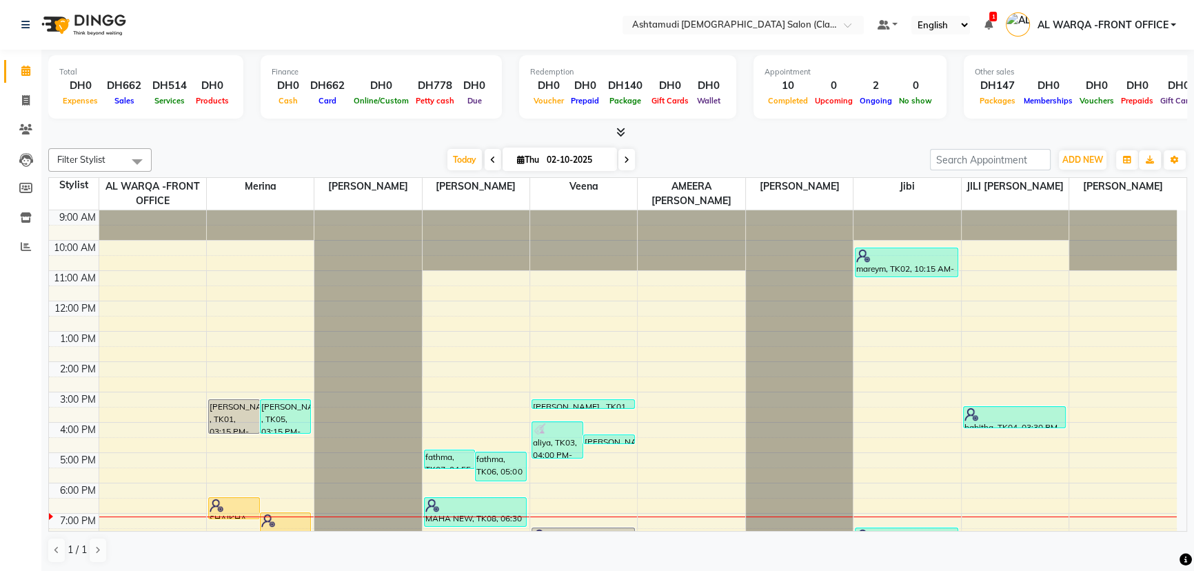
scroll to position [101, 0]
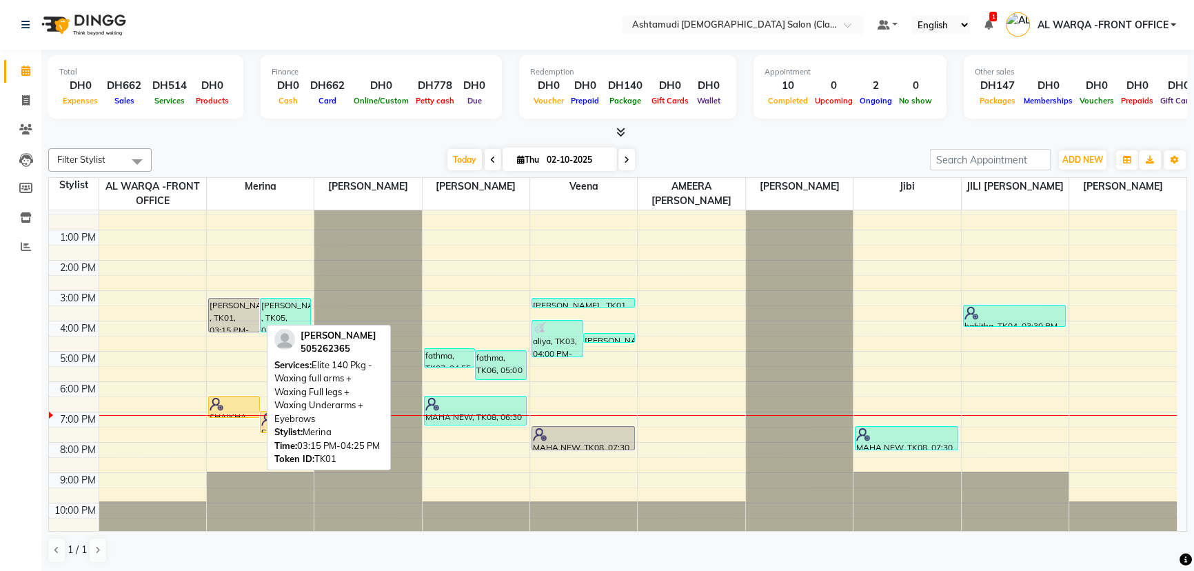
click at [248, 321] on div "[PERSON_NAME] , TK01, 03:15 PM-04:25 PM, Elite 140 Pkg - Waxing full arms + Wax…" at bounding box center [234, 314] width 50 height 33
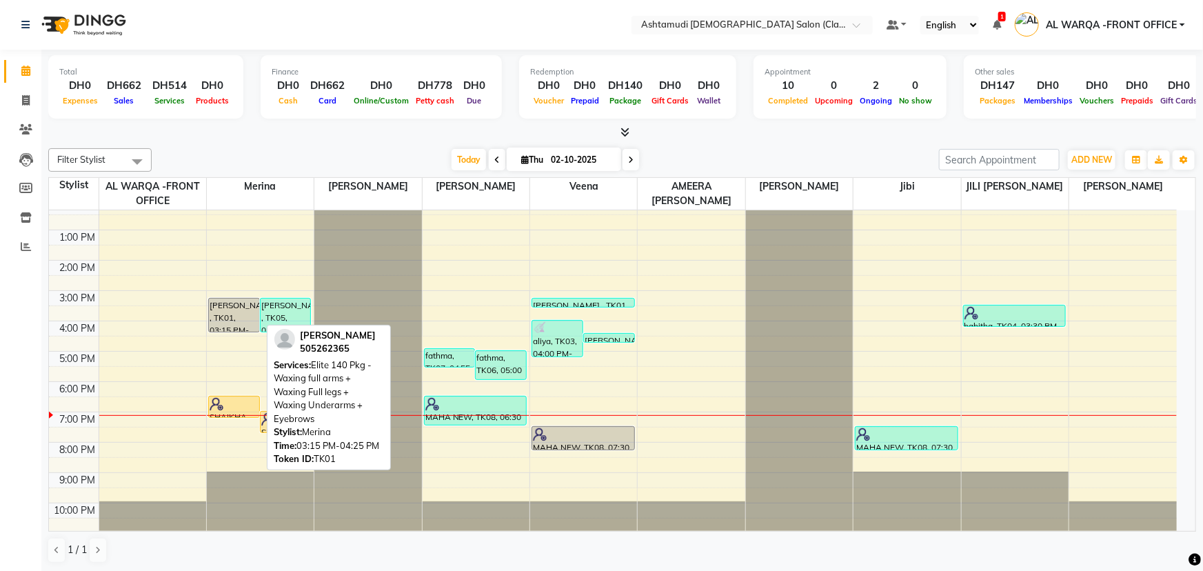
select select "3"
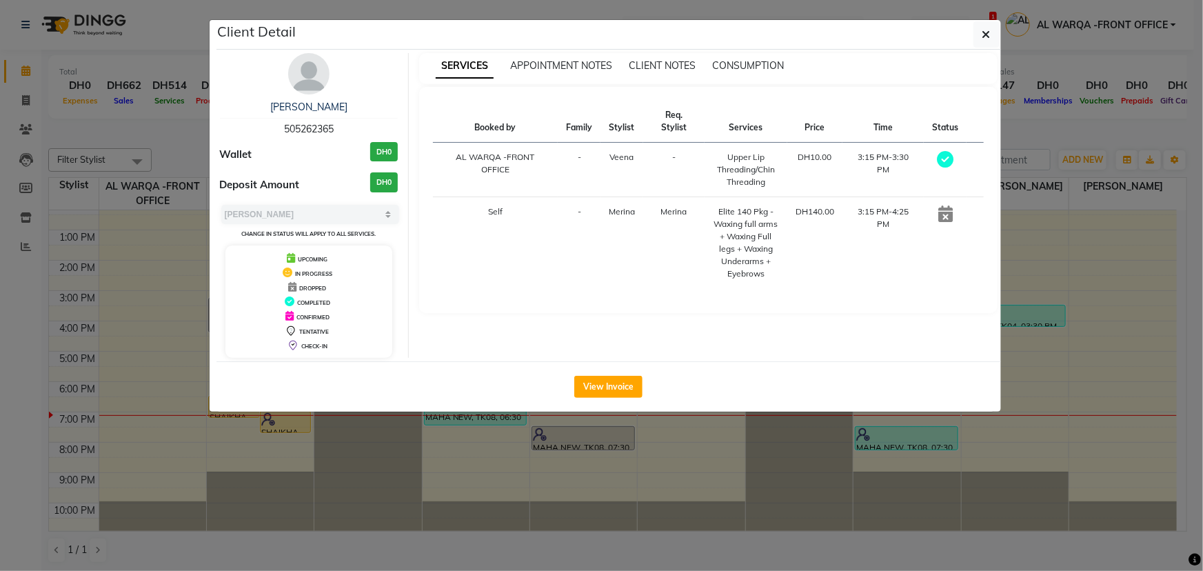
click at [709, 475] on ngb-modal-window "Client Detail [PERSON_NAME] 505262365 Wallet DH0 Deposit Amount DH0 Select MARK…" at bounding box center [601, 285] width 1203 height 571
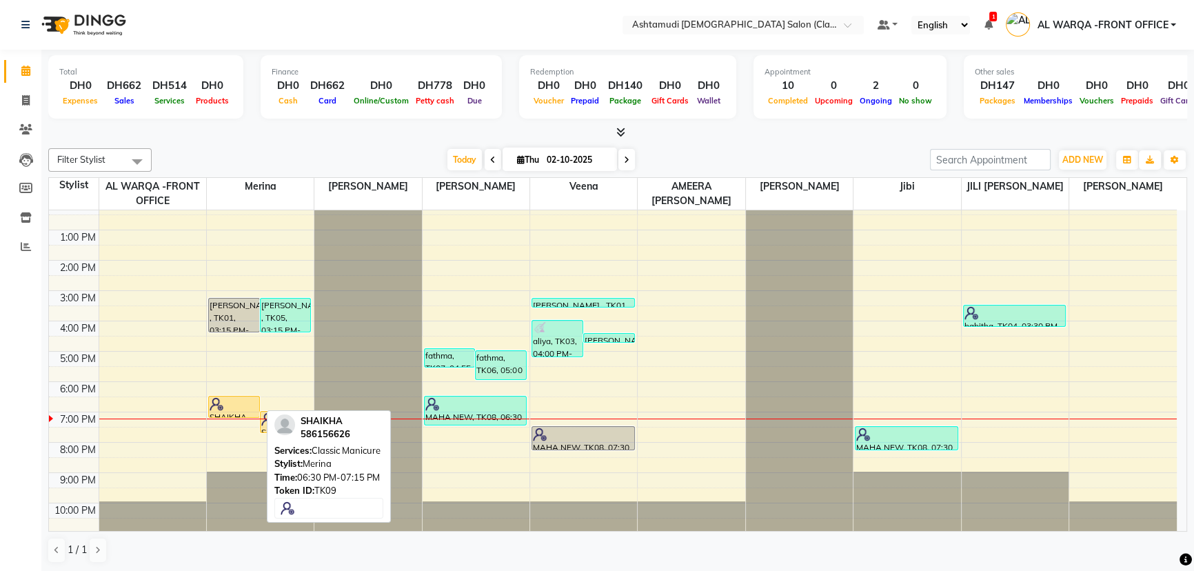
click at [249, 411] on div "SHAIKHA, TK09, 06:30 PM-07:15 PM, Classic Manicure" at bounding box center [234, 406] width 50 height 21
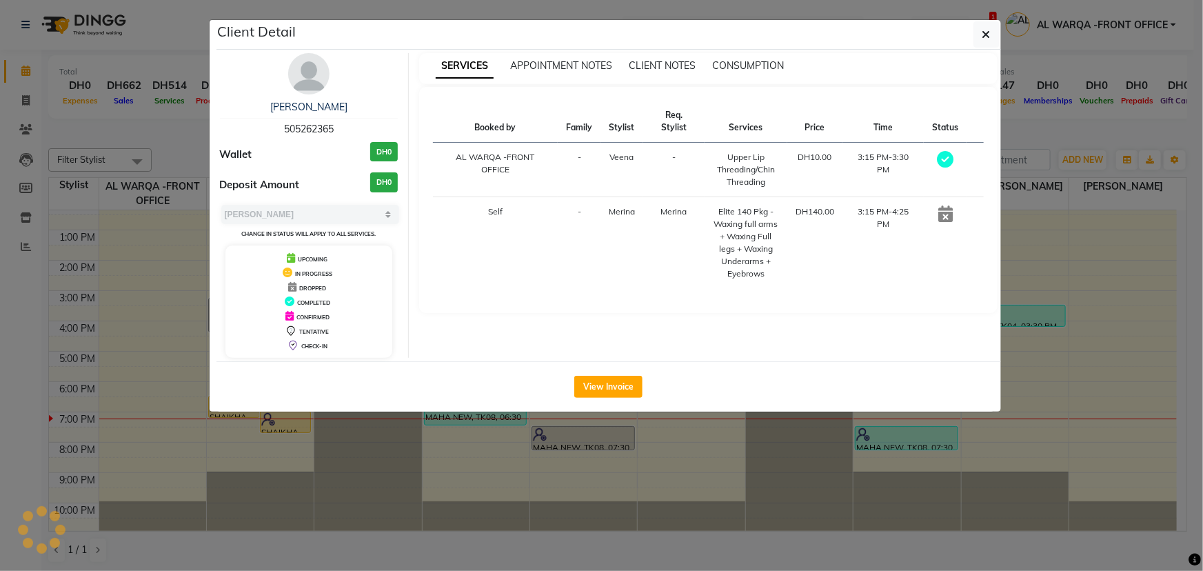
select select "1"
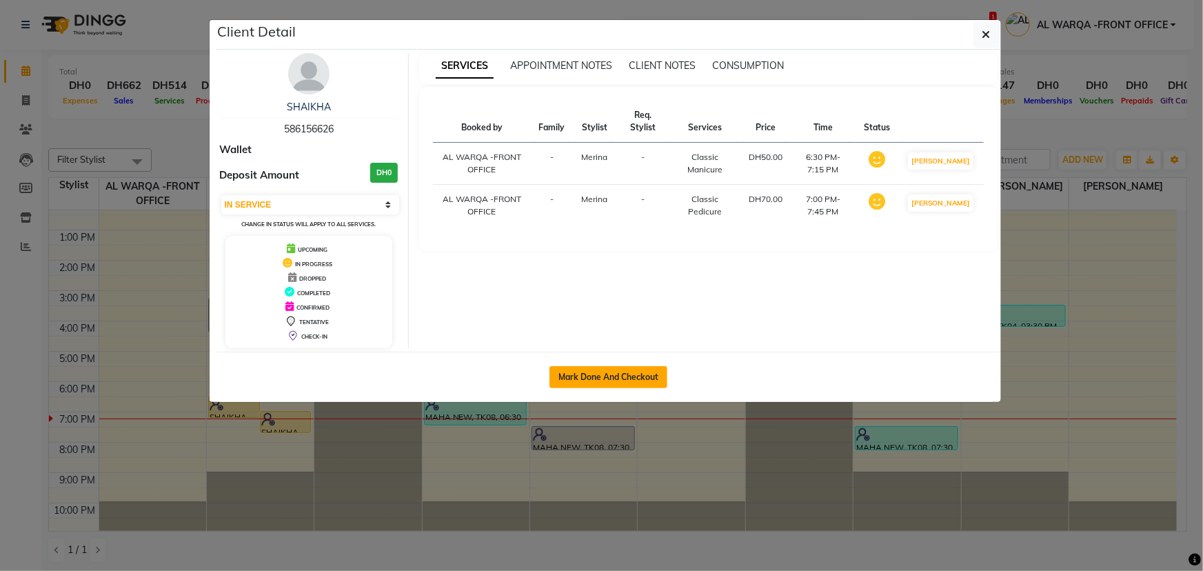
click at [586, 372] on button "Mark Done And Checkout" at bounding box center [608, 377] width 118 height 22
select select "service"
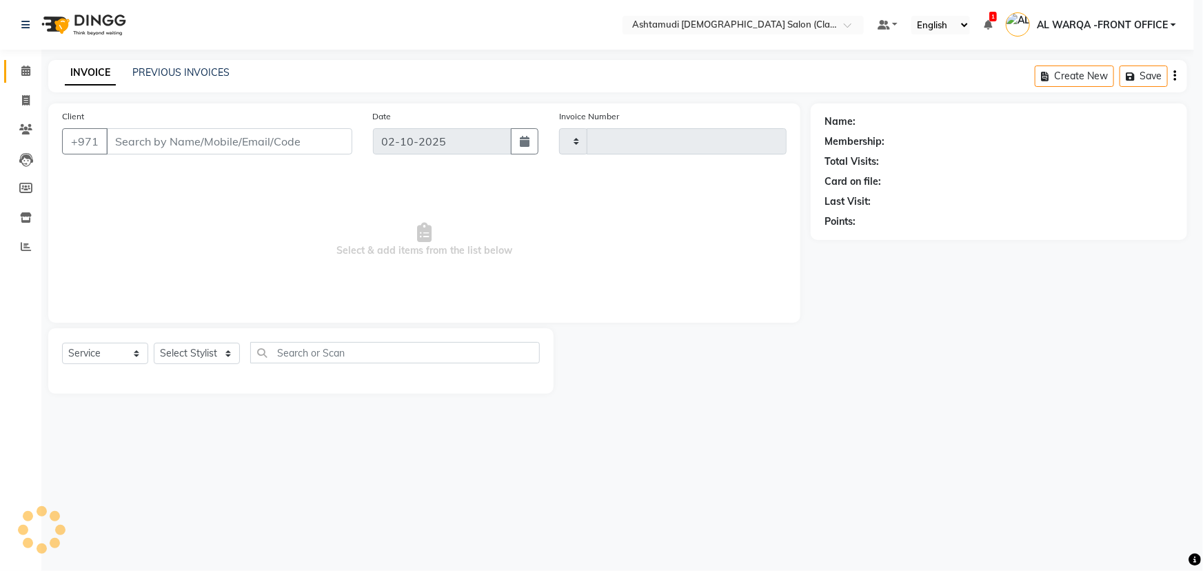
type input "1742"
select select "8201"
type input "586156626"
select select "77683"
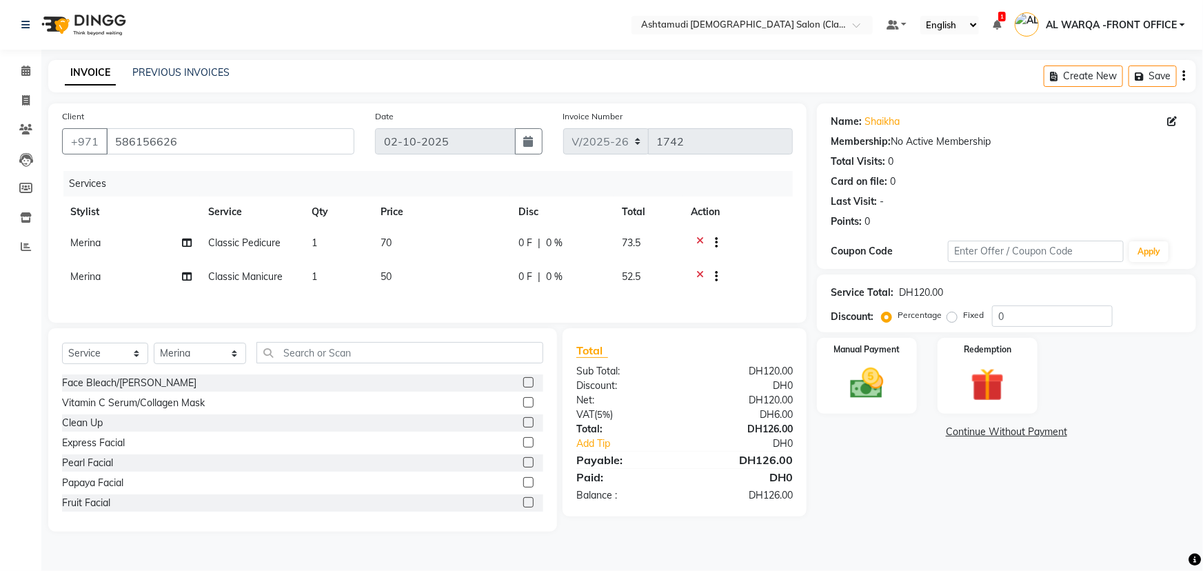
click at [82, 280] on span "Merina" at bounding box center [85, 276] width 30 height 12
select select "77683"
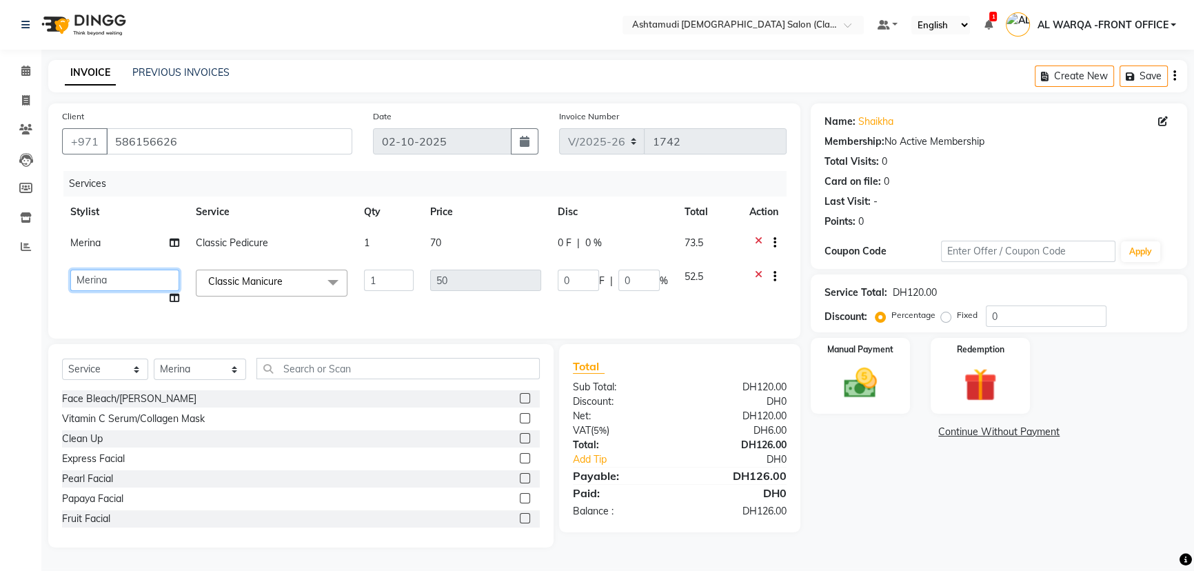
click at [82, 280] on select "AL WARQA -FRONT OFFICE AMEERA [PERSON_NAME] [PERSON_NAME] JILI [PERSON_NAME] [P…" at bounding box center [124, 279] width 109 height 21
select select "77691"
click at [1020, 311] on input "0" at bounding box center [1046, 315] width 121 height 21
type input "01"
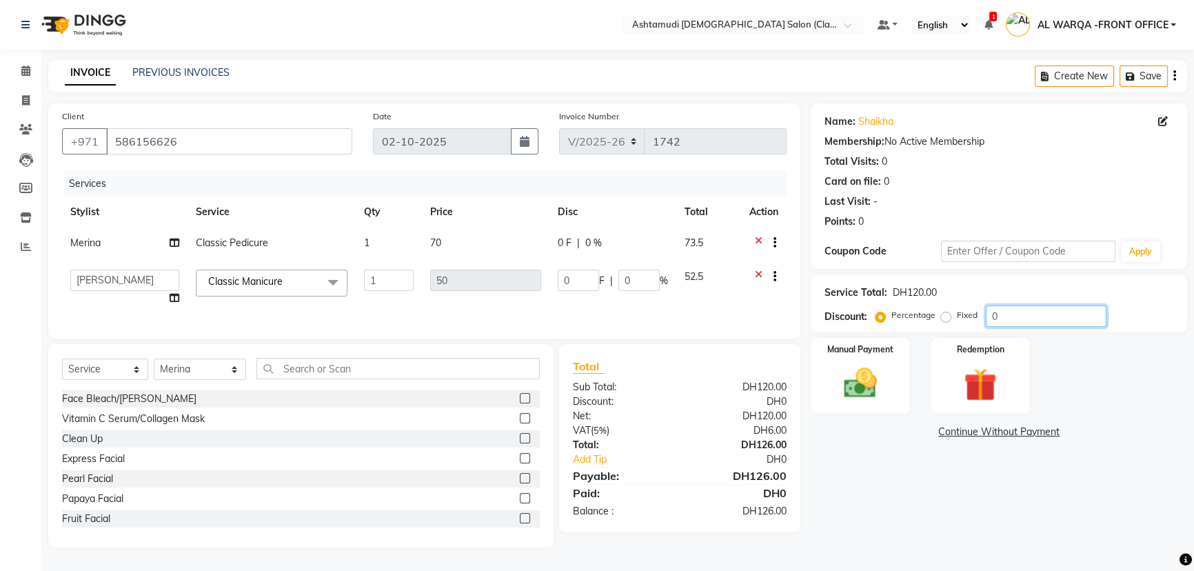
type input "0.5"
type input "1"
type input "015"
type input "7.5"
type input "15"
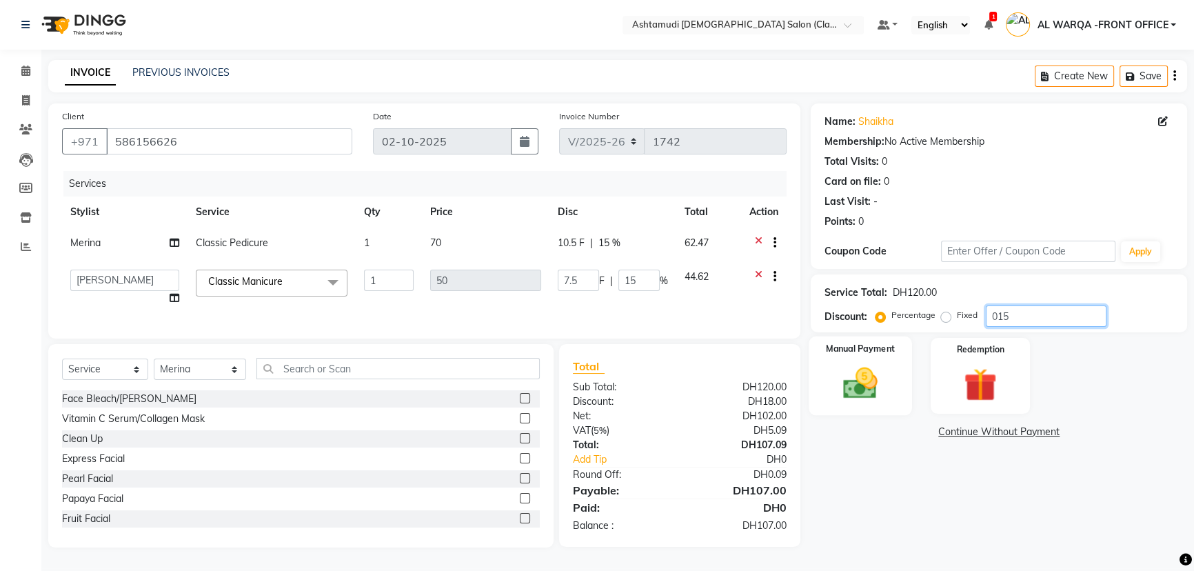
type input "015"
click at [882, 354] on div "Manual Payment" at bounding box center [859, 375] width 103 height 79
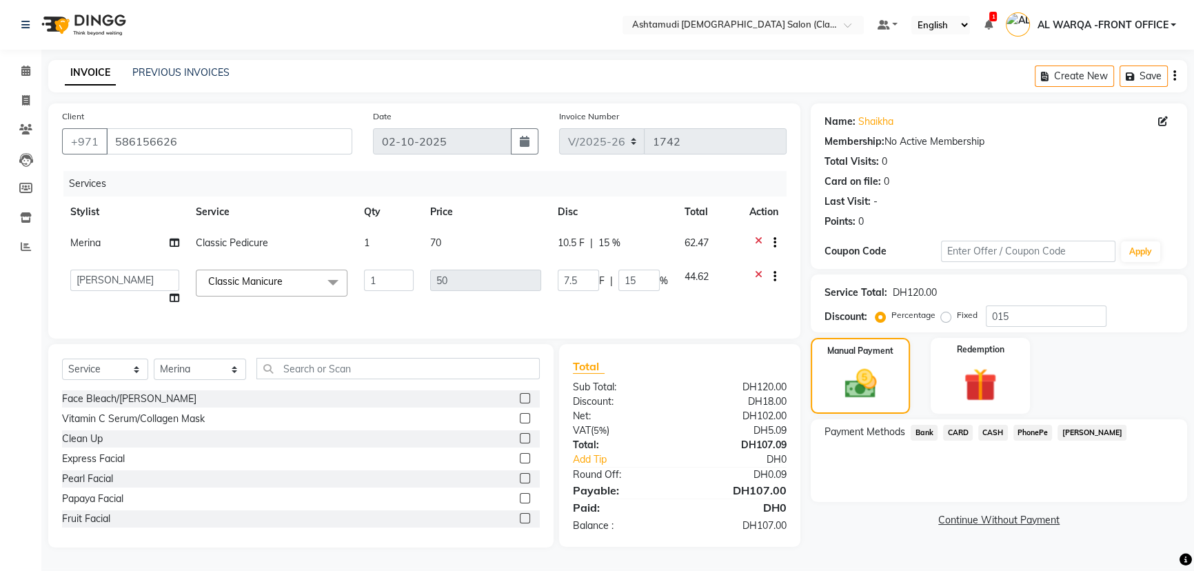
click at [993, 428] on span "CASH" at bounding box center [993, 433] width 30 height 16
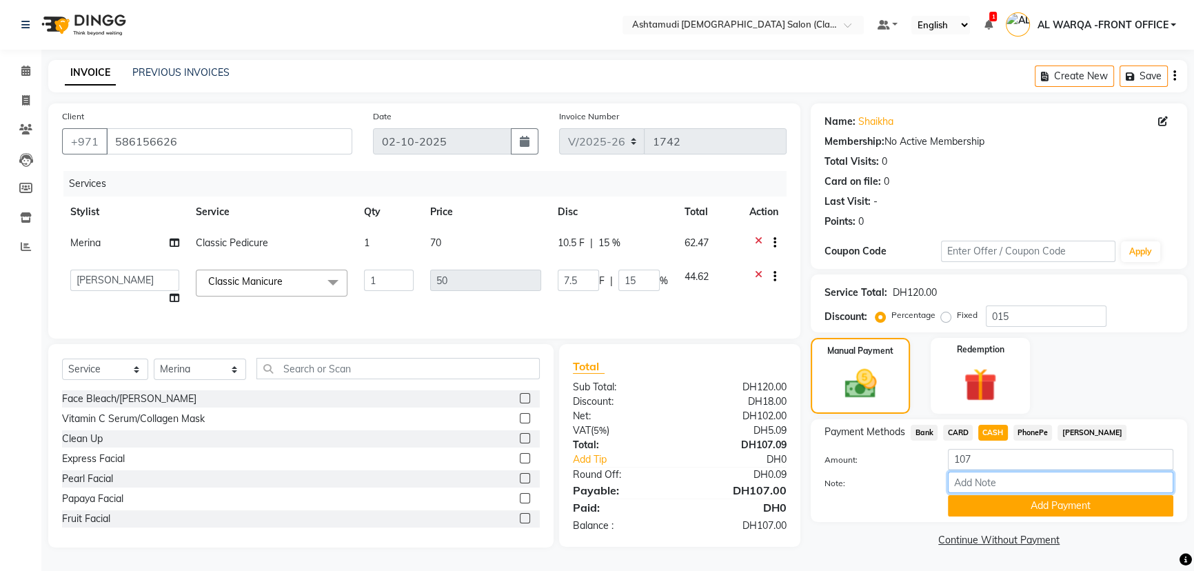
click at [1017, 472] on input "Note:" at bounding box center [1060, 481] width 225 height 21
type input "AMEERA"
click at [1066, 500] on button "Add Payment" at bounding box center [1060, 505] width 225 height 21
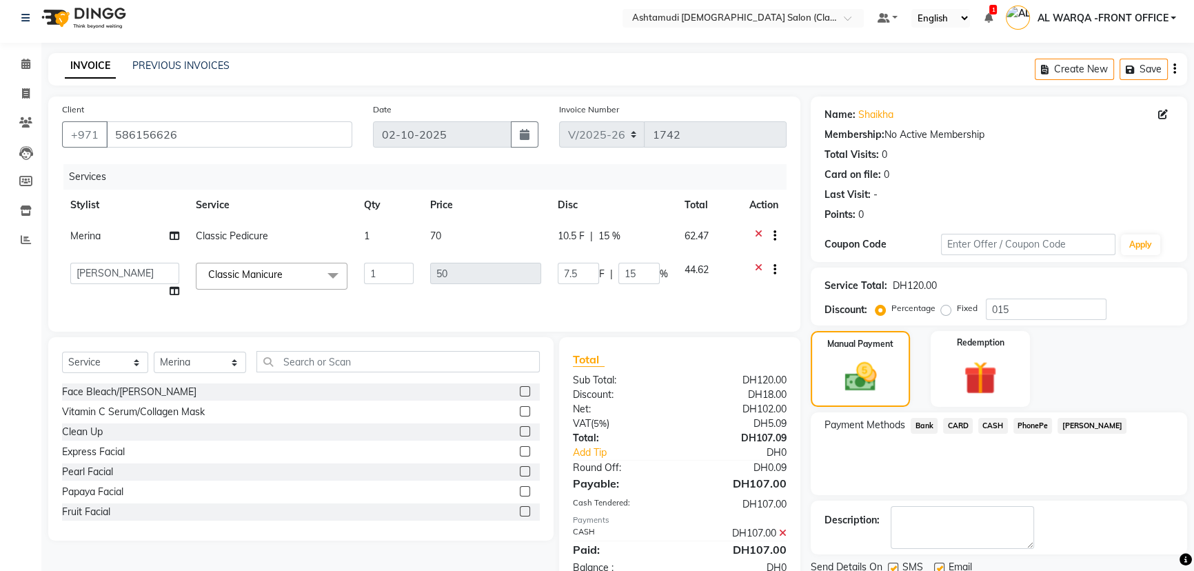
scroll to position [57, 0]
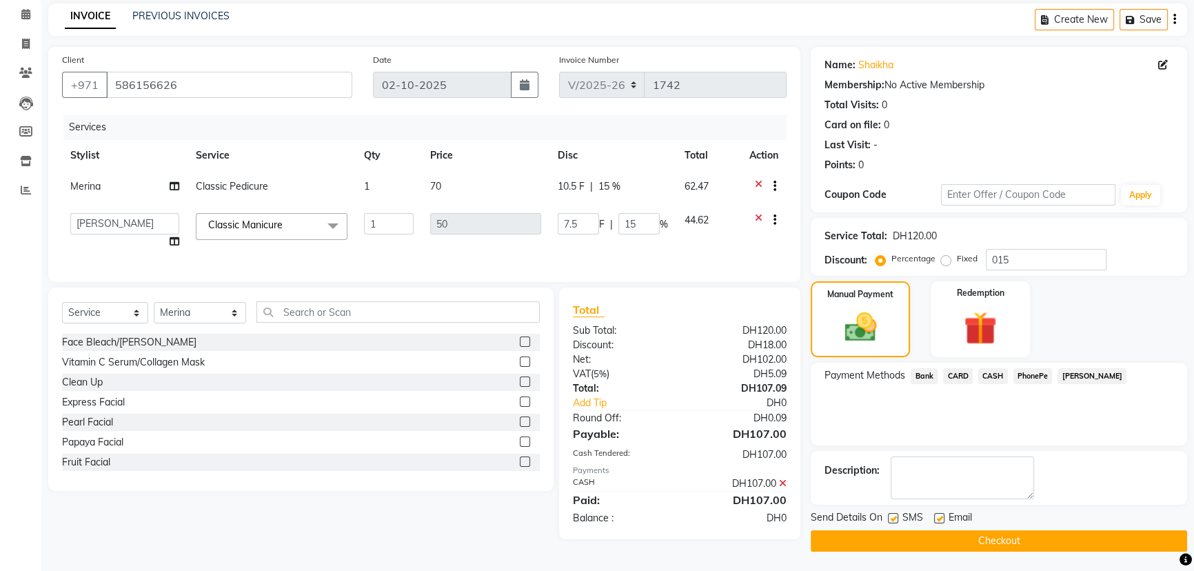
click at [965, 552] on main "INVOICE PREVIOUS INVOICES Create New Save Client [PHONE_NUMBER] Date [DATE] Inv…" at bounding box center [617, 287] width 1152 height 569
click at [963, 544] on button "Checkout" at bounding box center [998, 540] width 376 height 21
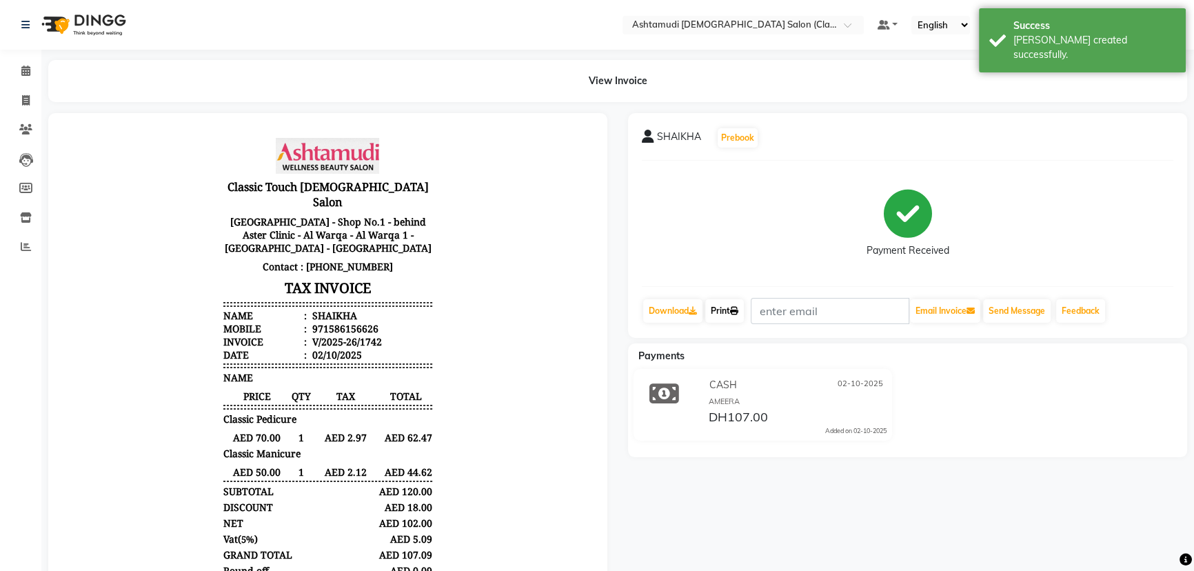
click at [729, 305] on link "Print" at bounding box center [724, 310] width 39 height 23
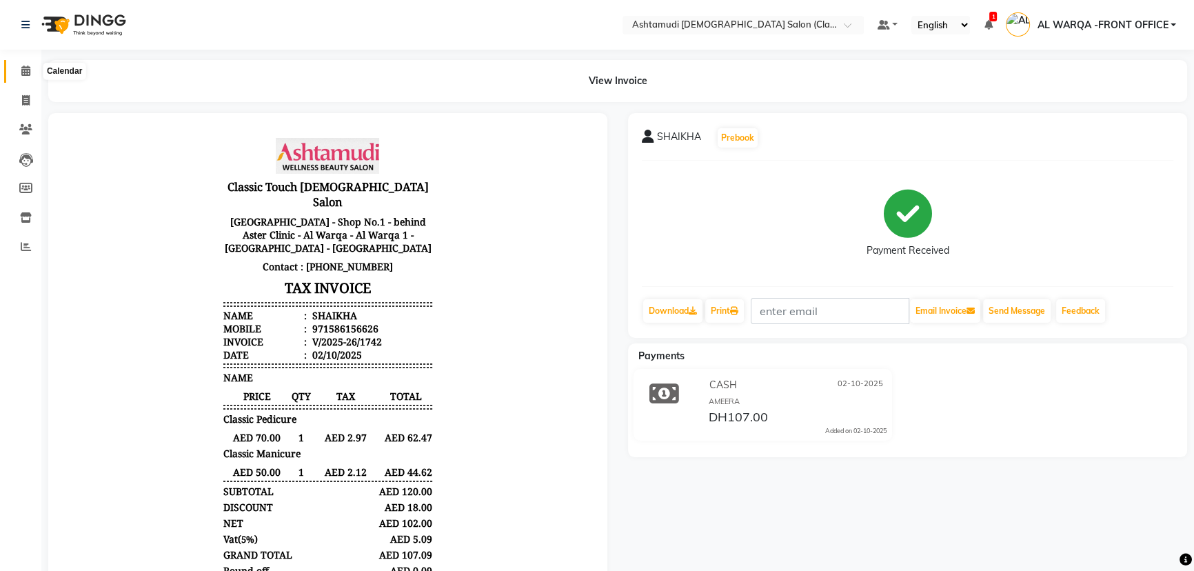
click at [27, 74] on icon at bounding box center [25, 70] width 9 height 10
